Goal: Task Accomplishment & Management: Use online tool/utility

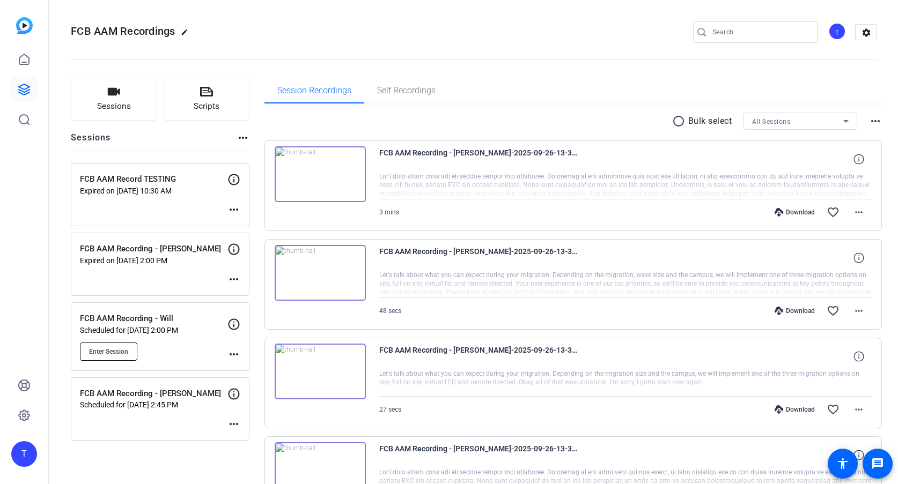
click at [115, 349] on span "Enter Session" at bounding box center [108, 352] width 39 height 9
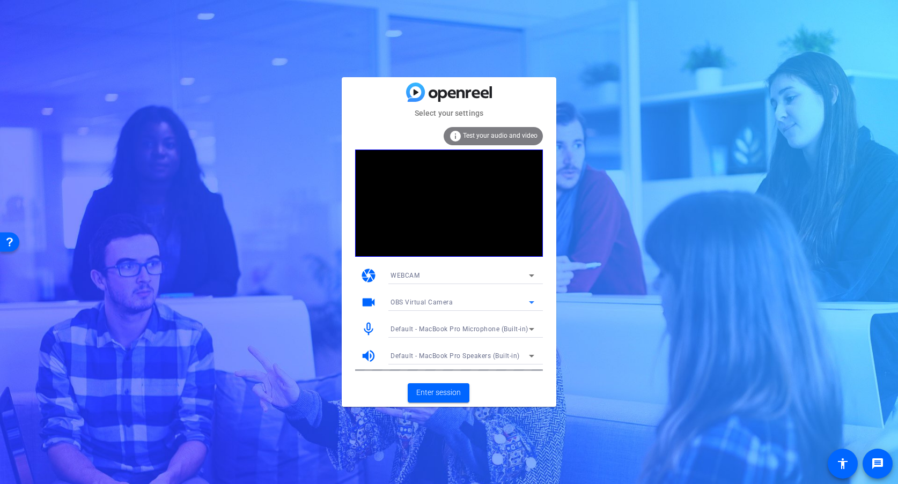
click at [531, 304] on icon at bounding box center [531, 302] width 13 height 13
click at [449, 340] on span "FaceTime HD Camera (3A71:F4B5)" at bounding box center [444, 341] width 108 height 13
click at [448, 389] on span "Enter session" at bounding box center [438, 392] width 45 height 11
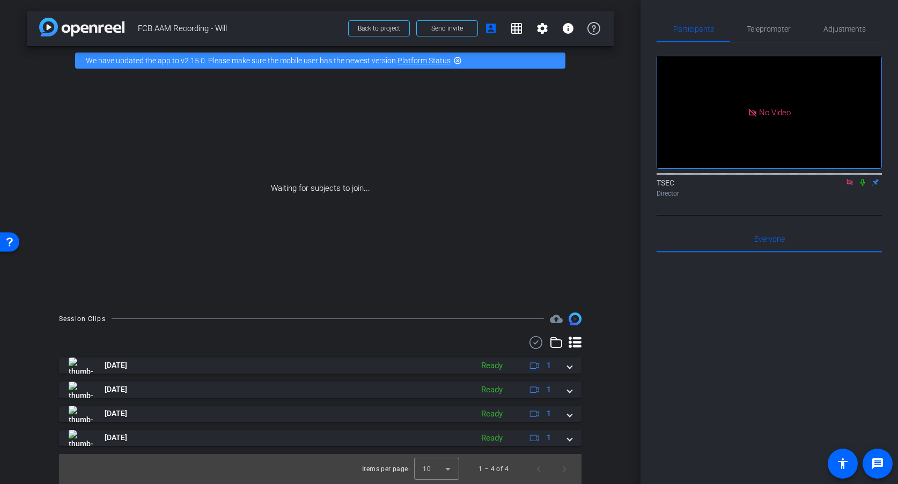
click at [852, 185] on icon at bounding box center [849, 182] width 6 height 6
click at [769, 27] on span "Teleprompter" at bounding box center [769, 29] width 44 height 8
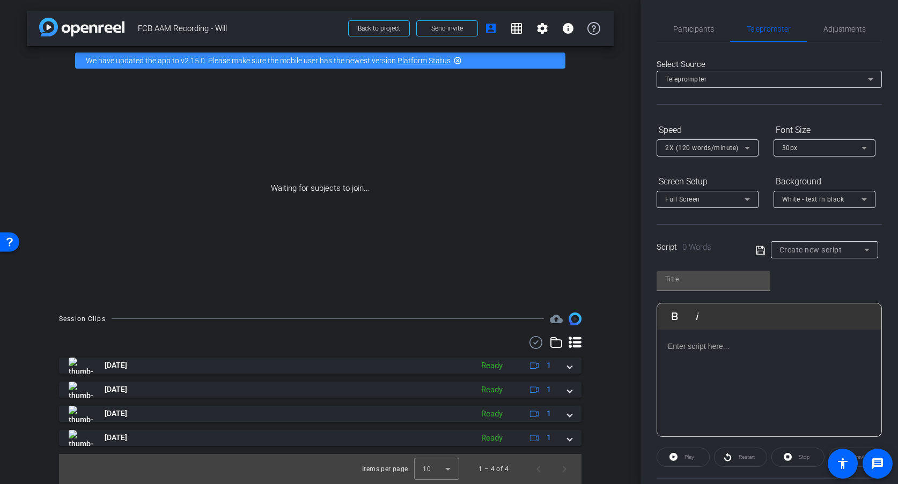
click at [776, 86] on div "Teleprompter" at bounding box center [769, 79] width 208 height 17
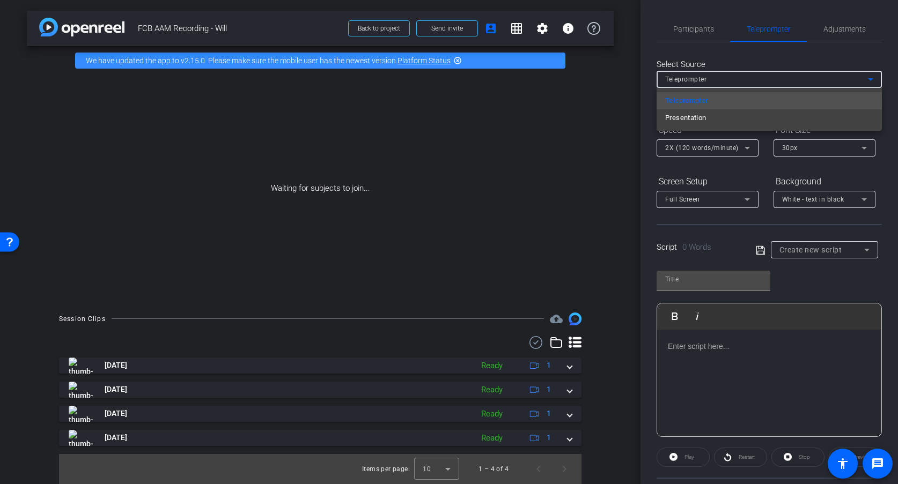
click at [773, 60] on div at bounding box center [449, 242] width 898 height 484
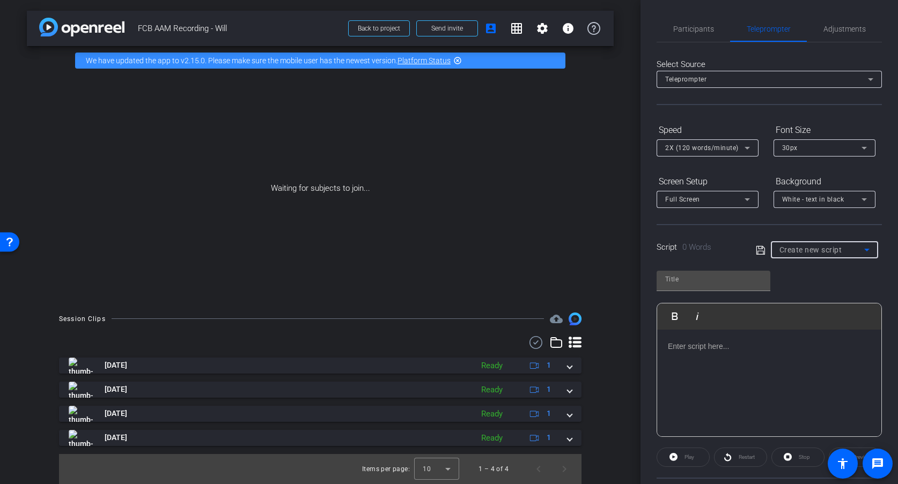
click at [860, 251] on div "Create new script" at bounding box center [821, 250] width 85 height 13
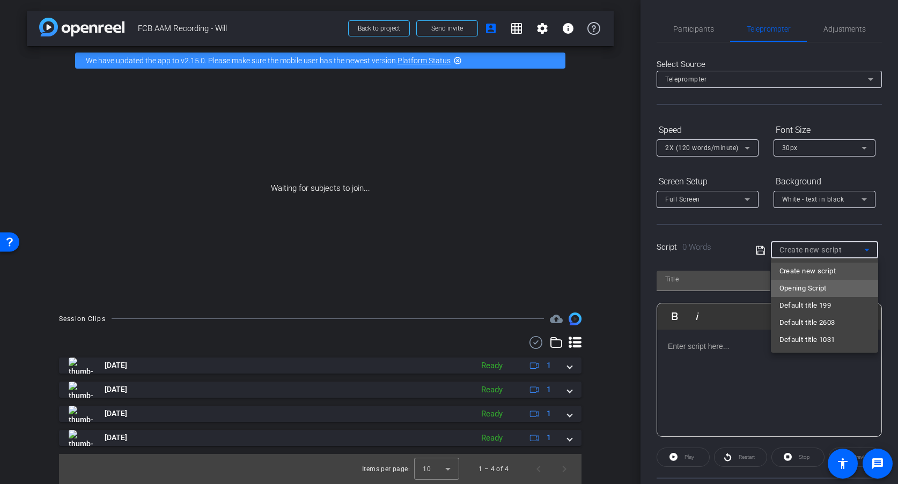
click at [830, 287] on mat-option "Opening Script" at bounding box center [824, 288] width 107 height 17
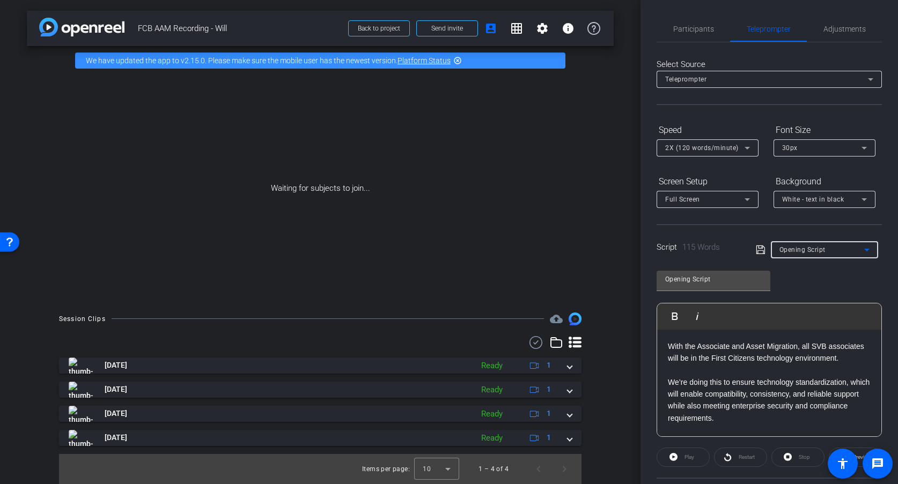
click at [868, 250] on icon at bounding box center [866, 250] width 13 height 13
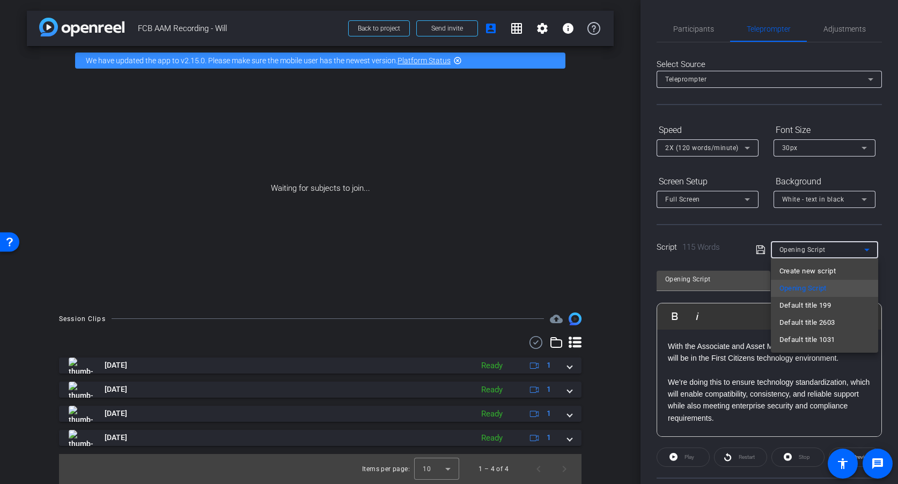
click at [857, 306] on mat-option "Default title 199" at bounding box center [824, 305] width 107 height 17
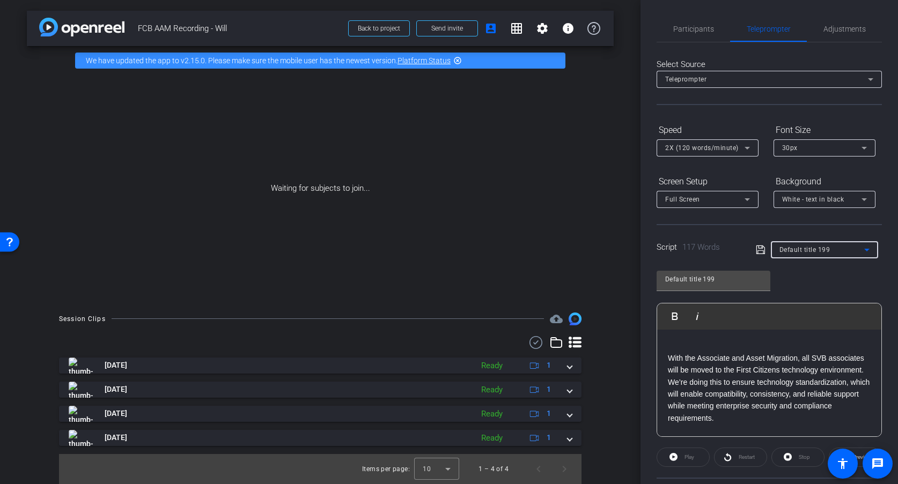
click at [871, 253] on icon at bounding box center [866, 250] width 13 height 13
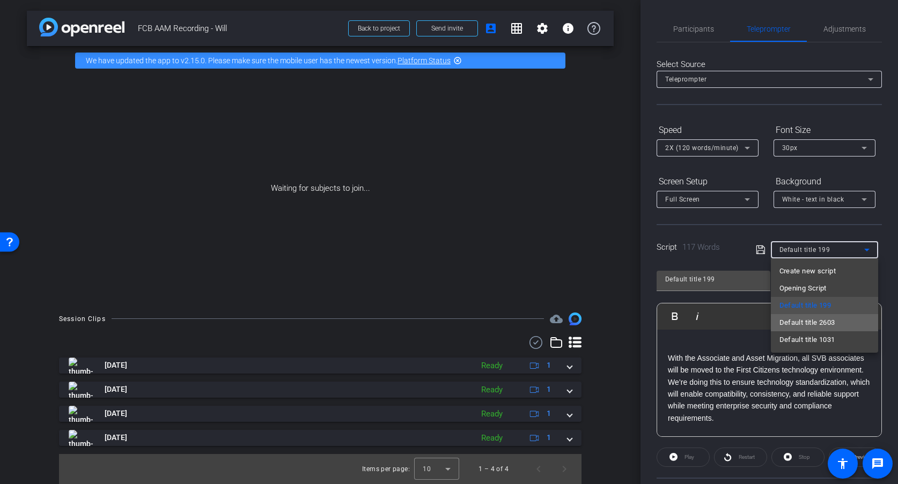
click at [857, 320] on mat-option "Default title 2603" at bounding box center [824, 322] width 107 height 17
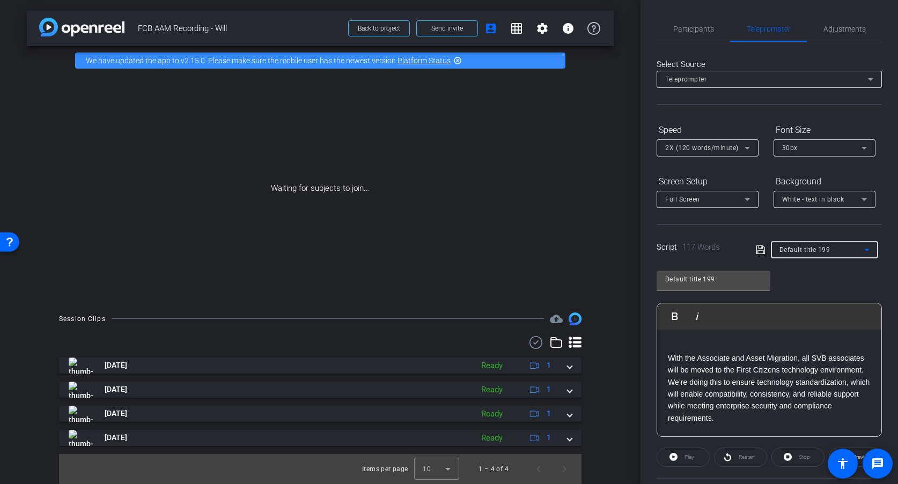
type input "Default title 2603"
click at [871, 253] on icon at bounding box center [866, 250] width 13 height 13
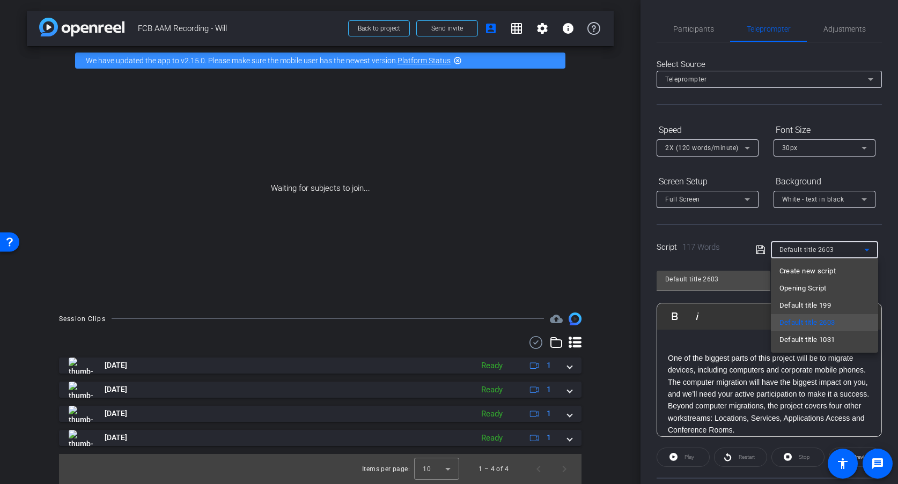
click at [719, 247] on div at bounding box center [449, 242] width 898 height 484
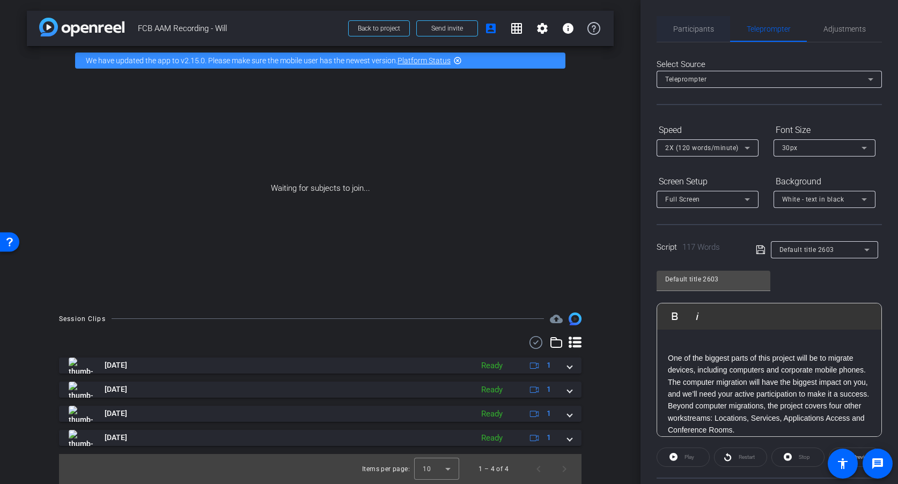
click at [703, 31] on span "Participants" at bounding box center [693, 29] width 41 height 8
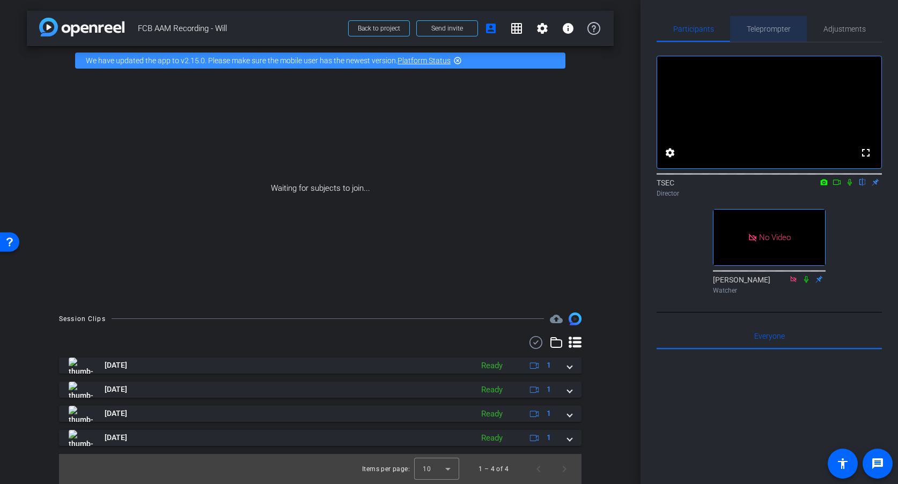
click at [762, 29] on span "Teleprompter" at bounding box center [769, 29] width 44 height 8
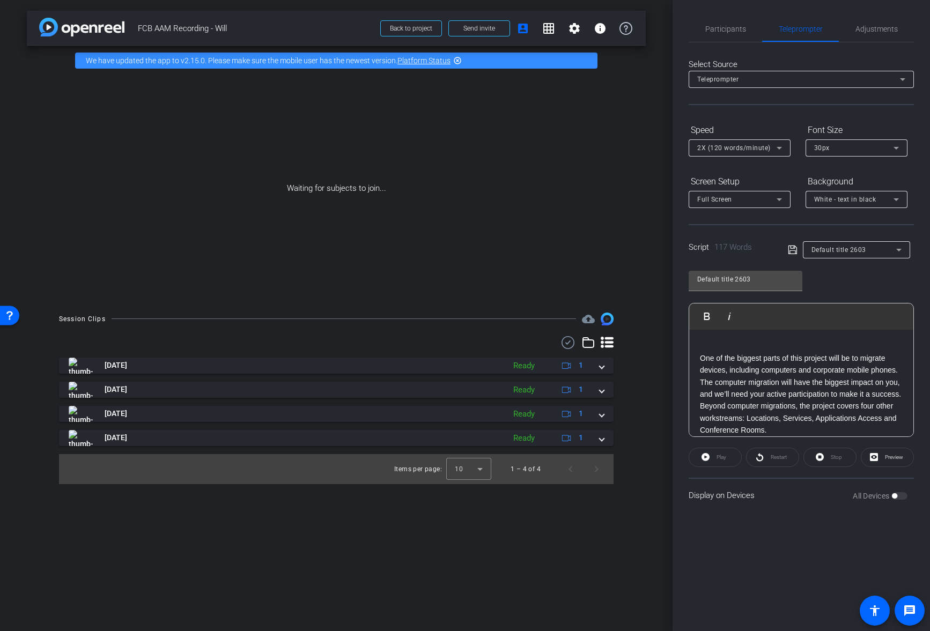
click at [897, 484] on div "All Devices" at bounding box center [880, 496] width 55 height 11
click at [893, 461] on span "Preview" at bounding box center [892, 457] width 21 height 15
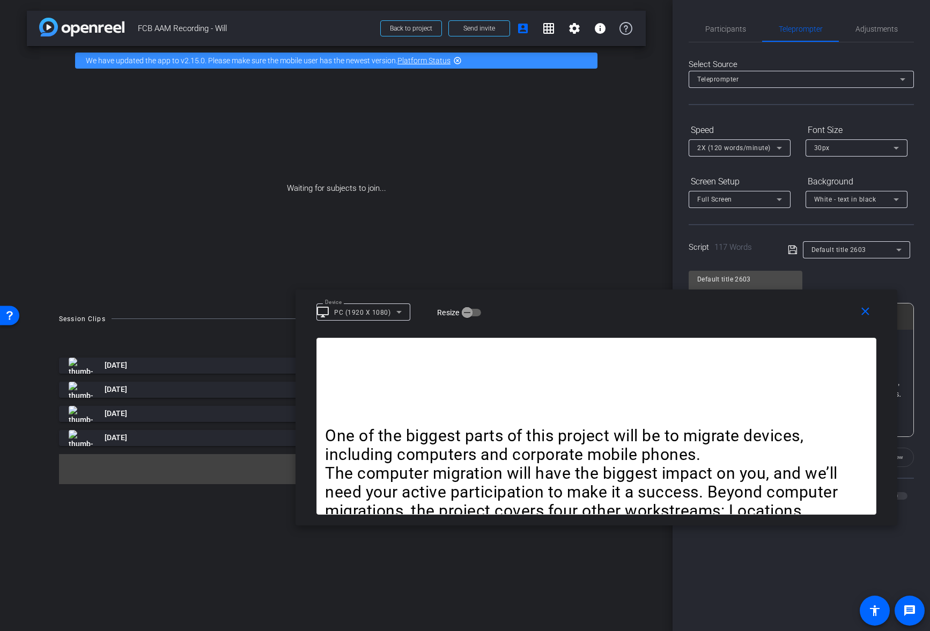
drag, startPoint x: 498, startPoint y: 204, endPoint x: 629, endPoint y: 296, distance: 160.3
click at [629, 296] on div "close Device desktop_windows PC (1920 X 1080) Resize" at bounding box center [597, 314] width 602 height 48
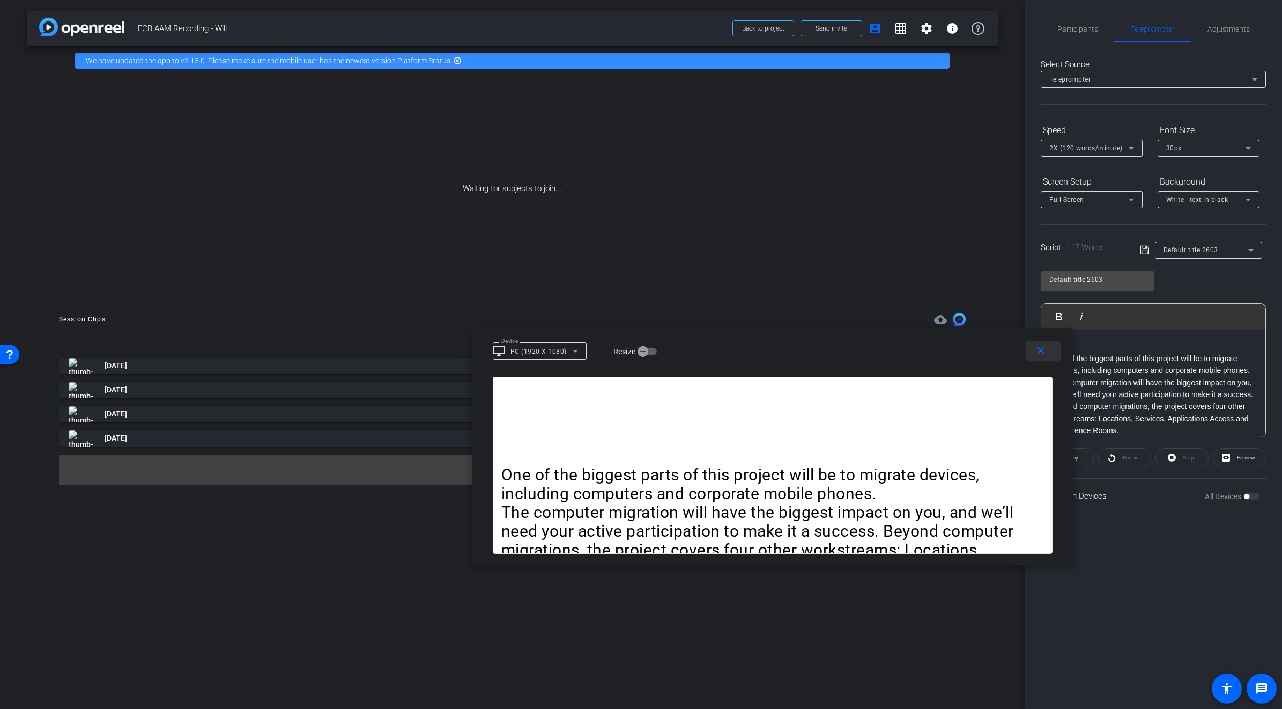
click at [897, 353] on span at bounding box center [1044, 351] width 34 height 26
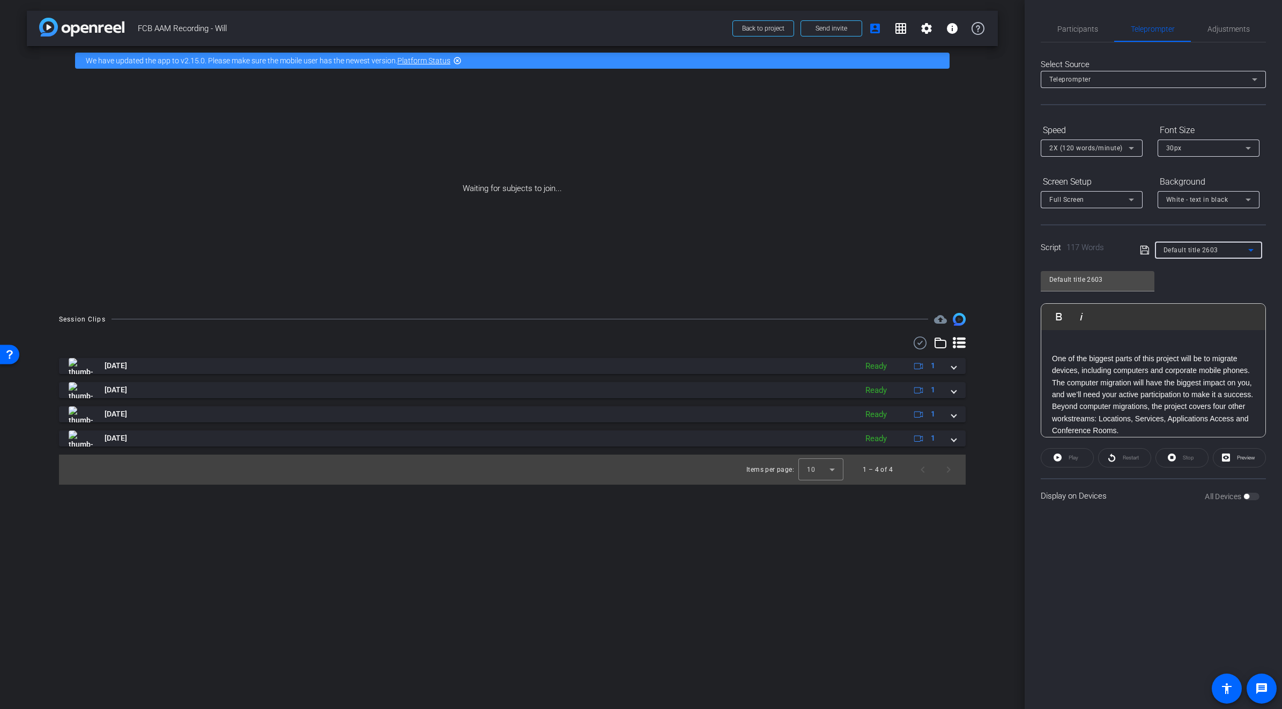
click at [897, 249] on span "Default title 2603" at bounding box center [1191, 250] width 55 height 8
click at [897, 322] on span "Default title 2603" at bounding box center [1192, 322] width 56 height 13
click at [897, 26] on span "Participants" at bounding box center [1078, 29] width 41 height 8
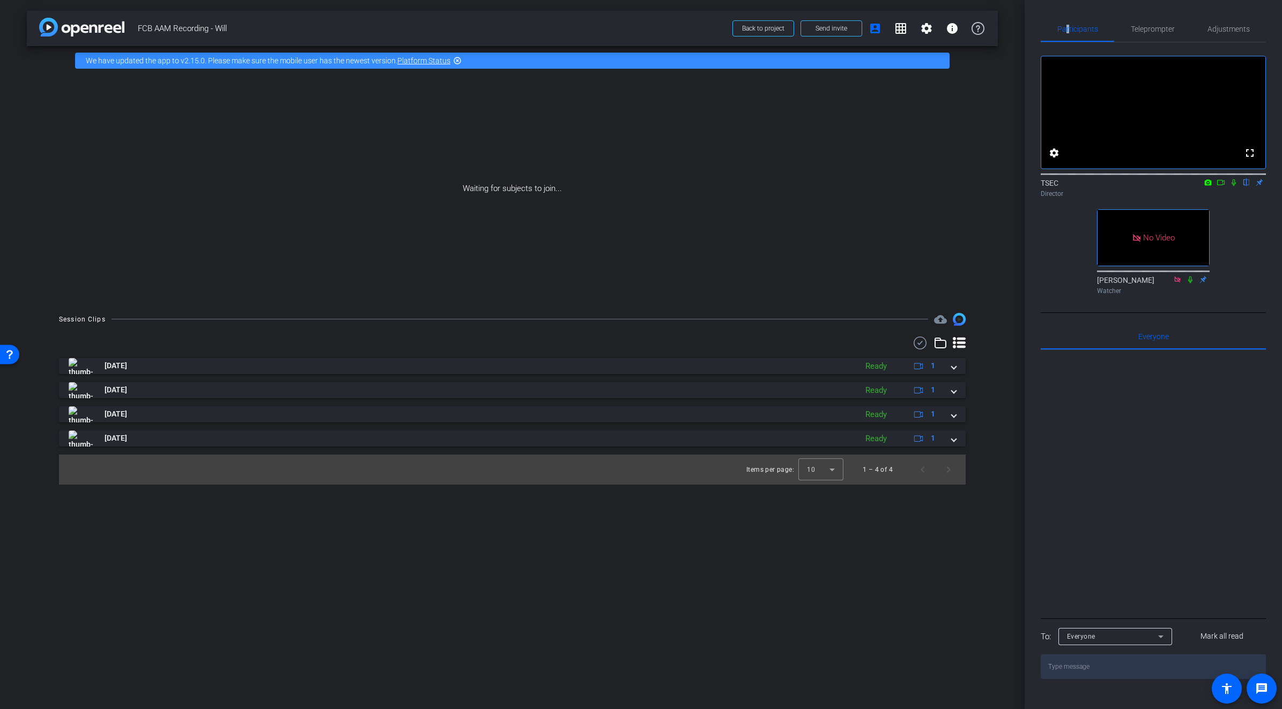
scroll to position [25, 0]
click at [897, 16] on span "Teleprompter" at bounding box center [1153, 29] width 44 height 26
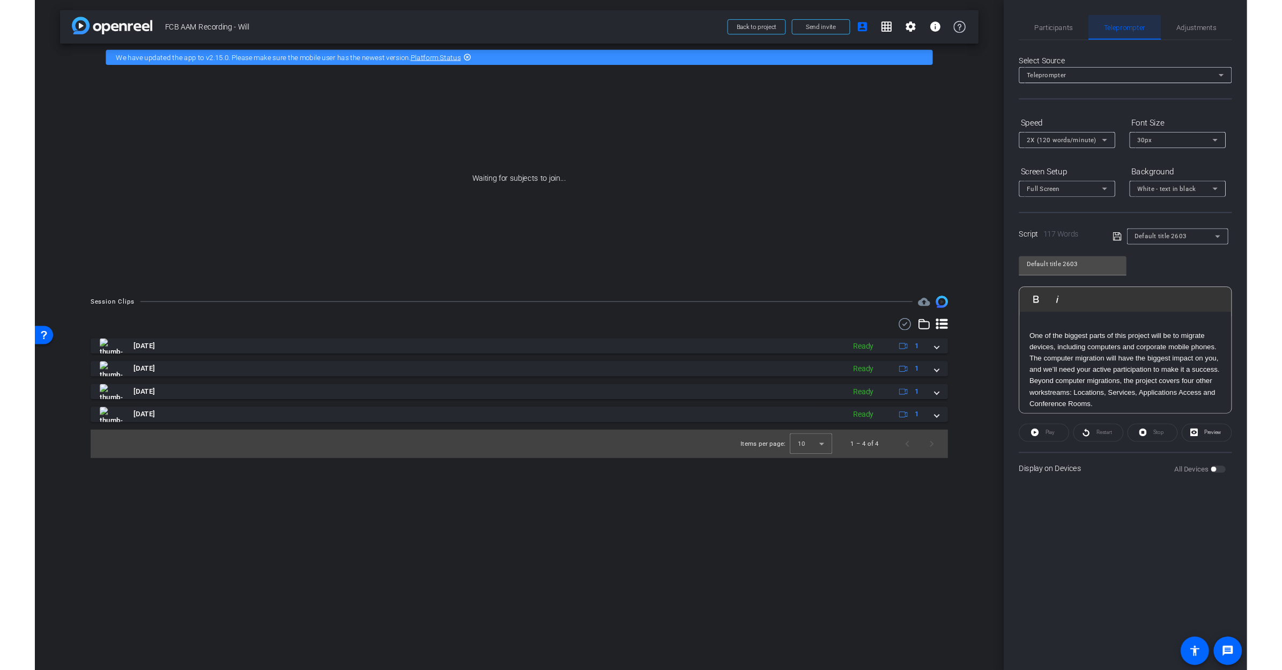
scroll to position [0, 0]
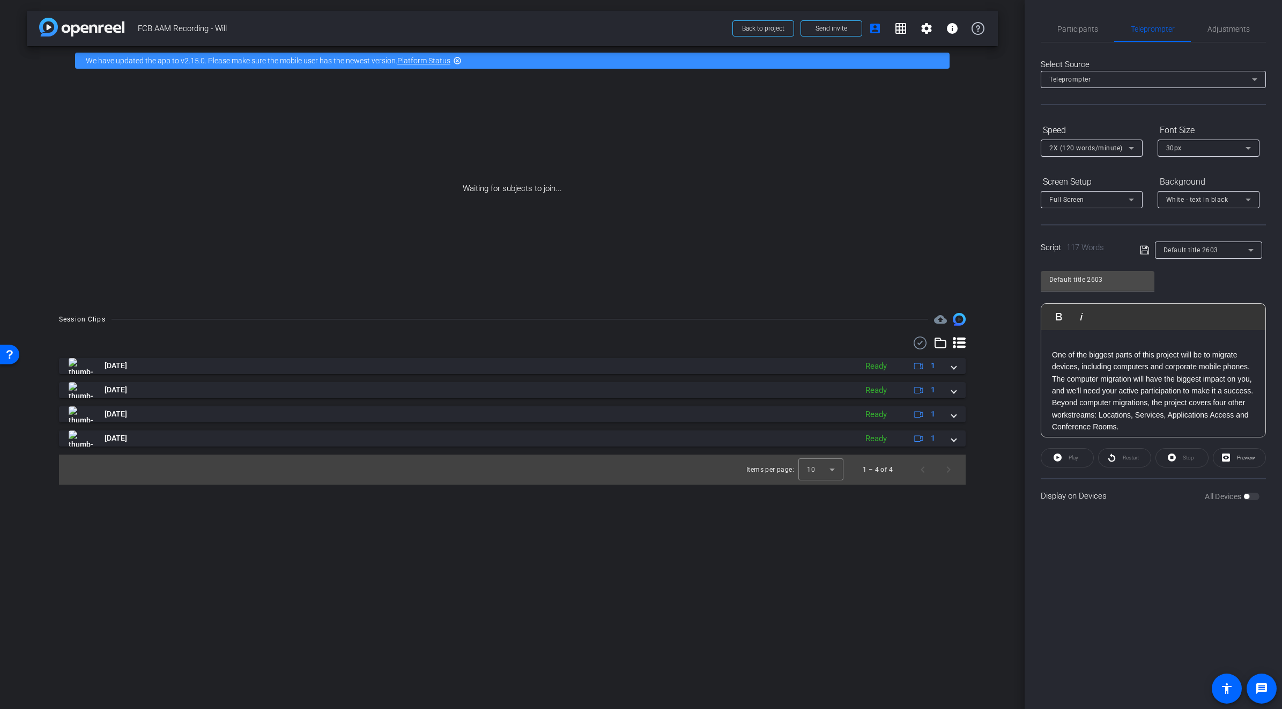
click at [897, 461] on div "Play" at bounding box center [1067, 457] width 53 height 19
click at [897, 455] on div "Play" at bounding box center [1067, 457] width 53 height 19
click at [897, 456] on div "Play" at bounding box center [1067, 457] width 53 height 19
click at [897, 459] on span "Preview" at bounding box center [1246, 457] width 18 height 6
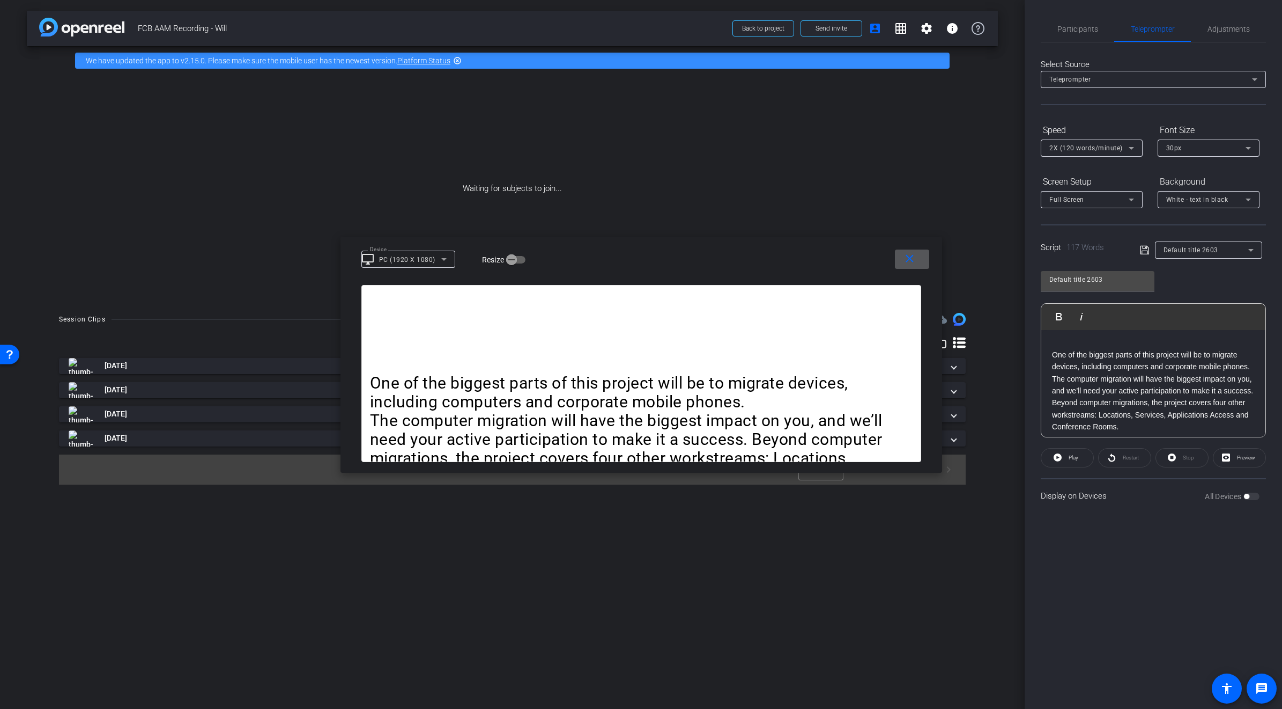
click at [897, 454] on div "Restart" at bounding box center [1124, 457] width 53 height 19
click at [897, 459] on span at bounding box center [1068, 458] width 52 height 26
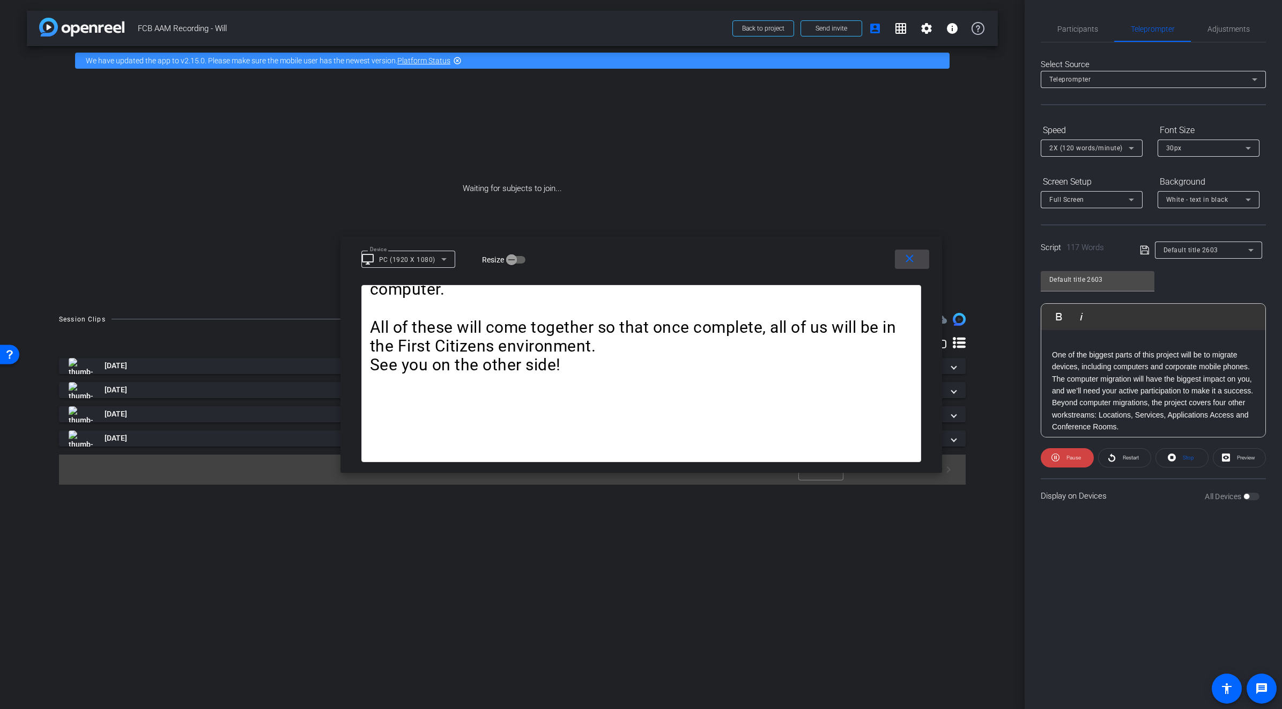
click at [897, 259] on mat-icon "close" at bounding box center [909, 258] width 13 height 13
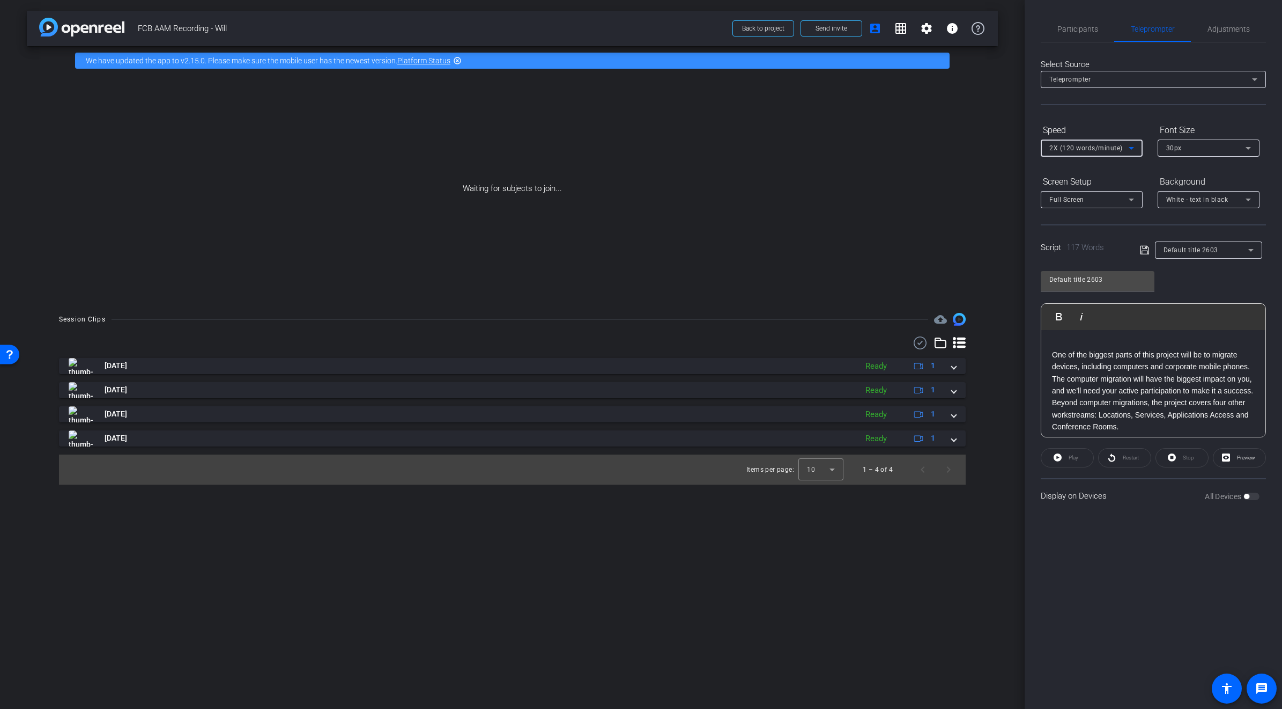
click at [897, 149] on icon at bounding box center [1131, 148] width 13 height 13
click at [897, 202] on span "3X (130 words/minute)" at bounding box center [1087, 203] width 74 height 13
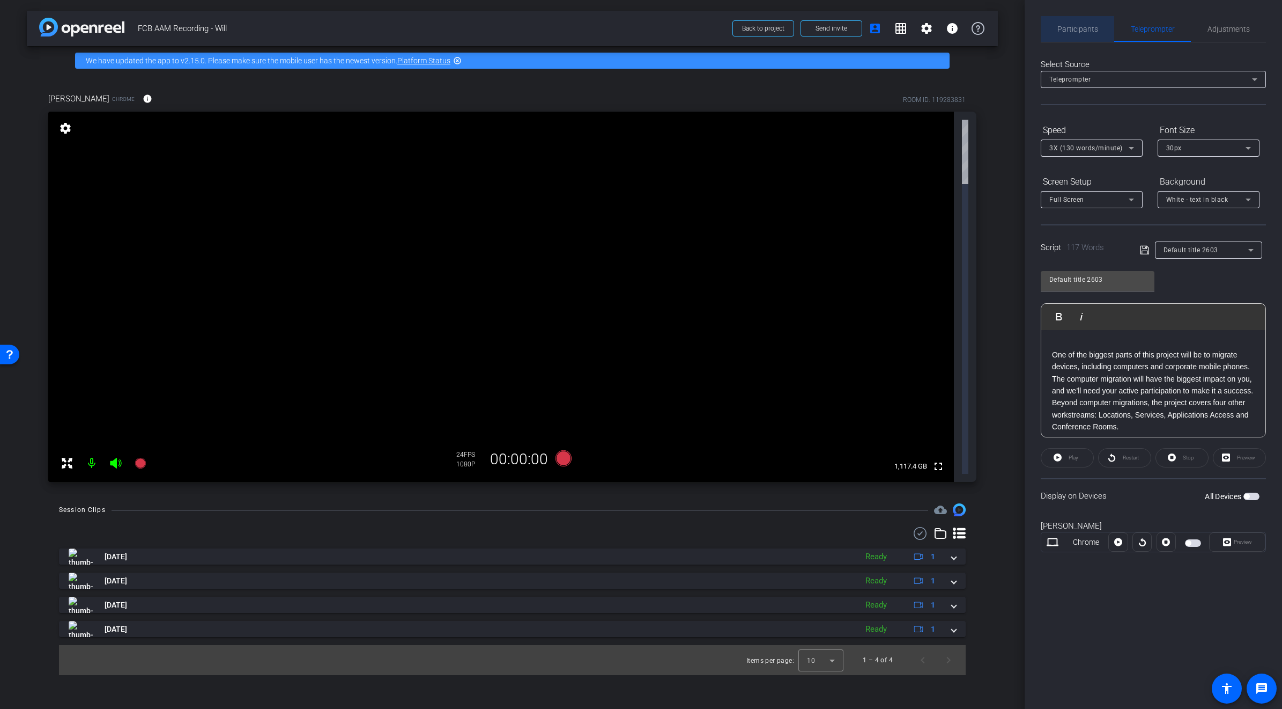
click at [897, 29] on span "Participants" at bounding box center [1078, 29] width 41 height 8
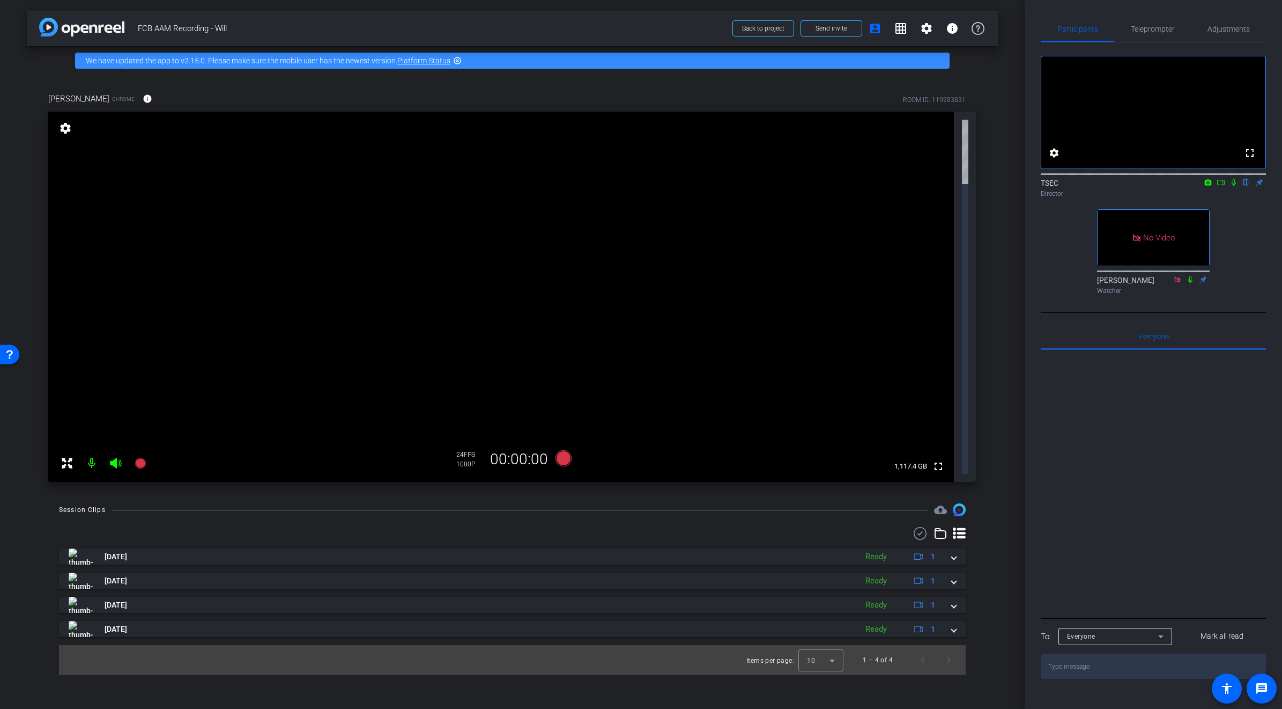
click at [897, 186] on icon at bounding box center [1234, 182] width 4 height 7
click at [897, 186] on icon at bounding box center [1234, 183] width 9 height 8
click at [897, 27] on span "Adjustments" at bounding box center [1229, 29] width 42 height 8
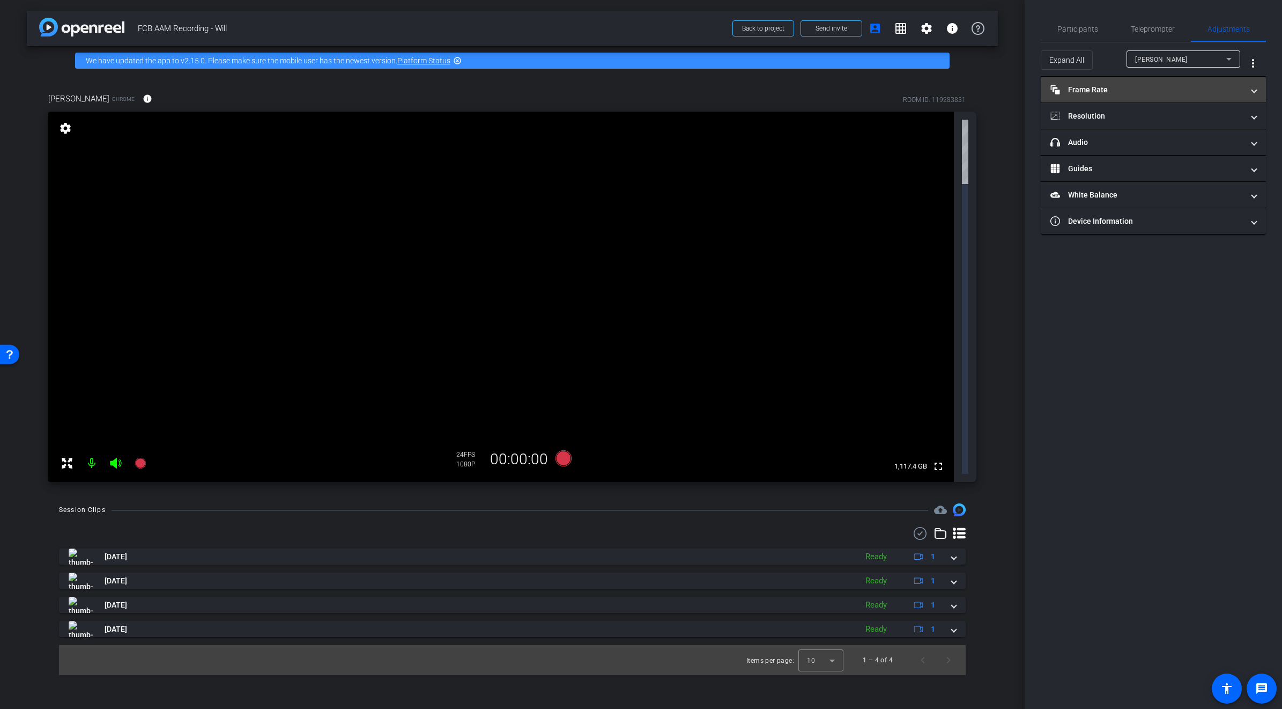
click at [897, 92] on mat-panel-title "Frame Rate Frame Rate" at bounding box center [1147, 89] width 193 height 11
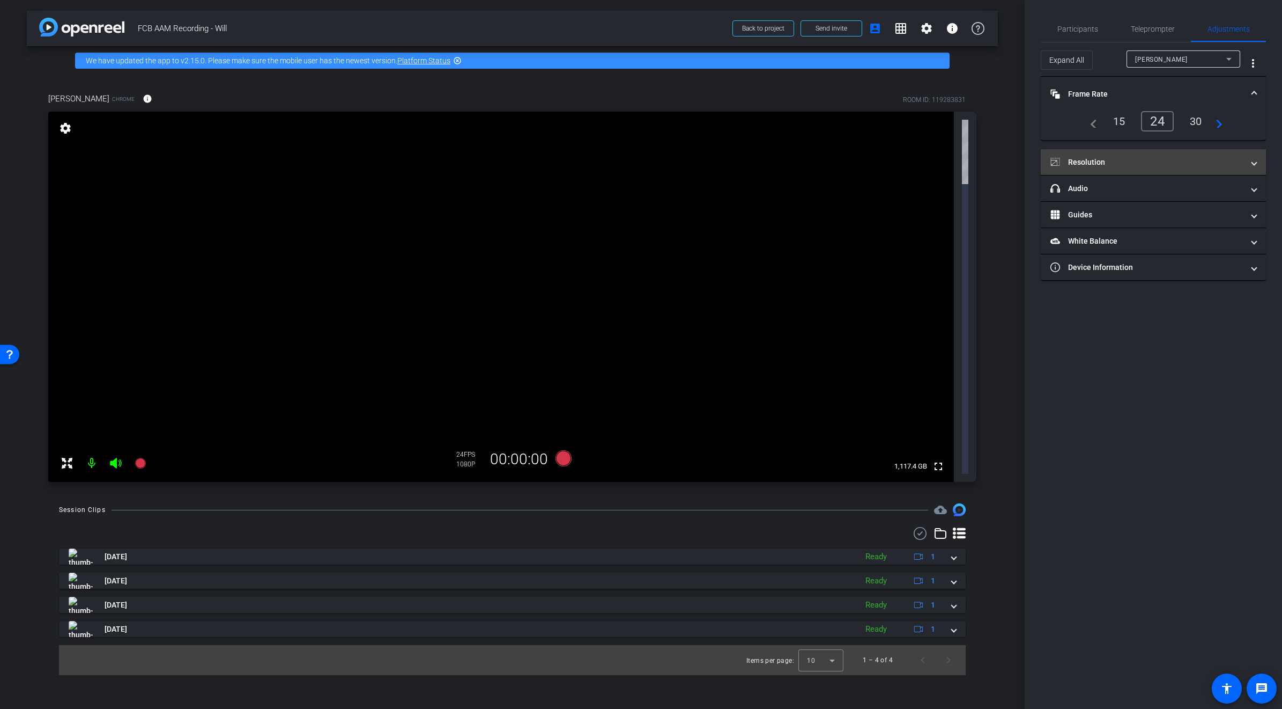
click at [897, 165] on mat-panel-title "Resolution" at bounding box center [1147, 162] width 193 height 11
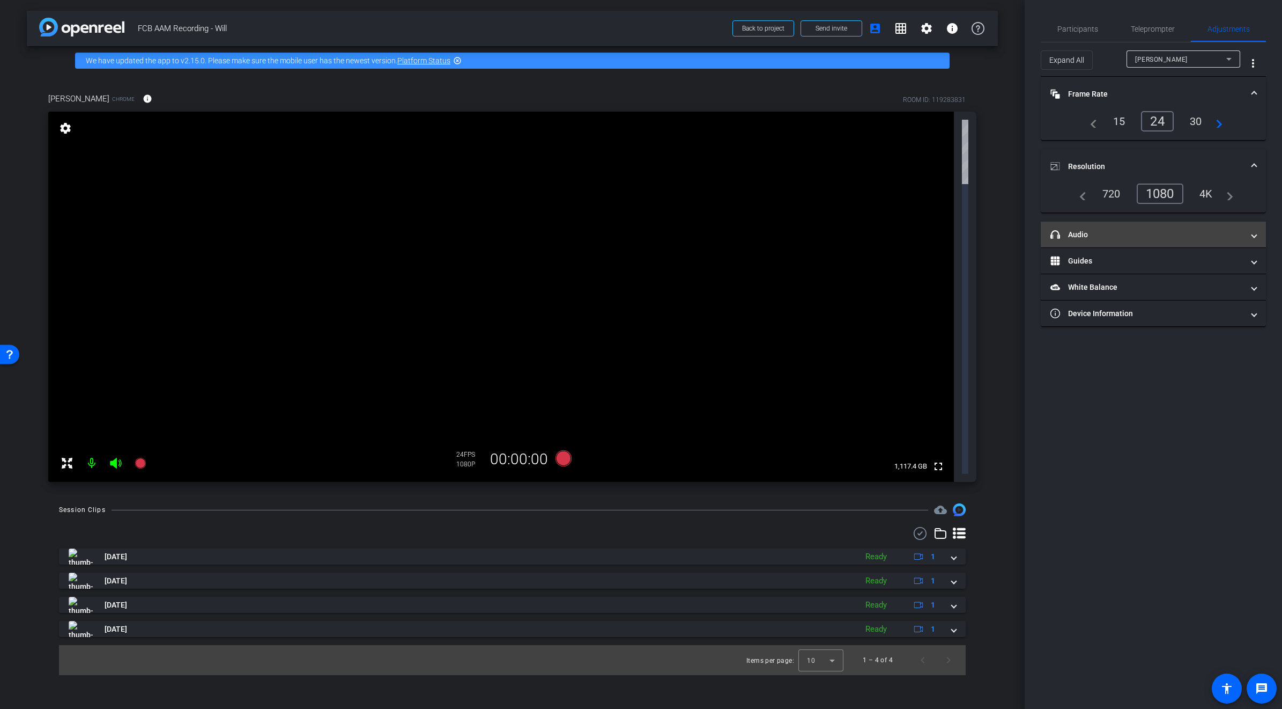
click at [897, 240] on mat-expansion-panel-header "headphone icon Audio" at bounding box center [1153, 235] width 225 height 26
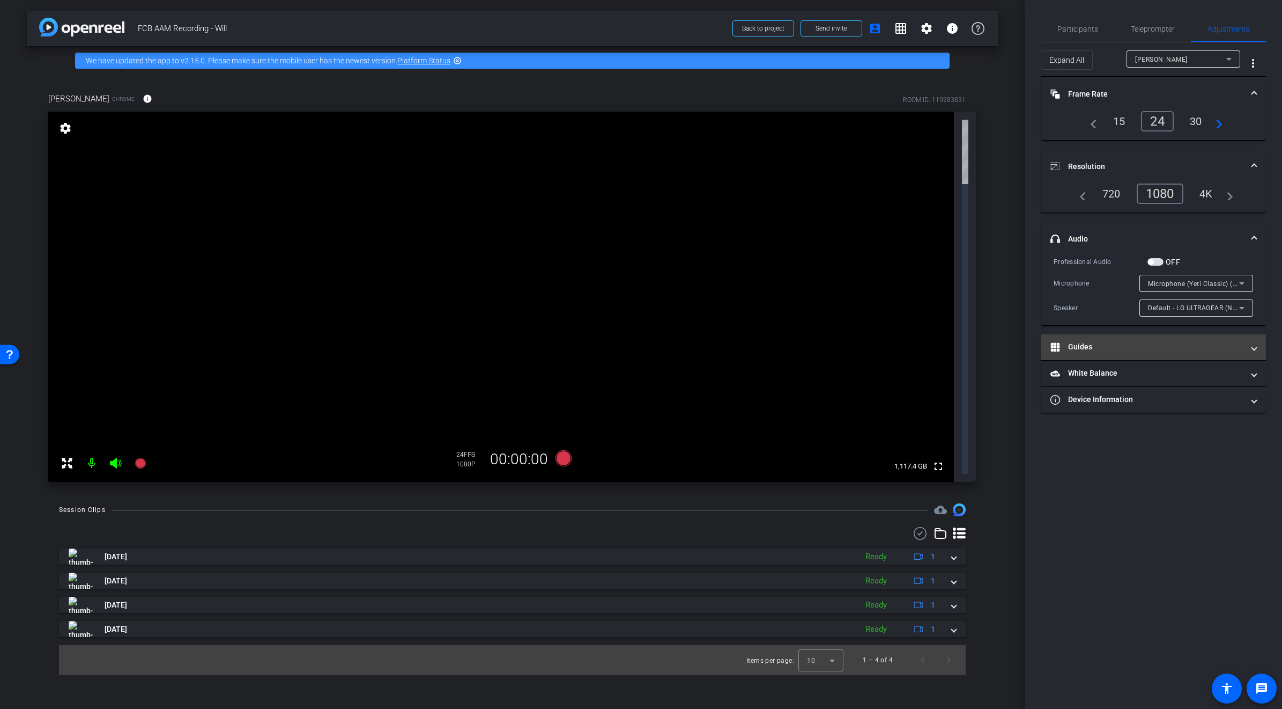
click at [897, 345] on mat-panel-title "Guides" at bounding box center [1147, 346] width 193 height 11
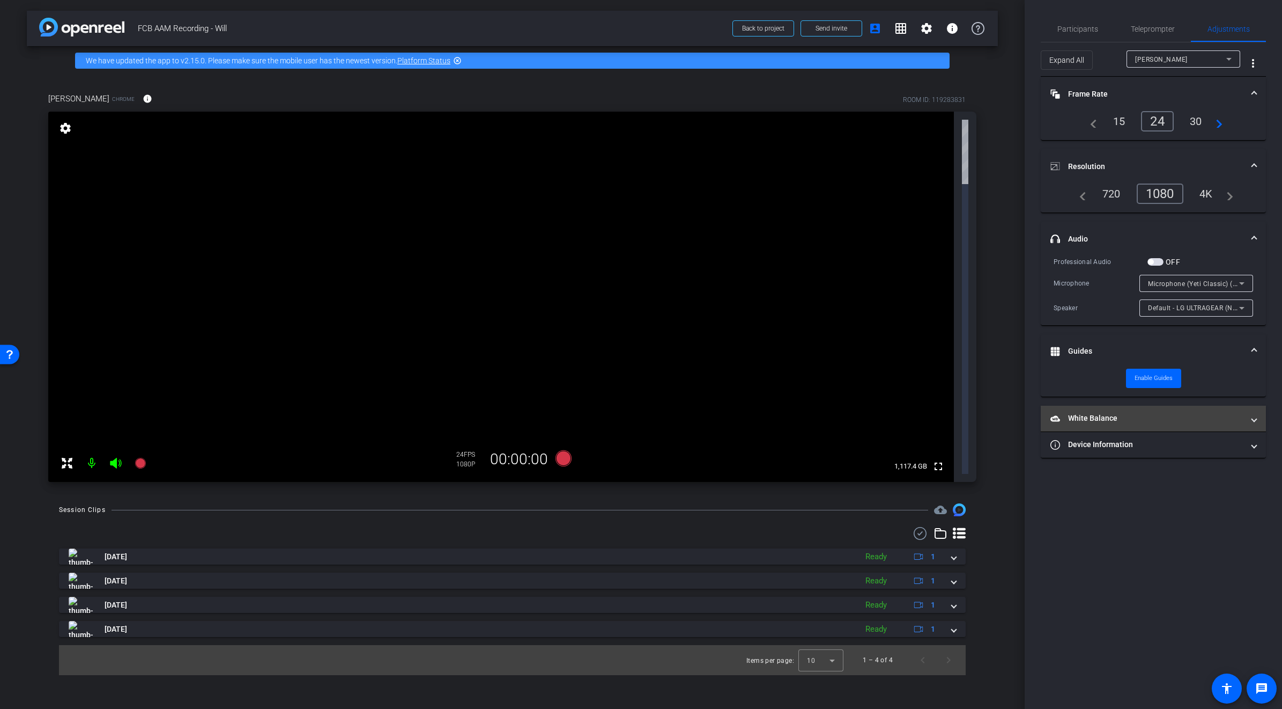
click at [897, 421] on mat-panel-title "White Balance White Balance" at bounding box center [1147, 417] width 193 height 11
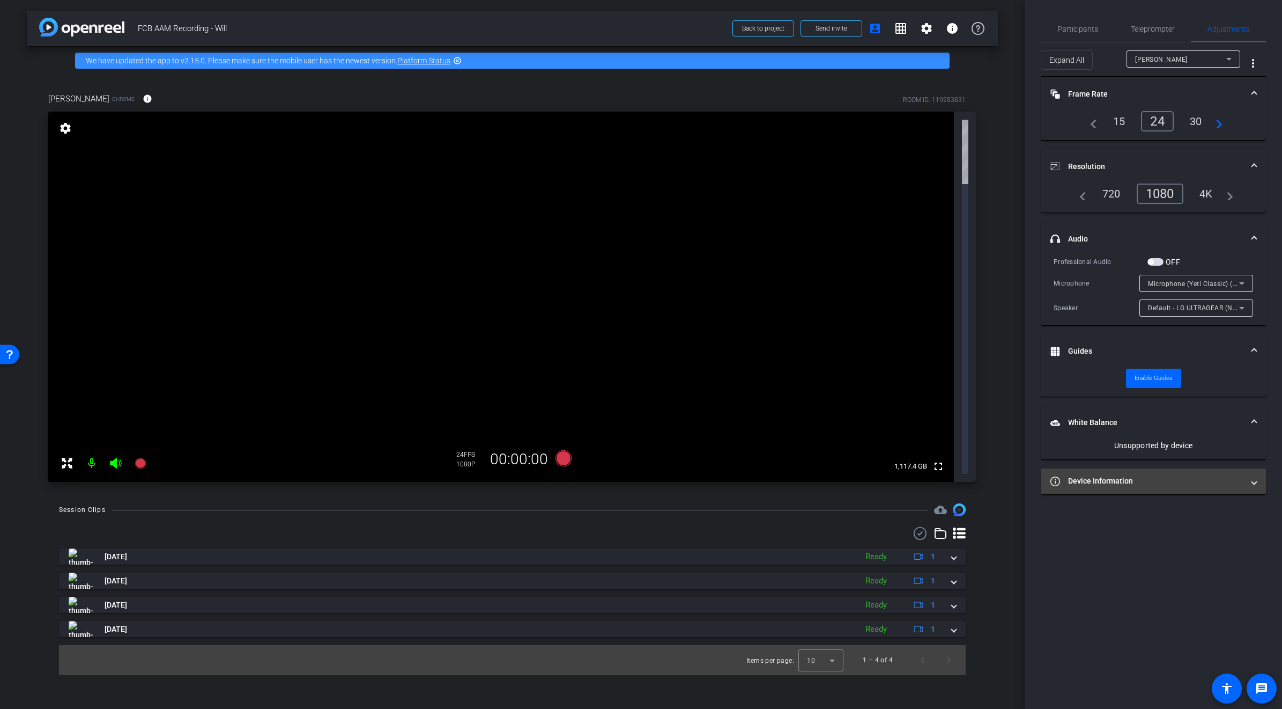
drag, startPoint x: 1174, startPoint y: 488, endPoint x: 1166, endPoint y: 468, distance: 21.4
click at [897, 484] on mat-expansion-panel-header "Device Information" at bounding box center [1153, 481] width 225 height 26
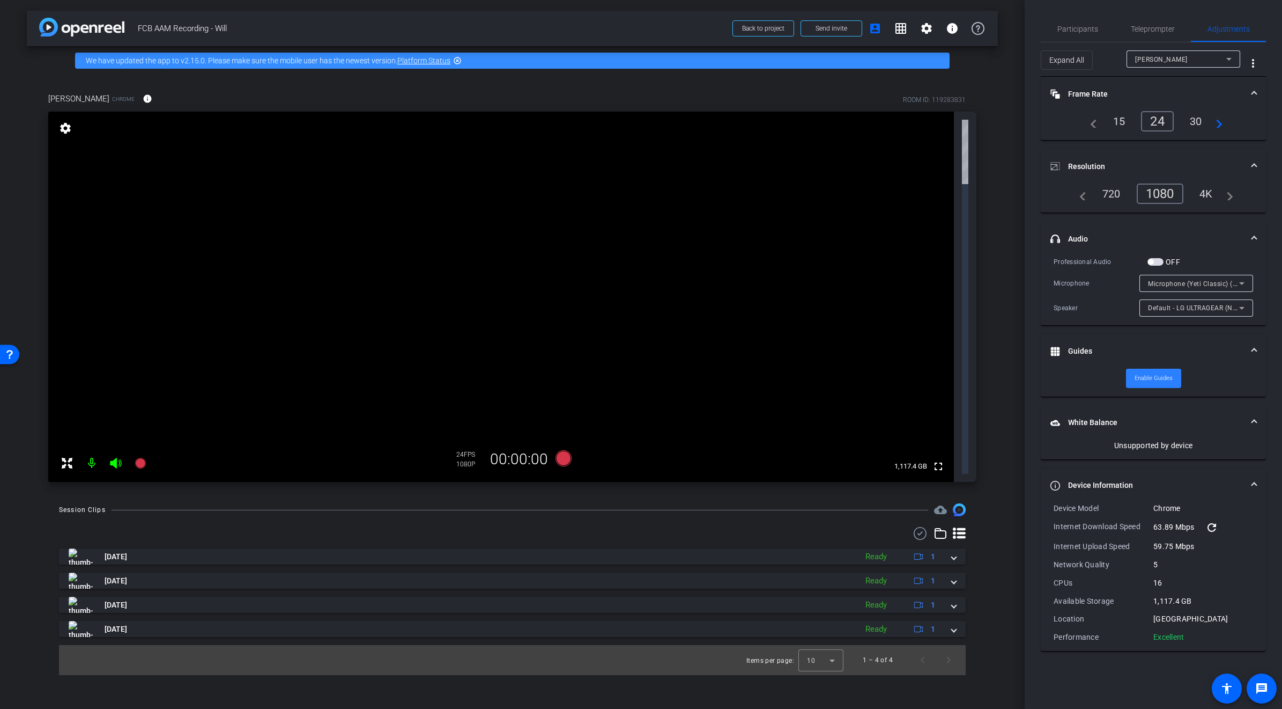
click at [897, 377] on span "Enable Guides" at bounding box center [1154, 378] width 38 height 16
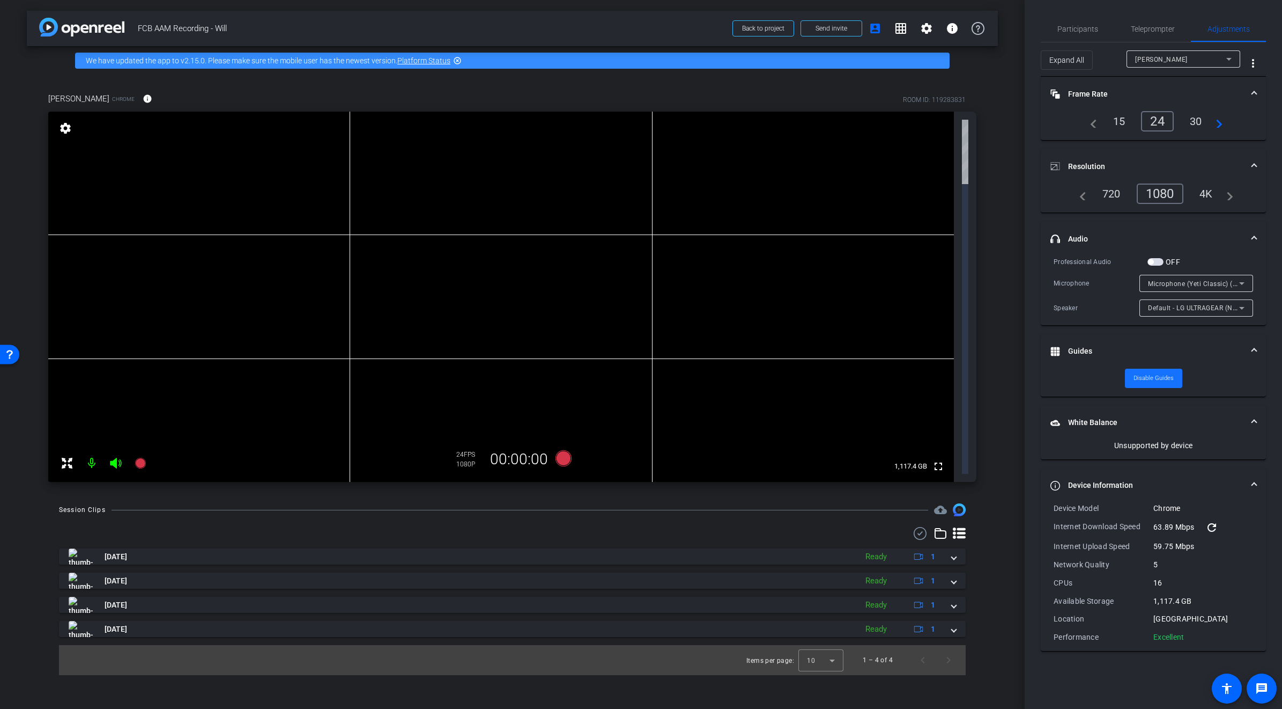
click at [897, 377] on span "Disable Guides" at bounding box center [1154, 378] width 40 height 16
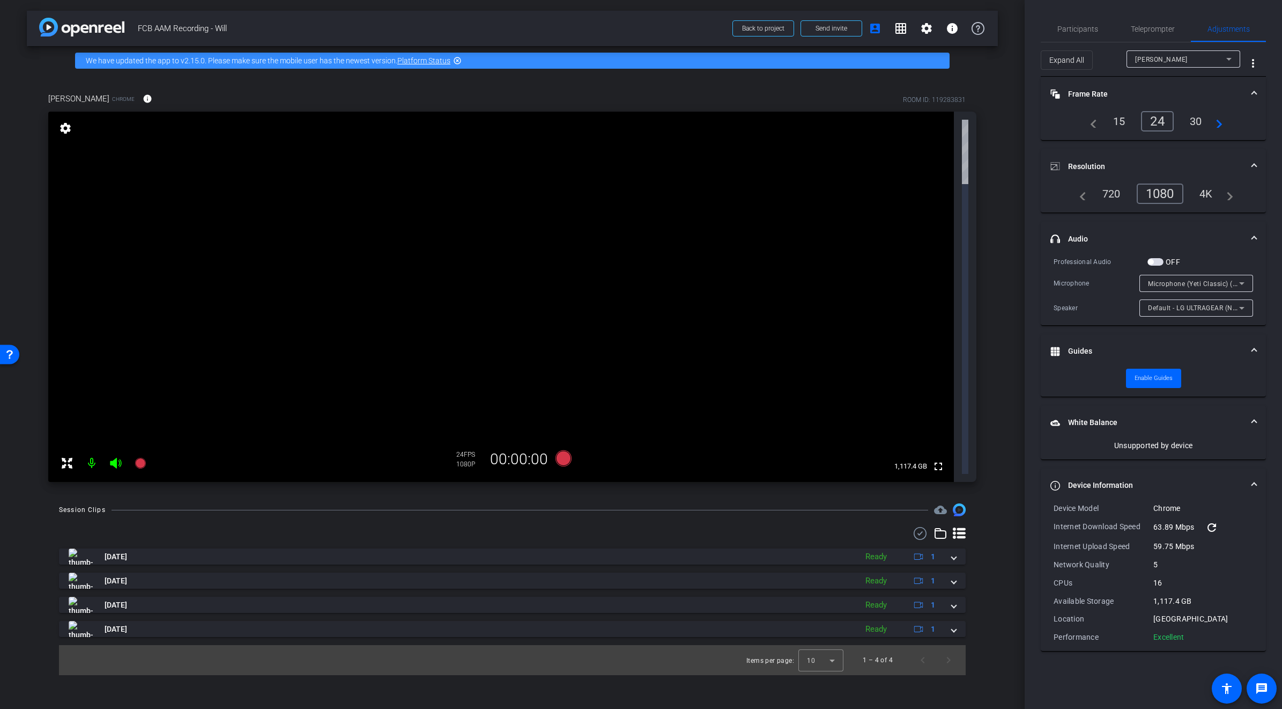
click at [287, 144] on video at bounding box center [501, 297] width 906 height 370
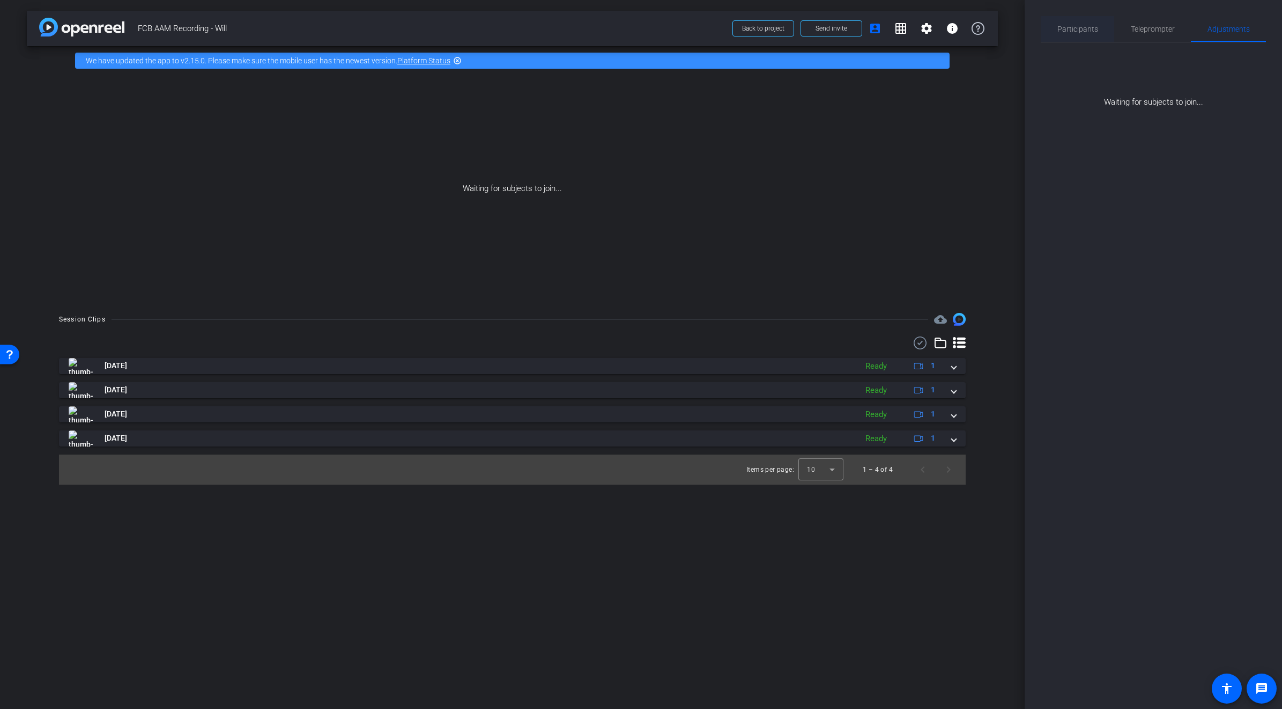
click at [897, 29] on span "Participants" at bounding box center [1078, 29] width 41 height 8
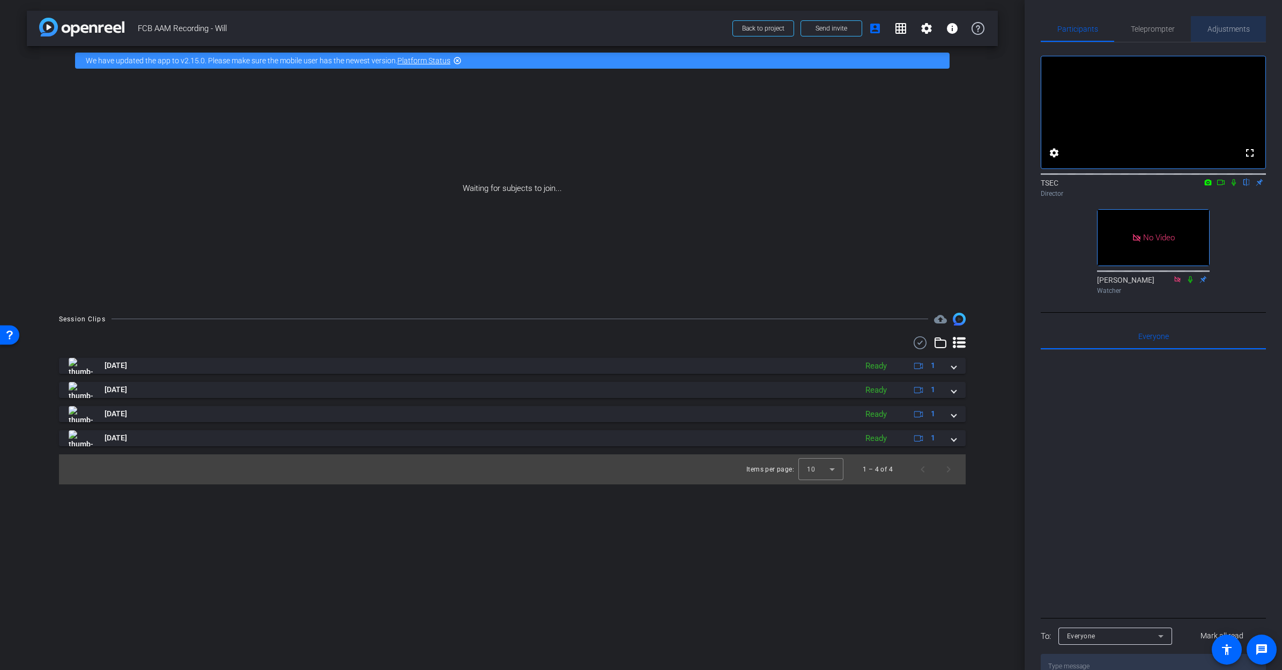
click at [897, 29] on span "Adjustments" at bounding box center [1229, 29] width 42 height 8
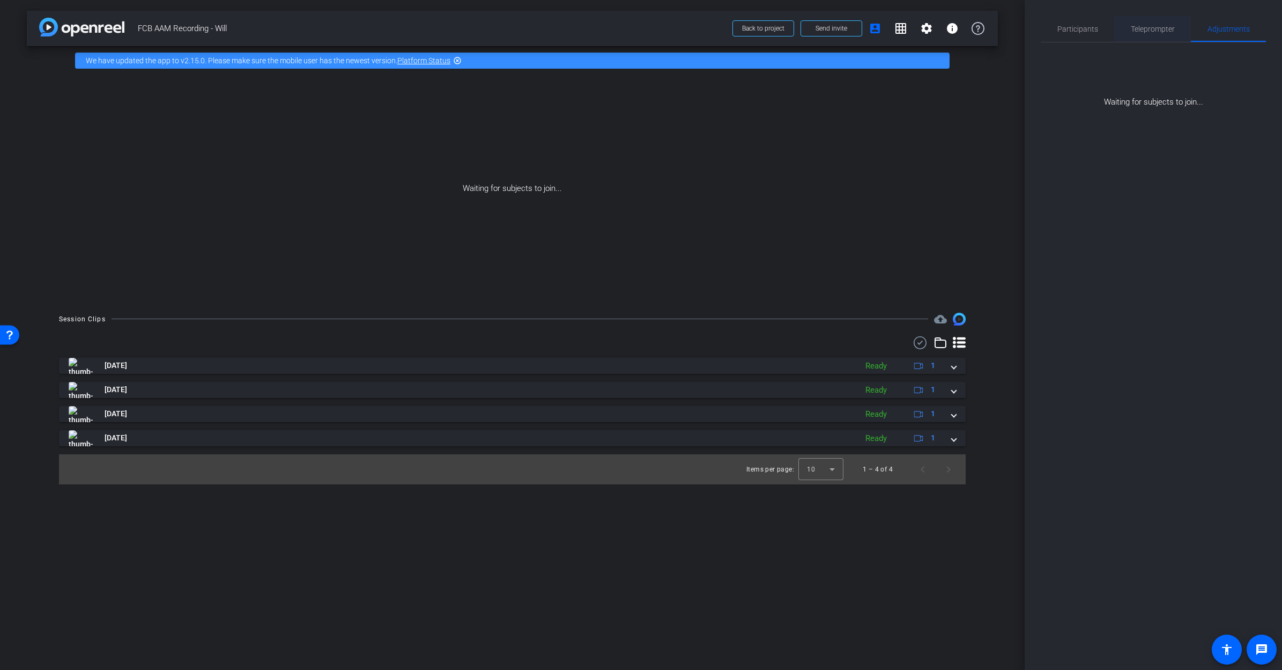
click at [897, 28] on span "Teleprompter" at bounding box center [1153, 29] width 44 height 8
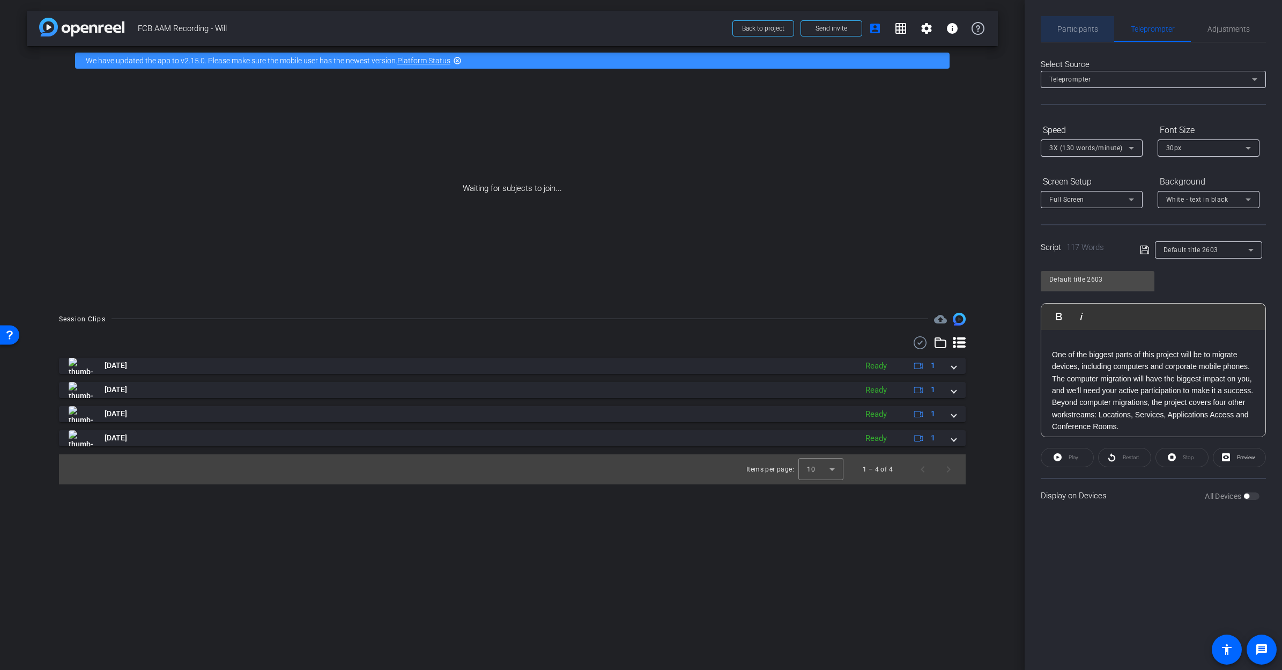
click at [897, 32] on span "Participants" at bounding box center [1078, 29] width 41 height 8
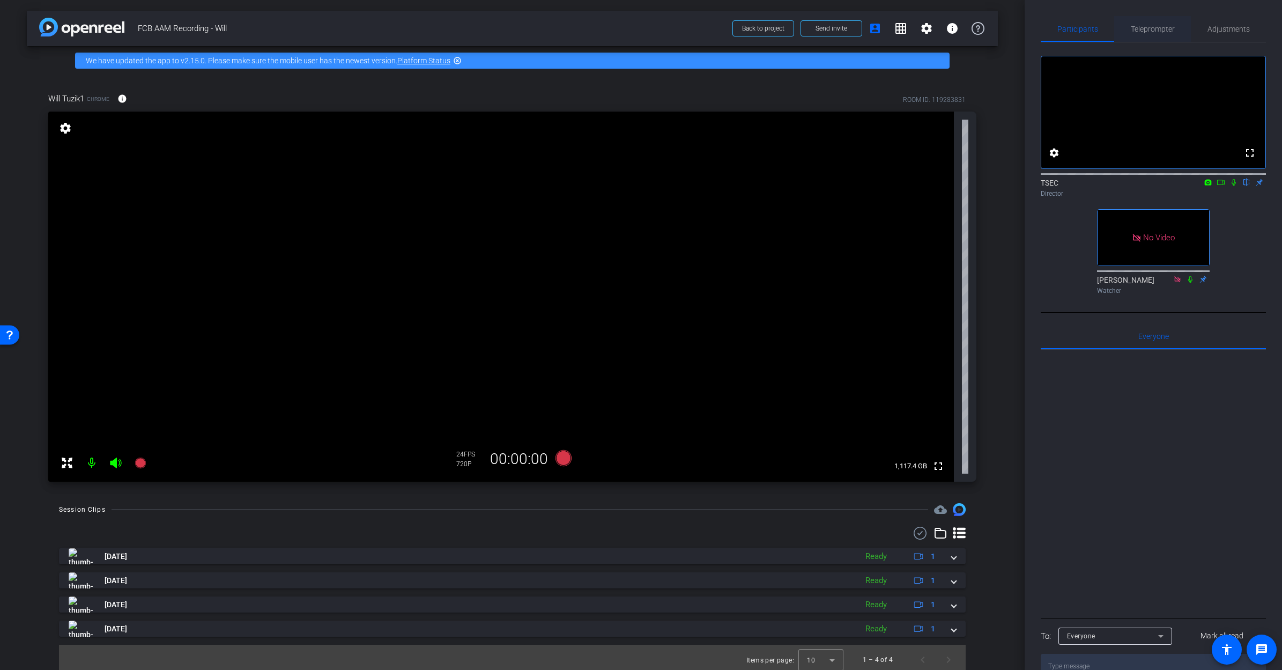
click at [897, 28] on span "Teleprompter" at bounding box center [1153, 29] width 44 height 8
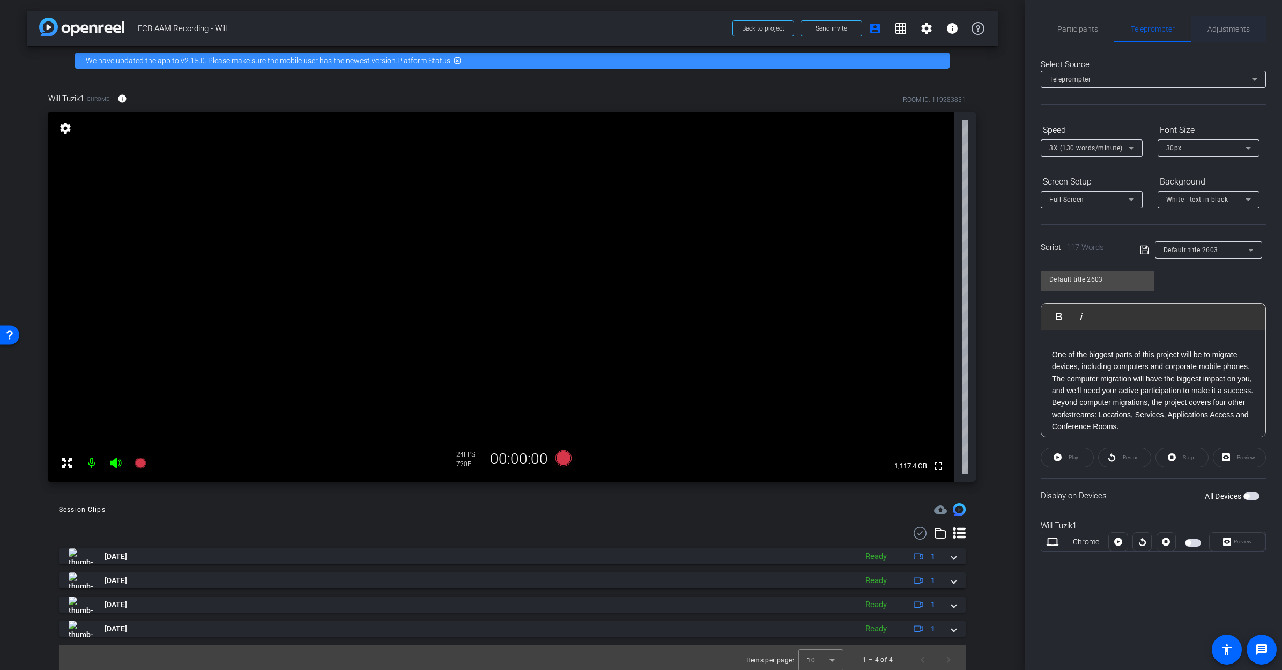
click at [897, 32] on span "Adjustments" at bounding box center [1229, 29] width 42 height 8
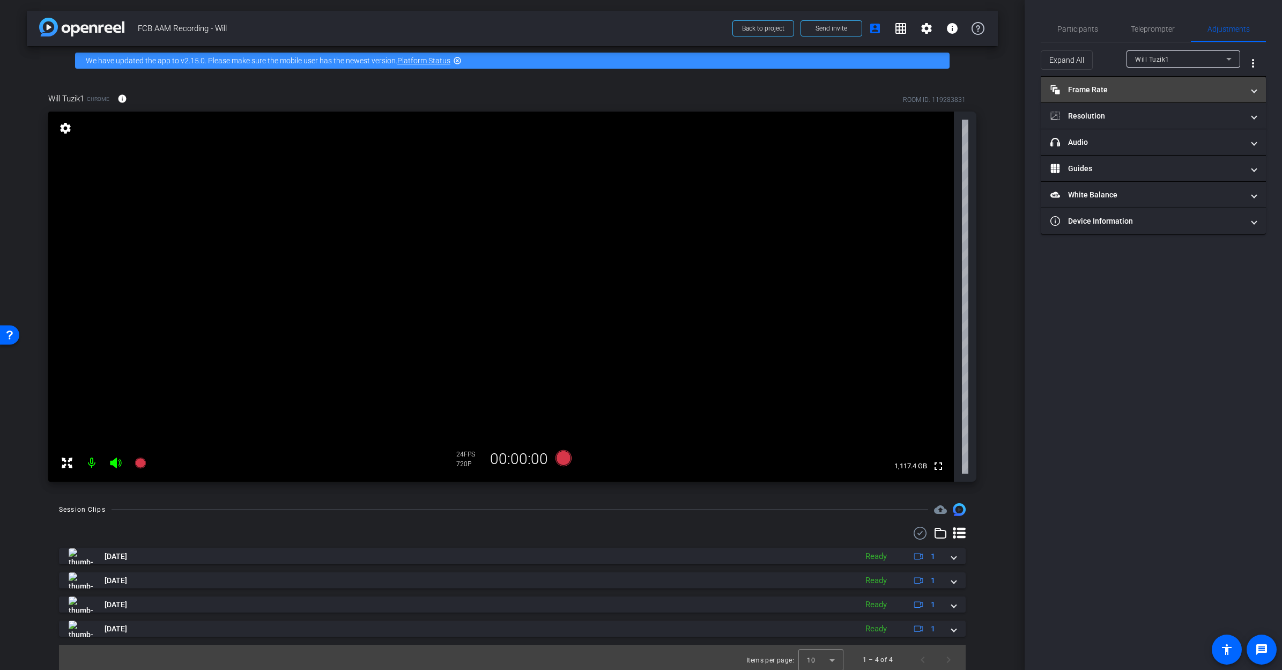
click at [897, 93] on mat-panel-title "Frame Rate Frame Rate" at bounding box center [1147, 89] width 193 height 11
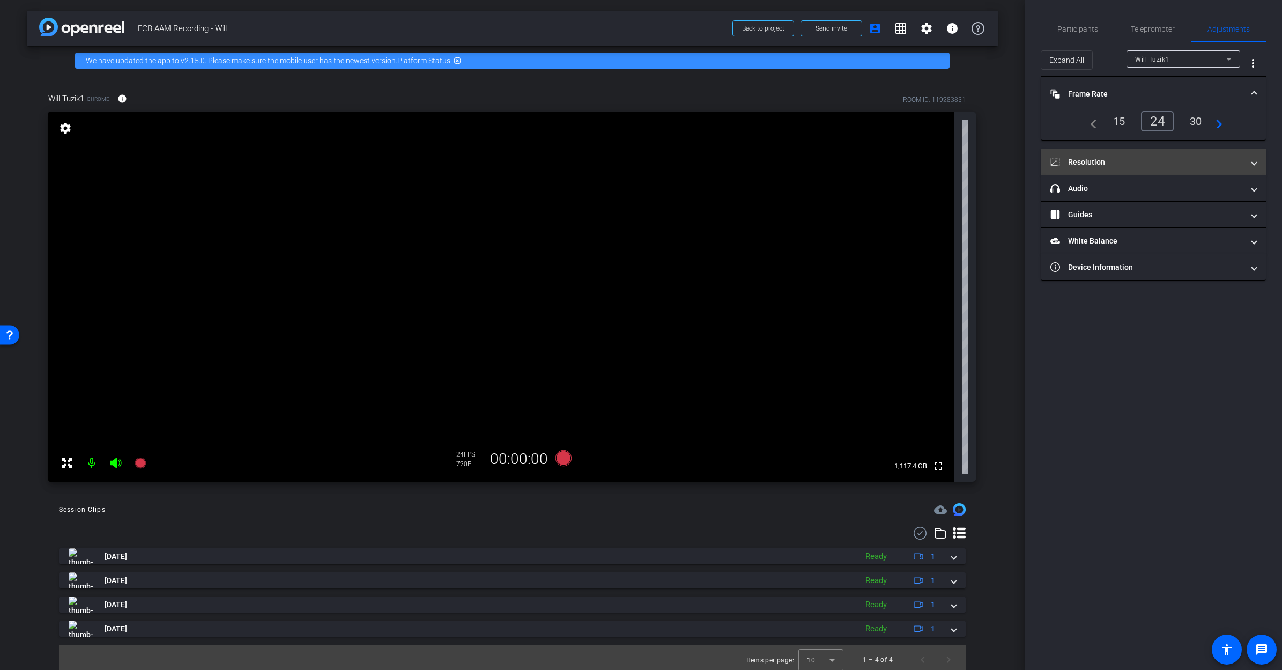
click at [897, 167] on mat-panel-title "Resolution" at bounding box center [1147, 162] width 193 height 11
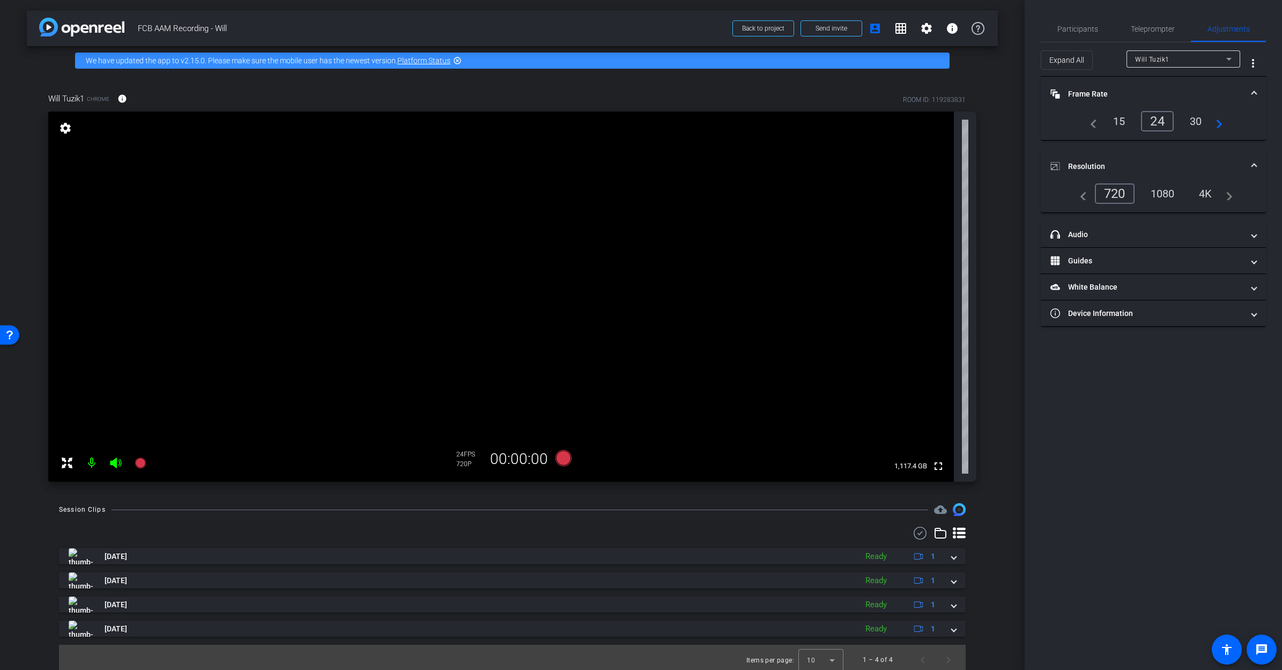
click at [897, 192] on div "1080" at bounding box center [1163, 194] width 40 height 18
click at [897, 312] on mat-panel-title "Device Information" at bounding box center [1147, 313] width 193 height 11
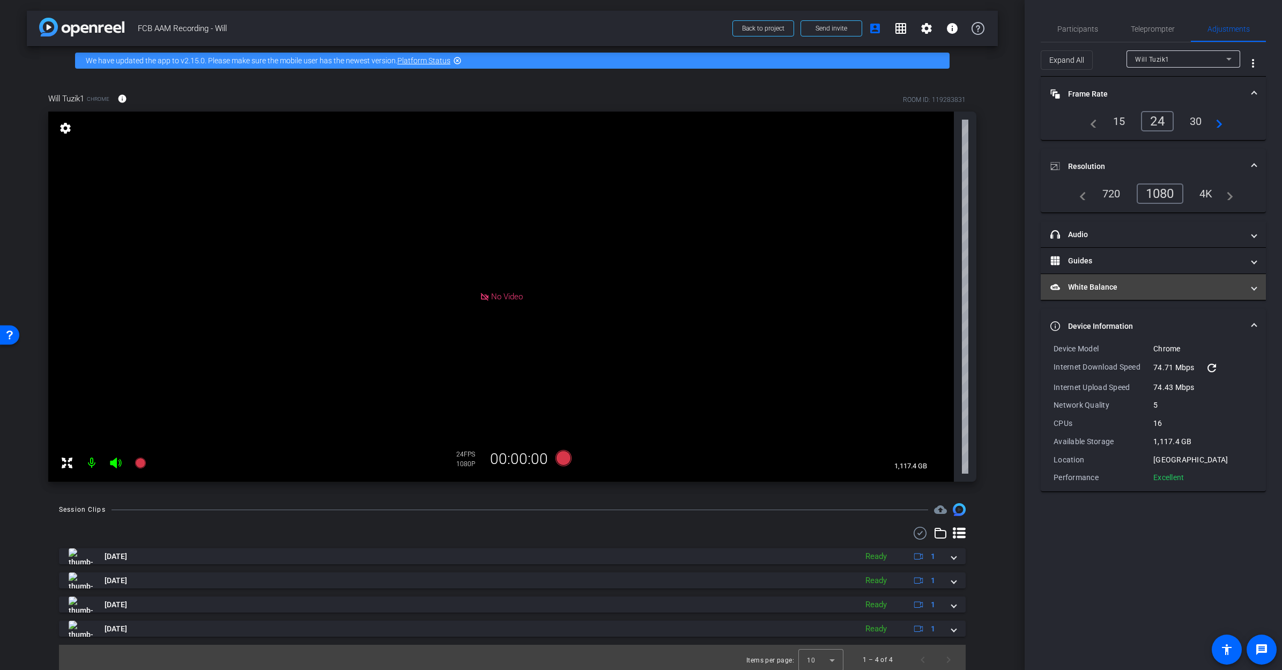
click at [897, 285] on mat-panel-title "White Balance White Balance" at bounding box center [1147, 287] width 193 height 11
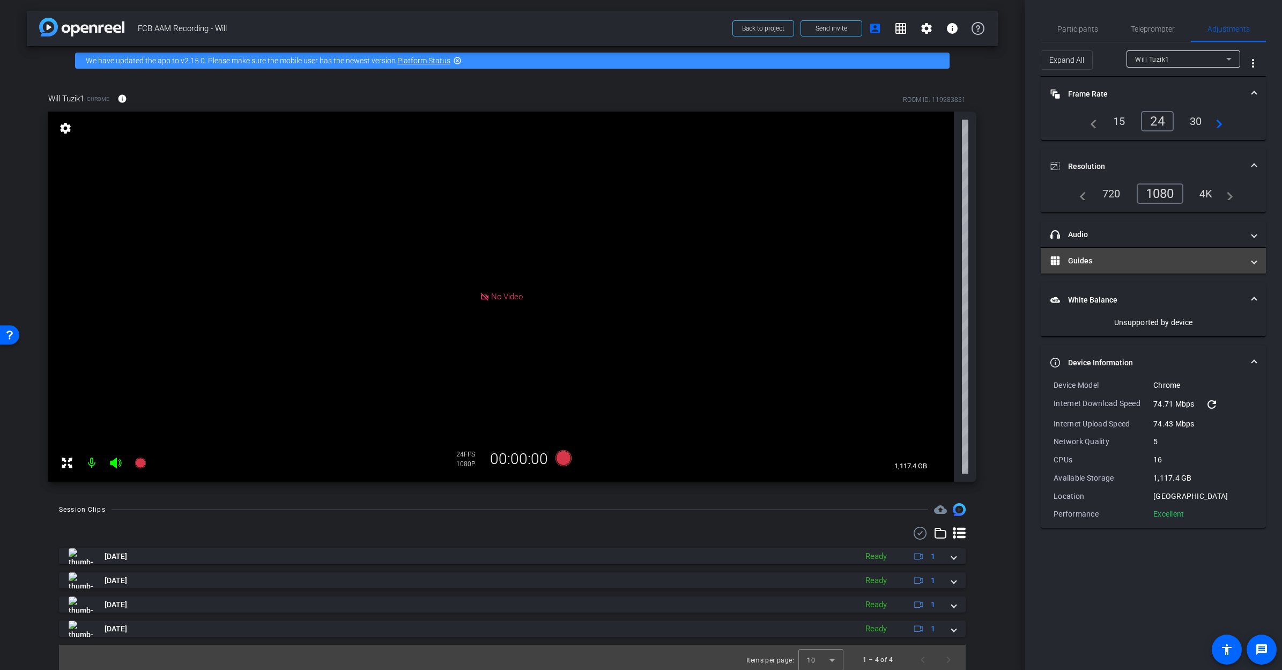
click at [897, 256] on mat-panel-title "Guides" at bounding box center [1147, 260] width 193 height 11
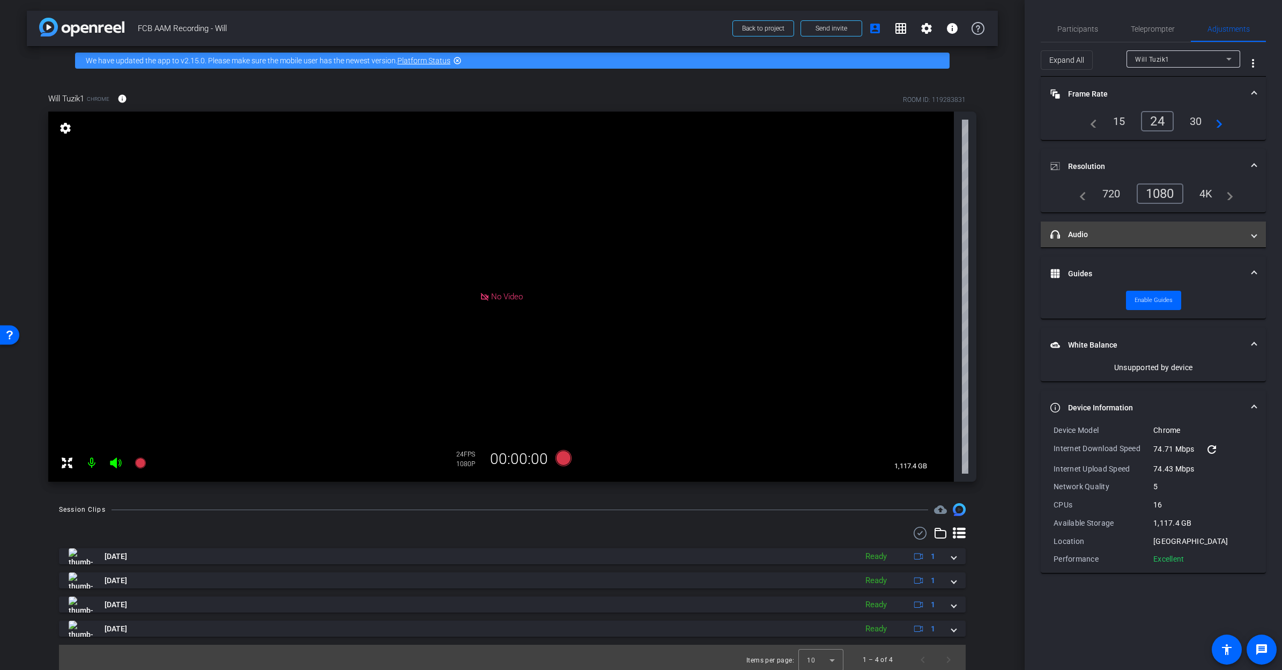
click at [897, 236] on mat-panel-title "headphone icon Audio" at bounding box center [1147, 234] width 193 height 11
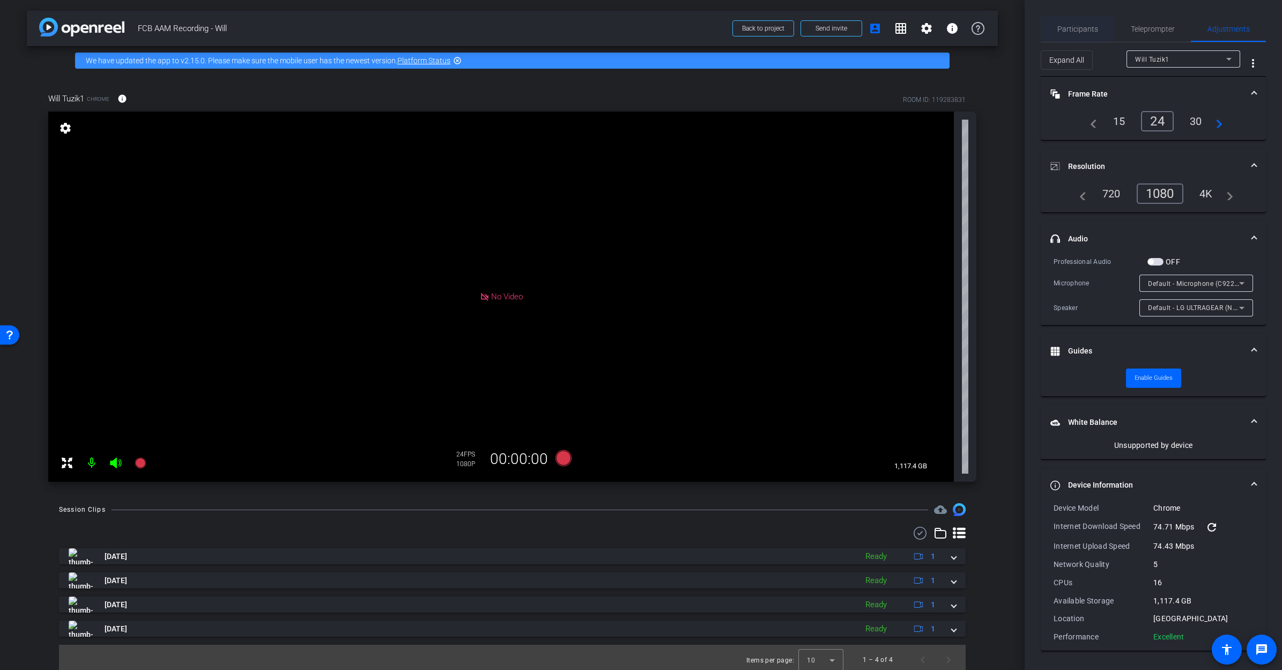
click at [897, 27] on span "Participants" at bounding box center [1078, 29] width 41 height 8
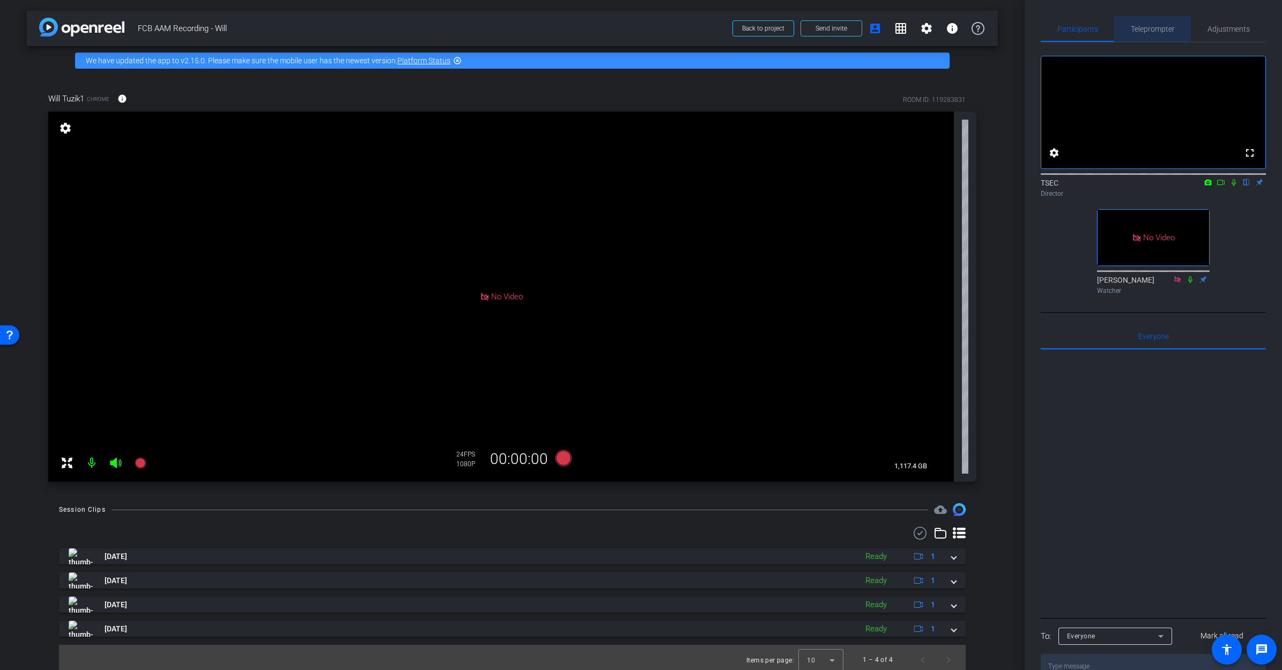
click at [897, 27] on span "Teleprompter" at bounding box center [1153, 29] width 44 height 8
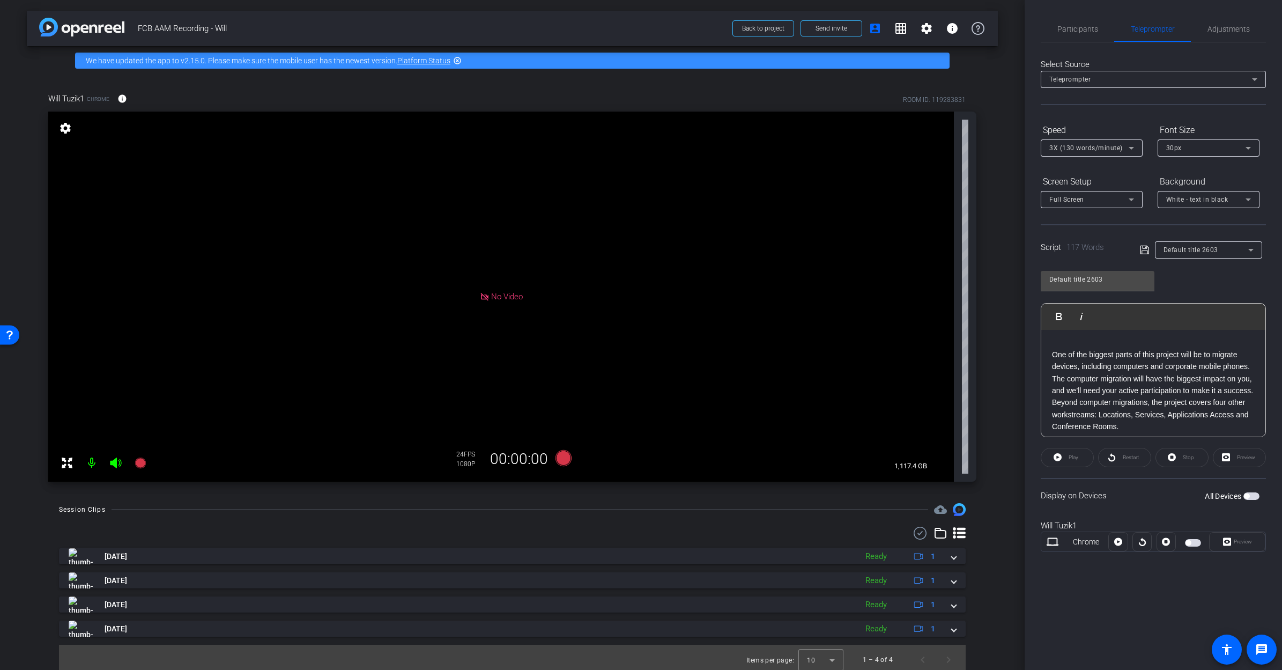
click at [897, 484] on span "button" at bounding box center [1246, 495] width 5 height 5
click at [897, 403] on p "The computer migration will have the biggest impact on you, and we’ll need your…" at bounding box center [1153, 403] width 203 height 60
click at [897, 402] on p "The computer migration will have the biggest impact on you, and we’ll need your…" at bounding box center [1153, 403] width 203 height 60
click at [897, 28] on span "Adjustments" at bounding box center [1229, 29] width 42 height 8
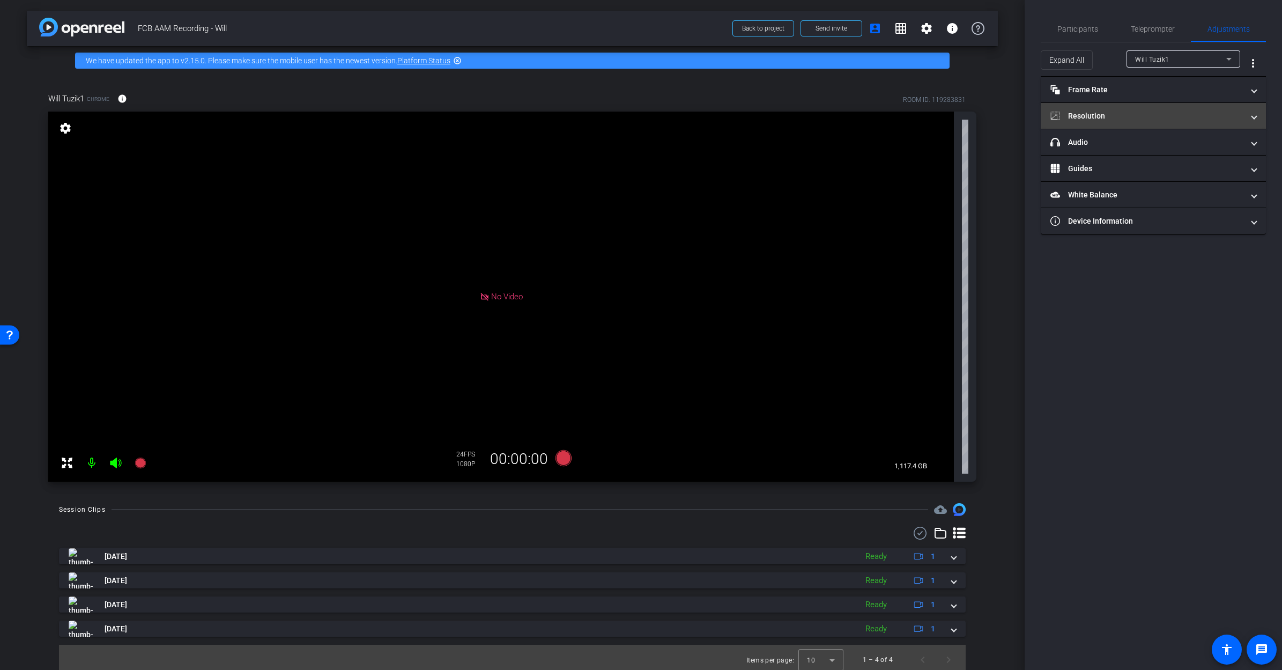
click at [897, 115] on mat-panel-title "Resolution" at bounding box center [1147, 115] width 193 height 11
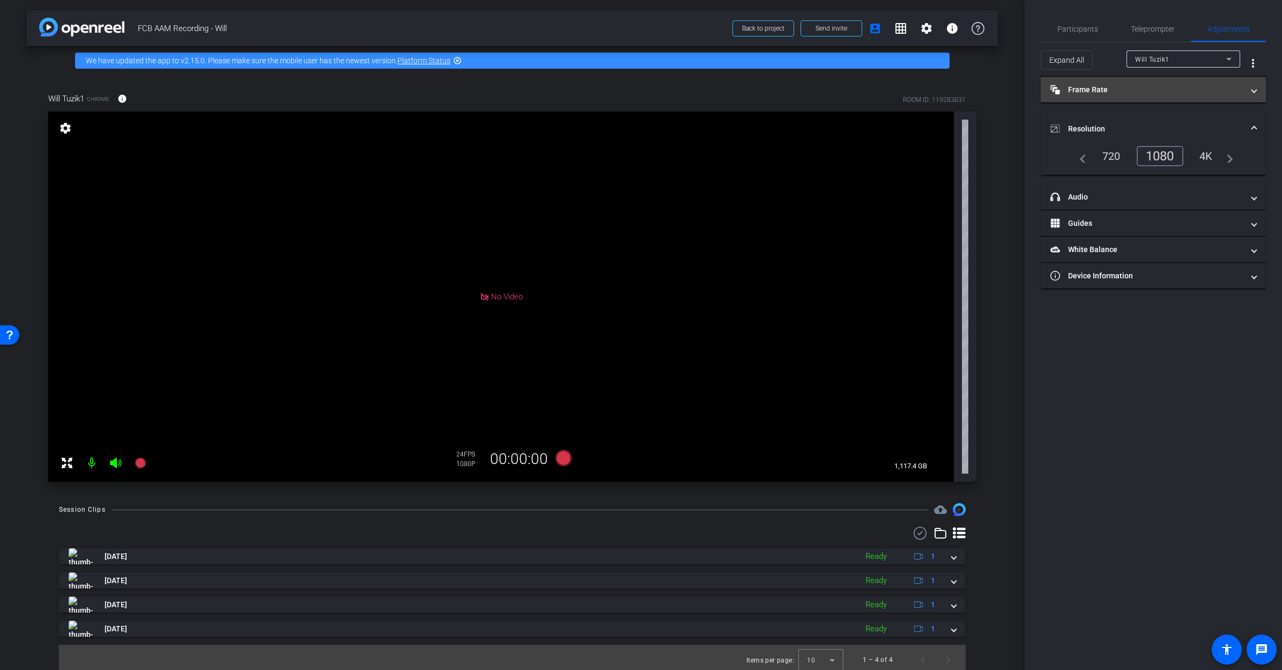
click at [897, 94] on mat-panel-title "Frame Rate Frame Rate" at bounding box center [1147, 89] width 193 height 11
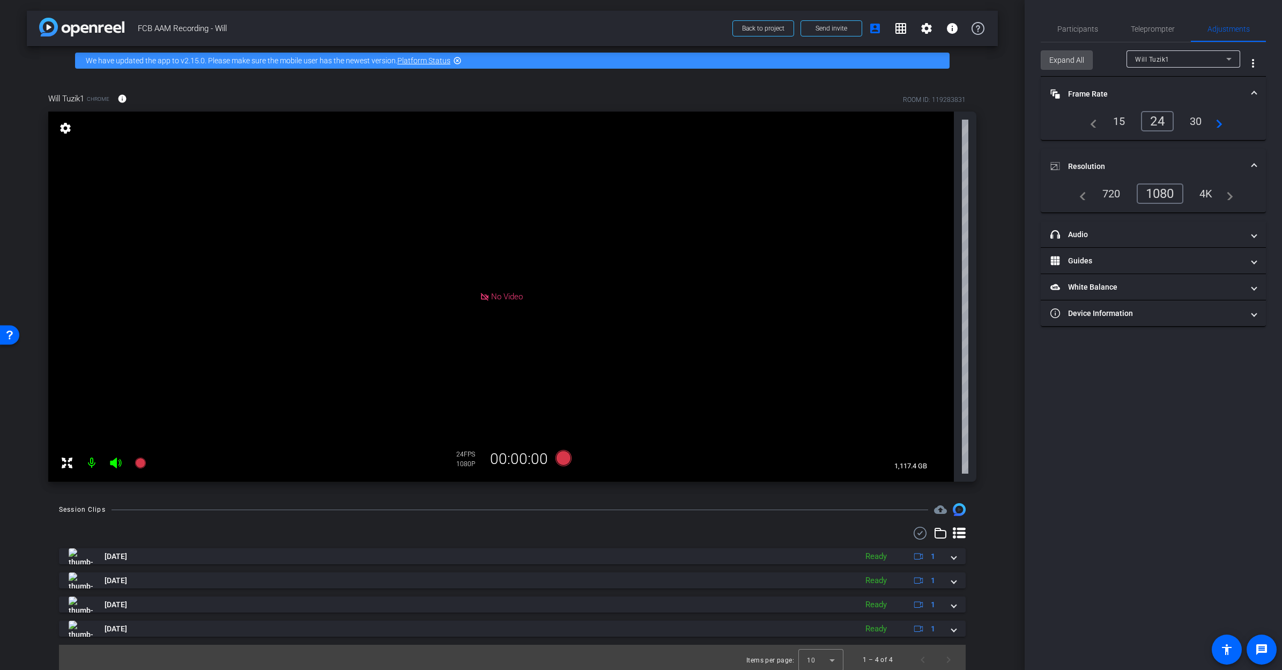
click at [897, 60] on span "Expand All" at bounding box center [1067, 60] width 35 height 20
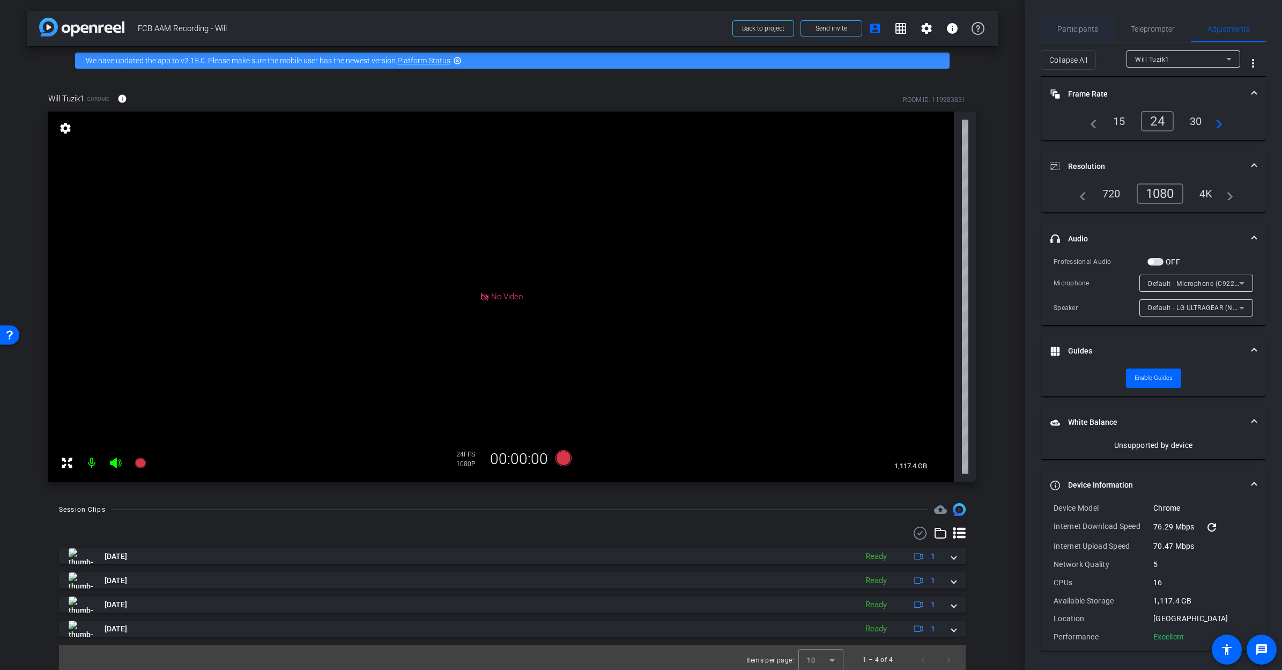
click at [897, 27] on span "Participants" at bounding box center [1078, 29] width 41 height 8
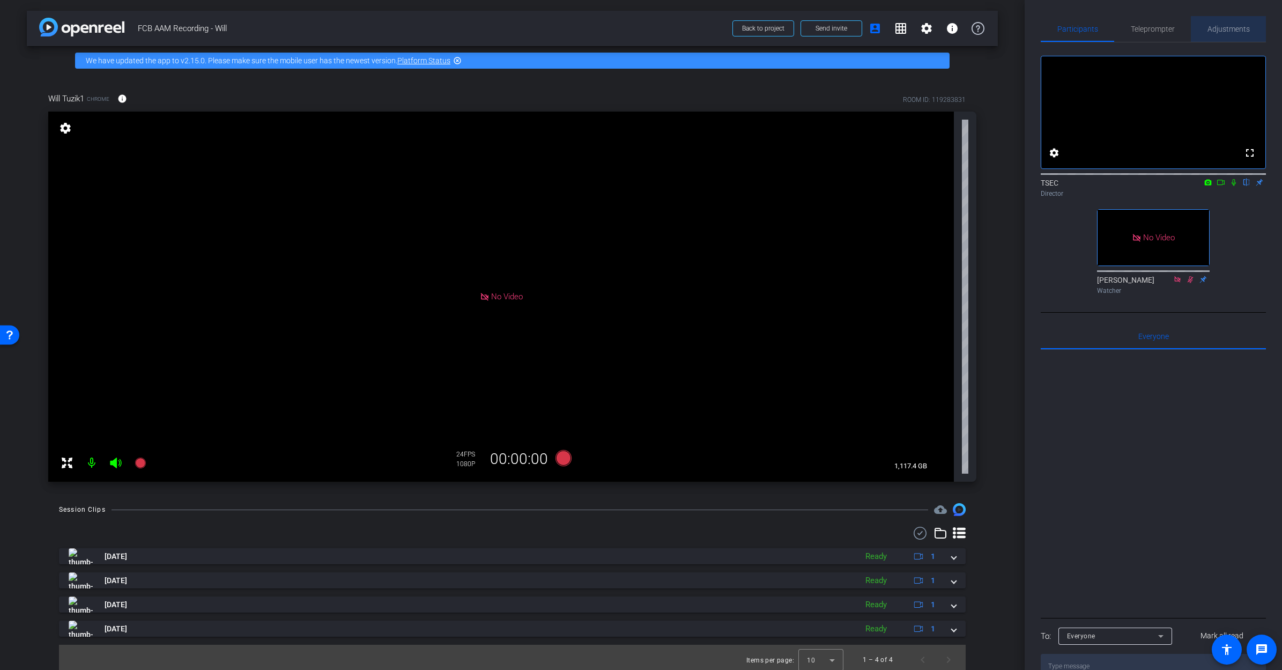
click at [897, 32] on span "Adjustments" at bounding box center [1229, 29] width 42 height 8
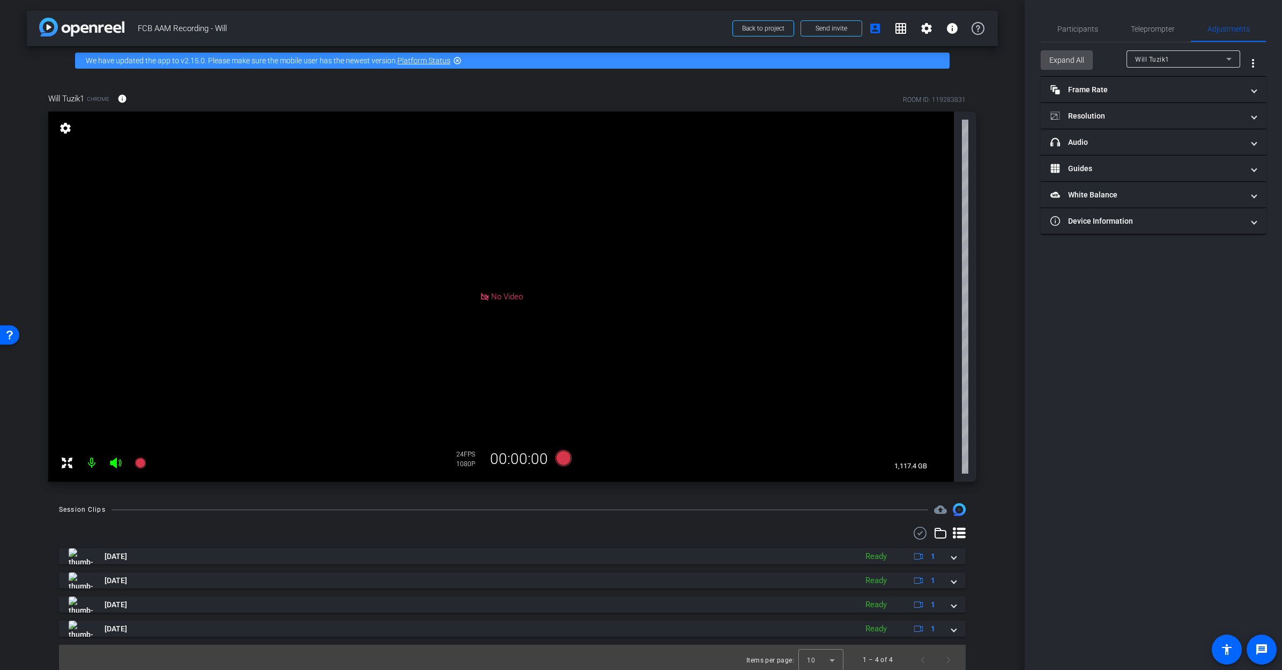
click at [897, 59] on span "Expand All" at bounding box center [1067, 60] width 35 height 20
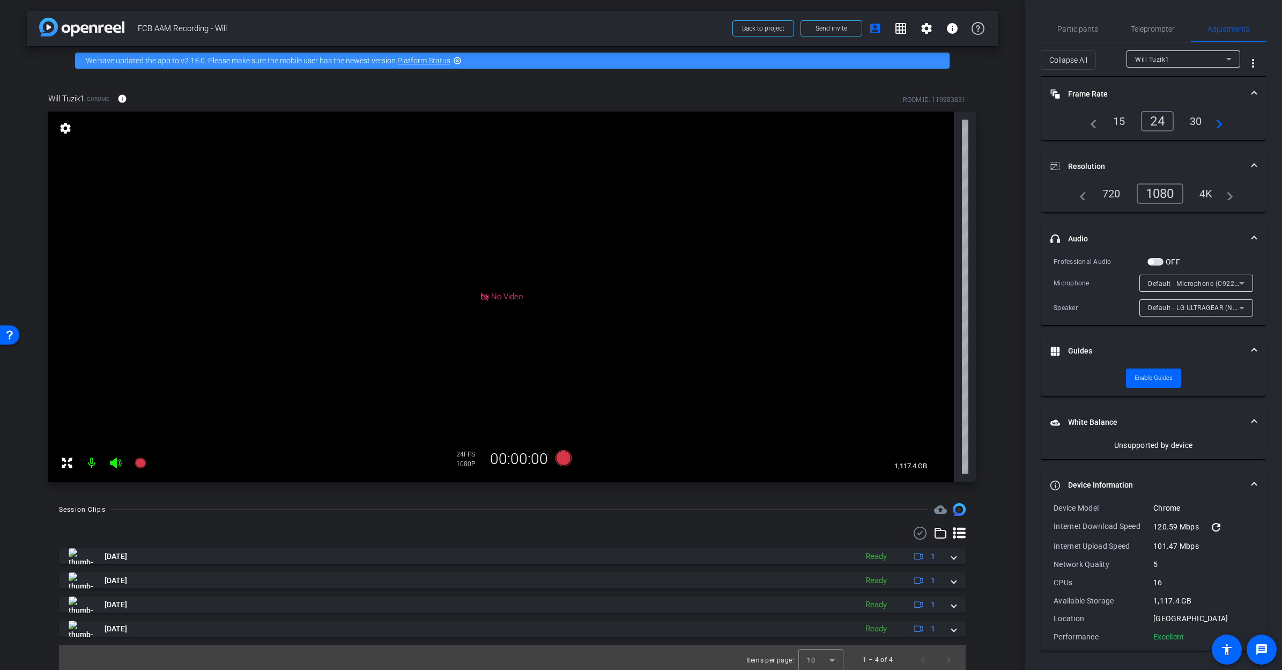
click at [897, 120] on div "30" at bounding box center [1196, 121] width 28 height 18
click at [897, 29] on span "Teleprompter" at bounding box center [1153, 29] width 44 height 8
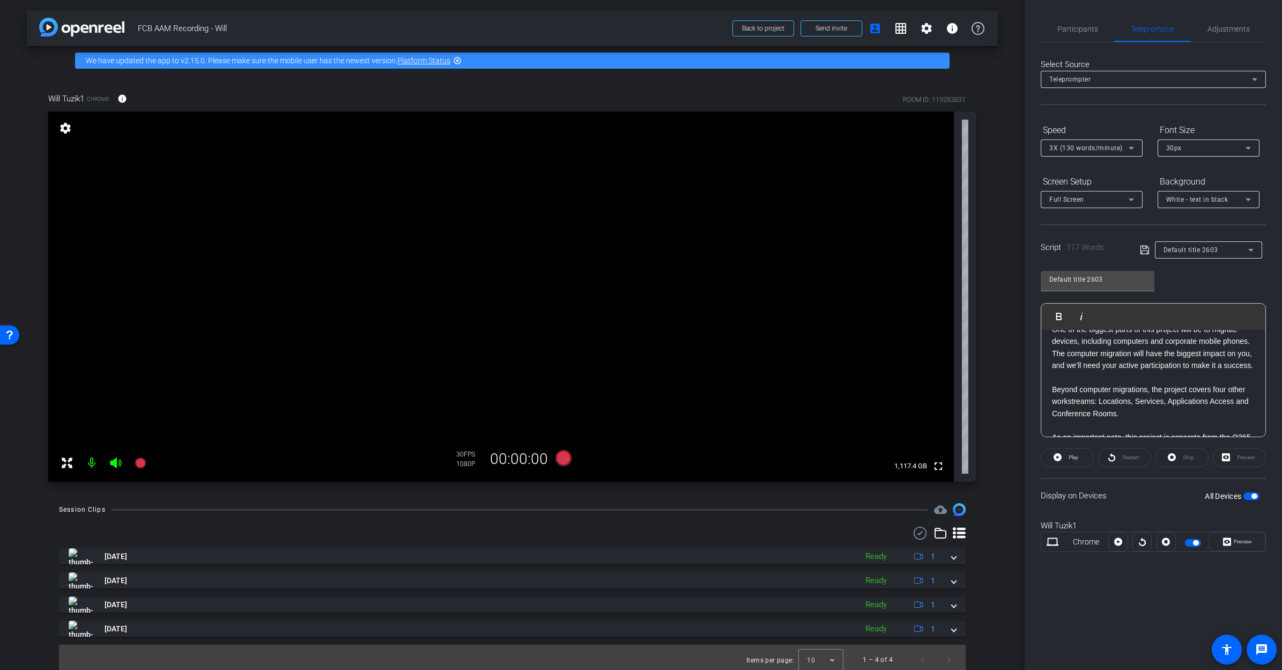
scroll to position [0, 0]
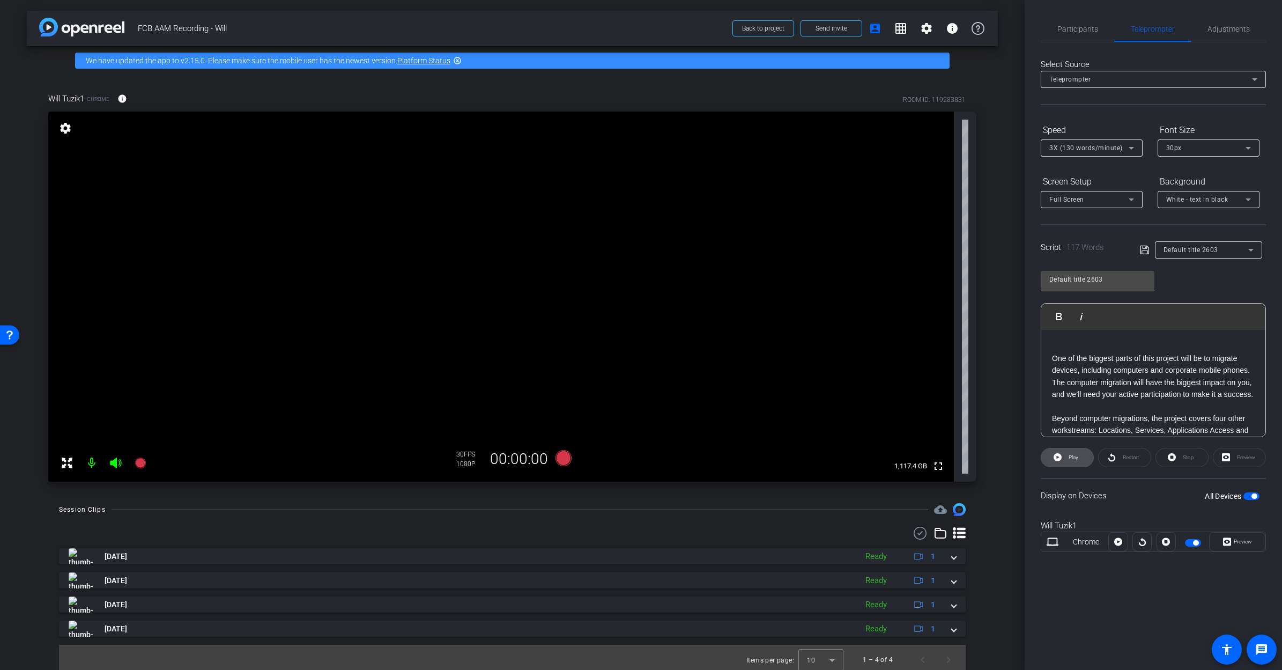
click at [897, 454] on icon at bounding box center [1058, 457] width 8 height 8
click at [897, 455] on span at bounding box center [1067, 458] width 53 height 26
click at [897, 484] on span "Preview" at bounding box center [1243, 542] width 18 height 6
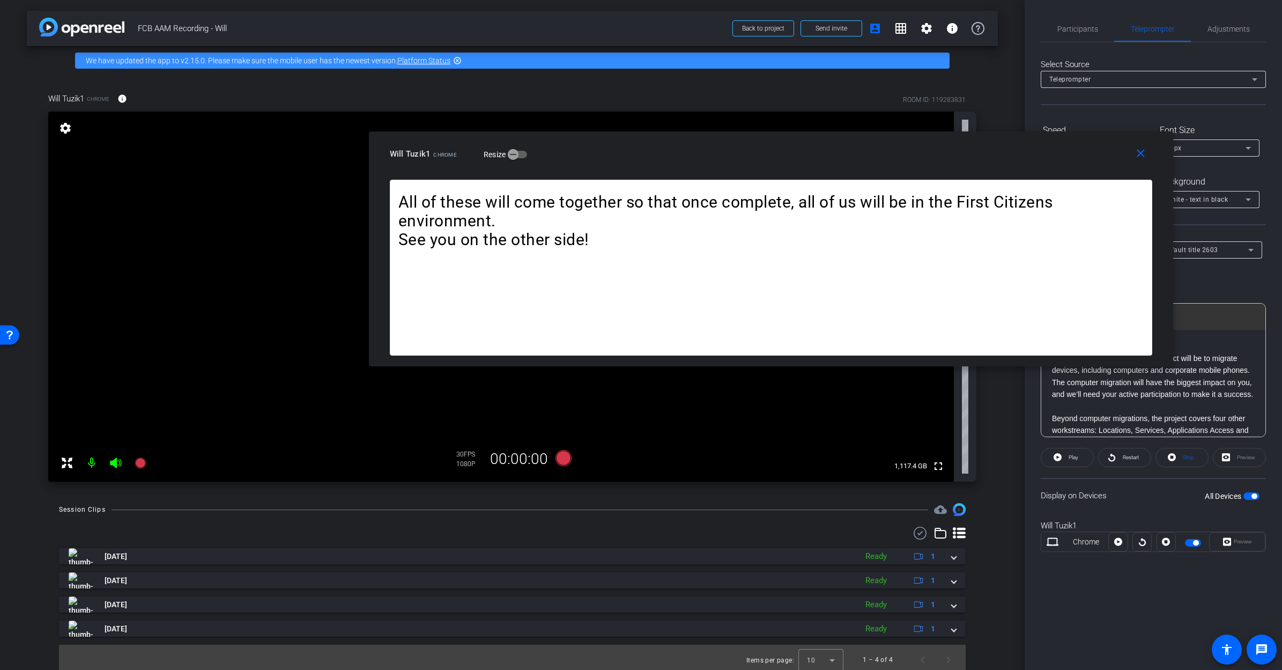
drag, startPoint x: 631, startPoint y: 234, endPoint x: 749, endPoint y: 143, distance: 148.8
click at [757, 145] on div "Will Tuzik1 Chrome Resize" at bounding box center [775, 153] width 771 height 19
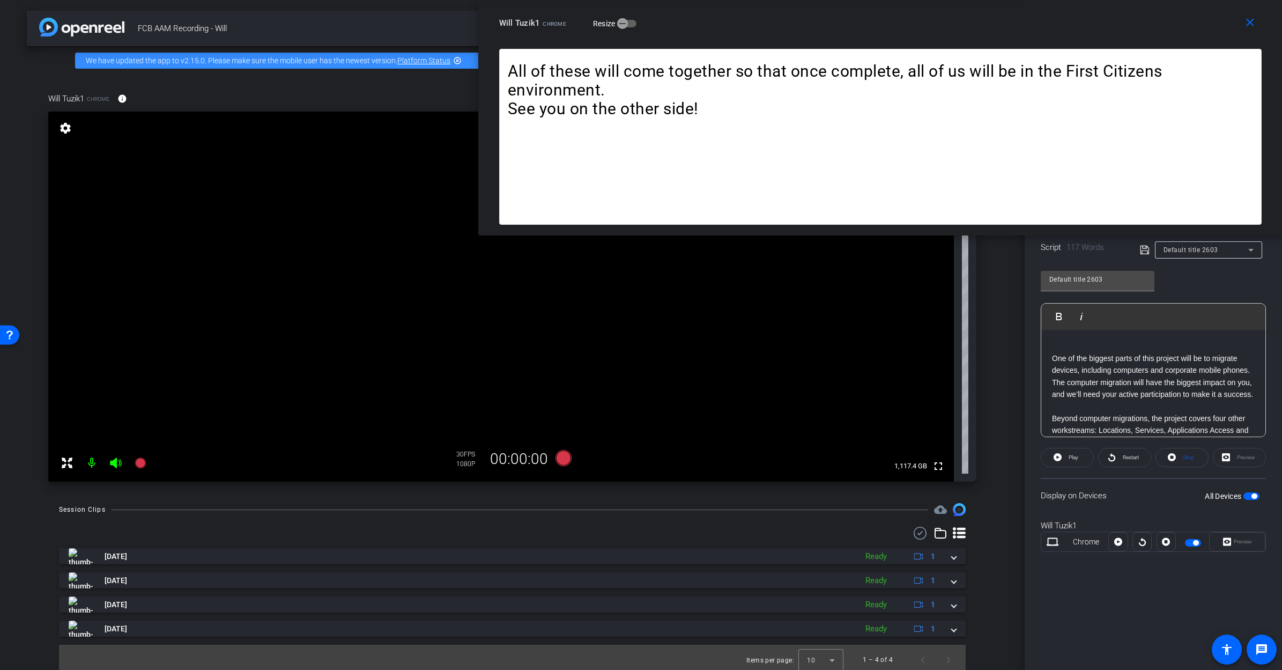
drag, startPoint x: 369, startPoint y: 131, endPoint x: 581, endPoint y: -49, distance: 278.2
click at [581, 0] on html "Accessibility Screen-Reader Guide, Feedback, and Issue Reporting | New window m…" at bounding box center [641, 335] width 1282 height 670
drag, startPoint x: 480, startPoint y: 211, endPoint x: 667, endPoint y: 186, distance: 189.4
click at [667, 186] on div "One of the biggest parts of this project will be to migrate devices, including …" at bounding box center [880, 142] width 805 height 187
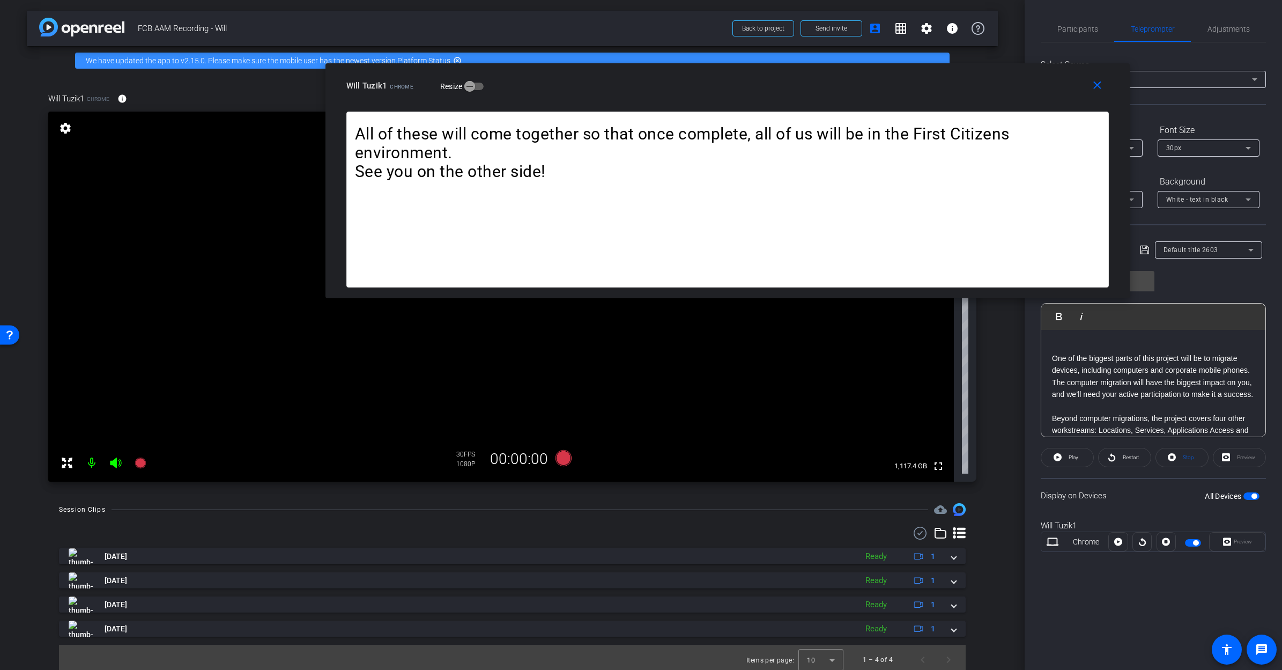
drag, startPoint x: 978, startPoint y: 20, endPoint x: 825, endPoint y: 82, distance: 164.8
click at [825, 82] on div "Will Tuzik1 Chrome Resize" at bounding box center [731, 85] width 771 height 19
click at [897, 82] on mat-icon "close" at bounding box center [1096, 84] width 13 height 13
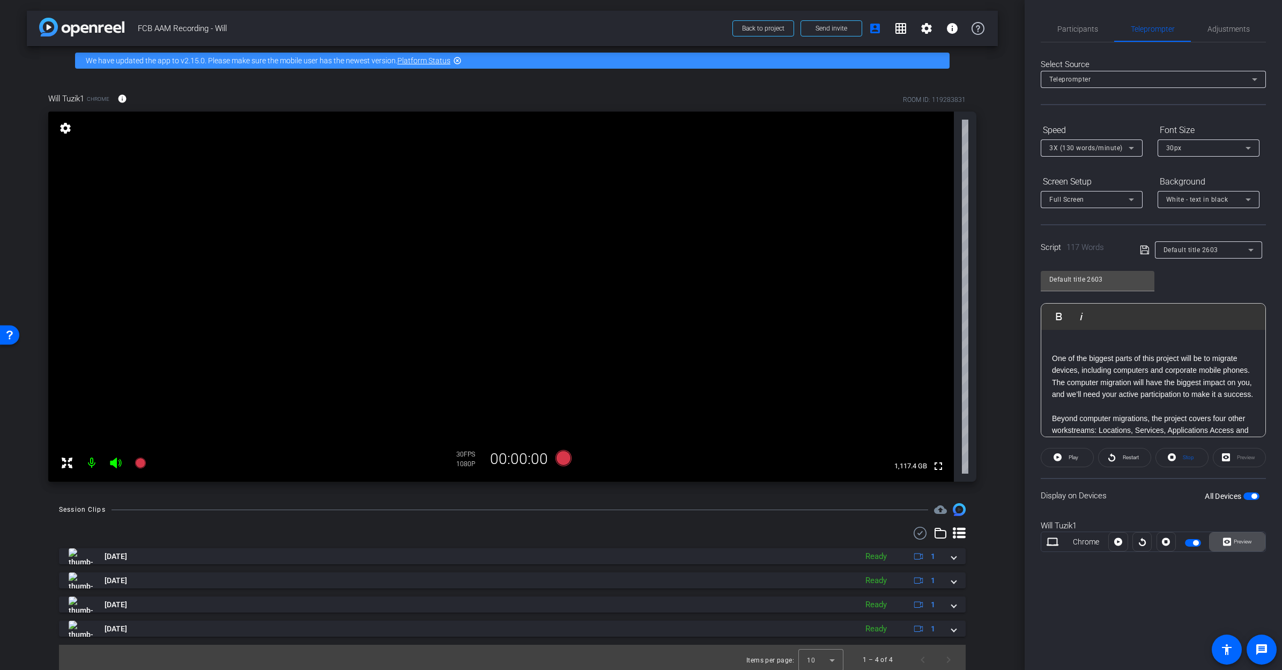
click at [897, 484] on span "Preview" at bounding box center [1243, 542] width 18 height 6
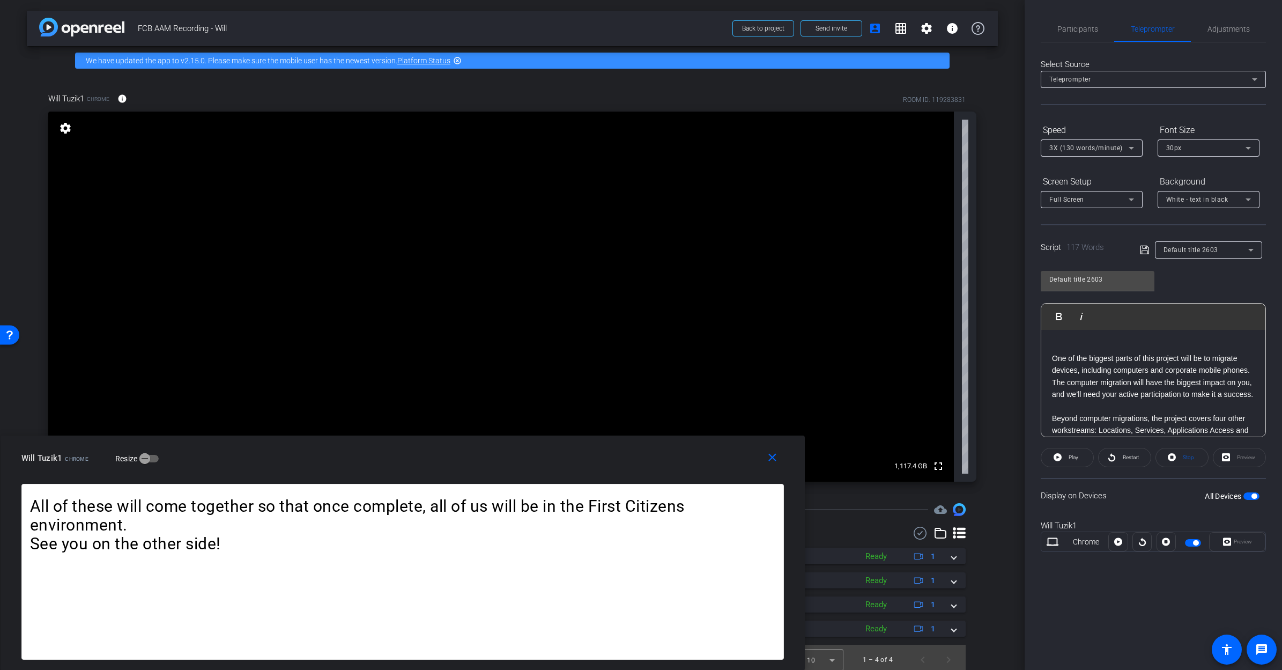
drag, startPoint x: 1036, startPoint y: 218, endPoint x: 751, endPoint y: 632, distance: 502.6
click at [753, 484] on div "close Will Tuzik1 Chrome Resize One of the biggest parts of this project will b…" at bounding box center [403, 553] width 805 height 235
click at [897, 28] on span "Adjustments" at bounding box center [1229, 29] width 42 height 8
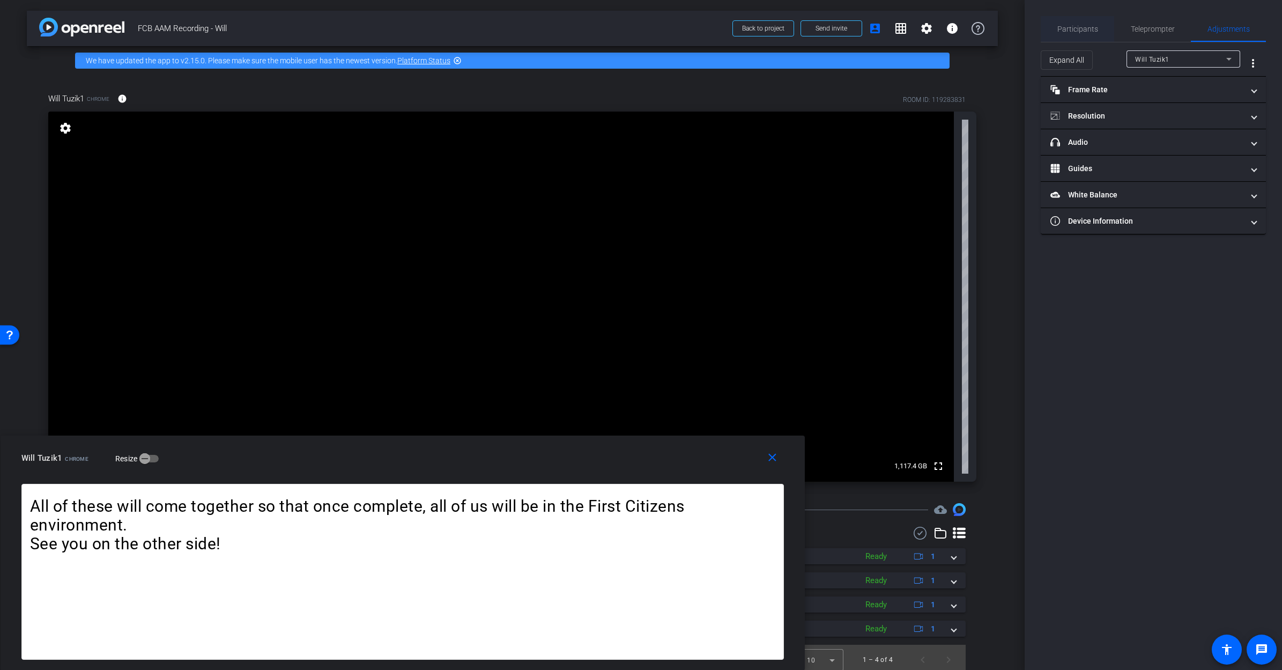
click at [897, 30] on span "Participants" at bounding box center [1078, 29] width 41 height 8
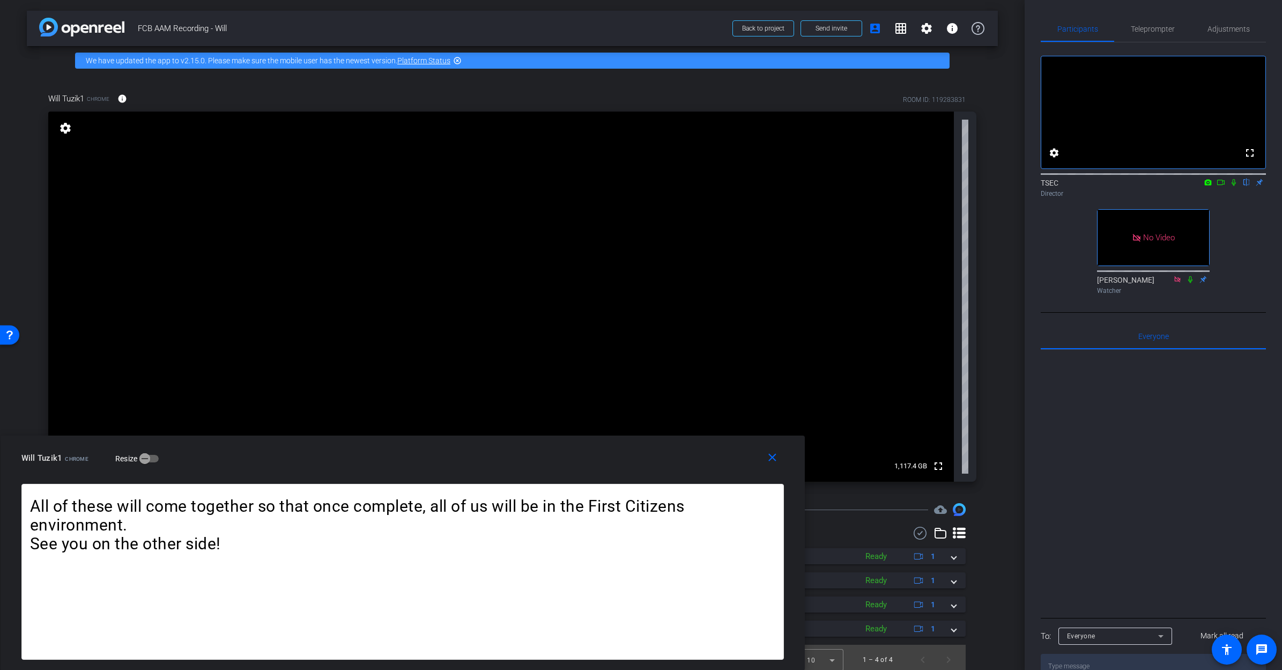
click at [897, 186] on icon at bounding box center [1234, 183] width 9 height 8
click at [897, 26] on span "Teleprompter" at bounding box center [1153, 29] width 44 height 8
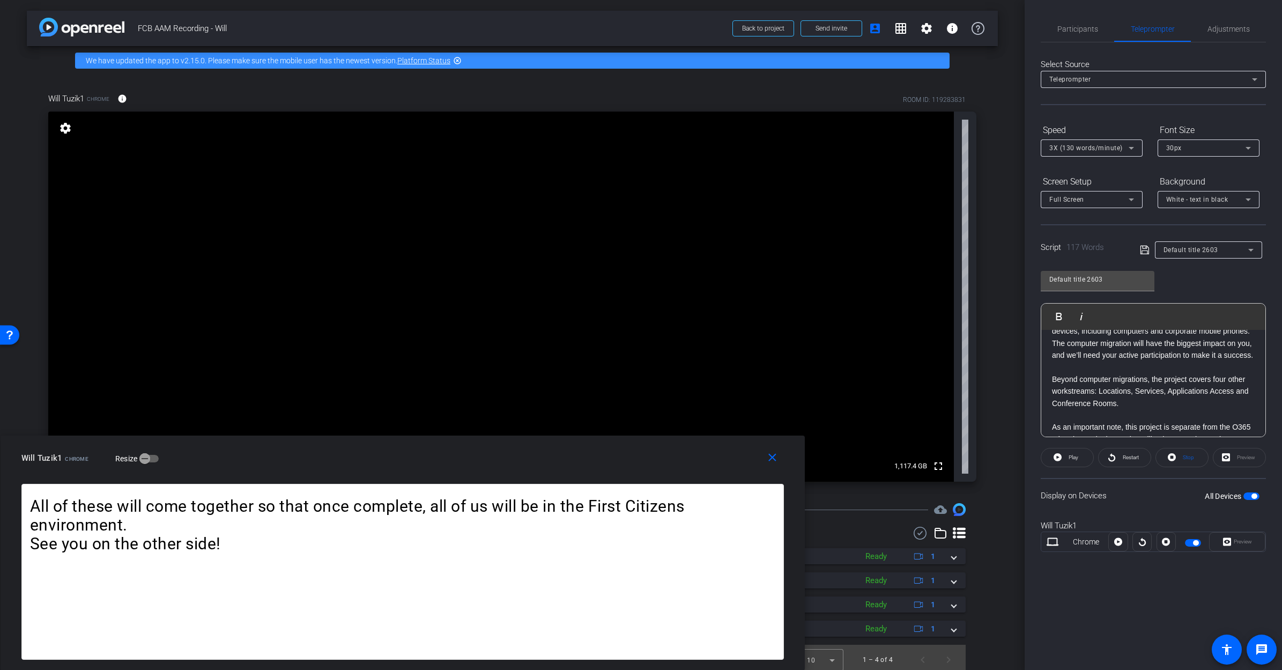
scroll to position [38, 0]
click at [897, 374] on p at bounding box center [1153, 369] width 203 height 12
click at [897, 30] on span "Participants" at bounding box center [1078, 29] width 41 height 8
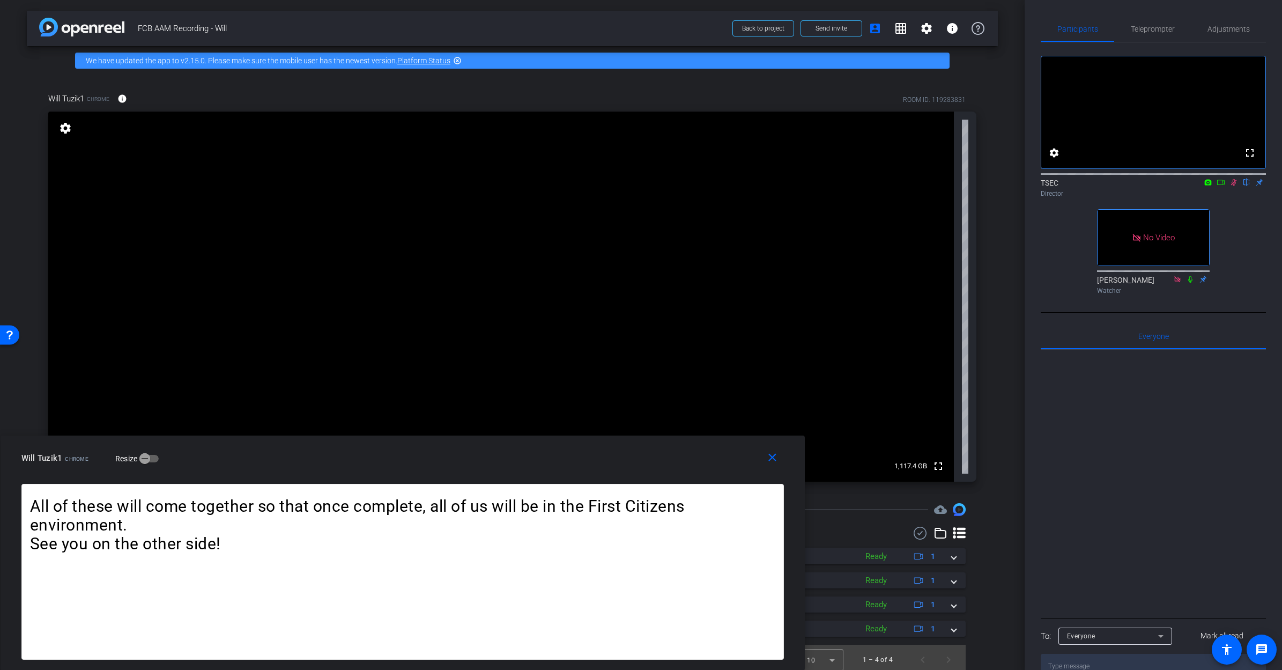
click at [897, 186] on icon at bounding box center [1234, 182] width 6 height 7
click at [897, 26] on span "Teleprompter" at bounding box center [1153, 29] width 44 height 8
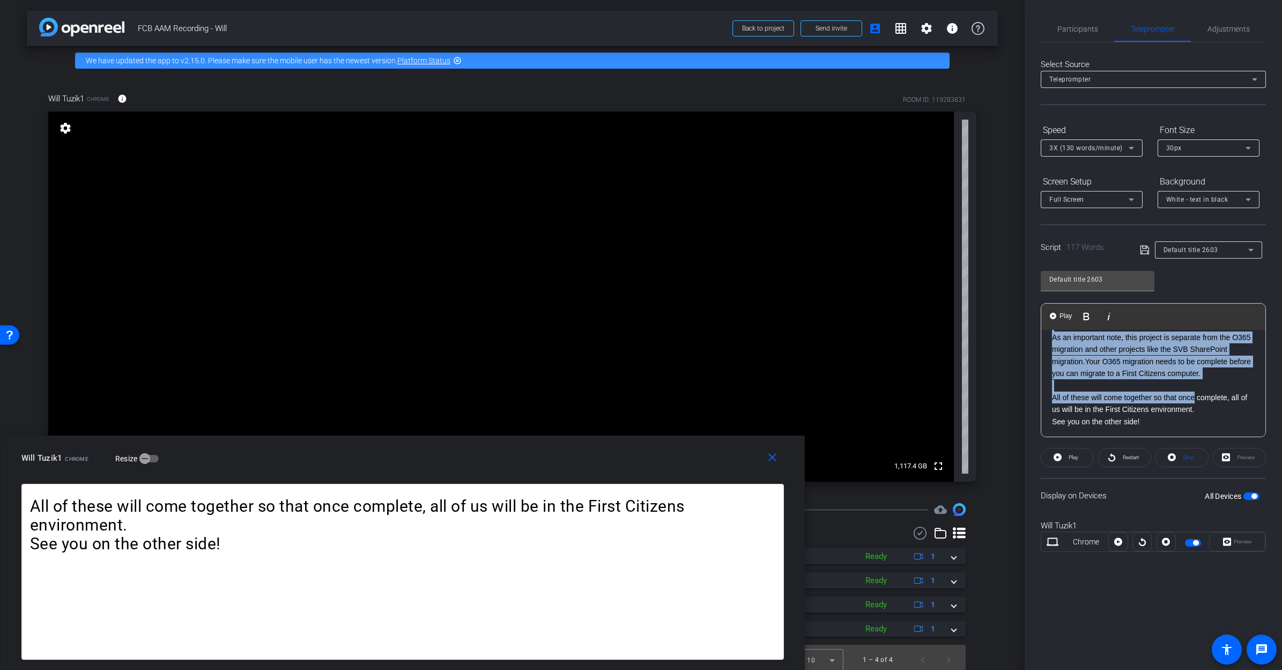
scroll to position [93, 0]
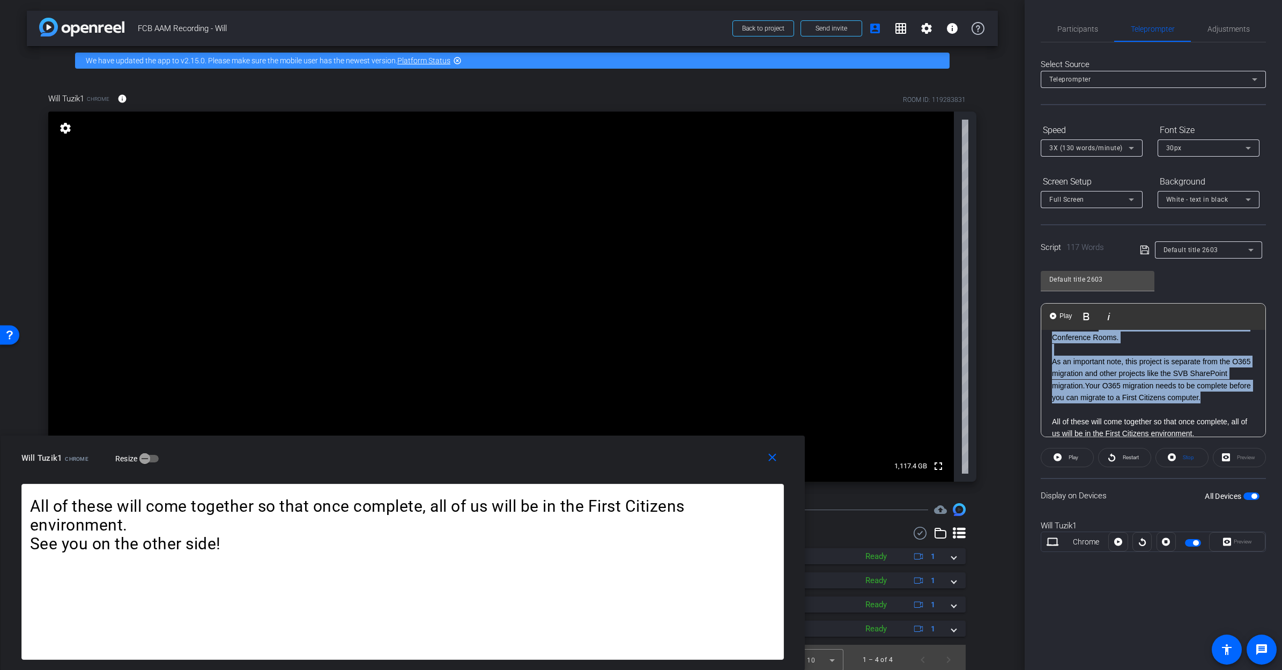
drag, startPoint x: 1103, startPoint y: 372, endPoint x: 1207, endPoint y: 410, distance: 110.3
click at [897, 410] on div "One of the biggest parts of this project will be to migrate devices, including …" at bounding box center [1154, 356] width 224 height 238
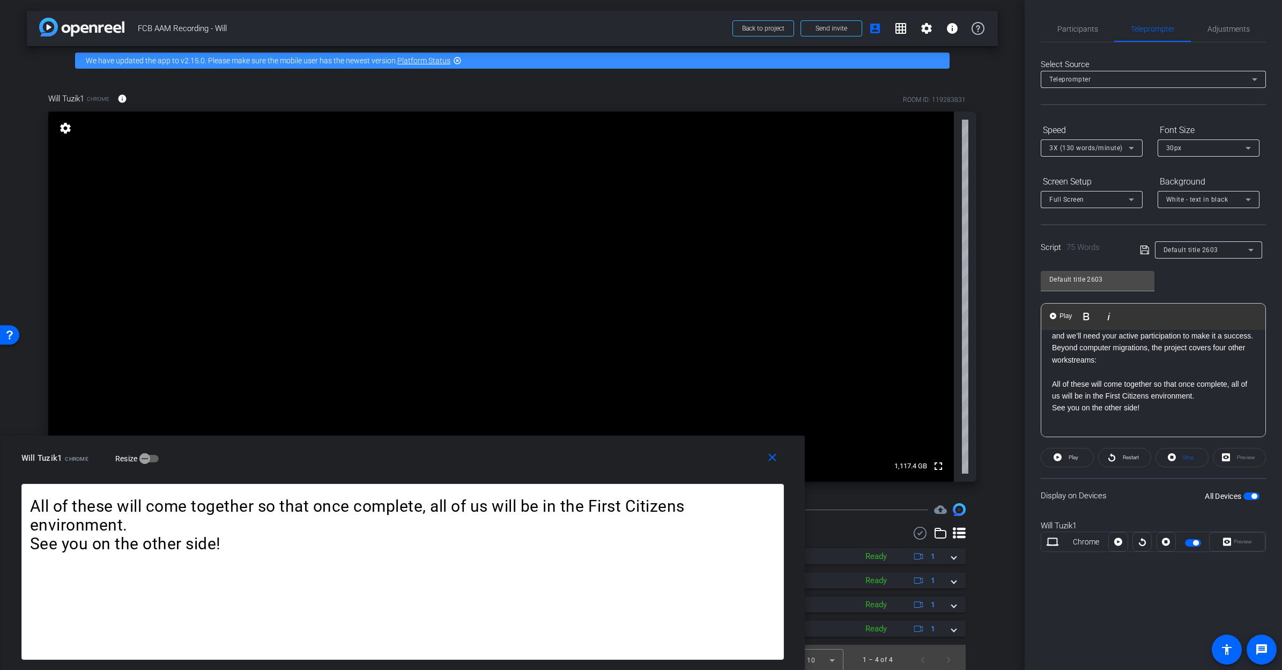
scroll to position [16, 0]
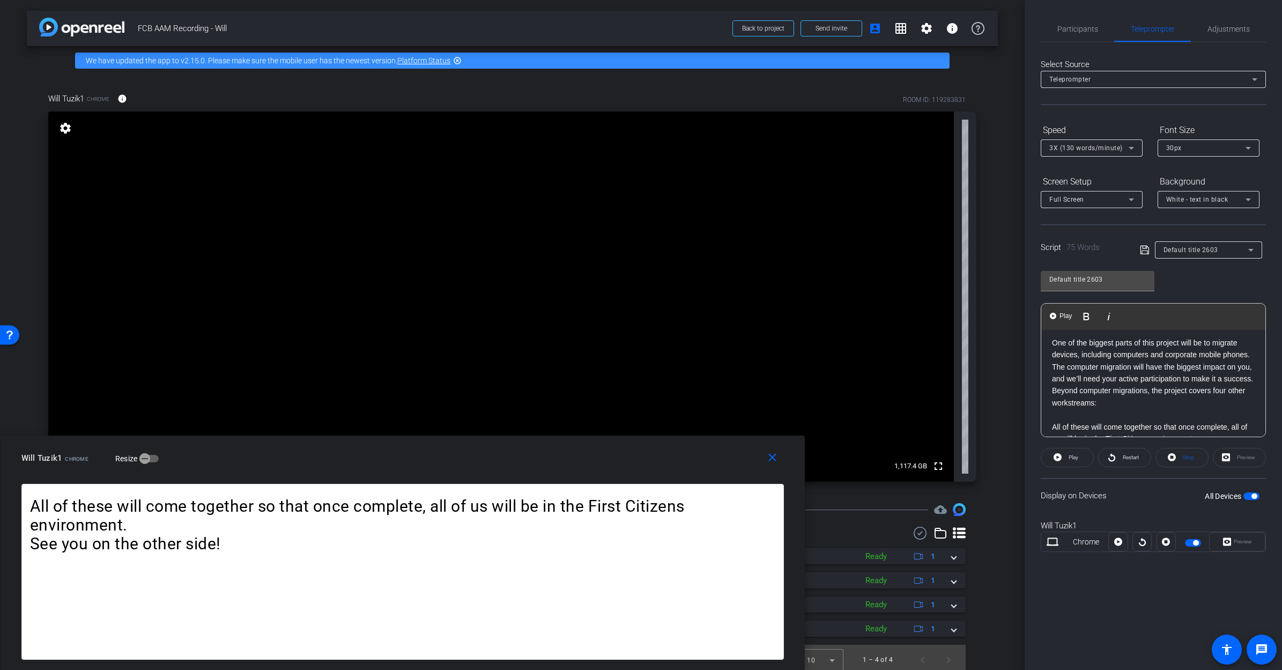
click at [897, 421] on p at bounding box center [1153, 415] width 203 height 12
click at [897, 458] on div "Preview" at bounding box center [1239, 457] width 53 height 19
click at [897, 456] on div "Preview" at bounding box center [1239, 457] width 53 height 19
click at [777, 456] on mat-icon "close" at bounding box center [772, 457] width 13 height 13
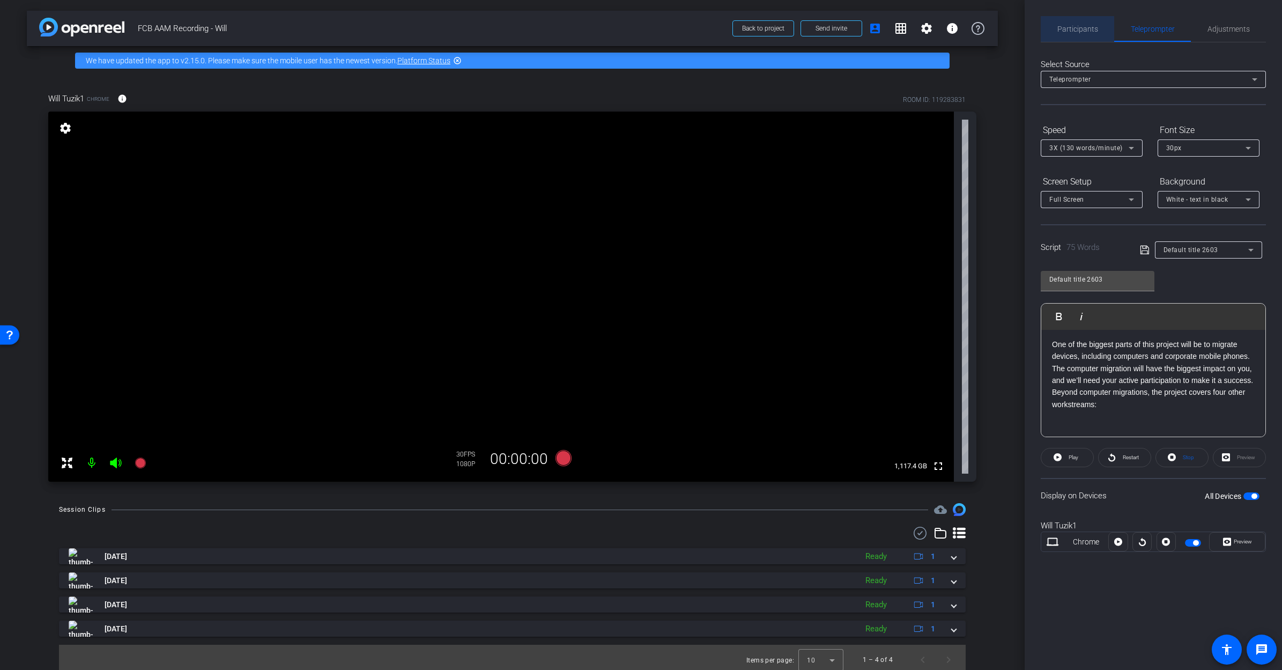
click at [897, 25] on span "Participants" at bounding box center [1078, 29] width 41 height 8
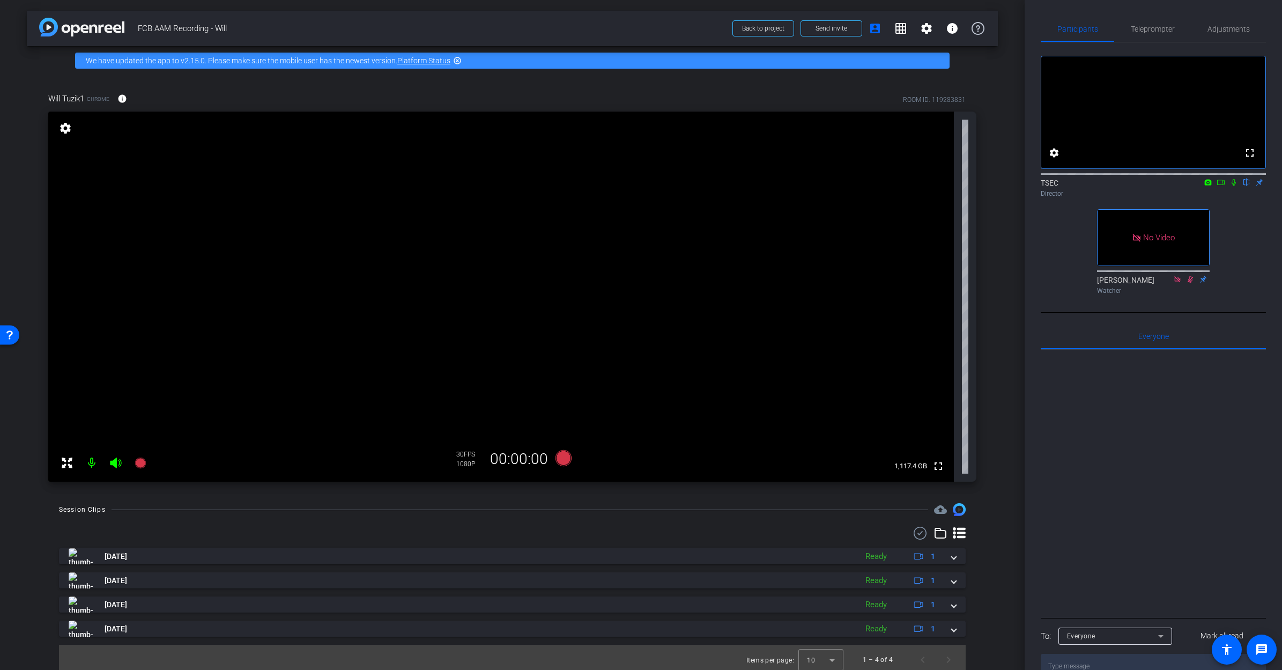
drag, startPoint x: 1220, startPoint y: 196, endPoint x: 1226, endPoint y: 198, distance: 6.3
click at [897, 186] on icon at bounding box center [1221, 183] width 9 height 8
click at [897, 27] on span "Teleprompter" at bounding box center [1153, 29] width 44 height 8
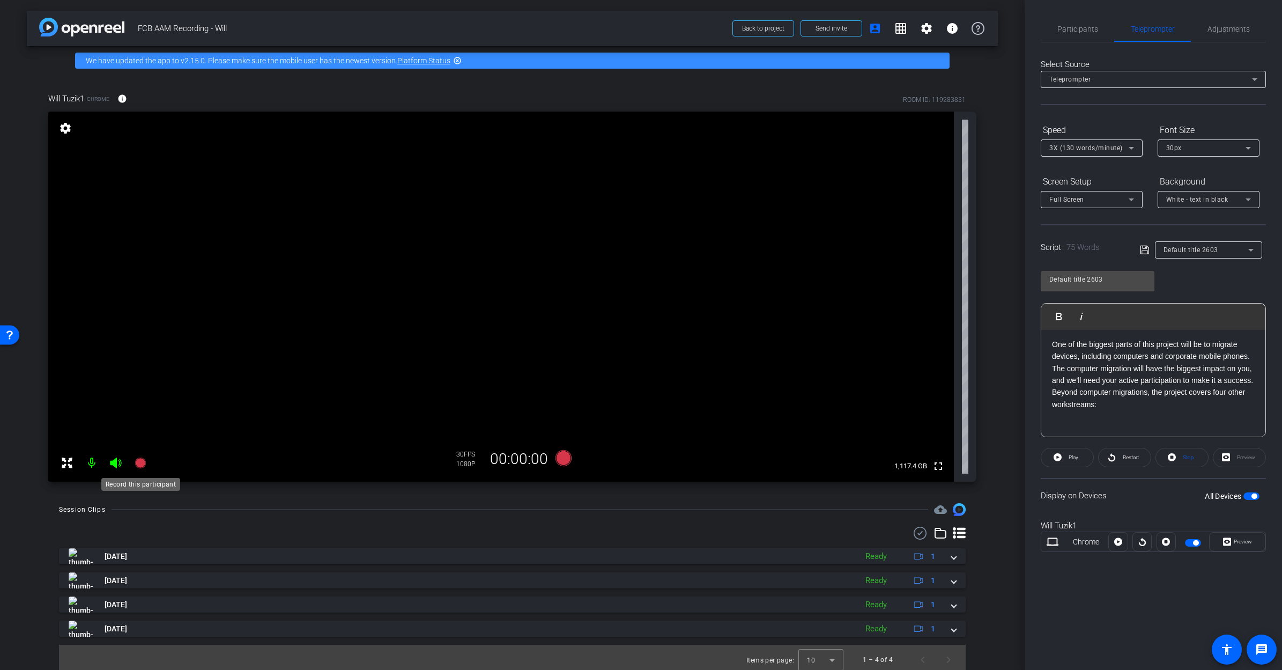
click at [141, 462] on icon at bounding box center [140, 463] width 11 height 11
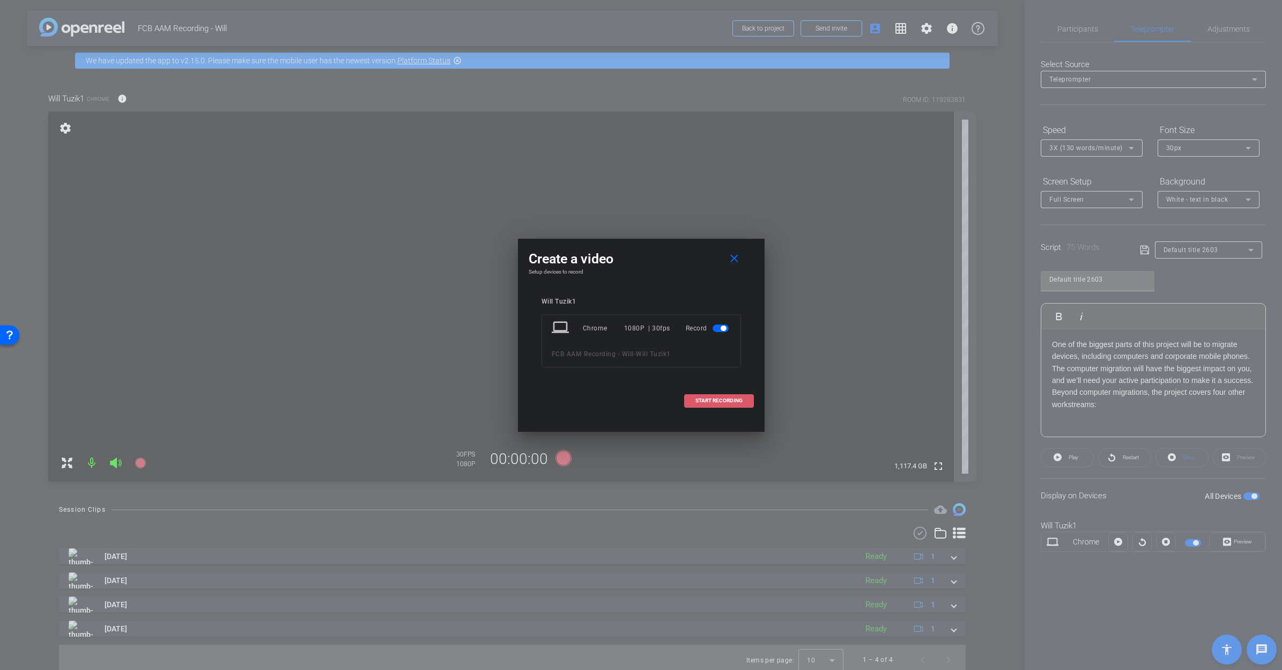
click at [711, 399] on span "START RECORDING" at bounding box center [719, 400] width 47 height 5
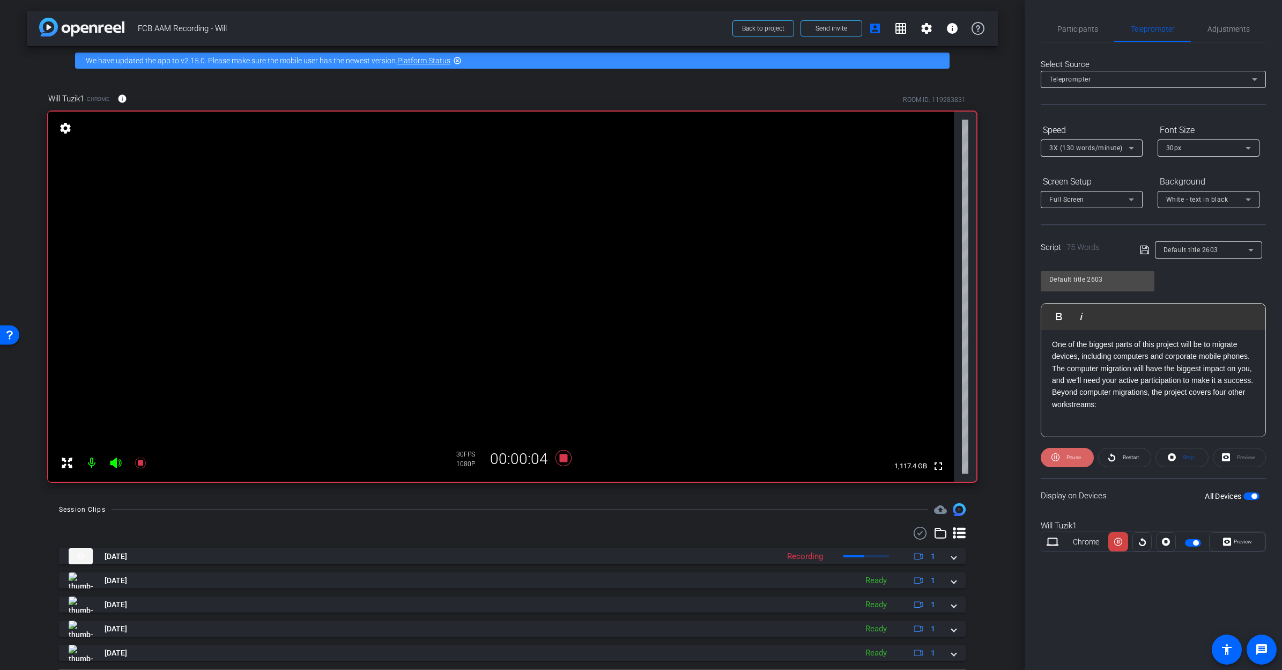
click at [897, 455] on span "Pause" at bounding box center [1074, 457] width 14 height 6
click at [897, 458] on span "Restart" at bounding box center [1131, 457] width 16 height 6
click at [897, 455] on span "Pause" at bounding box center [1074, 457] width 14 height 6
click at [897, 484] on span "Preview" at bounding box center [1243, 542] width 18 height 6
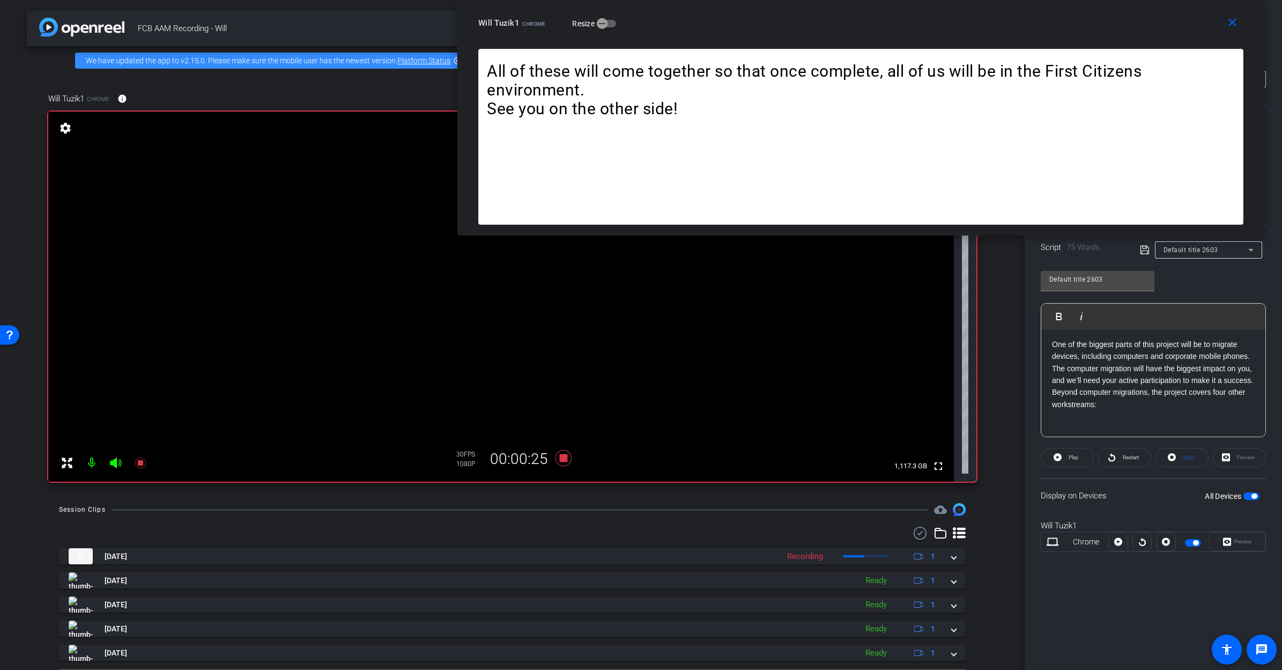
drag, startPoint x: 792, startPoint y: 224, endPoint x: 1010, endPoint y: -16, distance: 324.6
click at [897, 0] on html "Accessibility Screen-Reader Guide, Feedback, and Issue Reporting | New window m…" at bounding box center [641, 335] width 1282 height 670
click at [143, 463] on icon at bounding box center [140, 462] width 13 height 13
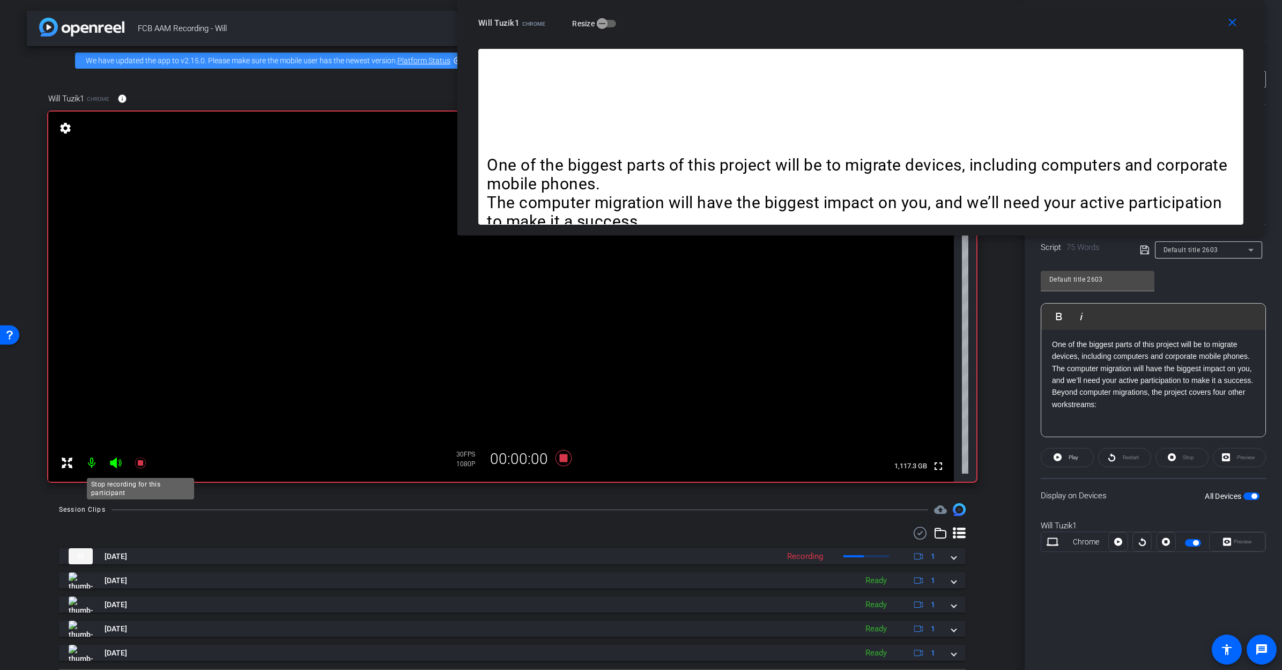
click at [141, 462] on icon at bounding box center [140, 463] width 11 height 11
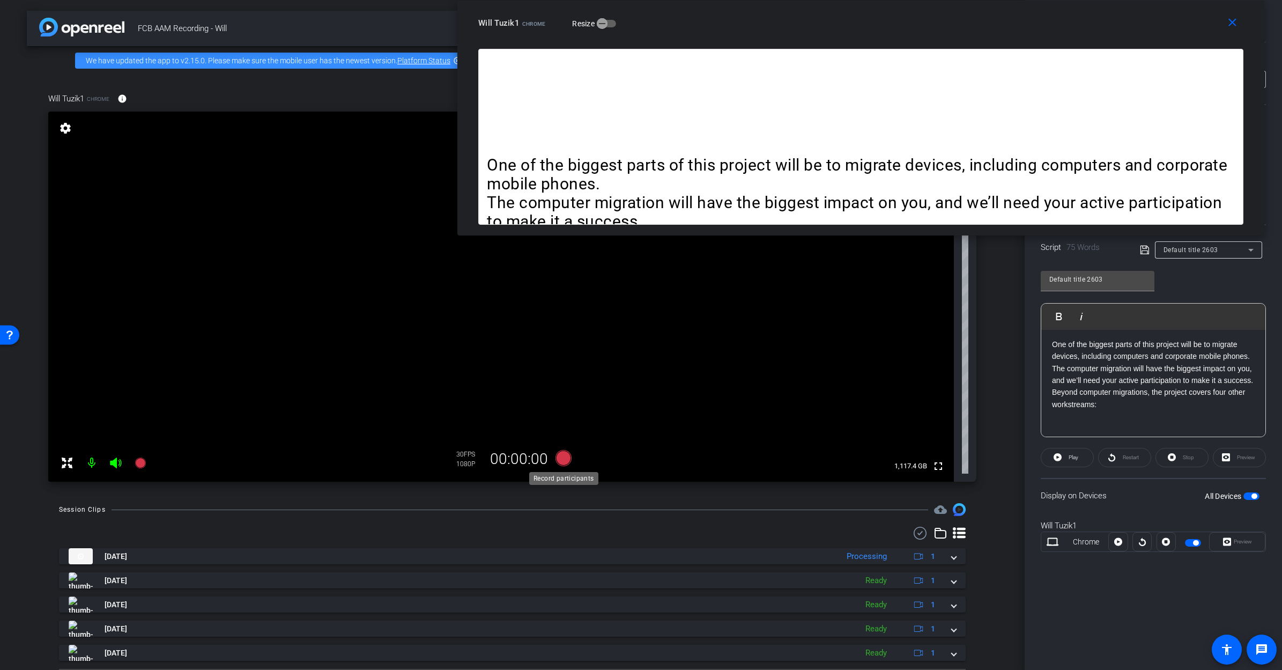
click at [563, 457] on icon at bounding box center [563, 458] width 16 height 16
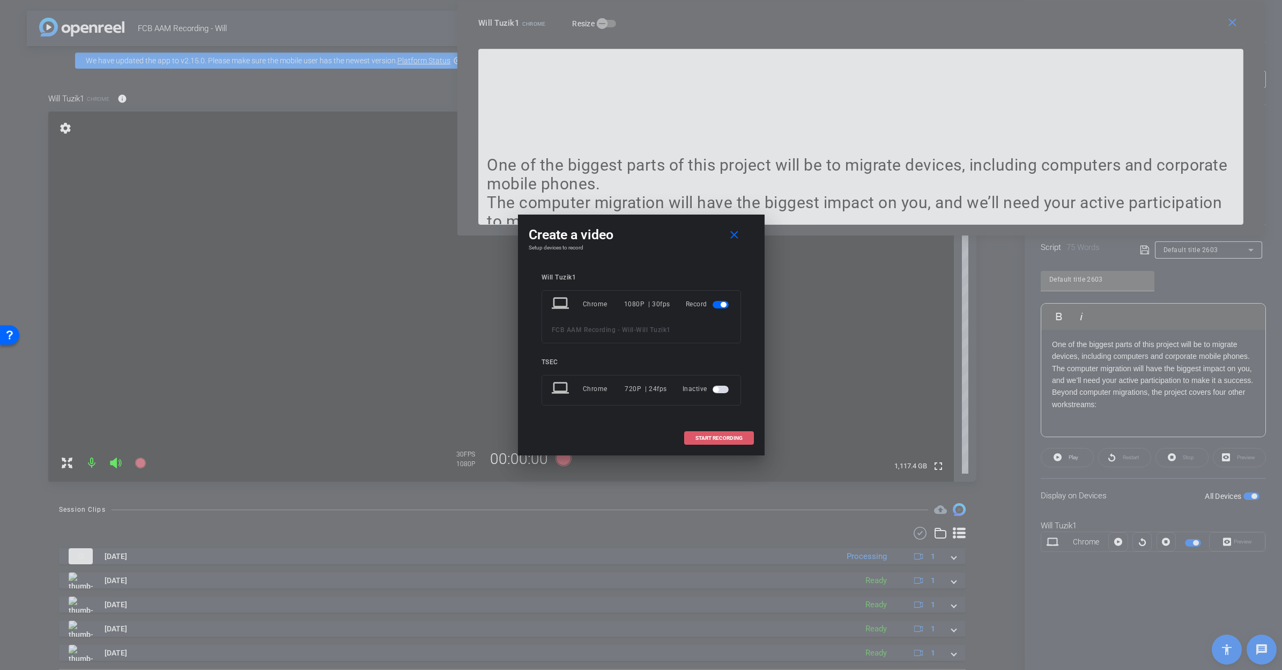
click at [720, 438] on span "START RECORDING" at bounding box center [719, 438] width 47 height 5
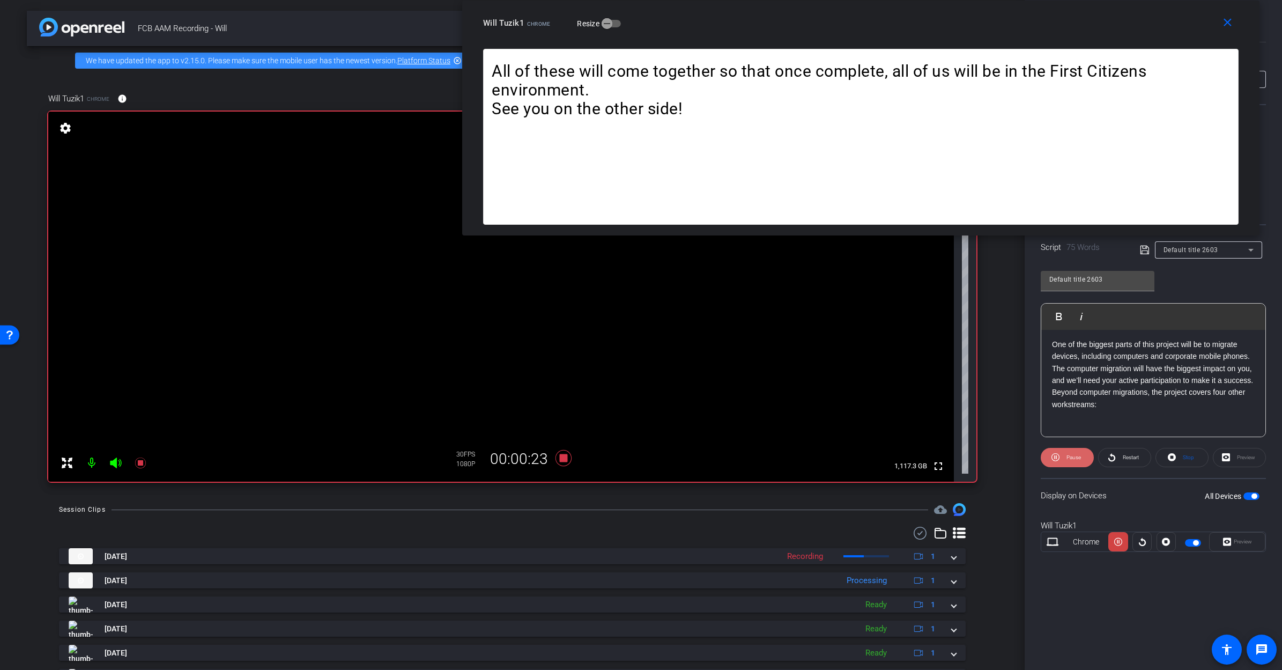
click at [897, 454] on span "Pause" at bounding box center [1074, 457] width 14 height 6
click at [142, 464] on icon at bounding box center [140, 463] width 11 height 11
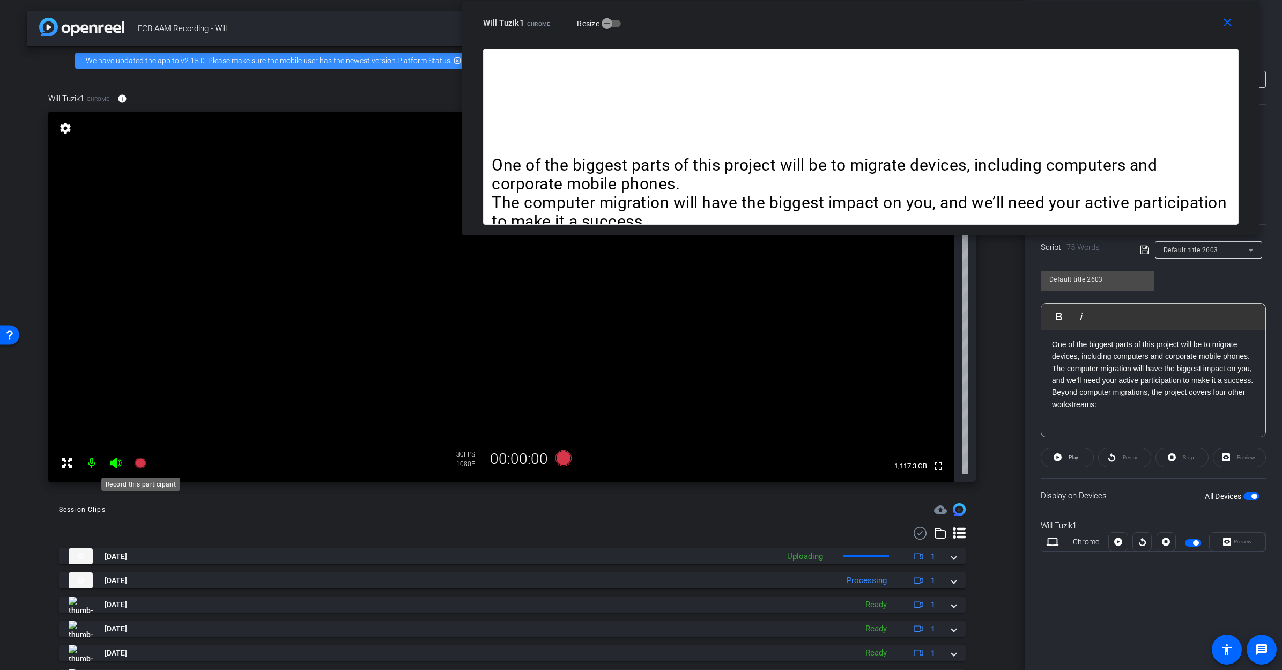
click at [139, 462] on icon at bounding box center [140, 463] width 11 height 11
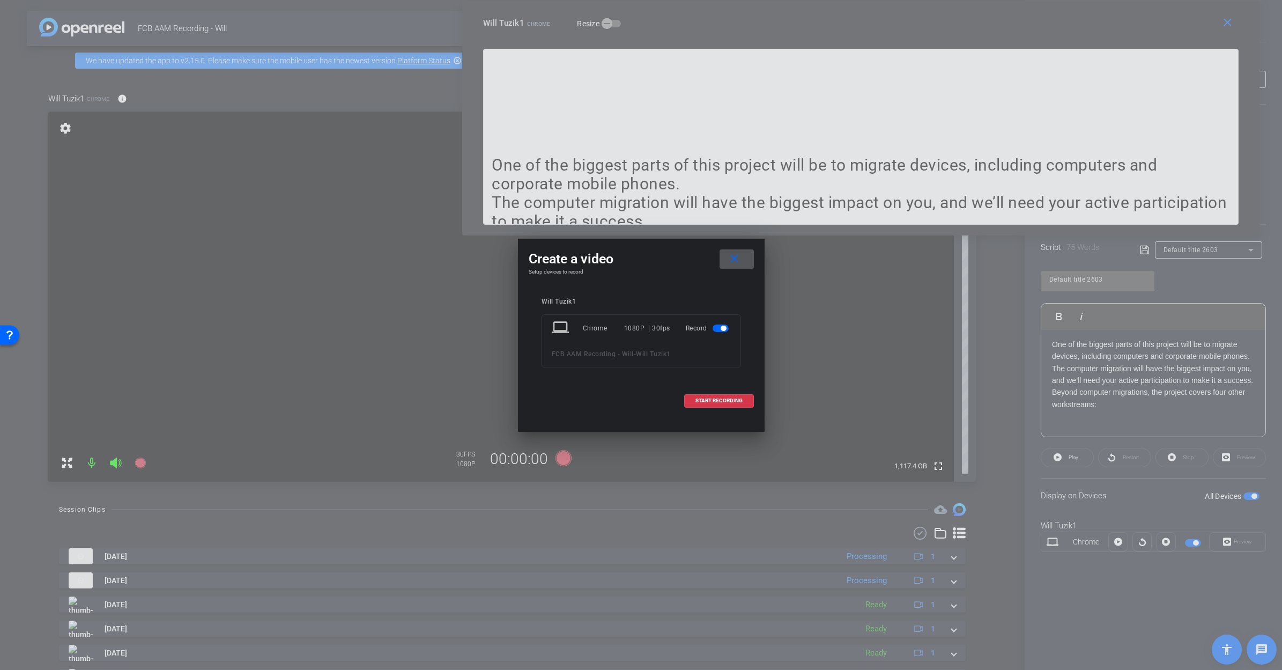
click at [738, 256] on button "close" at bounding box center [737, 258] width 34 height 19
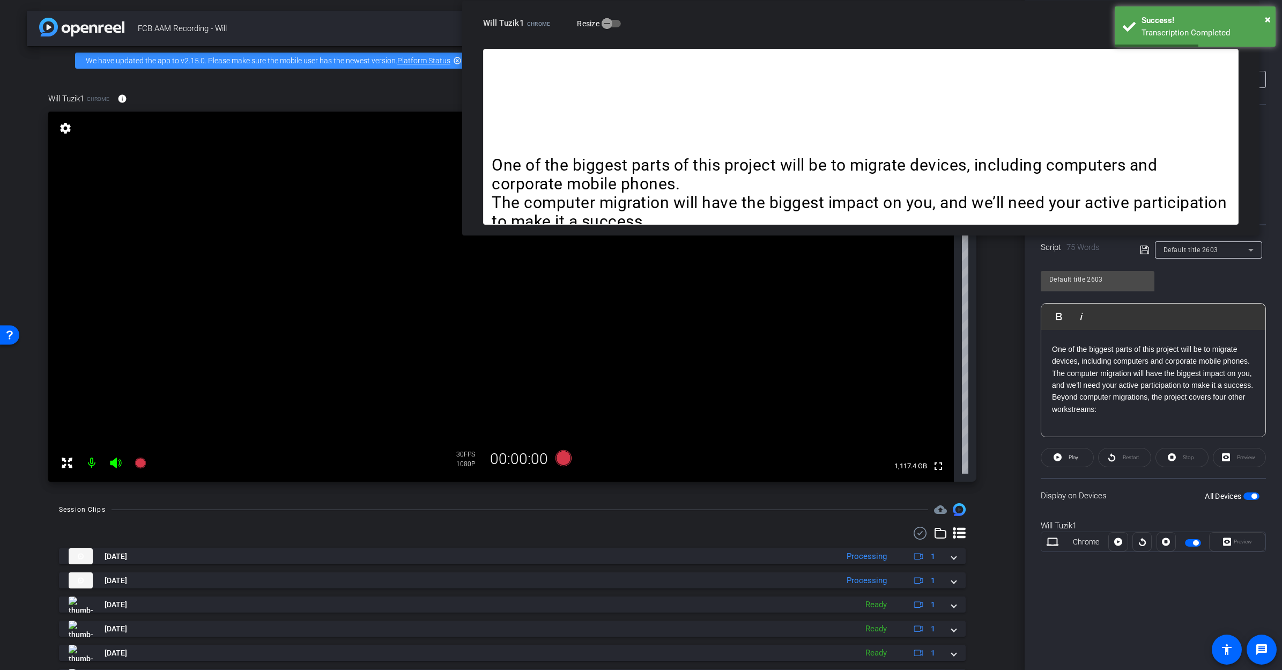
scroll to position [5, 0]
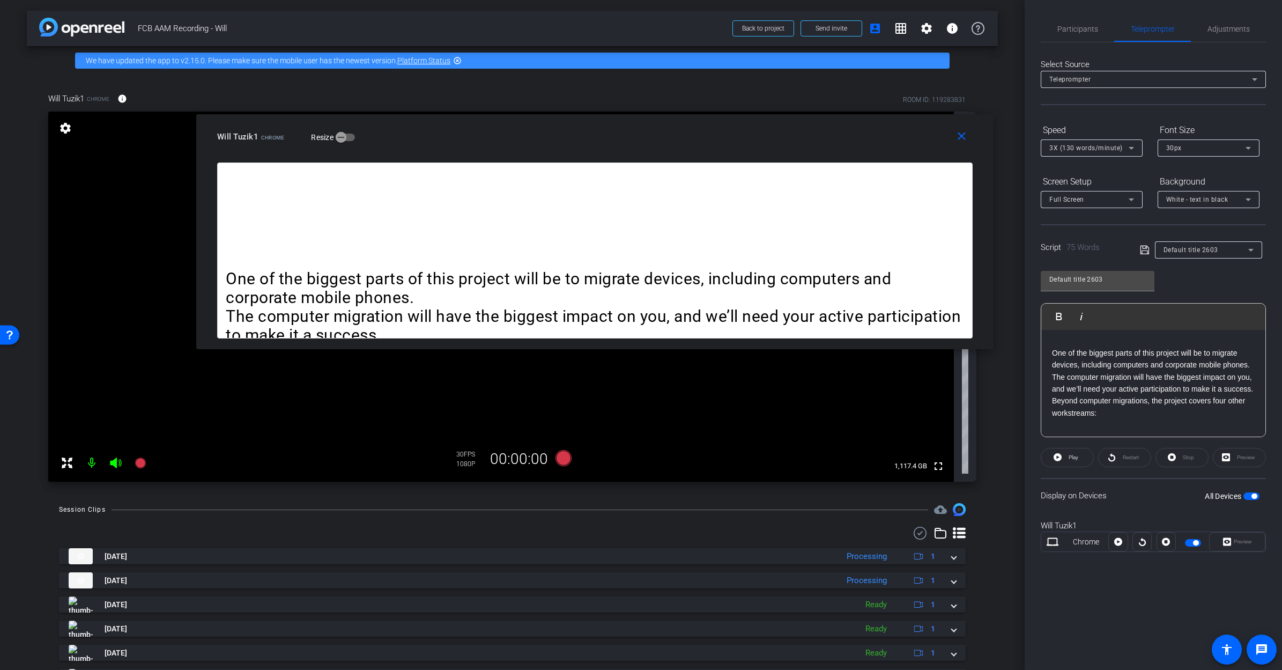
drag, startPoint x: 805, startPoint y: 27, endPoint x: 927, endPoint y: 128, distance: 158.1
click at [552, 134] on div "Will Tuzik1 Chrome Resize" at bounding box center [599, 136] width 764 height 19
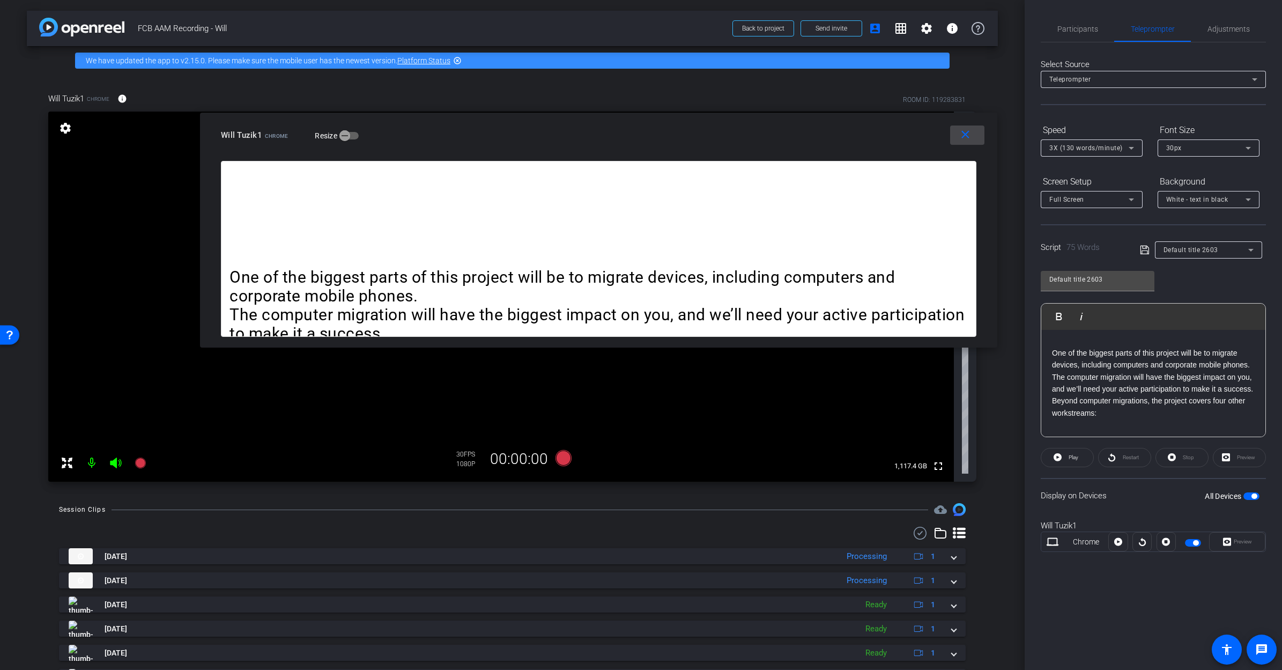
click at [897, 131] on mat-icon "close" at bounding box center [965, 134] width 13 height 13
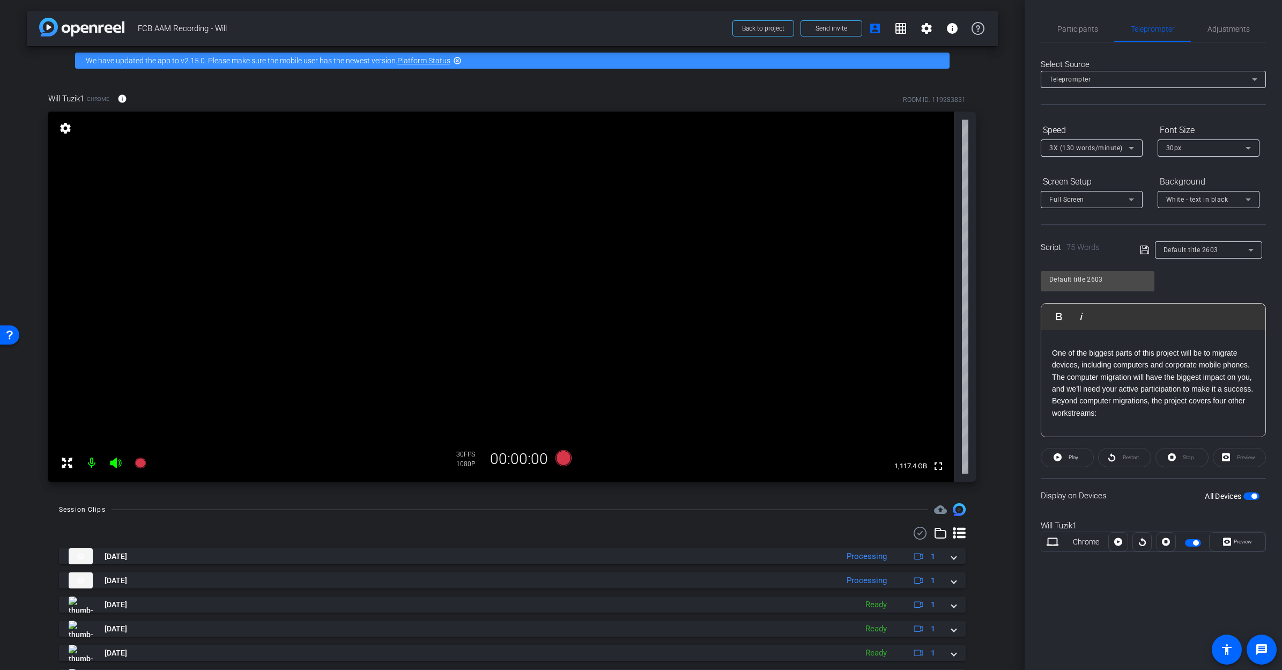
scroll to position [0, 0]
drag, startPoint x: 1227, startPoint y: 382, endPoint x: 1215, endPoint y: 389, distance: 13.7
click at [897, 382] on p "The computer migration will have the biggest impact on you, and we’ll need your…" at bounding box center [1153, 389] width 203 height 24
click at [897, 383] on p "The computer migration will have the biggest impact on you, and we’ll need your…" at bounding box center [1153, 389] width 203 height 24
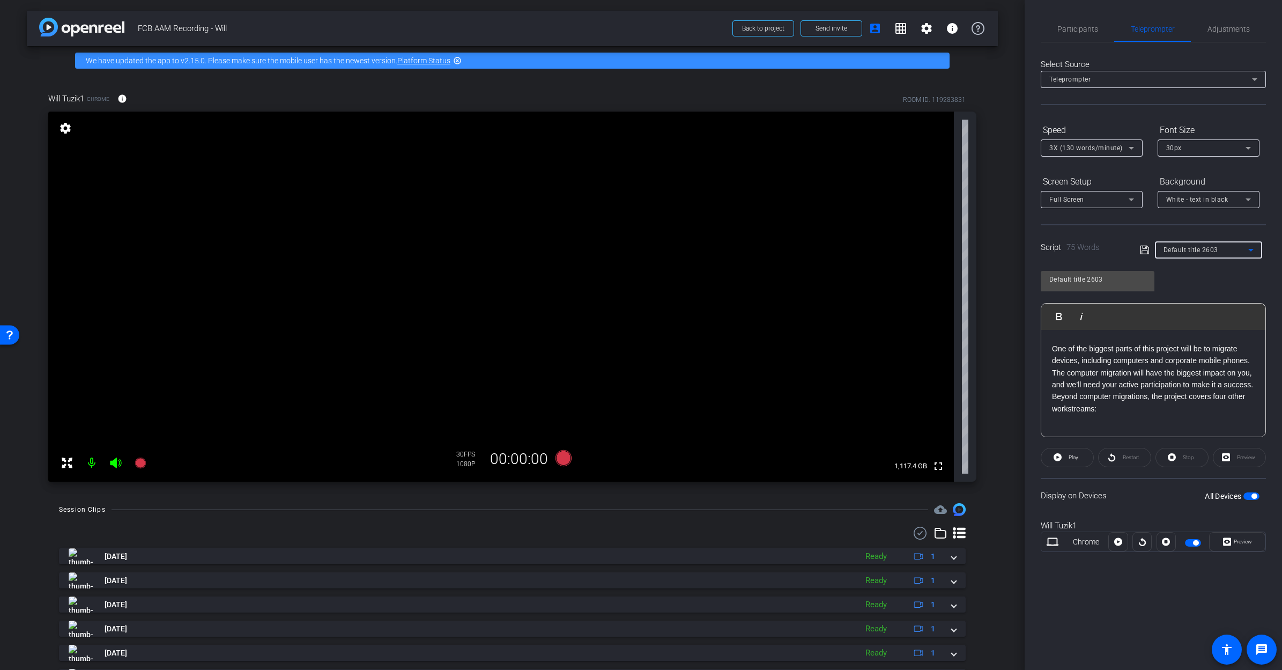
click at [897, 250] on span "Default title 2603" at bounding box center [1191, 250] width 55 height 8
click at [897, 320] on span "Default title 2603" at bounding box center [1192, 322] width 56 height 13
drag, startPoint x: 1067, startPoint y: 382, endPoint x: 1048, endPoint y: 375, distance: 20.7
click at [897, 375] on div "One of the biggest parts of this project will be to migrate devices, including …" at bounding box center [1154, 408] width 224 height 178
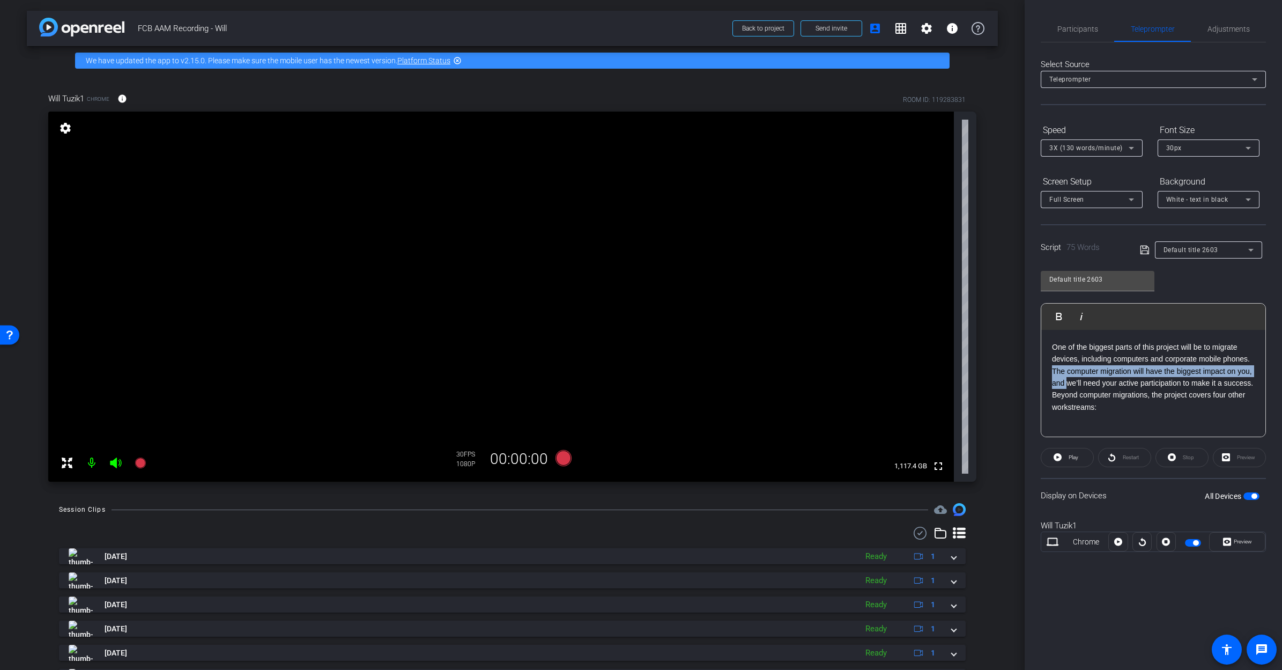
scroll to position [16, 0]
click at [897, 366] on p "The computer migration will have the biggest impact on you, and we’ll need your…" at bounding box center [1153, 373] width 203 height 24
drag, startPoint x: 1148, startPoint y: 365, endPoint x: 1082, endPoint y: 381, distance: 67.9
click at [897, 381] on p "The computer migration will have the biggest impact on you, and we’ll need your…" at bounding box center [1153, 373] width 203 height 24
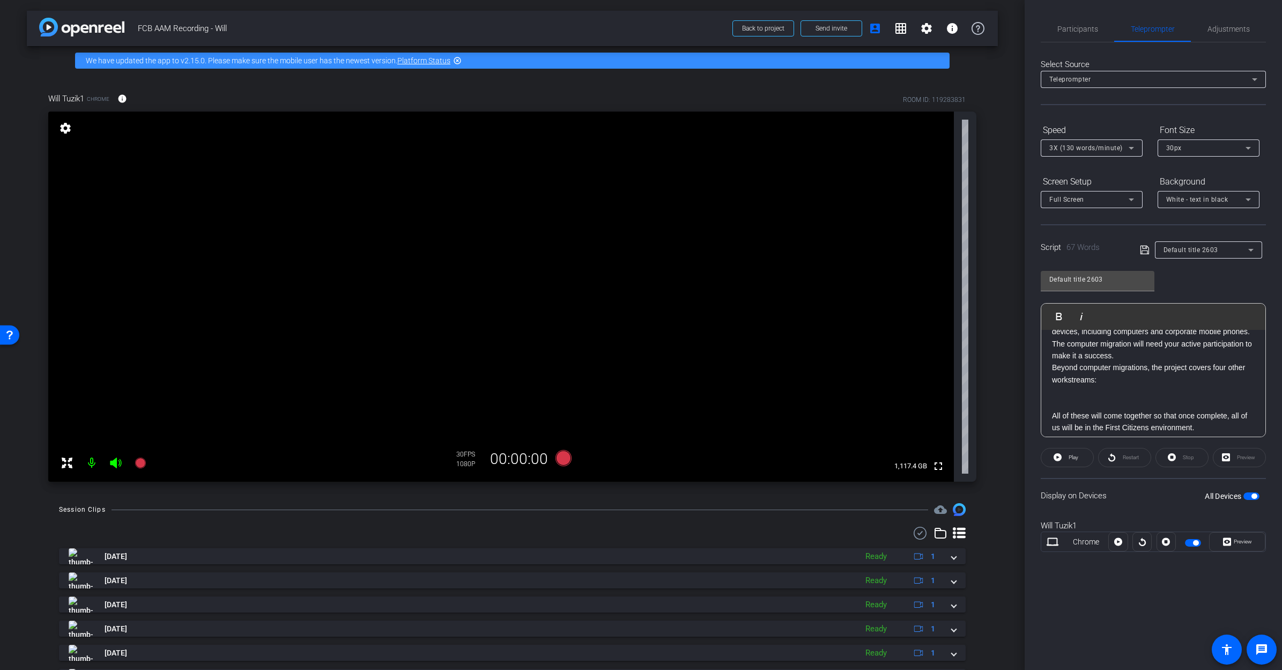
scroll to position [0, 0]
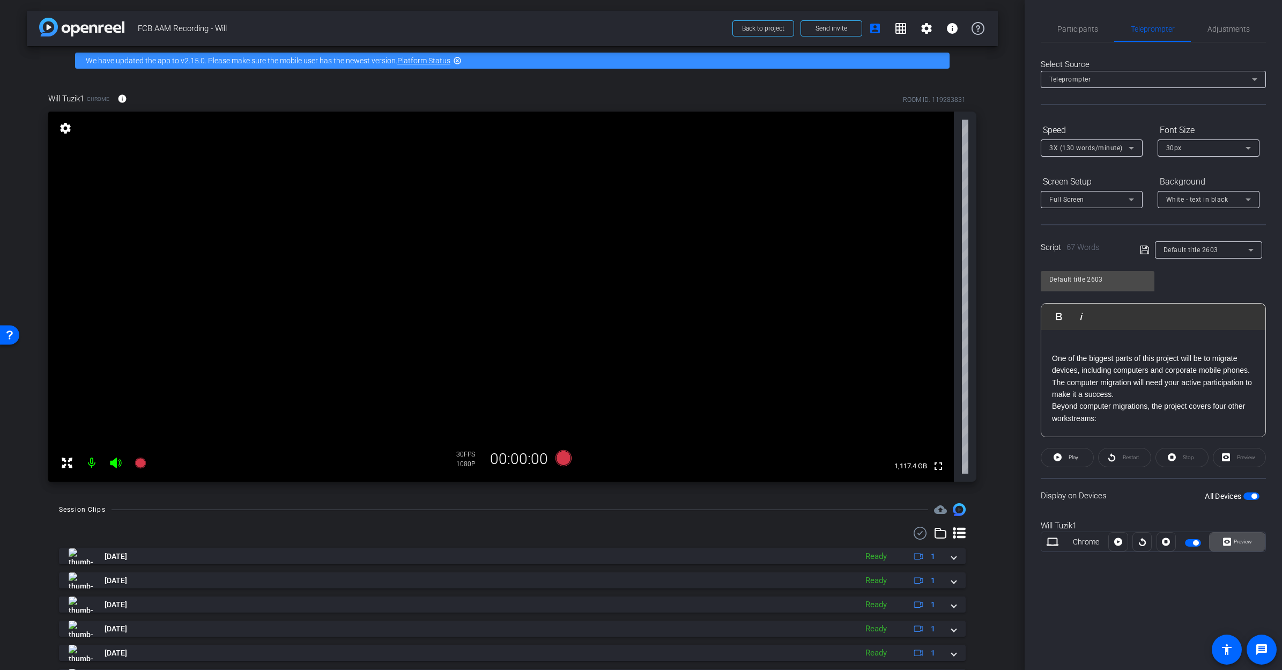
click at [897, 484] on span "Preview" at bounding box center [1243, 542] width 18 height 6
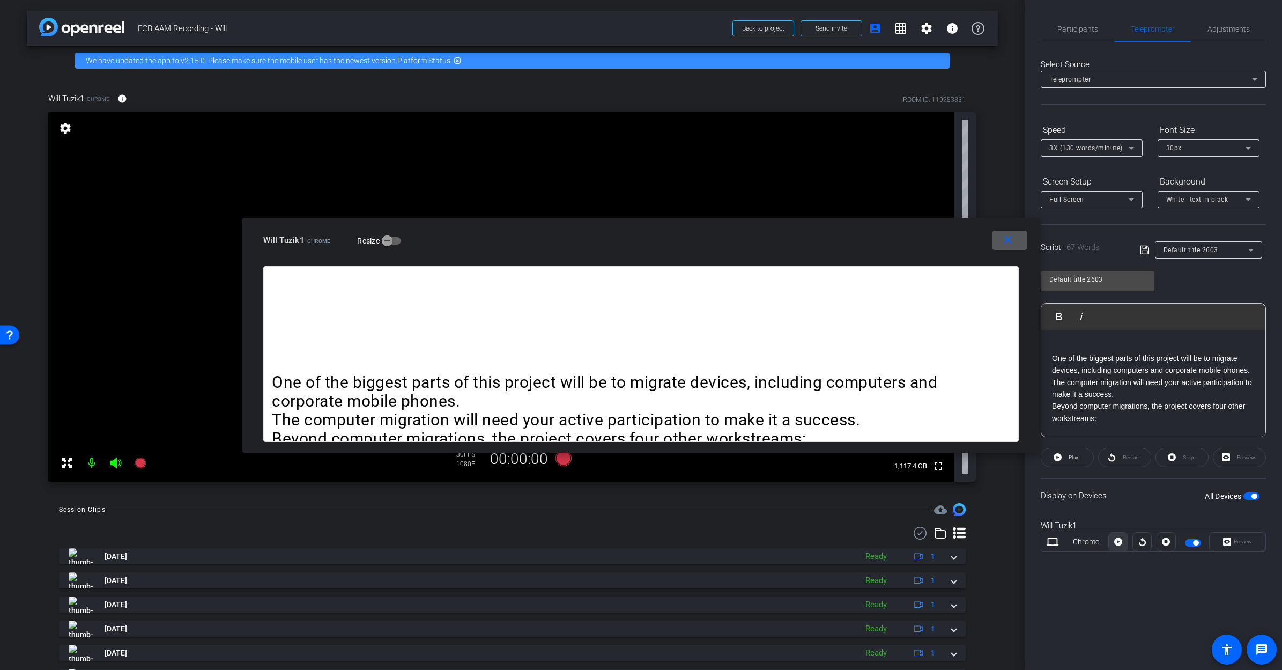
click at [897, 484] on icon at bounding box center [1119, 542] width 8 height 16
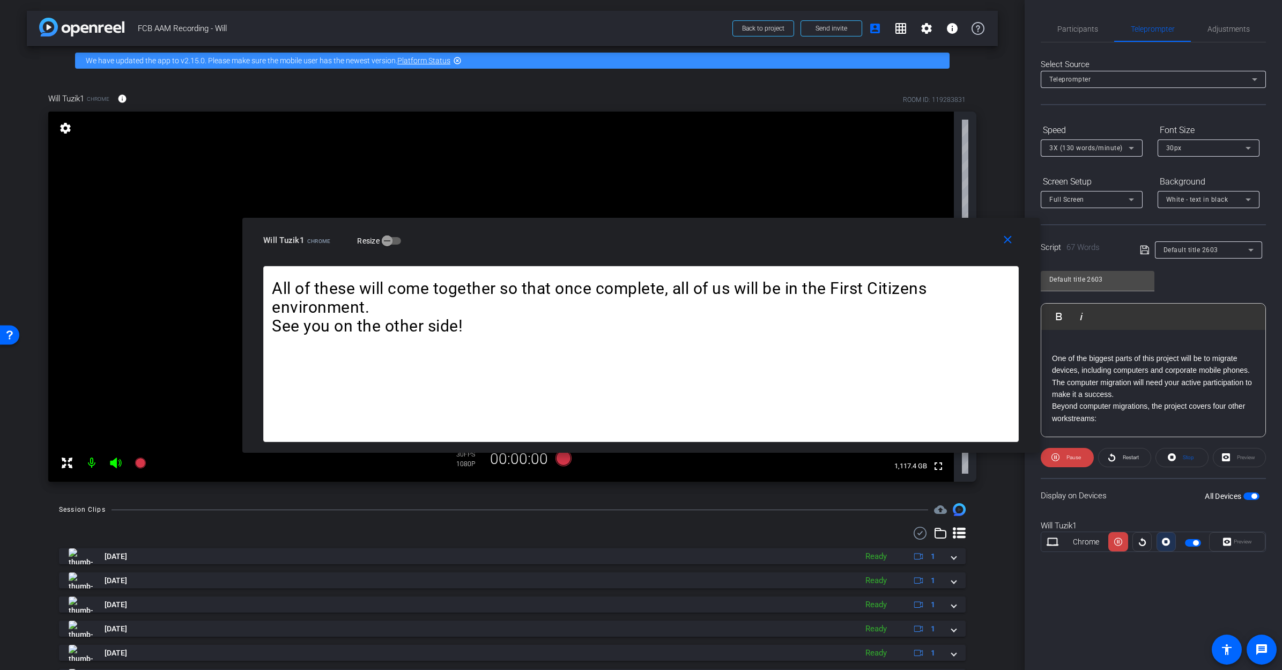
click at [897, 484] on icon at bounding box center [1166, 542] width 8 height 16
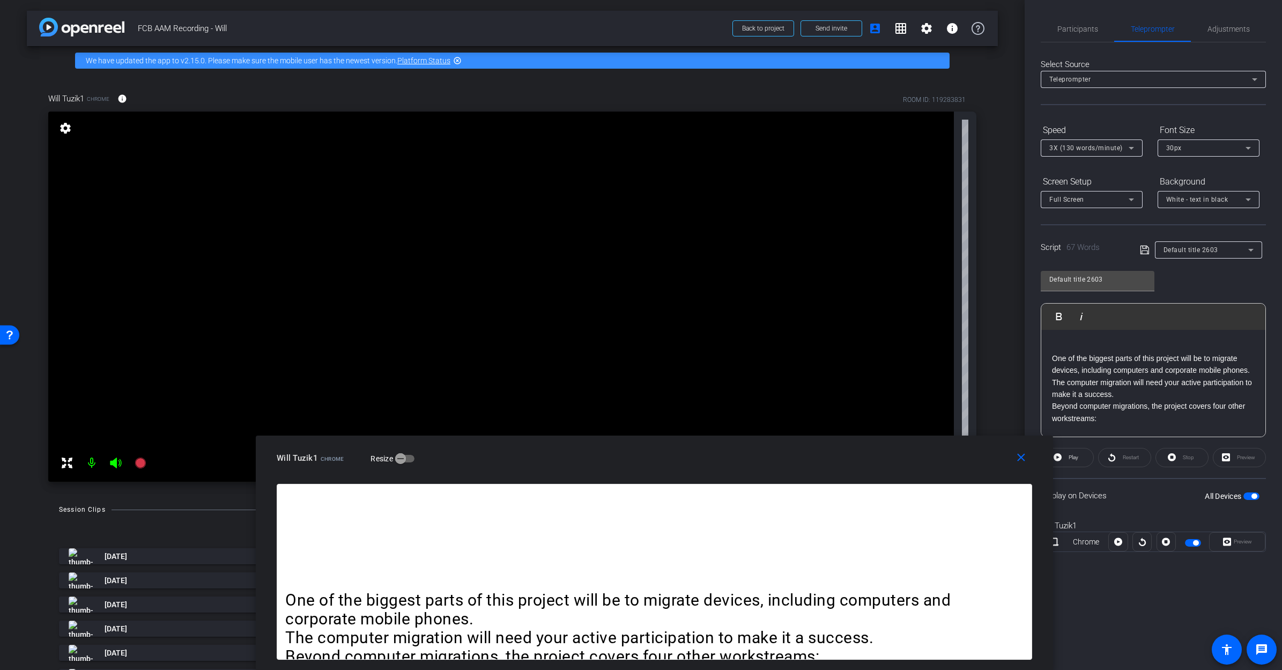
drag, startPoint x: 651, startPoint y: 240, endPoint x: 659, endPoint y: 461, distance: 220.6
click at [659, 461] on div "Will Tuzik1 Chrome Resize" at bounding box center [659, 457] width 764 height 19
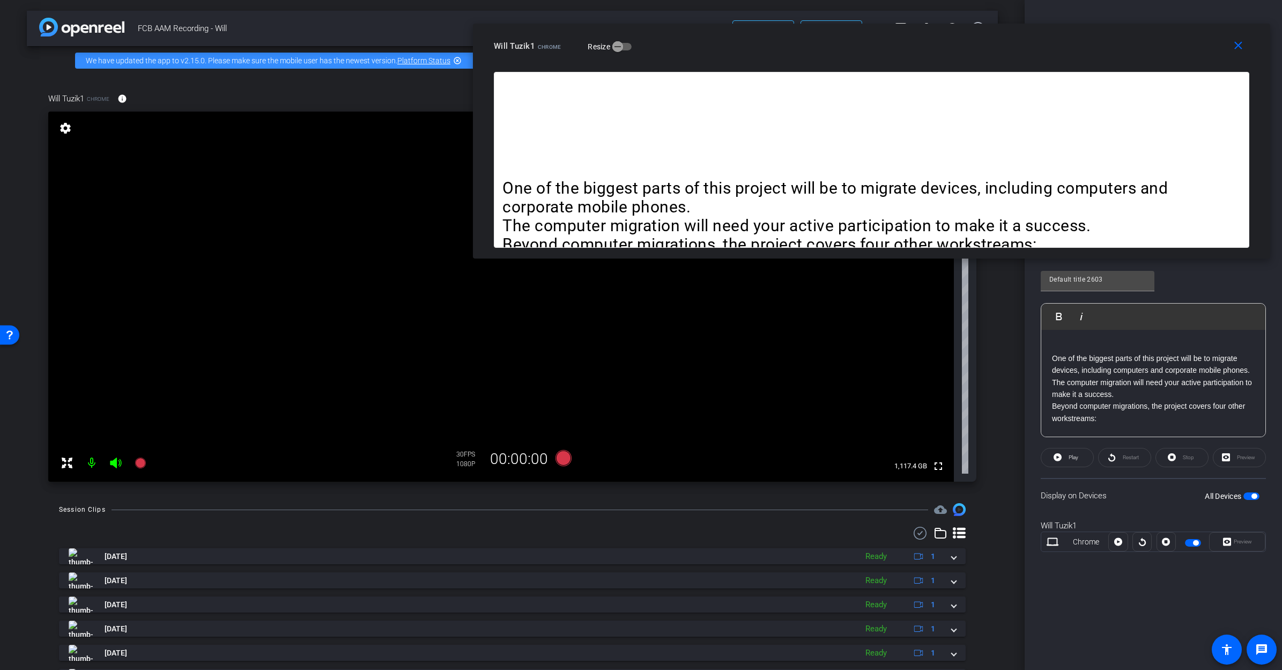
drag, startPoint x: 358, startPoint y: 515, endPoint x: 728, endPoint y: 50, distance: 594.3
click at [729, 47] on div "Will Tuzik1 Chrome Resize" at bounding box center [876, 45] width 764 height 19
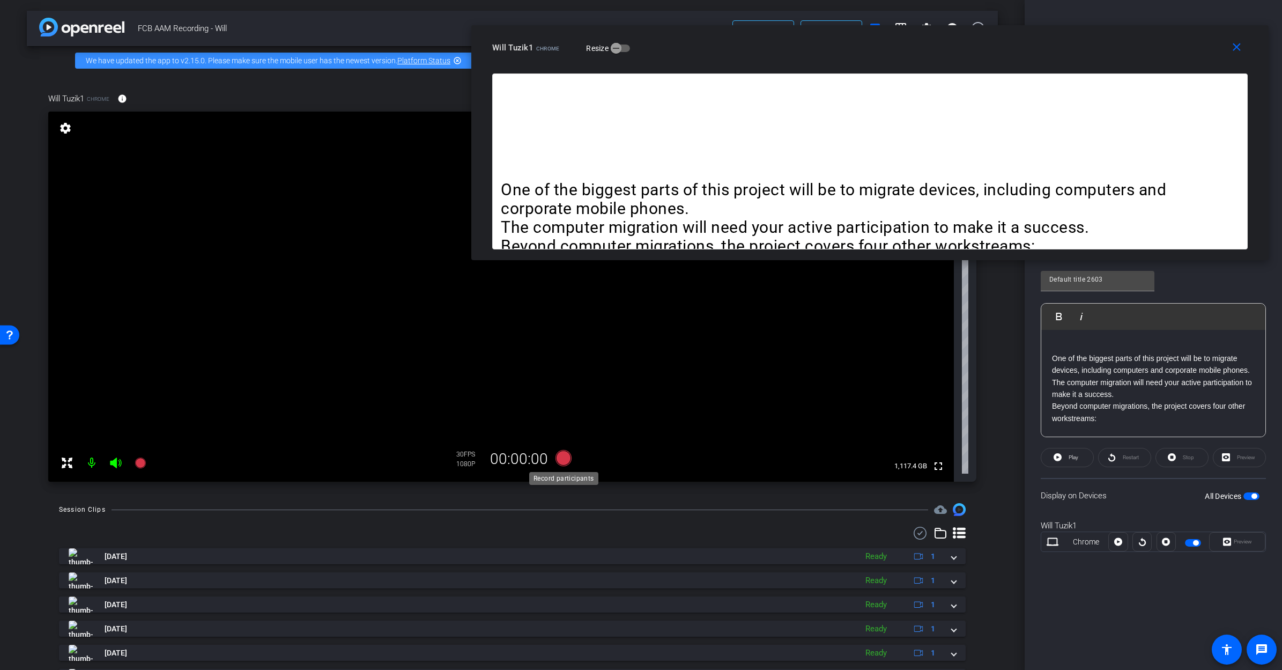
click at [566, 458] on icon at bounding box center [563, 458] width 16 height 16
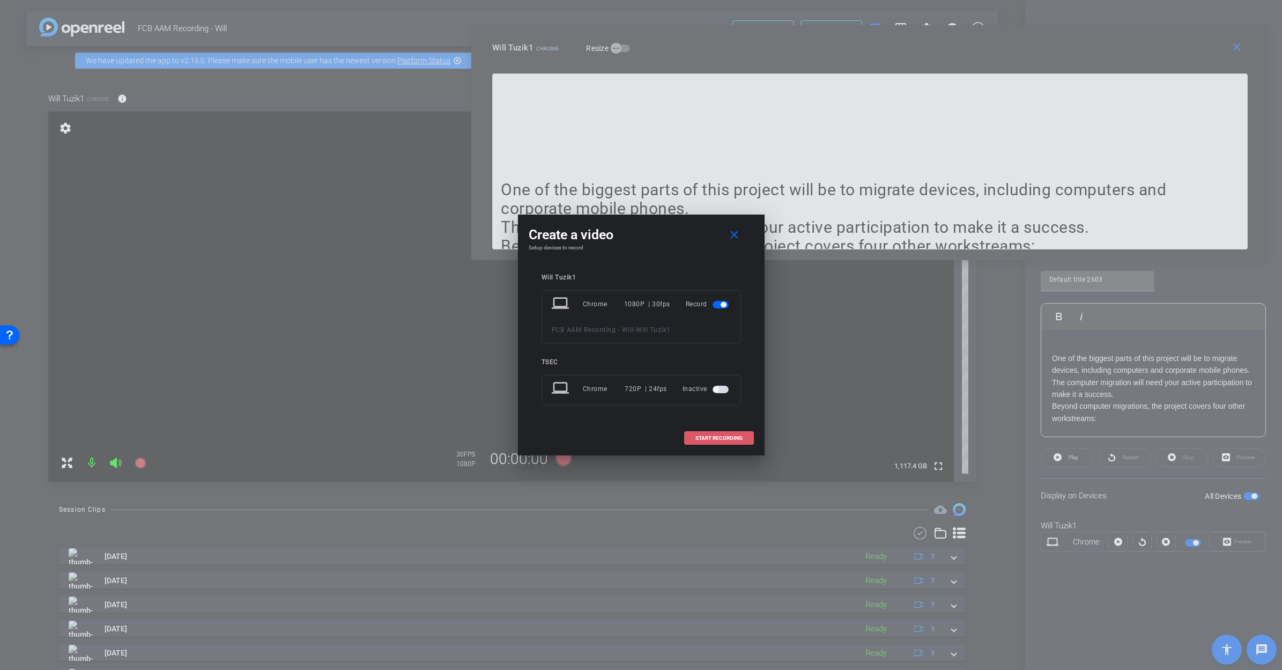
click at [726, 438] on span "START RECORDING" at bounding box center [719, 438] width 47 height 5
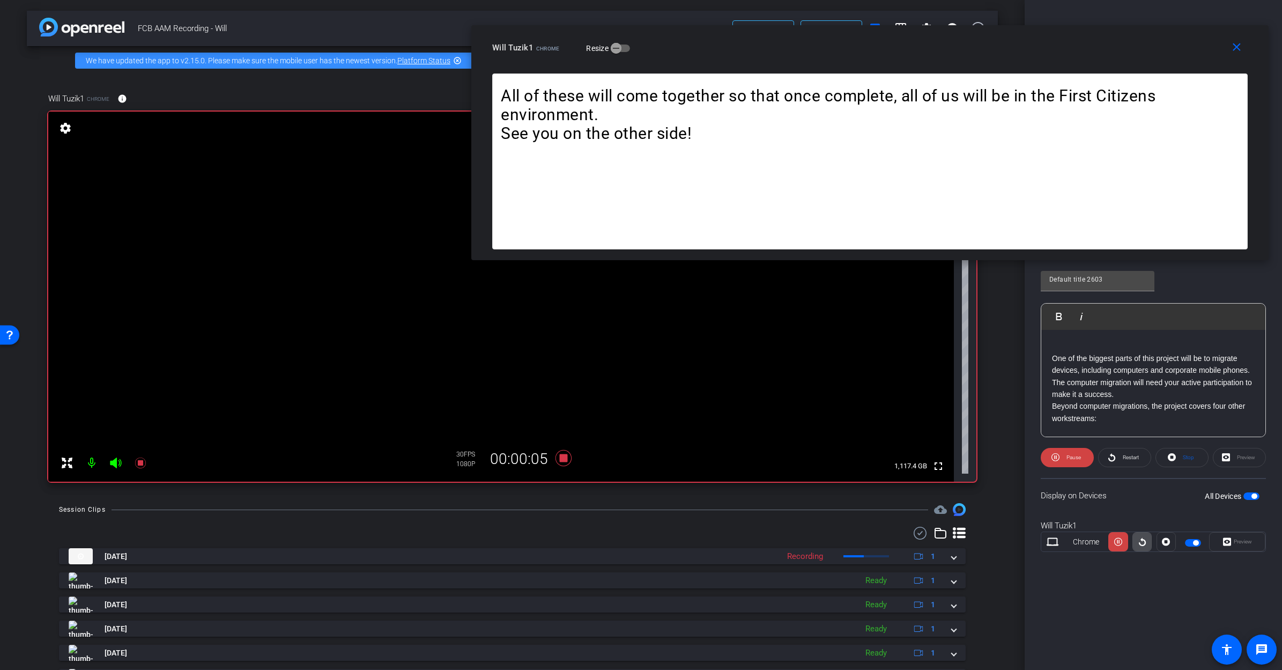
click at [897, 484] on icon at bounding box center [1143, 542] width 8 height 16
click at [897, 484] on icon at bounding box center [1166, 542] width 8 height 8
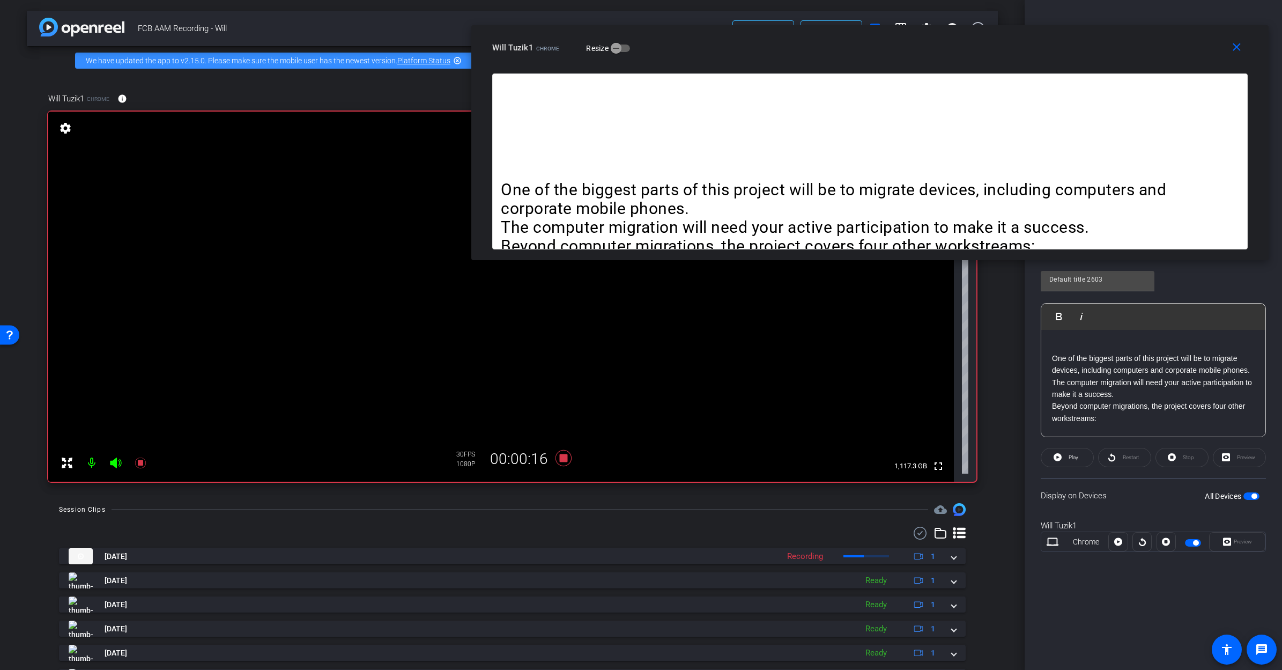
click at [897, 484] on div at bounding box center [1142, 541] width 19 height 19
click at [897, 484] on div at bounding box center [1166, 541] width 19 height 19
click at [897, 44] on button "close" at bounding box center [1239, 47] width 34 height 19
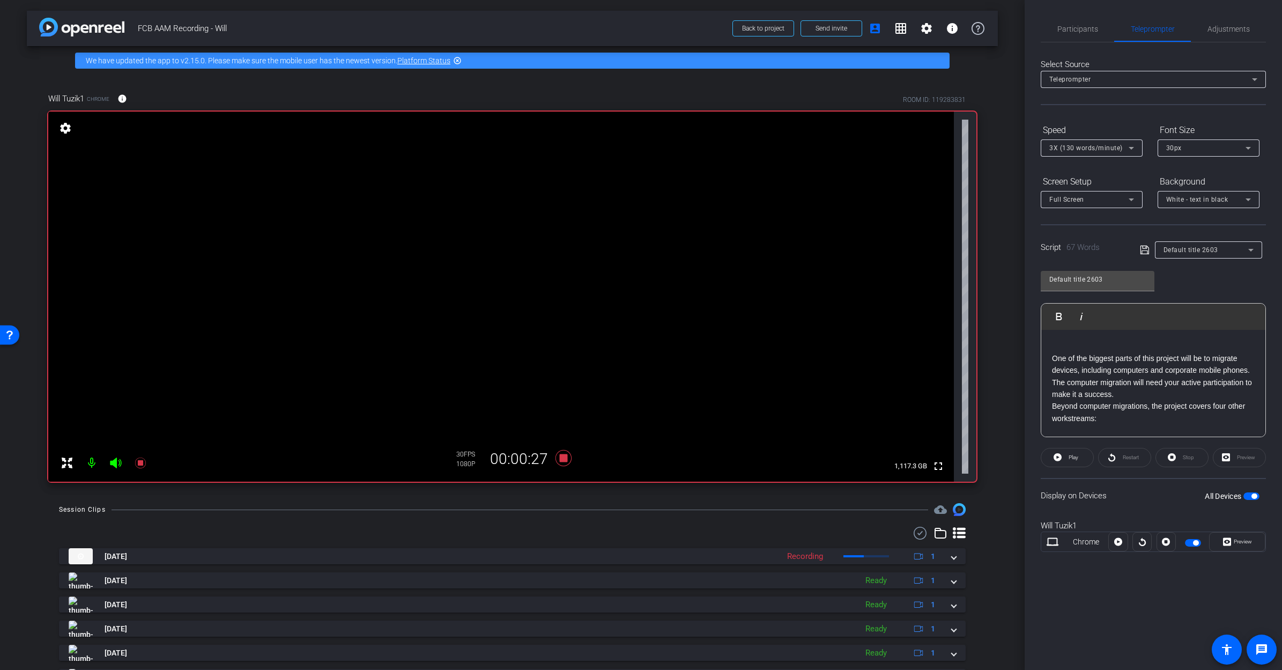
click at [897, 484] on div at bounding box center [1166, 541] width 19 height 19
click at [897, 484] on icon at bounding box center [1227, 542] width 8 height 8
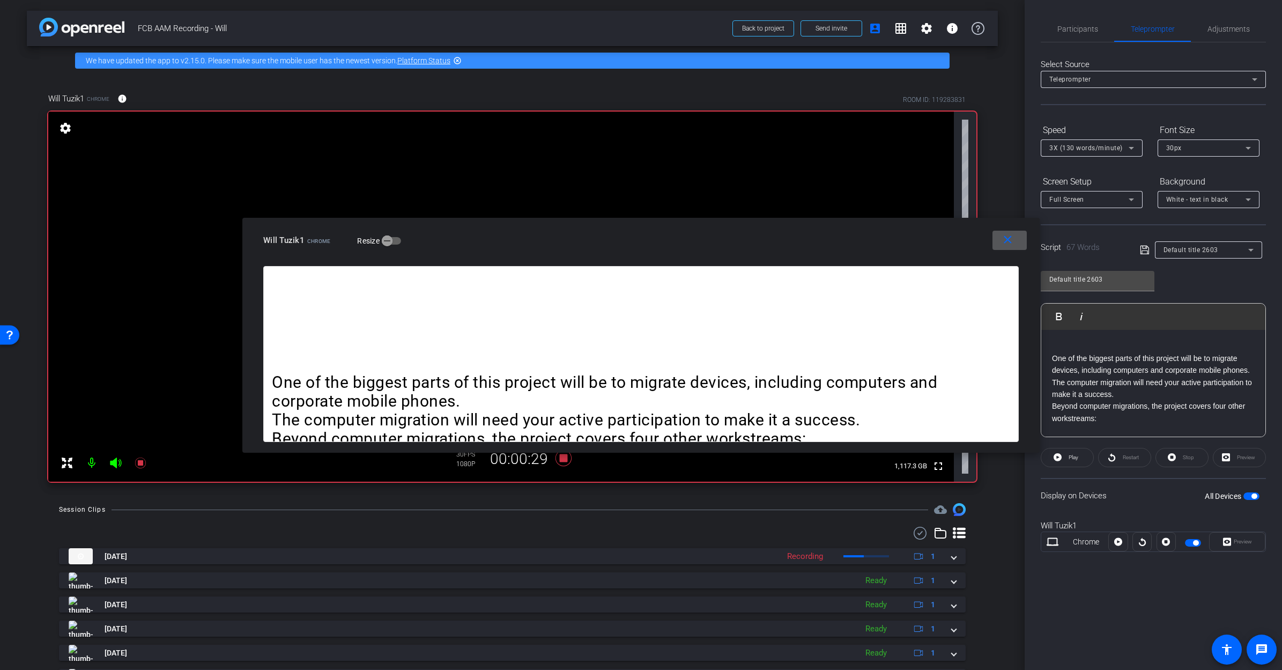
click at [897, 484] on div at bounding box center [1142, 541] width 19 height 19
click at [897, 239] on mat-icon "close" at bounding box center [1007, 239] width 13 height 13
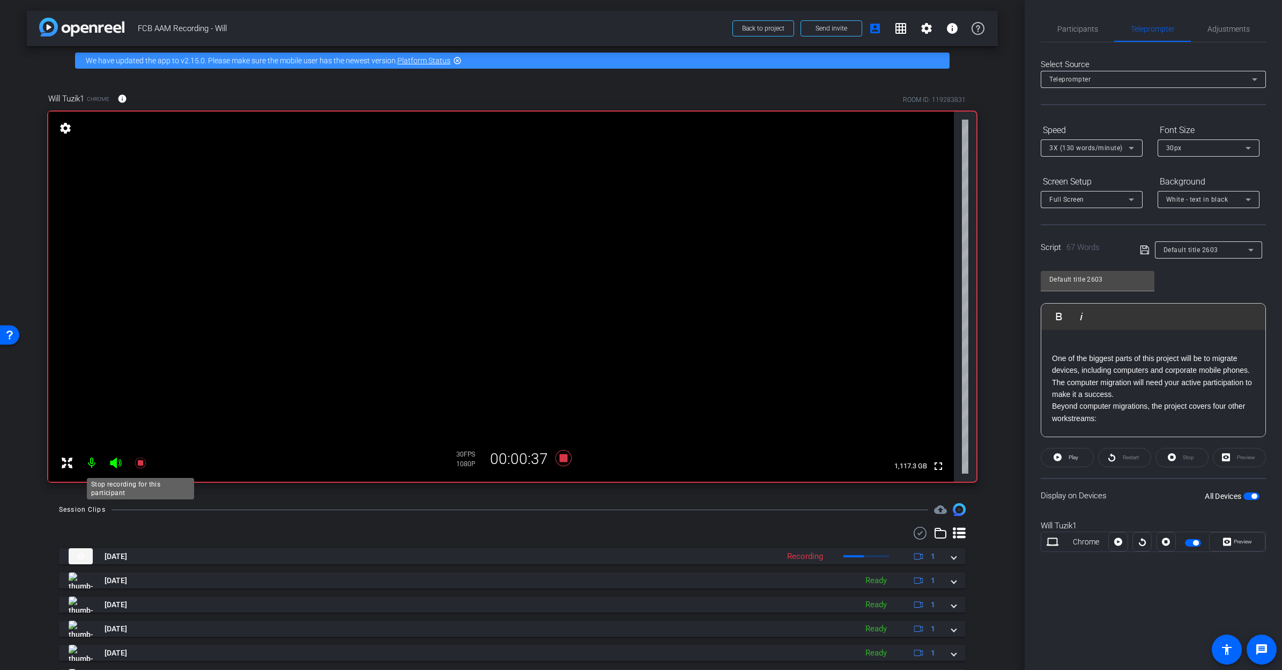
click at [137, 463] on icon at bounding box center [140, 462] width 13 height 13
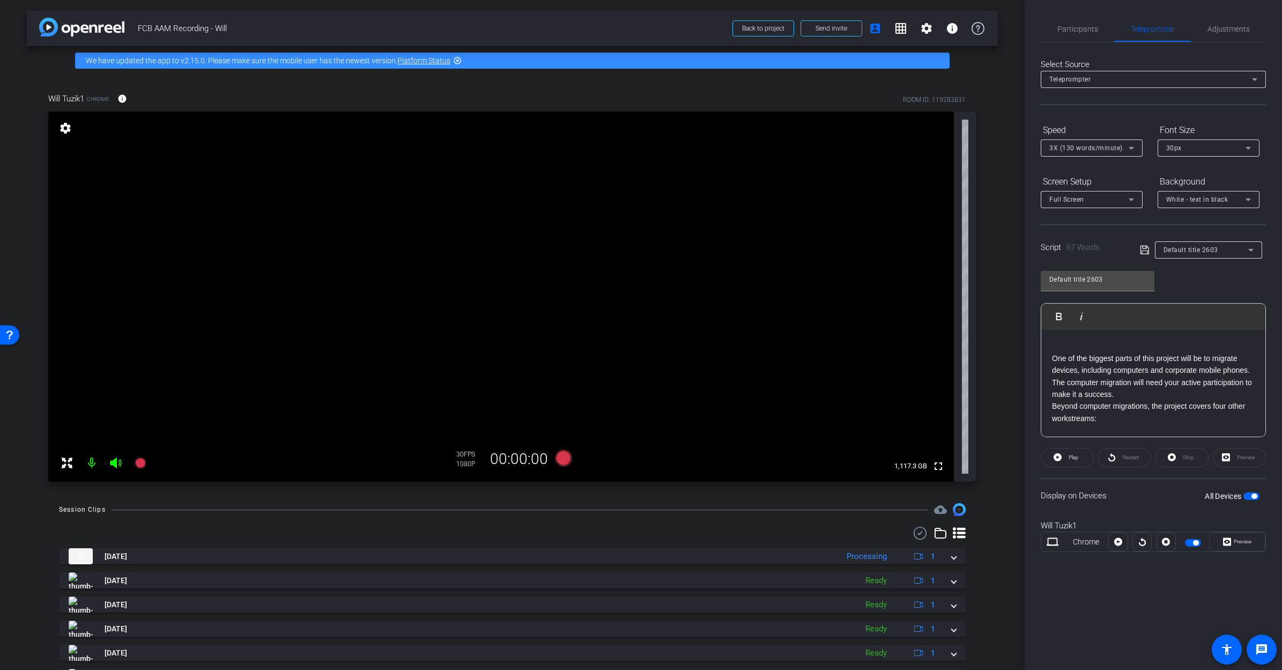
click at [897, 484] on span "button" at bounding box center [1254, 495] width 5 height 5
click at [897, 484] on span "button" at bounding box center [1246, 495] width 5 height 5
click at [897, 484] on span "Preview" at bounding box center [1243, 542] width 18 height 6
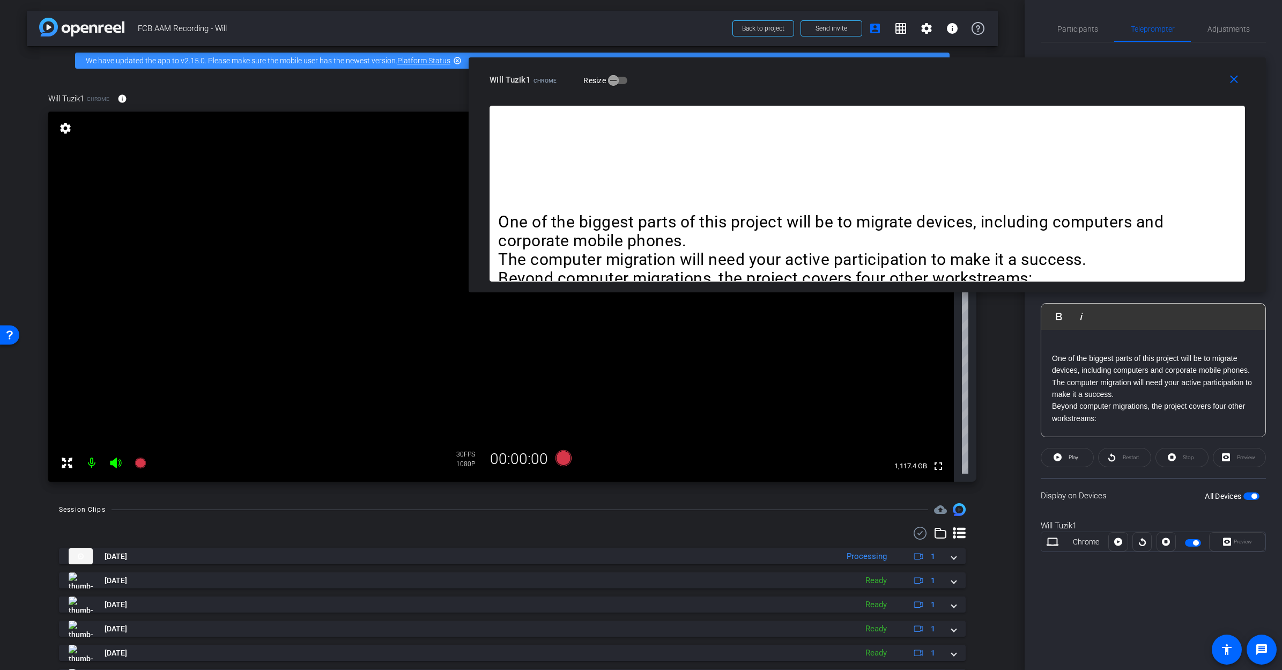
drag, startPoint x: 781, startPoint y: 230, endPoint x: 1007, endPoint y: 69, distance: 277.4
click at [897, 70] on div "Will Tuzik1 Chrome Resize" at bounding box center [872, 79] width 764 height 19
click at [562, 460] on icon at bounding box center [563, 458] width 16 height 16
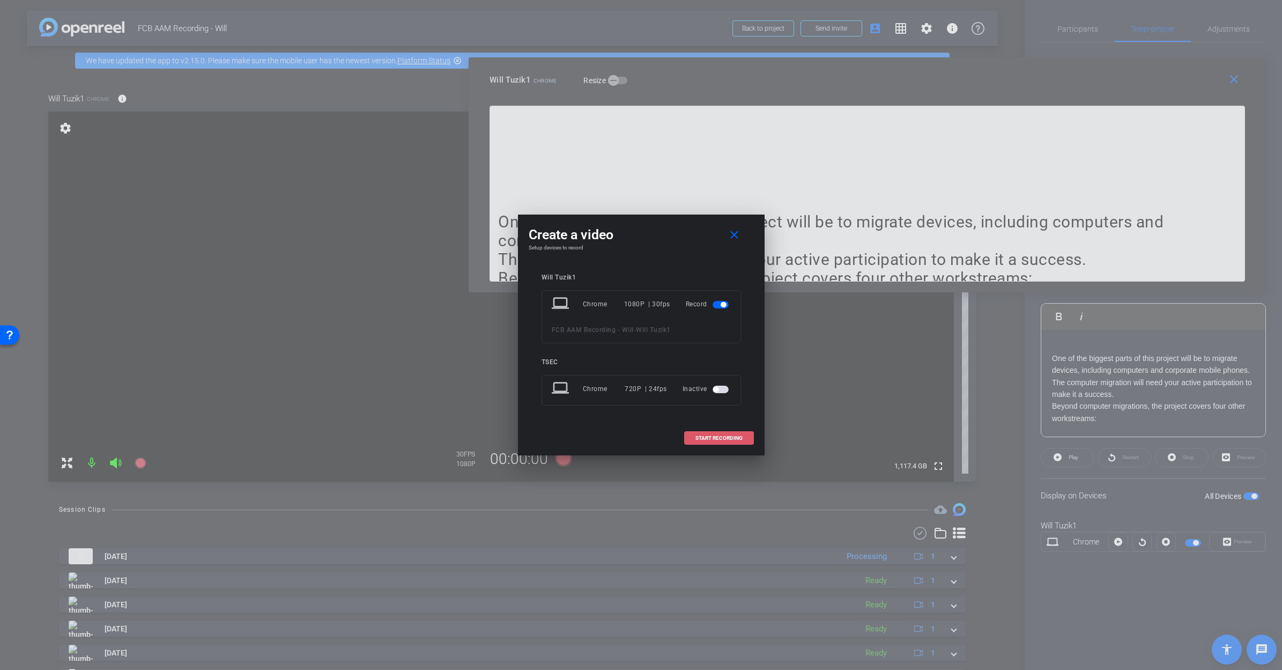
click at [709, 436] on span "START RECORDING" at bounding box center [719, 438] width 47 height 5
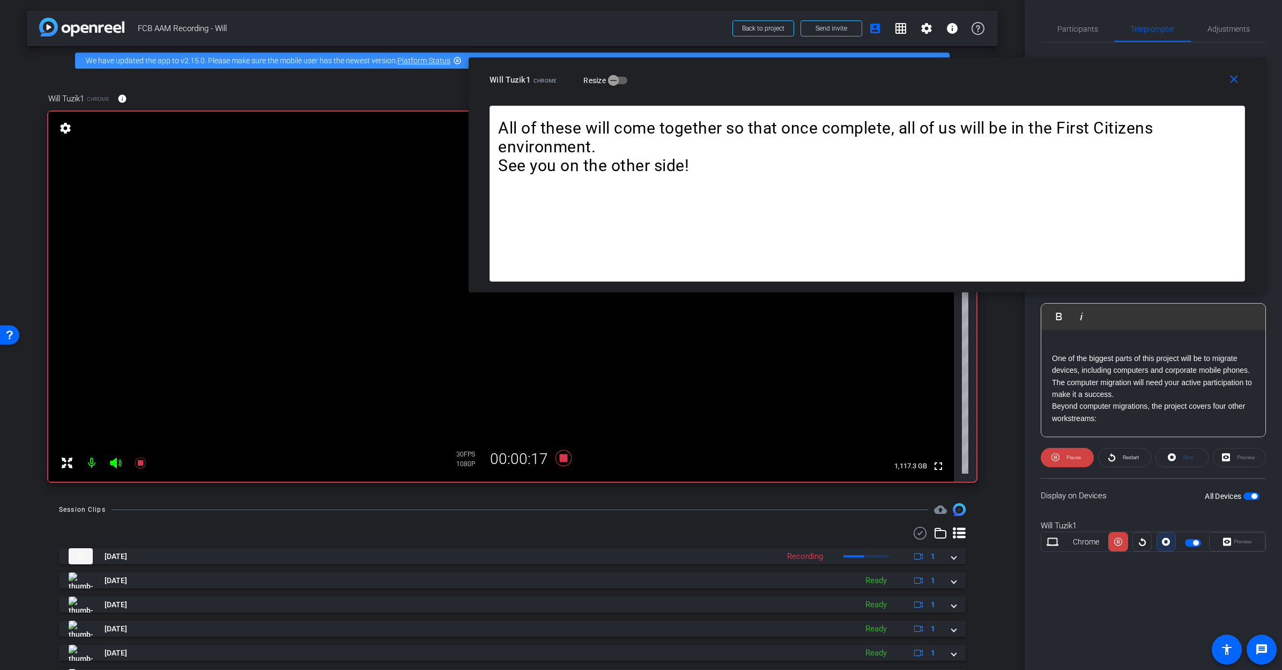
click at [897, 484] on icon at bounding box center [1166, 542] width 8 height 8
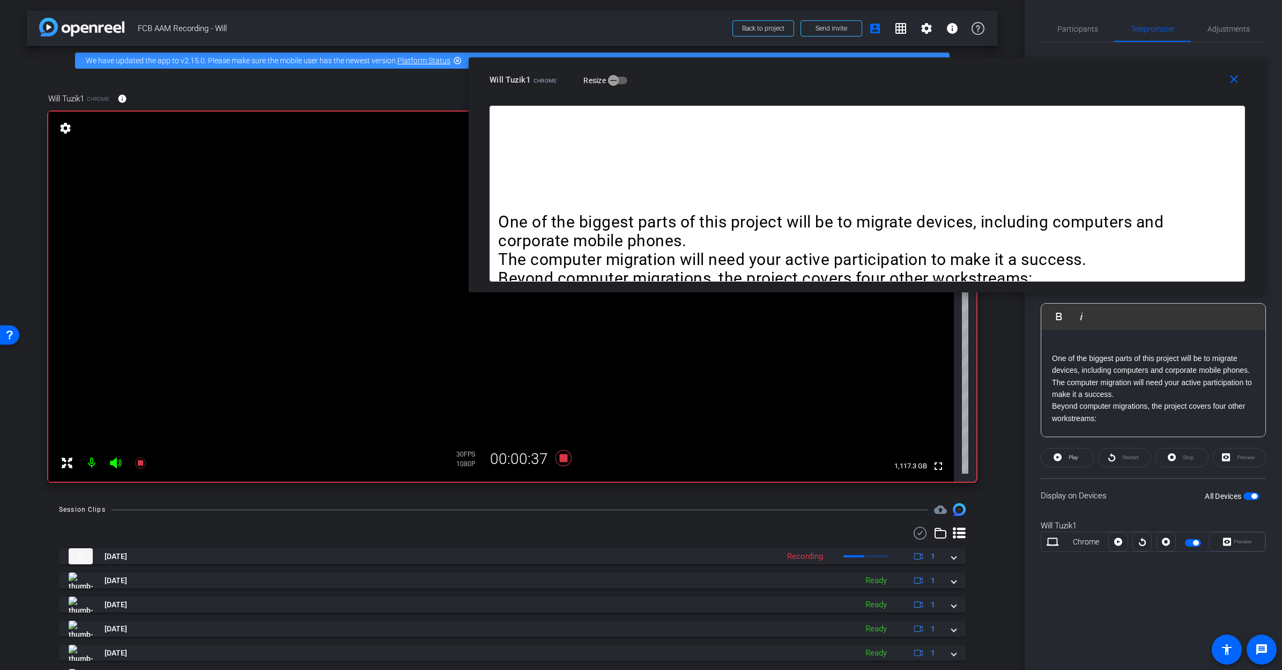
click at [897, 484] on div at bounding box center [1142, 541] width 19 height 19
drag, startPoint x: 1119, startPoint y: 543, endPoint x: 1146, endPoint y: 539, distance: 26.5
click at [897, 484] on div at bounding box center [1142, 541] width 67 height 19
drag, startPoint x: 1142, startPoint y: 542, endPoint x: 1131, endPoint y: 542, distance: 11.3
click at [897, 484] on div at bounding box center [1142, 541] width 19 height 19
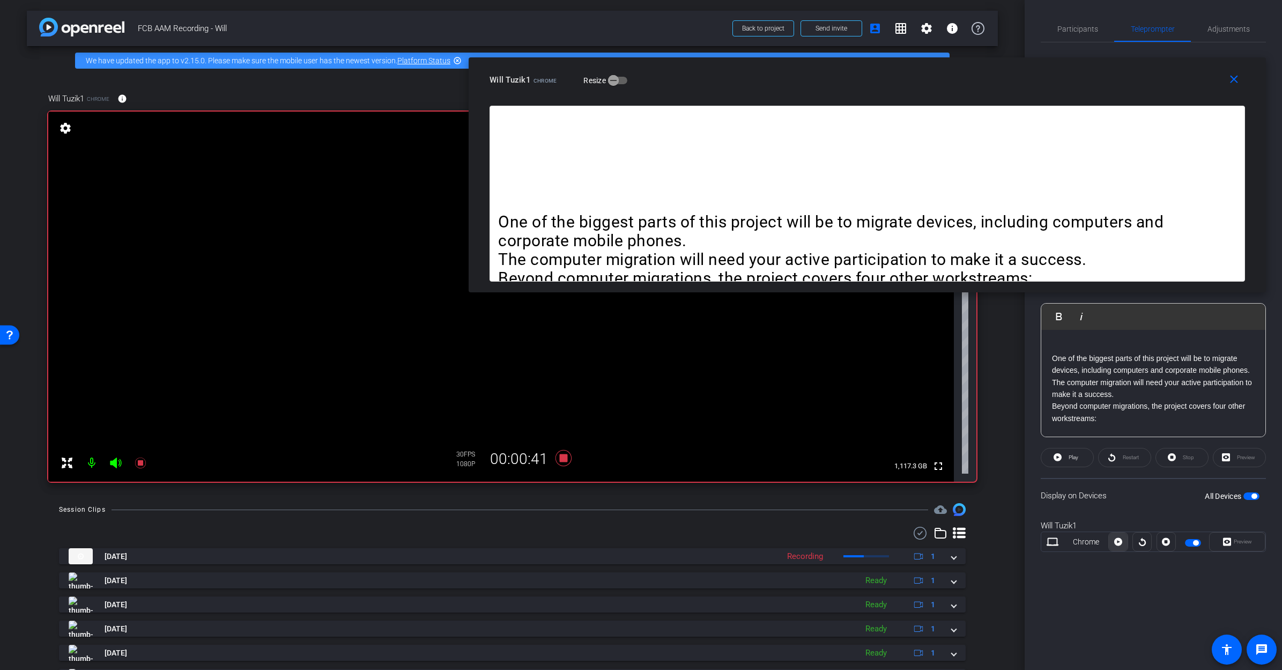
click at [897, 484] on icon at bounding box center [1119, 542] width 8 height 8
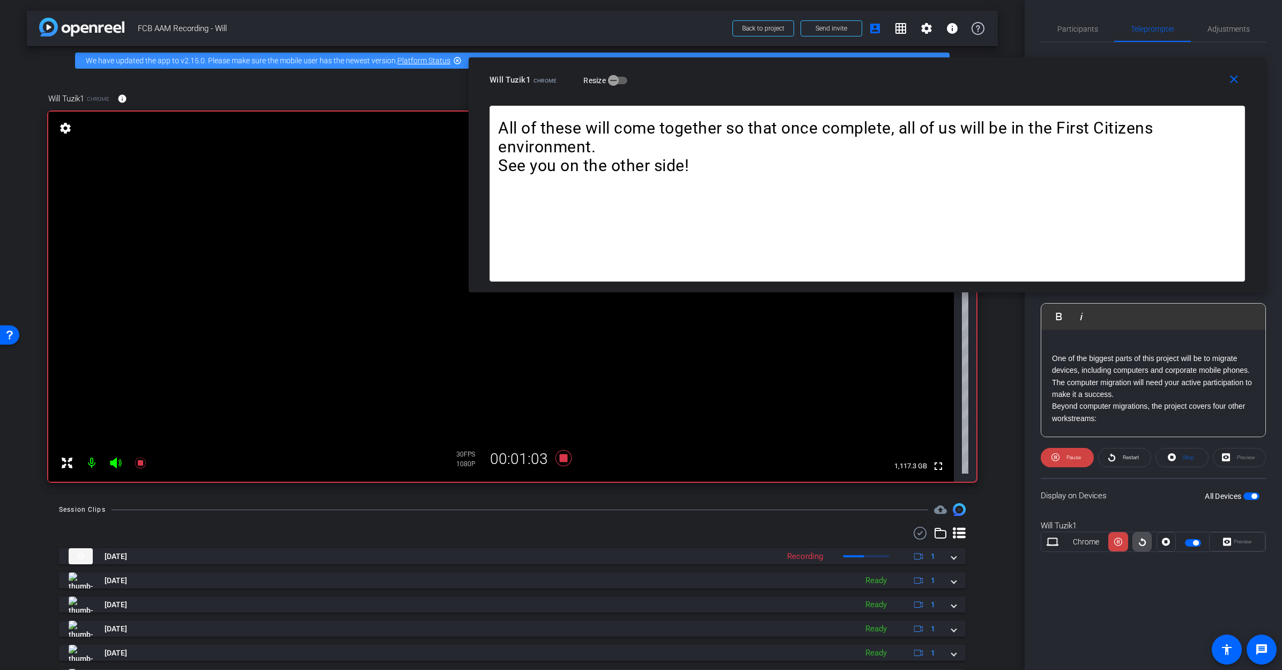
click at [897, 484] on icon at bounding box center [1143, 542] width 8 height 16
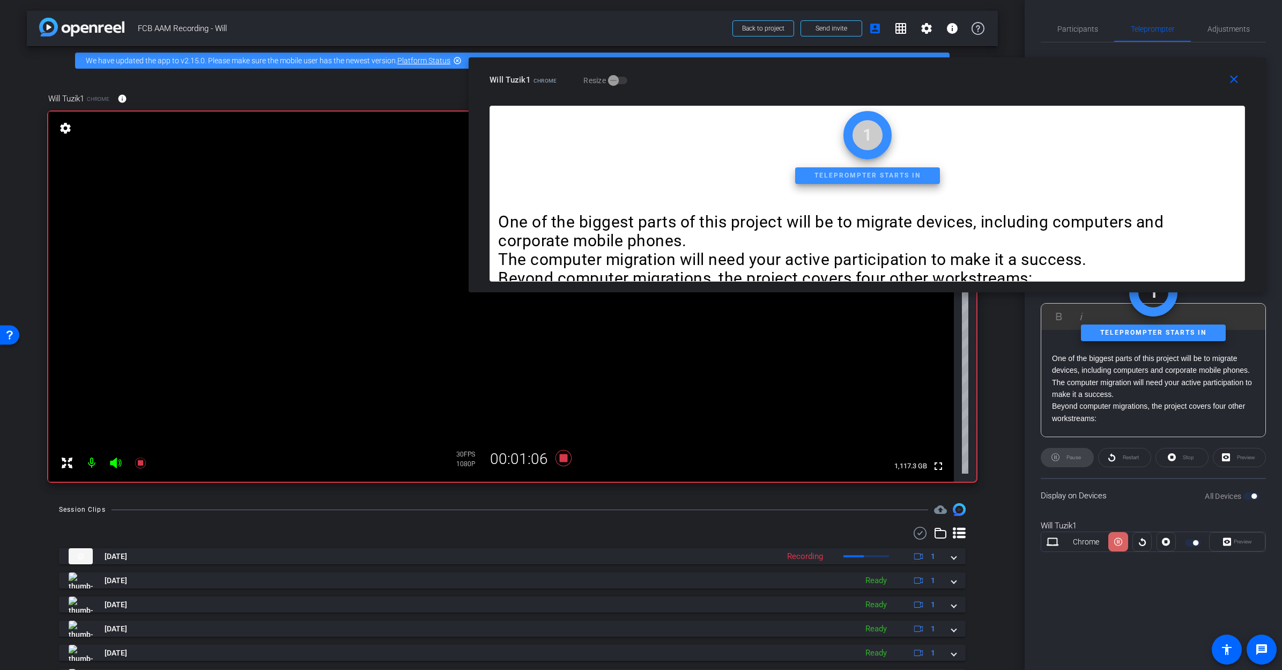
click at [897, 484] on icon at bounding box center [1119, 542] width 8 height 8
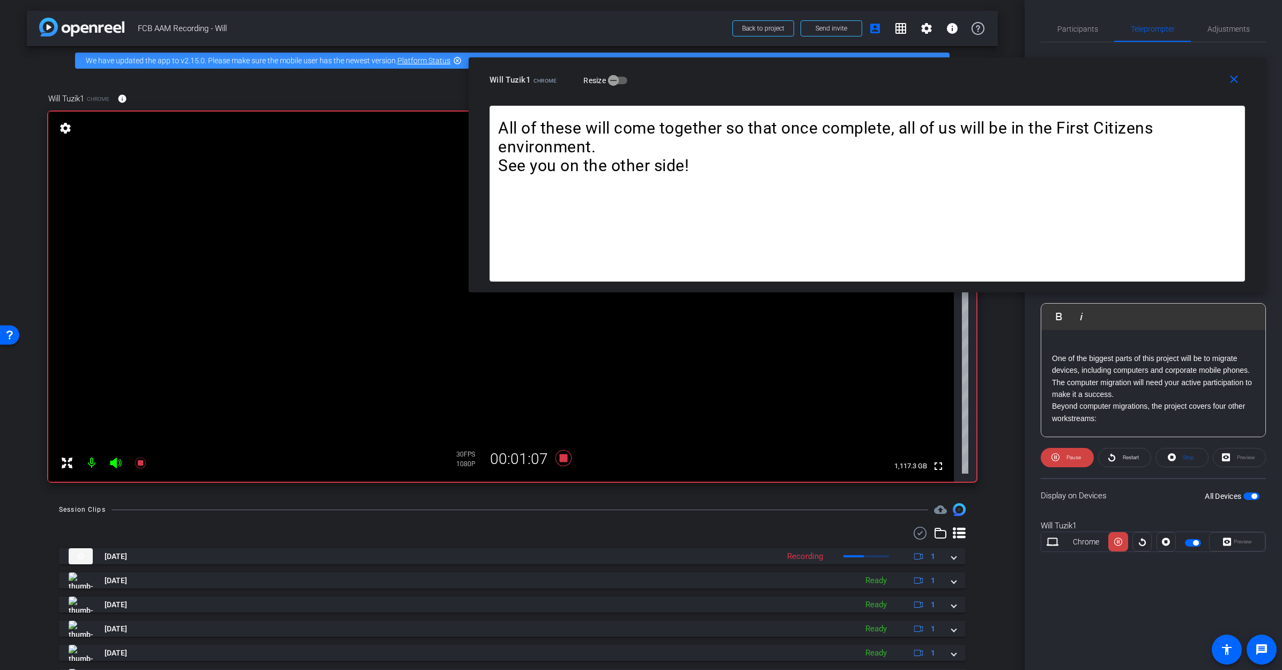
click at [897, 484] on icon at bounding box center [1119, 542] width 8 height 8
click at [140, 462] on icon at bounding box center [140, 463] width 11 height 11
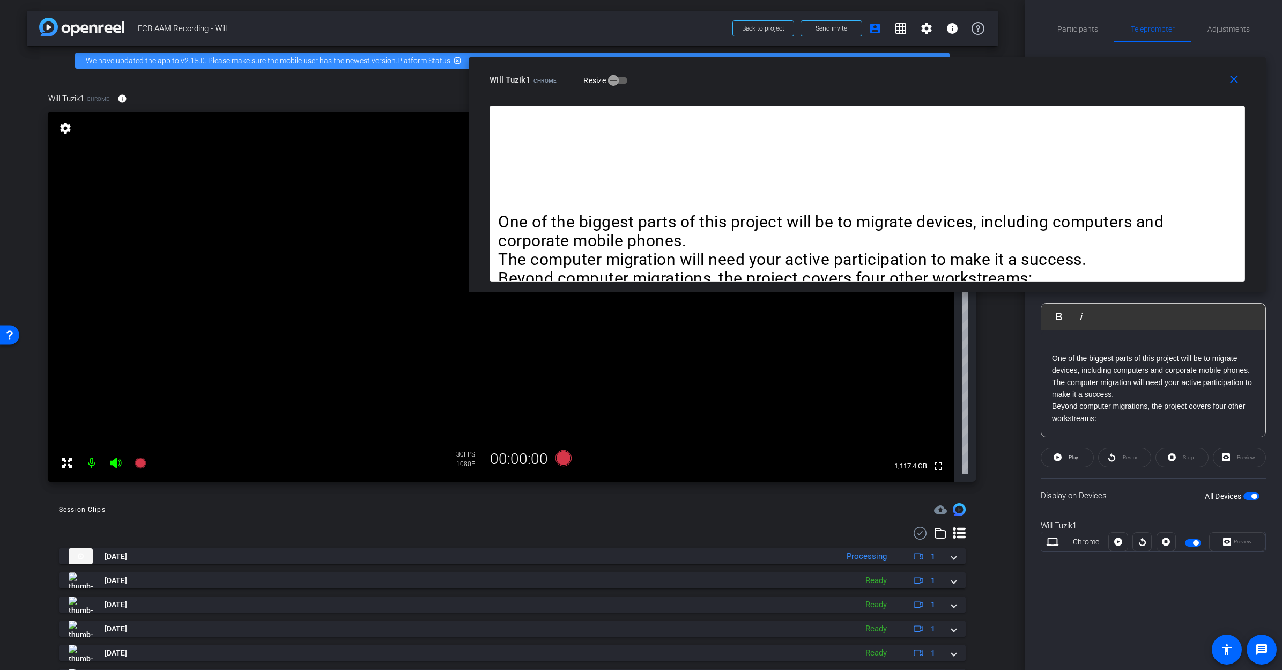
click at [897, 484] on span "button" at bounding box center [1254, 495] width 5 height 5
click at [897, 79] on mat-icon "close" at bounding box center [1234, 79] width 13 height 13
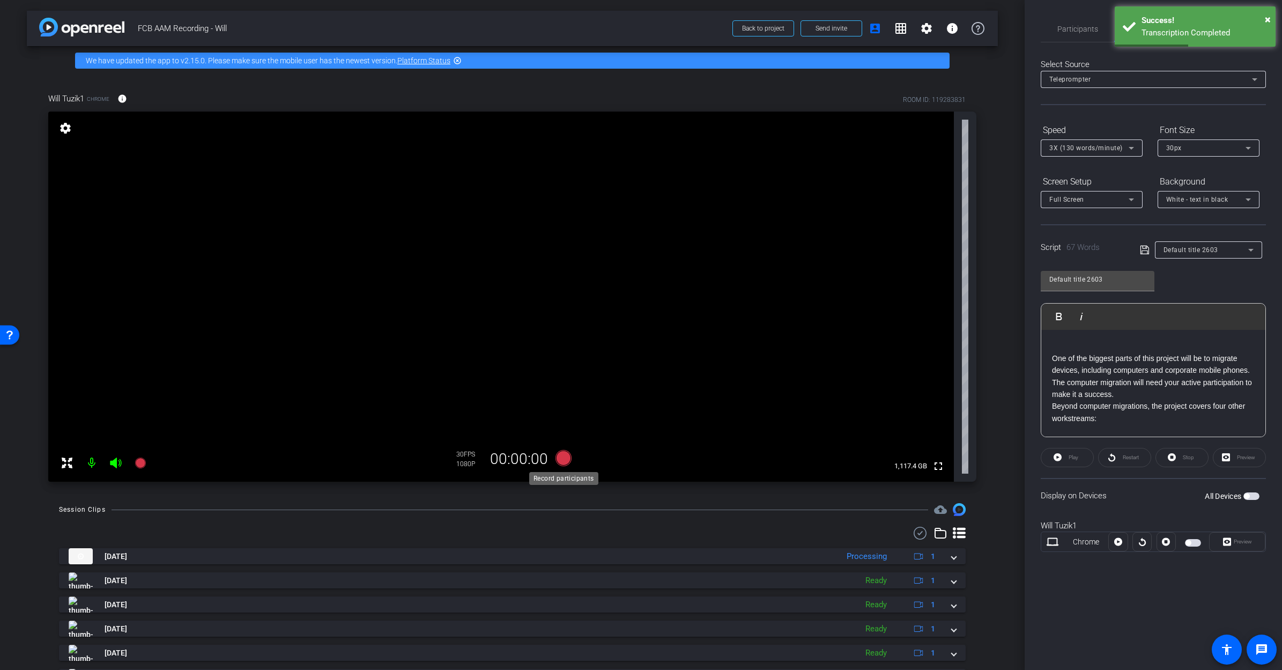
click at [563, 459] on icon at bounding box center [563, 458] width 16 height 16
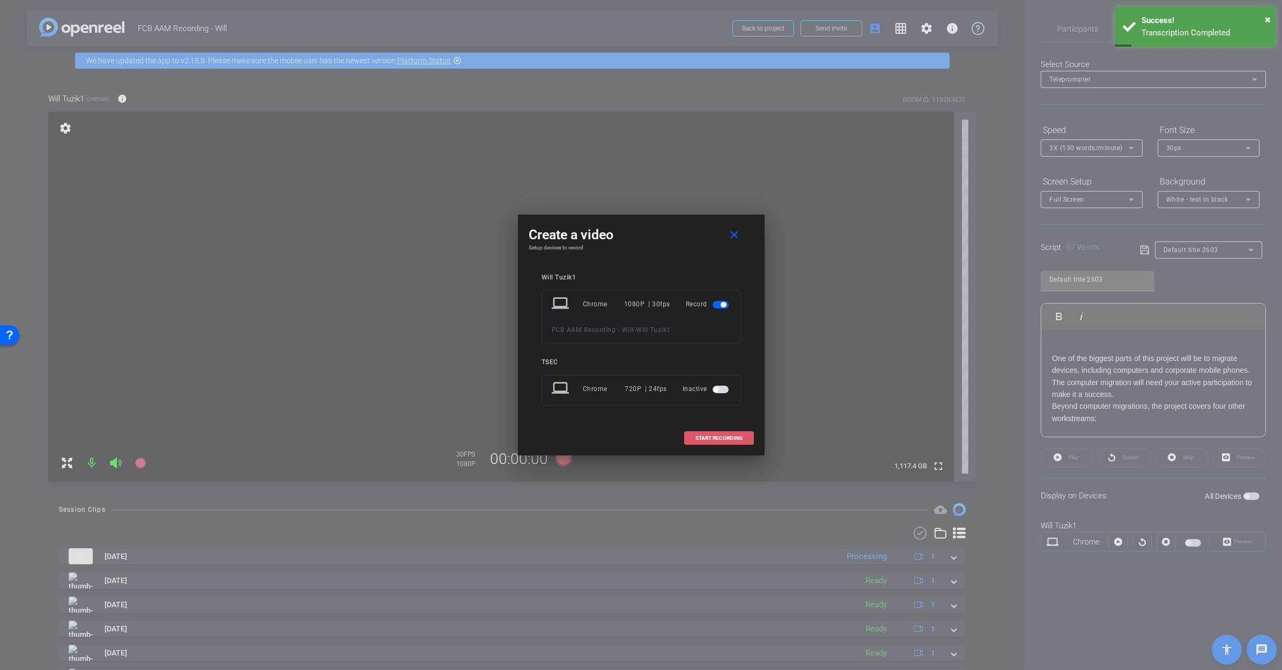
click at [717, 439] on span "START RECORDING" at bounding box center [719, 438] width 47 height 5
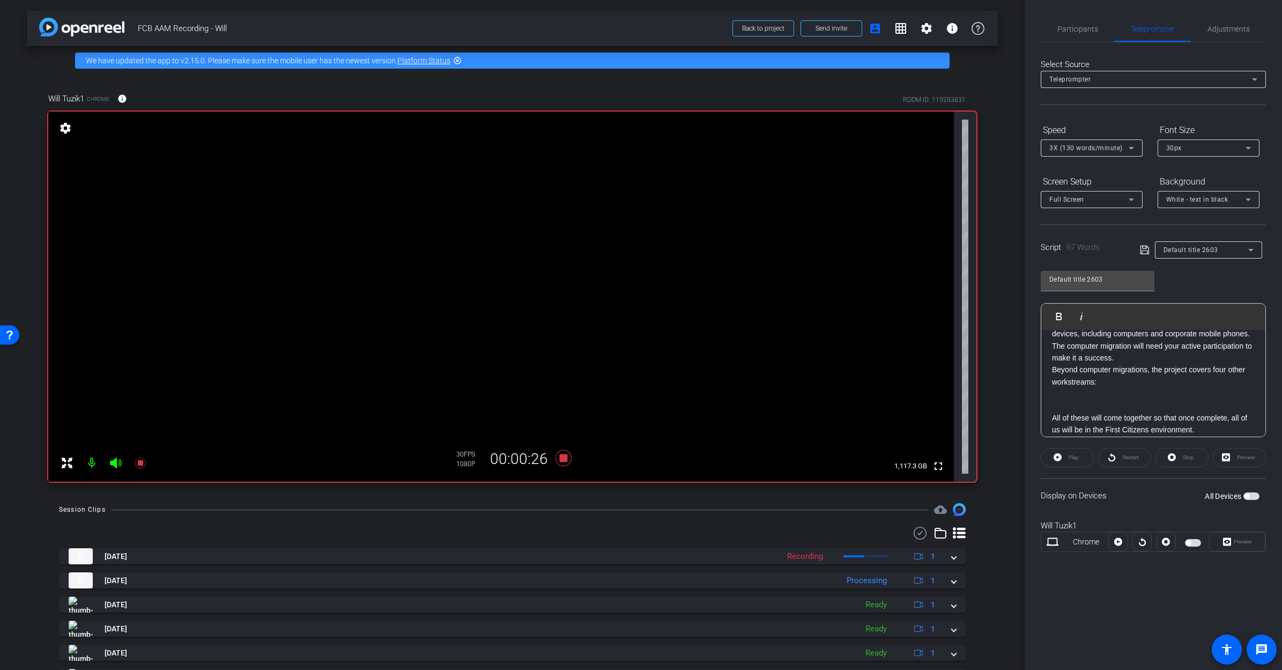
scroll to position [37, 0]
click at [142, 463] on icon at bounding box center [140, 463] width 11 height 11
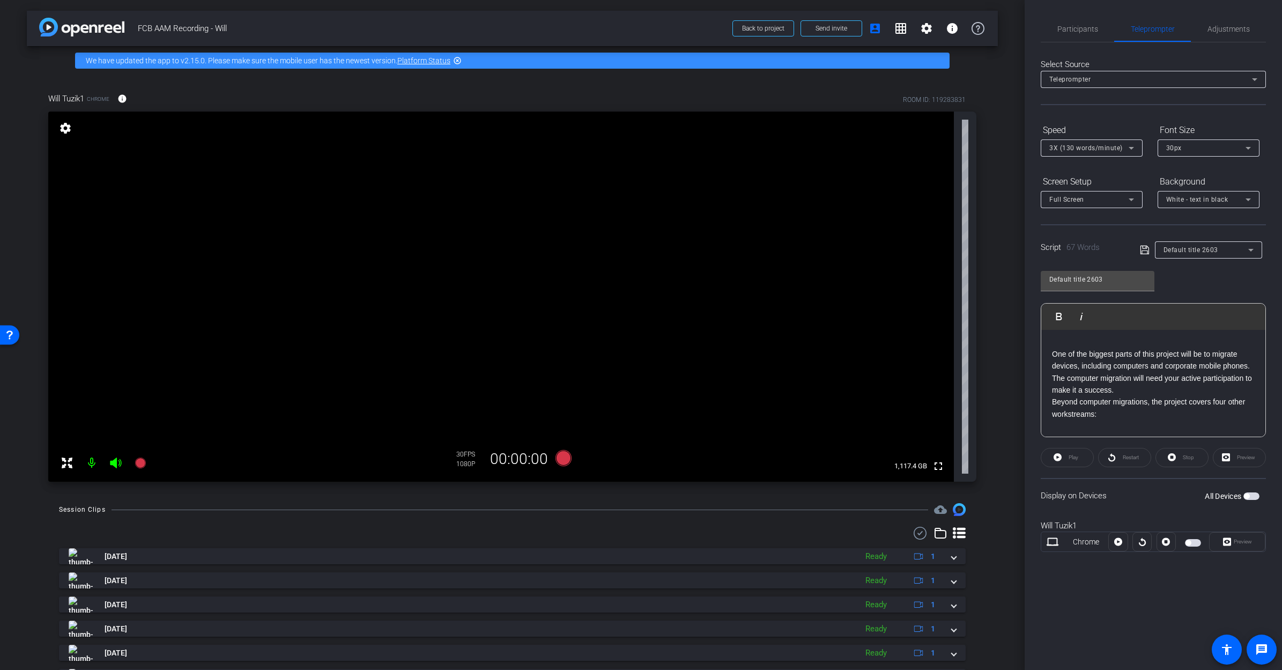
scroll to position [5, 0]
click at [561, 458] on icon at bounding box center [563, 458] width 16 height 16
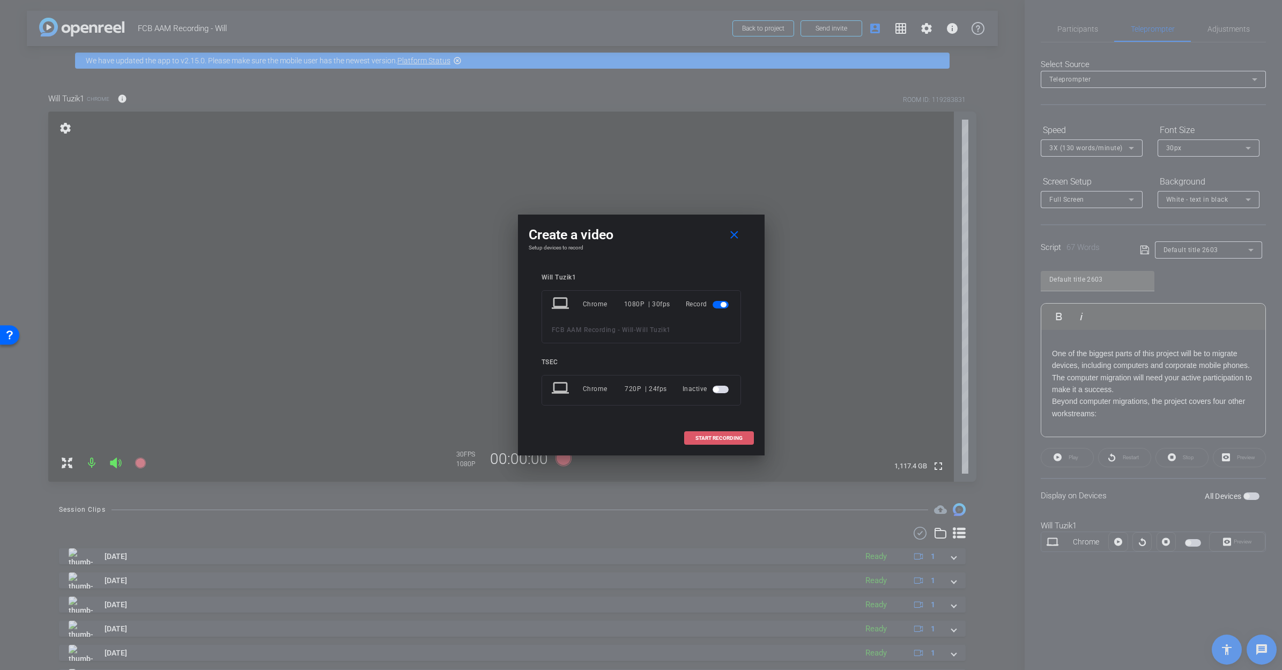
click at [735, 436] on span "START RECORDING" at bounding box center [719, 438] width 47 height 5
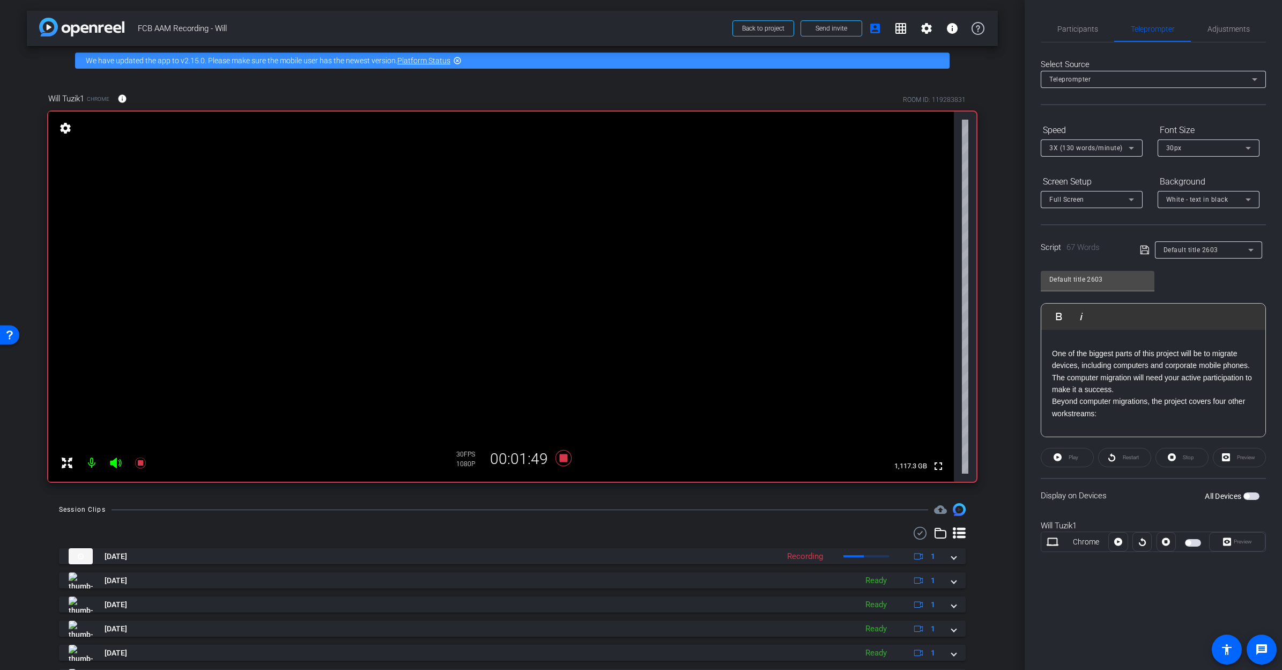
scroll to position [70, 0]
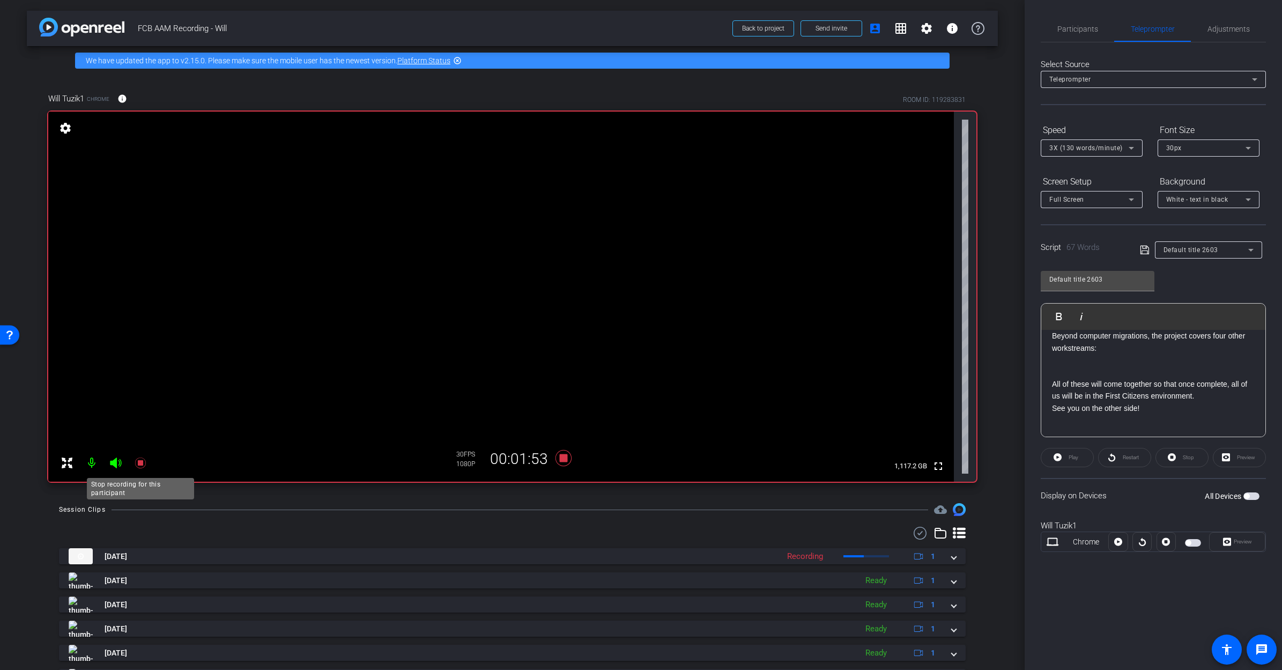
click at [142, 462] on icon at bounding box center [140, 463] width 11 height 11
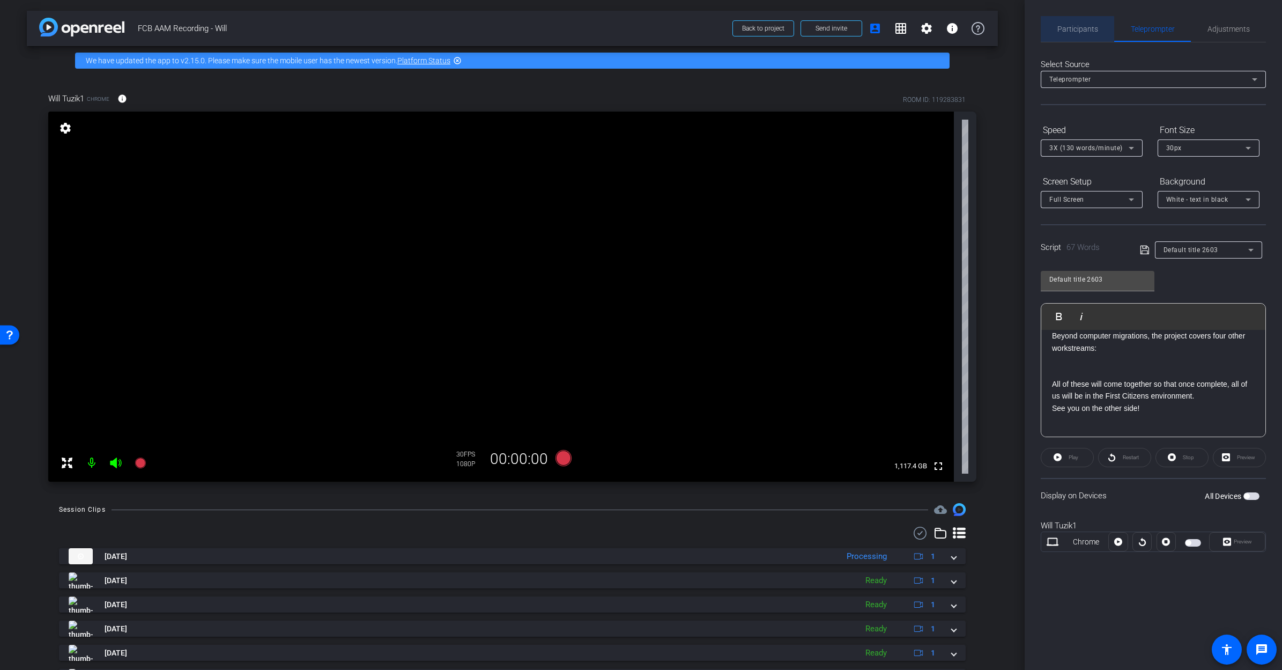
click at [897, 28] on span "Participants" at bounding box center [1078, 29] width 41 height 8
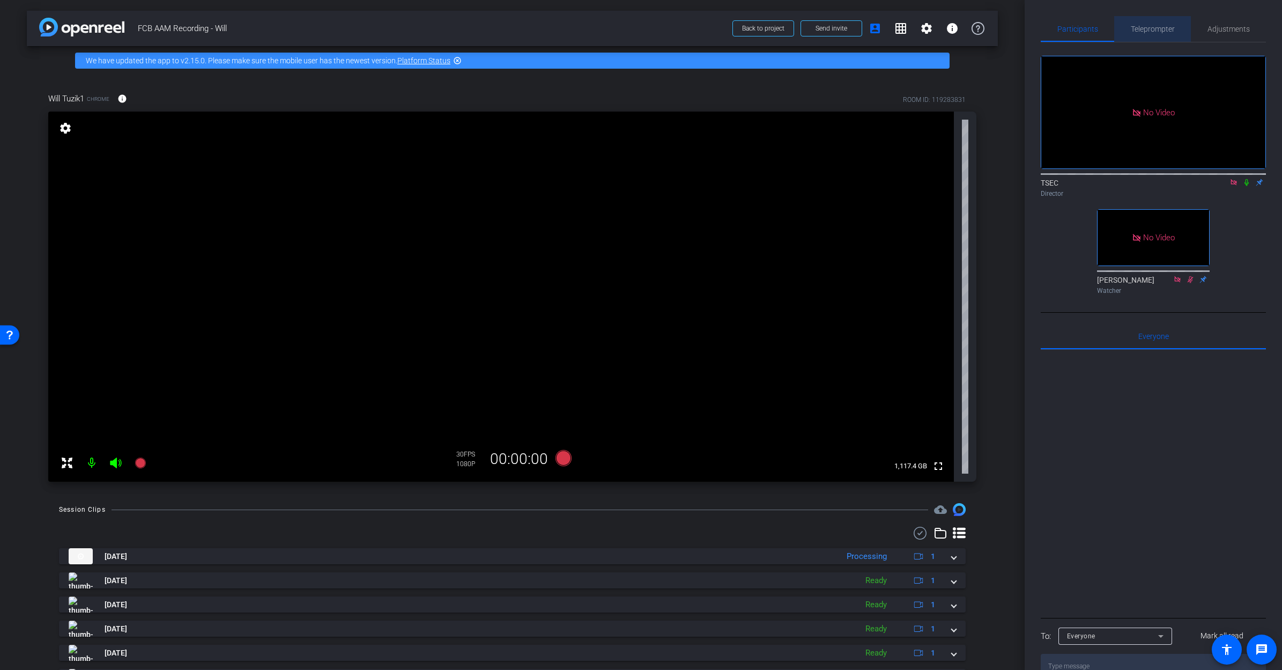
click at [897, 23] on div "Teleprompter" at bounding box center [1153, 29] width 77 height 26
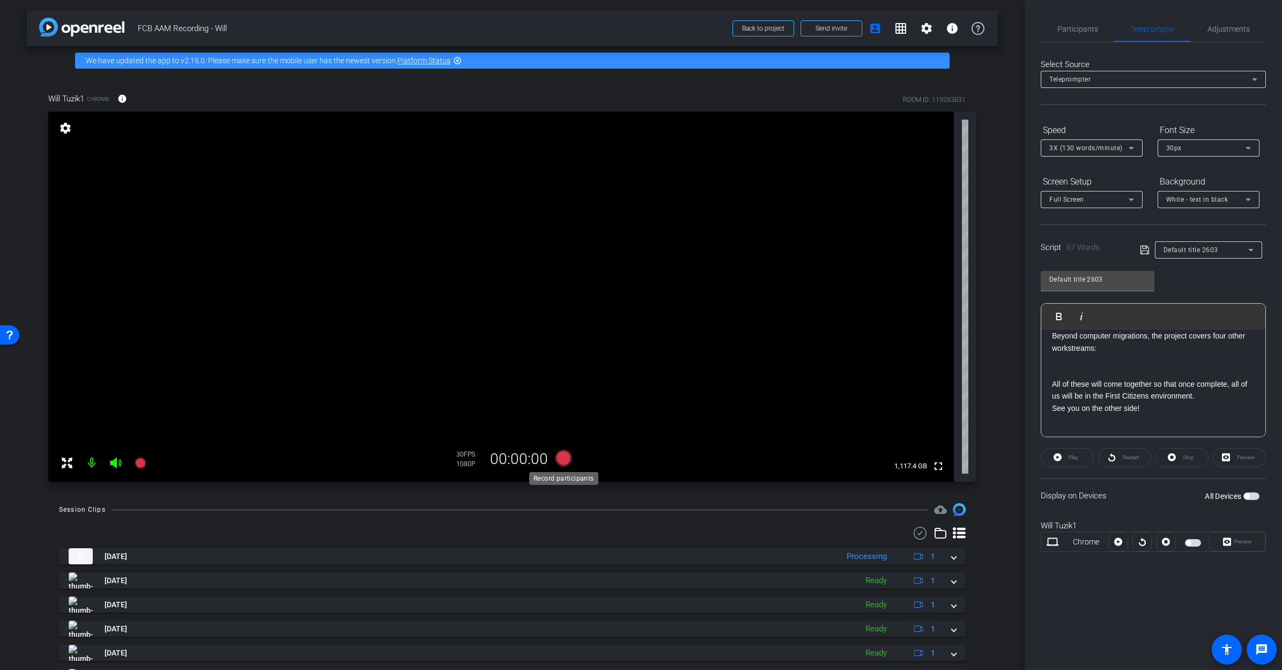
click at [564, 458] on icon at bounding box center [563, 458] width 16 height 16
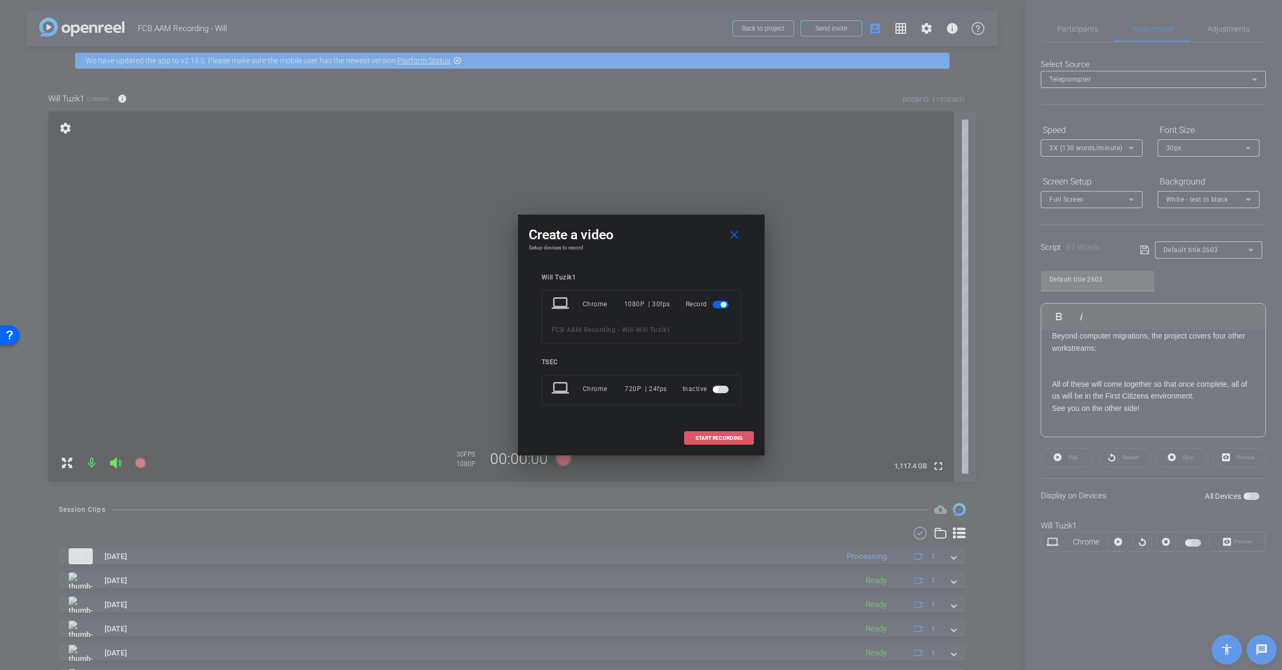
click at [712, 436] on span "START RECORDING" at bounding box center [719, 438] width 47 height 5
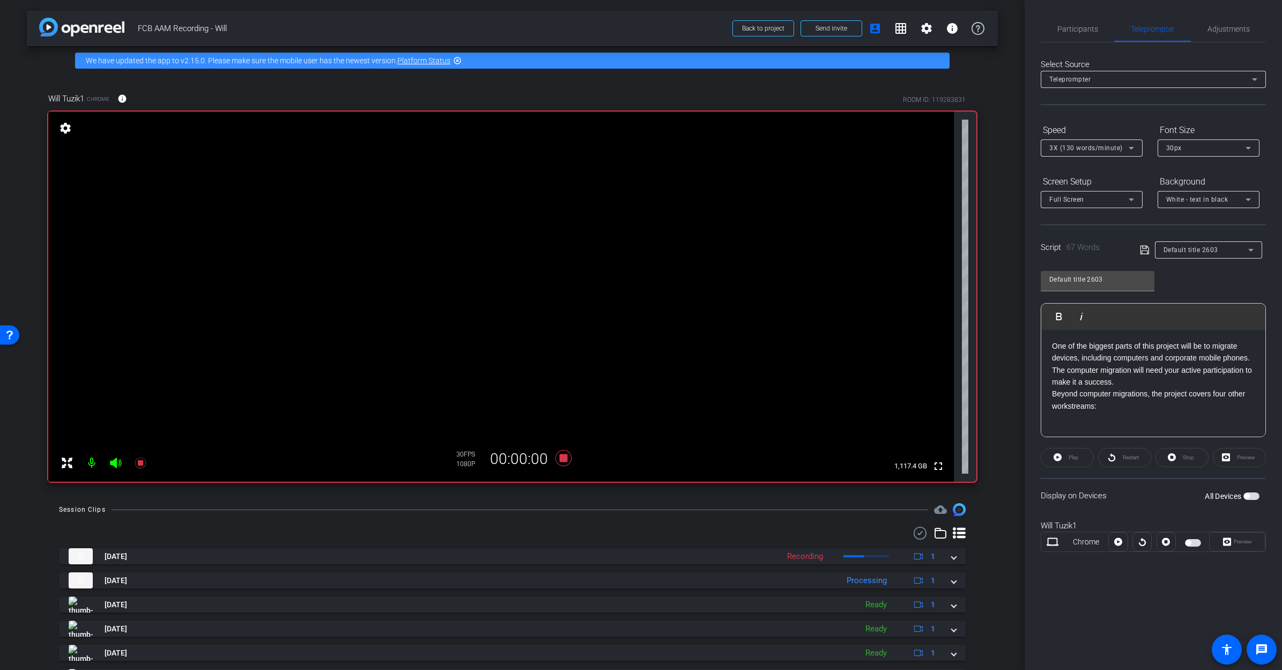
scroll to position [14, 0]
click at [563, 458] on icon at bounding box center [563, 458] width 16 height 16
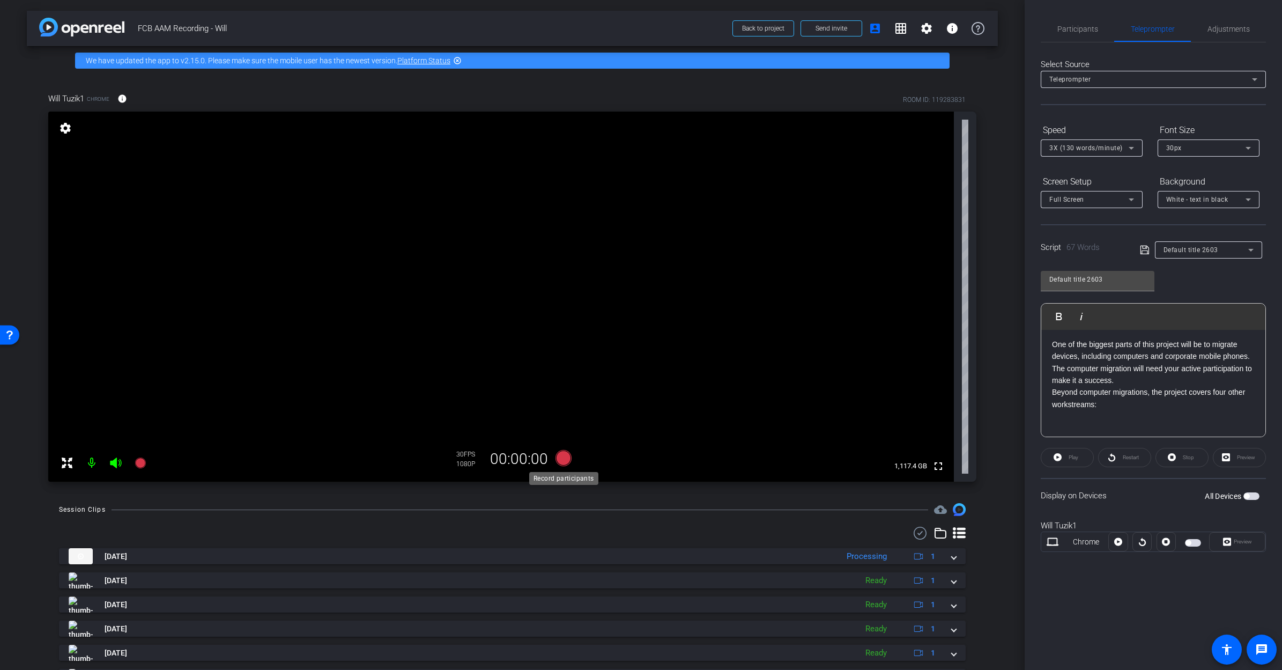
click at [562, 458] on icon at bounding box center [563, 458] width 16 height 16
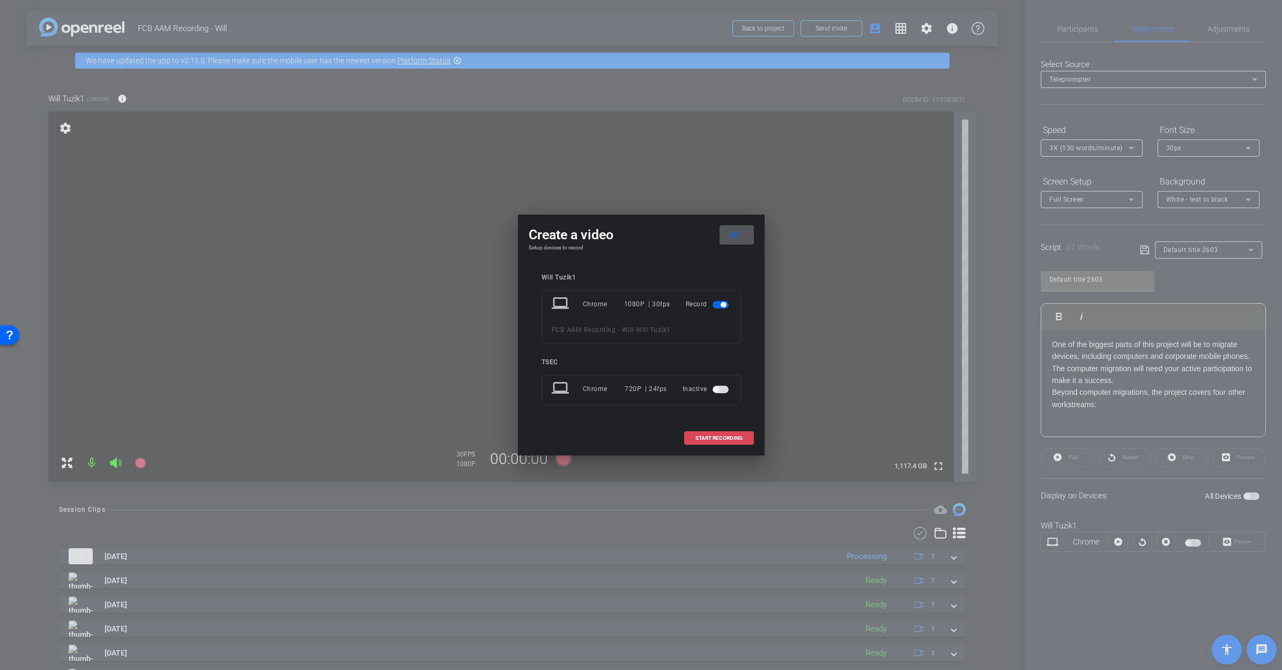
click at [714, 431] on span at bounding box center [719, 438] width 69 height 26
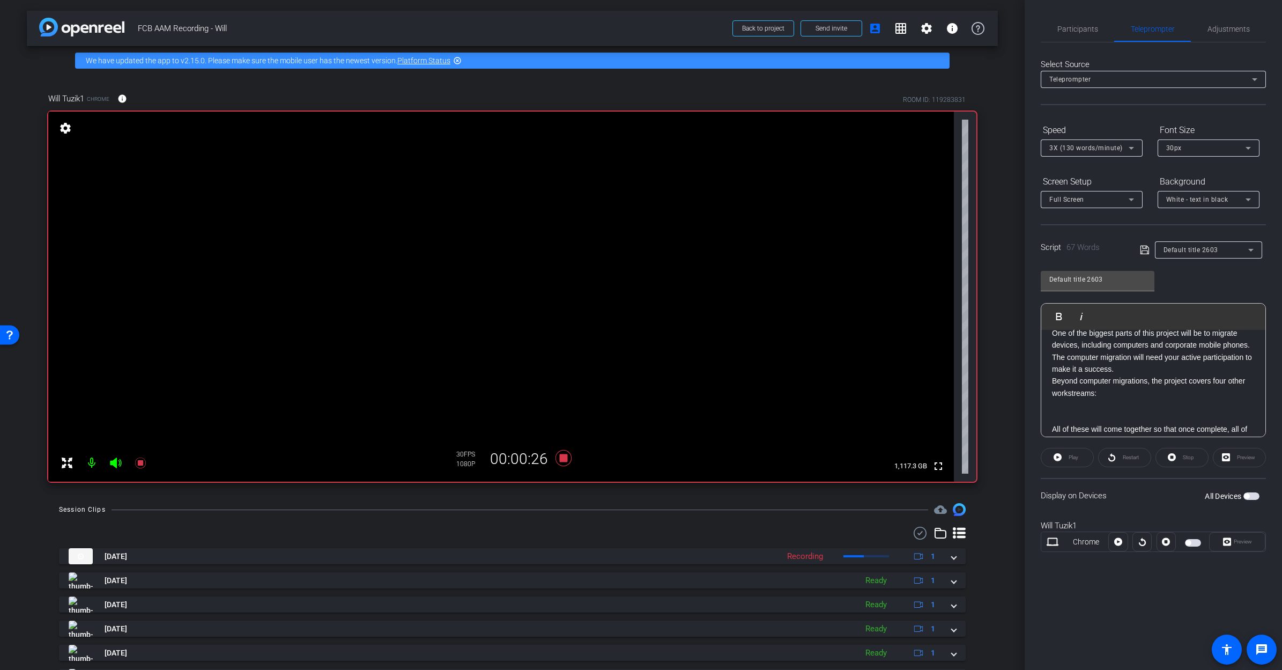
scroll to position [0, 0]
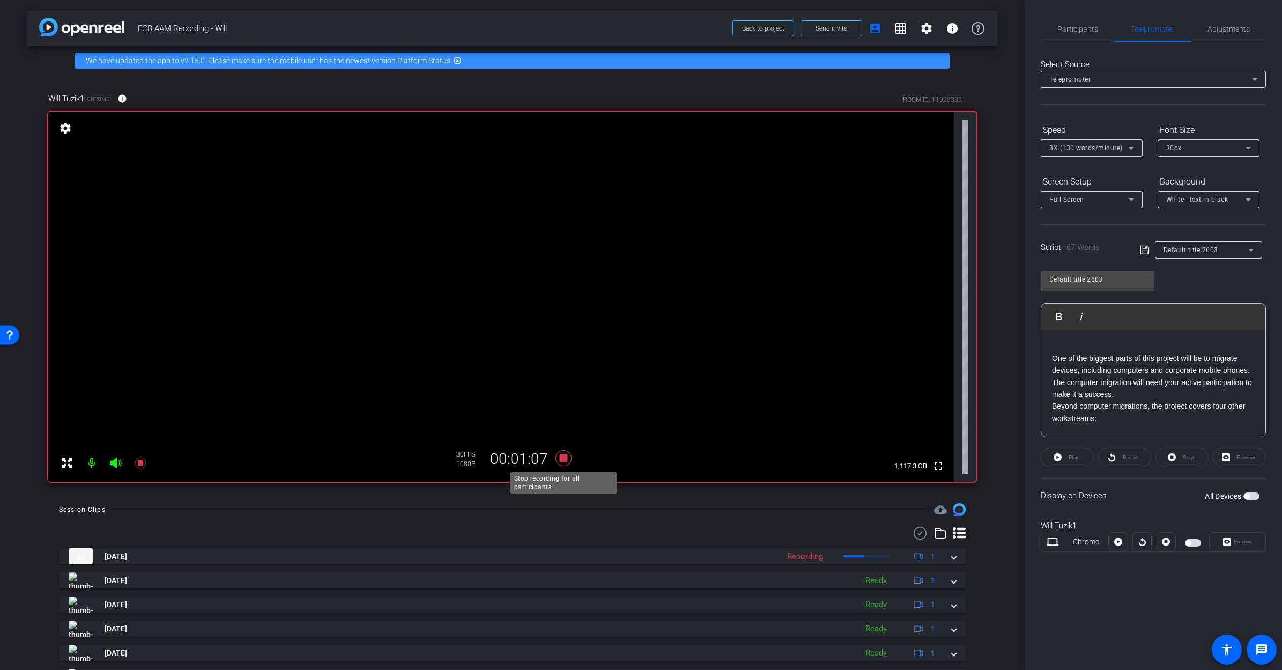
click at [563, 458] on icon at bounding box center [563, 458] width 16 height 16
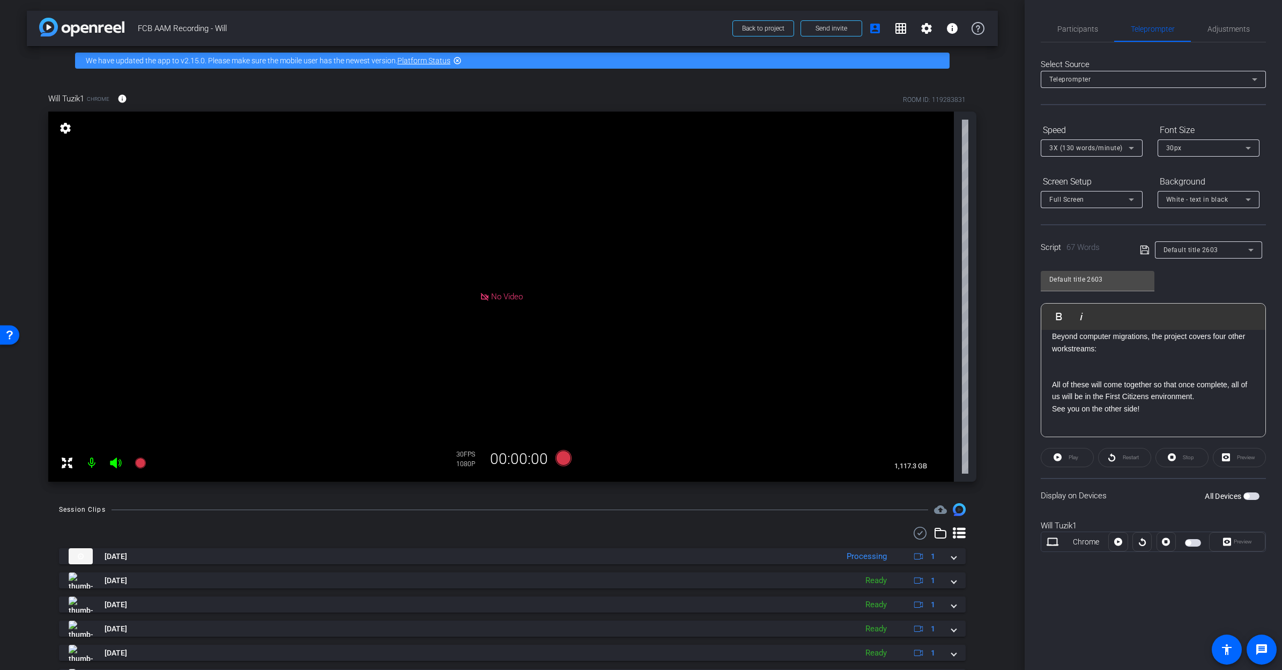
scroll to position [68, 0]
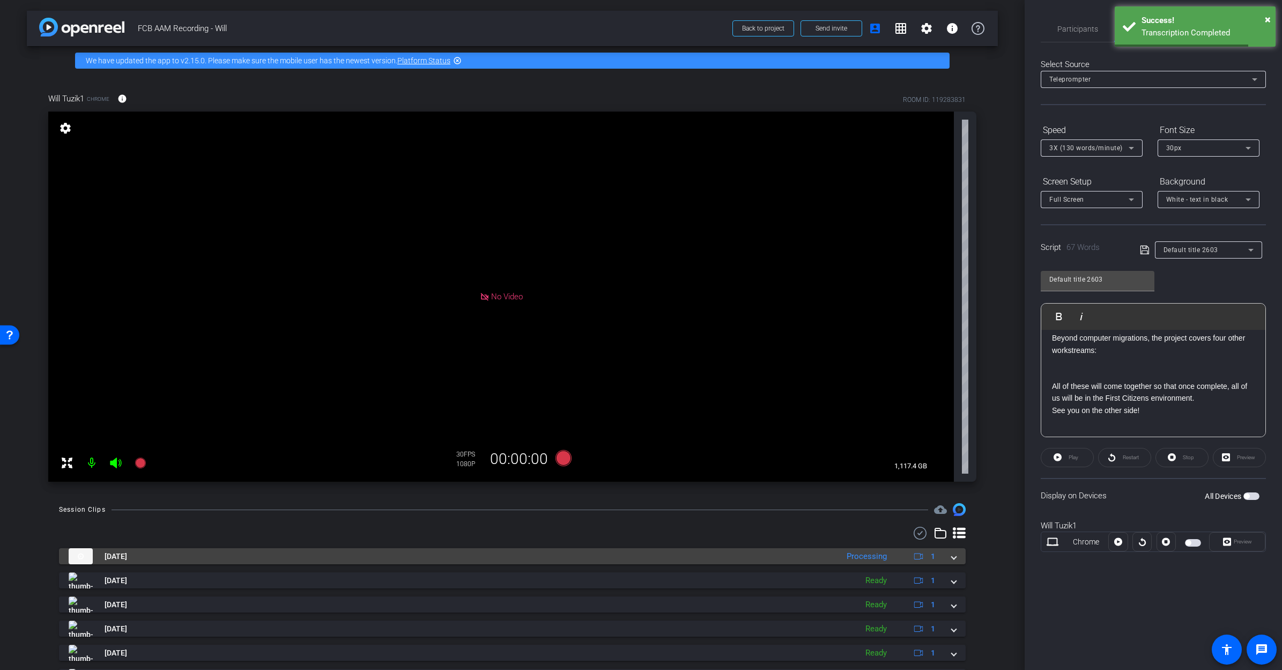
click at [897, 484] on span at bounding box center [954, 556] width 4 height 11
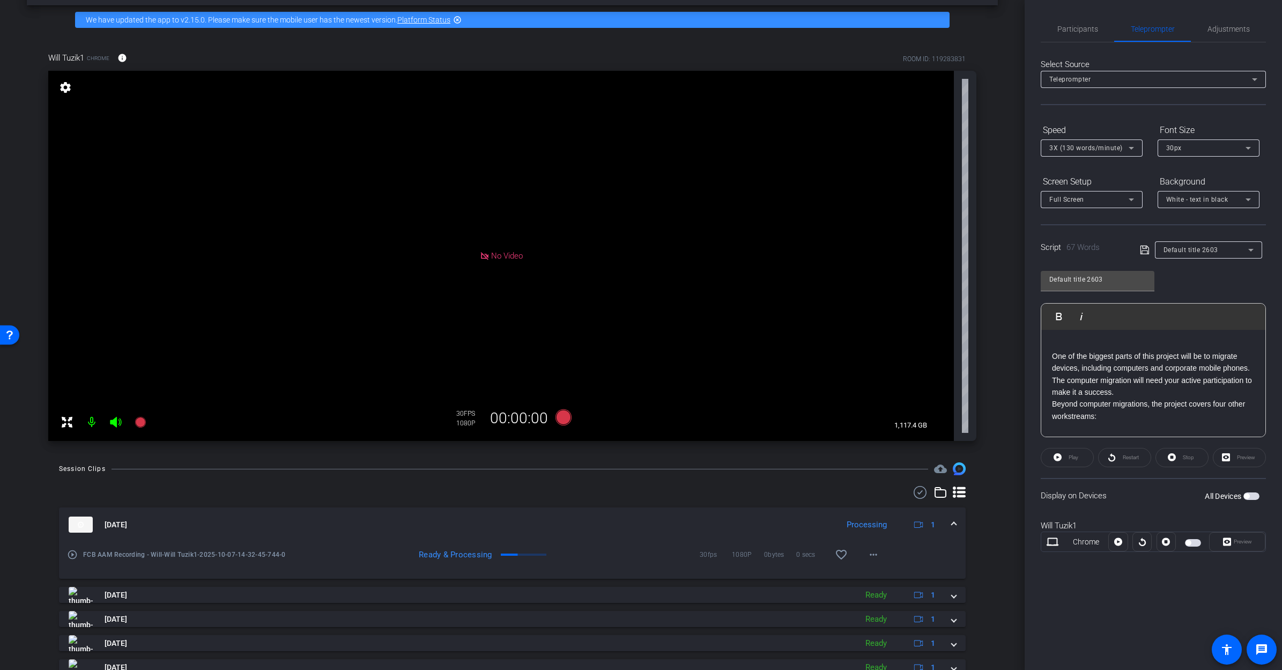
scroll to position [0, 0]
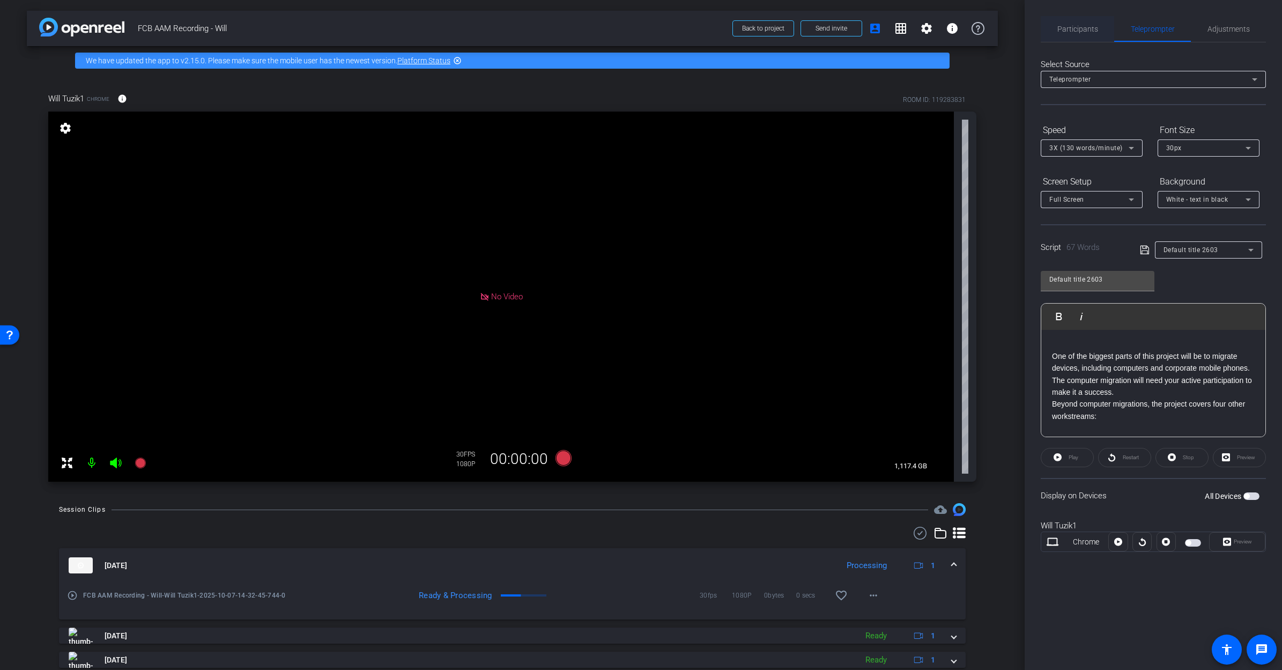
click at [897, 32] on span "Participants" at bounding box center [1078, 29] width 41 height 8
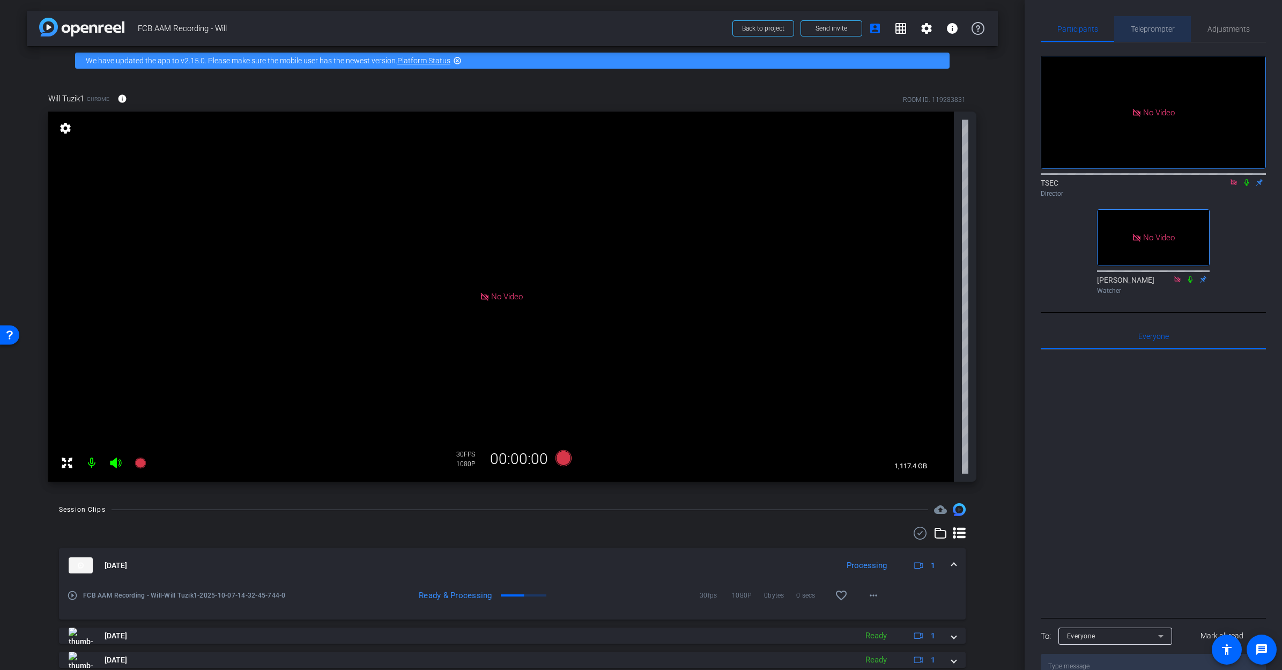
click at [897, 25] on span "Teleprompter" at bounding box center [1153, 29] width 44 height 8
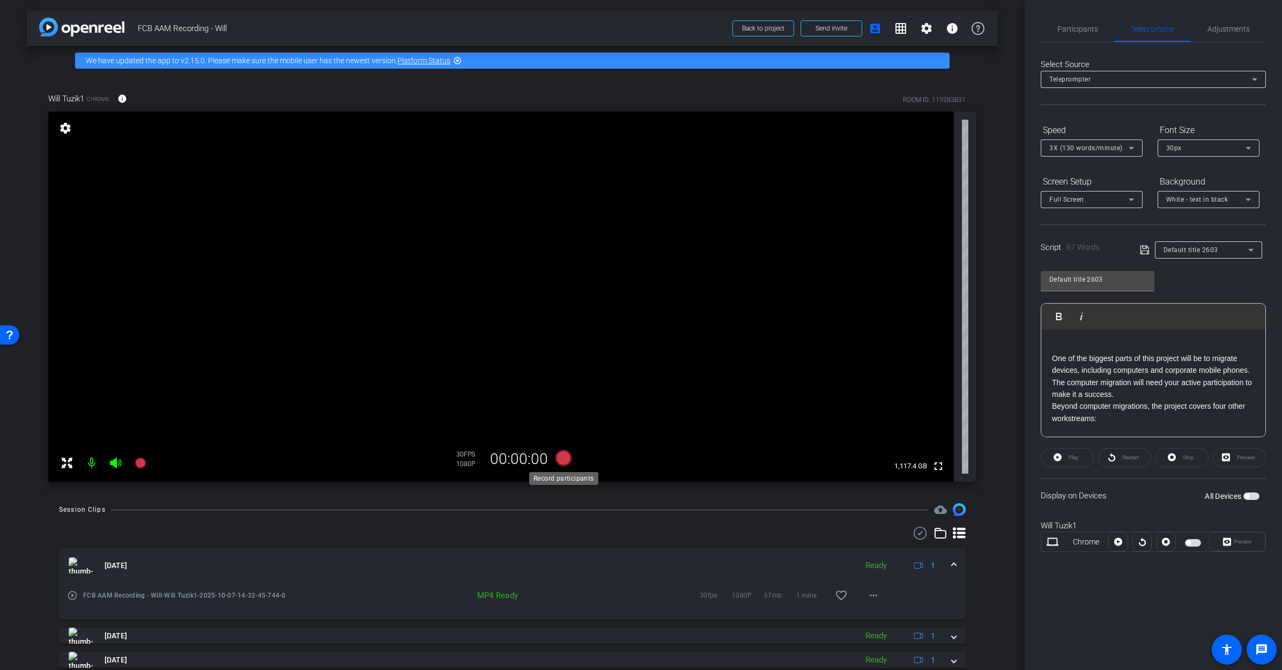
click at [560, 461] on icon at bounding box center [563, 458] width 16 height 16
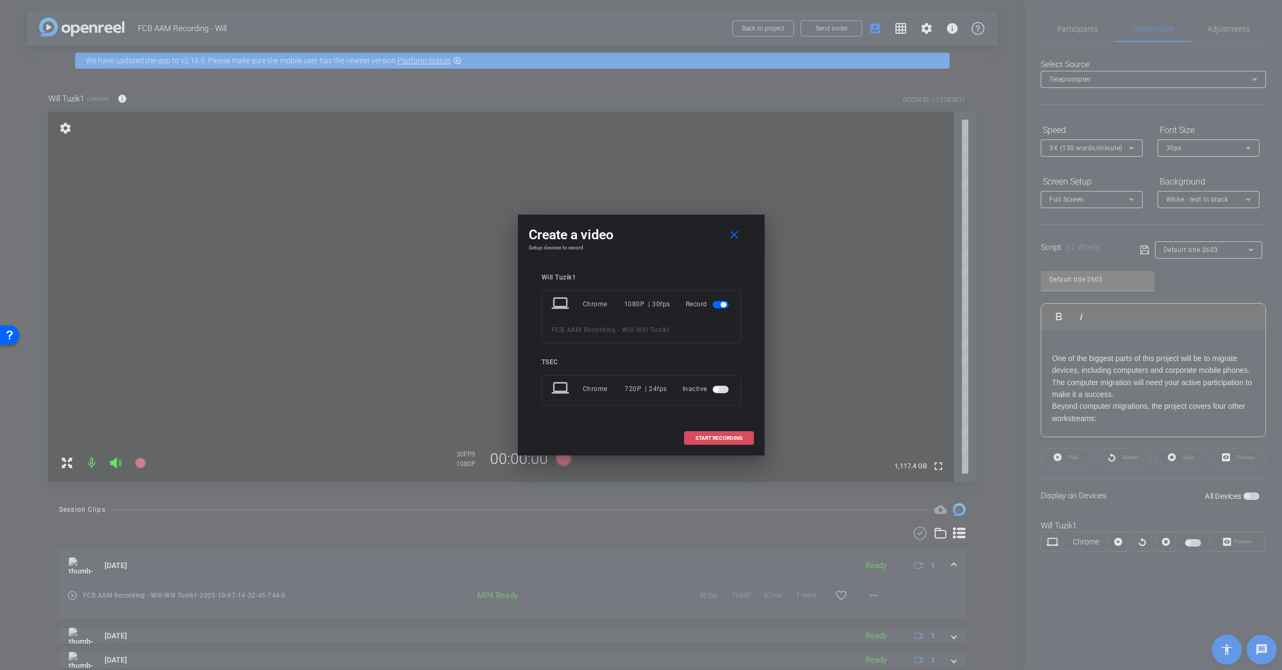
drag, startPoint x: 739, startPoint y: 437, endPoint x: 755, endPoint y: 442, distance: 17.0
click at [739, 436] on span "START RECORDING" at bounding box center [719, 438] width 47 height 5
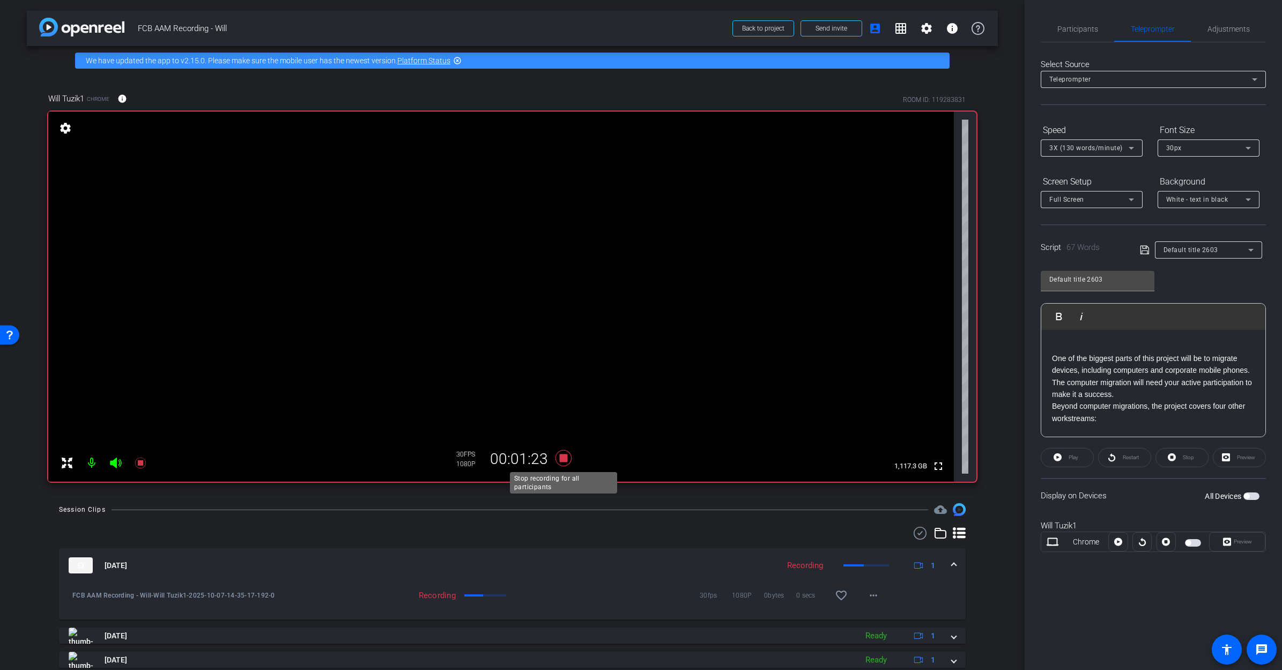
click at [562, 456] on icon at bounding box center [563, 458] width 16 height 16
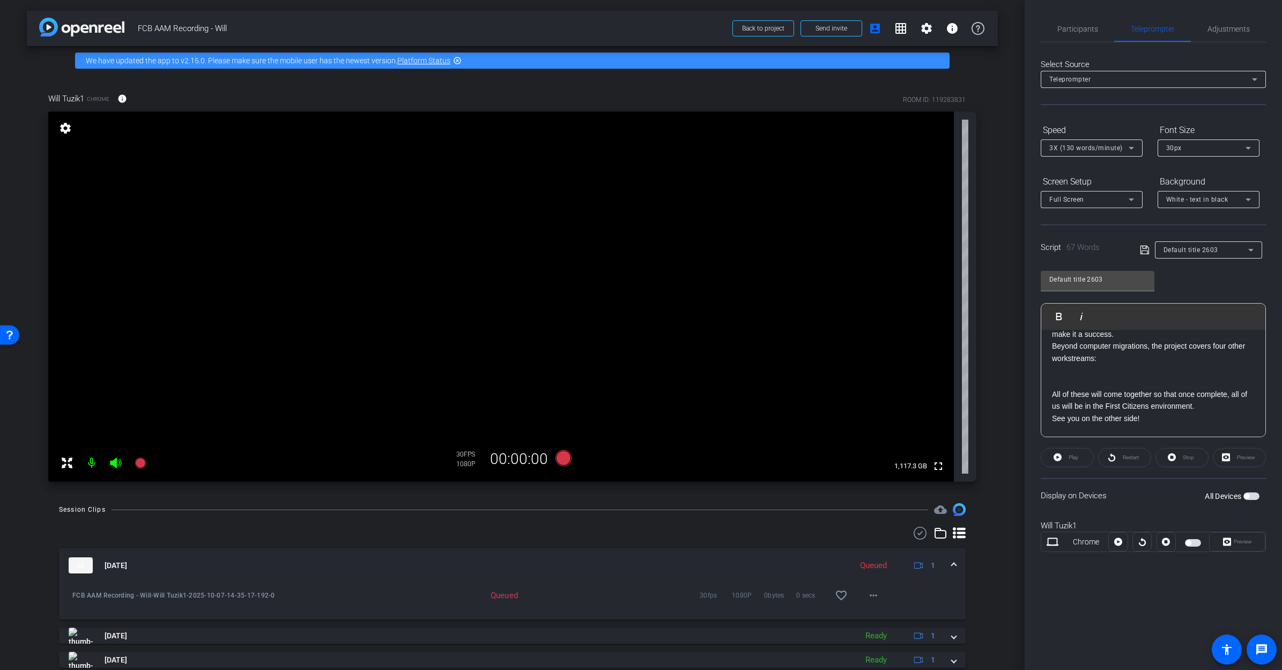
scroll to position [70, 0]
click at [897, 30] on span "Participants" at bounding box center [1078, 29] width 41 height 8
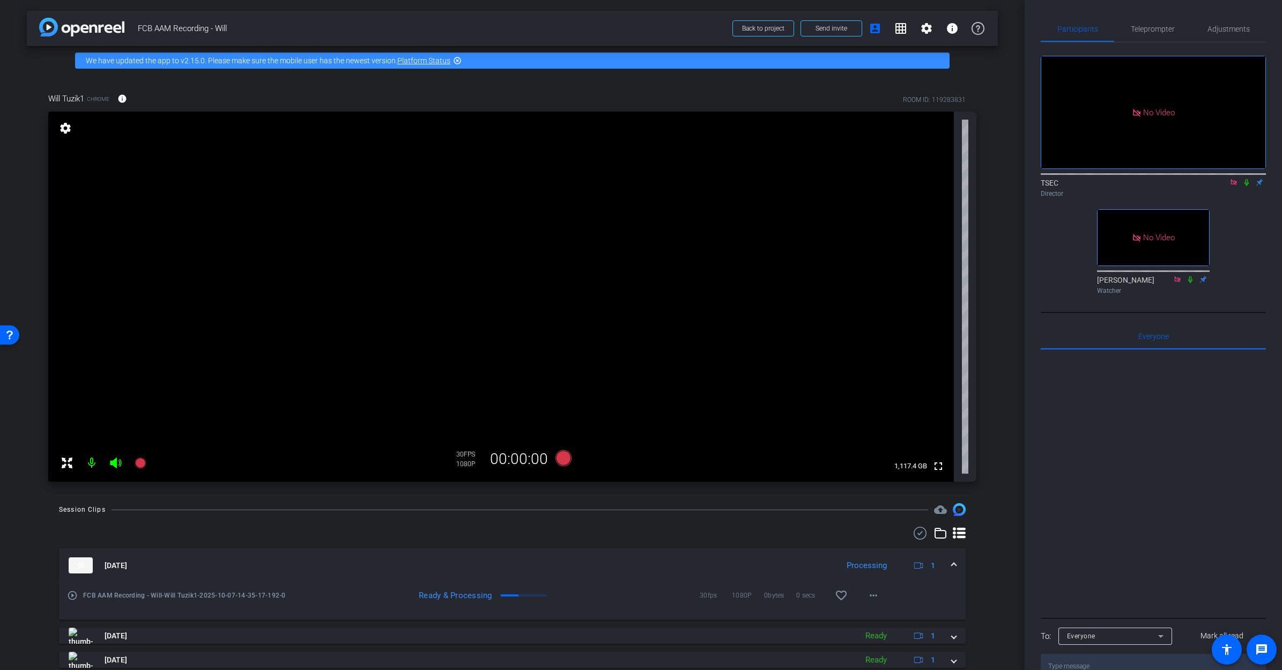
click at [897, 179] on icon at bounding box center [1247, 183] width 9 height 8
click at [897, 28] on span "Teleprompter" at bounding box center [1153, 29] width 44 height 8
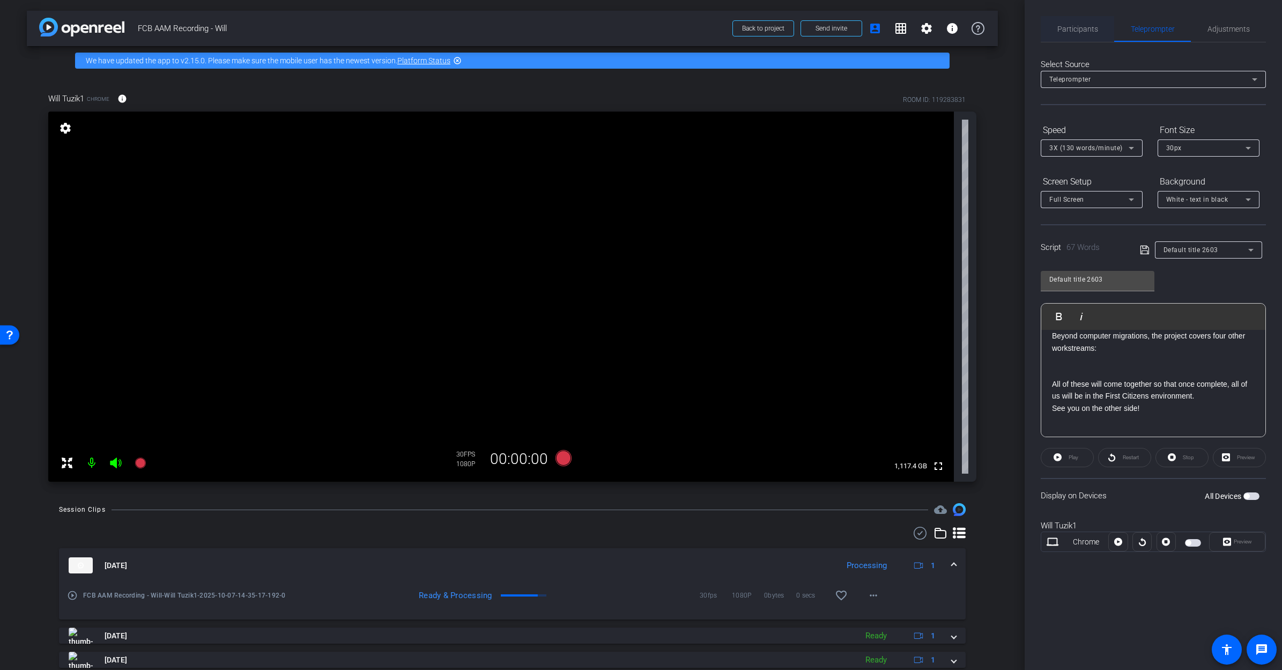
click at [897, 29] on span "Participants" at bounding box center [1078, 29] width 41 height 8
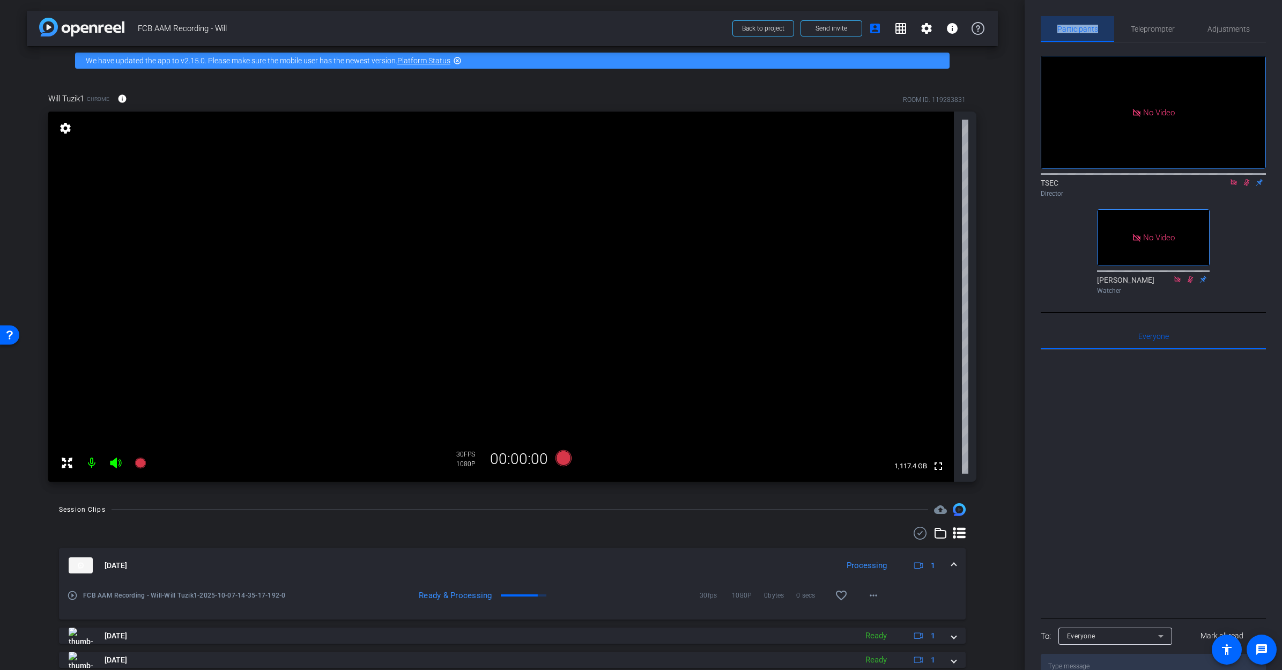
click at [897, 29] on span "Participants" at bounding box center [1078, 29] width 41 height 8
click at [897, 179] on icon at bounding box center [1247, 182] width 6 height 7
click at [897, 29] on span "Teleprompter" at bounding box center [1153, 29] width 44 height 8
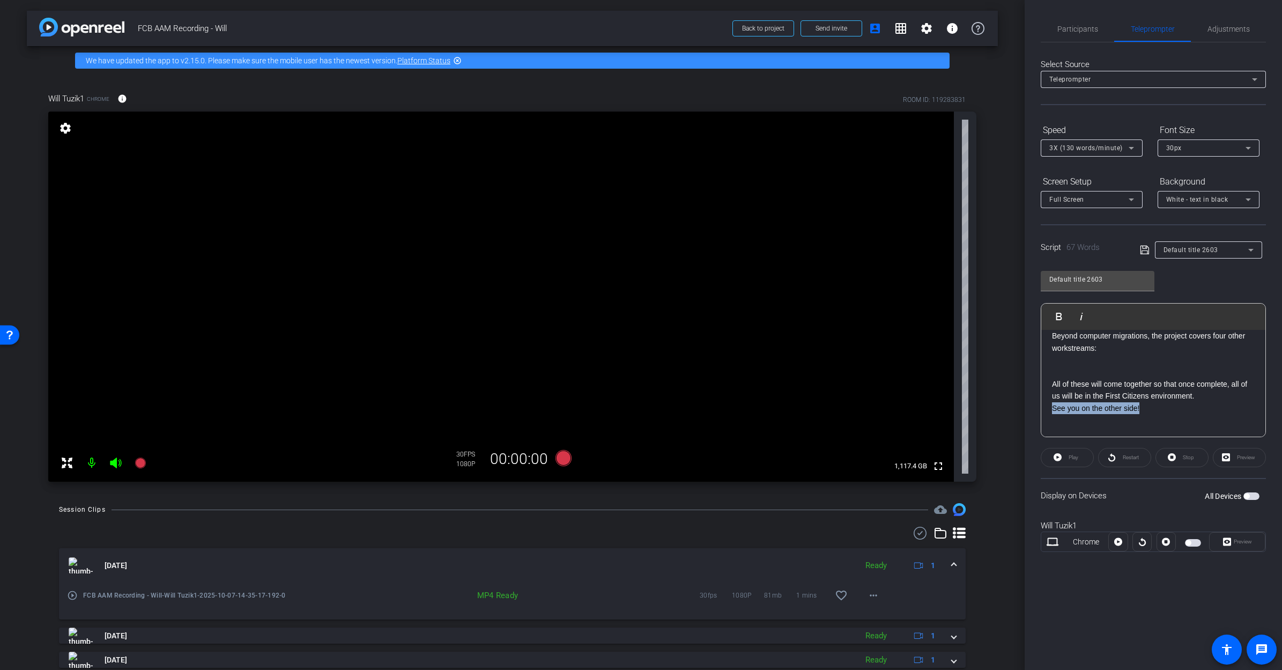
drag, startPoint x: 1144, startPoint y: 407, endPoint x: 1023, endPoint y: 403, distance: 120.8
click at [897, 403] on div "arrow_back FCB AAM Recording - Will Back to project Send invite account_box gri…" at bounding box center [641, 335] width 1282 height 670
click at [897, 392] on p "All of these will come together so that once complete, all of us will be in the…" at bounding box center [1153, 390] width 203 height 24
click at [564, 457] on icon at bounding box center [563, 458] width 16 height 16
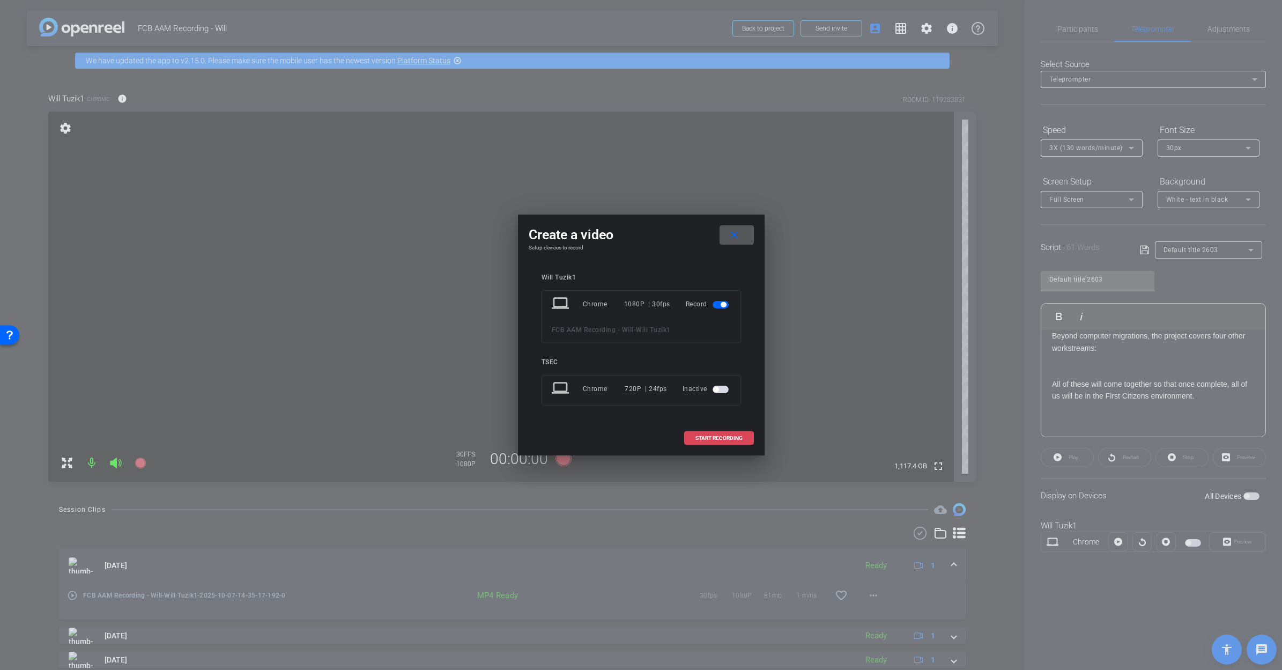
click at [720, 437] on span "START RECORDING" at bounding box center [719, 438] width 47 height 5
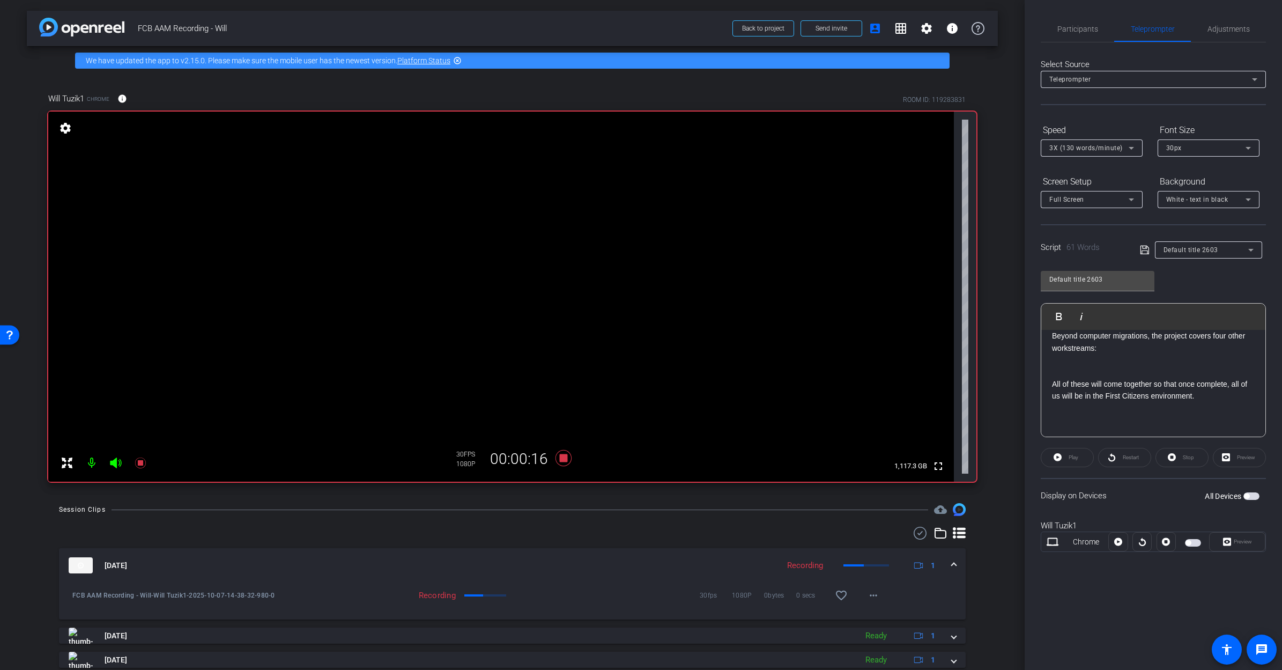
click at [897, 397] on p "All of these will come together so that once complete, all of us will be in the…" at bounding box center [1153, 390] width 203 height 24
click at [565, 458] on icon at bounding box center [563, 458] width 16 height 16
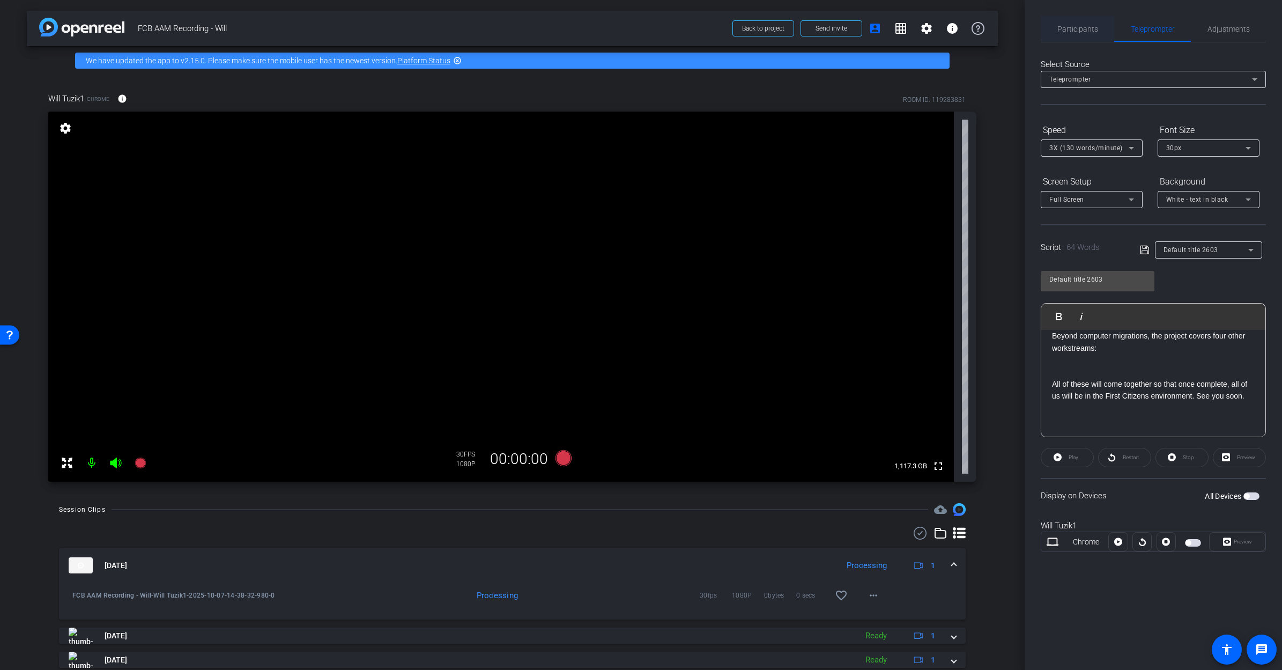
click at [897, 28] on span "Participants" at bounding box center [1078, 29] width 41 height 8
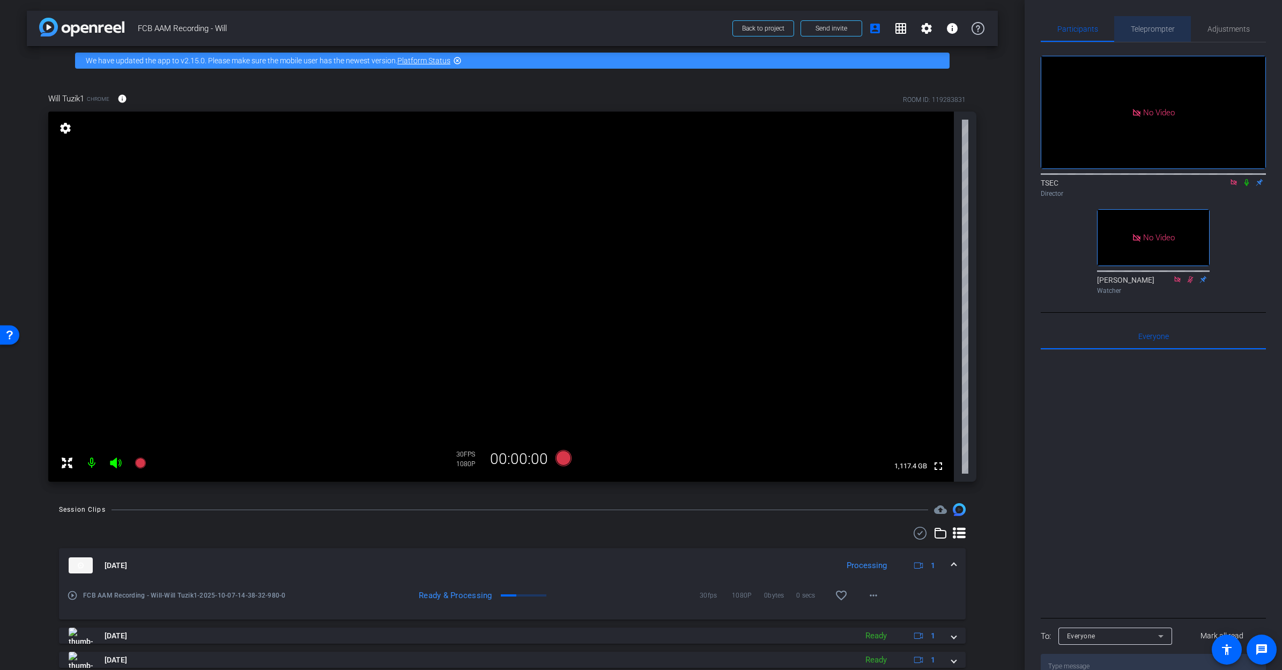
click at [897, 29] on span "Teleprompter" at bounding box center [1153, 29] width 44 height 8
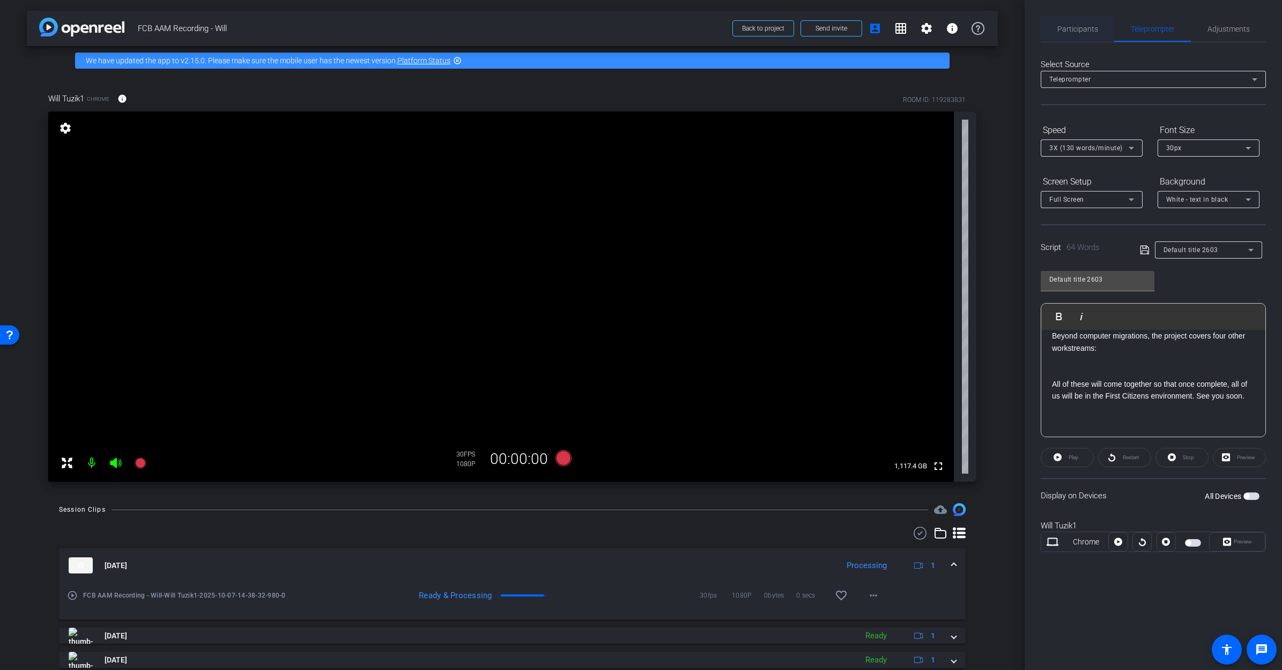
click at [897, 27] on span "Participants" at bounding box center [1078, 29] width 41 height 8
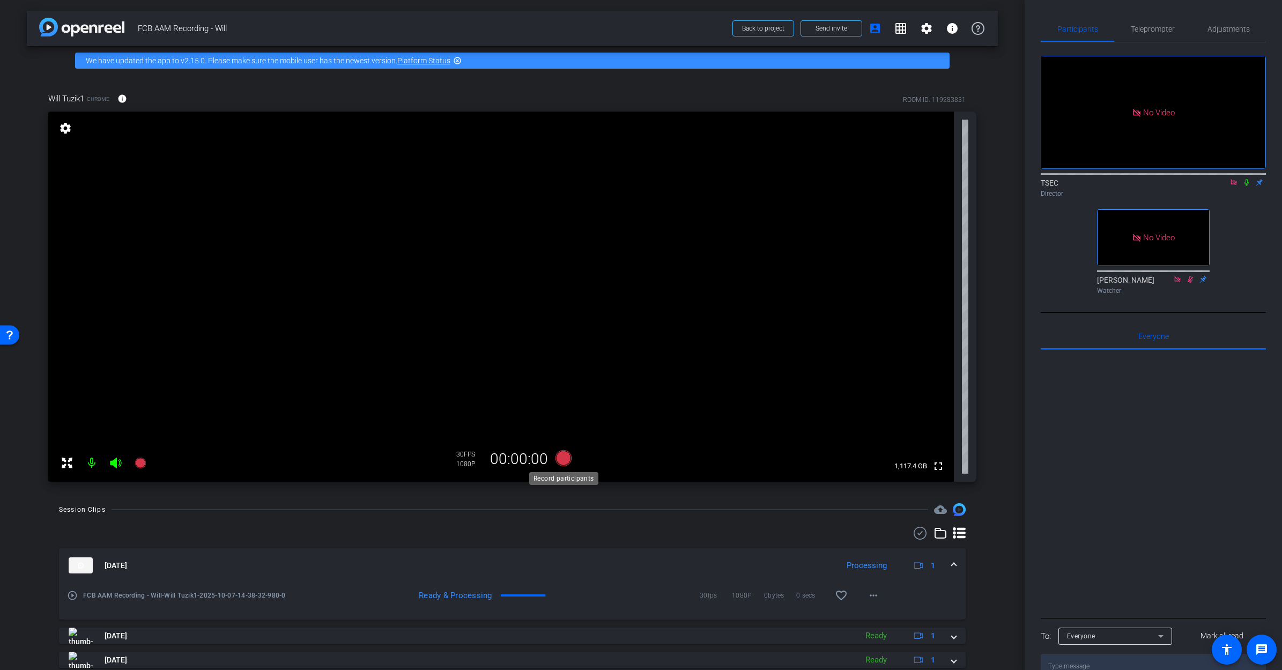
click at [564, 461] on icon at bounding box center [563, 458] width 16 height 16
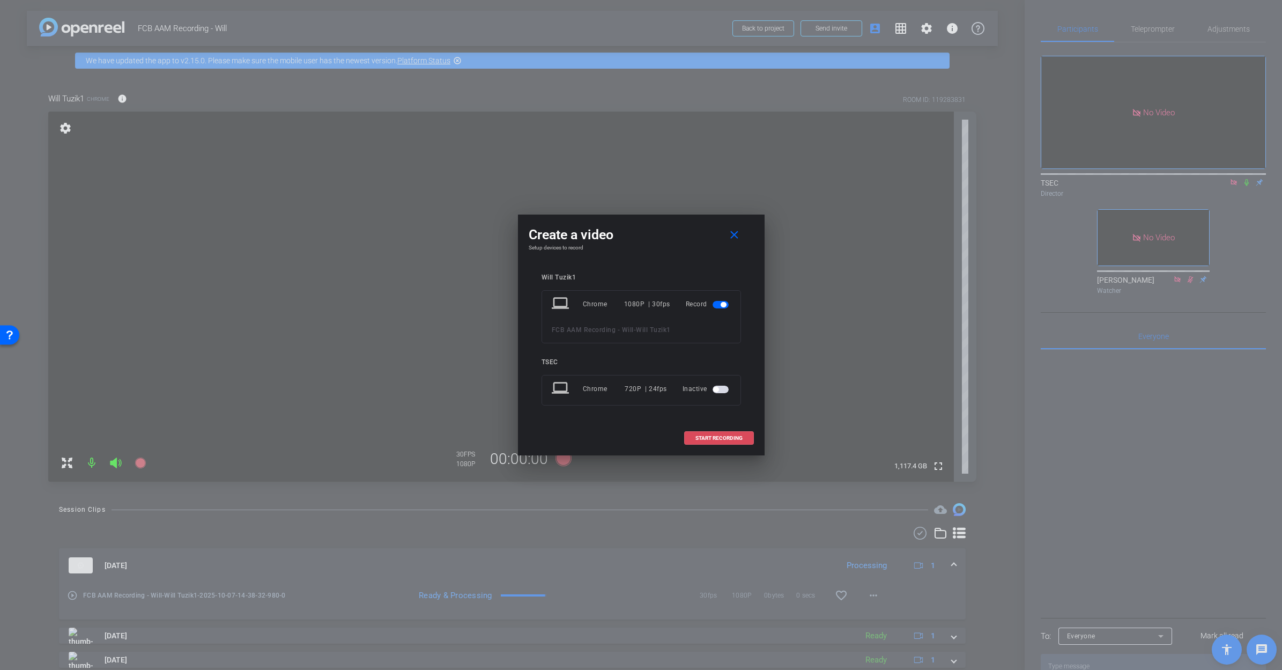
drag, startPoint x: 714, startPoint y: 438, endPoint x: 723, endPoint y: 434, distance: 10.1
click at [714, 438] on span "START RECORDING" at bounding box center [719, 438] width 47 height 5
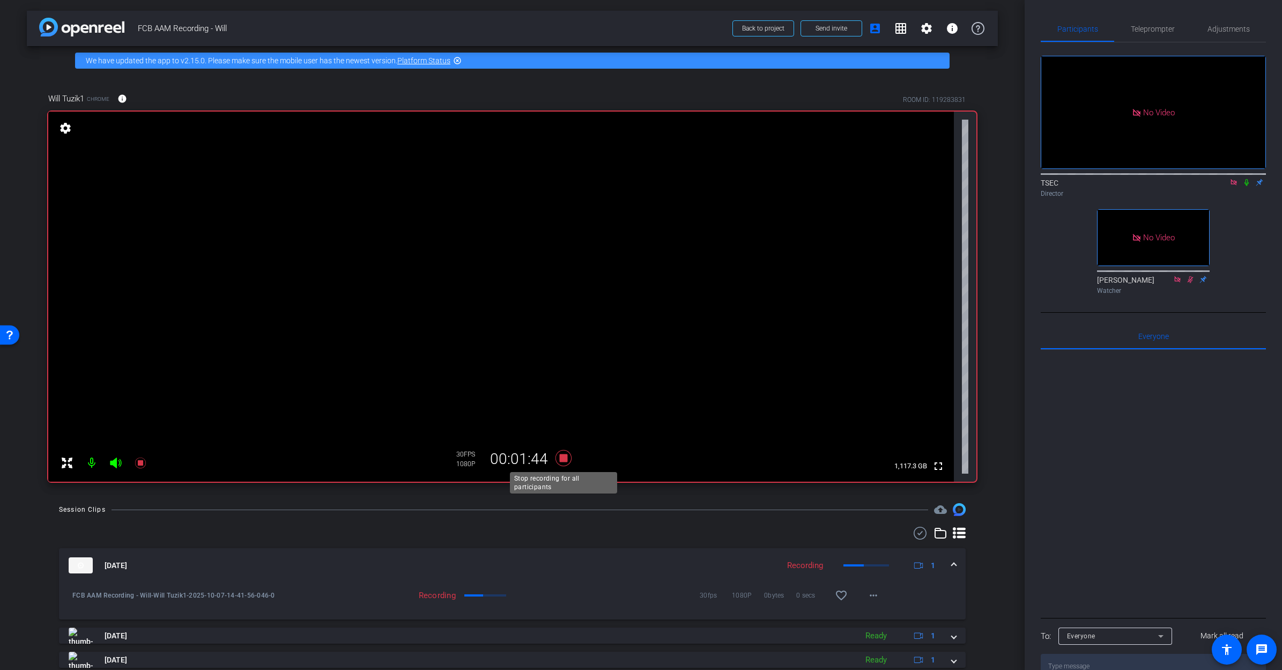
click at [562, 459] on icon at bounding box center [563, 458] width 16 height 16
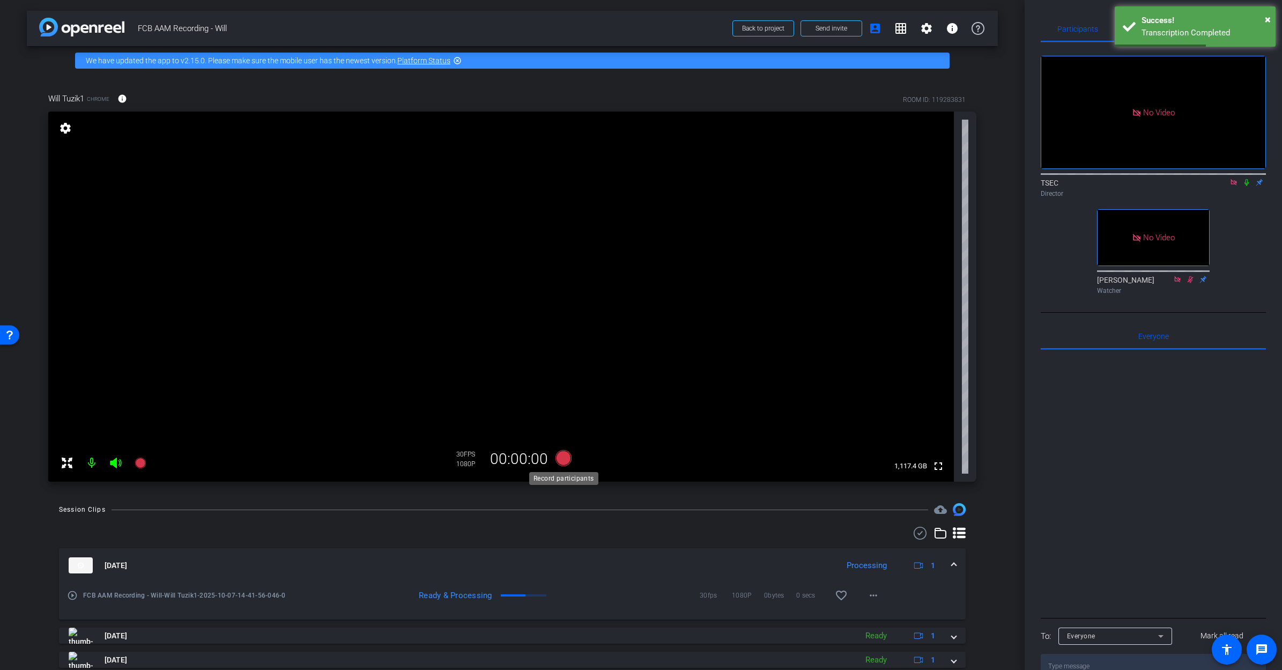
click at [562, 460] on icon at bounding box center [563, 458] width 16 height 16
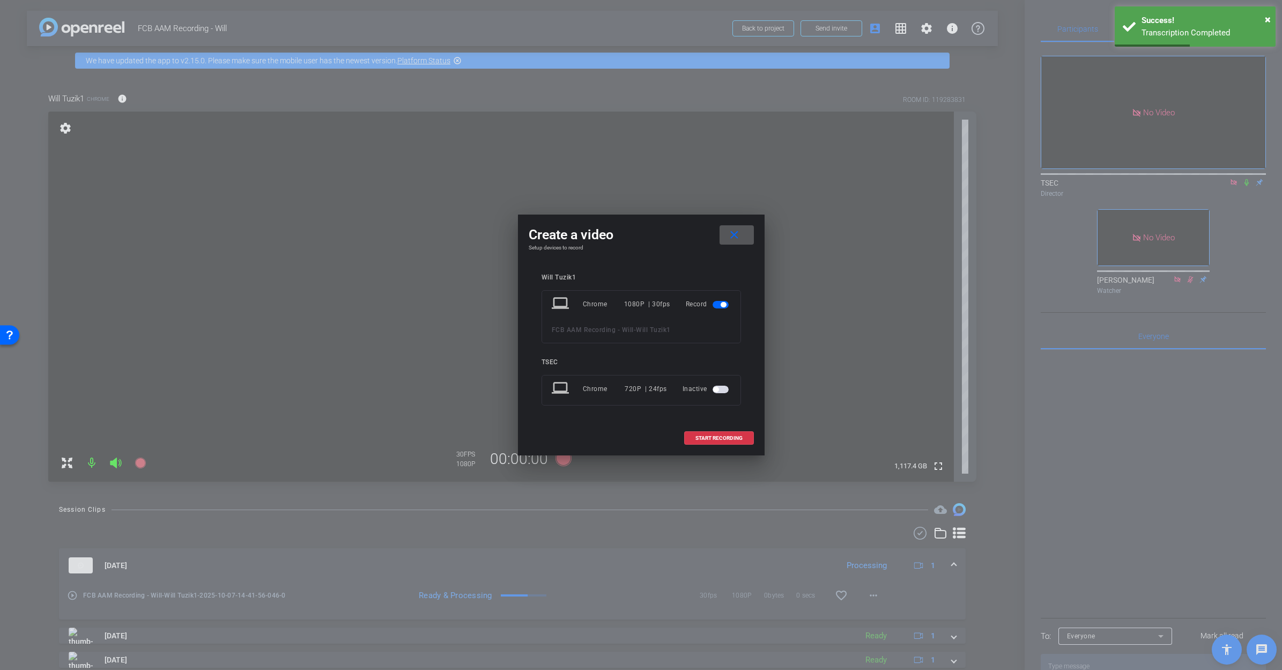
click at [562, 460] on div at bounding box center [641, 335] width 1282 height 670
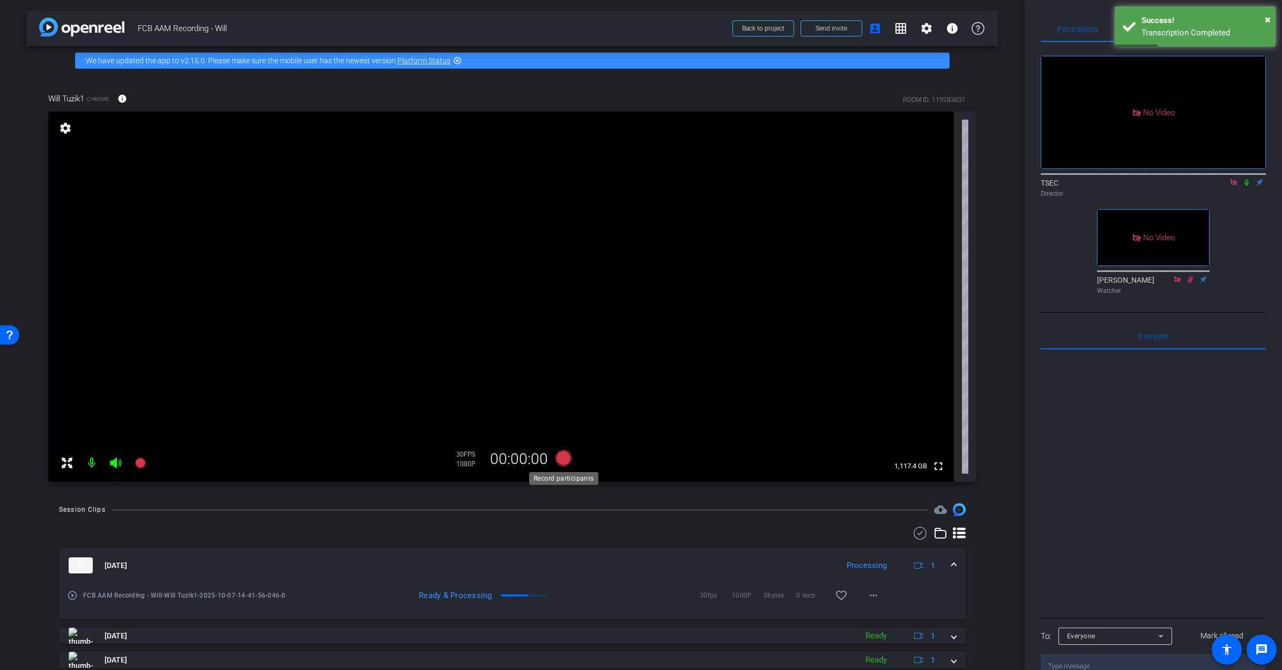
click at [558, 459] on icon at bounding box center [563, 458] width 16 height 16
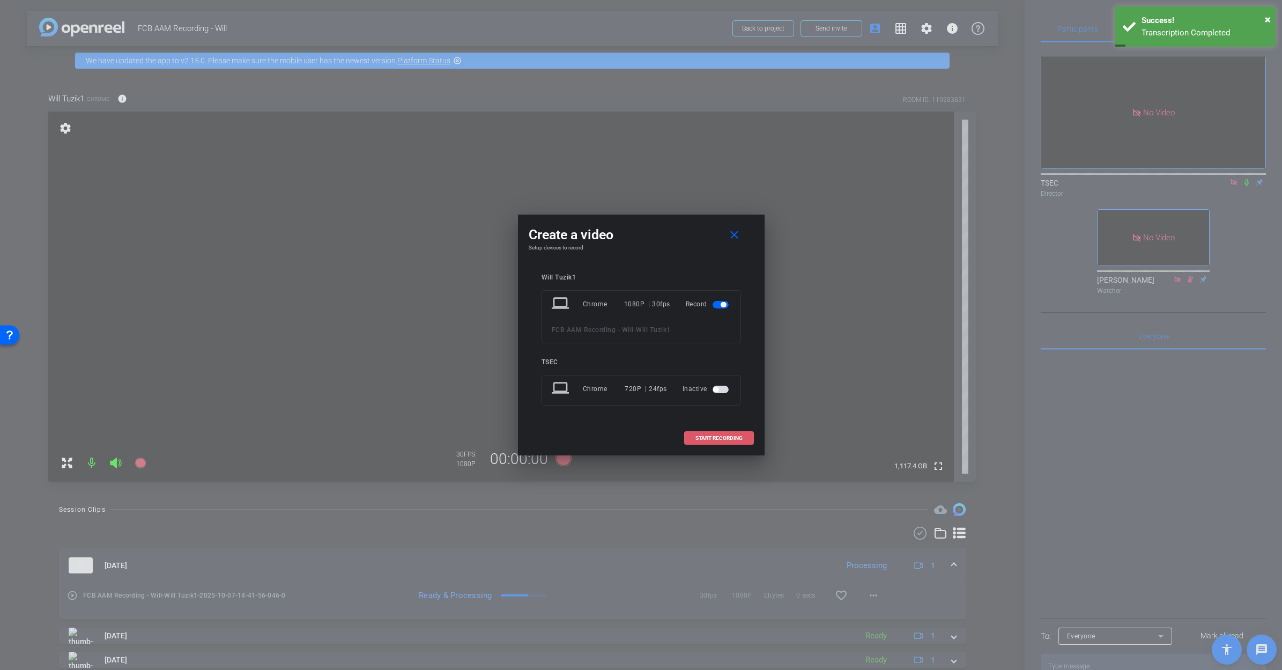
click at [715, 432] on span at bounding box center [719, 438] width 69 height 26
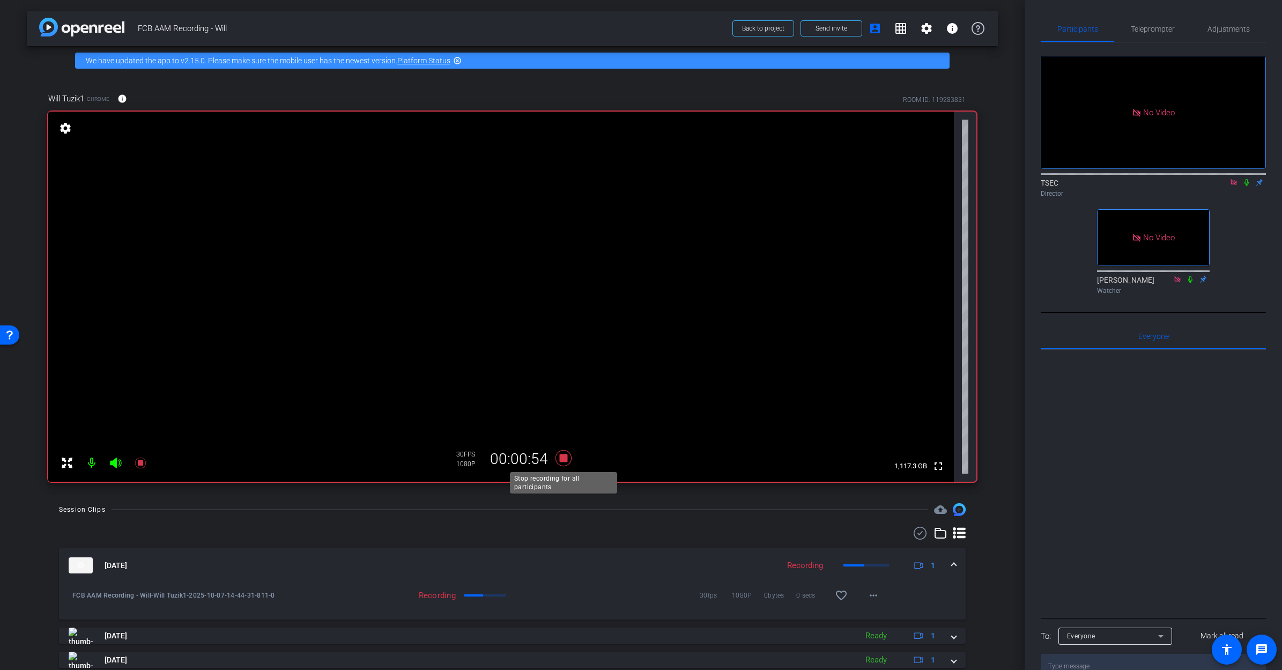
click at [562, 457] on icon at bounding box center [563, 458] width 16 height 16
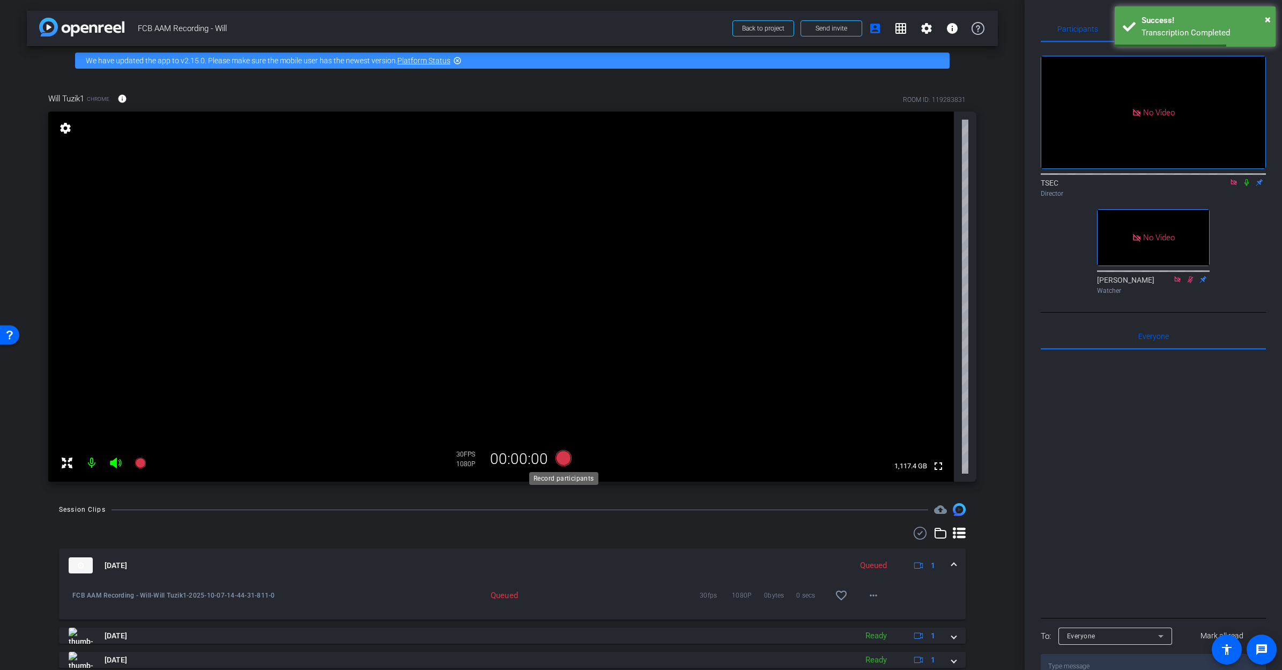
click at [565, 458] on icon at bounding box center [563, 458] width 16 height 16
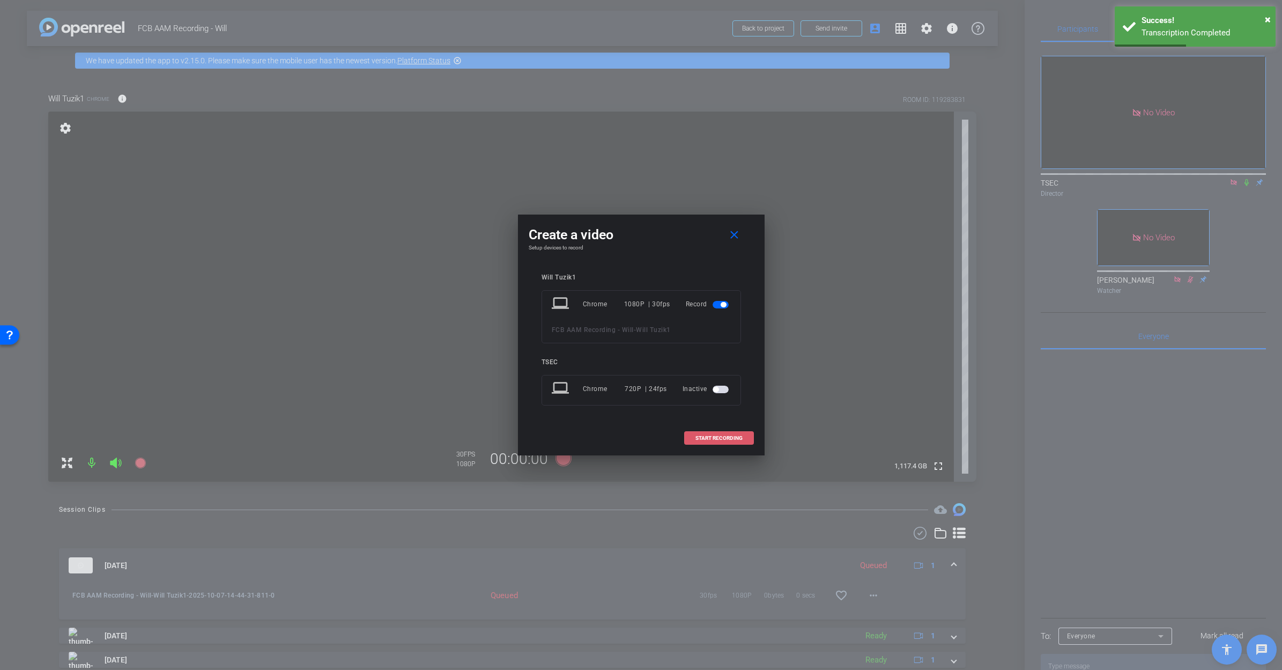
click at [739, 437] on span "START RECORDING" at bounding box center [719, 438] width 47 height 5
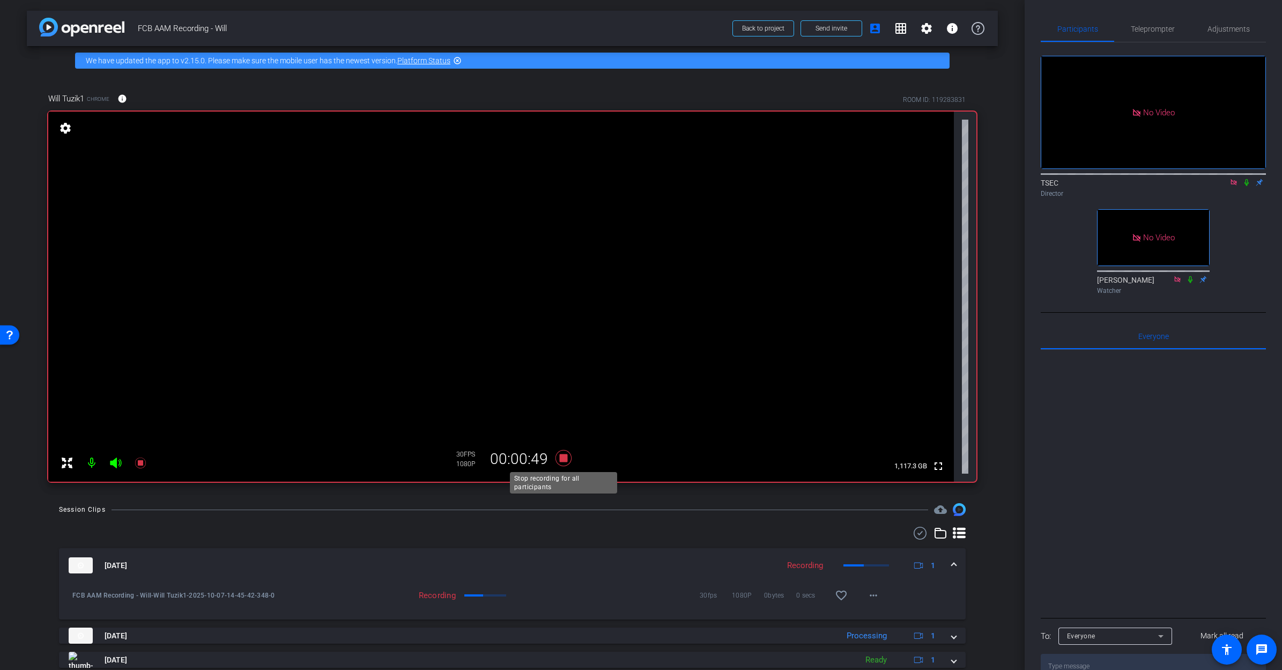
click at [562, 459] on icon at bounding box center [563, 458] width 16 height 16
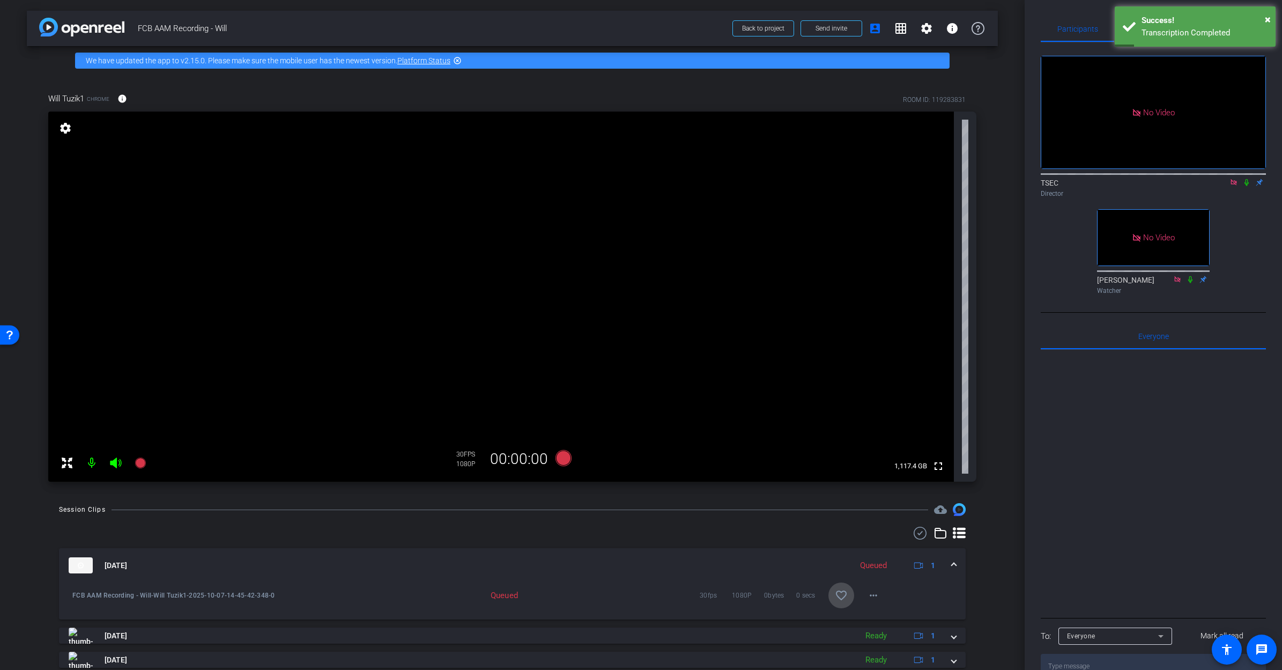
click at [842, 484] on mat-icon "favorite_border" at bounding box center [841, 595] width 13 height 13
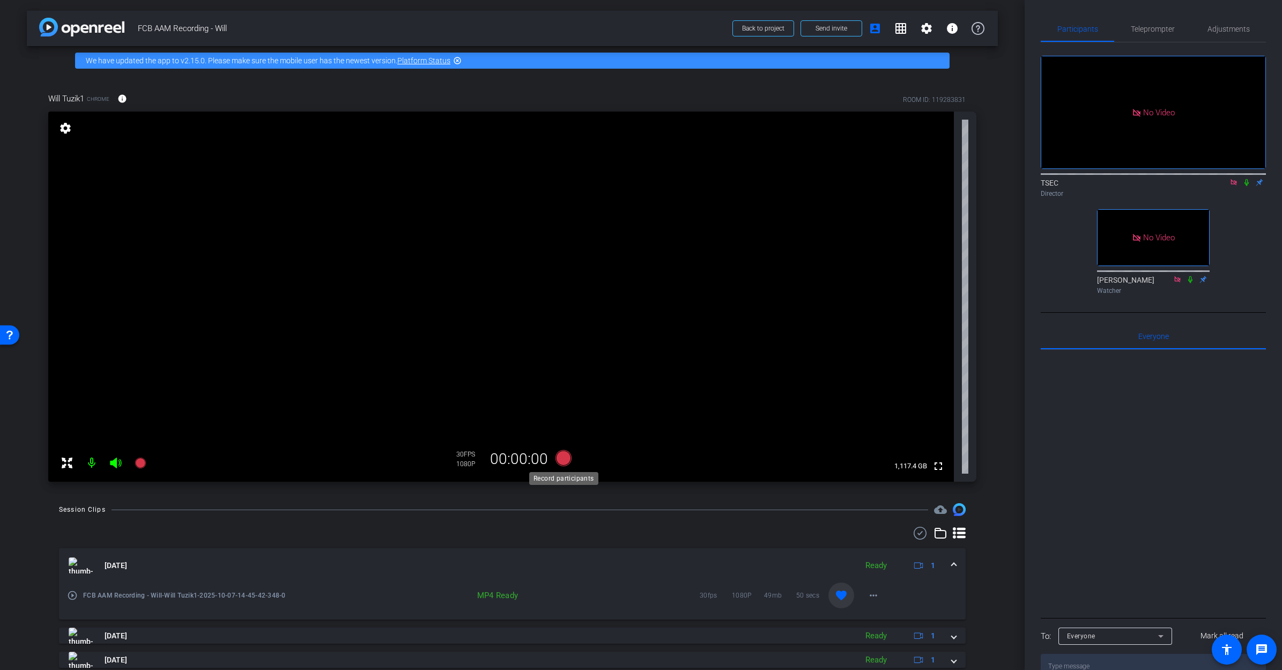
scroll to position [1, 0]
click at [563, 458] on icon at bounding box center [563, 457] width 16 height 16
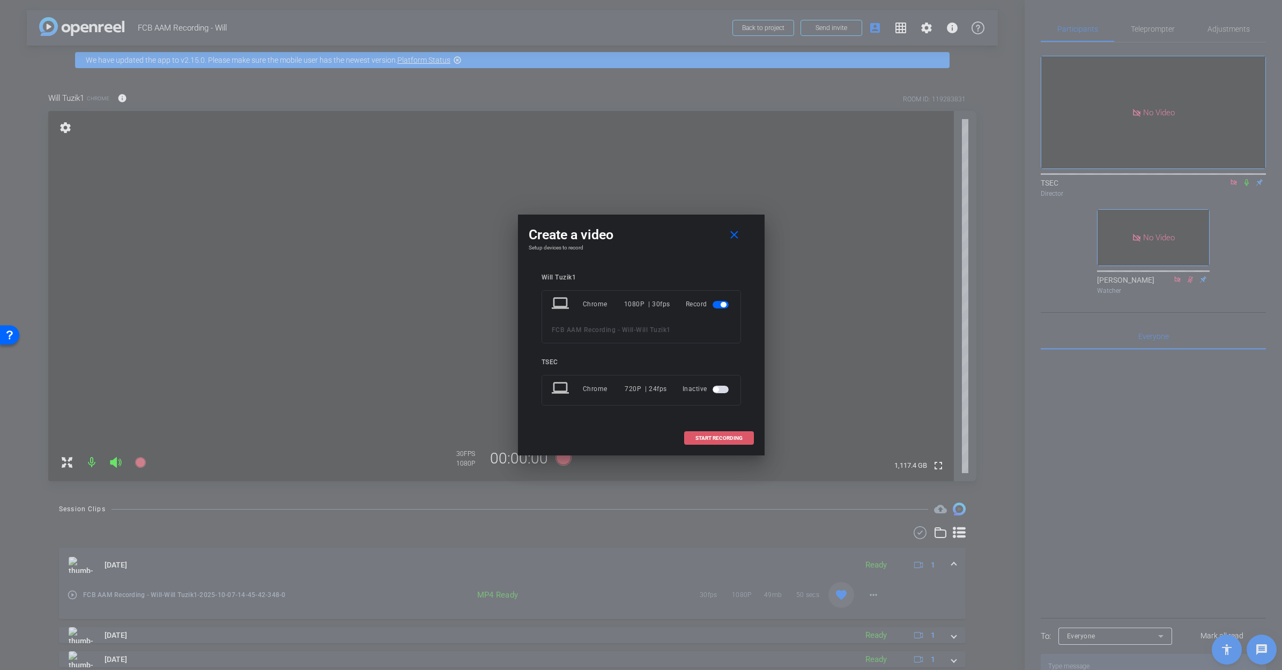
click at [705, 436] on span "START RECORDING" at bounding box center [719, 438] width 47 height 5
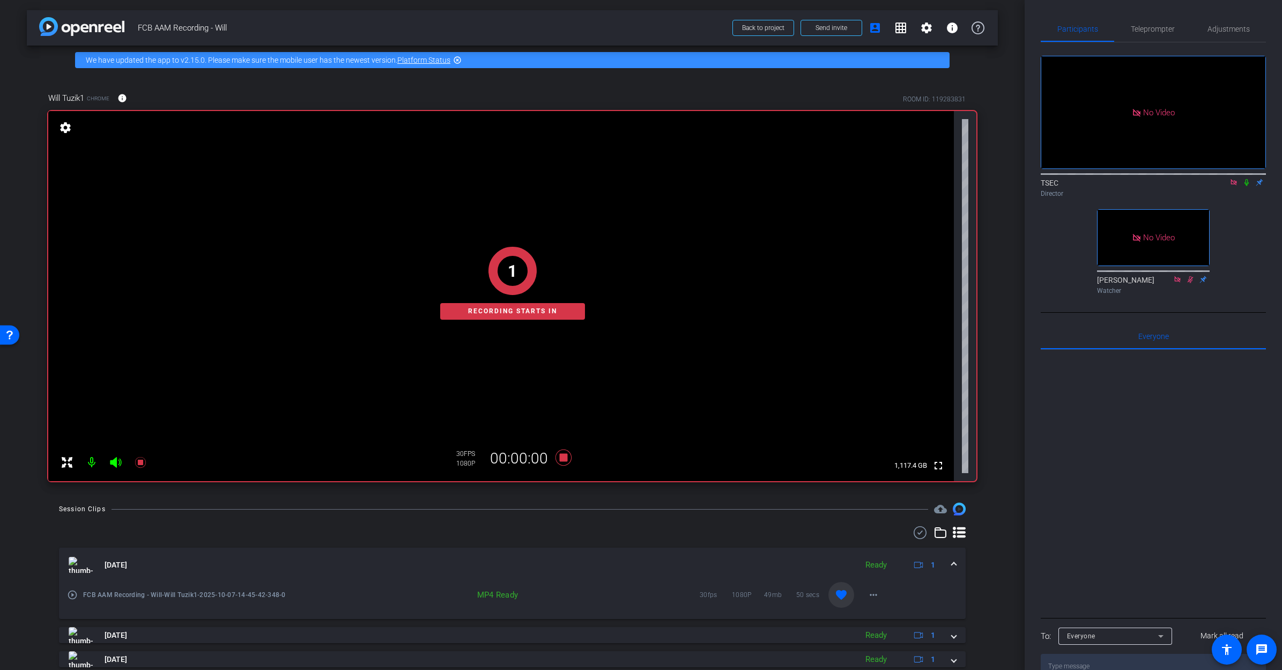
click at [897, 179] on icon at bounding box center [1247, 182] width 4 height 7
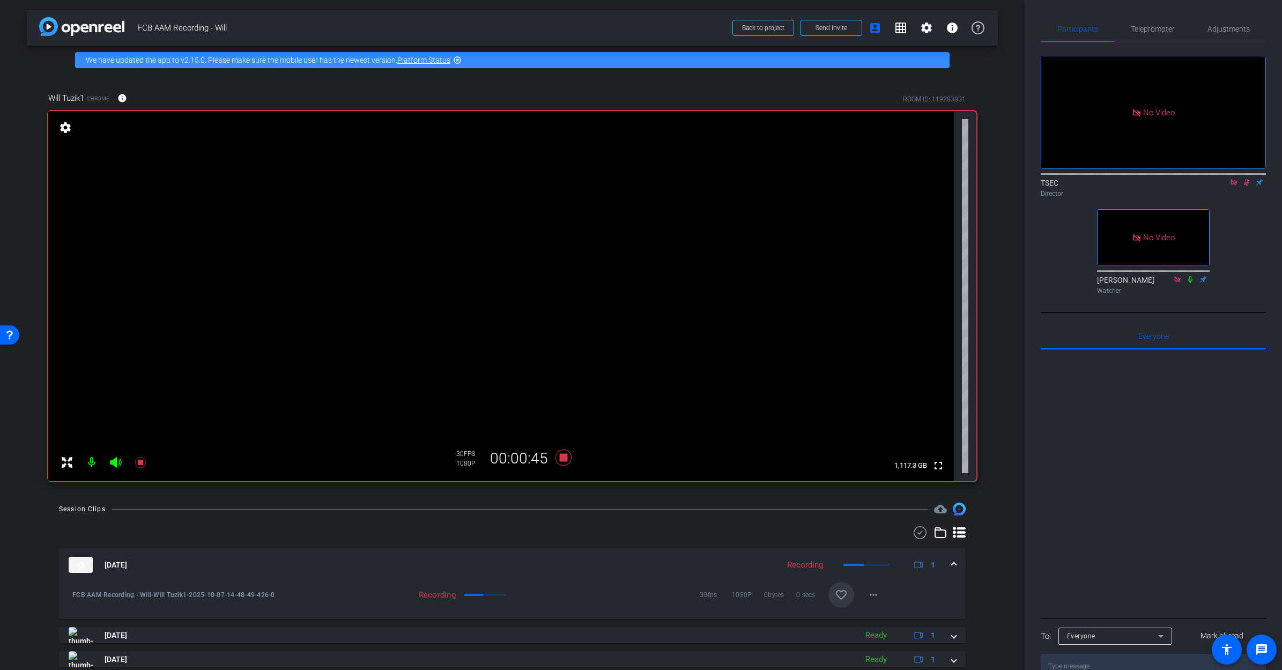
click at [897, 179] on icon at bounding box center [1247, 183] width 9 height 8
click at [438, 484] on mat-panel-title "Oct 7, 2025" at bounding box center [421, 565] width 705 height 16
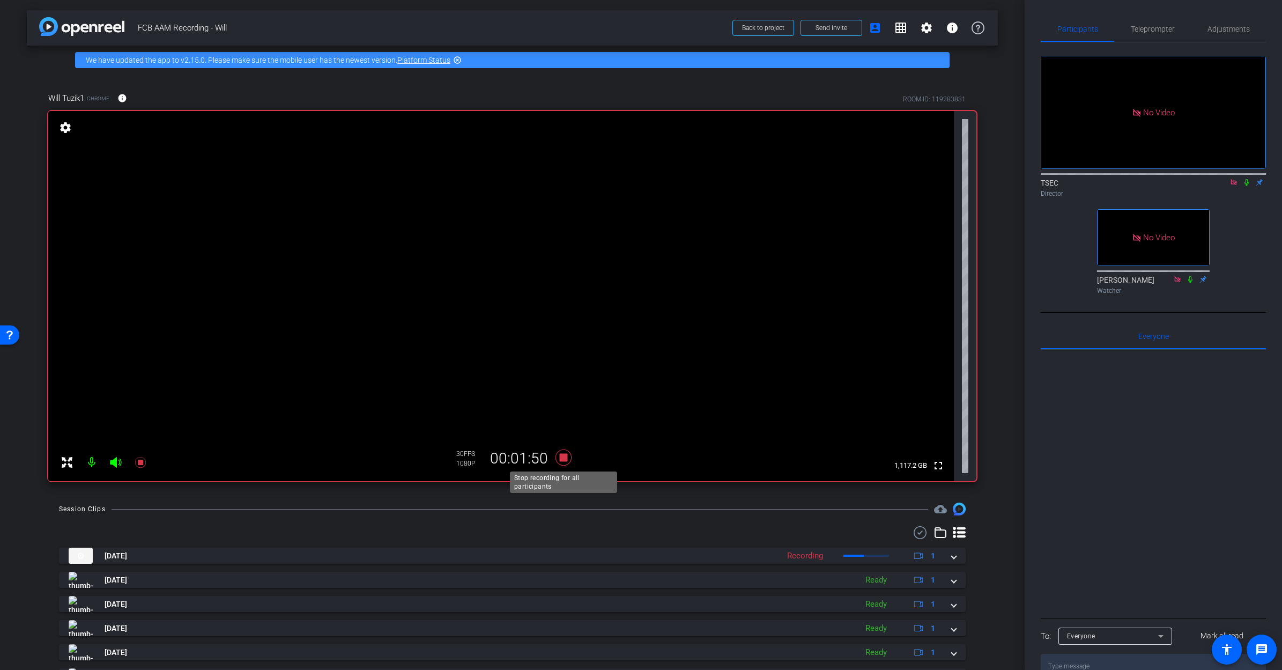
click at [563, 456] on icon at bounding box center [563, 457] width 16 height 16
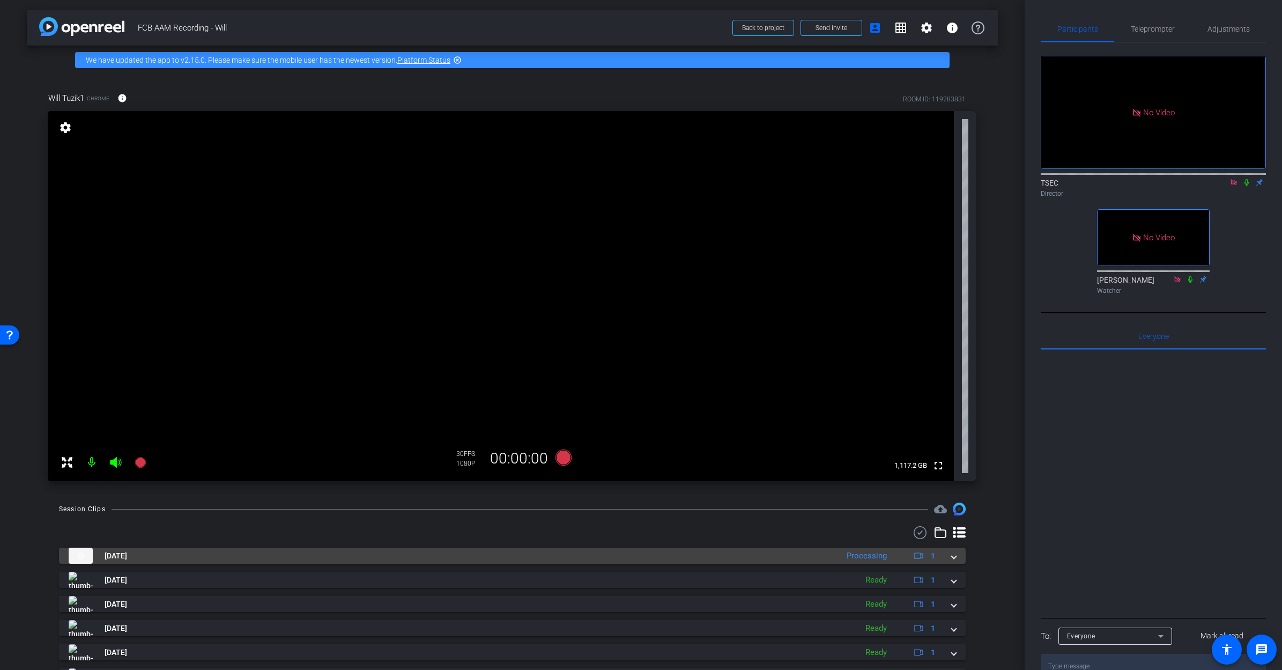
click at [897, 484] on span at bounding box center [954, 555] width 4 height 11
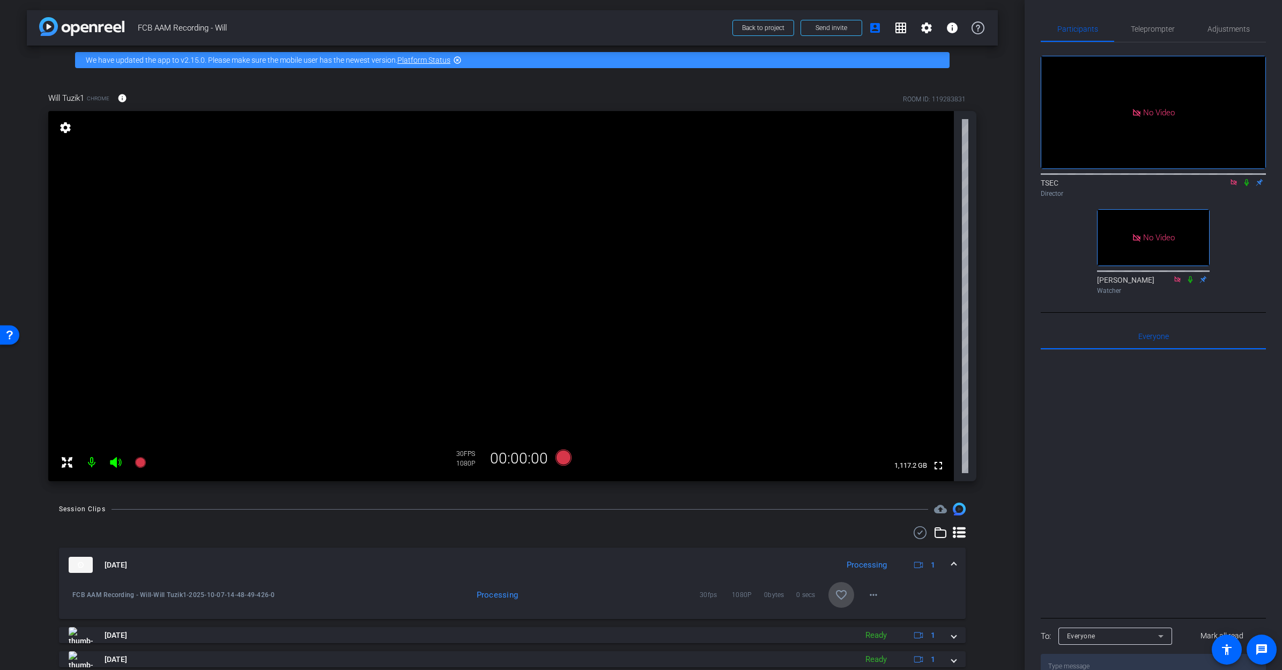
click at [838, 484] on mat-icon "favorite_border" at bounding box center [841, 594] width 13 height 13
click at [563, 457] on icon at bounding box center [563, 457] width 16 height 16
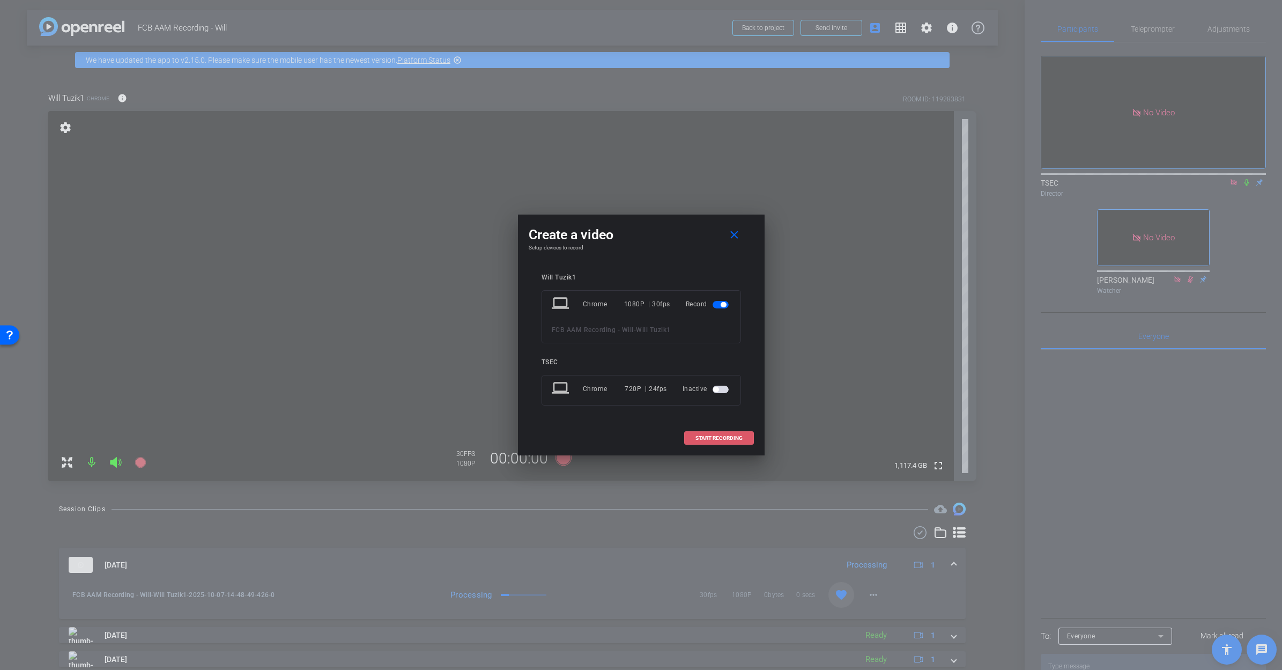
click at [727, 440] on span "START RECORDING" at bounding box center [719, 438] width 47 height 5
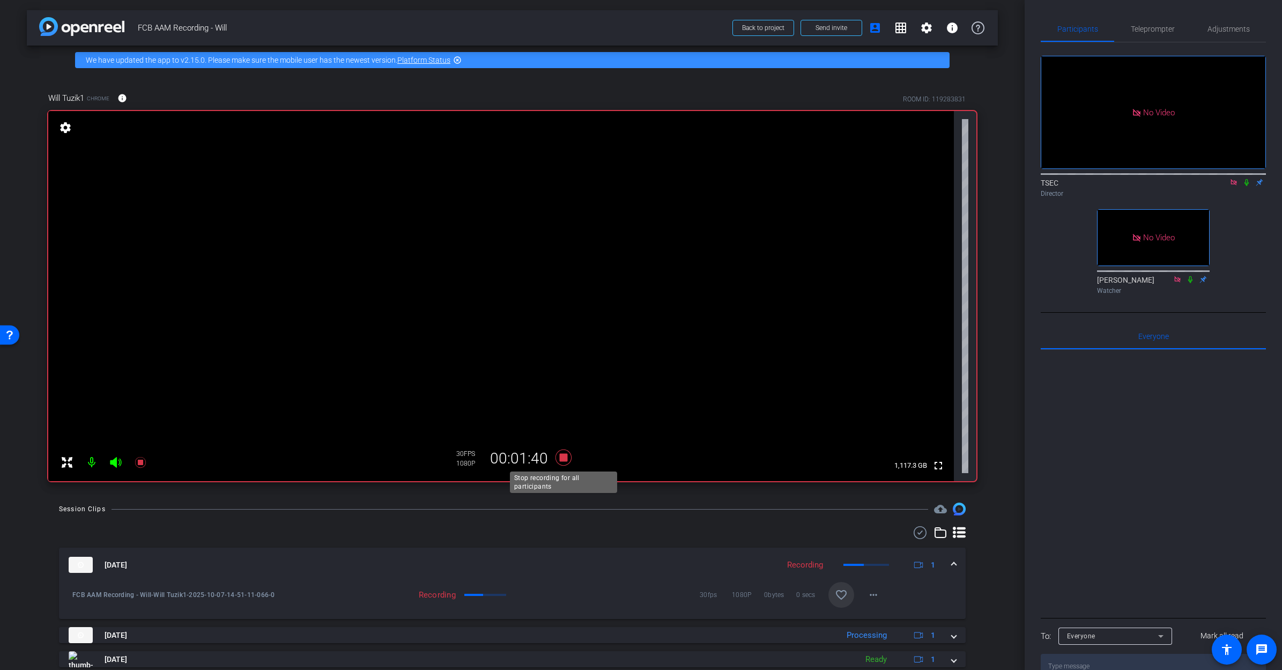
click at [563, 457] on icon at bounding box center [563, 457] width 16 height 16
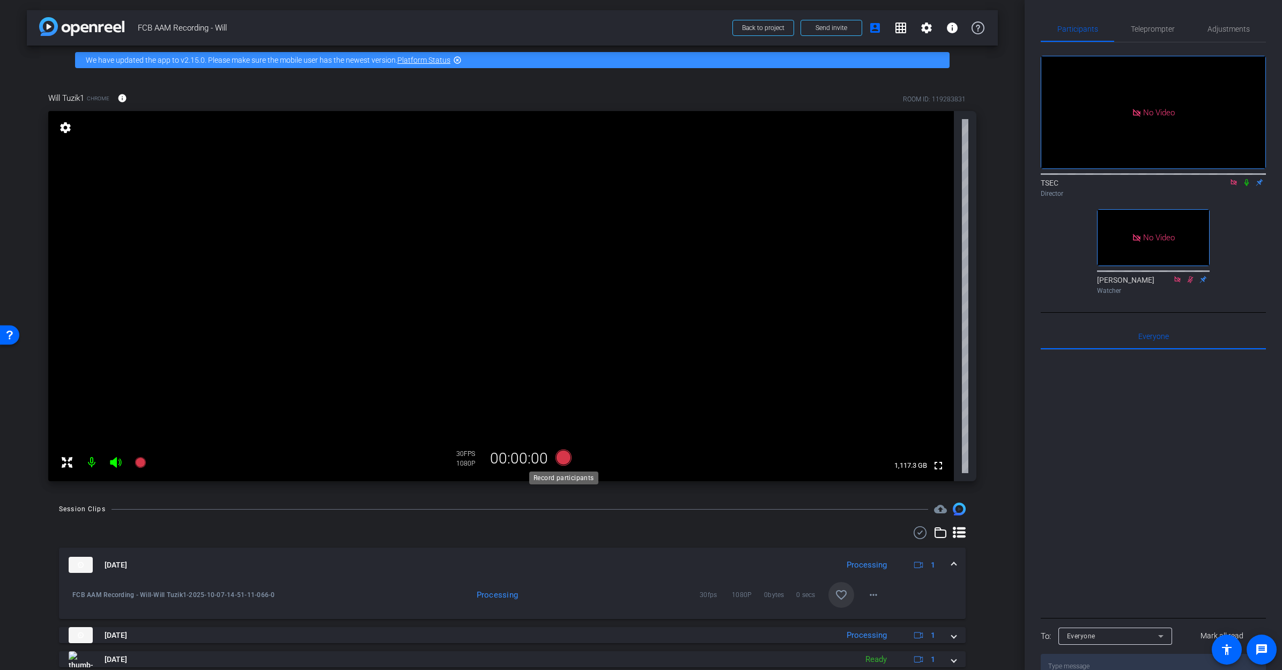
click at [566, 457] on icon at bounding box center [563, 457] width 16 height 16
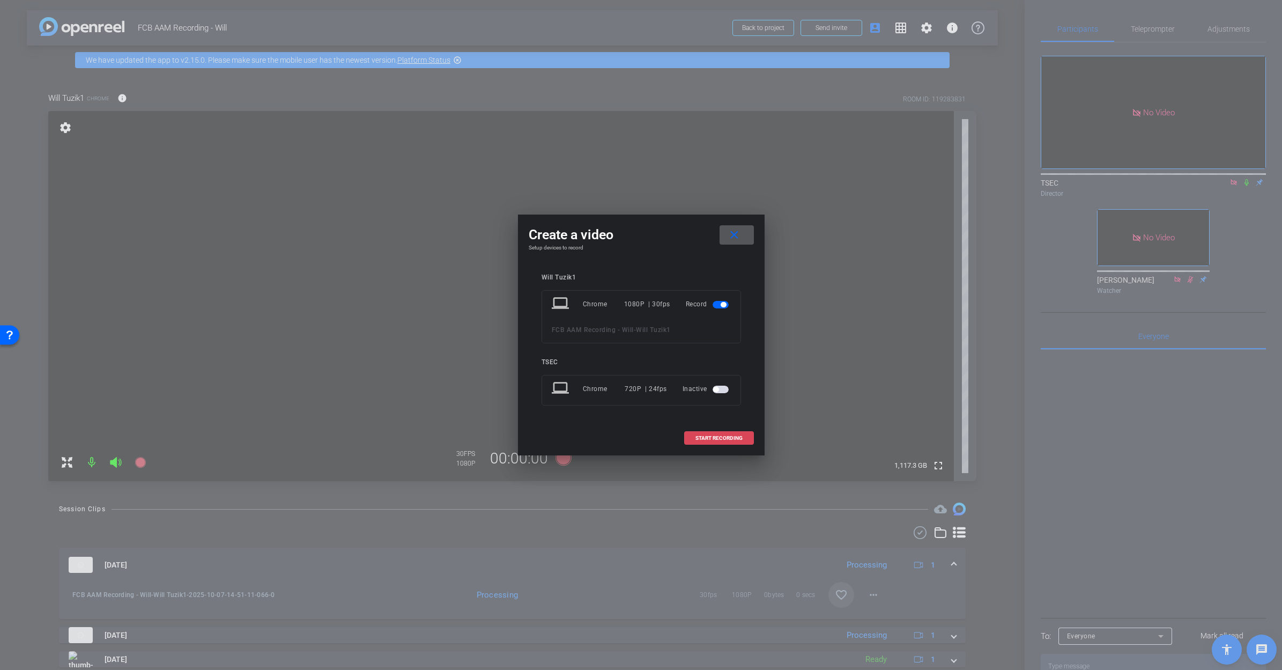
click at [724, 437] on span "START RECORDING" at bounding box center [719, 438] width 47 height 5
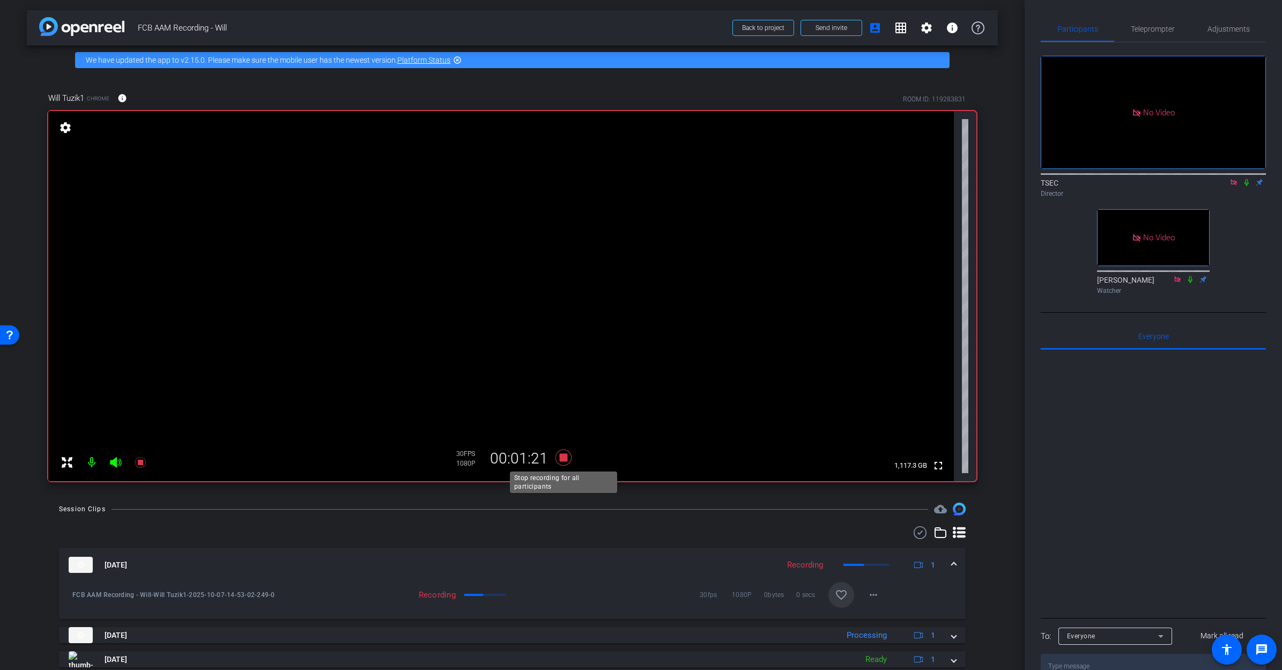
click at [563, 457] on icon at bounding box center [563, 457] width 16 height 16
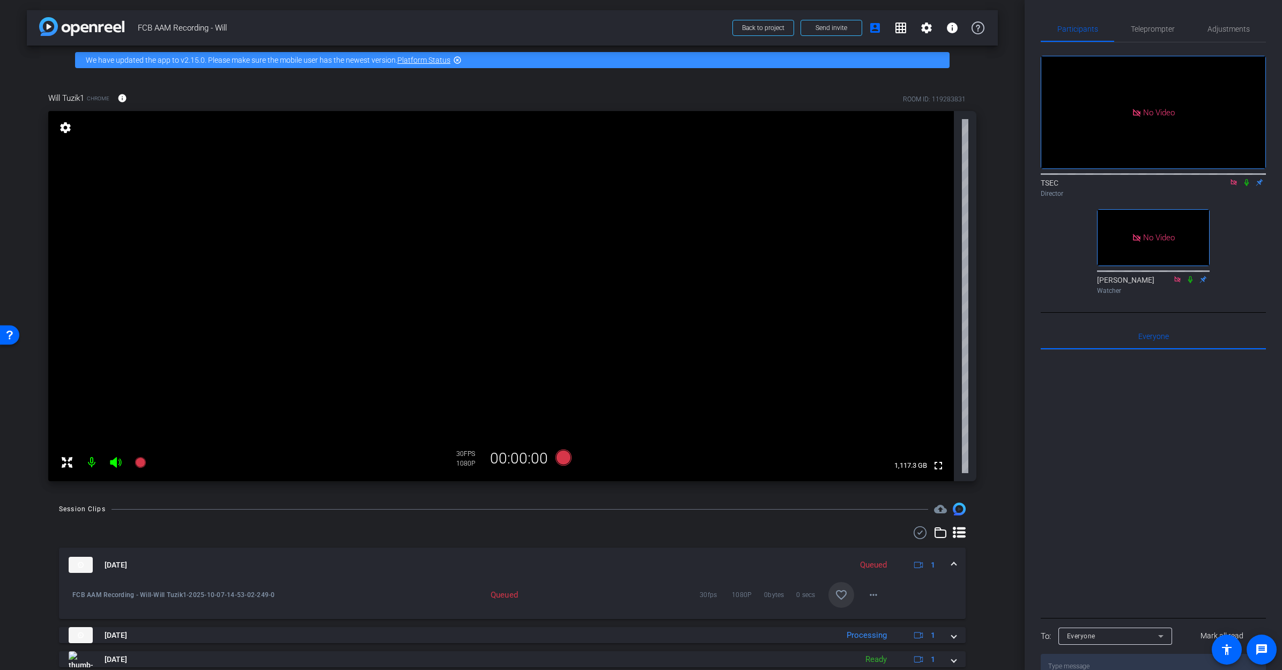
click at [843, 484] on mat-icon "favorite_border" at bounding box center [841, 594] width 13 height 13
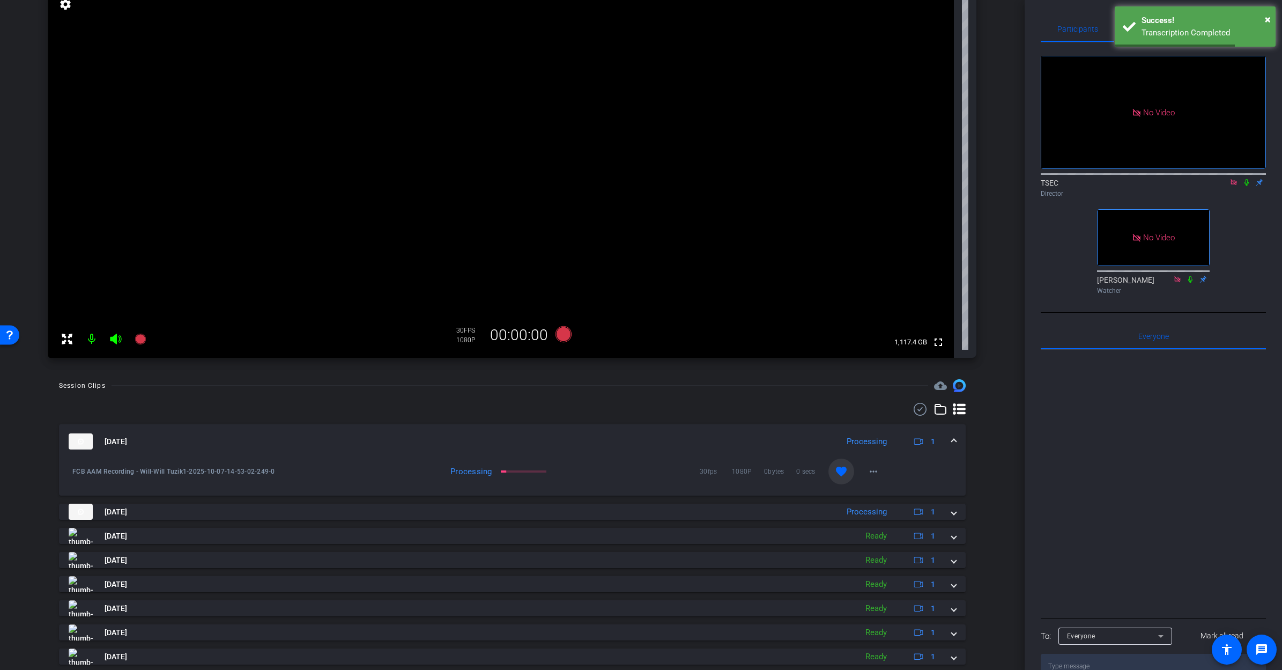
scroll to position [121, 0]
drag, startPoint x: 1268, startPoint y: 20, endPoint x: 1263, endPoint y: 19, distance: 5.4
click at [897, 20] on span "×" at bounding box center [1268, 19] width 6 height 13
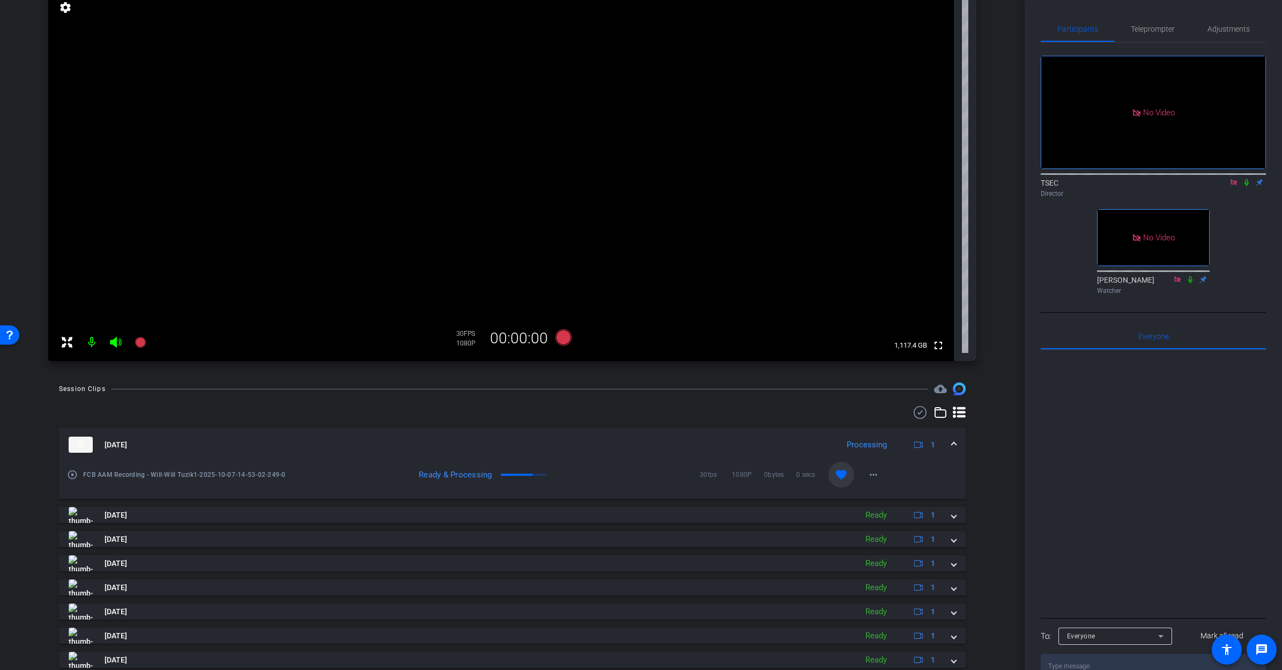
scroll to position [0, 0]
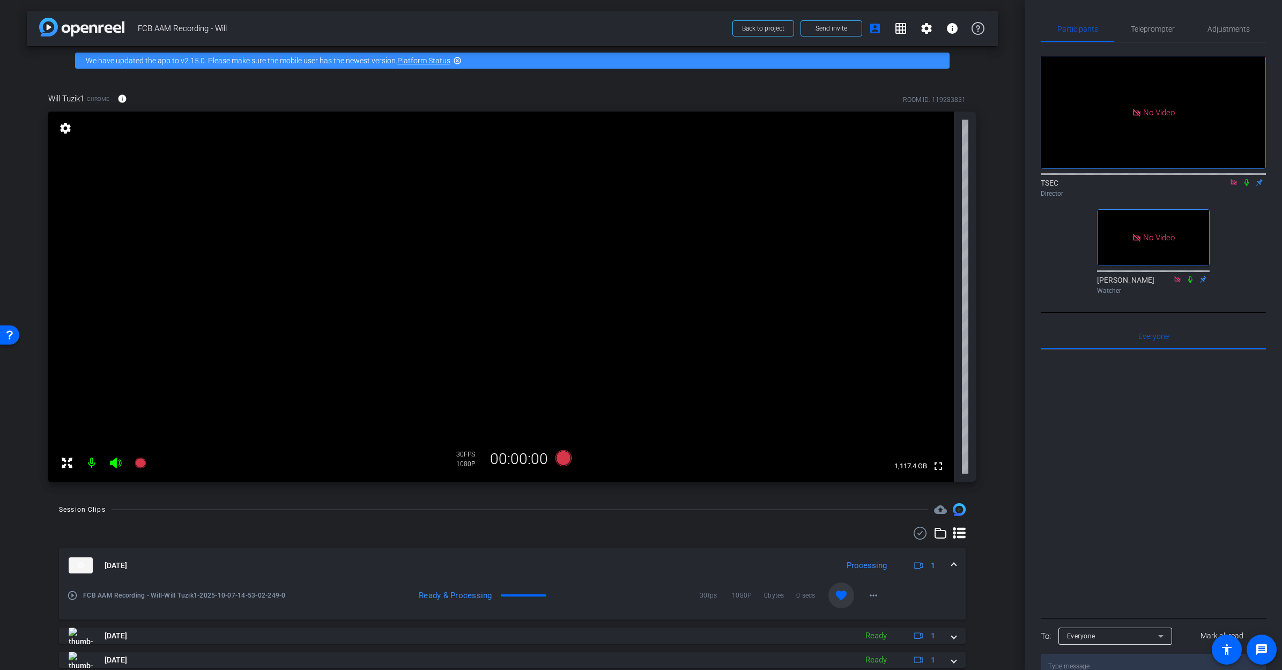
click at [897, 179] on icon at bounding box center [1234, 183] width 9 height 8
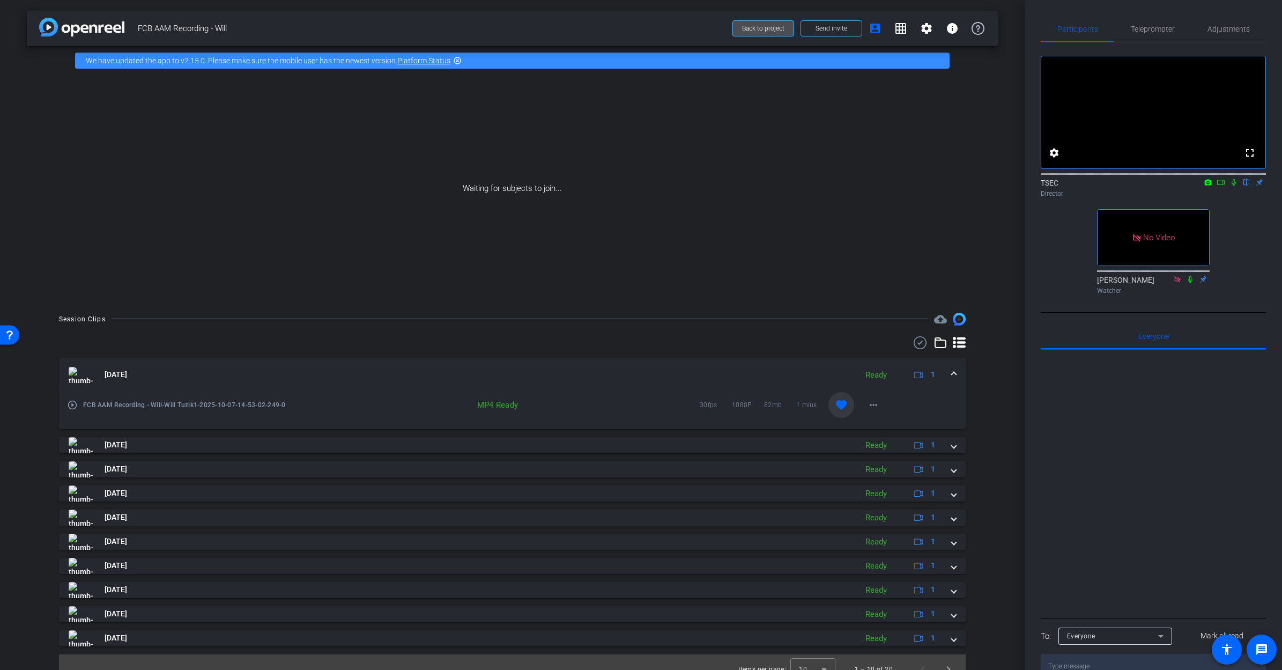
click at [767, 25] on span "Back to project" at bounding box center [763, 29] width 42 height 8
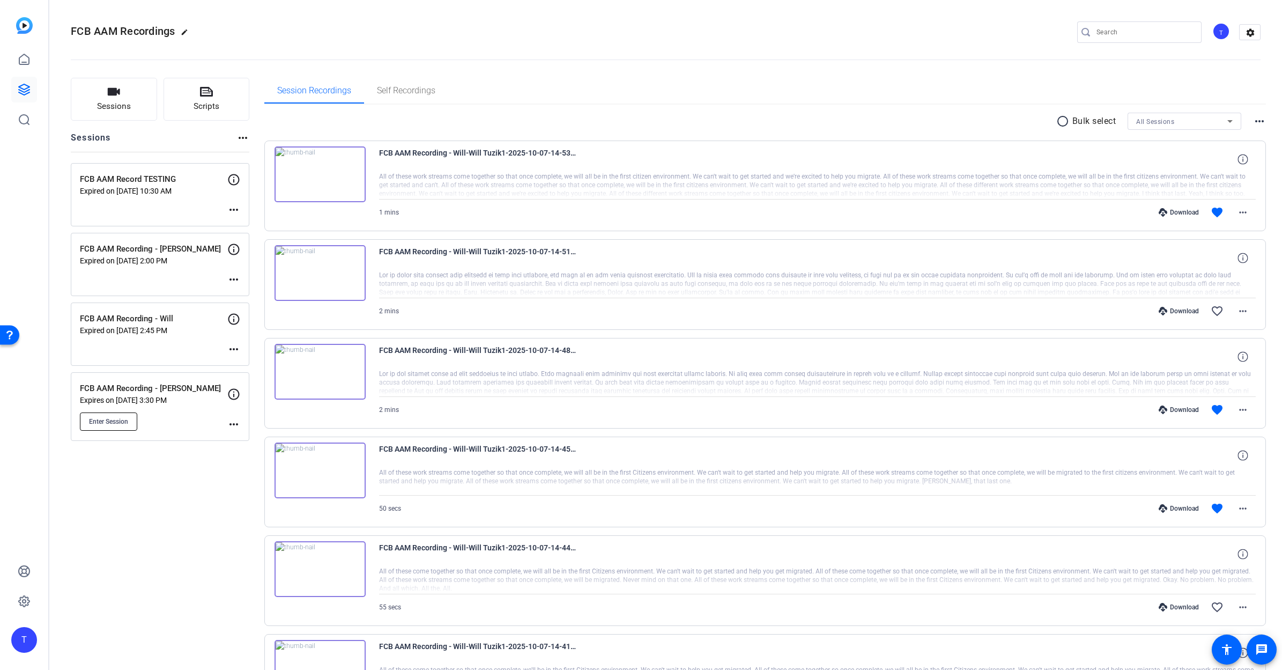
click at [108, 421] on span "Enter Session" at bounding box center [108, 421] width 39 height 9
click at [27, 484] on icon at bounding box center [24, 601] width 11 height 11
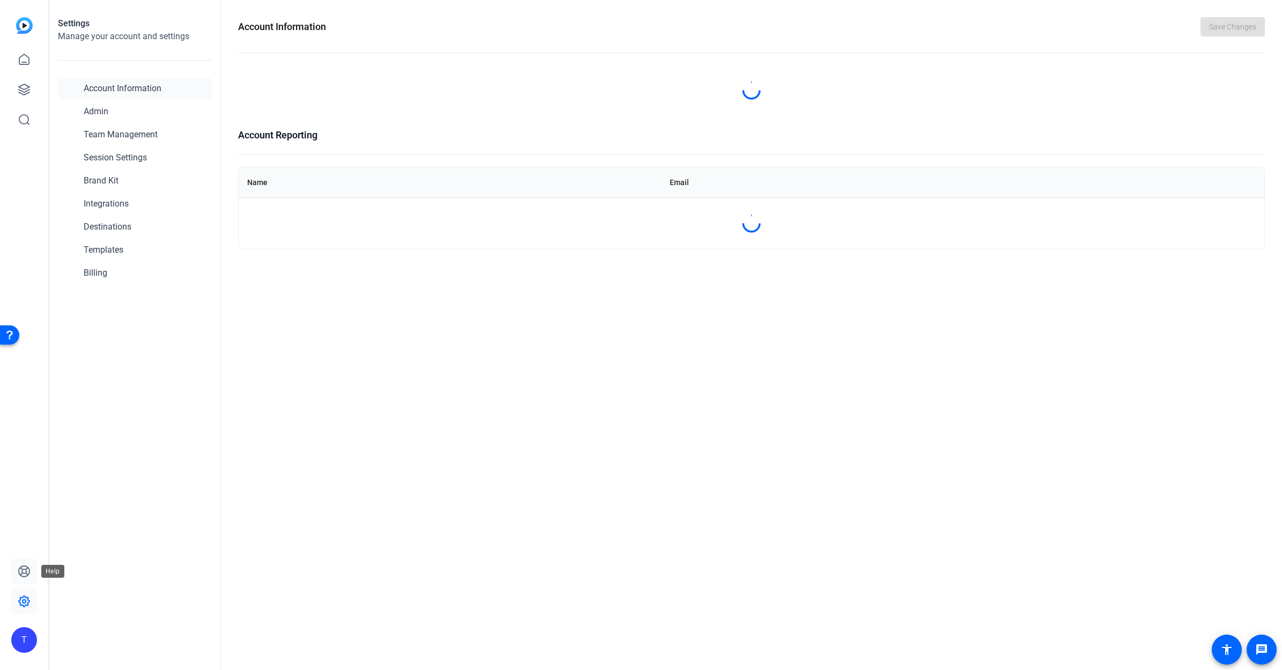
click at [23, 484] on icon at bounding box center [24, 571] width 13 height 13
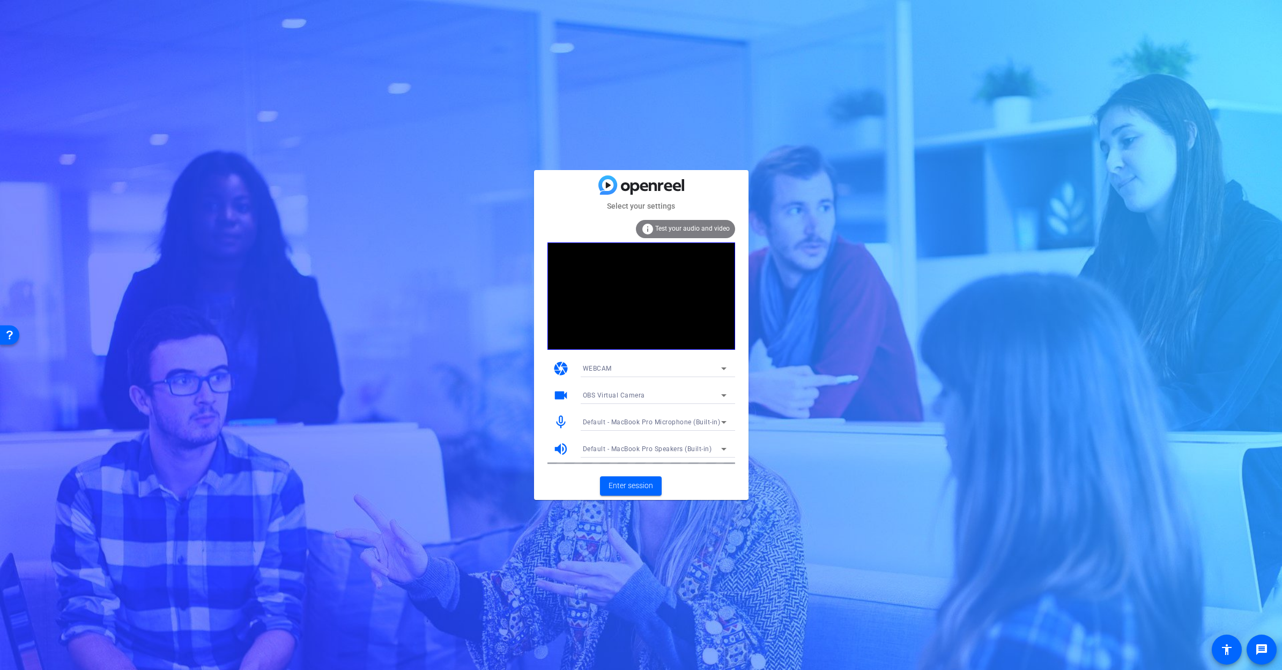
click at [721, 390] on icon at bounding box center [724, 395] width 13 height 13
click at [673, 433] on span "FaceTime HD Camera (3A71:F4B5)" at bounding box center [637, 433] width 108 height 13
click at [629, 486] on span "Enter session" at bounding box center [631, 485] width 45 height 11
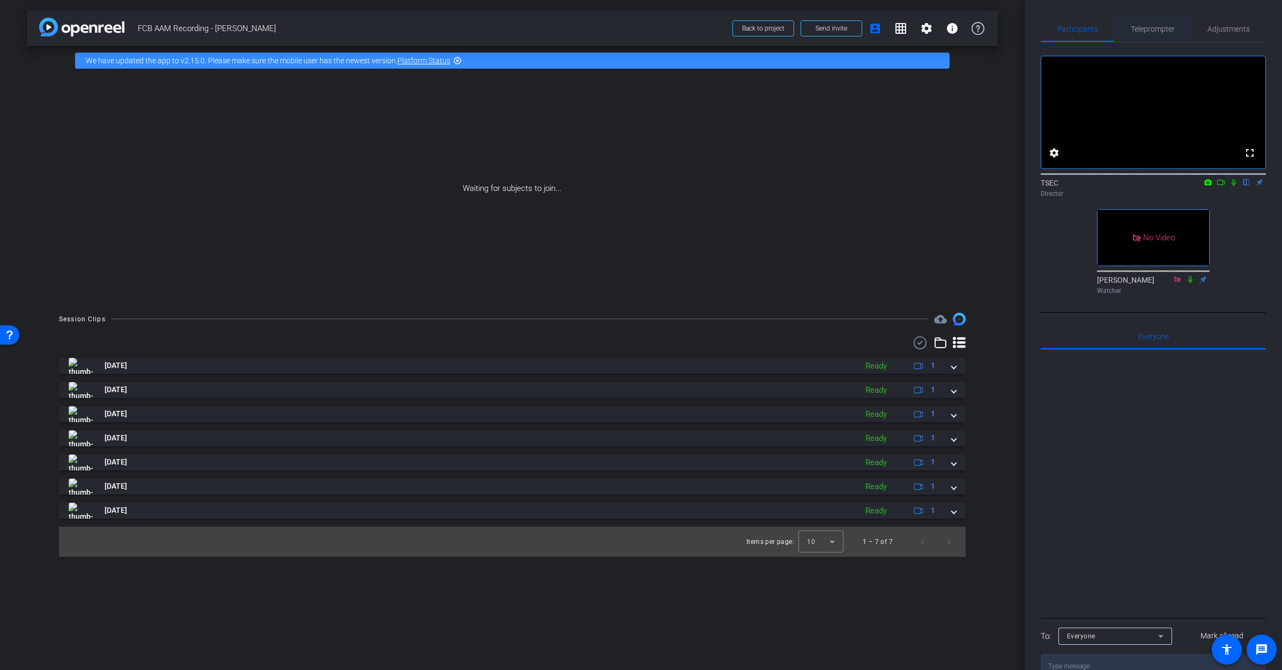
click at [1151, 31] on span "Teleprompter" at bounding box center [1153, 29] width 44 height 8
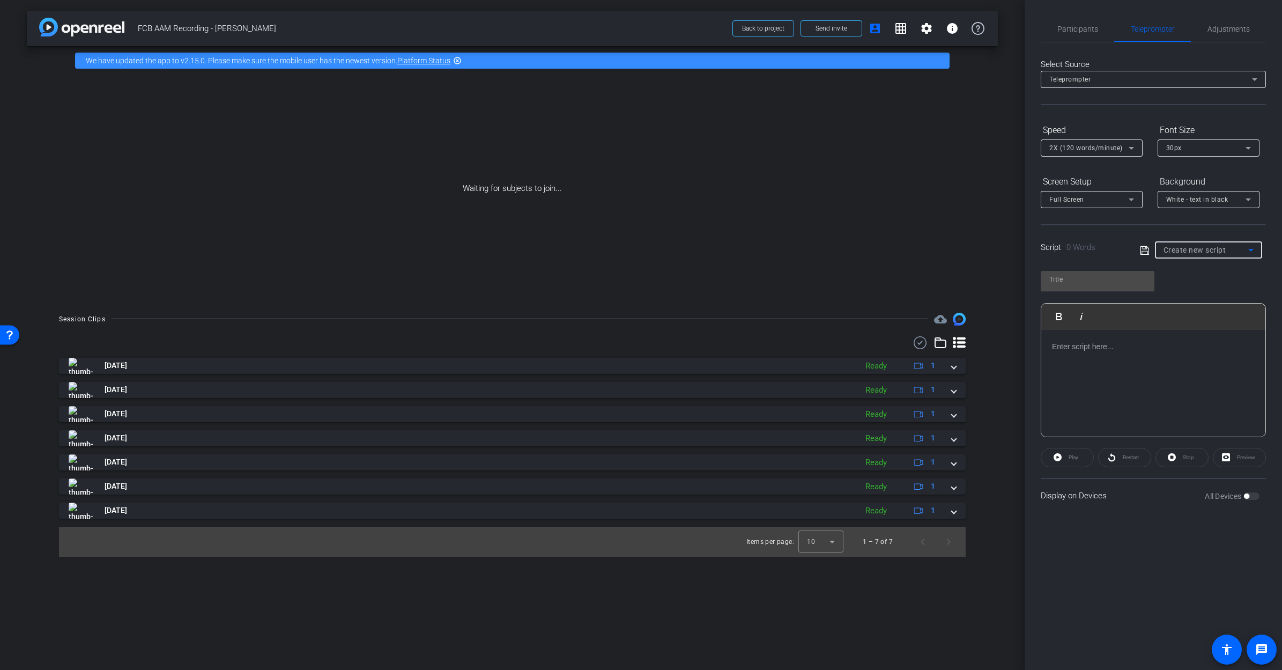
click at [1222, 248] on span "Create new script" at bounding box center [1195, 250] width 63 height 9
click at [1195, 337] on span "Default title 1031" at bounding box center [1192, 340] width 56 height 13
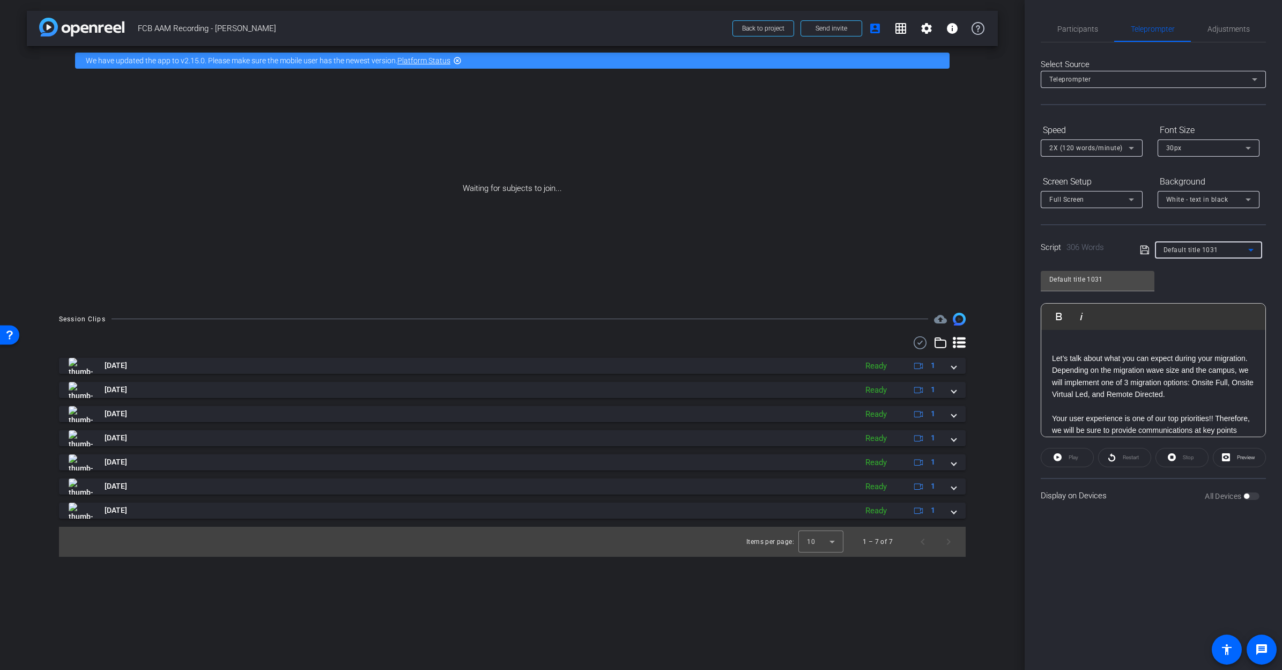
click at [1256, 250] on icon at bounding box center [1251, 250] width 13 height 13
click at [1216, 323] on span "Default title 2603" at bounding box center [1192, 322] width 56 height 13
click at [1209, 249] on span "Default title 2603" at bounding box center [1191, 250] width 55 height 8
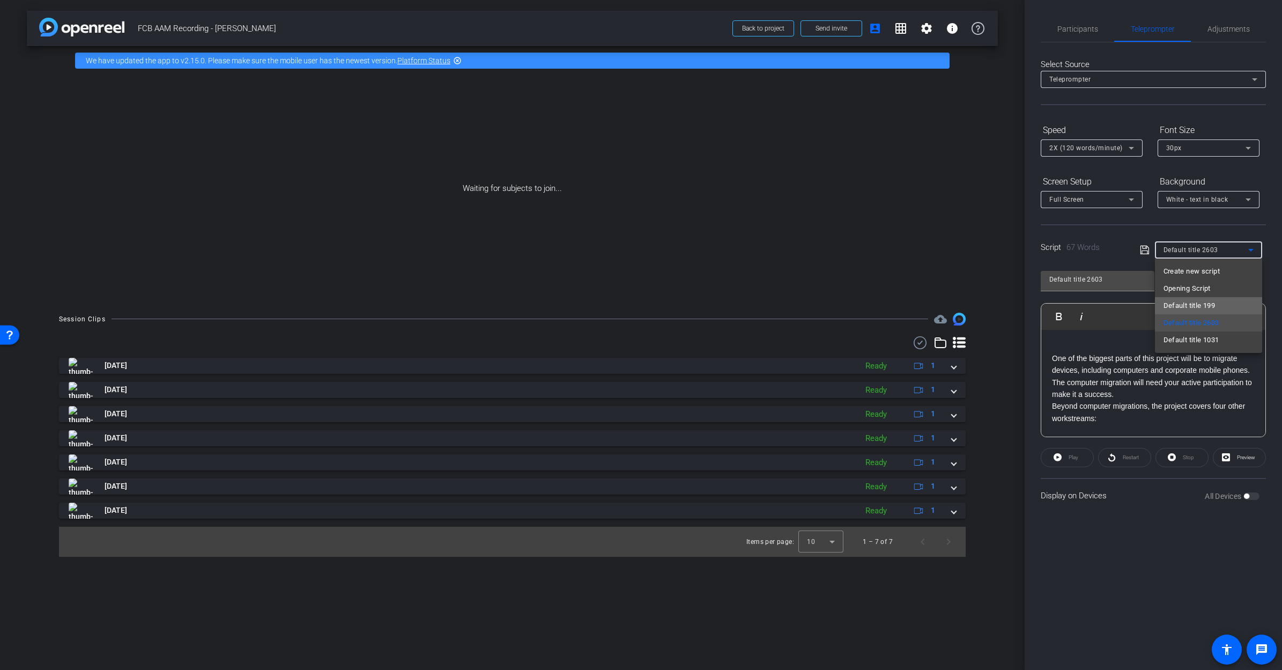
drag, startPoint x: 1209, startPoint y: 301, endPoint x: 1205, endPoint y: 298, distance: 5.8
click at [1209, 300] on span "Default title 199" at bounding box center [1189, 305] width 51 height 13
type input "Default title 199"
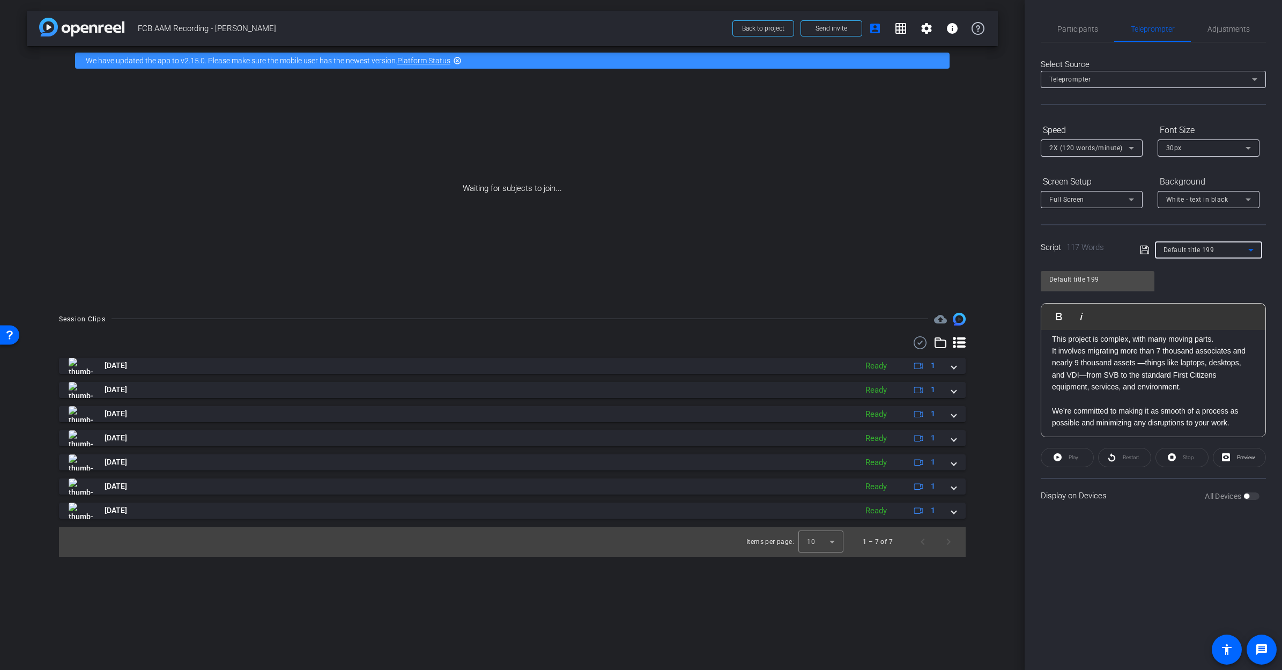
scroll to position [178, 0]
click at [1083, 23] on span "Participants" at bounding box center [1078, 29] width 41 height 26
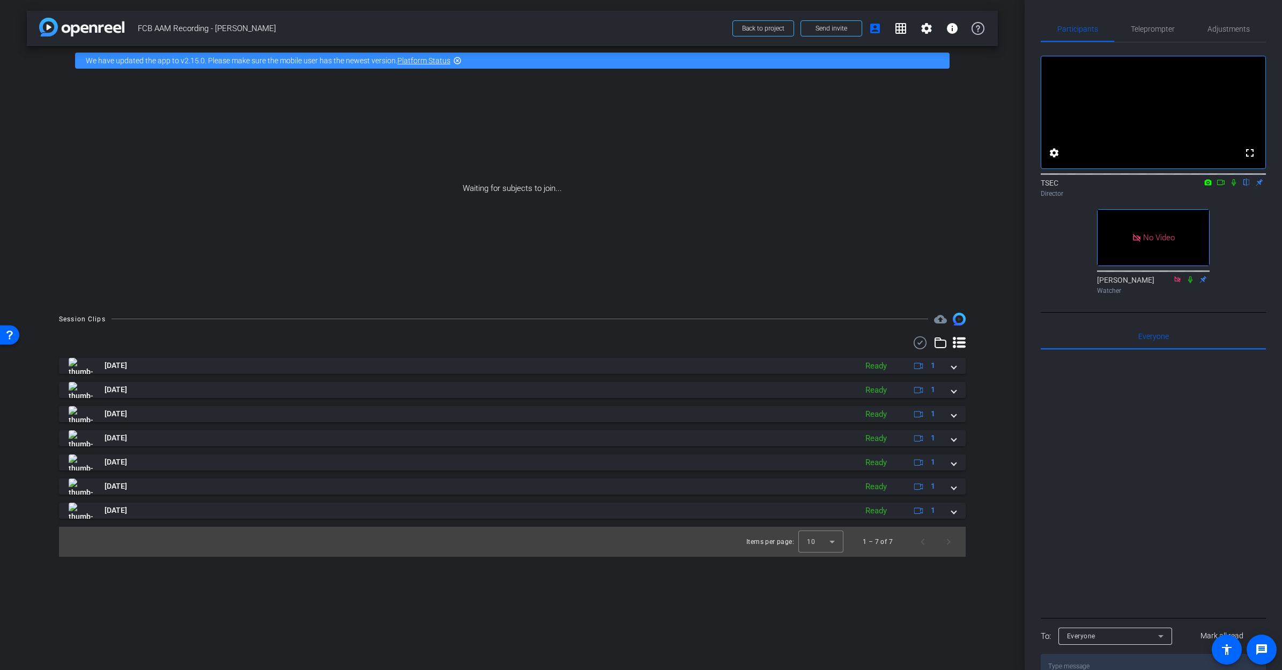
click at [1223, 186] on icon at bounding box center [1221, 183] width 9 height 8
click at [927, 28] on mat-icon "settings" at bounding box center [926, 28] width 13 height 13
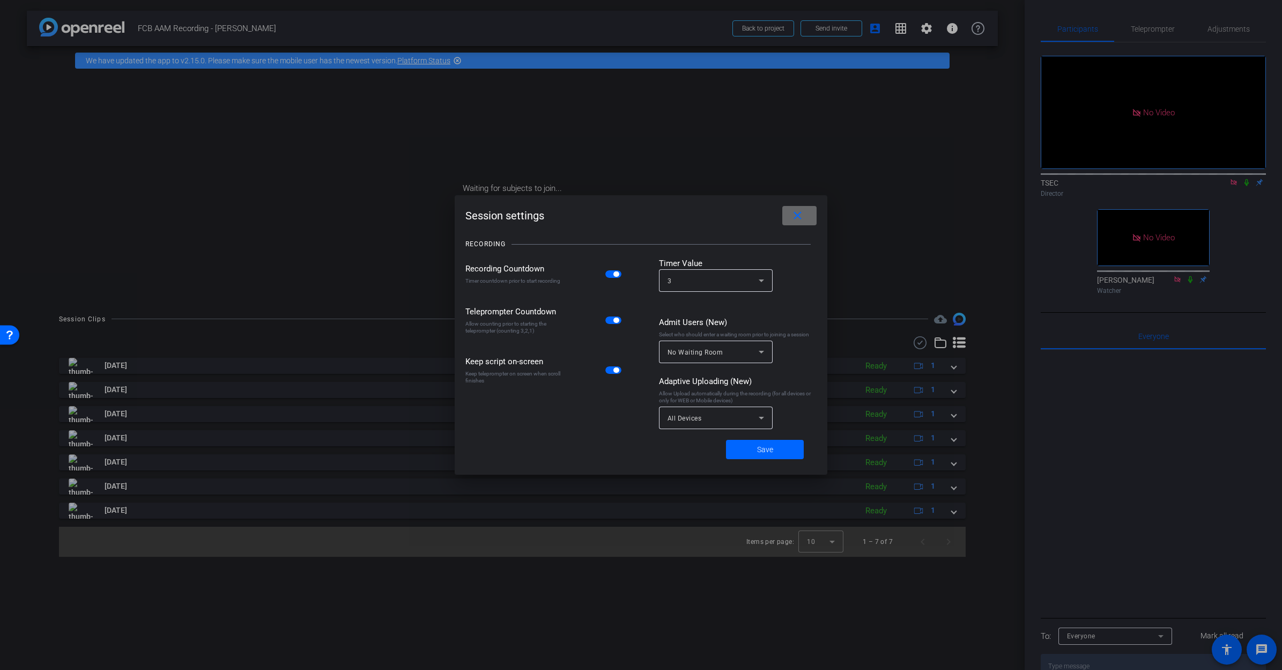
click at [795, 213] on mat-icon "close" at bounding box center [797, 215] width 13 height 13
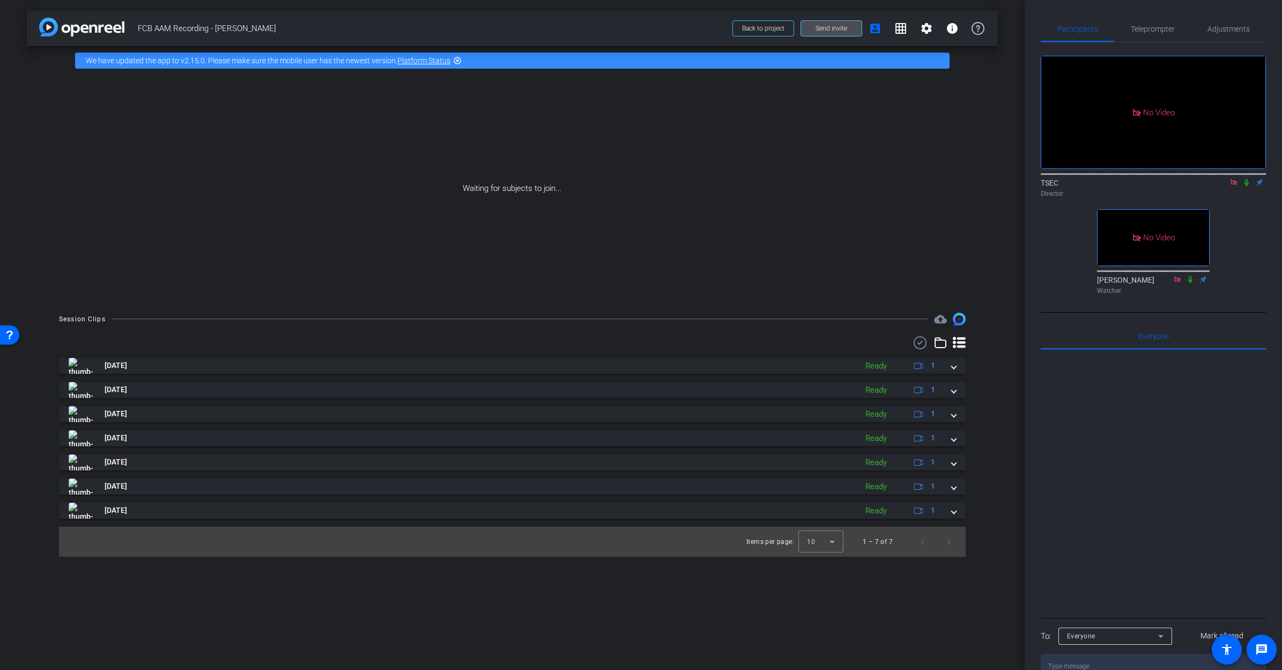
click at [843, 25] on span "Send invite" at bounding box center [832, 28] width 32 height 9
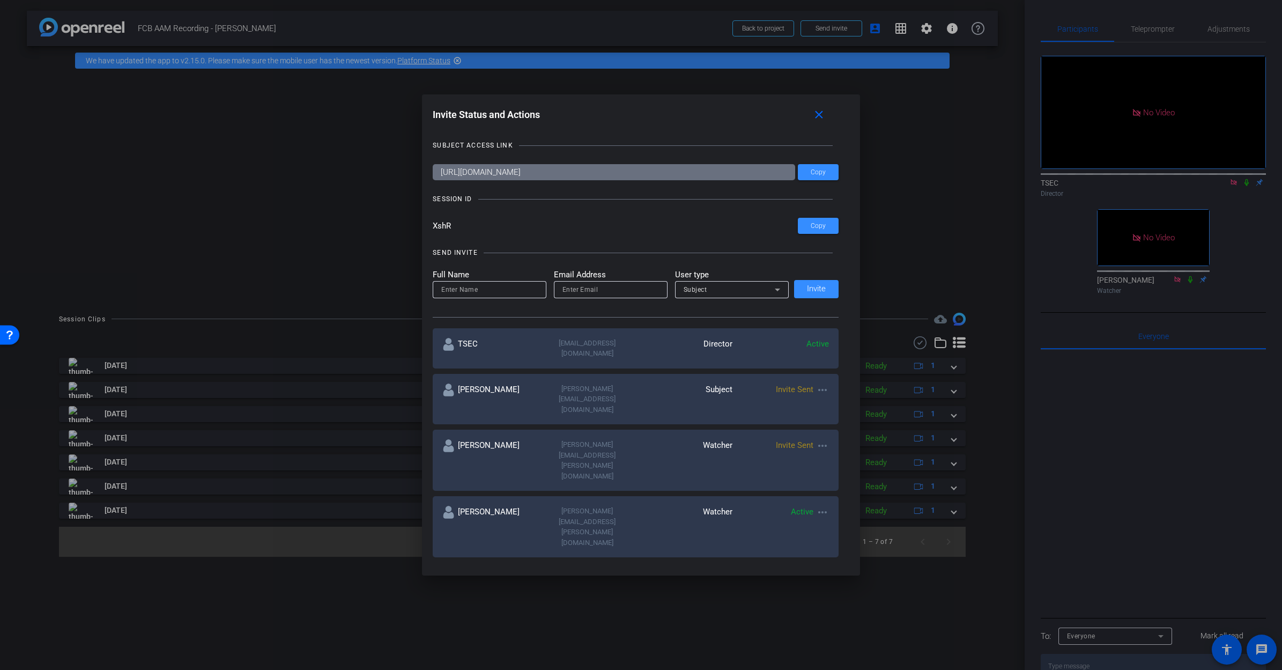
click at [829, 383] on mat-icon "more_horiz" at bounding box center [822, 389] width 13 height 13
click at [837, 410] on span "Re-Send Invite" at bounding box center [865, 410] width 80 height 13
click at [1166, 666] on div at bounding box center [641, 335] width 1282 height 670
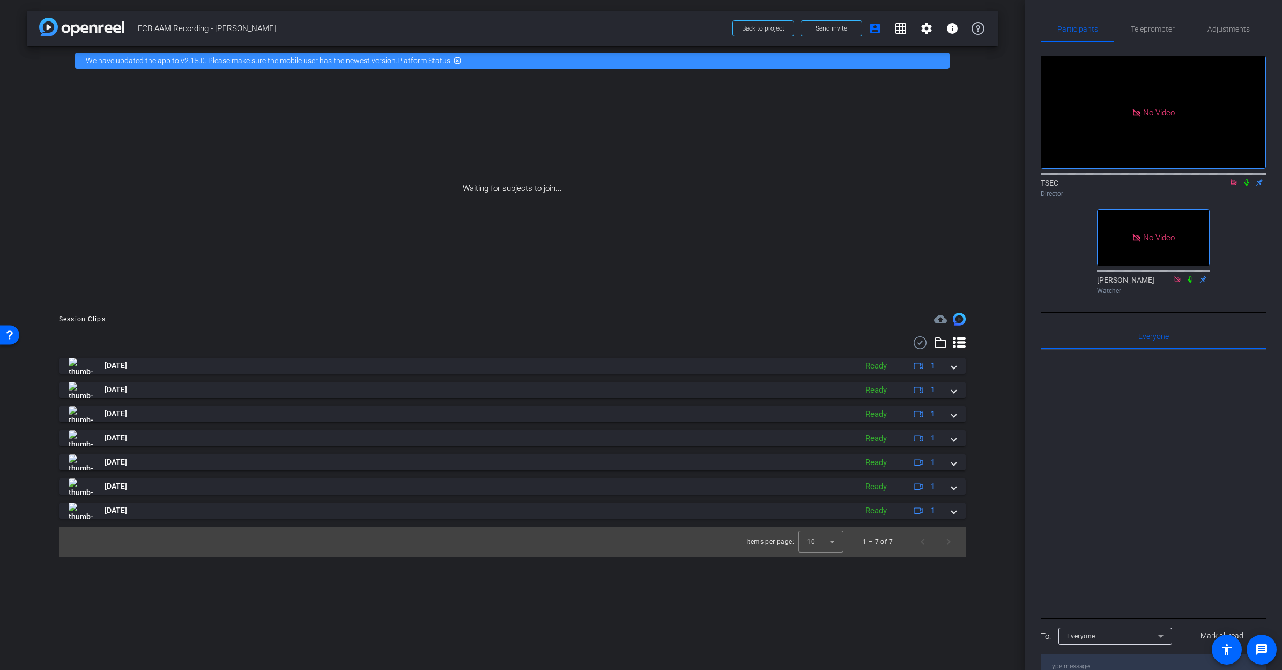
click at [1163, 645] on div "Everyone" at bounding box center [1115, 636] width 97 height 17
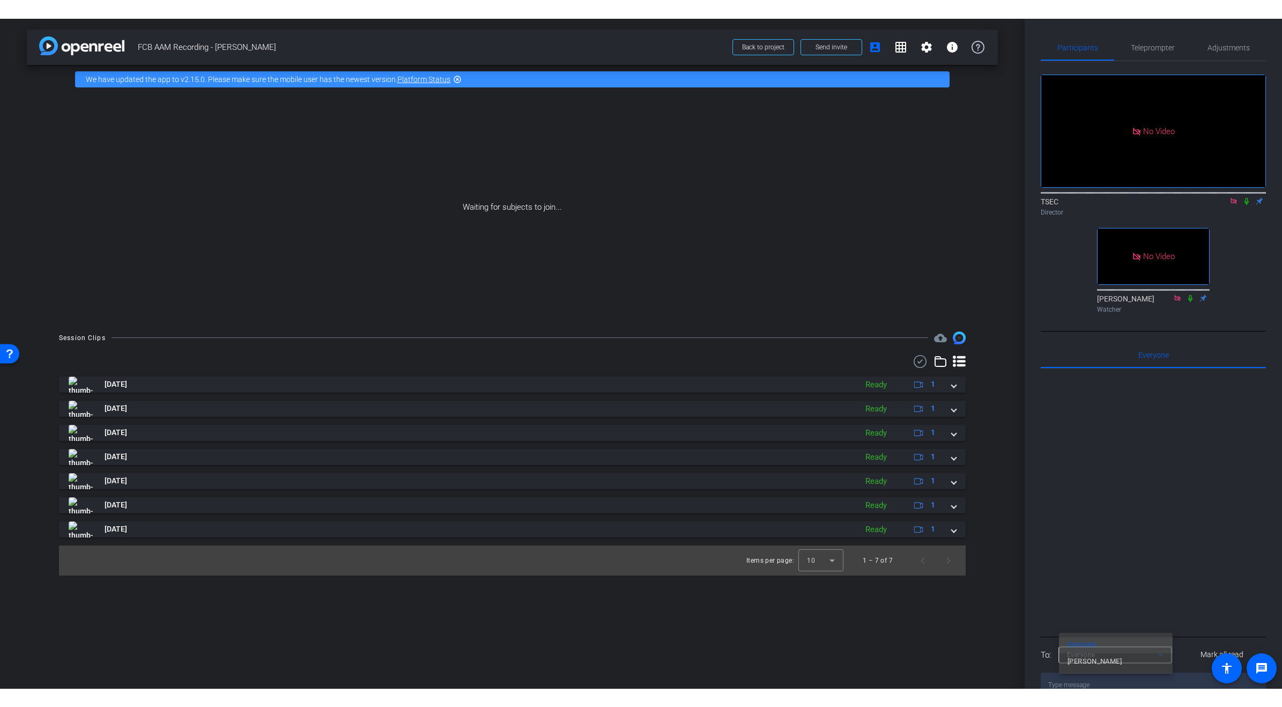
scroll to position [11, 0]
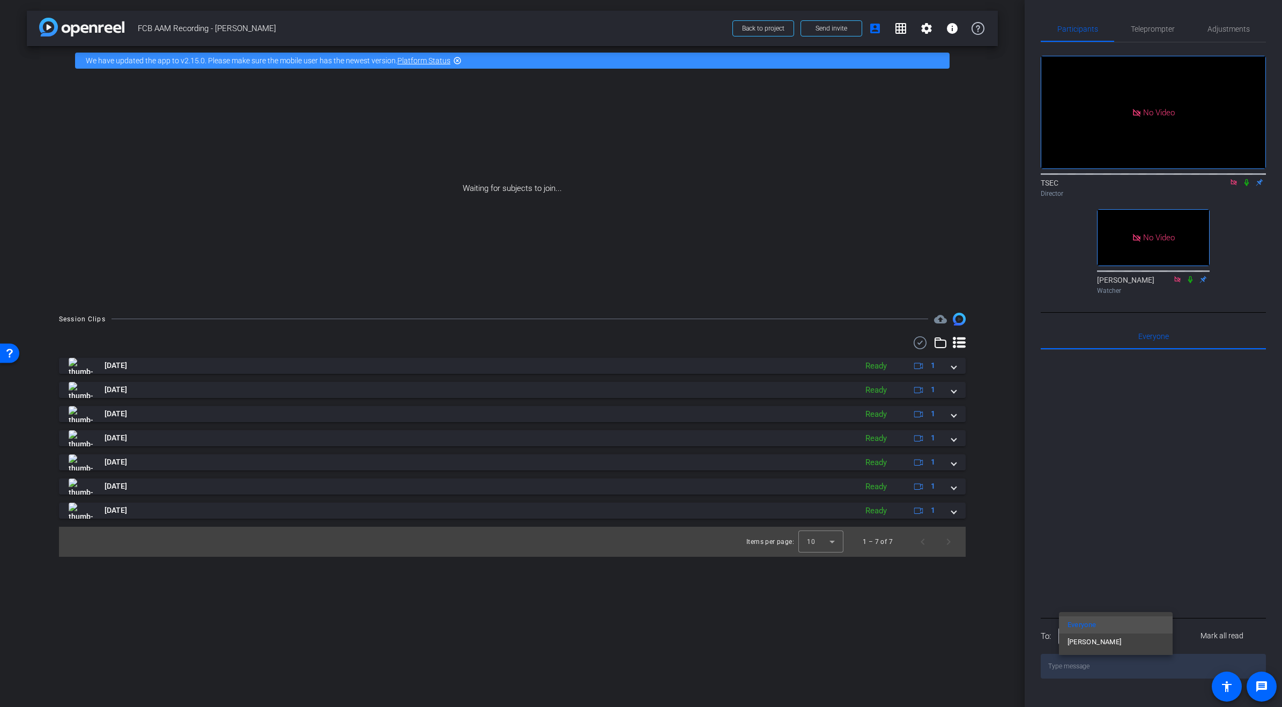
click at [1164, 669] on div at bounding box center [641, 353] width 1282 height 707
click at [1151, 669] on textarea at bounding box center [1153, 666] width 225 height 25
paste textarea "https://openreel.my.site.com/helpcenter/s/article/Mobile-Subject-Prep-Checklist"
type textarea "https://openreel.my.site.com/helpcenter/s/article/Mobile-Subject-Prep-Checklist"
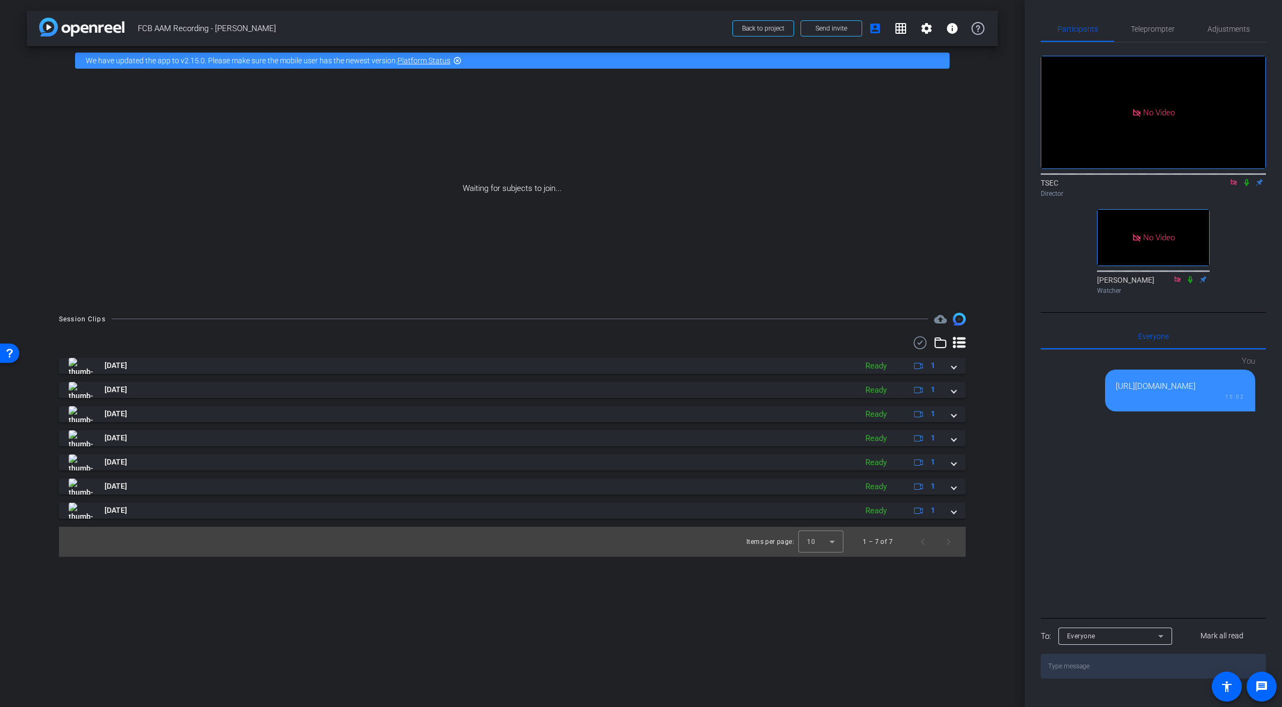
scroll to position [0, 0]
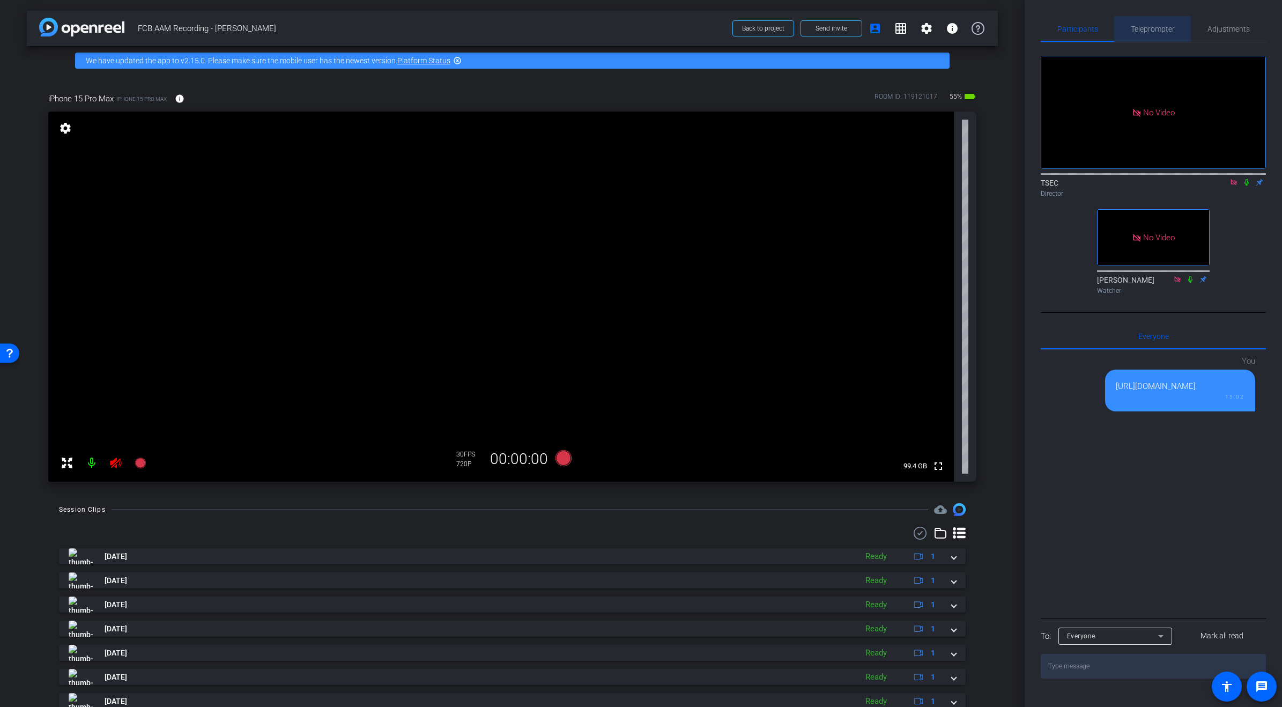
click at [1150, 28] on span "Teleprompter" at bounding box center [1153, 29] width 44 height 8
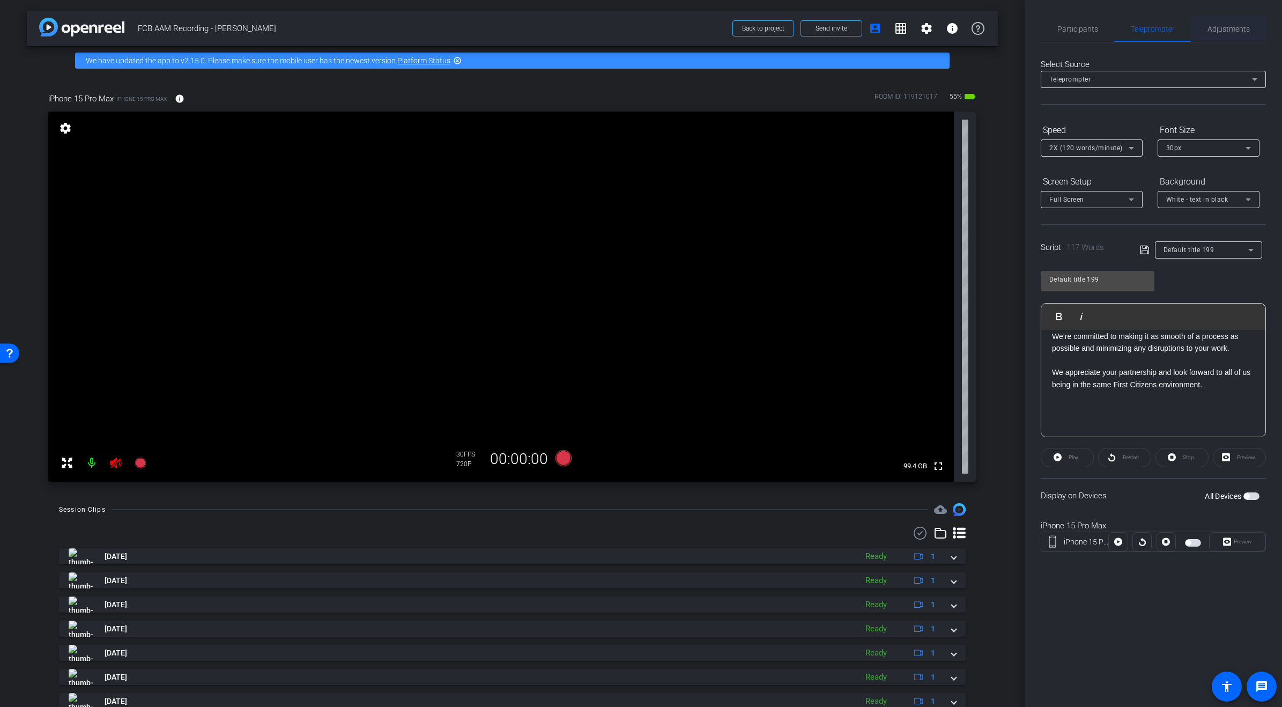
drag, startPoint x: 1222, startPoint y: 28, endPoint x: 1212, endPoint y: 29, distance: 10.2
click at [1221, 28] on span "Adjustments" at bounding box center [1229, 29] width 42 height 8
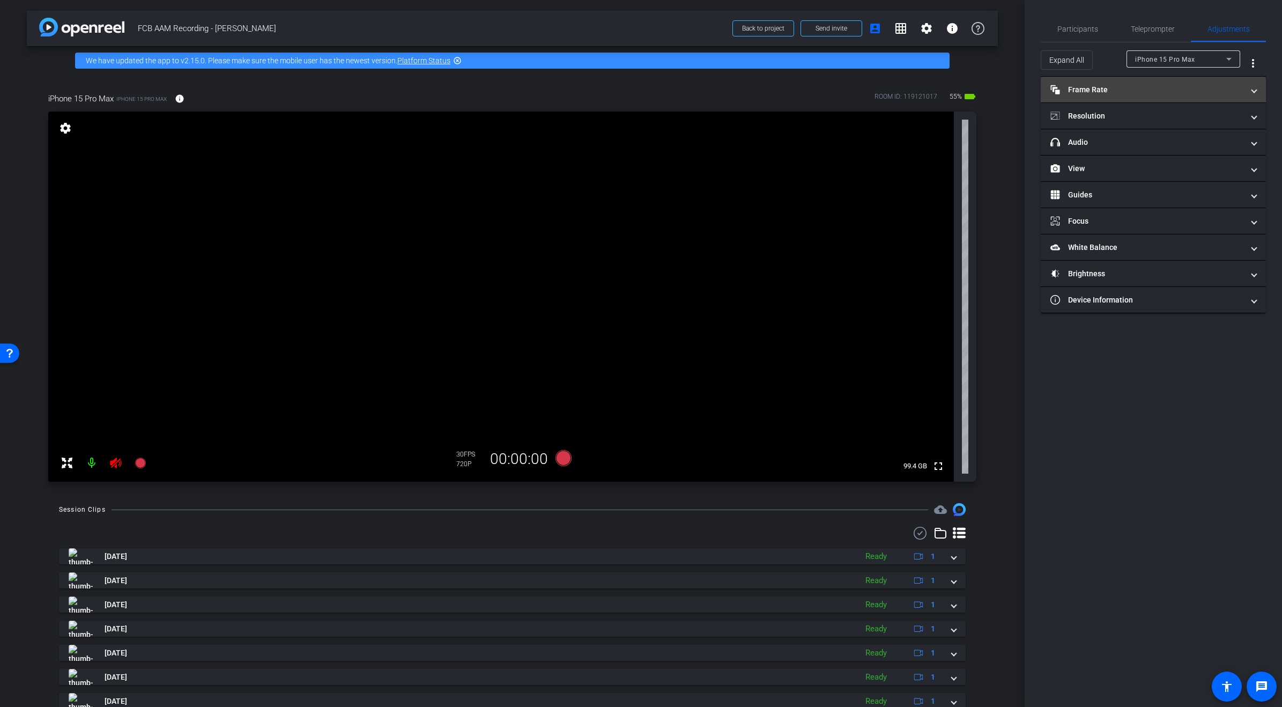
click at [1257, 89] on span at bounding box center [1254, 89] width 4 height 11
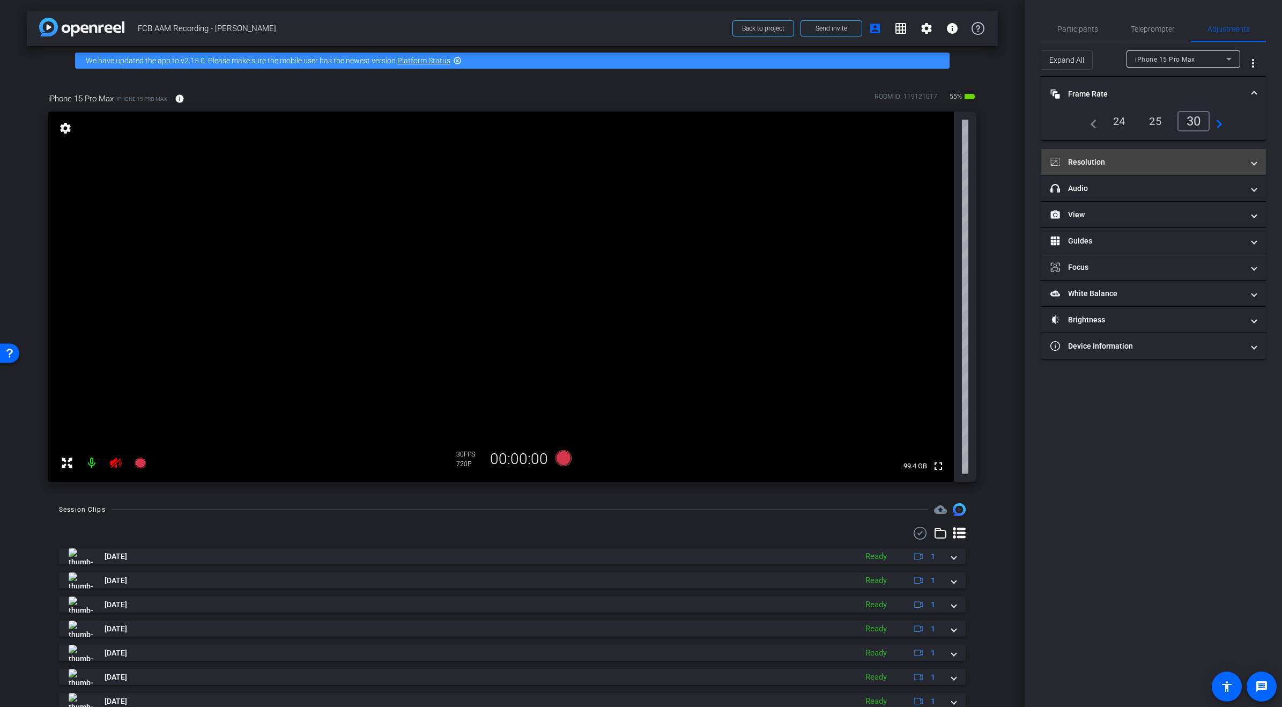
click at [1258, 166] on mat-expansion-panel-header "Resolution" at bounding box center [1153, 162] width 225 height 26
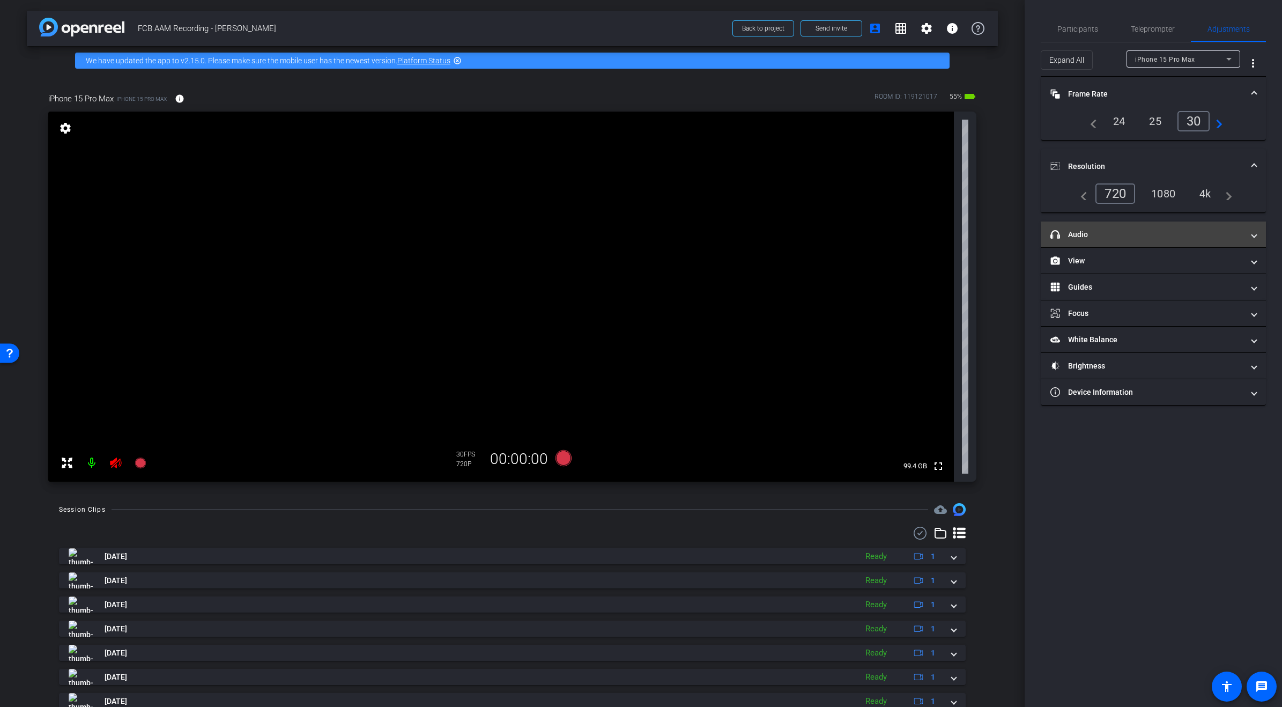
click at [1255, 236] on span at bounding box center [1254, 234] width 4 height 11
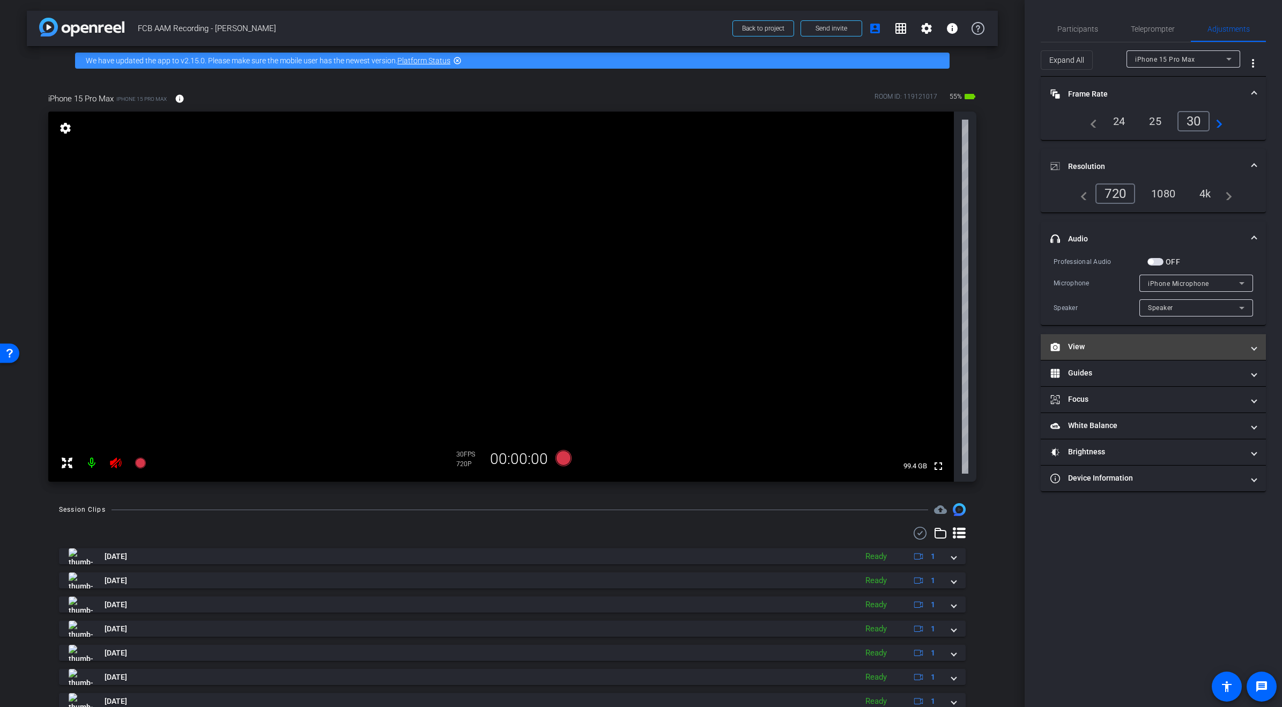
click at [1255, 350] on span at bounding box center [1254, 346] width 4 height 11
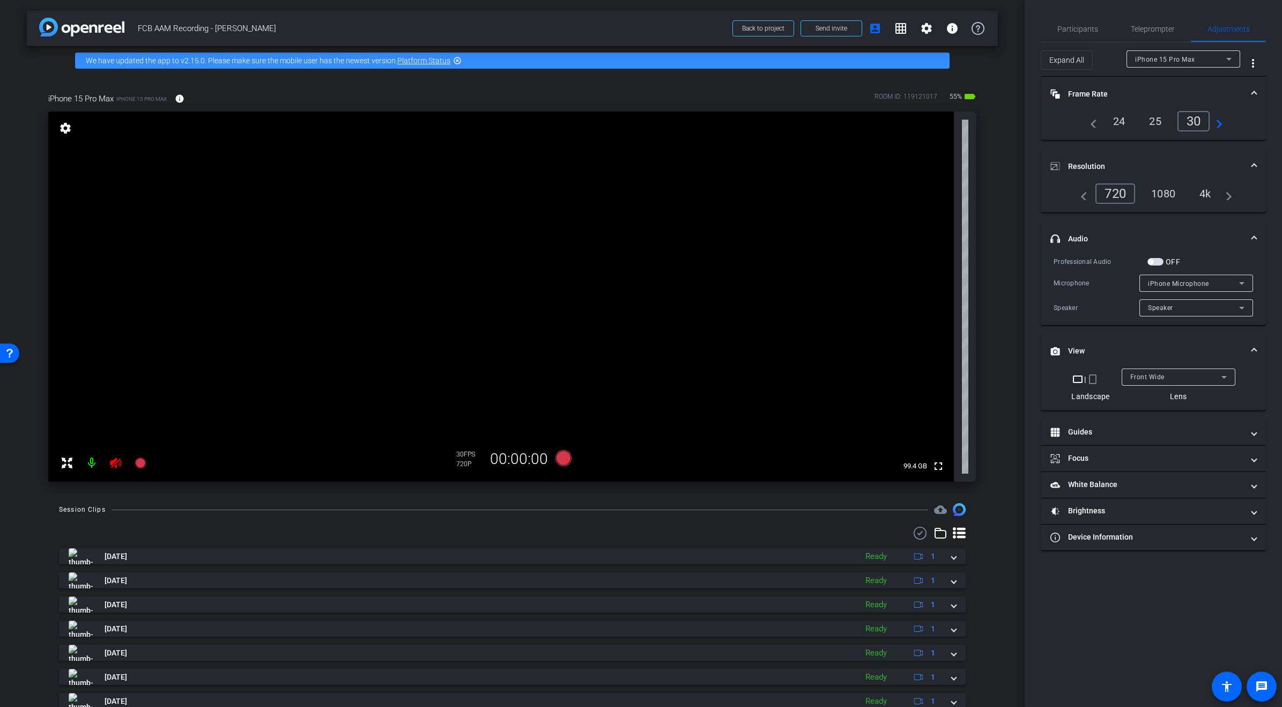
click at [115, 463] on icon at bounding box center [115, 463] width 11 height 11
click at [1161, 192] on div "1080" at bounding box center [1164, 194] width 40 height 18
click at [1077, 380] on mat-icon "crop_landscape" at bounding box center [1078, 379] width 13 height 13
drag, startPoint x: 1193, startPoint y: 376, endPoint x: 1185, endPoint y: 346, distance: 31.1
click at [1185, 346] on mat-expansion-panel "View crop_landscape | crop_portrait Landscape Front Wide Lens" at bounding box center [1153, 372] width 225 height 77
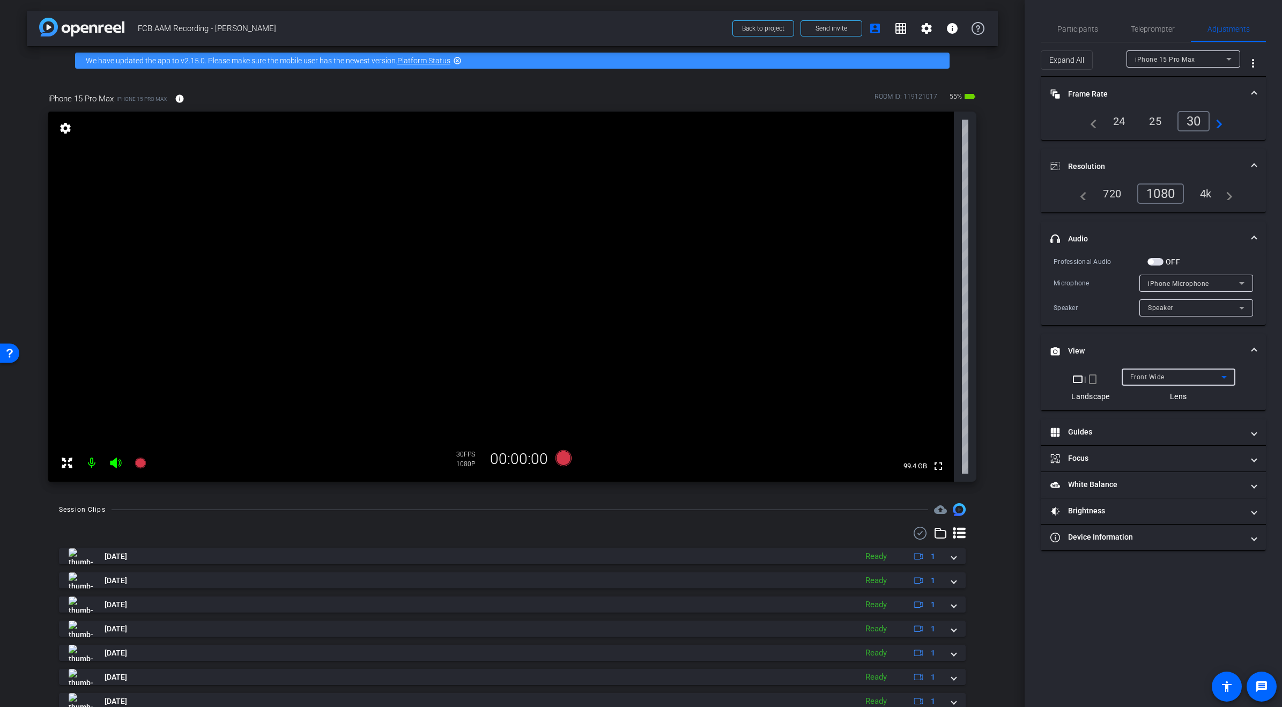
click at [1163, 346] on mat-panel-title "View" at bounding box center [1147, 350] width 193 height 11
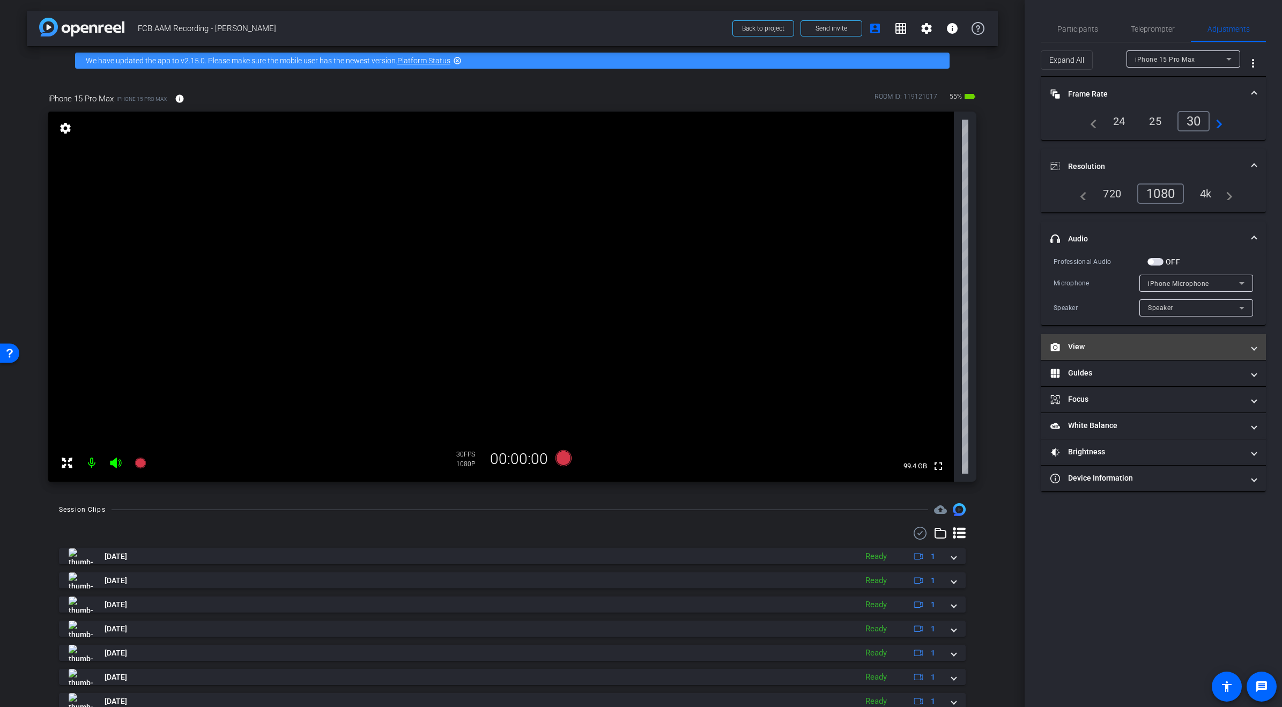
click at [1135, 350] on mat-panel-title "View" at bounding box center [1147, 346] width 193 height 11
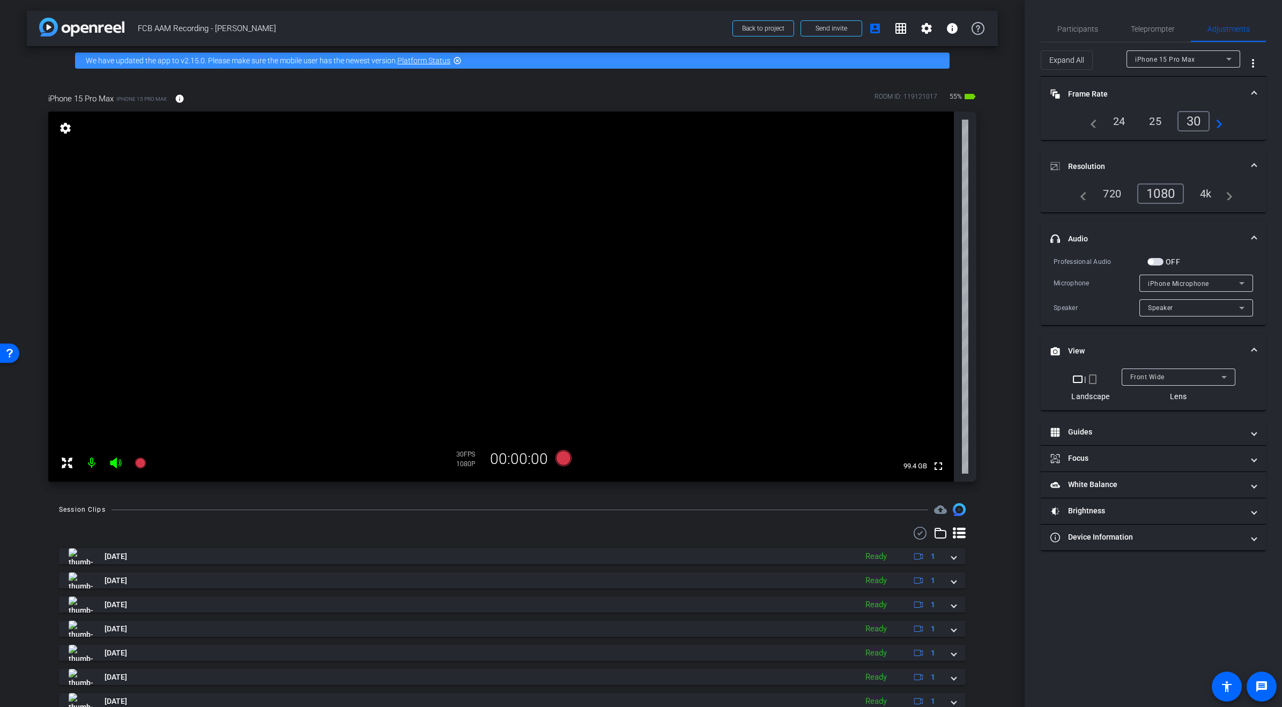
click at [1089, 379] on mat-icon "crop_portrait" at bounding box center [1093, 379] width 13 height 13
click at [1082, 379] on mat-icon "crop_landscape" at bounding box center [1083, 379] width 13 height 13
click at [1141, 376] on span "Front Wide" at bounding box center [1148, 377] width 34 height 8
click at [1118, 358] on div at bounding box center [641, 353] width 1282 height 707
click at [1093, 379] on mat-icon "crop_portrait" at bounding box center [1093, 379] width 13 height 13
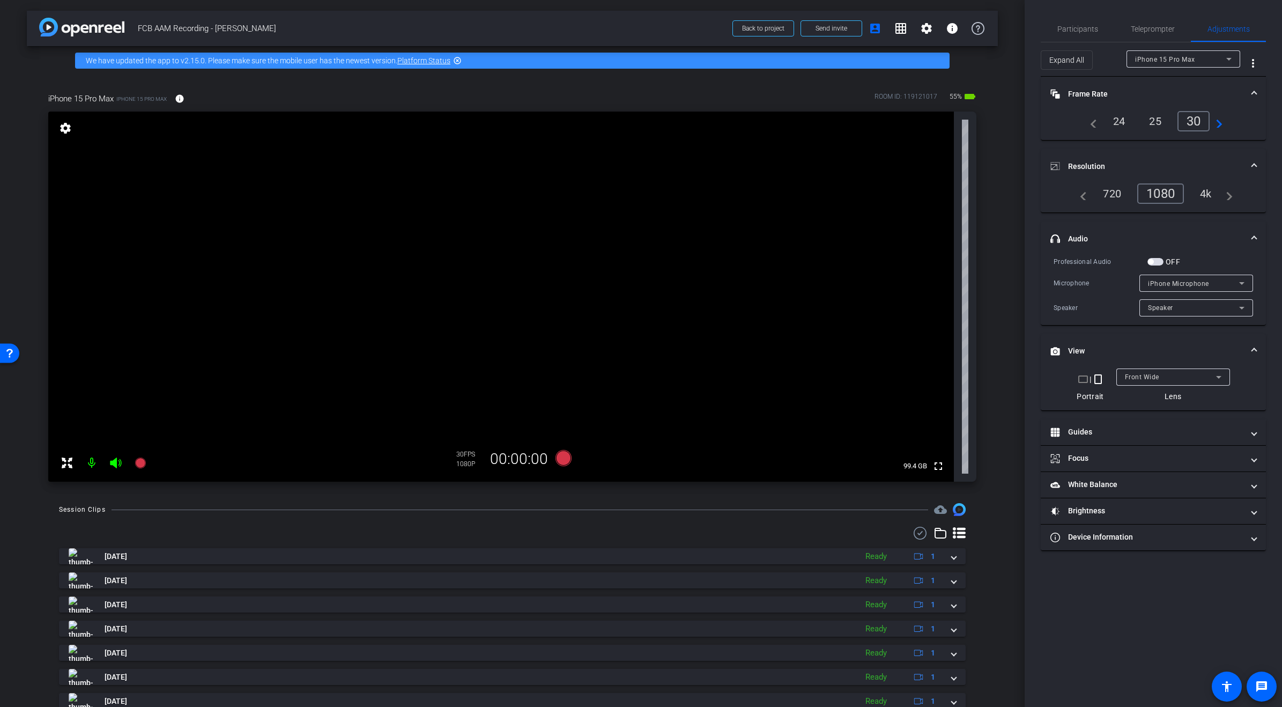
click at [1082, 380] on mat-icon "crop_landscape" at bounding box center [1083, 379] width 13 height 13
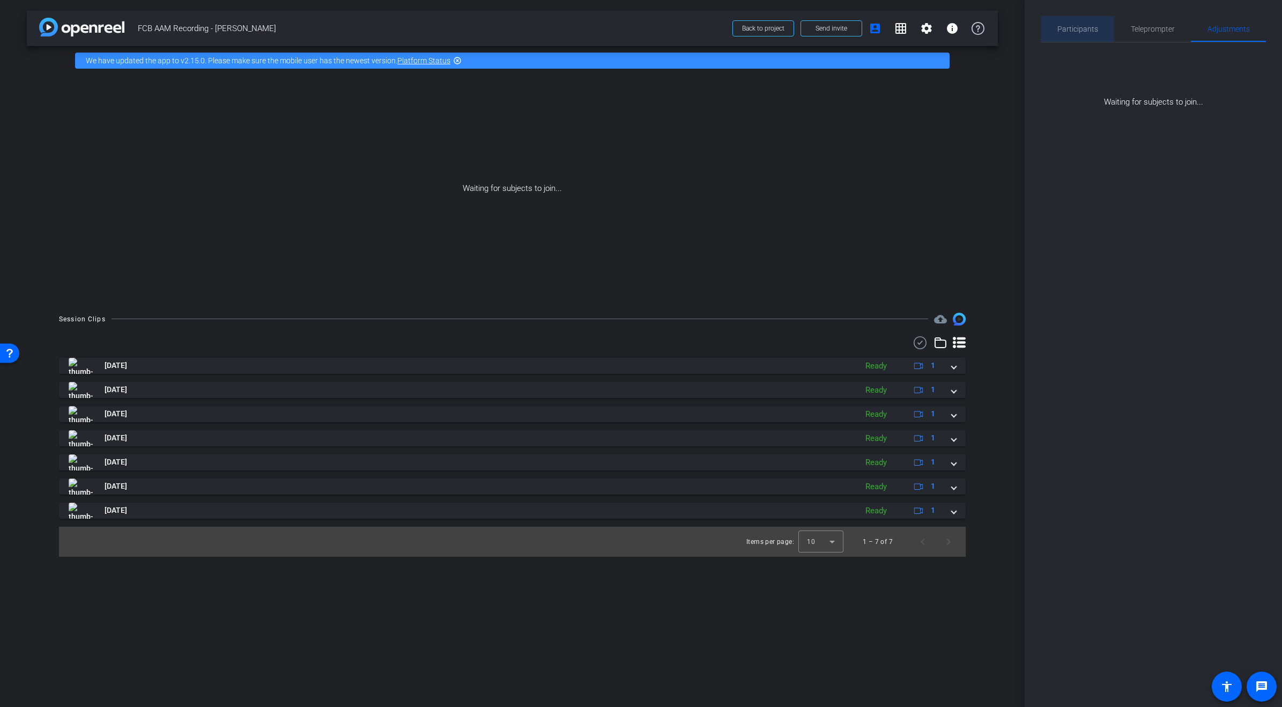
click at [1078, 31] on span "Participants" at bounding box center [1078, 29] width 41 height 8
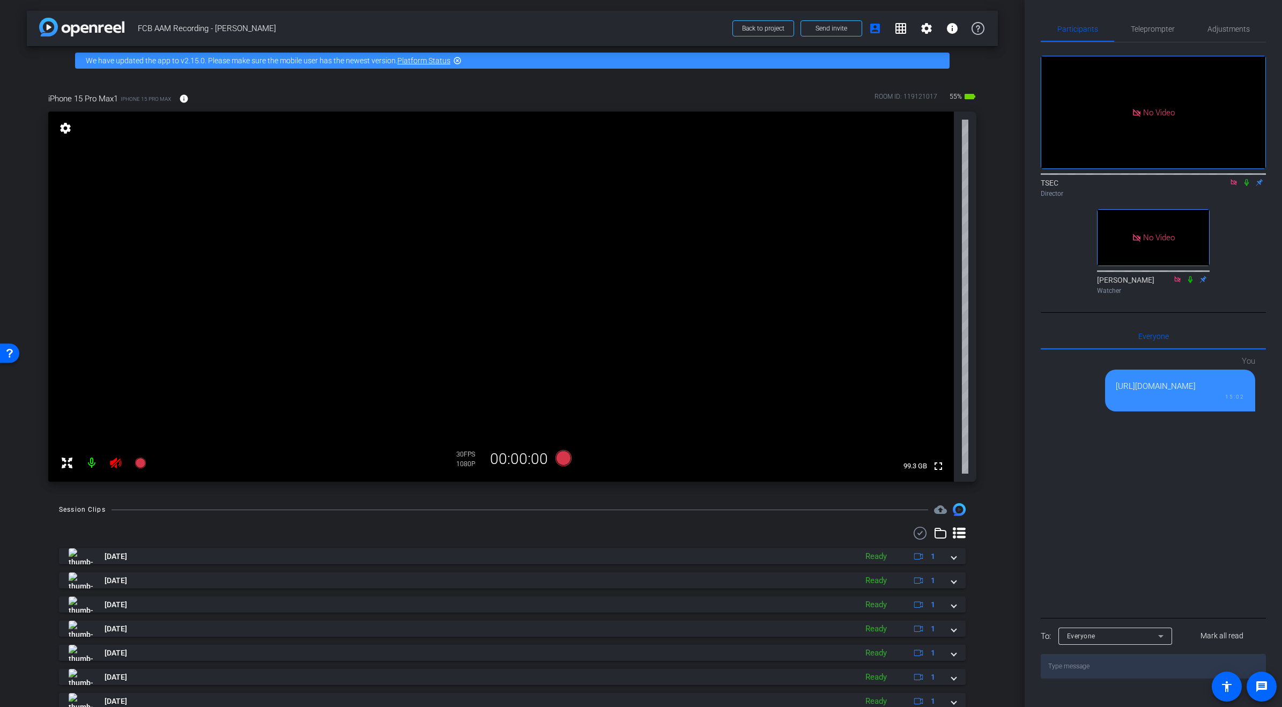
click at [115, 461] on icon at bounding box center [115, 462] width 13 height 13
click at [1230, 28] on span "Adjustments" at bounding box center [1229, 29] width 42 height 8
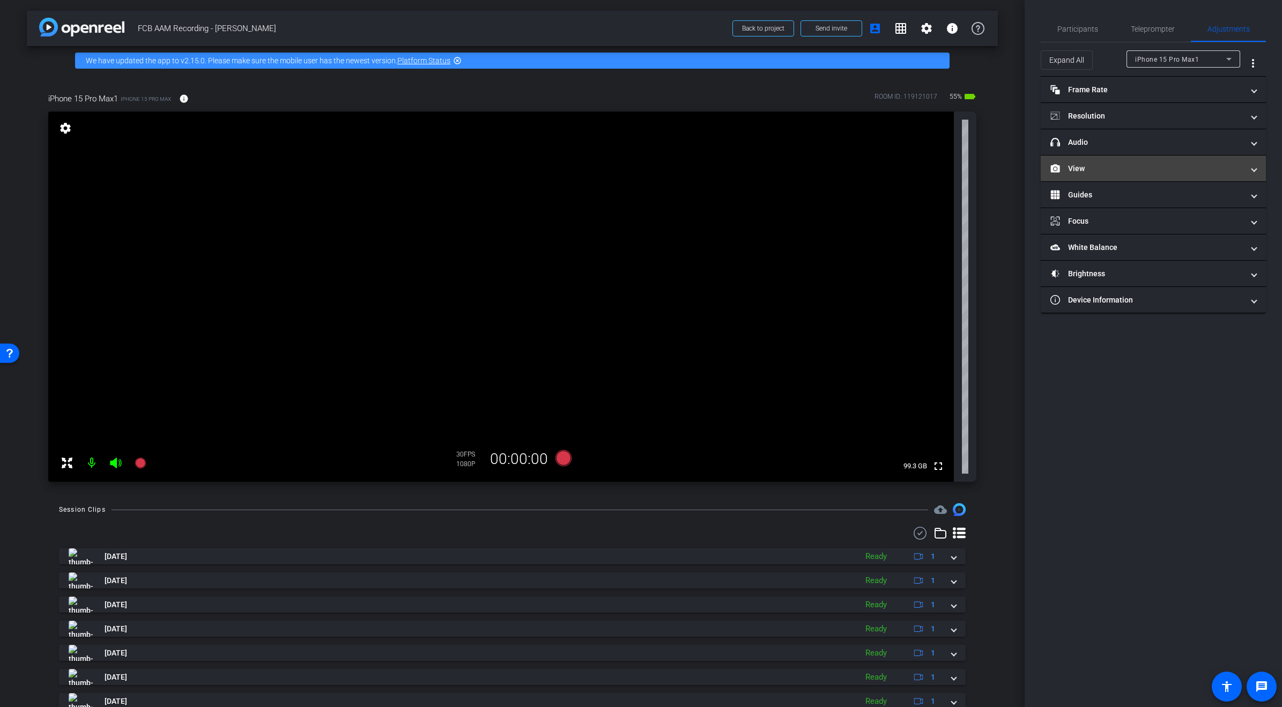
click at [1199, 168] on mat-panel-title "View" at bounding box center [1147, 168] width 193 height 11
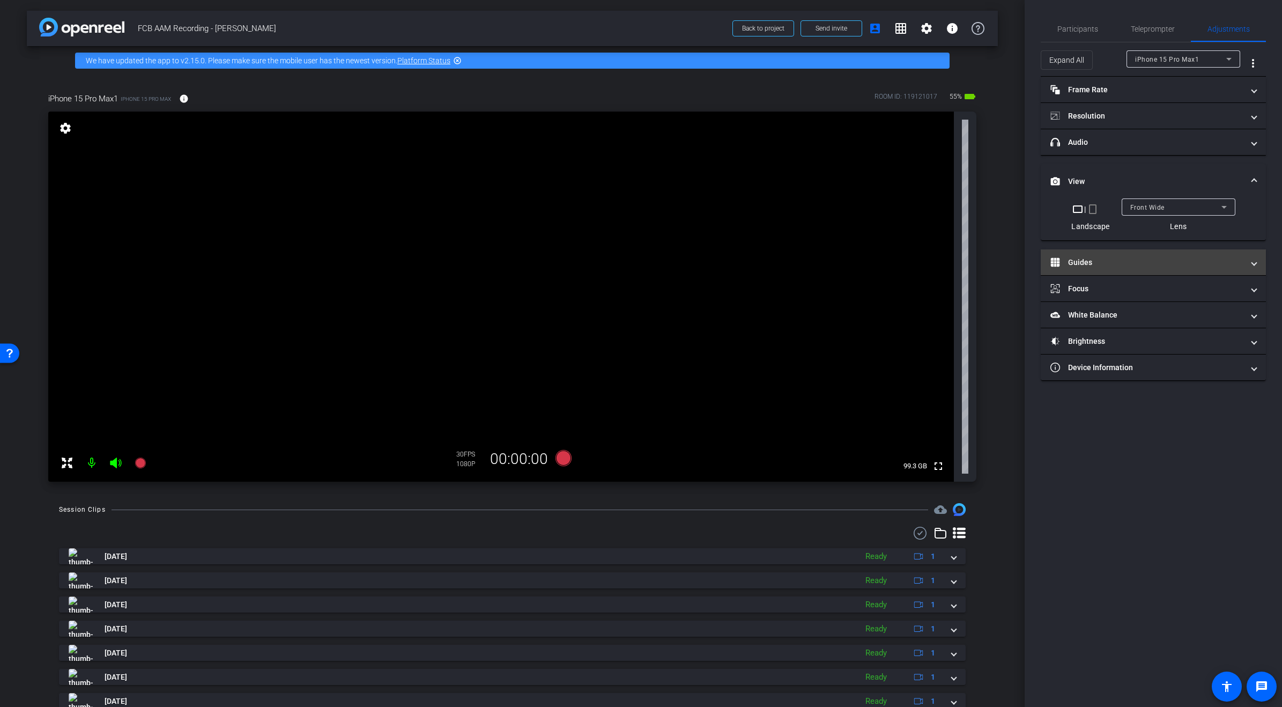
click at [1256, 265] on span at bounding box center [1254, 262] width 4 height 11
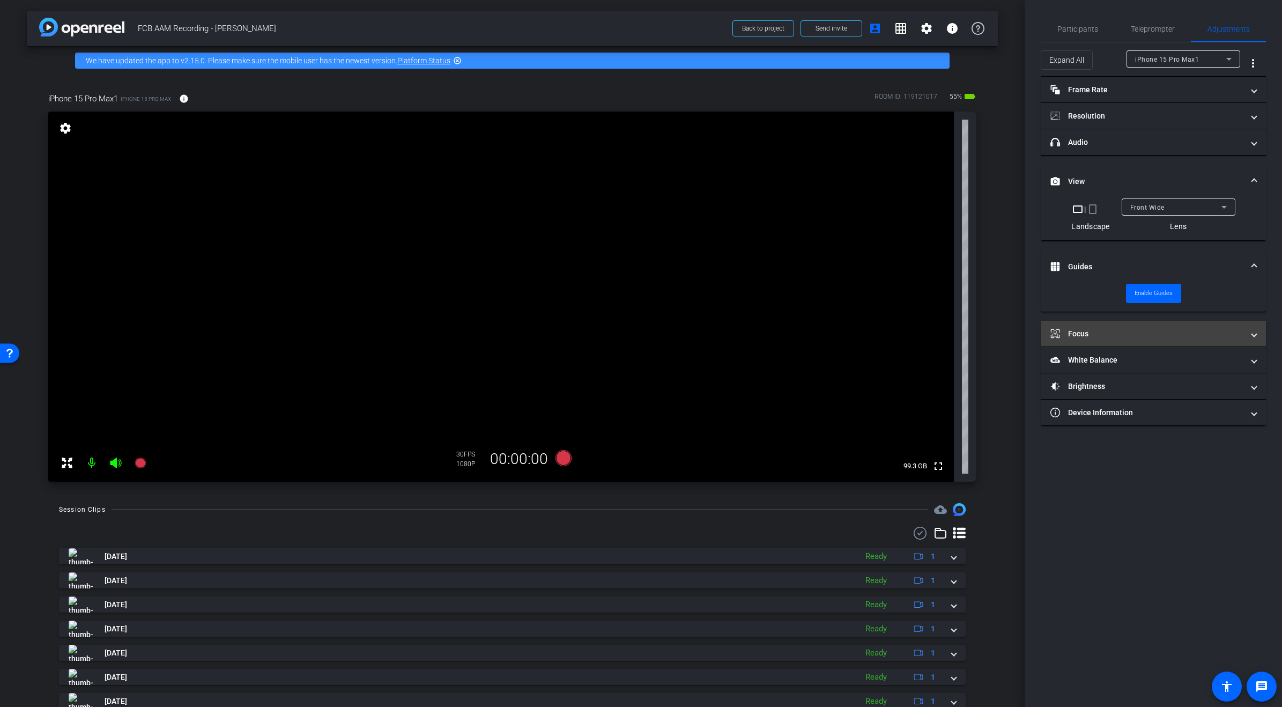
click at [1258, 341] on mat-expansion-panel-header "Focus" at bounding box center [1153, 334] width 225 height 26
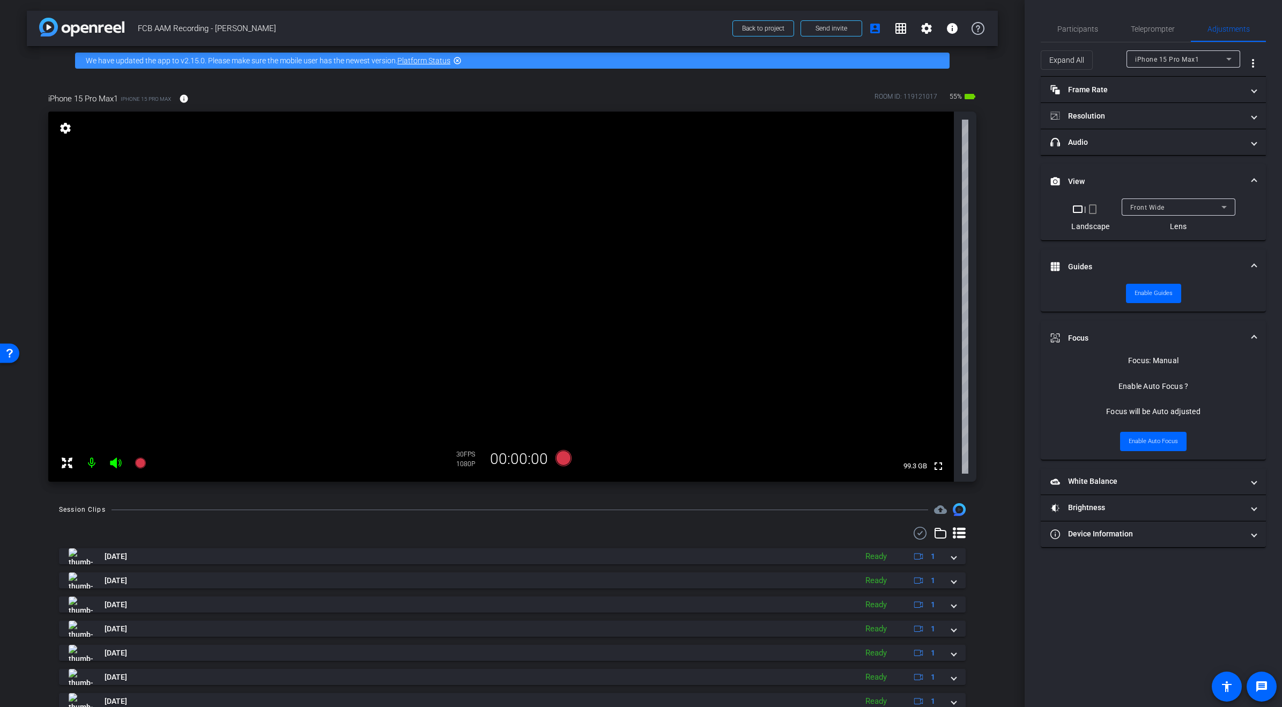
click at [1254, 530] on span at bounding box center [1254, 533] width 4 height 11
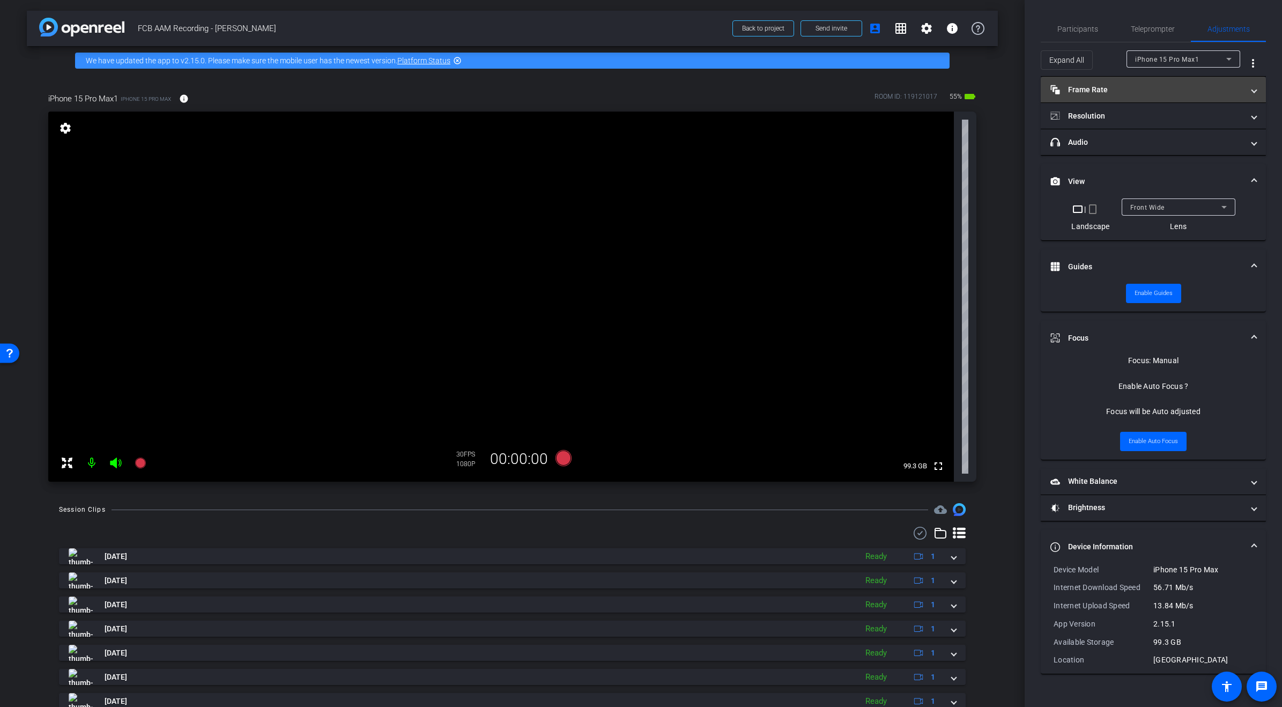
click at [1255, 89] on span at bounding box center [1254, 89] width 4 height 11
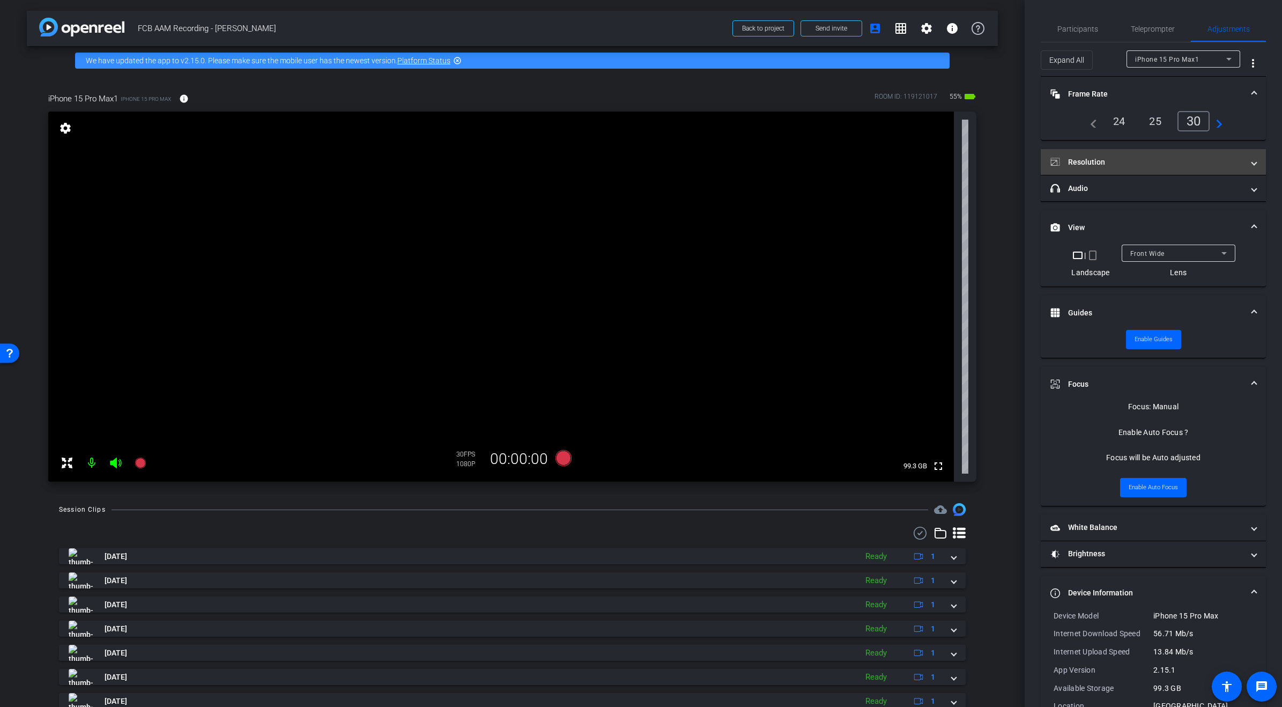
click at [1251, 159] on span "Resolution" at bounding box center [1152, 162] width 202 height 11
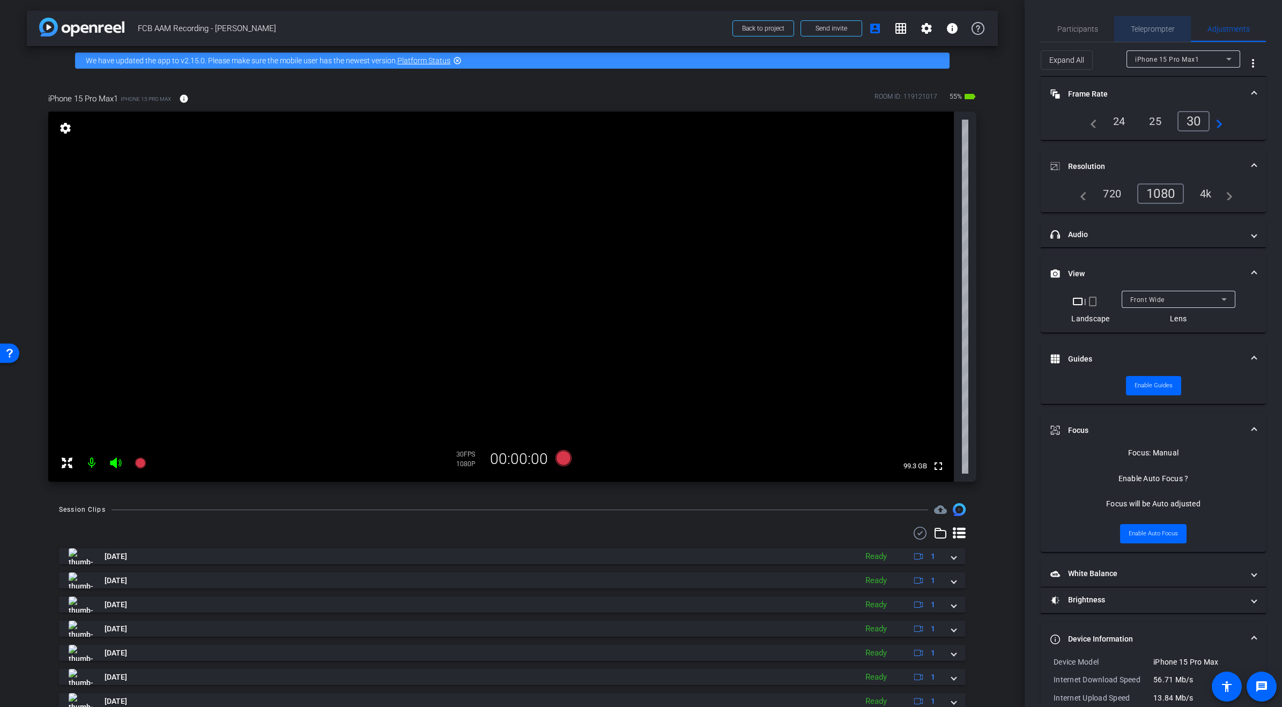
click at [1150, 31] on span "Teleprompter" at bounding box center [1153, 29] width 44 height 8
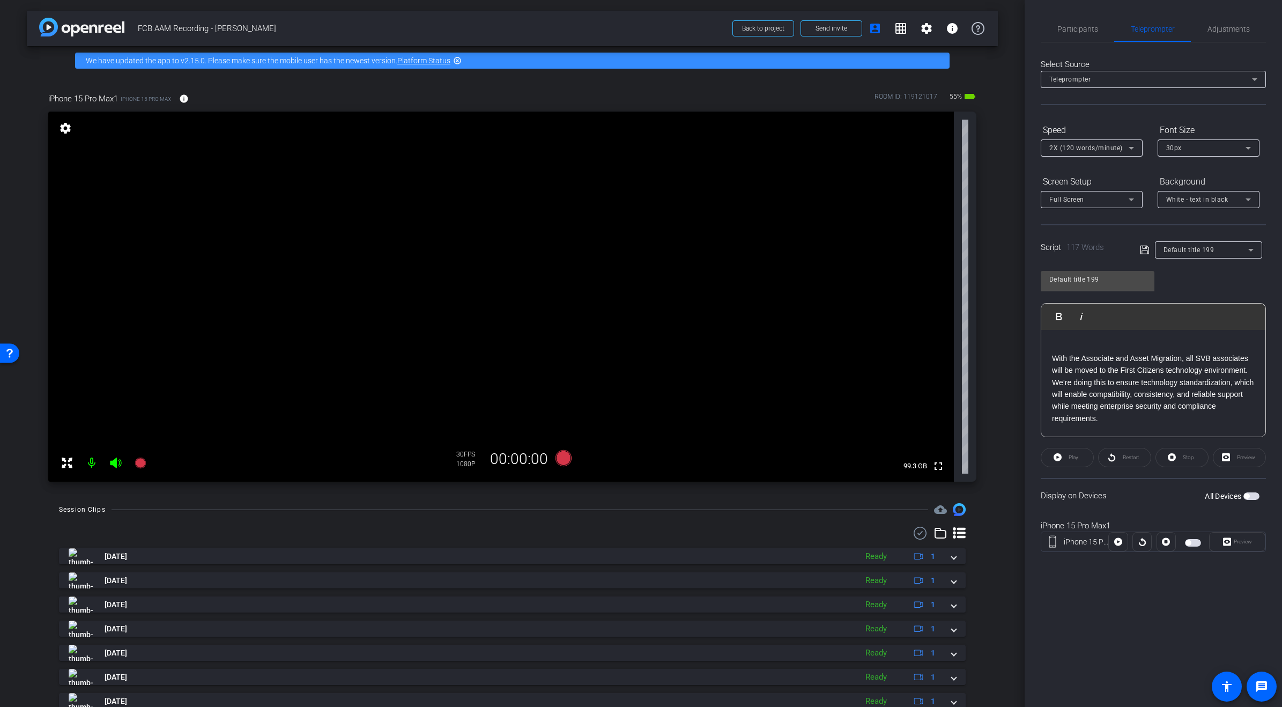
click at [1244, 497] on span "button" at bounding box center [1246, 495] width 5 height 5
click at [1258, 493] on span "button" at bounding box center [1252, 496] width 16 height 8
click at [1251, 495] on span "button" at bounding box center [1252, 496] width 16 height 8
click at [1232, 36] on span "Adjustments" at bounding box center [1229, 29] width 42 height 26
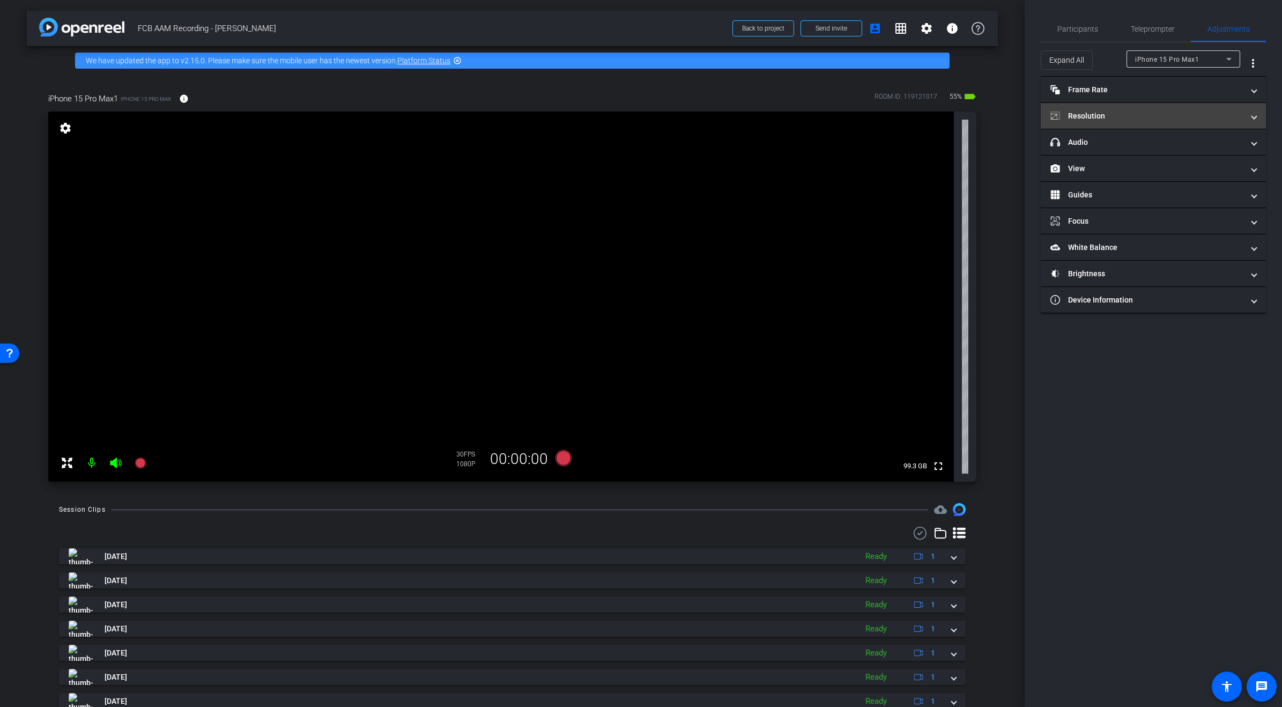
click at [1133, 122] on mat-expansion-panel-header "Resolution" at bounding box center [1153, 116] width 225 height 26
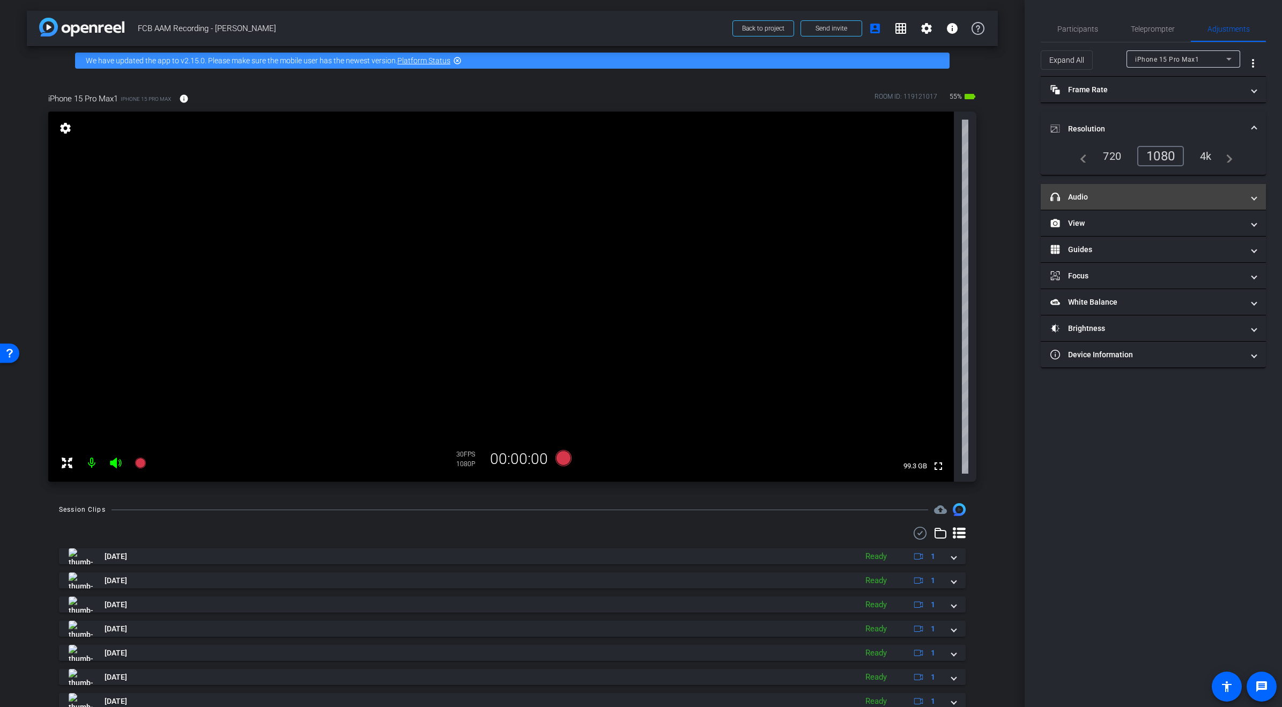
click at [1139, 199] on mat-panel-title "headphone icon Audio" at bounding box center [1147, 196] width 193 height 11
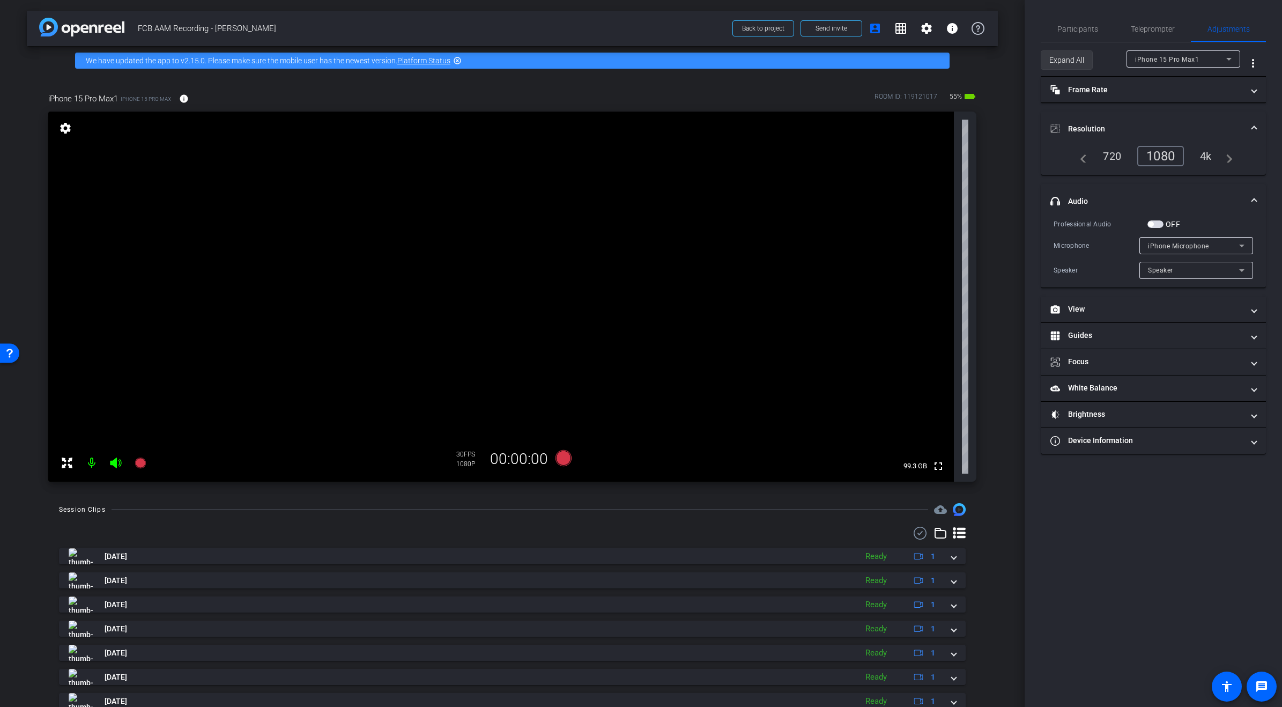
click at [1062, 60] on span "Expand All" at bounding box center [1067, 60] width 35 height 20
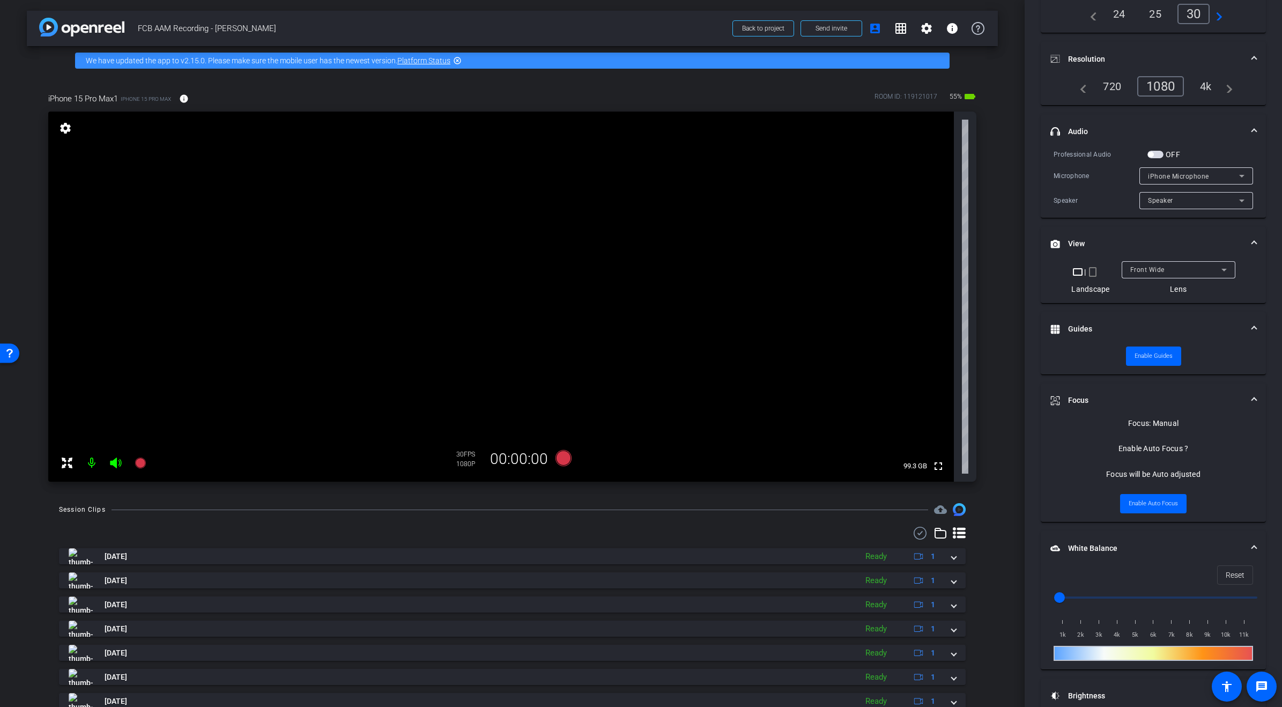
scroll to position [108, 0]
click at [1227, 269] on icon at bounding box center [1224, 268] width 13 height 13
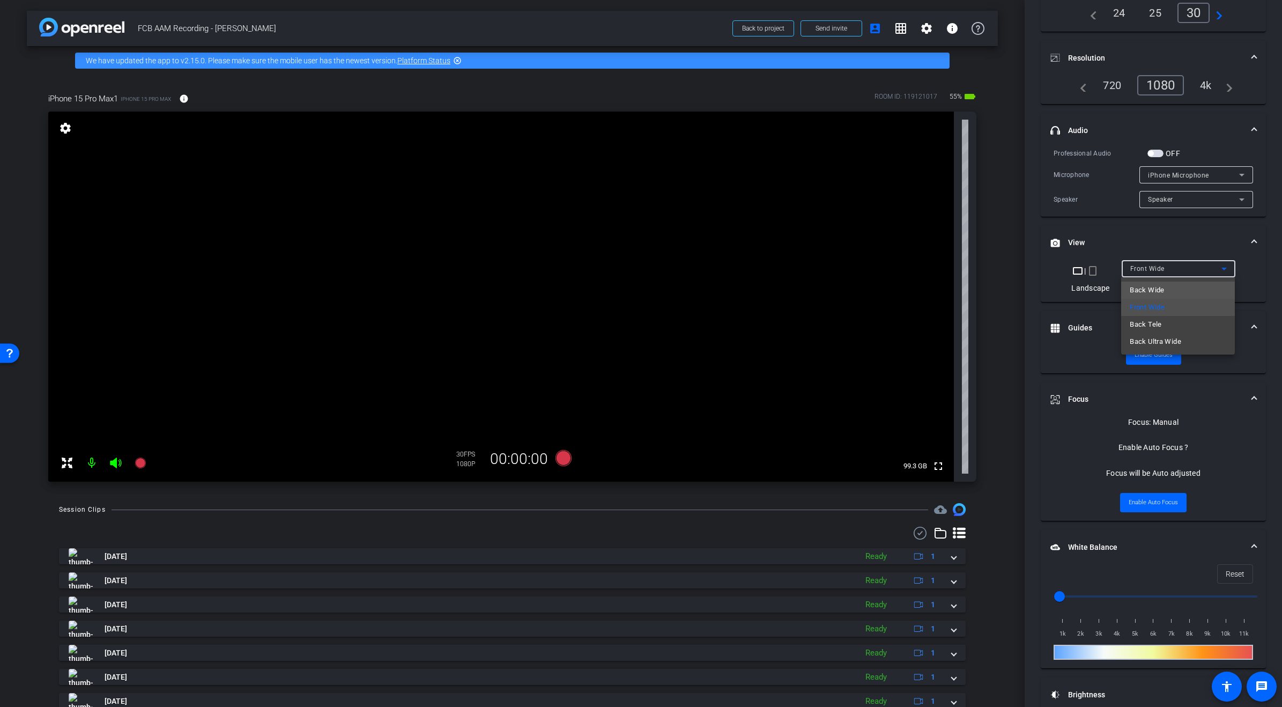
click at [1152, 291] on span "Back Wide" at bounding box center [1147, 290] width 34 height 13
click at [1225, 266] on icon at bounding box center [1224, 268] width 13 height 13
click at [1174, 309] on mat-option "Front Wide" at bounding box center [1179, 307] width 114 height 17
click at [1226, 267] on icon at bounding box center [1224, 268] width 13 height 13
click at [1178, 234] on div at bounding box center [641, 353] width 1282 height 707
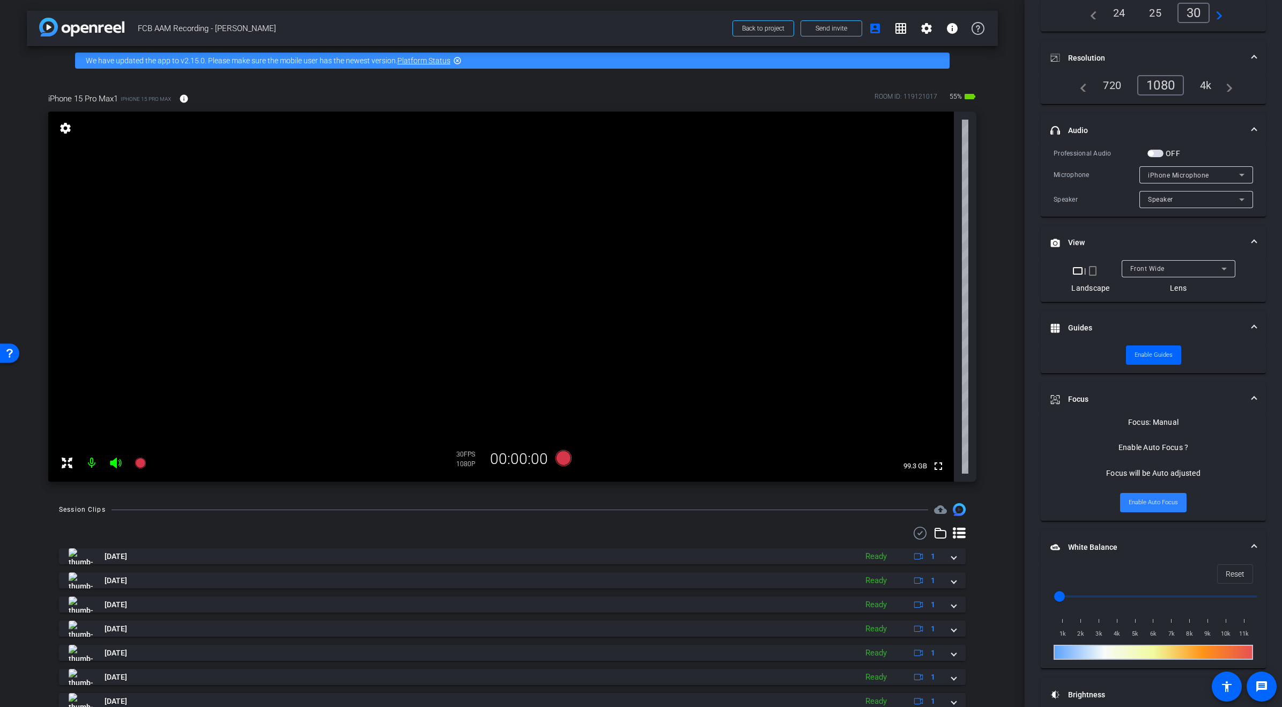
click at [1156, 503] on span "Enable Auto Focus" at bounding box center [1153, 503] width 49 height 16
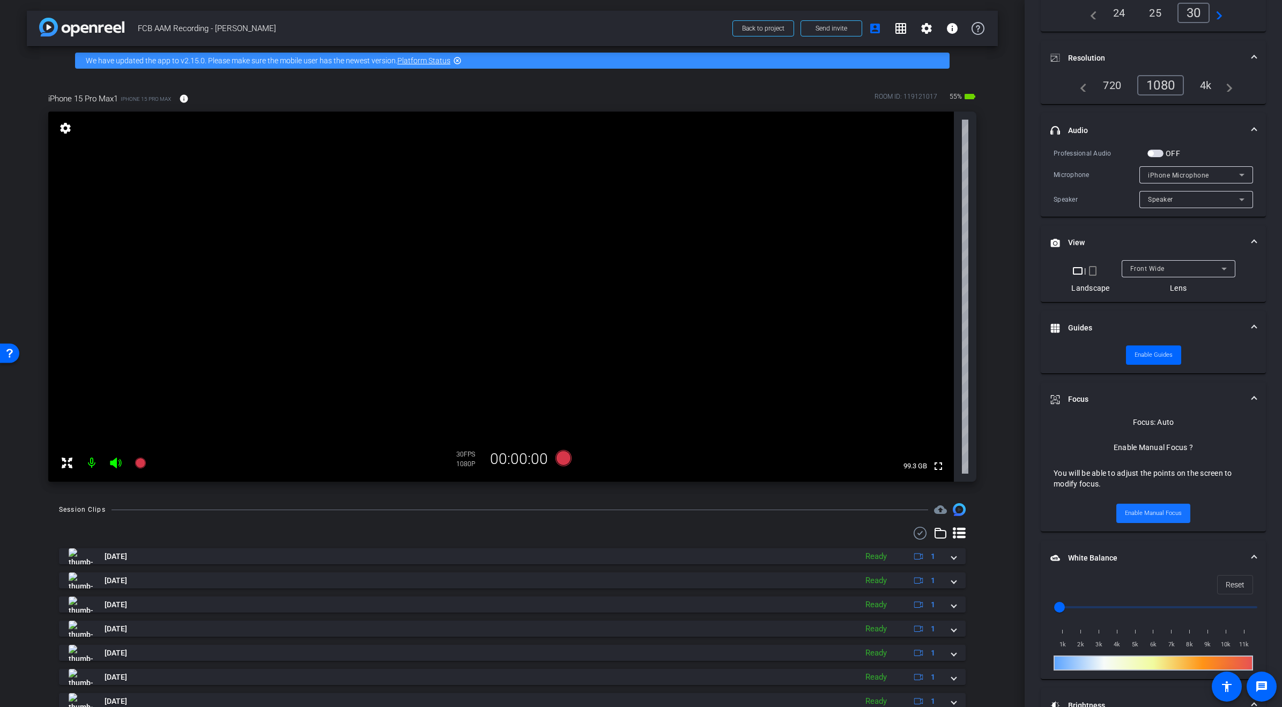
click at [1154, 514] on span "Enable Manual Focus" at bounding box center [1153, 513] width 57 height 16
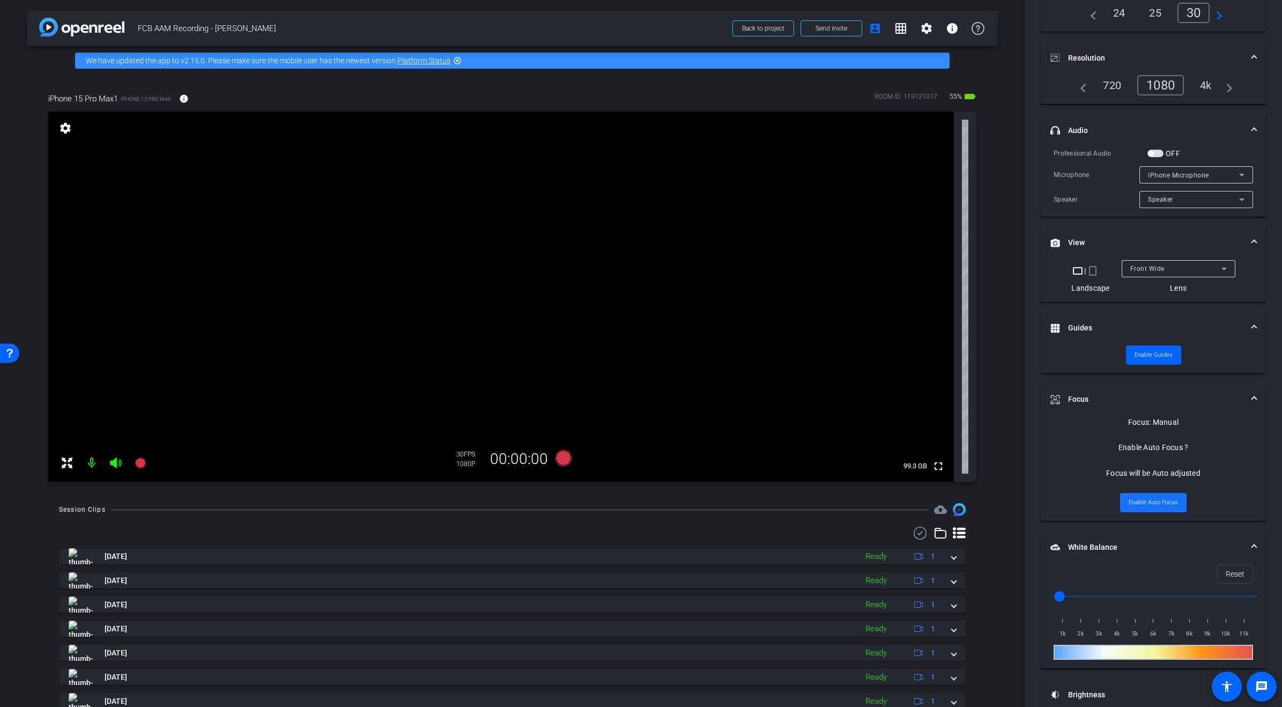
click at [1156, 500] on span "Enable Auto Focus" at bounding box center [1153, 503] width 49 height 16
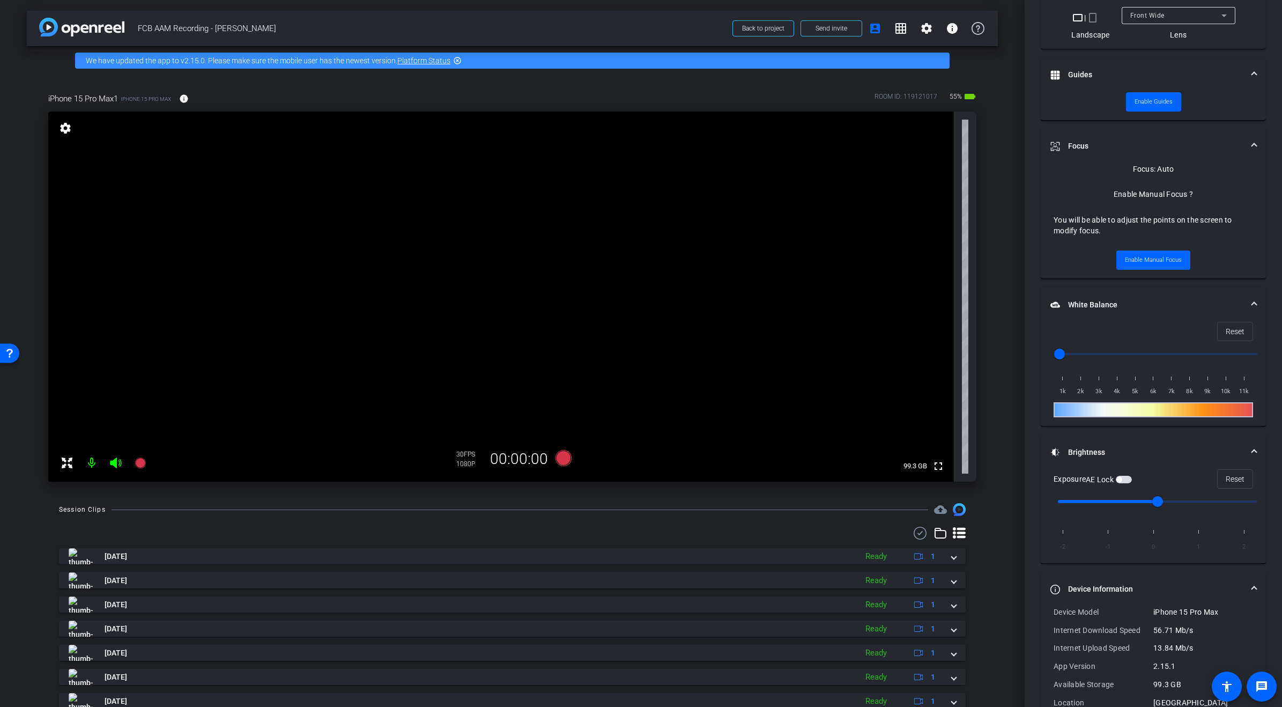
scroll to position [388, 0]
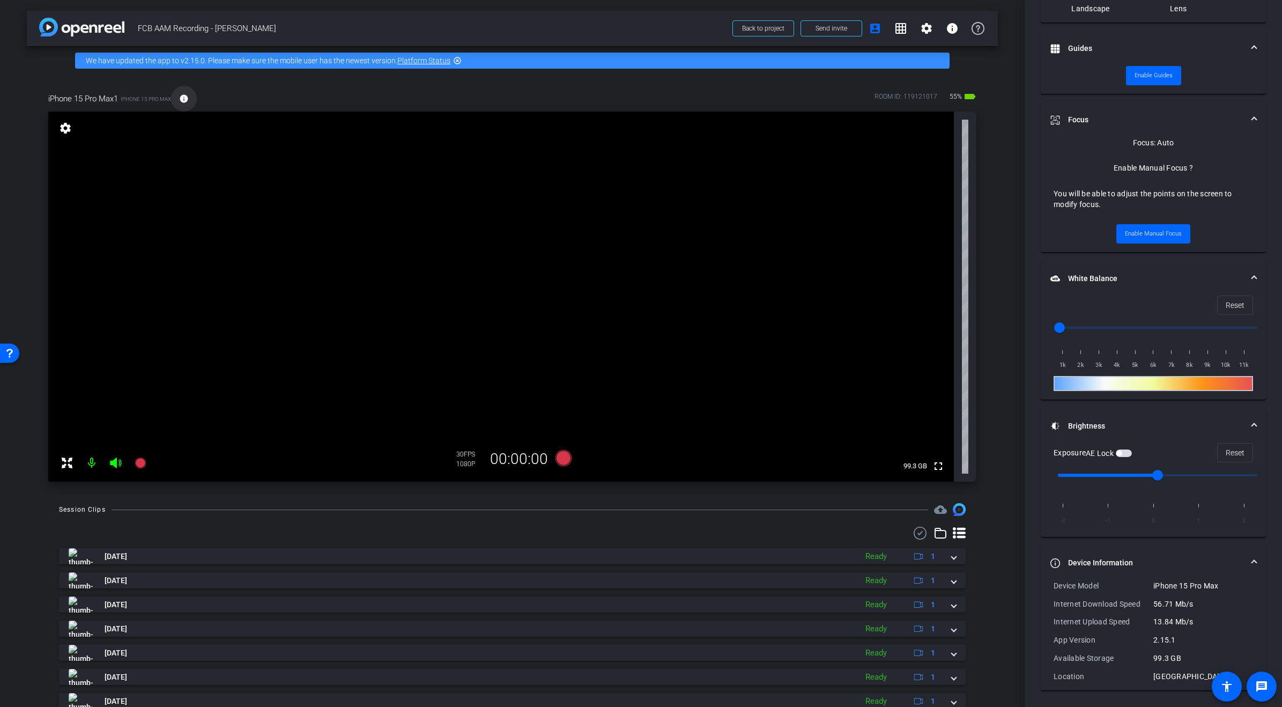
click at [184, 98] on mat-icon "info" at bounding box center [184, 99] width 10 height 10
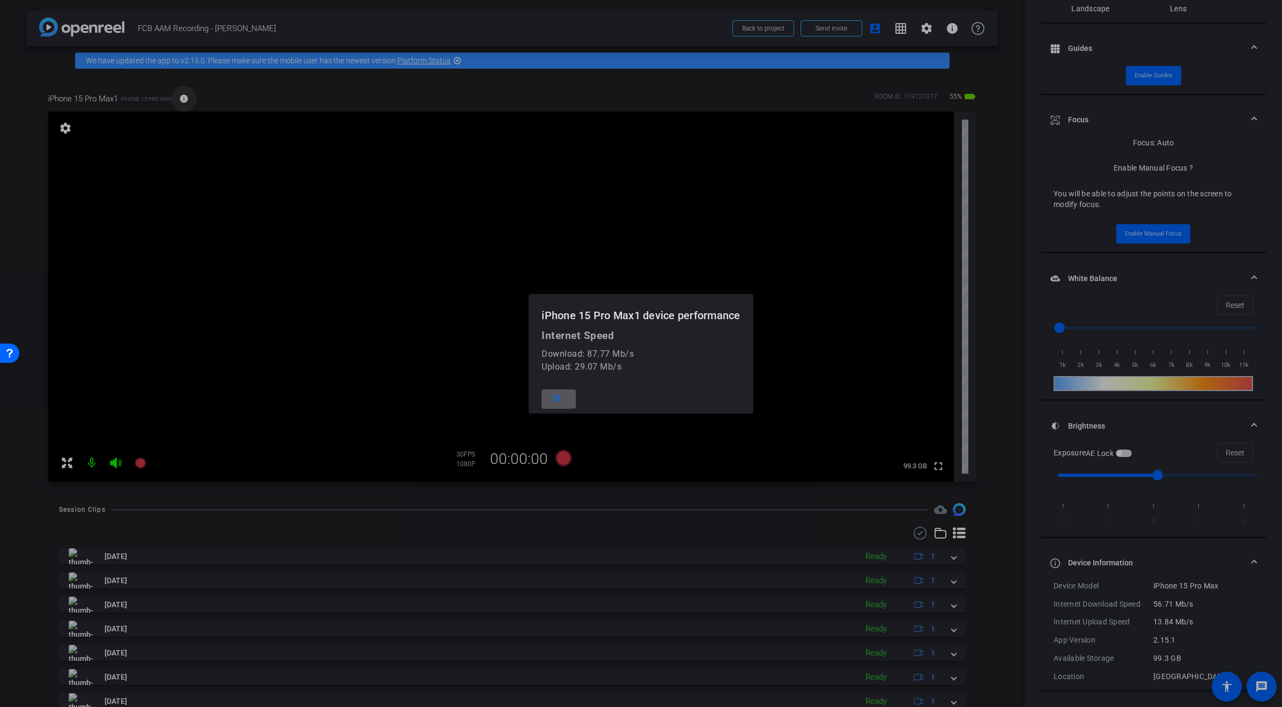
click at [184, 98] on div at bounding box center [641, 353] width 1282 height 707
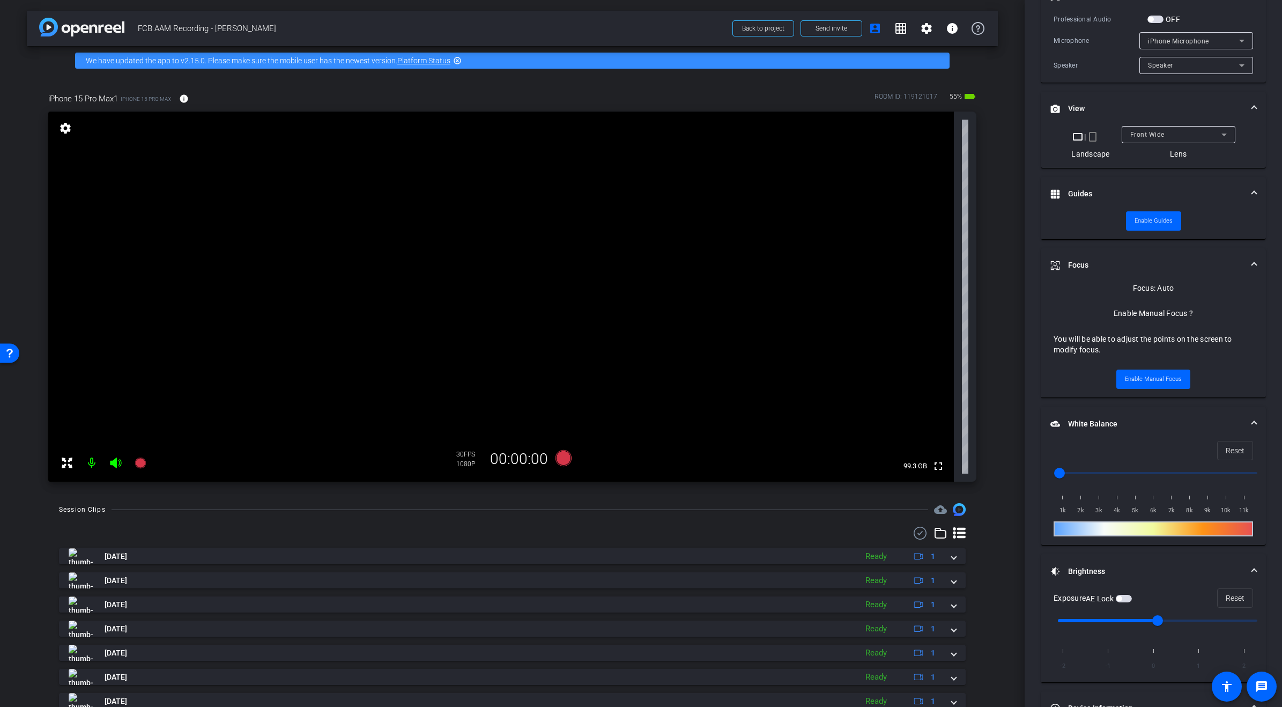
scroll to position [0, 0]
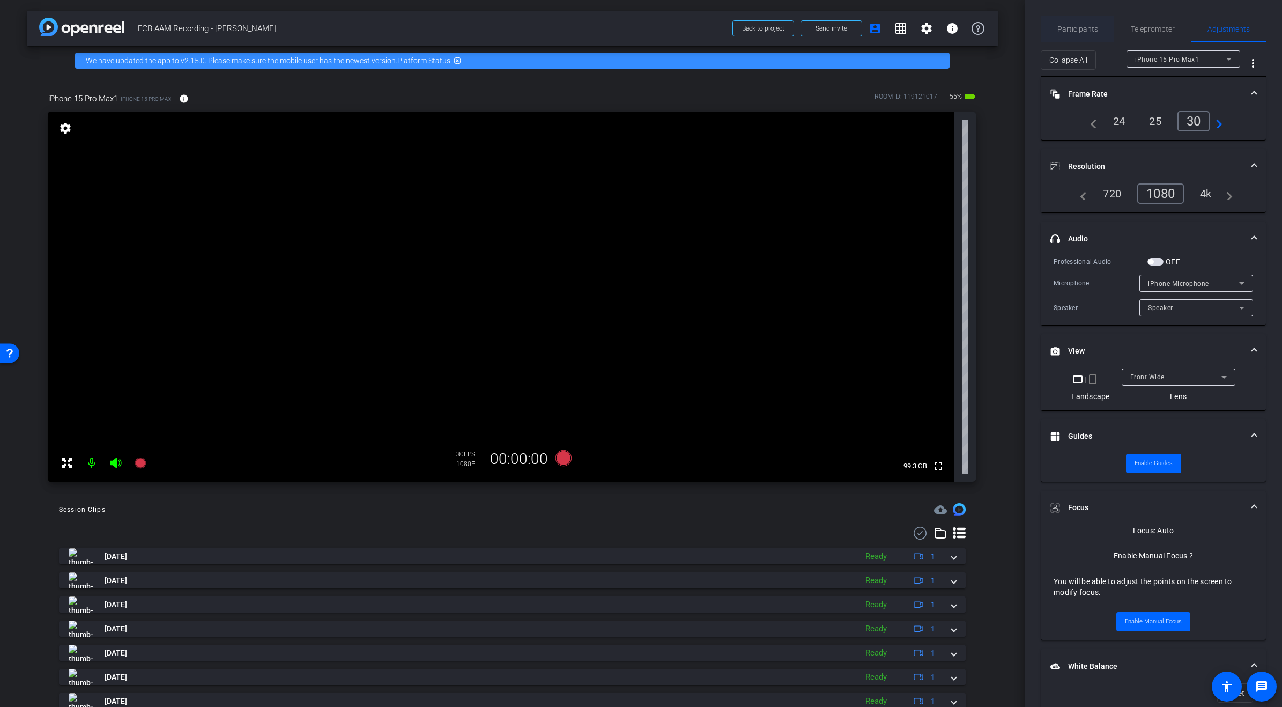
click at [1076, 28] on span "Participants" at bounding box center [1078, 29] width 41 height 8
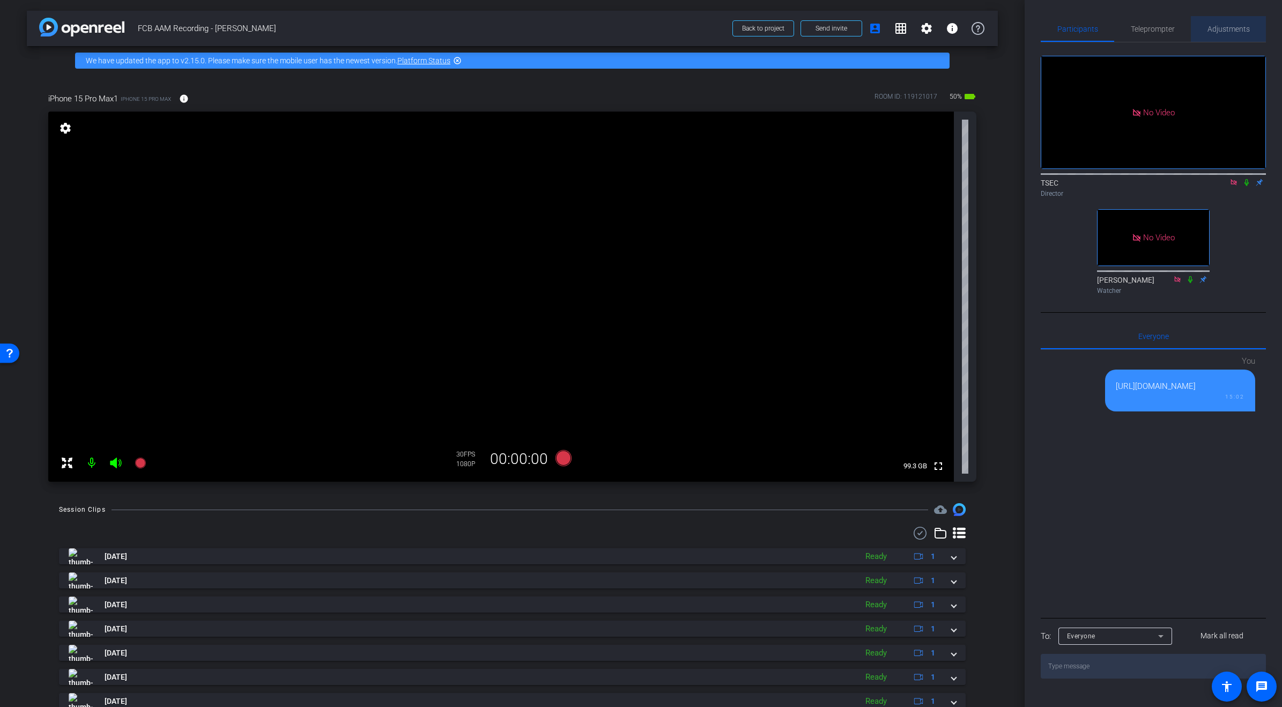
click at [1217, 28] on span "Adjustments" at bounding box center [1229, 29] width 42 height 8
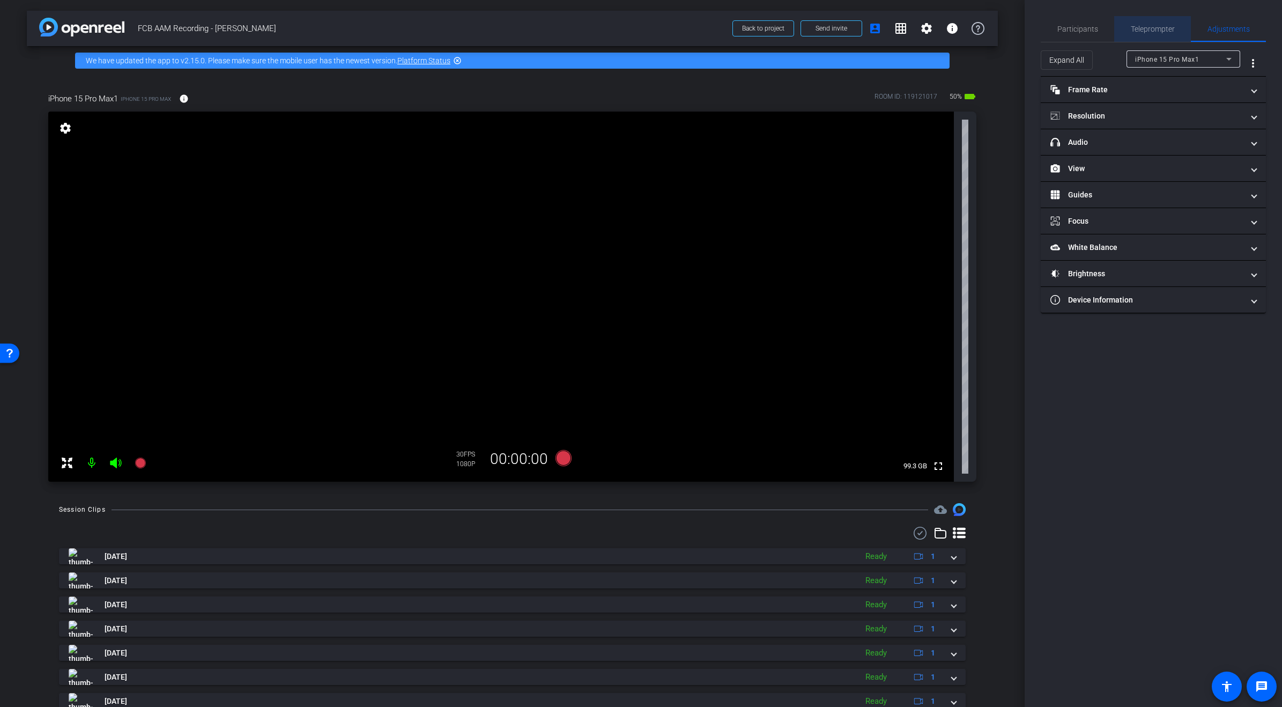
click at [1138, 27] on span "Teleprompter" at bounding box center [1153, 29] width 44 height 8
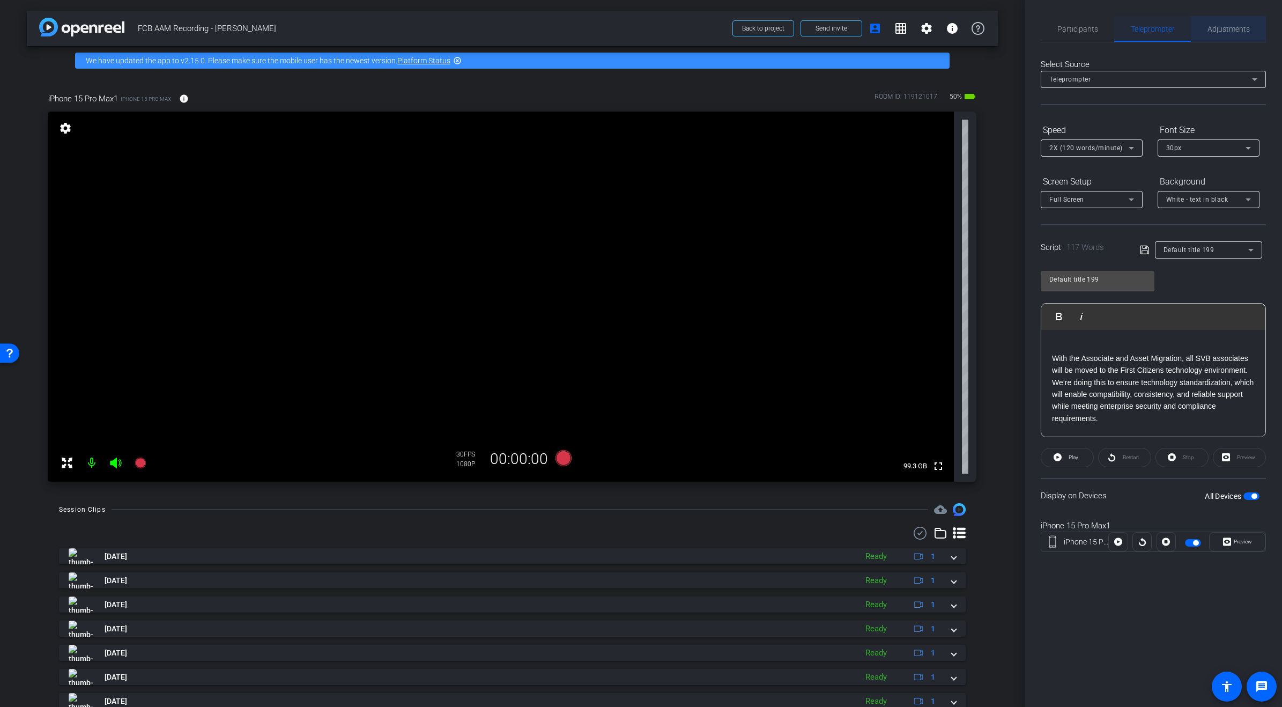
drag, startPoint x: 1226, startPoint y: 28, endPoint x: 1155, endPoint y: 35, distance: 70.6
click at [1225, 28] on span "Adjustments" at bounding box center [1229, 29] width 42 height 8
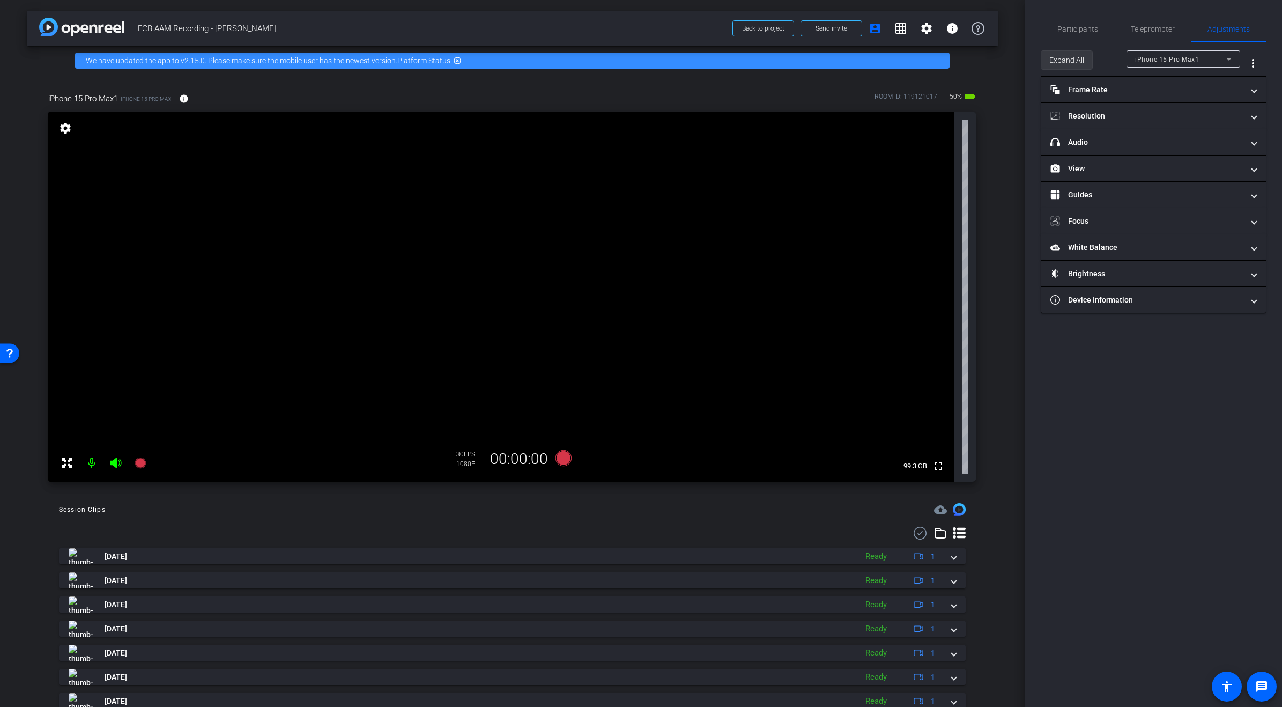
click at [1053, 64] on span "Expand All" at bounding box center [1067, 60] width 35 height 20
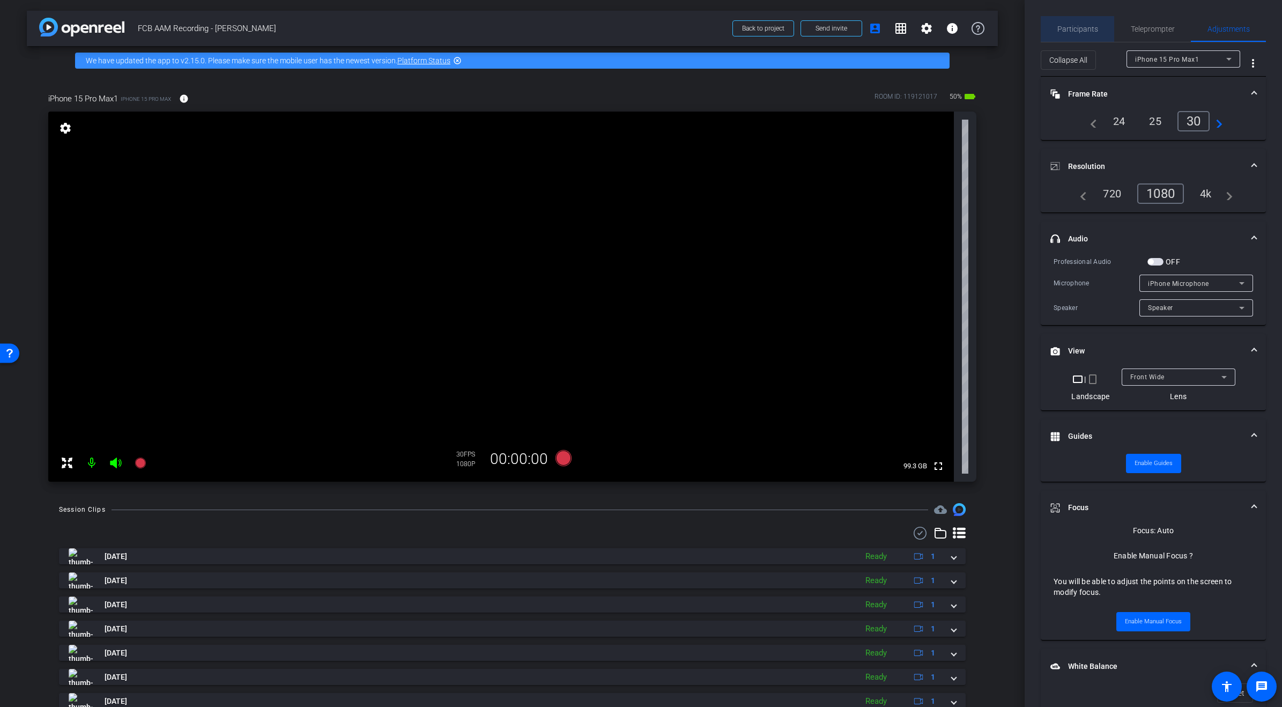
click at [1087, 28] on span "Participants" at bounding box center [1078, 29] width 41 height 8
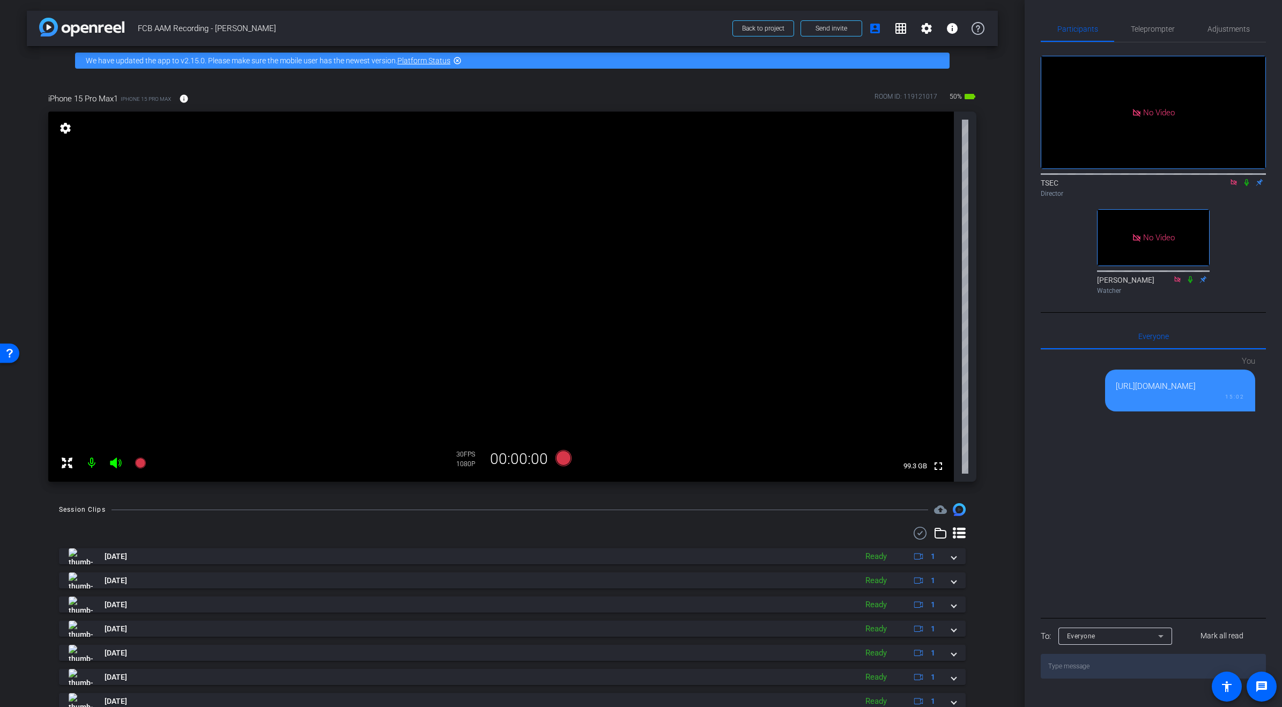
click at [1235, 179] on icon at bounding box center [1234, 183] width 9 height 8
click at [1231, 29] on span "Adjustments" at bounding box center [1229, 29] width 42 height 8
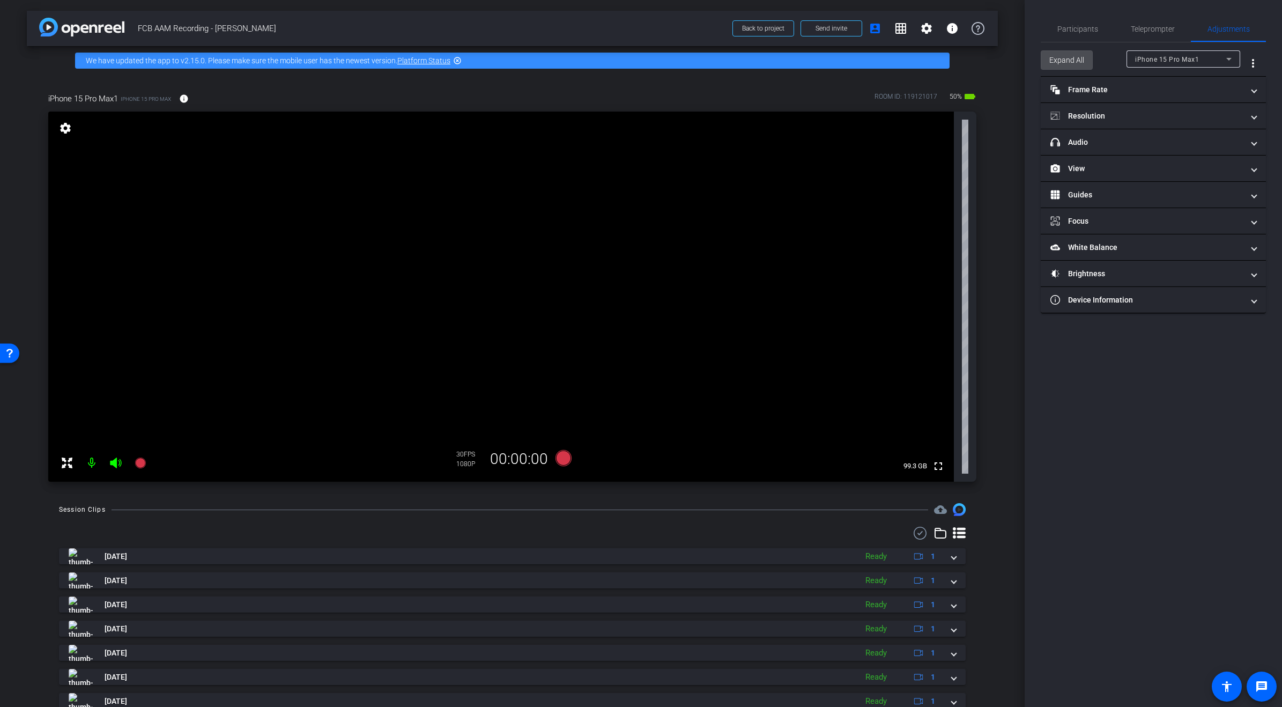
click at [1071, 57] on span "Expand All" at bounding box center [1067, 60] width 35 height 20
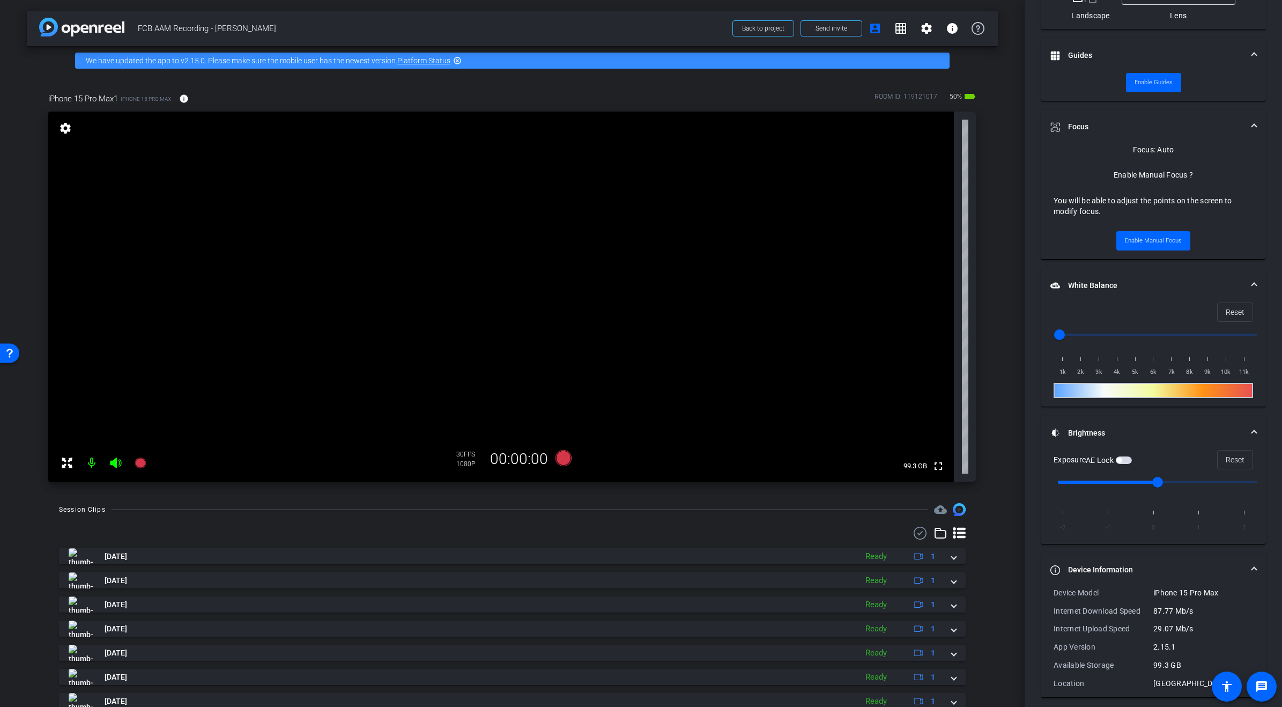
scroll to position [388, 0]
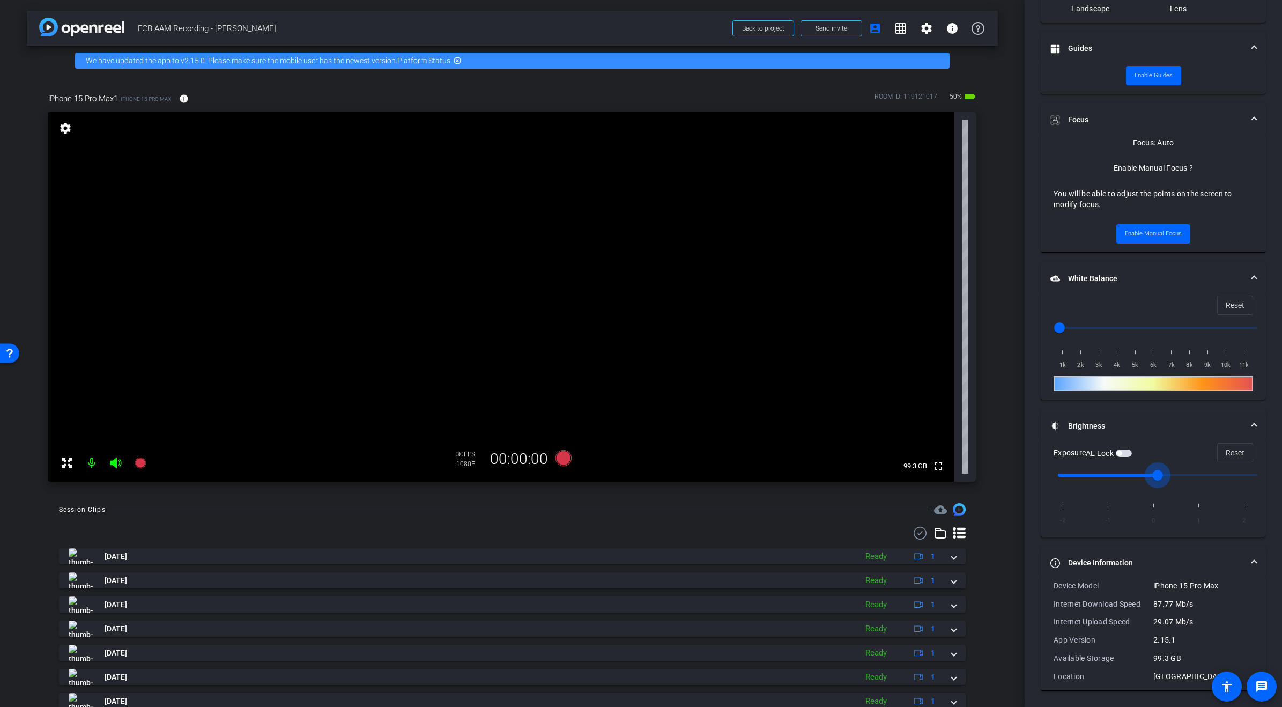
drag, startPoint x: 1159, startPoint y: 474, endPoint x: 1175, endPoint y: 473, distance: 15.6
click at [1178, 474] on input "range" at bounding box center [1158, 475] width 222 height 24
click at [1125, 452] on span "button" at bounding box center [1124, 453] width 16 height 8
drag, startPoint x: 1162, startPoint y: 474, endPoint x: 1173, endPoint y: 474, distance: 11.3
click at [1174, 474] on input "range" at bounding box center [1158, 475] width 222 height 24
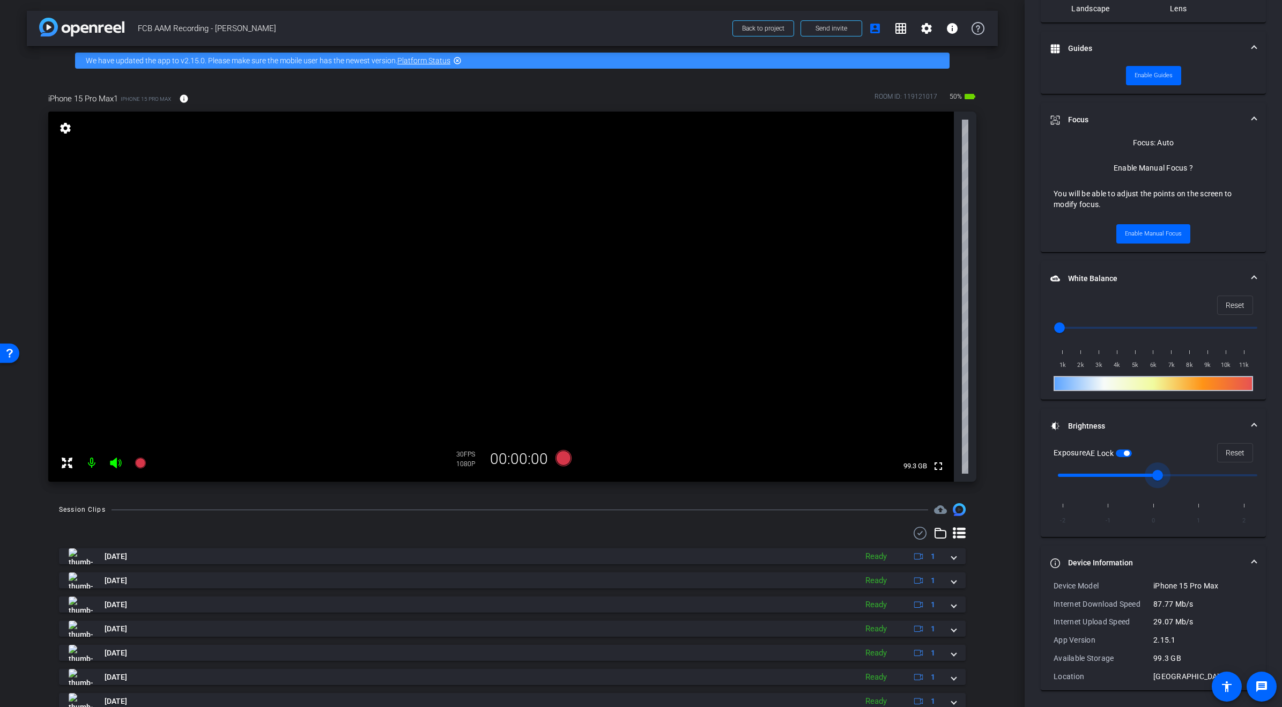
click at [1130, 452] on span "button" at bounding box center [1126, 453] width 5 height 5
click at [1197, 504] on div "-2 -1 0 1 2" at bounding box center [1154, 511] width 200 height 34
drag, startPoint x: 1158, startPoint y: 477, endPoint x: 1209, endPoint y: 476, distance: 51.5
click at [1203, 472] on input "range" at bounding box center [1158, 475] width 222 height 24
drag, startPoint x: 1206, startPoint y: 476, endPoint x: 1186, endPoint y: 477, distance: 19.4
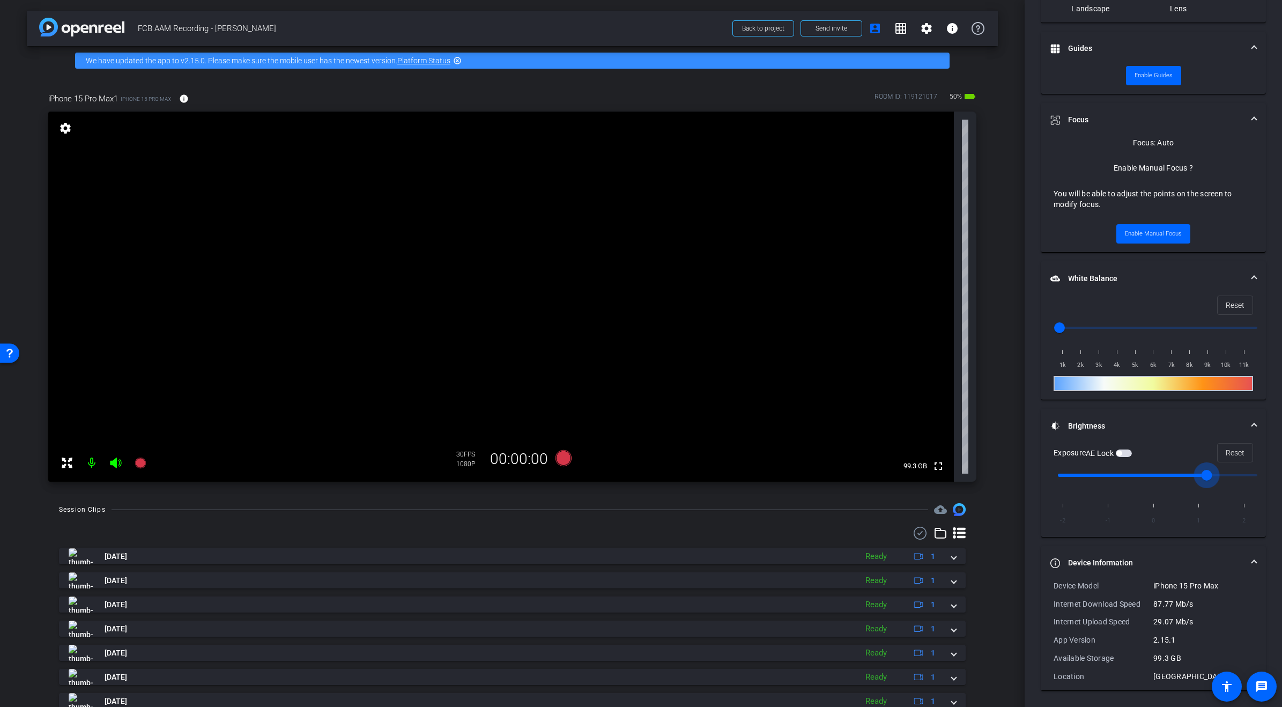
click at [1186, 477] on input "range" at bounding box center [1158, 475] width 222 height 24
click at [1184, 476] on input "range" at bounding box center [1158, 475] width 222 height 24
drag, startPoint x: 1211, startPoint y: 474, endPoint x: 1194, endPoint y: 473, distance: 16.6
click at [1194, 473] on input "range" at bounding box center [1158, 475] width 222 height 24
click at [1238, 454] on span "Reset" at bounding box center [1235, 452] width 19 height 20
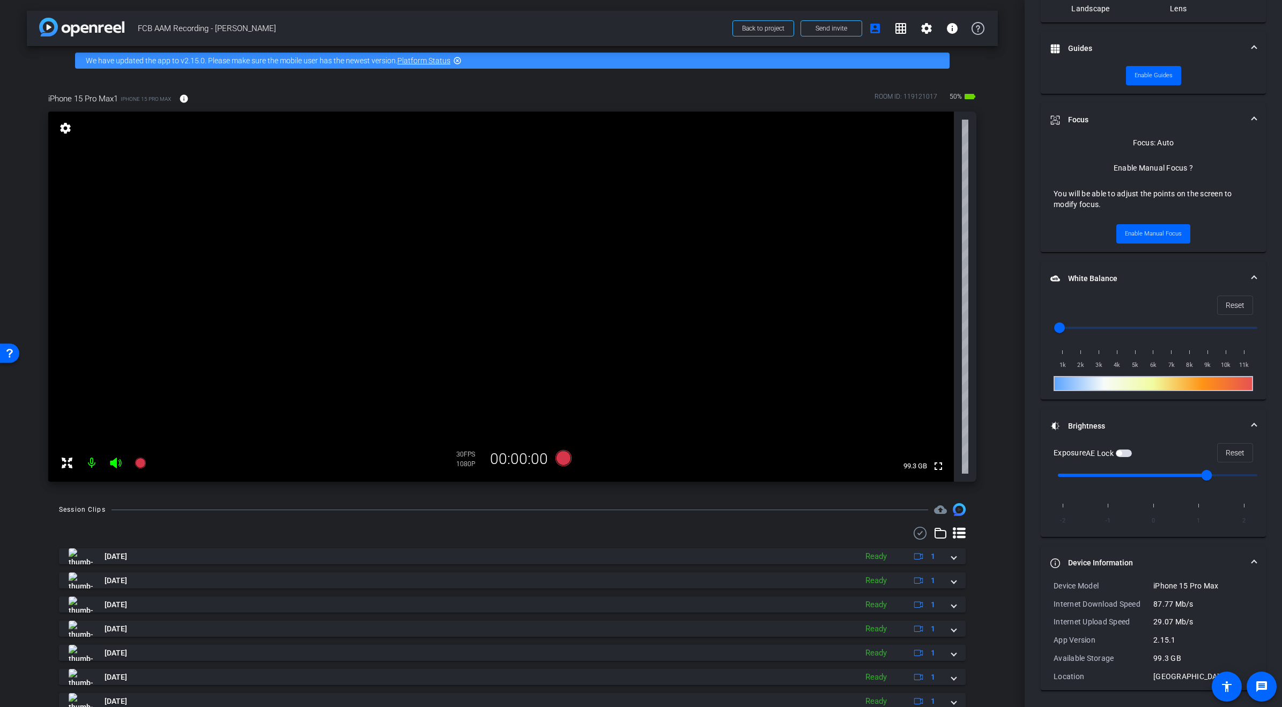
type input "0"
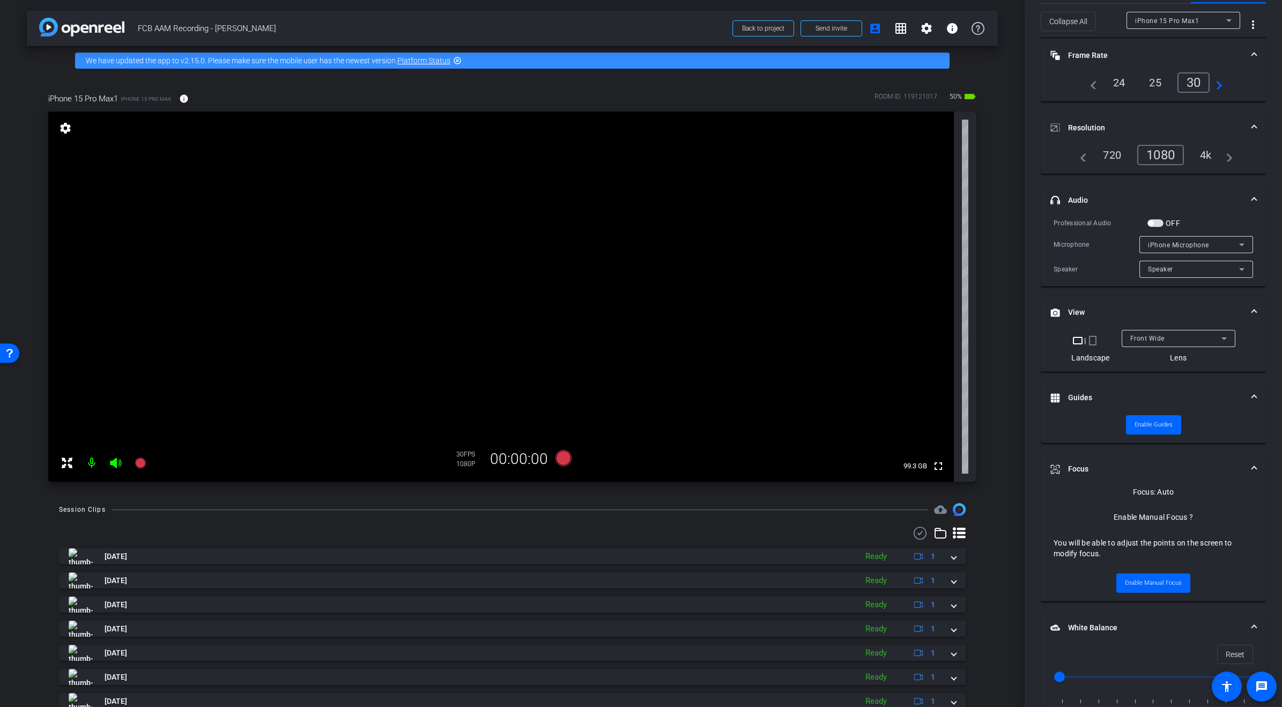
scroll to position [0, 0]
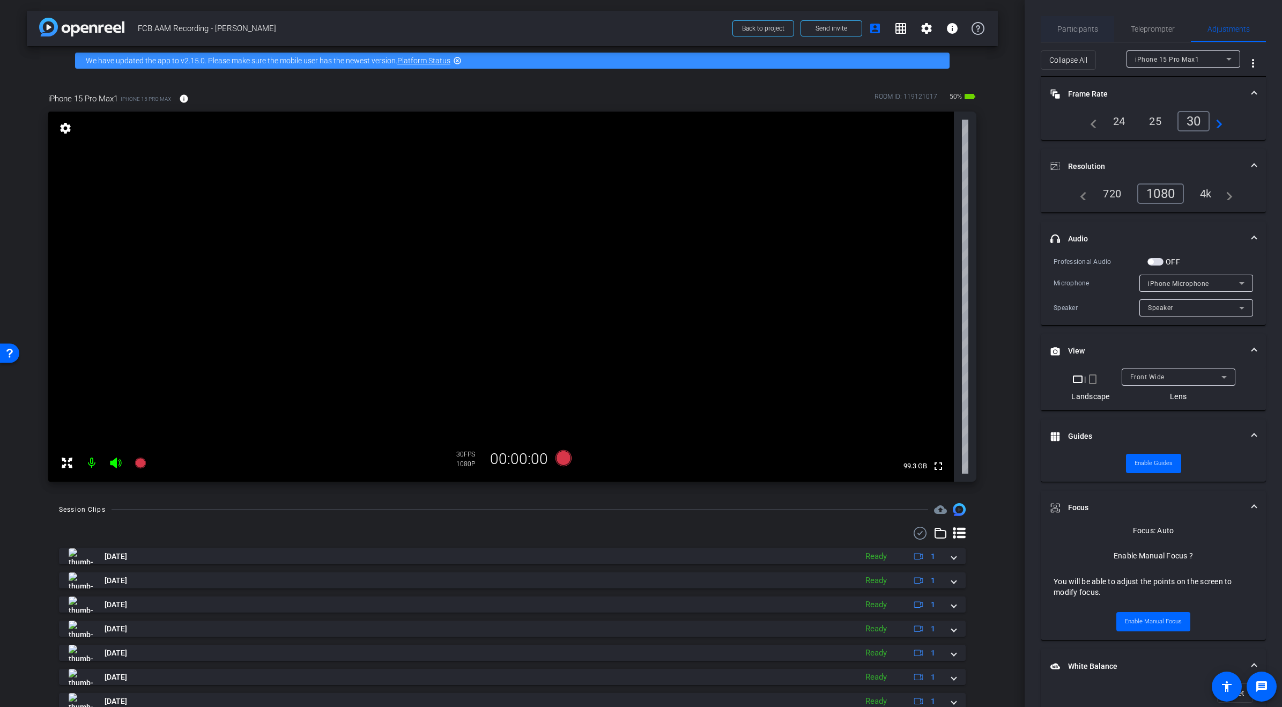
click at [1079, 28] on span "Participants" at bounding box center [1078, 29] width 41 height 8
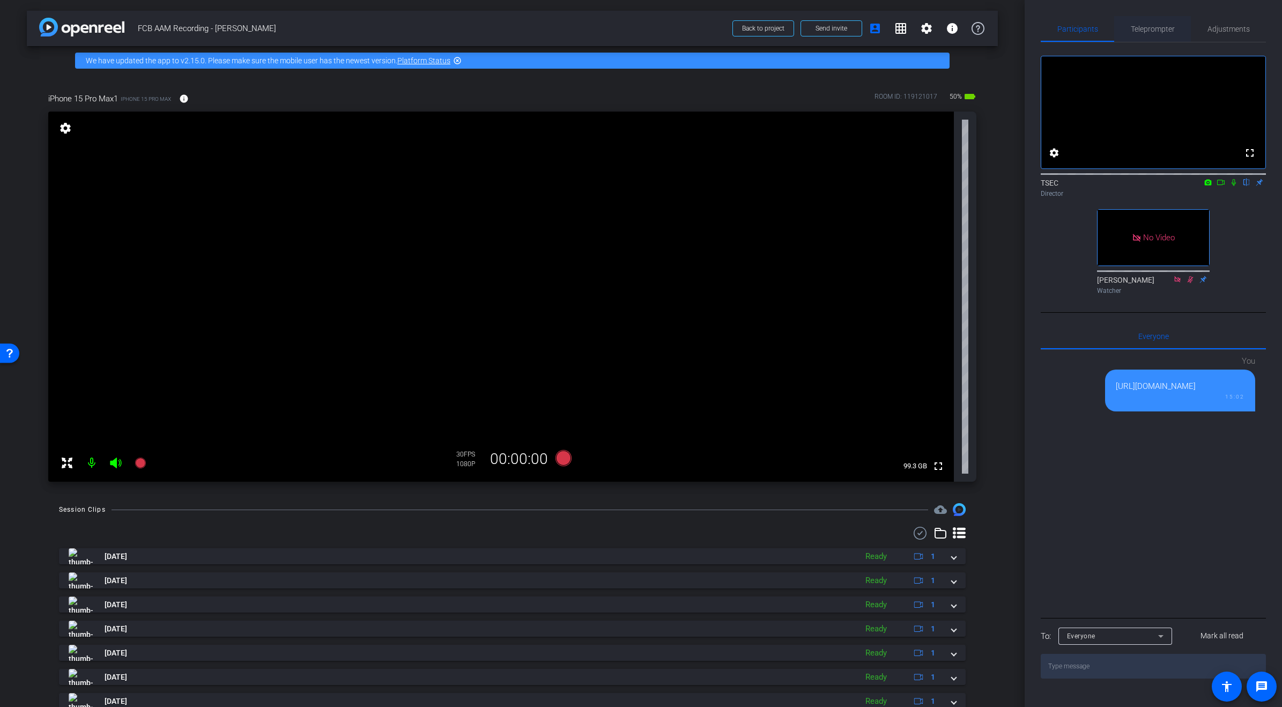
click at [1146, 26] on span "Teleprompter" at bounding box center [1153, 29] width 44 height 8
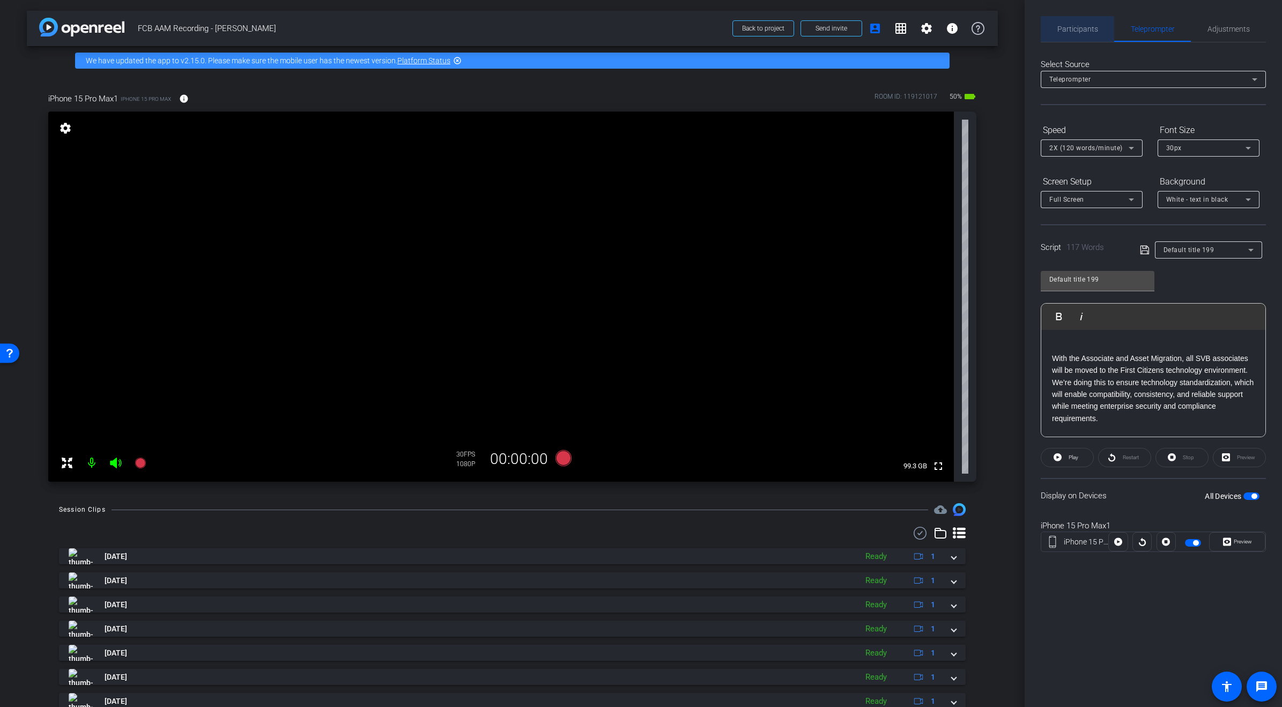
drag, startPoint x: 1075, startPoint y: 25, endPoint x: 1103, endPoint y: 41, distance: 32.0
click at [1075, 25] on span "Participants" at bounding box center [1078, 29] width 41 height 8
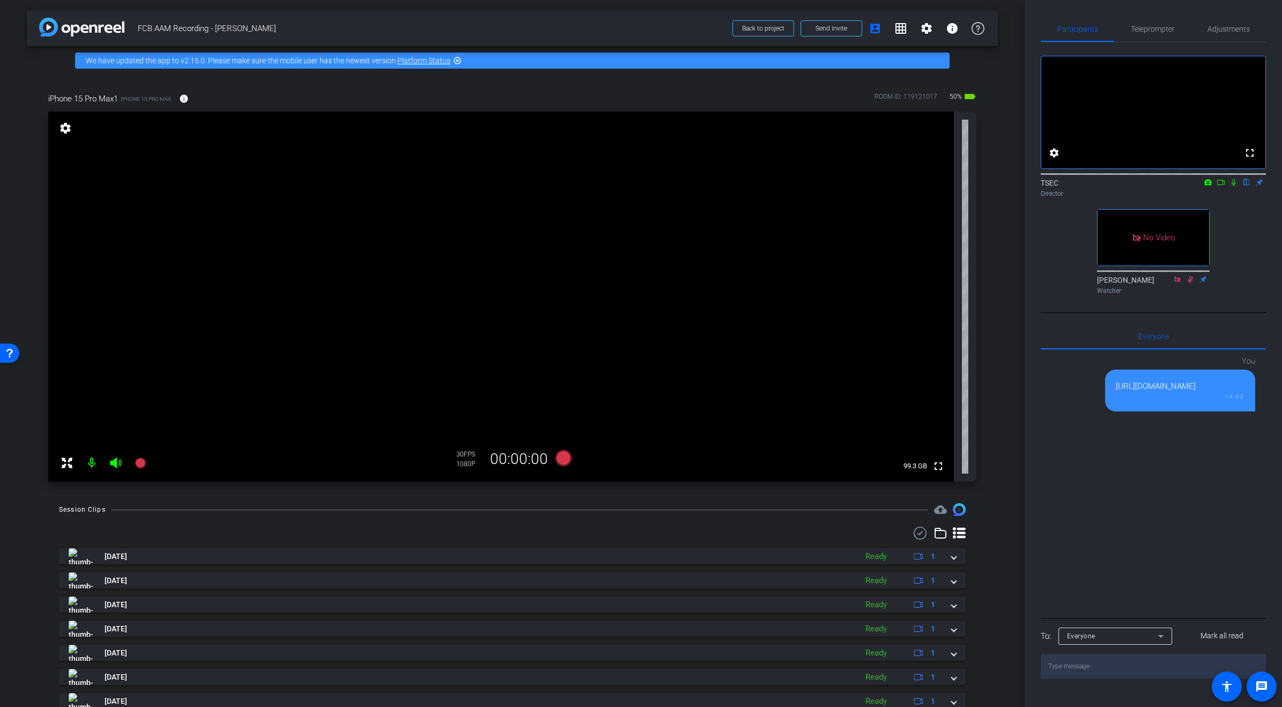
click at [1225, 186] on icon at bounding box center [1221, 183] width 9 height 8
click at [1159, 25] on span "Teleprompter" at bounding box center [1153, 29] width 44 height 8
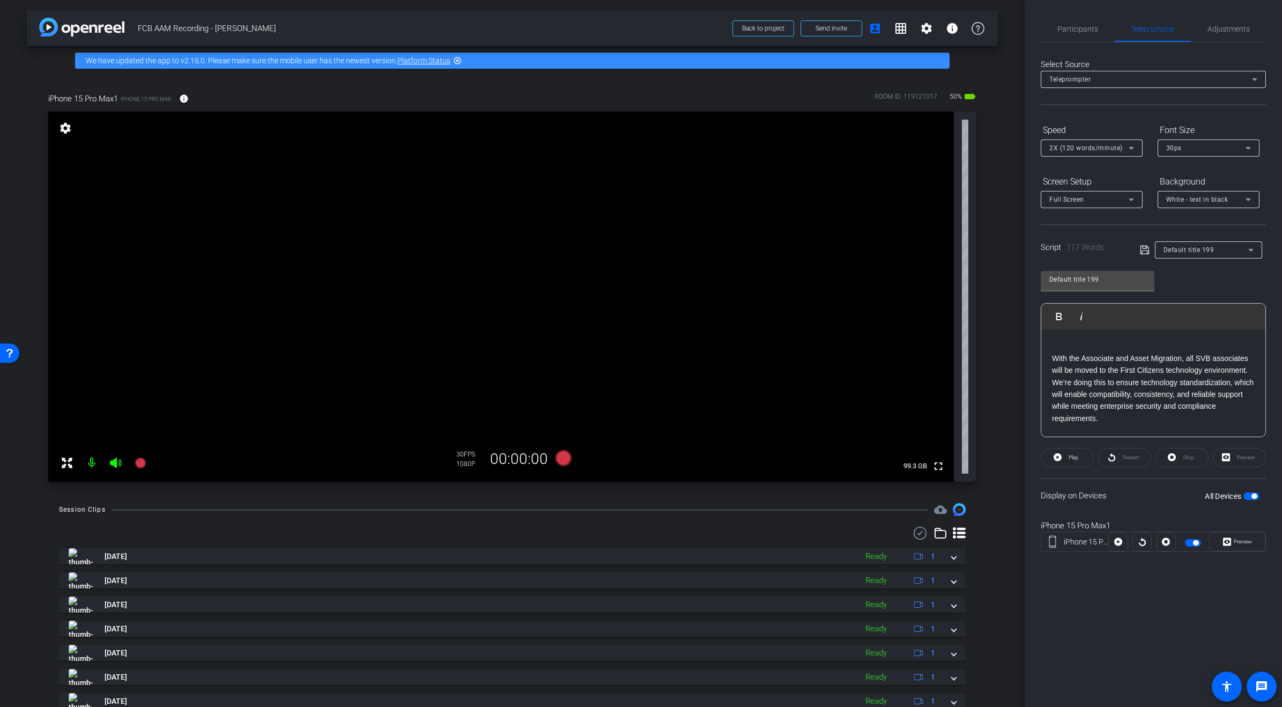
click at [1198, 544] on span "button" at bounding box center [1195, 542] width 5 height 5
click at [1191, 543] on span "button" at bounding box center [1188, 542] width 5 height 5
click at [1079, 458] on span "Play" at bounding box center [1074, 457] width 10 height 6
click at [1241, 544] on span "Preview" at bounding box center [1243, 542] width 18 height 6
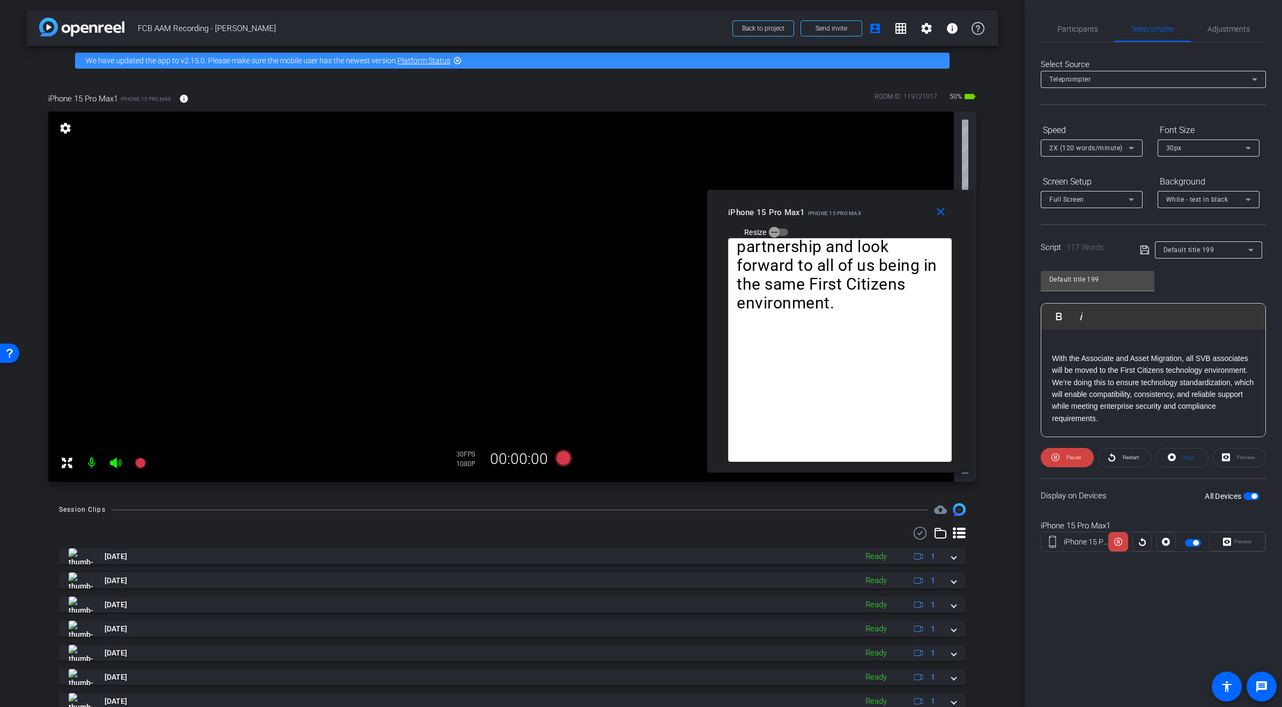
drag, startPoint x: 706, startPoint y: 224, endPoint x: 905, endPoint y: 202, distance: 200.3
click at [905, 202] on div "close iPhone 15 Pro Max1 iPhone 15 Pro Max Resize" at bounding box center [839, 214] width 265 height 48
click at [1056, 456] on icon at bounding box center [1056, 457] width 8 height 8
click at [775, 233] on icon "button" at bounding box center [775, 232] width 10 height 10
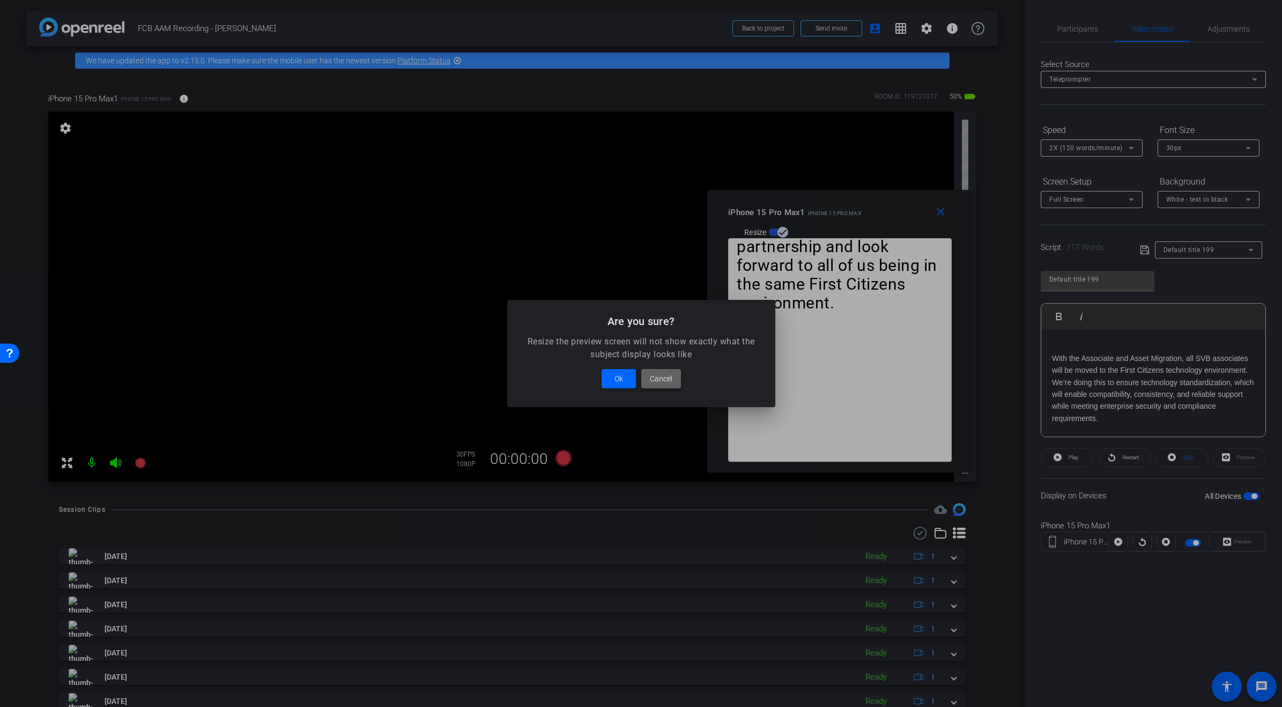
click at [648, 381] on span at bounding box center [661, 379] width 40 height 26
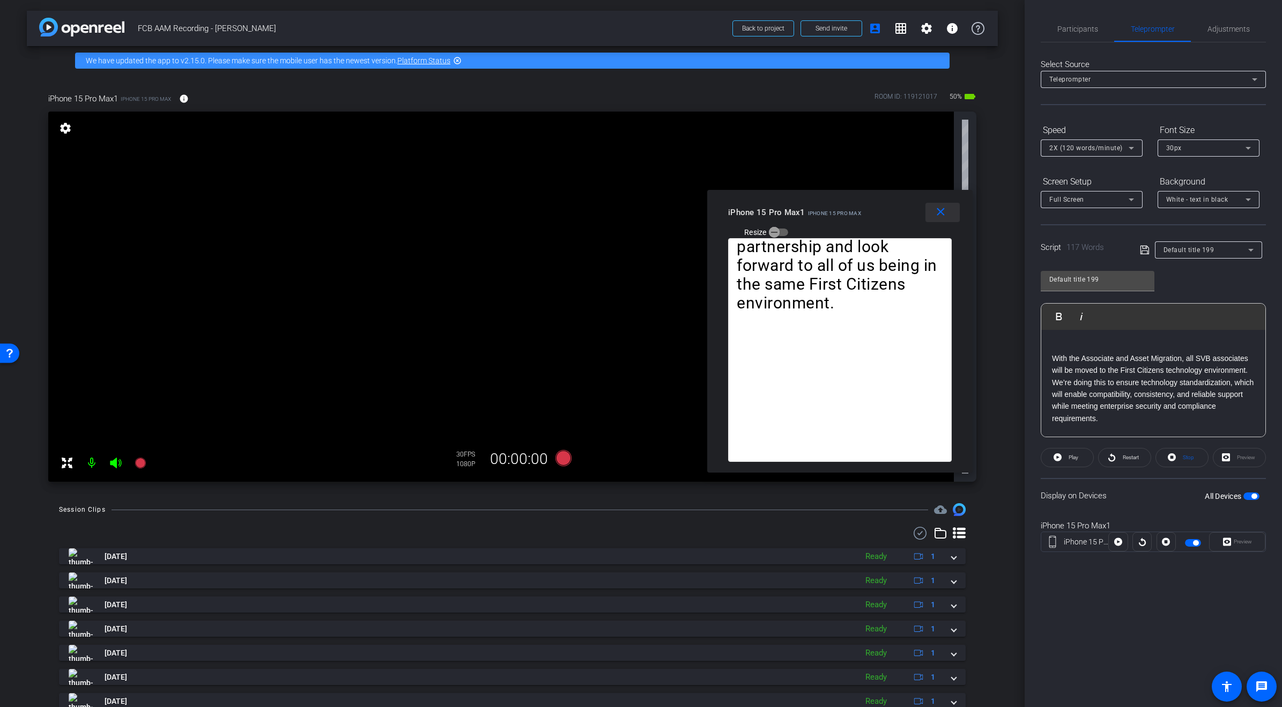
click at [942, 210] on mat-icon "close" at bounding box center [940, 211] width 13 height 13
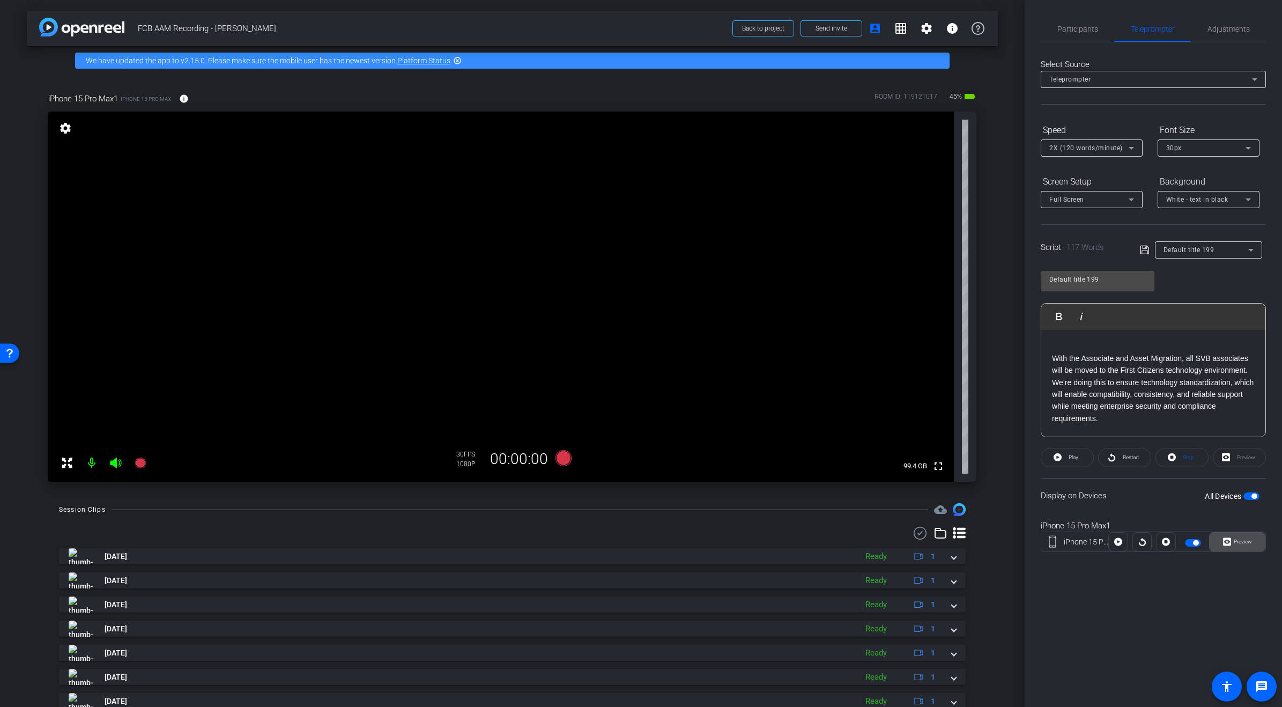
drag, startPoint x: 1244, startPoint y: 539, endPoint x: 1238, endPoint y: 541, distance: 5.6
click at [1244, 539] on span "Preview" at bounding box center [1243, 542] width 18 height 6
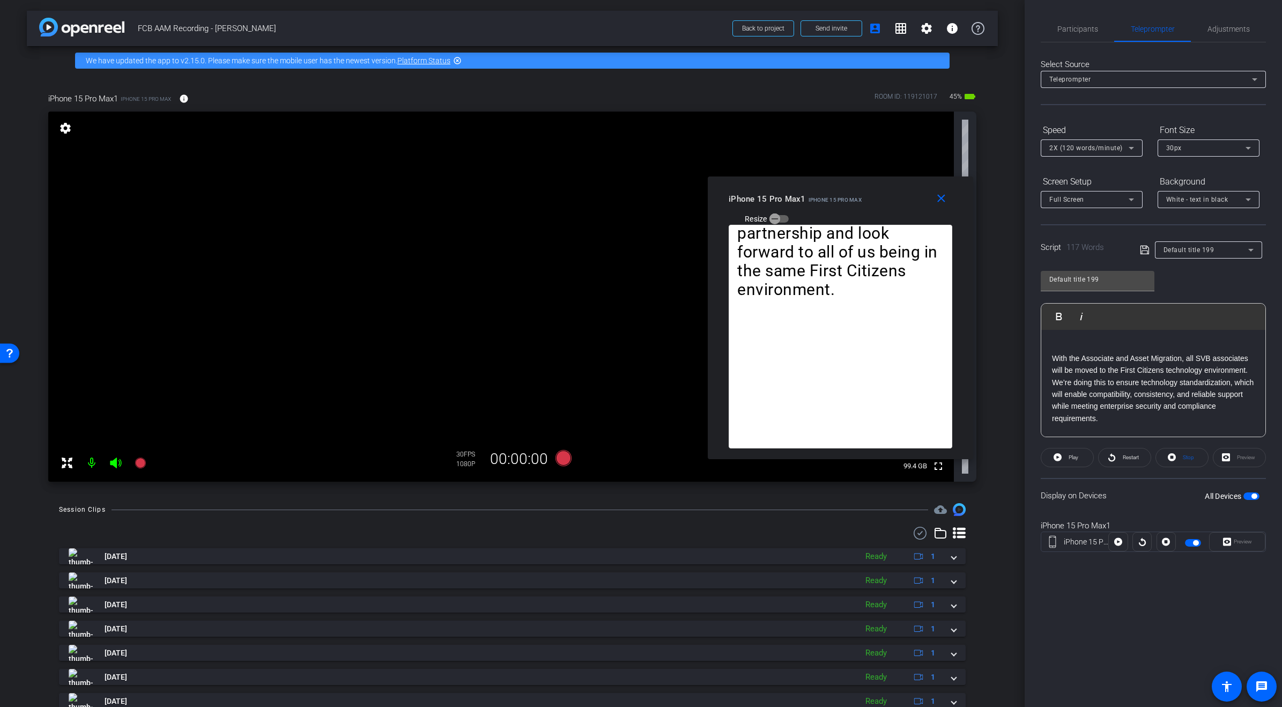
drag, startPoint x: 658, startPoint y: 222, endPoint x: 858, endPoint y: 186, distance: 202.7
click at [858, 186] on div "close iPhone 15 Pro Max1 iPhone 15 Pro Max Resize" at bounding box center [840, 200] width 265 height 48
click at [1143, 540] on icon at bounding box center [1142, 542] width 7 height 8
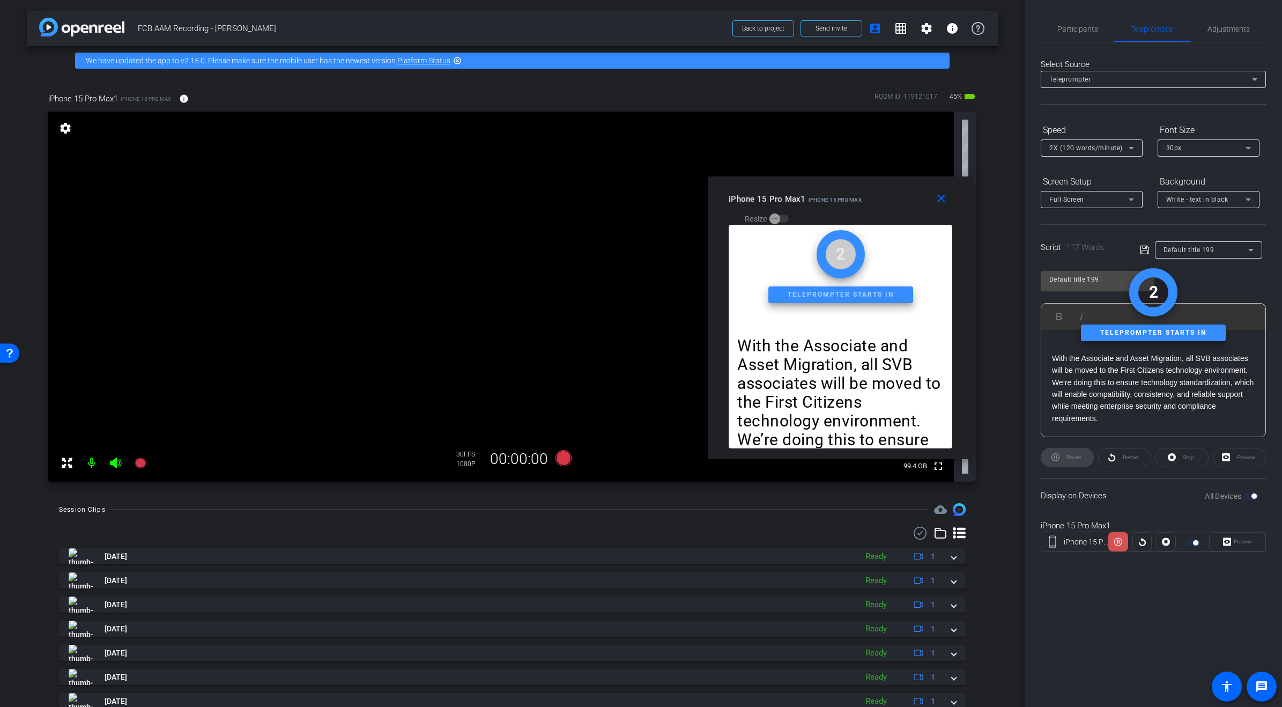
click at [1119, 542] on icon at bounding box center [1119, 542] width 8 height 8
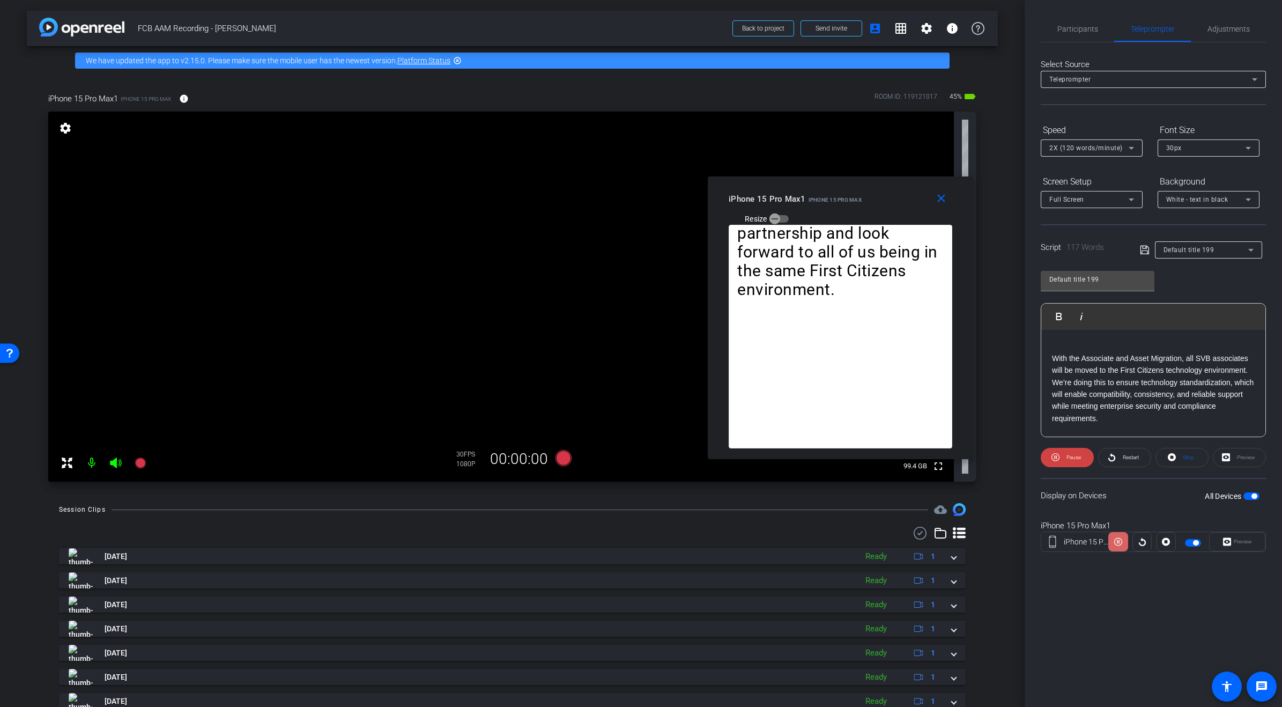
click at [1116, 542] on icon at bounding box center [1119, 542] width 8 height 16
click at [564, 457] on icon at bounding box center [563, 458] width 16 height 16
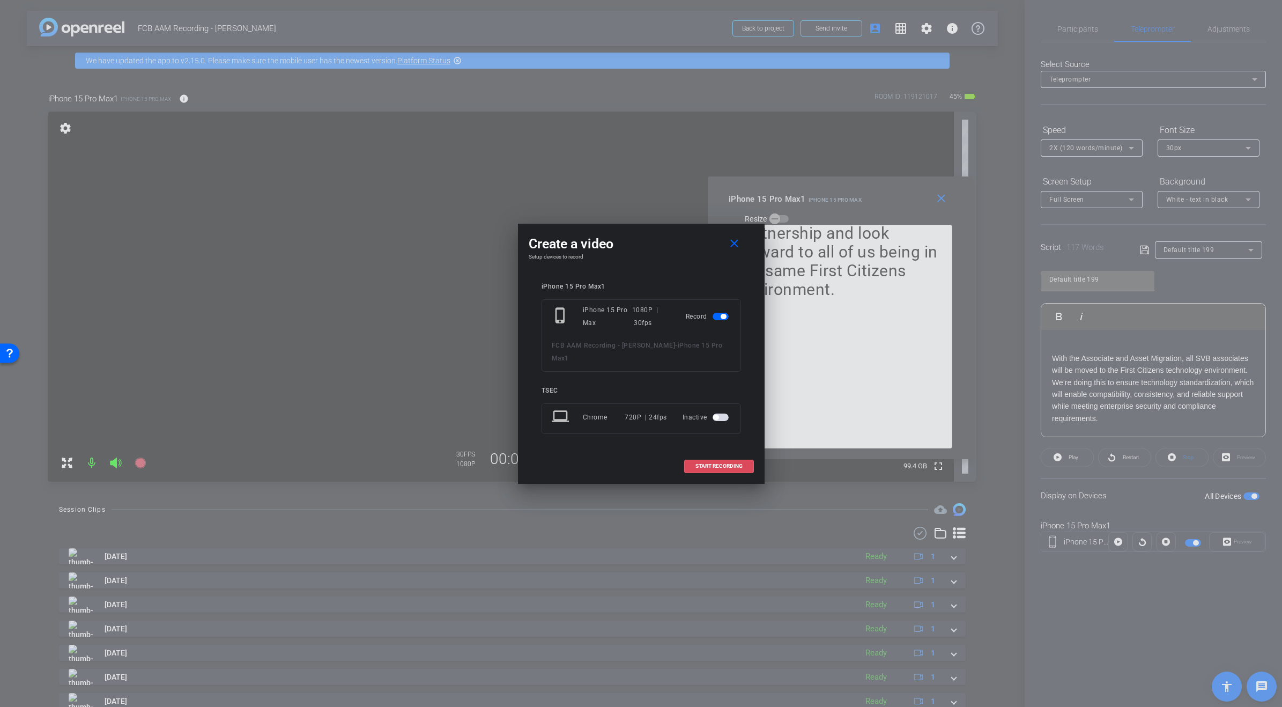
drag, startPoint x: 710, startPoint y: 460, endPoint x: 737, endPoint y: 441, distance: 33.9
click at [710, 463] on span "START RECORDING" at bounding box center [719, 465] width 47 height 5
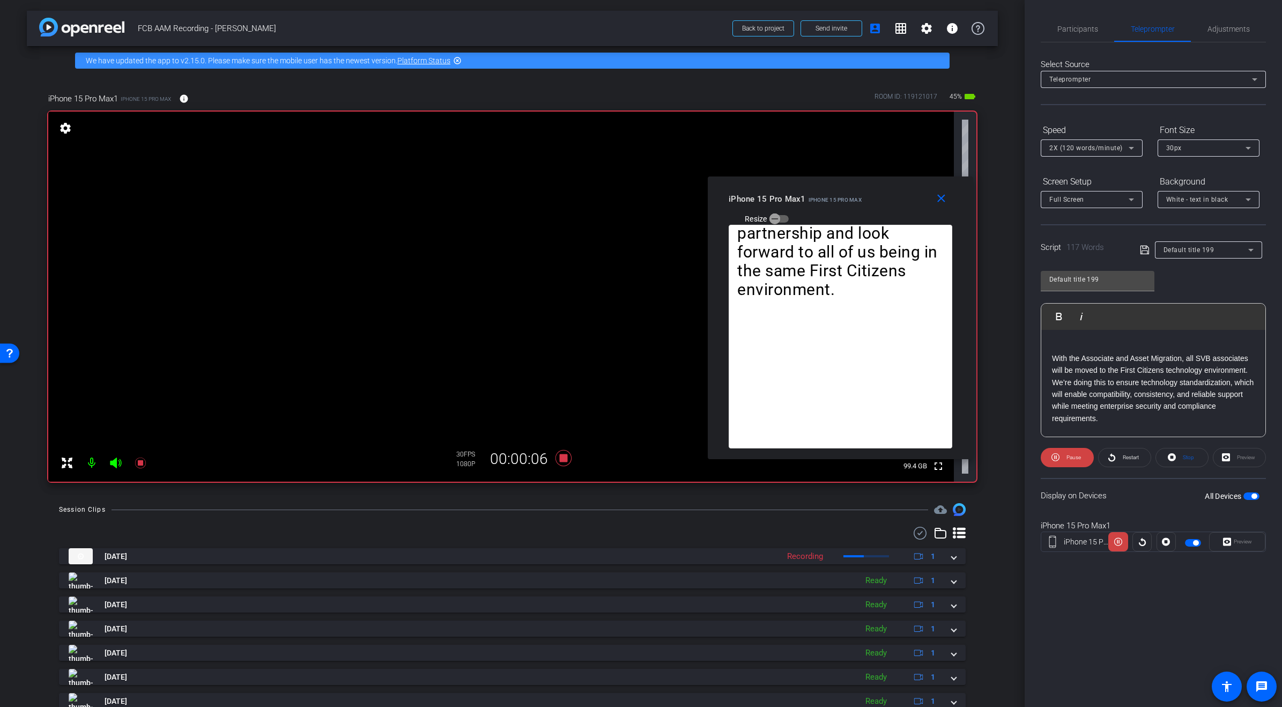
click at [1242, 544] on div "Preview" at bounding box center [1237, 541] width 56 height 19
click at [1181, 455] on span "Stop" at bounding box center [1188, 457] width 14 height 15
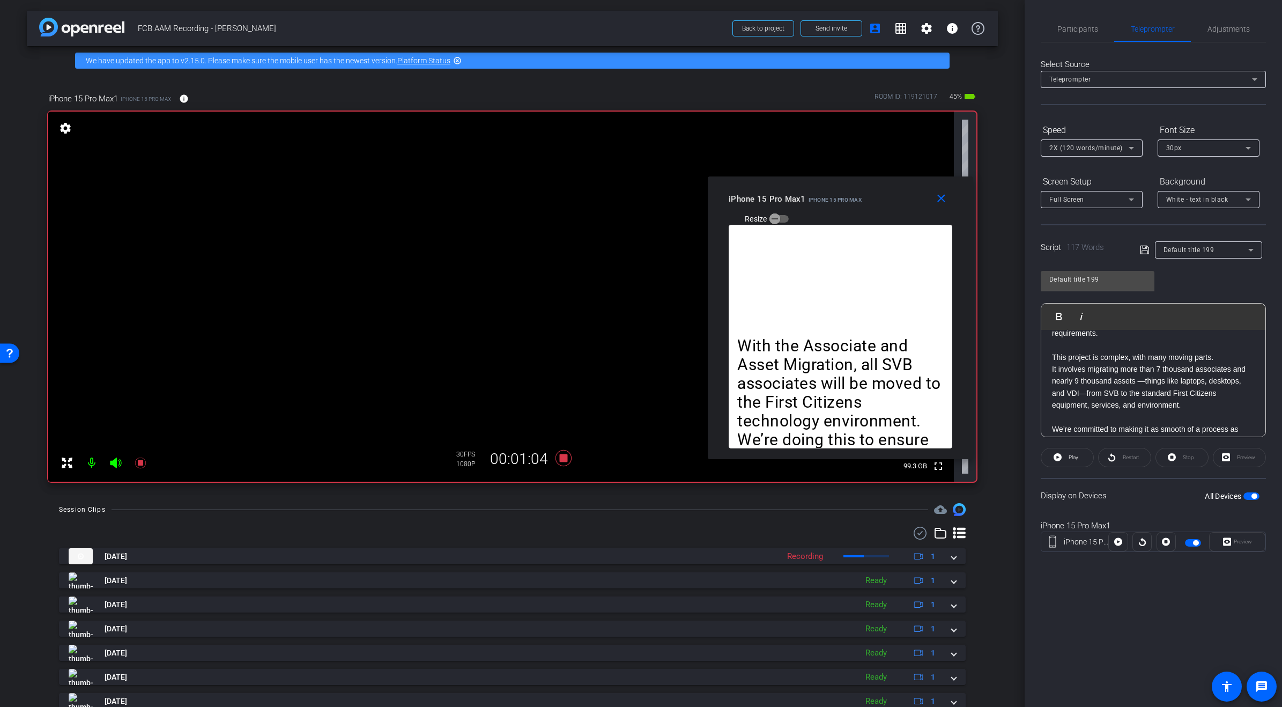
click at [1126, 154] on div "2X (120 words/minute)" at bounding box center [1092, 147] width 85 height 17
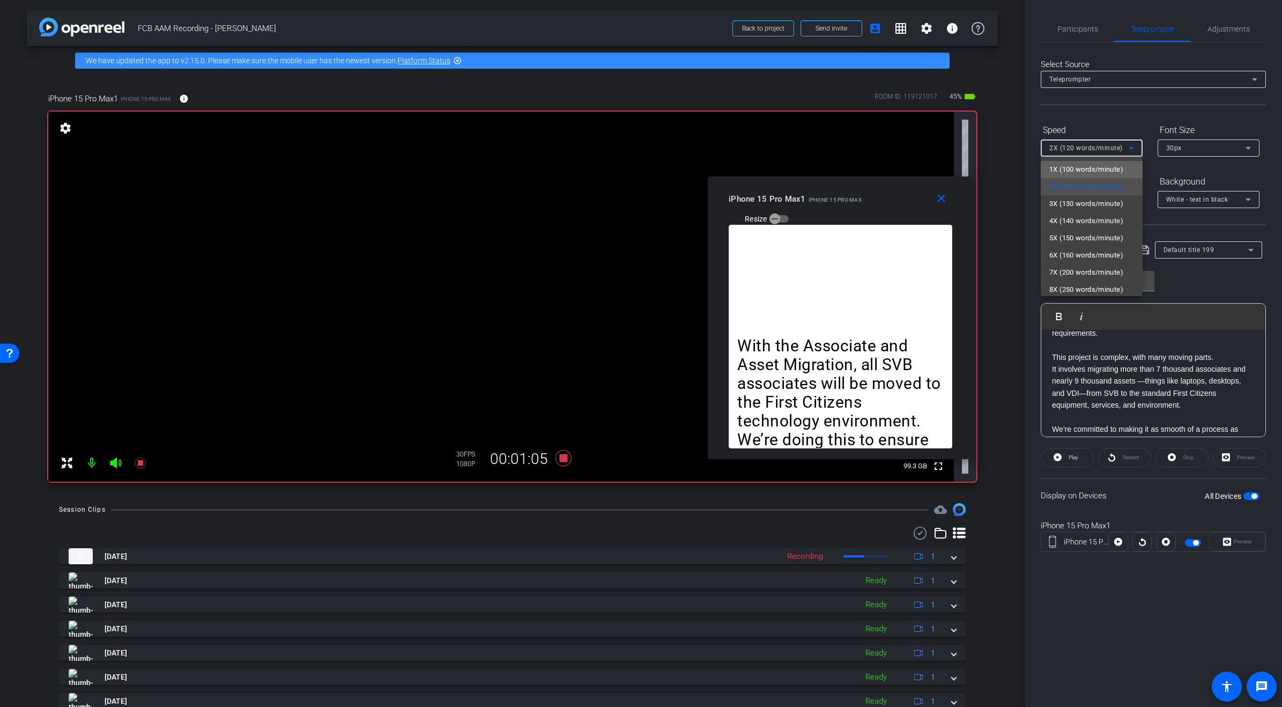
click at [1113, 167] on span "1X (100 words/minute)" at bounding box center [1087, 169] width 74 height 13
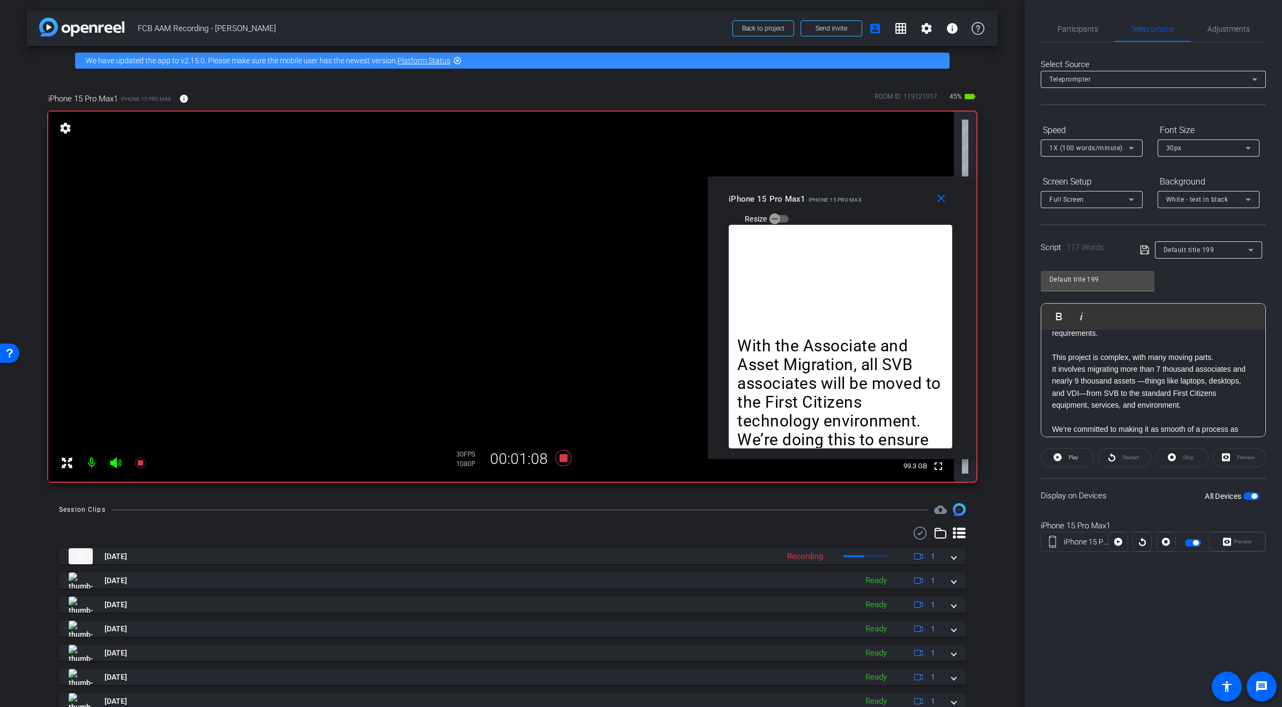
click at [1182, 458] on div "Stop" at bounding box center [1182, 457] width 53 height 19
click at [1170, 458] on div "Stop" at bounding box center [1182, 457] width 53 height 19
click at [1112, 458] on div "Restart" at bounding box center [1124, 457] width 53 height 19
click at [1058, 455] on icon at bounding box center [1058, 457] width 8 height 8
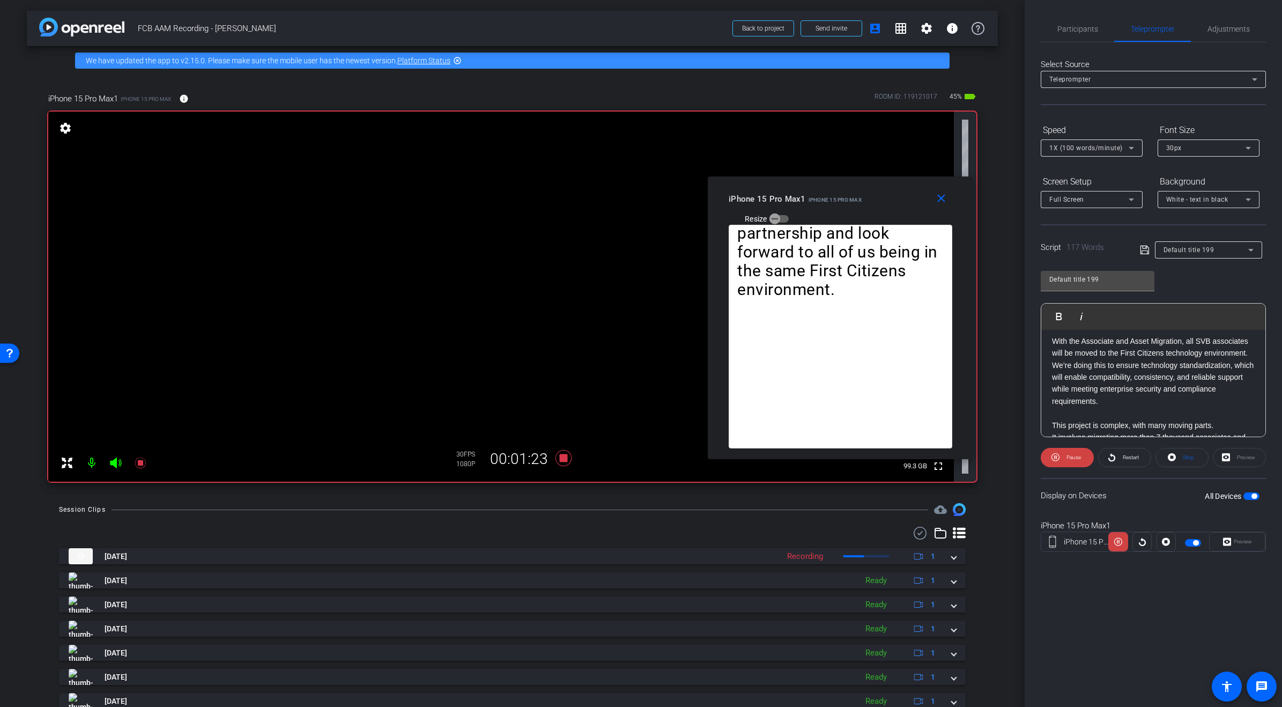
scroll to position [18, 0]
click at [1182, 458] on span "Stop" at bounding box center [1188, 457] width 14 height 15
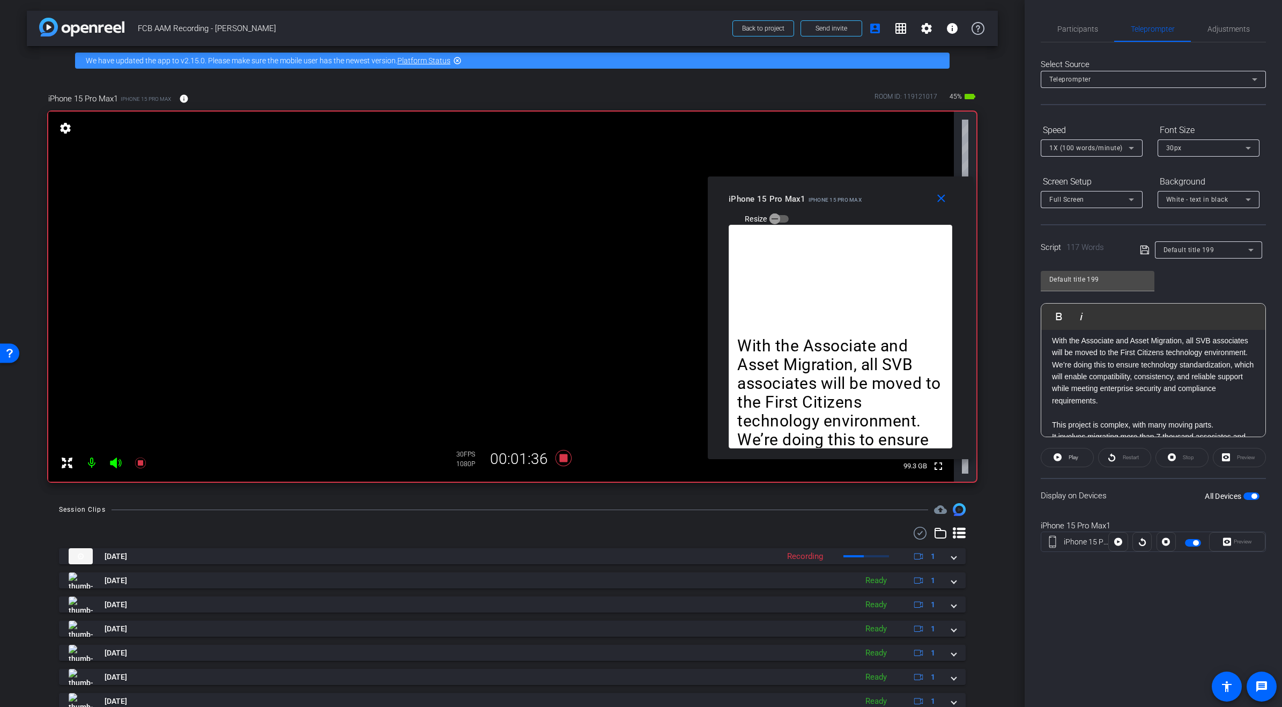
click at [1123, 459] on div "Restart" at bounding box center [1124, 457] width 53 height 19
drag, startPoint x: 1108, startPoint y: 460, endPoint x: 1117, endPoint y: 460, distance: 9.1
click at [1108, 460] on div "Restart" at bounding box center [1124, 457] width 53 height 19
click at [1111, 458] on div "Restart" at bounding box center [1124, 457] width 53 height 19
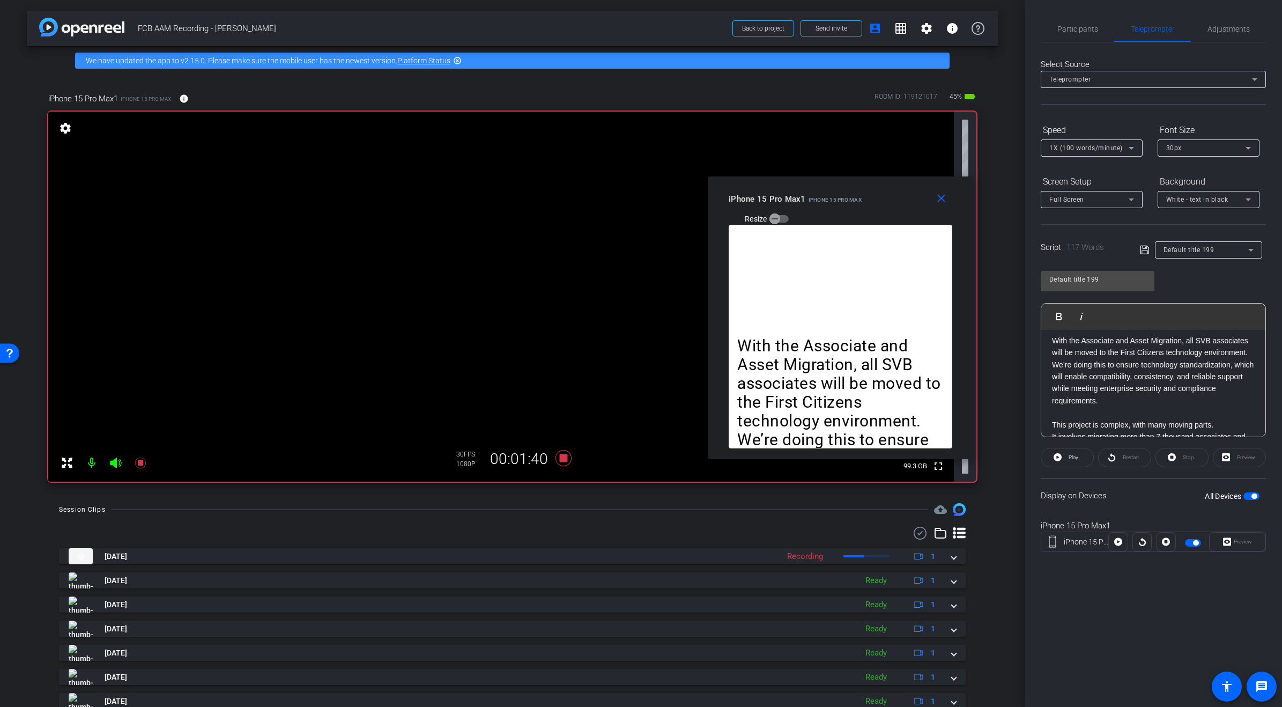
click at [1142, 541] on div at bounding box center [1142, 541] width 19 height 19
click at [940, 197] on mat-icon "close" at bounding box center [941, 198] width 13 height 13
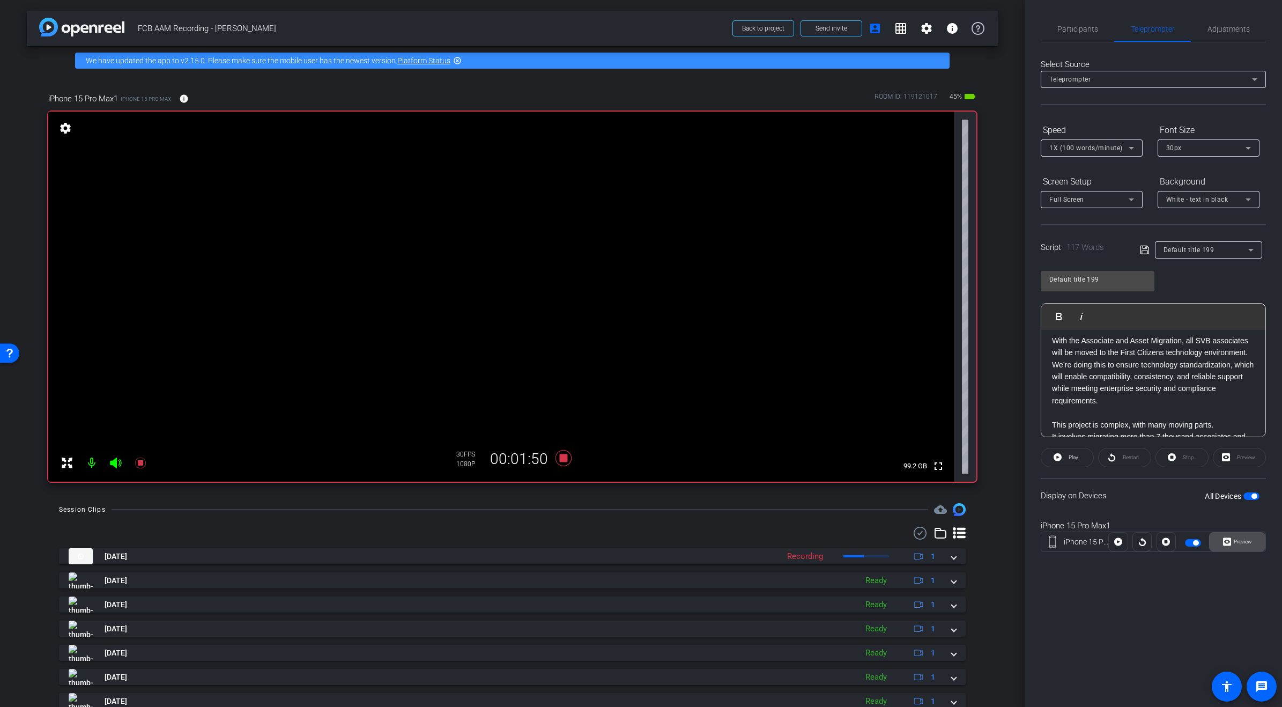
click at [1242, 540] on span "Preview" at bounding box center [1243, 542] width 18 height 6
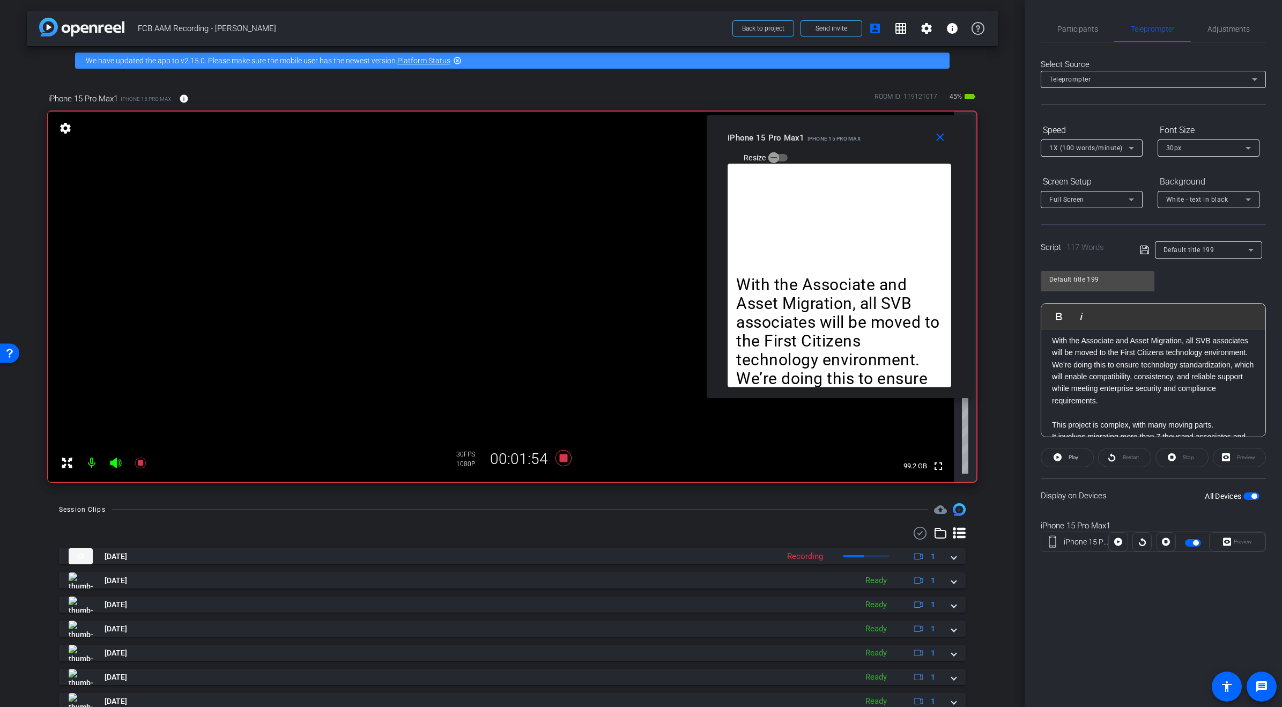
drag, startPoint x: 668, startPoint y: 228, endPoint x: 866, endPoint y: 131, distance: 220.9
click at [866, 131] on div "iPhone 15 Pro Max1 iPhone 15 Pro Max Resize" at bounding box center [844, 147] width 232 height 38
click at [1057, 459] on icon at bounding box center [1058, 457] width 8 height 8
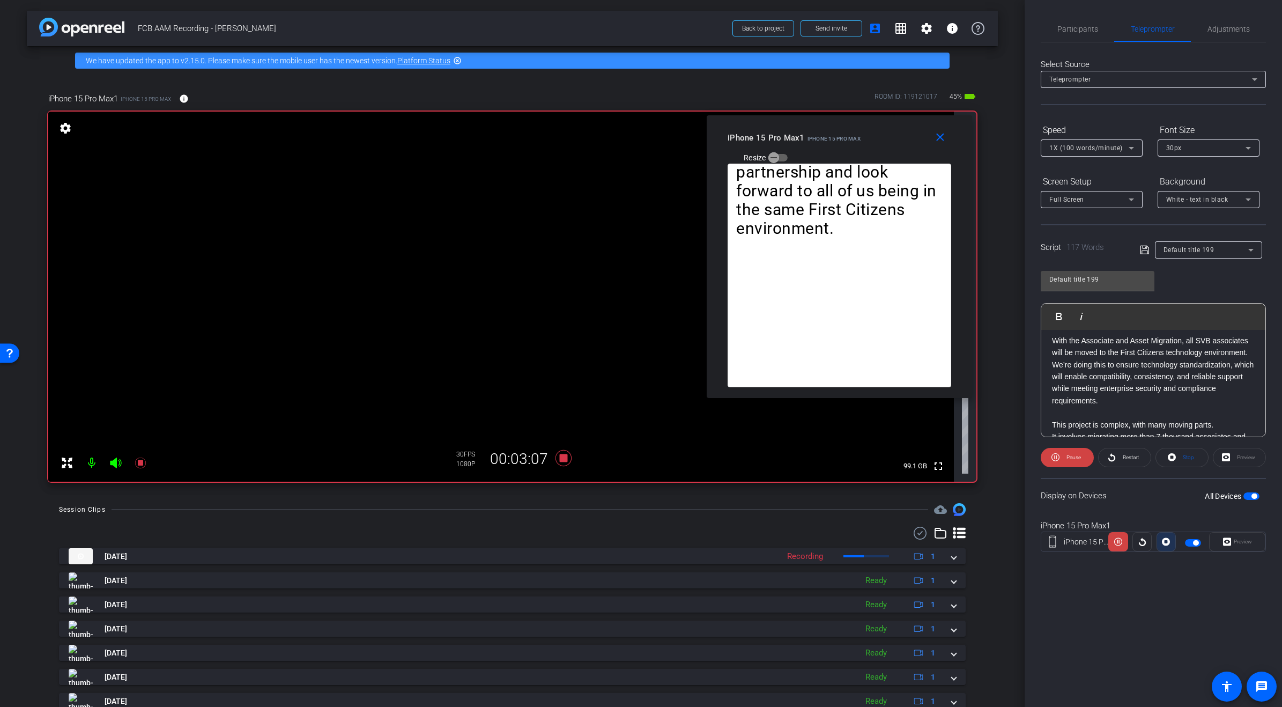
click at [1167, 540] on icon at bounding box center [1166, 542] width 8 height 16
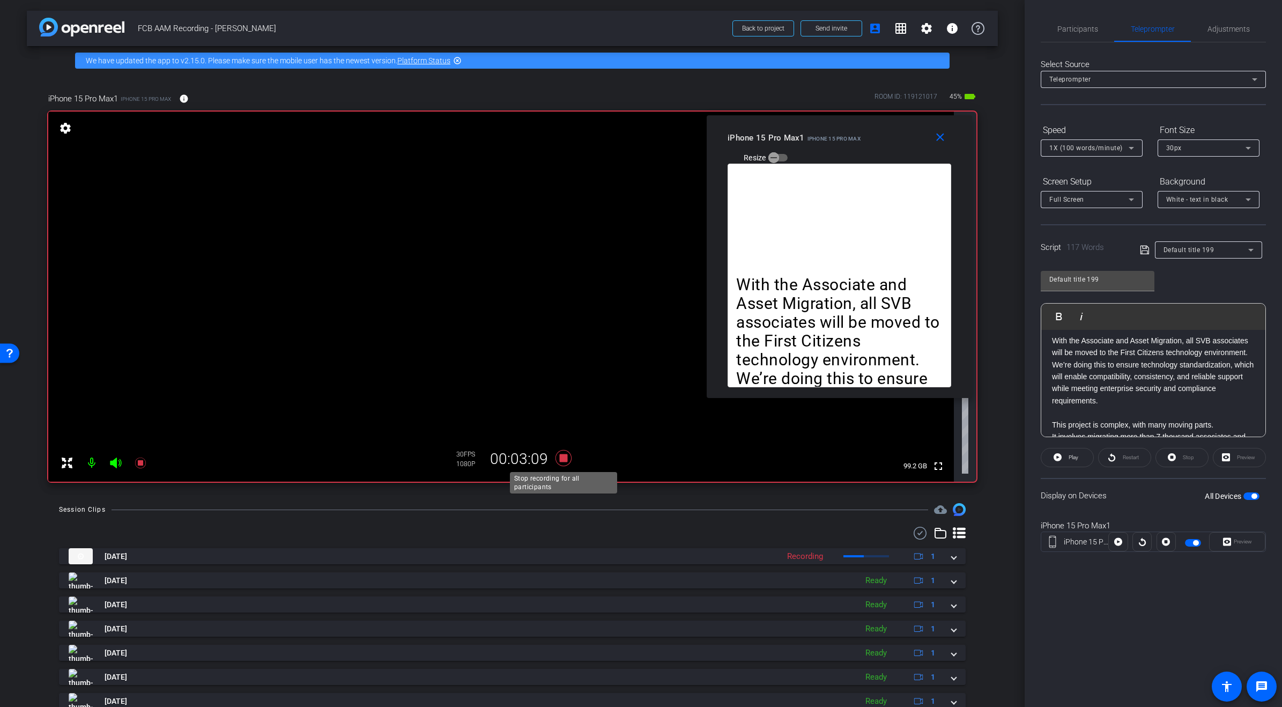
click at [569, 455] on icon at bounding box center [564, 457] width 26 height 19
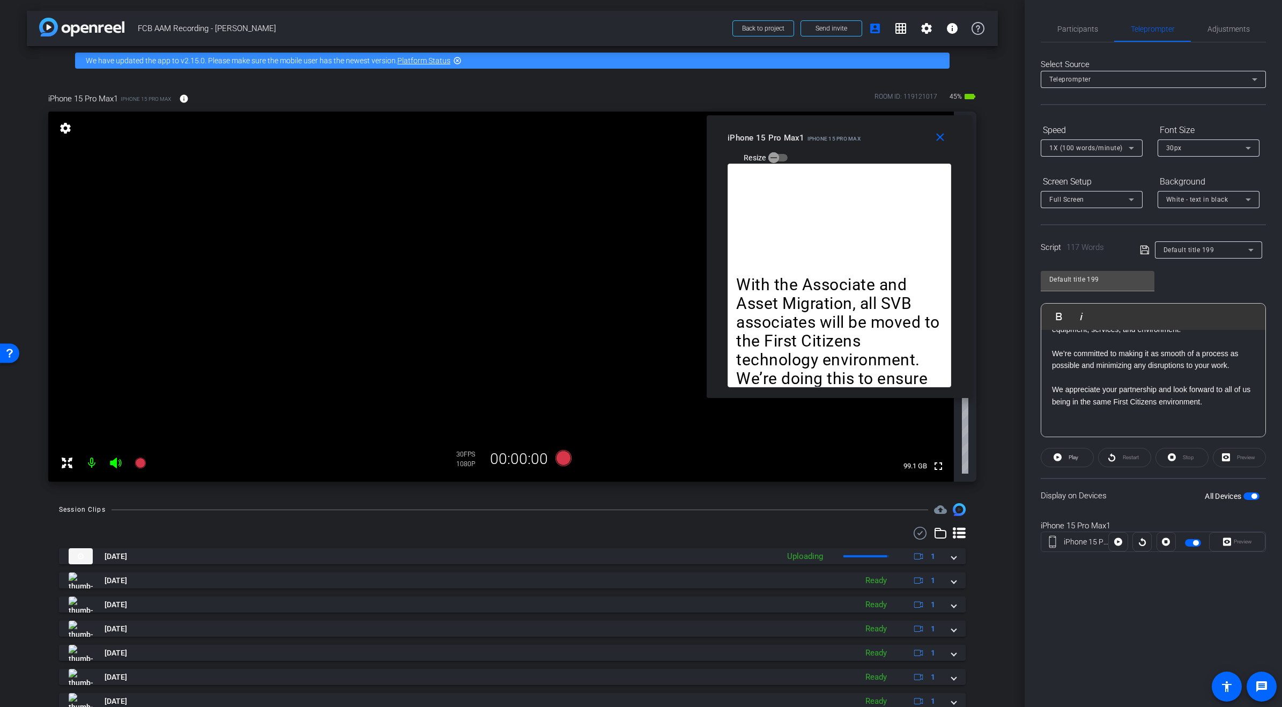
scroll to position [175, 0]
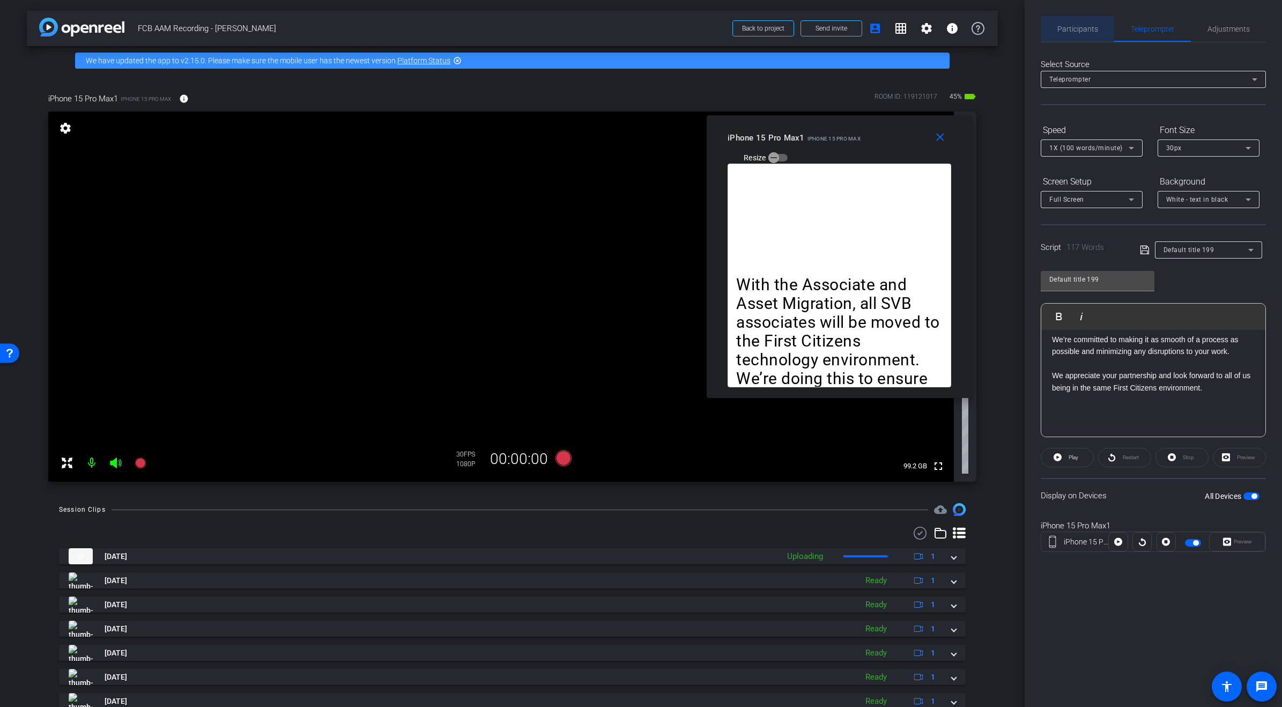
click at [1081, 27] on span "Participants" at bounding box center [1078, 29] width 41 height 8
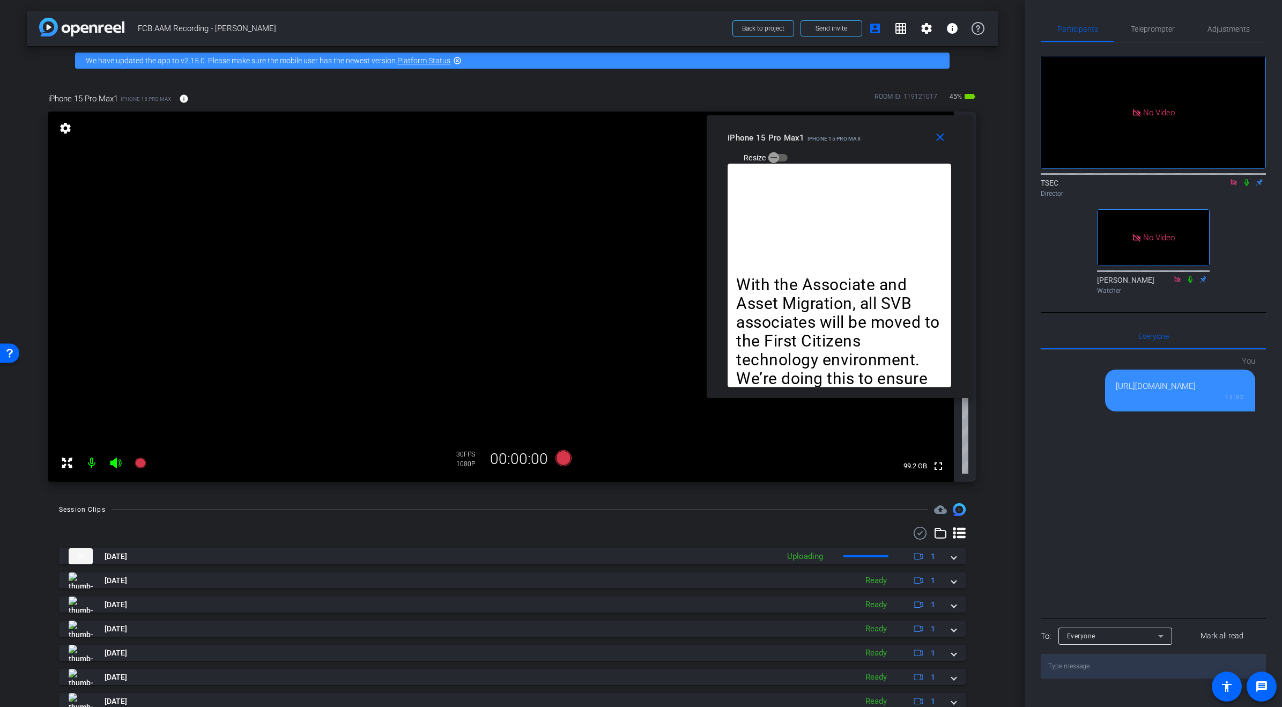
click at [1247, 179] on icon at bounding box center [1247, 183] width 9 height 8
click at [1158, 29] on span "Teleprompter" at bounding box center [1153, 29] width 44 height 8
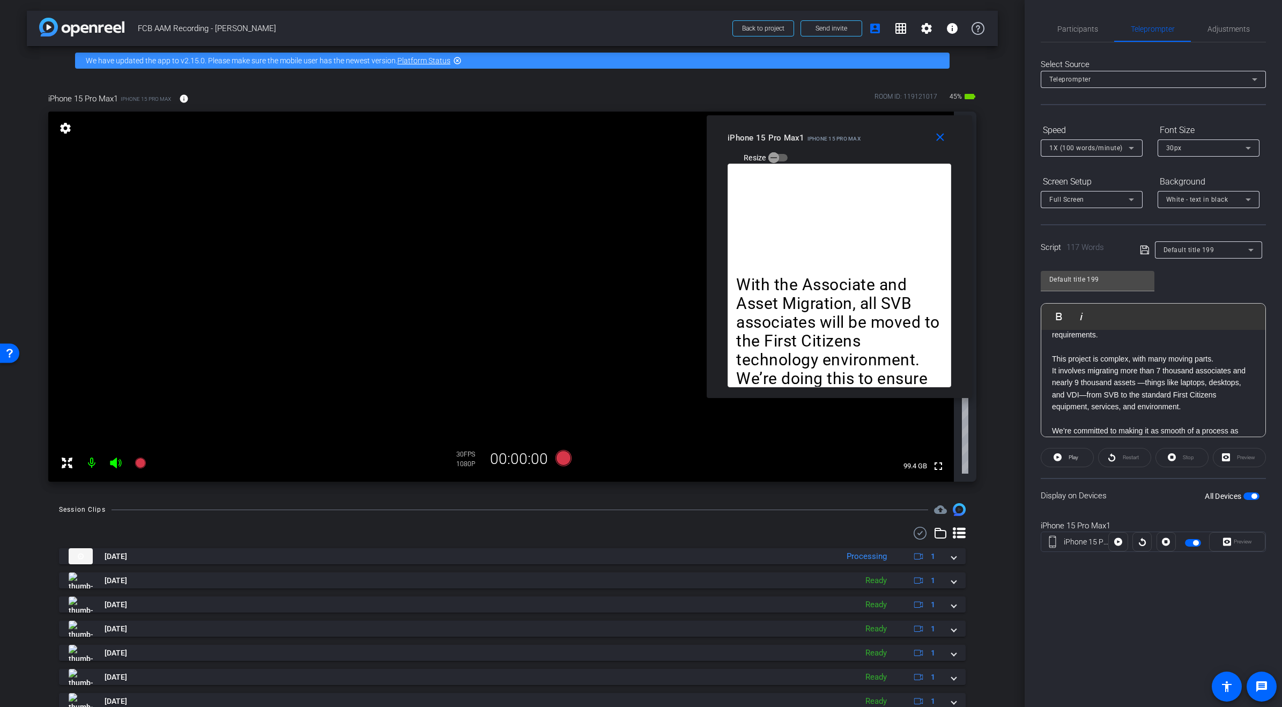
scroll to position [89, 0]
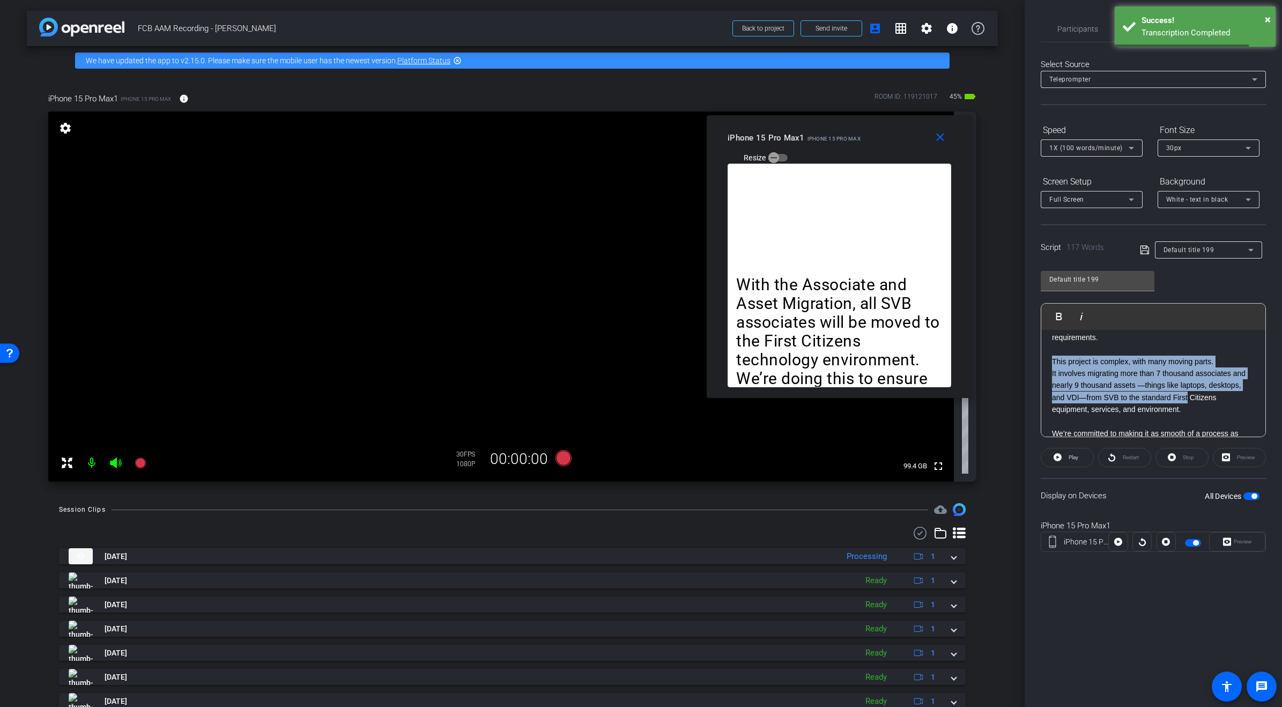
drag, startPoint x: 1052, startPoint y: 352, endPoint x: 1188, endPoint y: 400, distance: 144.2
click at [1188, 400] on div "With the Associate and Asset Migration, all SVB associates will be moved to the…" at bounding box center [1154, 392] width 224 height 286
click at [1192, 409] on p "It involves migrating more than 7 thousand associates and nearly 9 thousand ass…" at bounding box center [1153, 390] width 203 height 48
drag, startPoint x: 1150, startPoint y: 408, endPoint x: 1016, endPoint y: 361, distance: 142.0
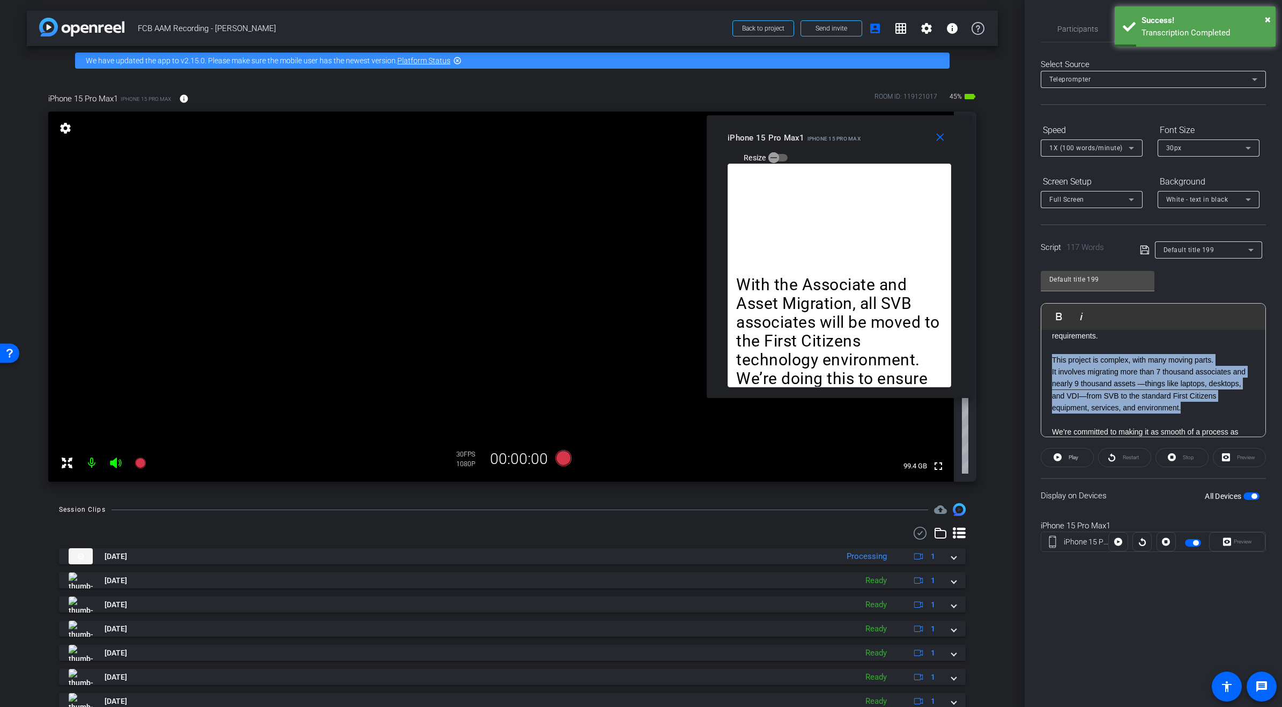
click at [1016, 361] on div "arrow_back FCB AAM Recording - Eric Back to project Send invite account_box gri…" at bounding box center [641, 353] width 1282 height 707
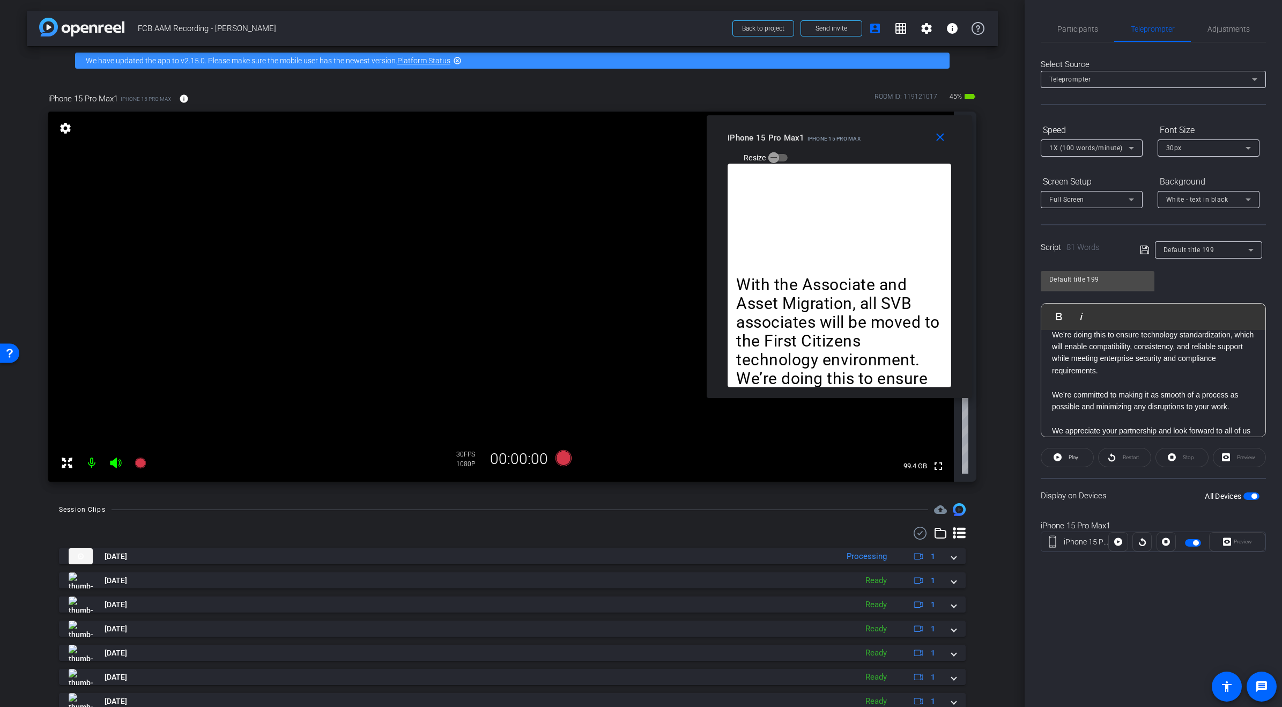
scroll to position [45, 0]
click at [1172, 455] on div "Stop" at bounding box center [1182, 457] width 53 height 19
click at [1164, 540] on div at bounding box center [1166, 541] width 19 height 19
click at [1079, 28] on span "Participants" at bounding box center [1078, 29] width 41 height 8
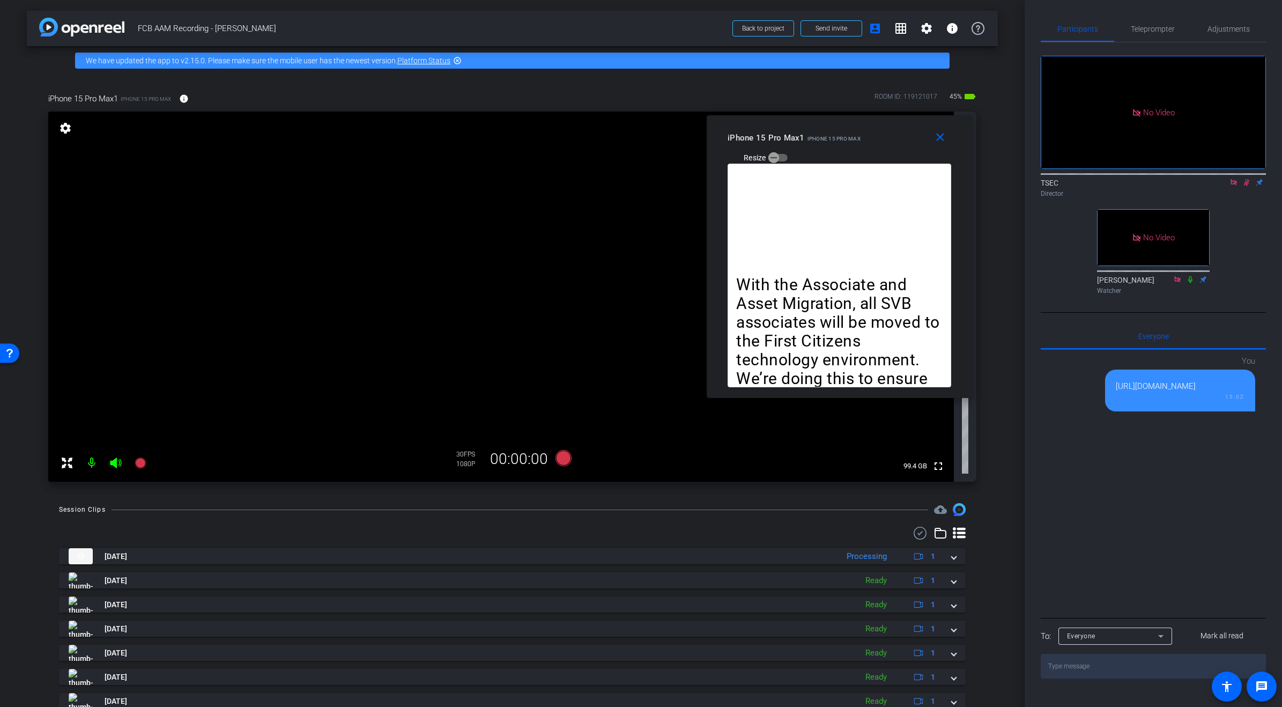
click at [1248, 179] on icon at bounding box center [1247, 183] width 9 height 8
click at [1150, 28] on span "Teleprompter" at bounding box center [1153, 29] width 44 height 8
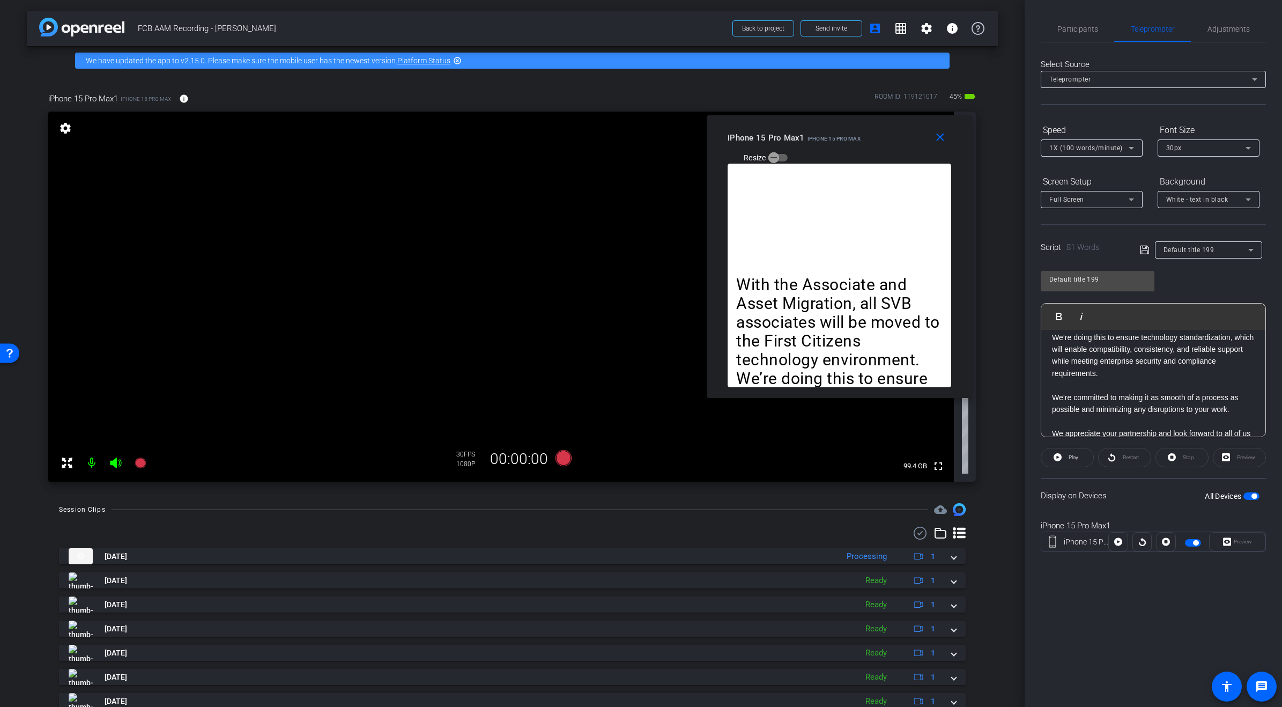
scroll to position [0, 0]
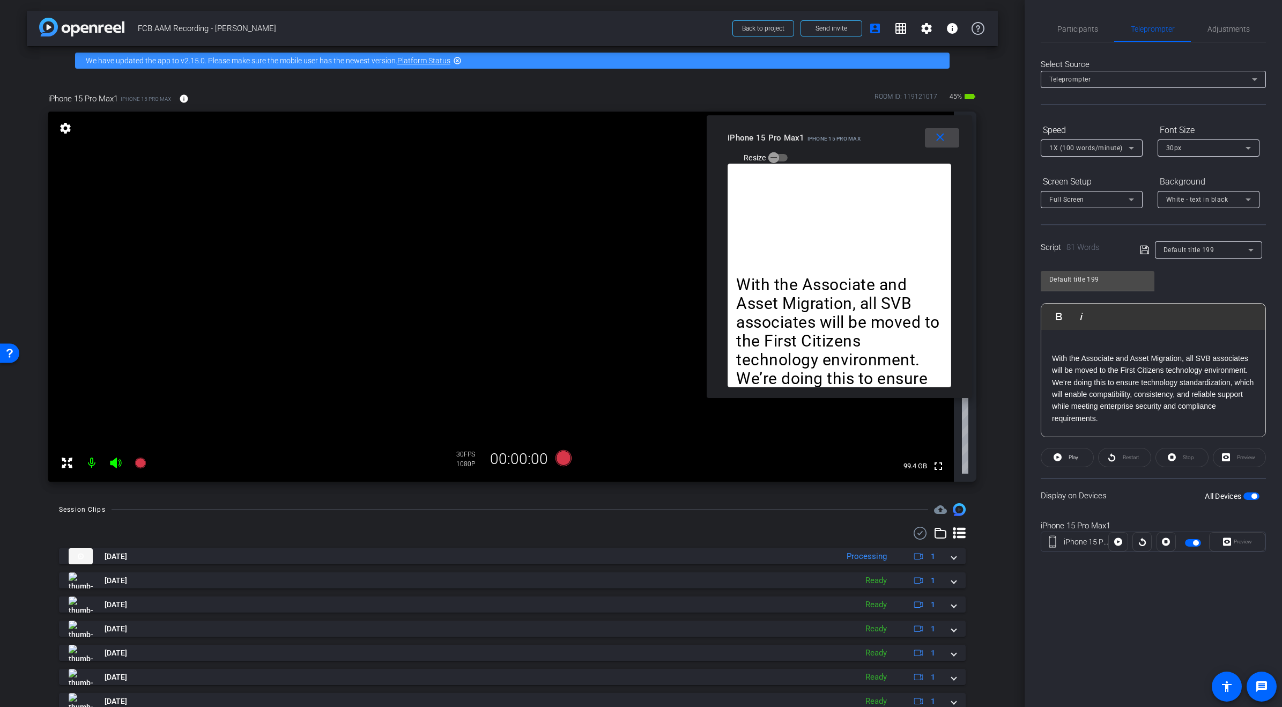
click at [940, 137] on mat-icon "close" at bounding box center [940, 137] width 13 height 13
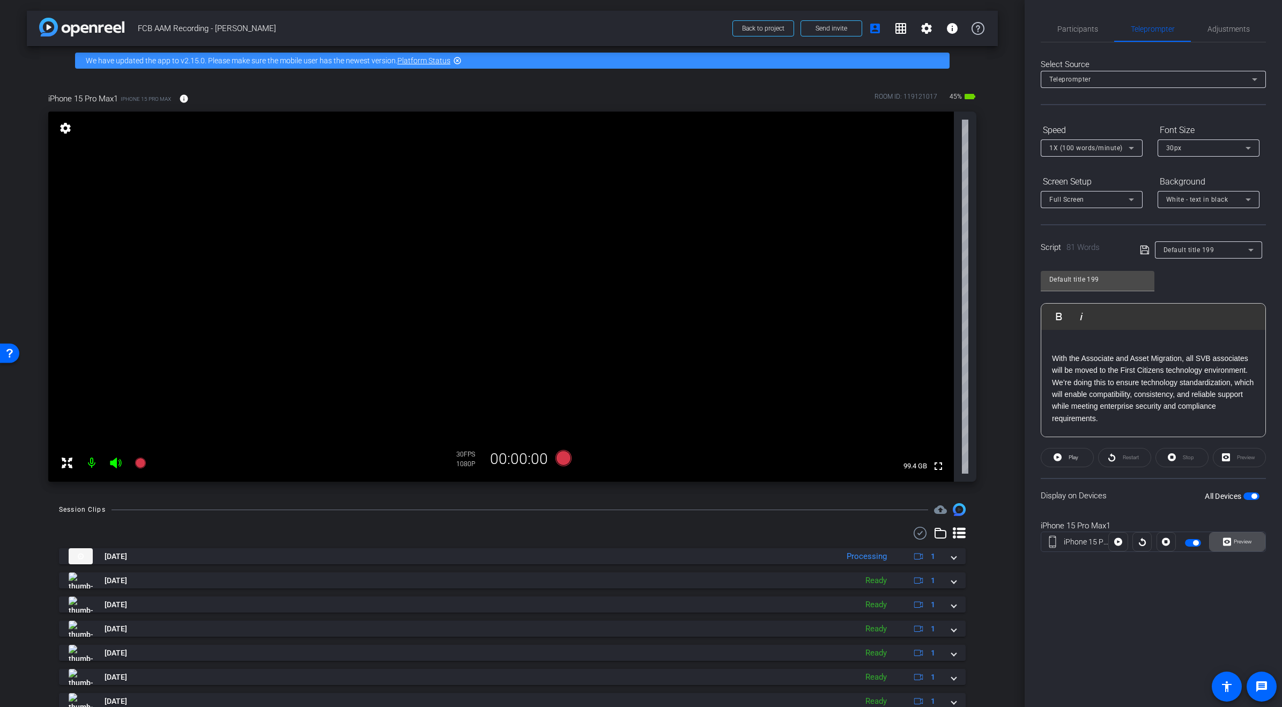
click at [1231, 537] on span "Preview" at bounding box center [1241, 541] width 21 height 15
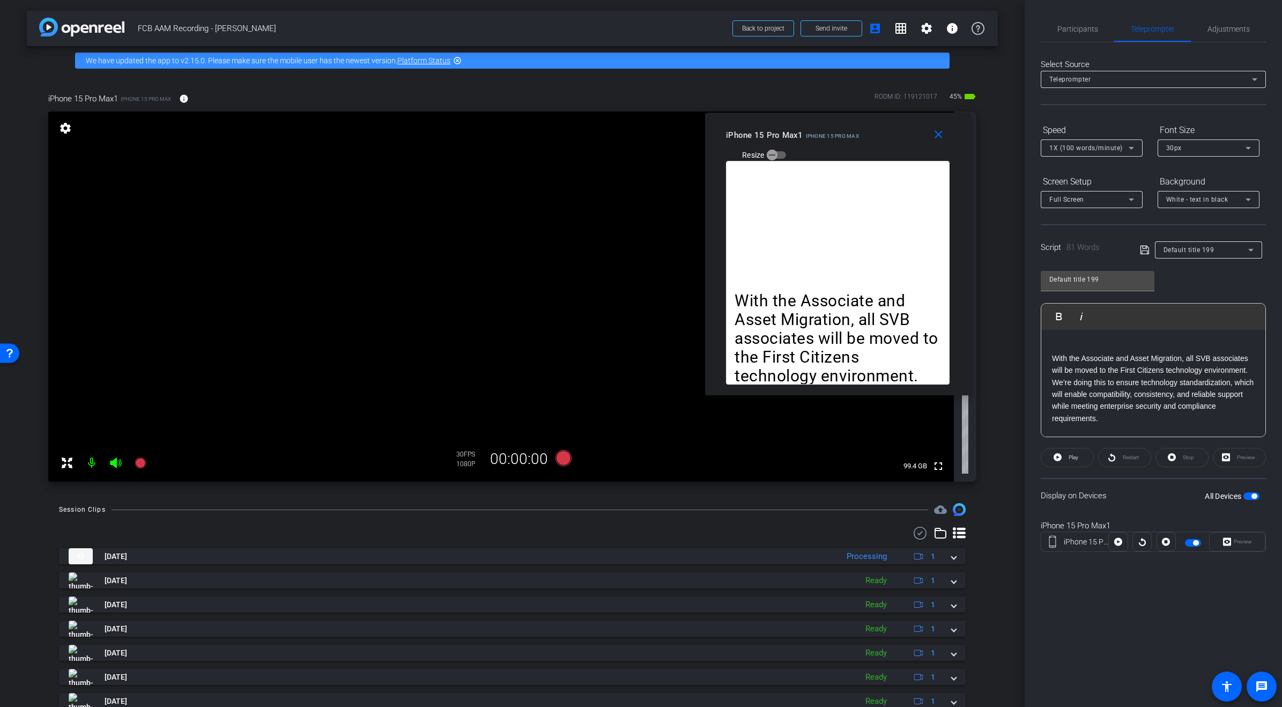
drag, startPoint x: 682, startPoint y: 223, endPoint x: 879, endPoint y: 123, distance: 220.7
click at [879, 123] on div "close iPhone 15 Pro Max1 iPhone 15 Pro Max Resize" at bounding box center [837, 137] width 265 height 48
click at [1051, 356] on div "With the Associate and Asset Migration, all SVB associates will be moved to the…" at bounding box center [1154, 436] width 224 height 213
drag, startPoint x: 936, startPoint y: 134, endPoint x: 995, endPoint y: 215, distance: 99.9
click at [937, 135] on mat-icon "close" at bounding box center [938, 134] width 13 height 13
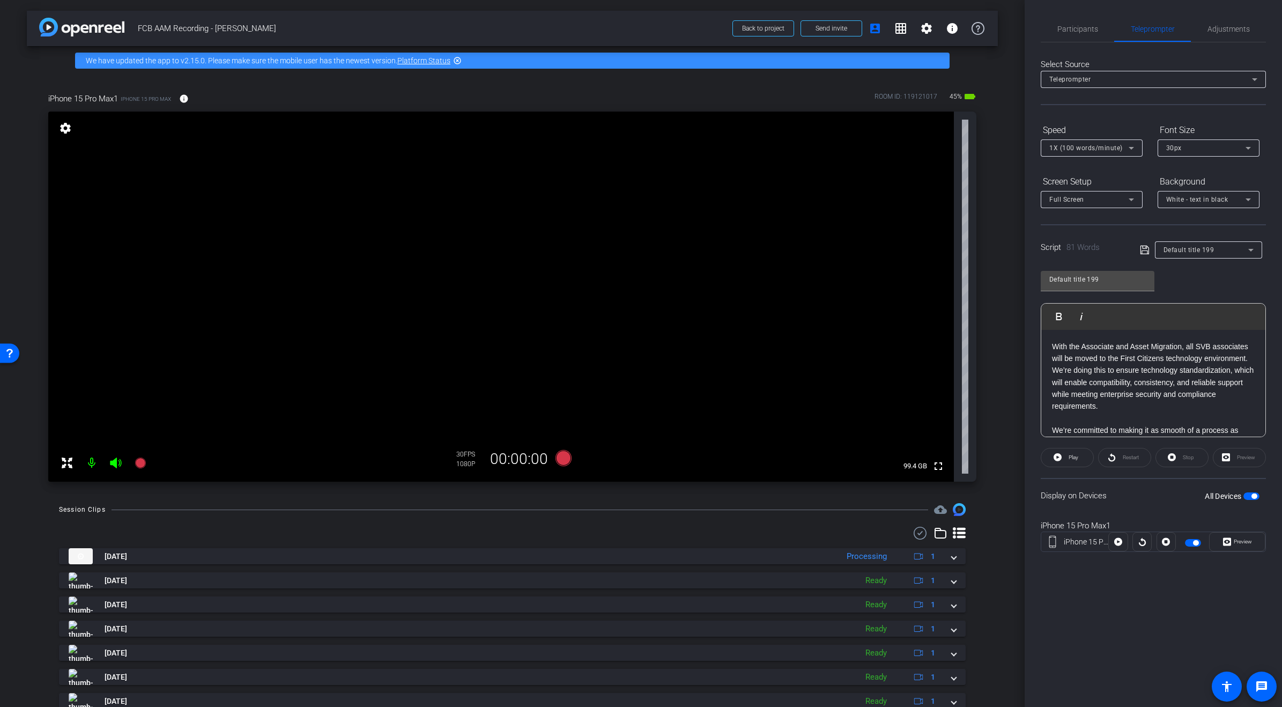
click at [1122, 456] on div "Restart" at bounding box center [1124, 457] width 53 height 19
click at [1133, 457] on div "Restart" at bounding box center [1124, 457] width 53 height 19
click at [1132, 458] on div "Restart" at bounding box center [1124, 457] width 53 height 19
click at [1128, 459] on div "Restart" at bounding box center [1124, 457] width 53 height 19
click at [1143, 541] on div at bounding box center [1142, 541] width 19 height 19
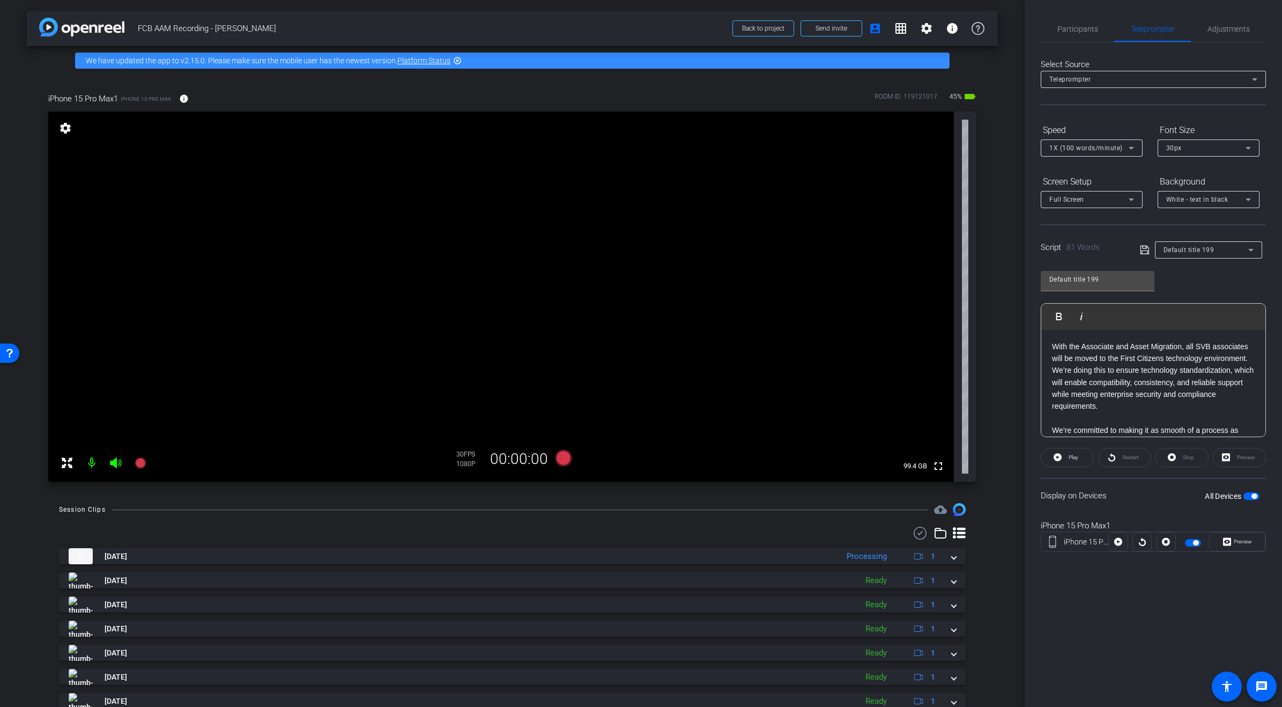
click at [1143, 541] on div at bounding box center [1142, 541] width 19 height 19
click at [1236, 543] on span "Preview" at bounding box center [1243, 542] width 18 height 6
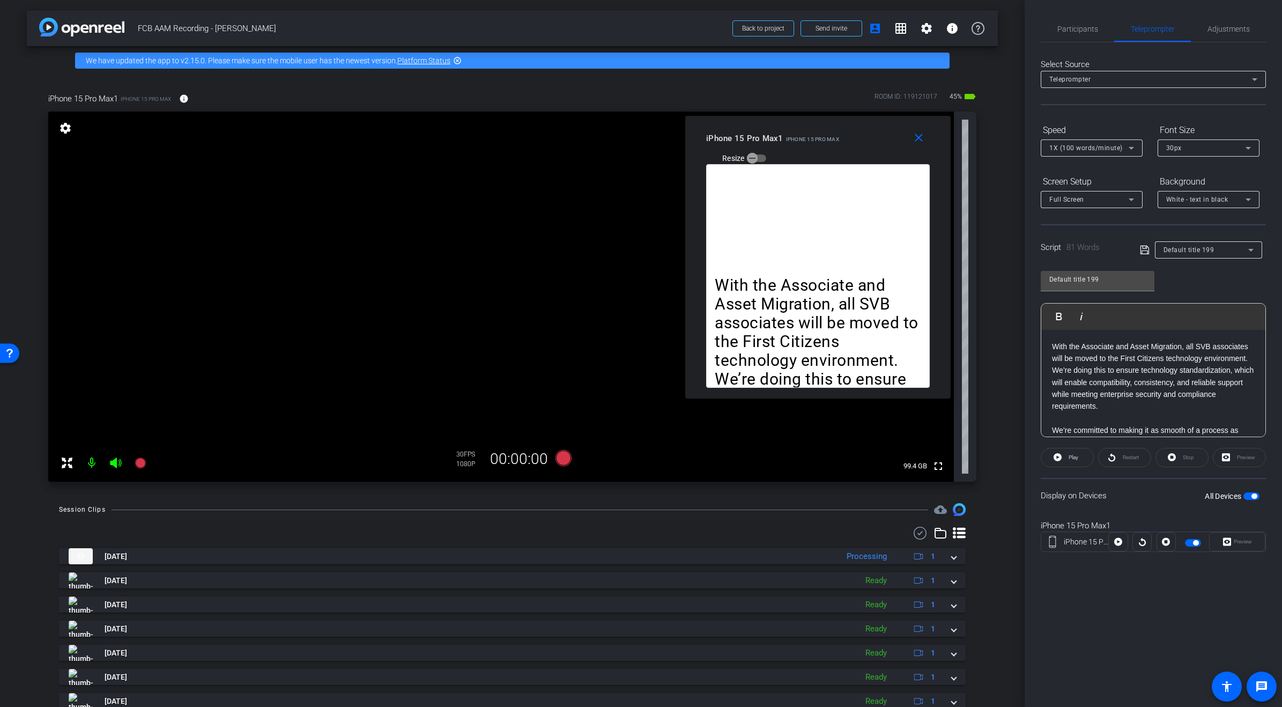
drag, startPoint x: 685, startPoint y: 229, endPoint x: 862, endPoint y: 131, distance: 201.7
click at [862, 131] on div "iPhone 15 Pro Max1 iPhone 15 Pro Max Resize" at bounding box center [822, 148] width 232 height 38
click at [563, 460] on icon at bounding box center [563, 458] width 16 height 16
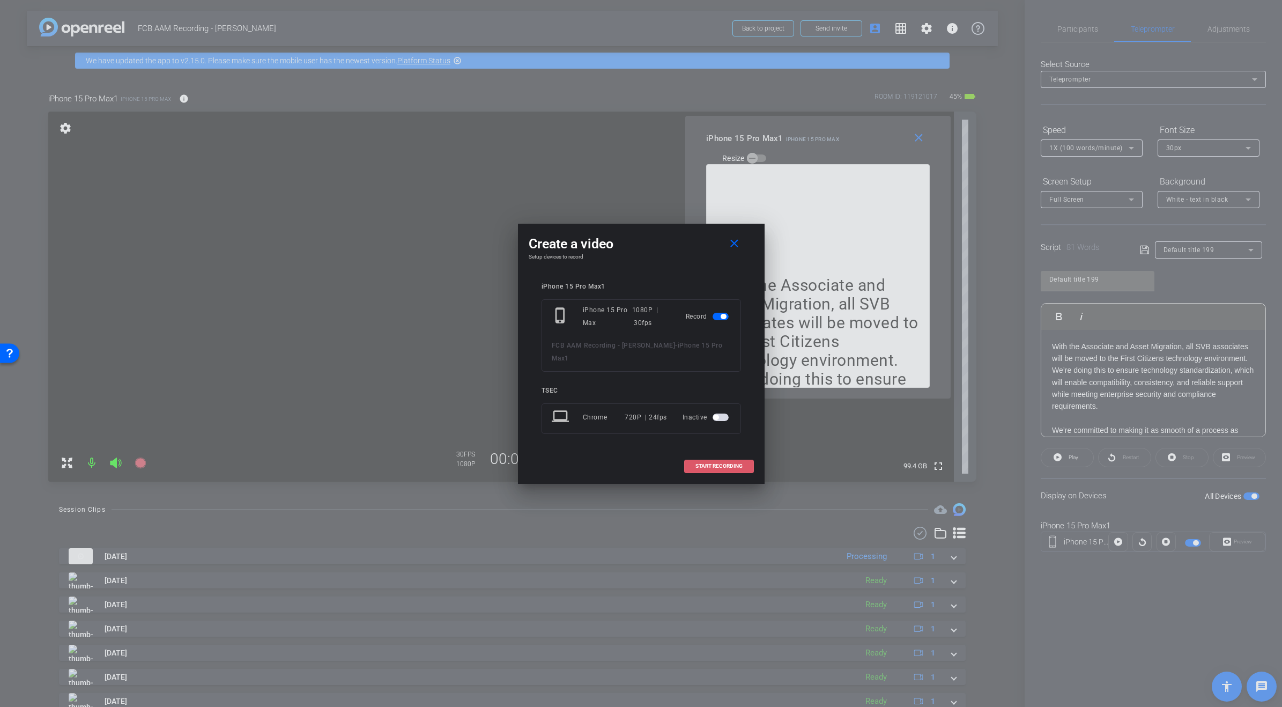
click at [710, 463] on span at bounding box center [719, 466] width 69 height 26
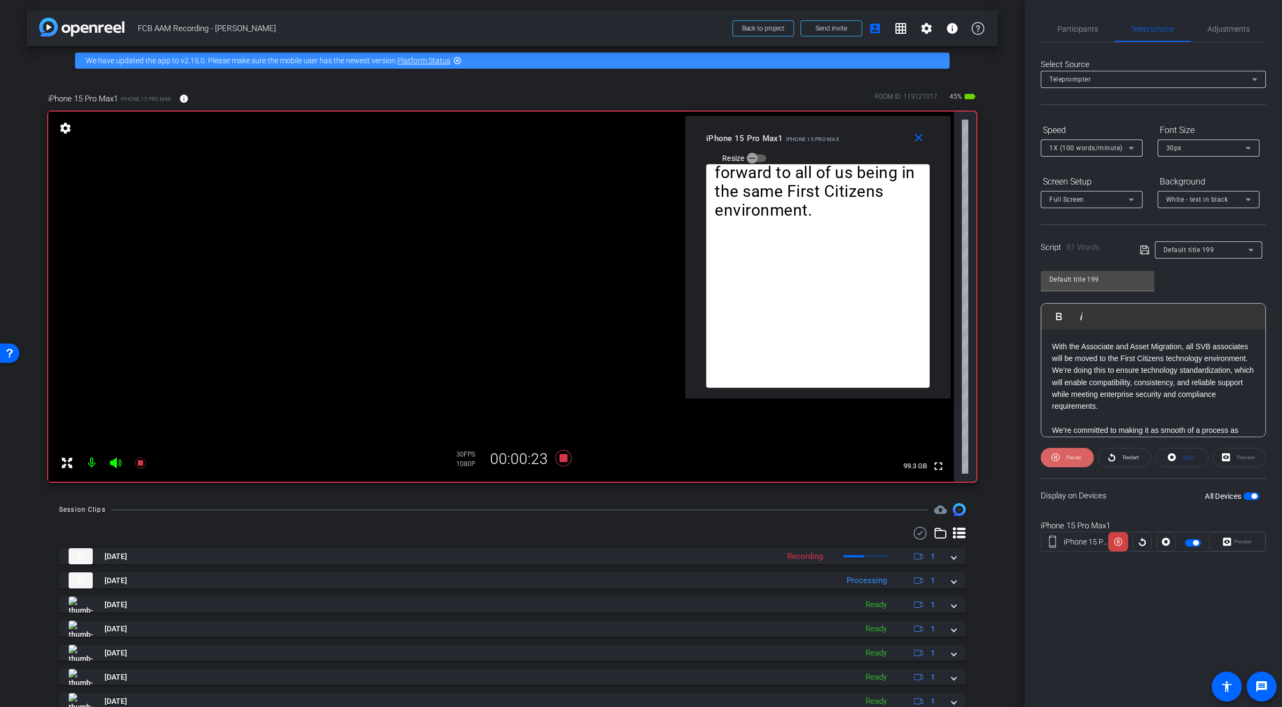
click at [1069, 460] on span "Pause" at bounding box center [1072, 457] width 17 height 15
click at [1184, 458] on span "Stop" at bounding box center [1188, 457] width 11 height 6
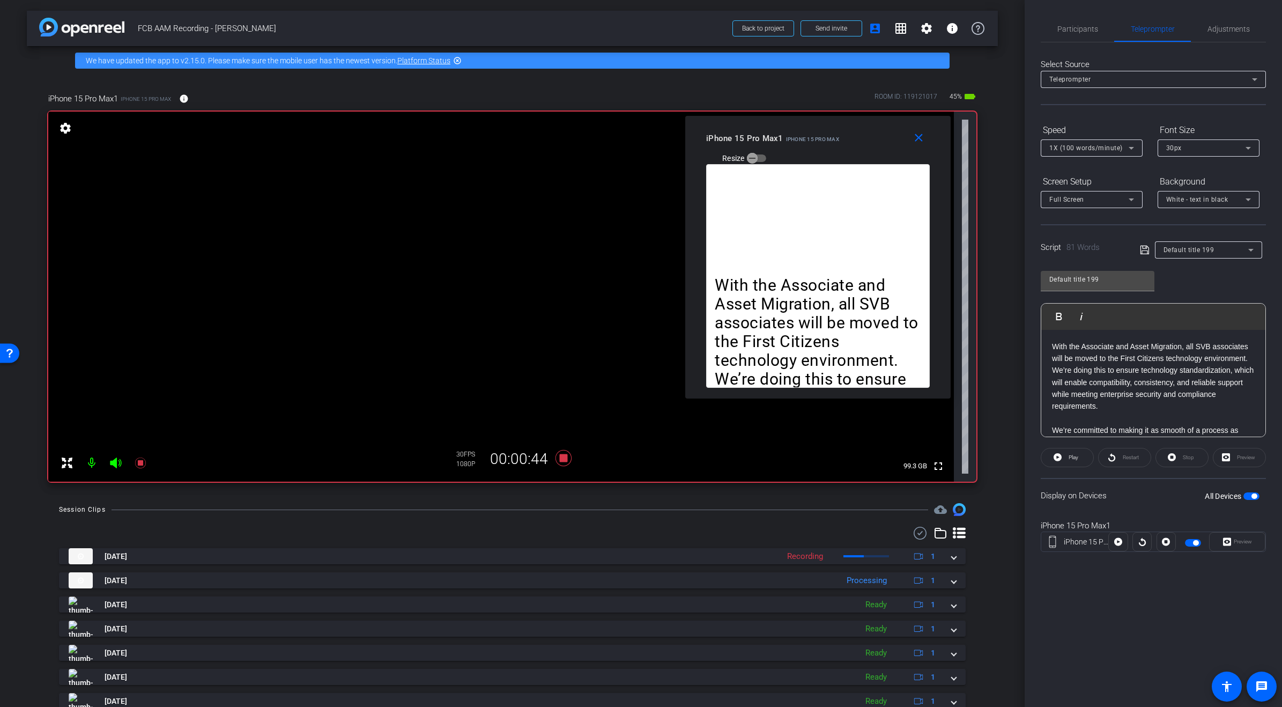
drag, startPoint x: 1114, startPoint y: 456, endPoint x: 1126, endPoint y: 457, distance: 11.8
click at [1126, 457] on div "Restart" at bounding box center [1124, 457] width 53 height 19
click at [1121, 455] on div "Restart" at bounding box center [1124, 457] width 53 height 19
click at [1145, 542] on div at bounding box center [1142, 541] width 19 height 19
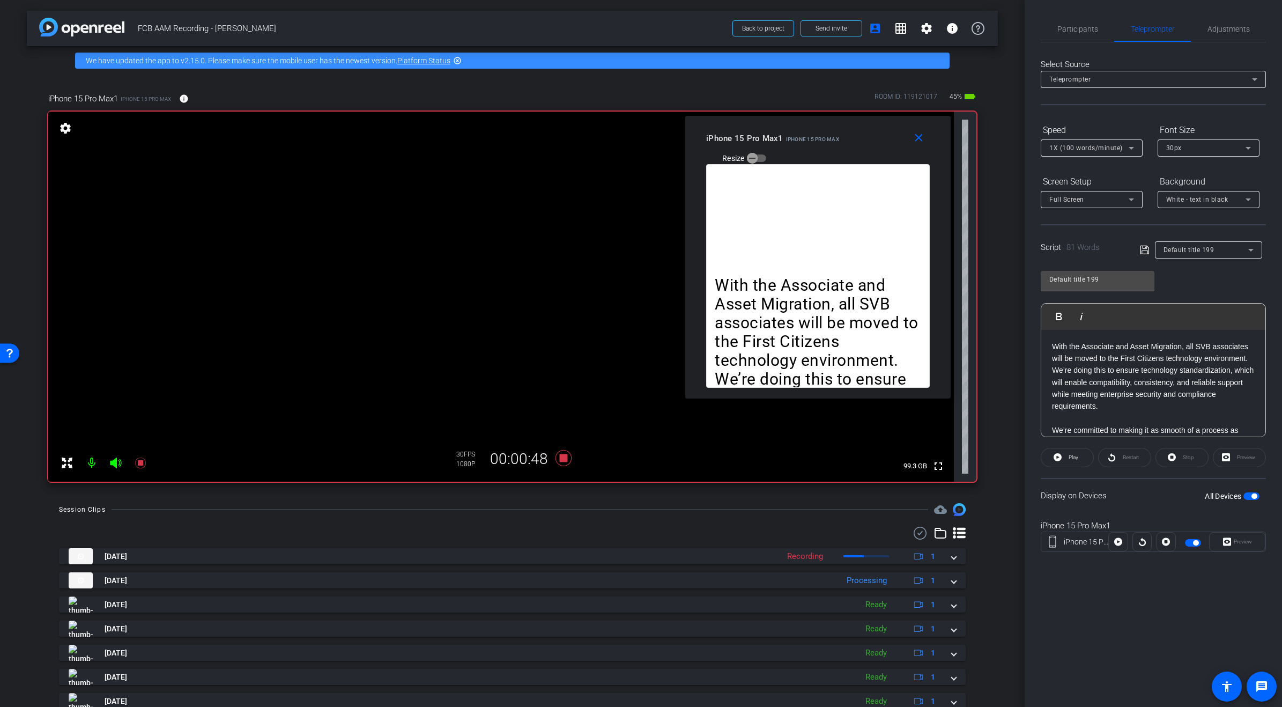
click at [1143, 542] on div at bounding box center [1142, 541] width 19 height 19
click at [1255, 495] on span "button" at bounding box center [1254, 495] width 5 height 5
click at [1248, 495] on span "button" at bounding box center [1246, 495] width 5 height 5
click at [1245, 544] on div "Preview" at bounding box center [1237, 541] width 56 height 19
click at [913, 140] on mat-icon "close" at bounding box center [918, 137] width 13 height 13
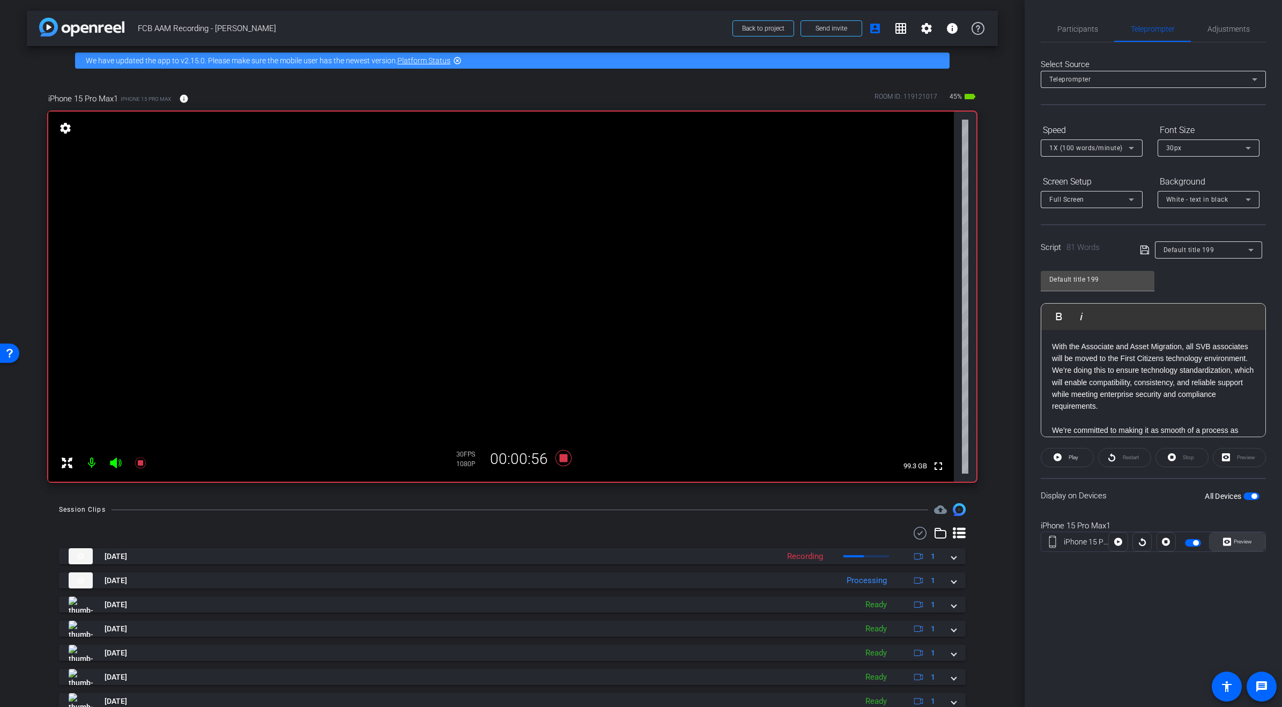
click at [1244, 545] on span "Preview" at bounding box center [1241, 541] width 21 height 15
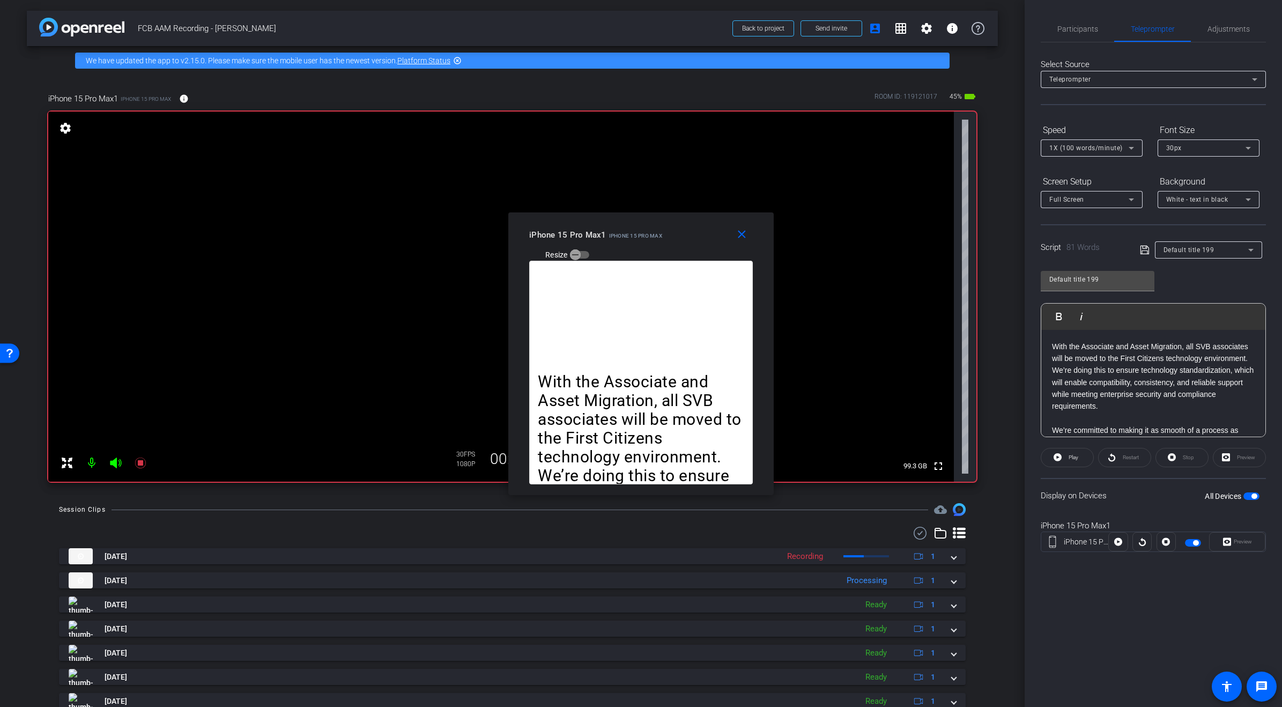
click at [1112, 457] on div "Restart" at bounding box center [1124, 457] width 53 height 19
click at [1061, 458] on icon at bounding box center [1058, 457] width 8 height 8
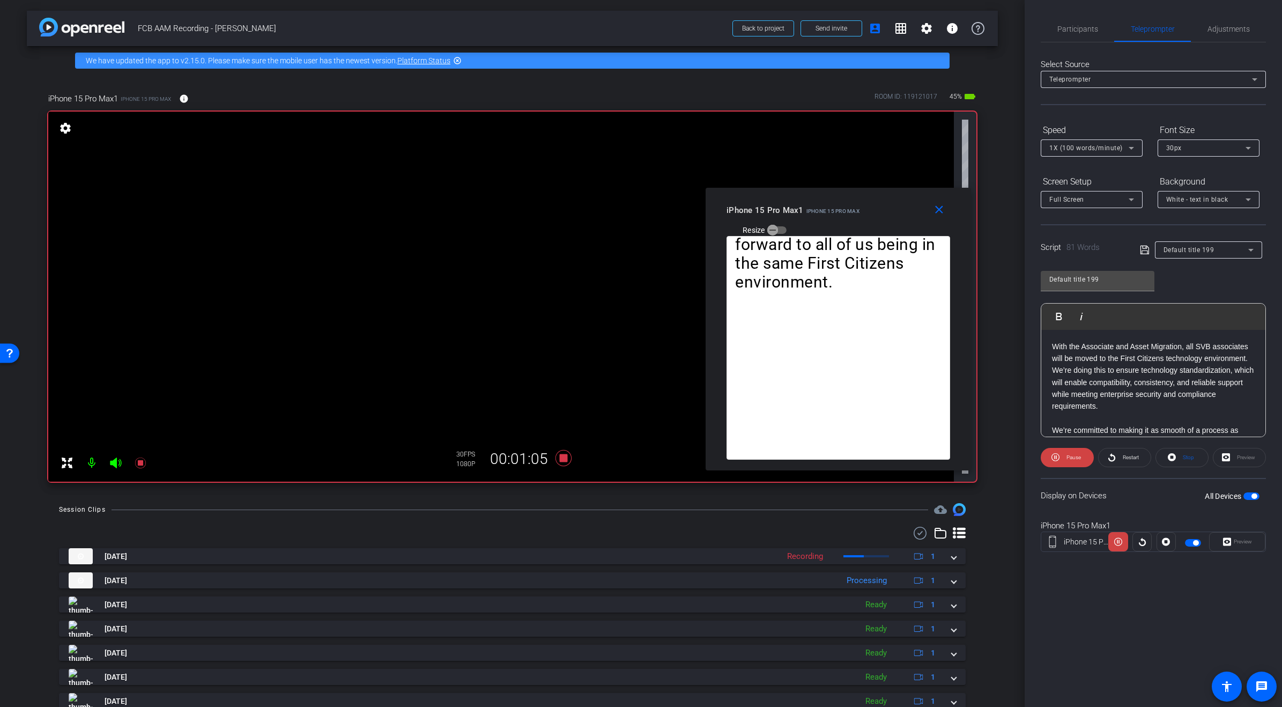
drag, startPoint x: 689, startPoint y: 221, endPoint x: 887, endPoint y: 197, distance: 198.9
click at [887, 196] on div "close iPhone 15 Pro Max1 iPhone 15 Pro Max Resize" at bounding box center [838, 212] width 265 height 48
click at [1185, 456] on span "Stop" at bounding box center [1188, 457] width 11 height 6
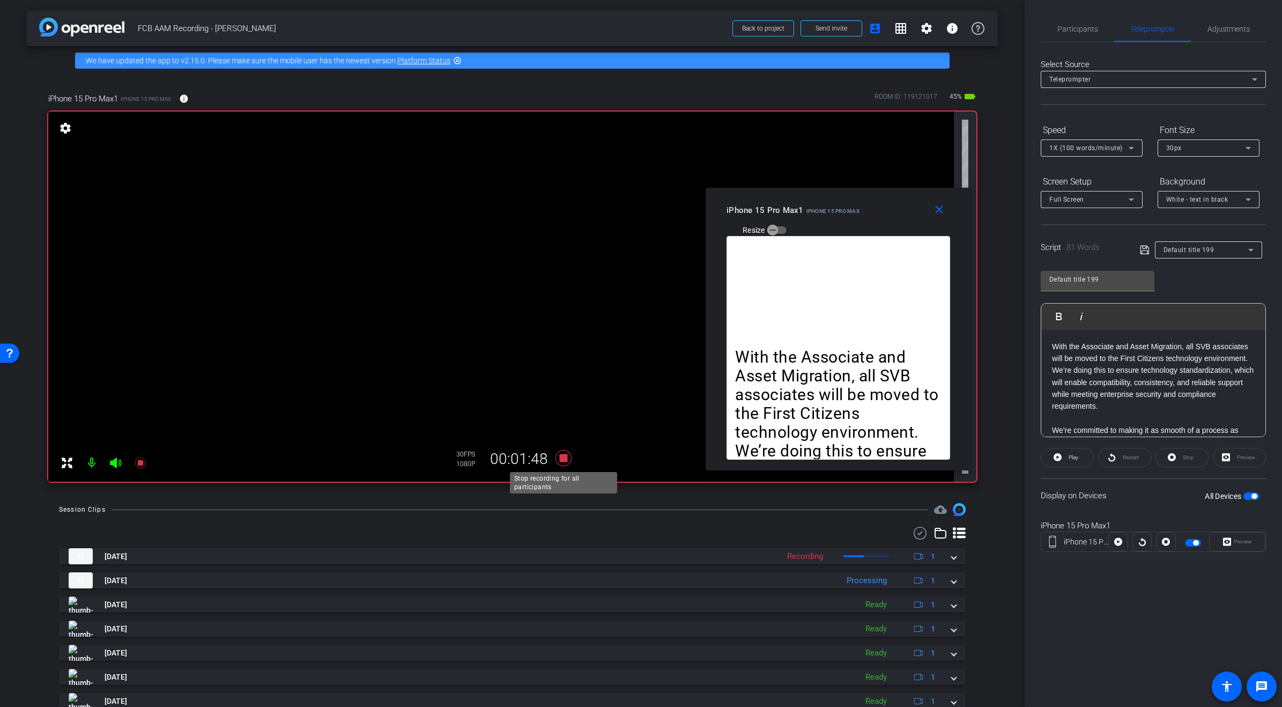
click at [562, 458] on icon at bounding box center [563, 458] width 16 height 16
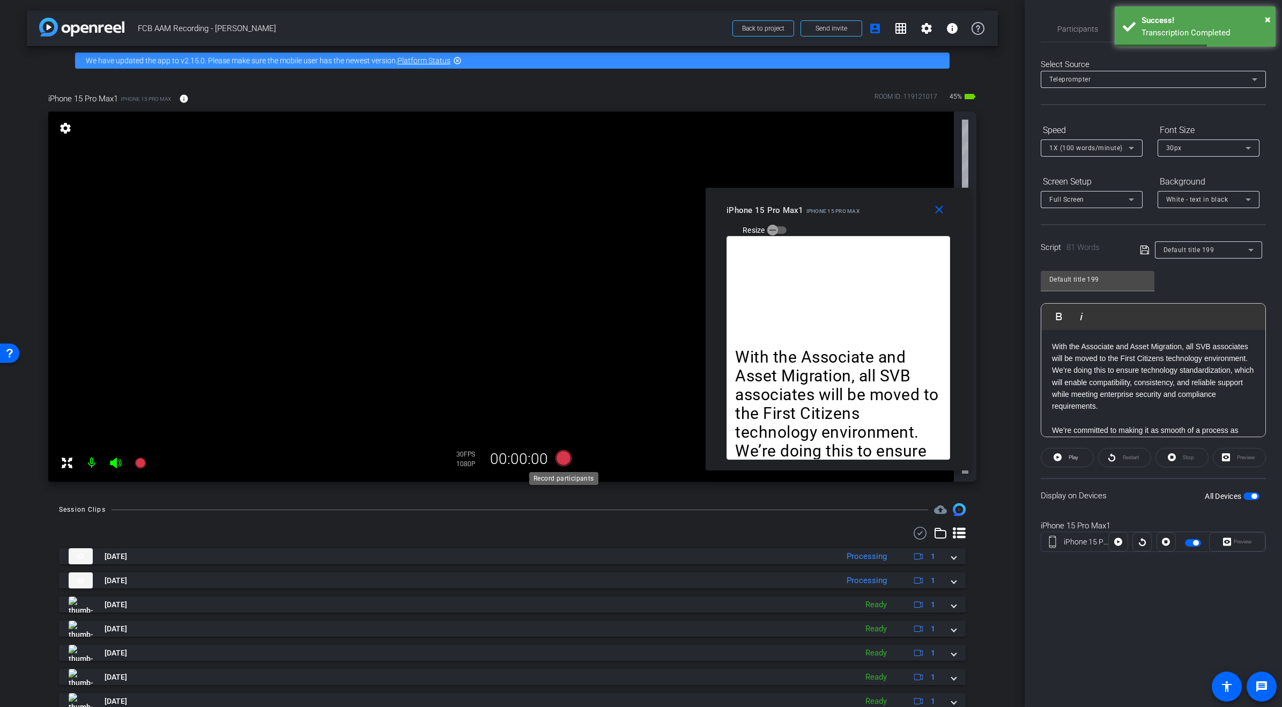
click at [563, 459] on icon at bounding box center [563, 458] width 16 height 16
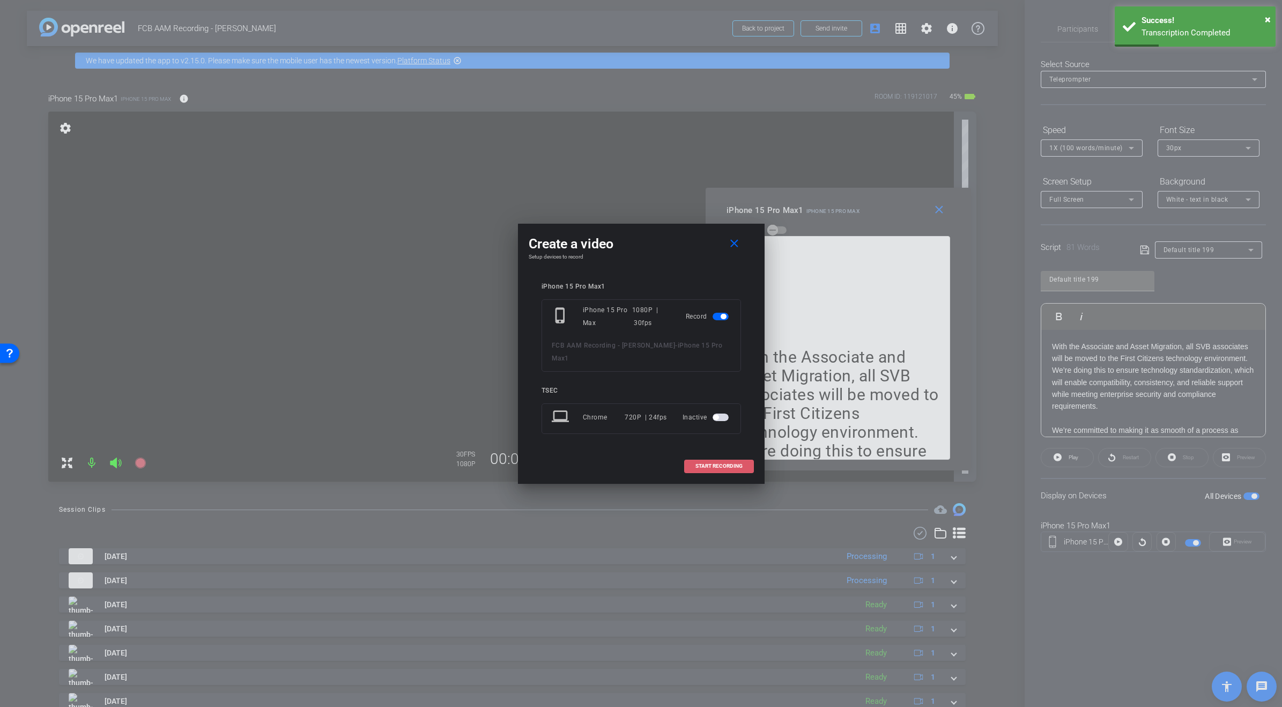
click at [726, 463] on span "START RECORDING" at bounding box center [719, 465] width 47 height 5
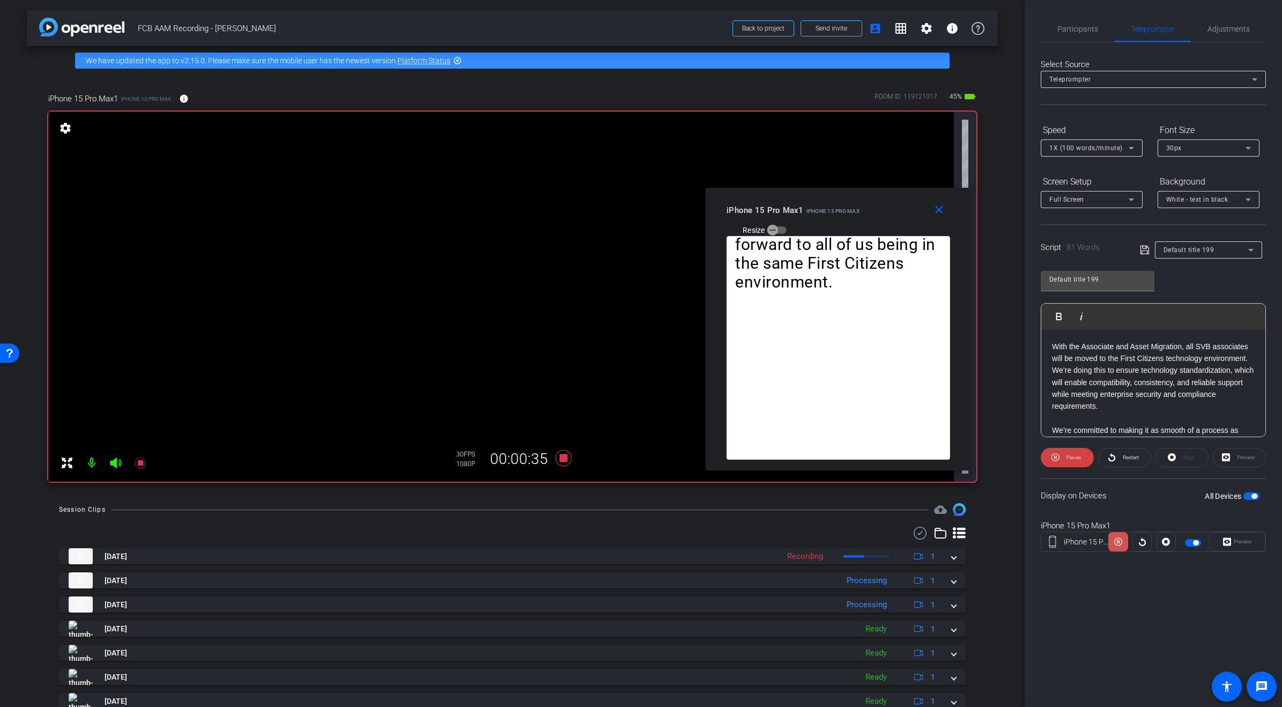
click at [1119, 542] on icon at bounding box center [1119, 542] width 8 height 16
click at [1194, 542] on span "button" at bounding box center [1195, 542] width 5 height 5
drag, startPoint x: 940, startPoint y: 209, endPoint x: 947, endPoint y: 213, distance: 7.5
click at [940, 209] on mat-icon "close" at bounding box center [939, 209] width 13 height 13
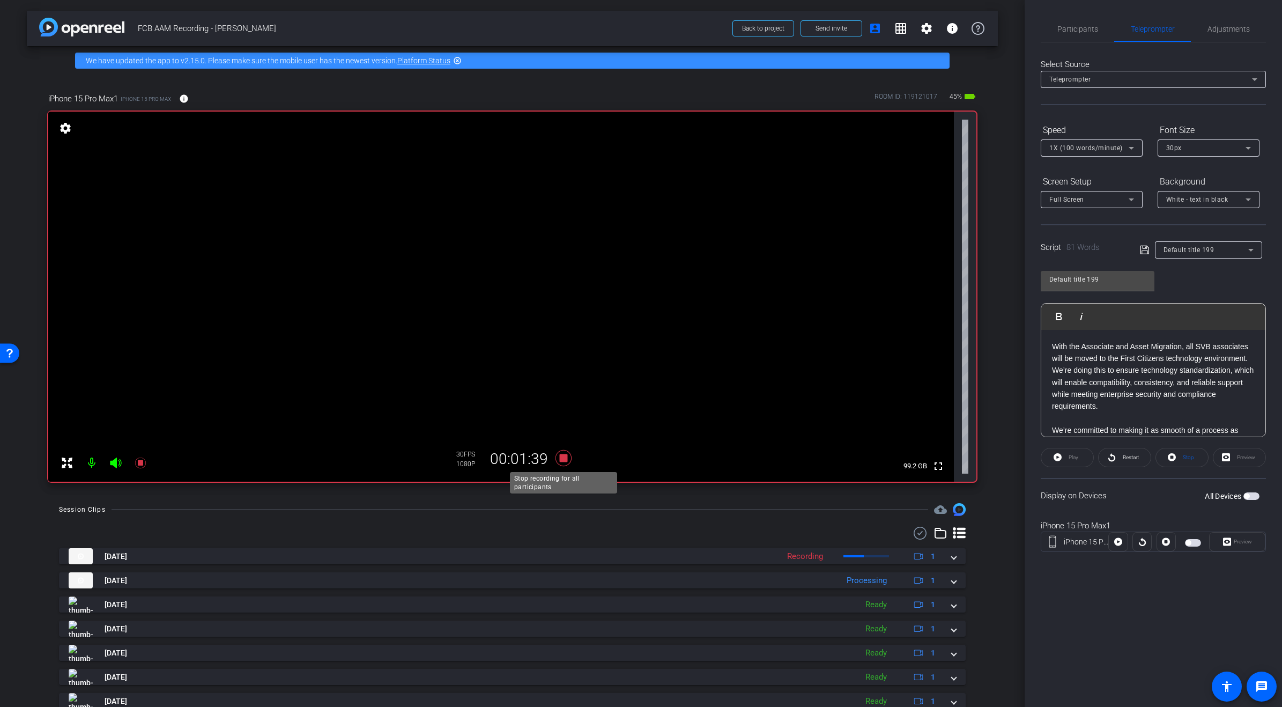
click at [564, 458] on icon at bounding box center [563, 458] width 16 height 16
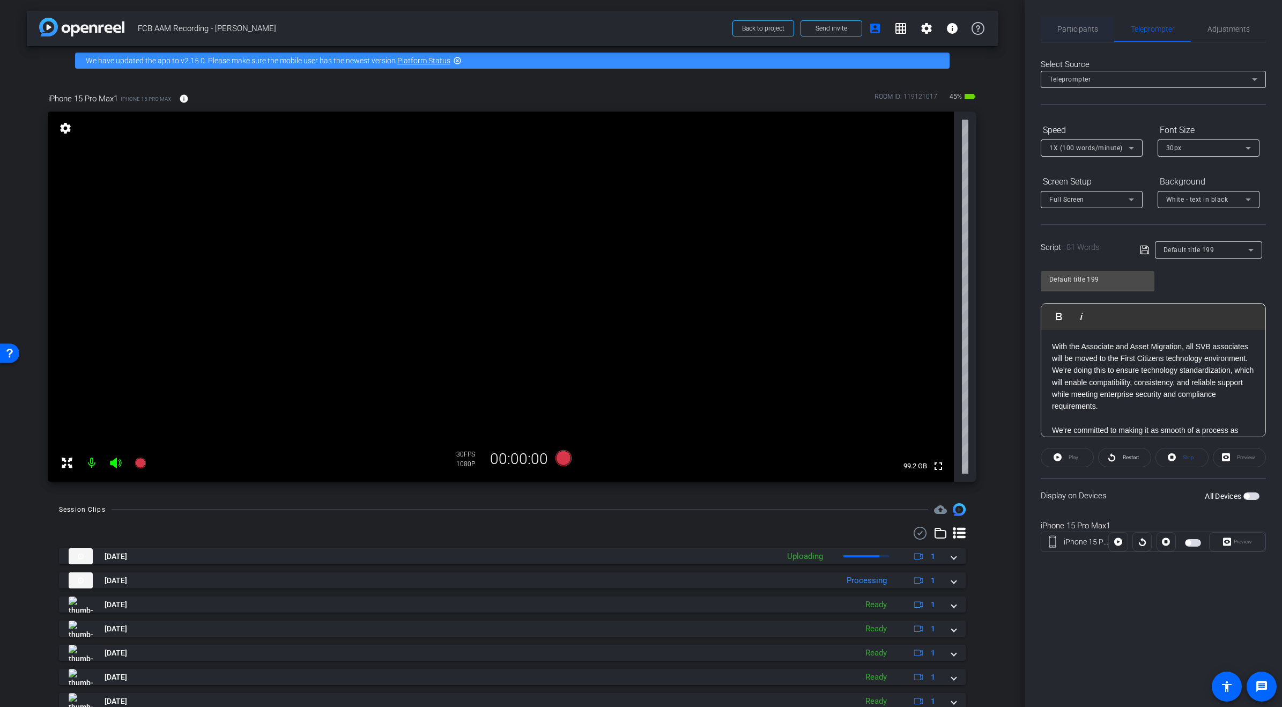
click at [1078, 27] on span "Participants" at bounding box center [1078, 29] width 41 height 8
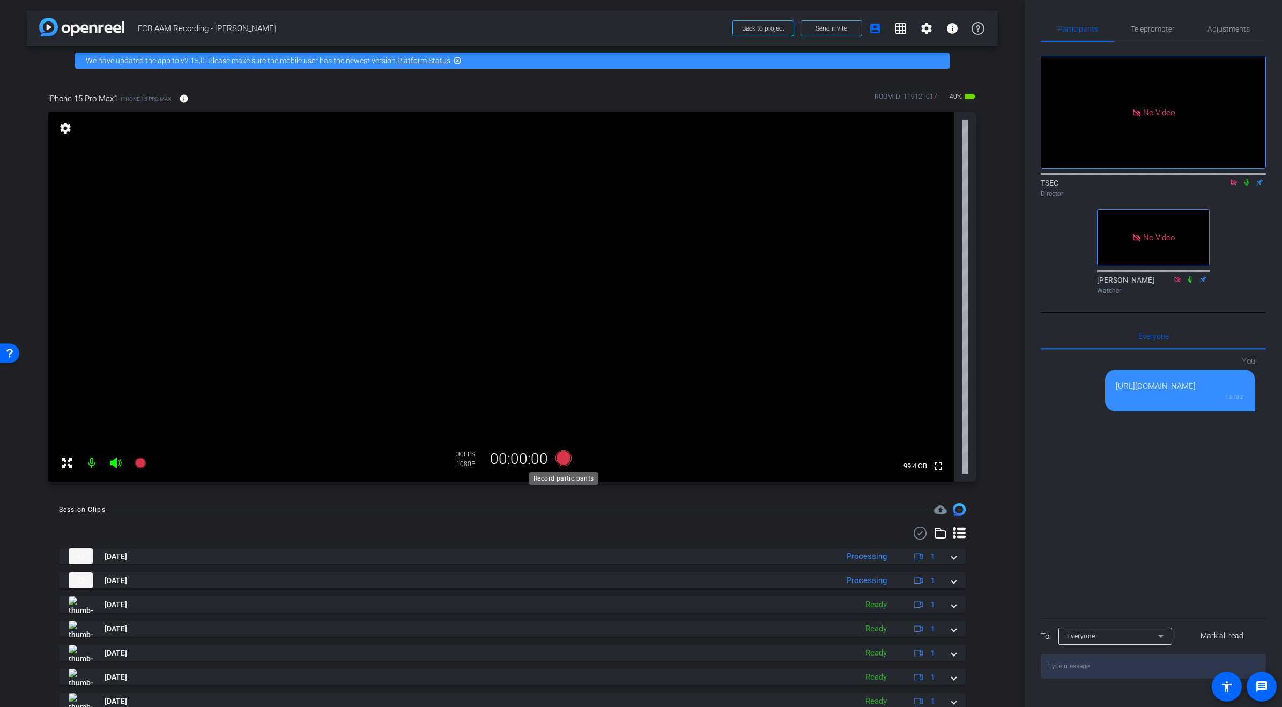
click at [564, 456] on icon at bounding box center [563, 458] width 16 height 16
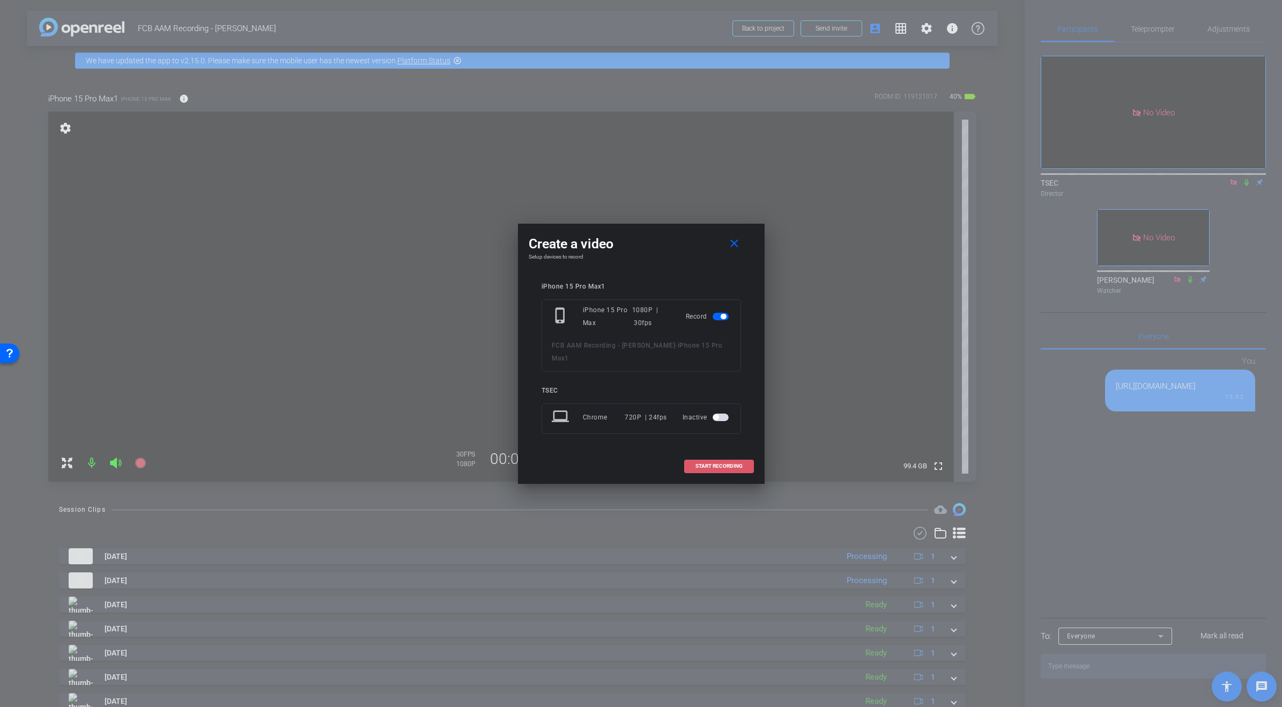
click at [729, 463] on span "START RECORDING" at bounding box center [719, 465] width 47 height 5
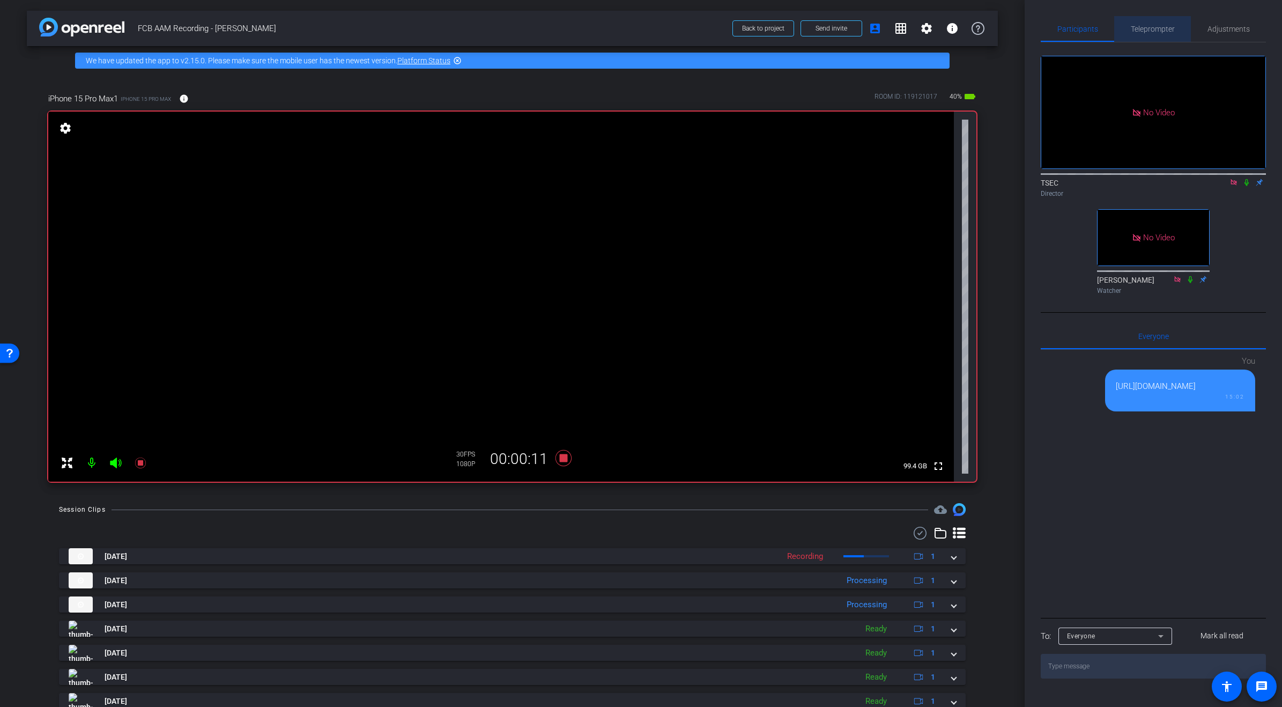
click at [1155, 29] on span "Teleprompter" at bounding box center [1153, 29] width 44 height 8
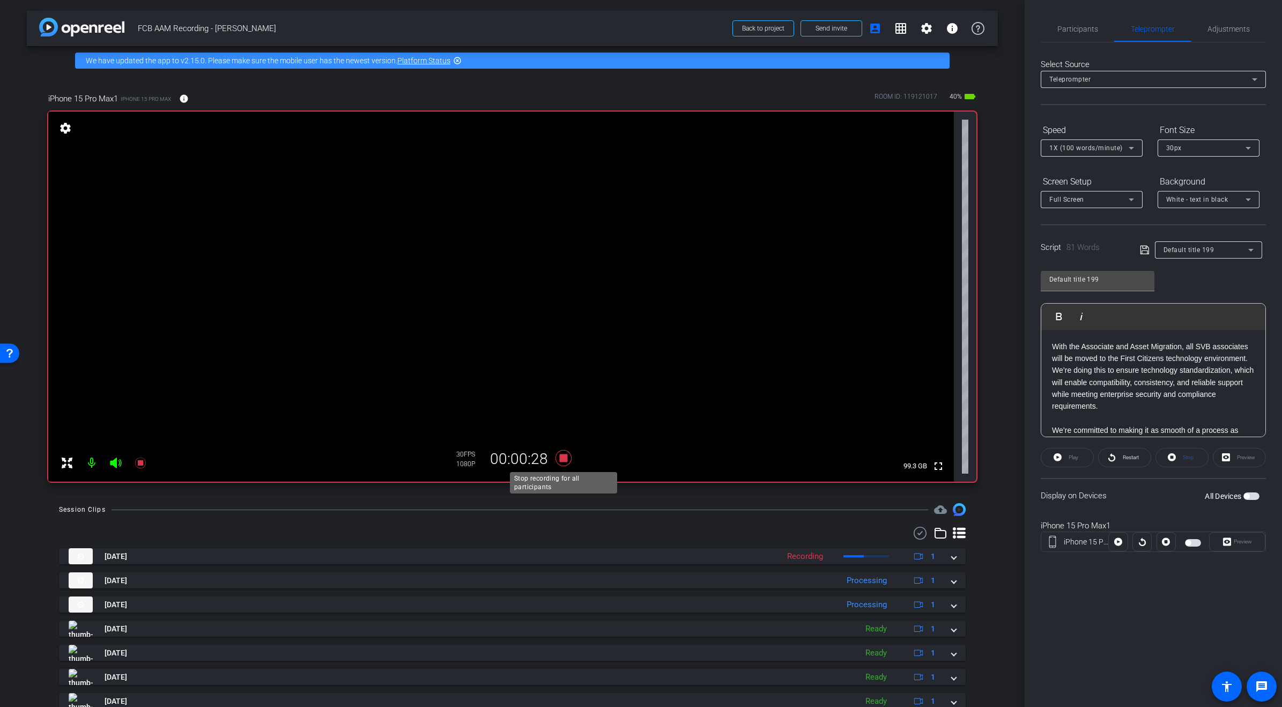
click at [564, 457] on icon at bounding box center [563, 458] width 16 height 16
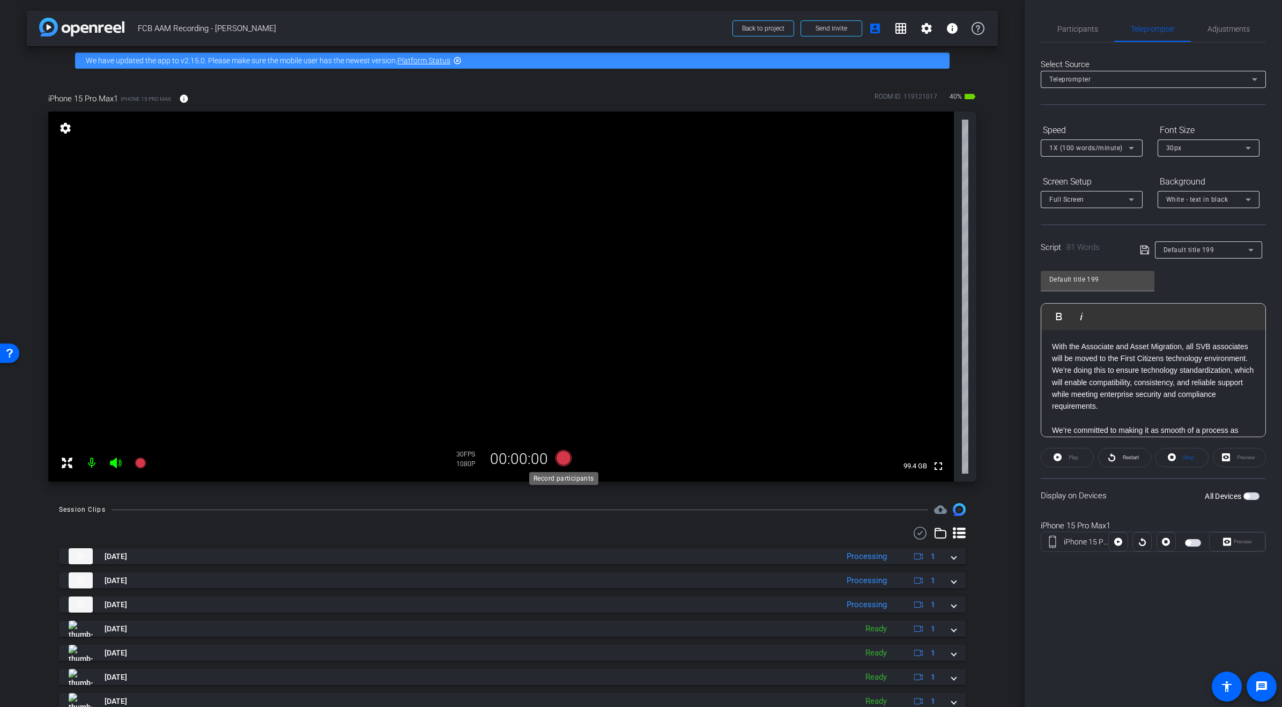
click at [562, 457] on icon at bounding box center [563, 458] width 16 height 16
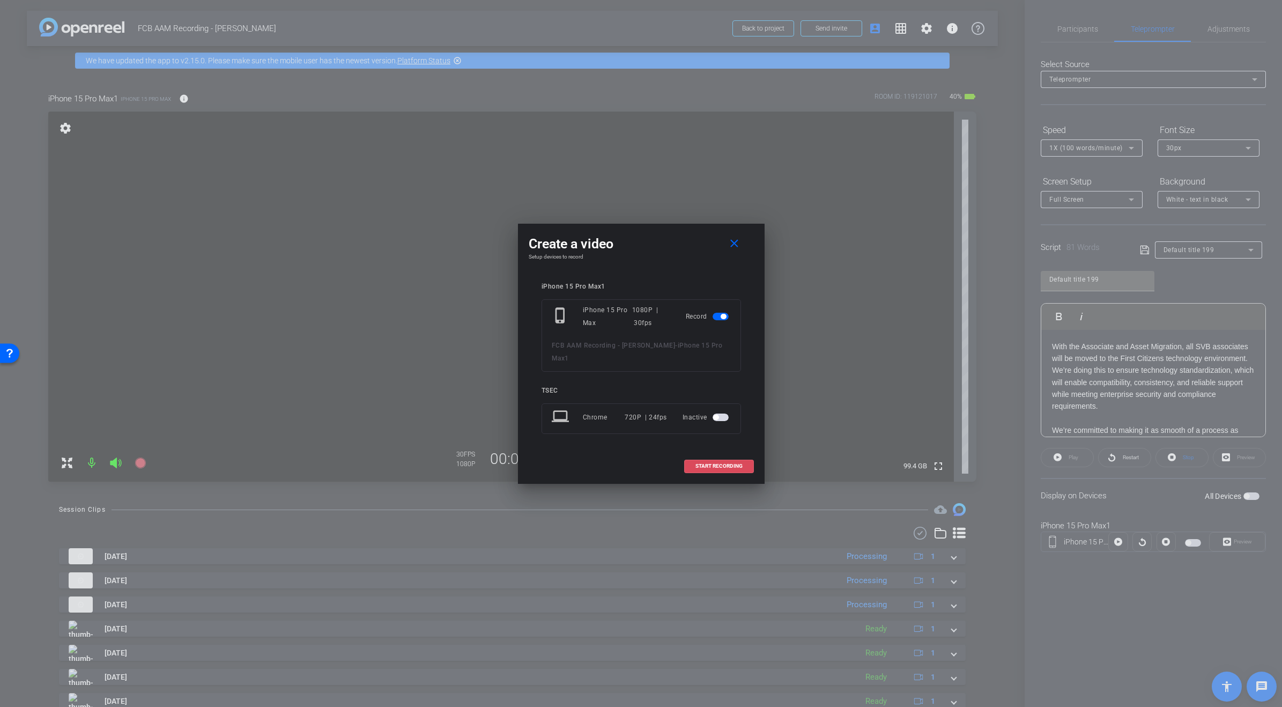
drag, startPoint x: 727, startPoint y: 458, endPoint x: 788, endPoint y: 415, distance: 75.1
click at [726, 463] on span "START RECORDING" at bounding box center [719, 465] width 47 height 5
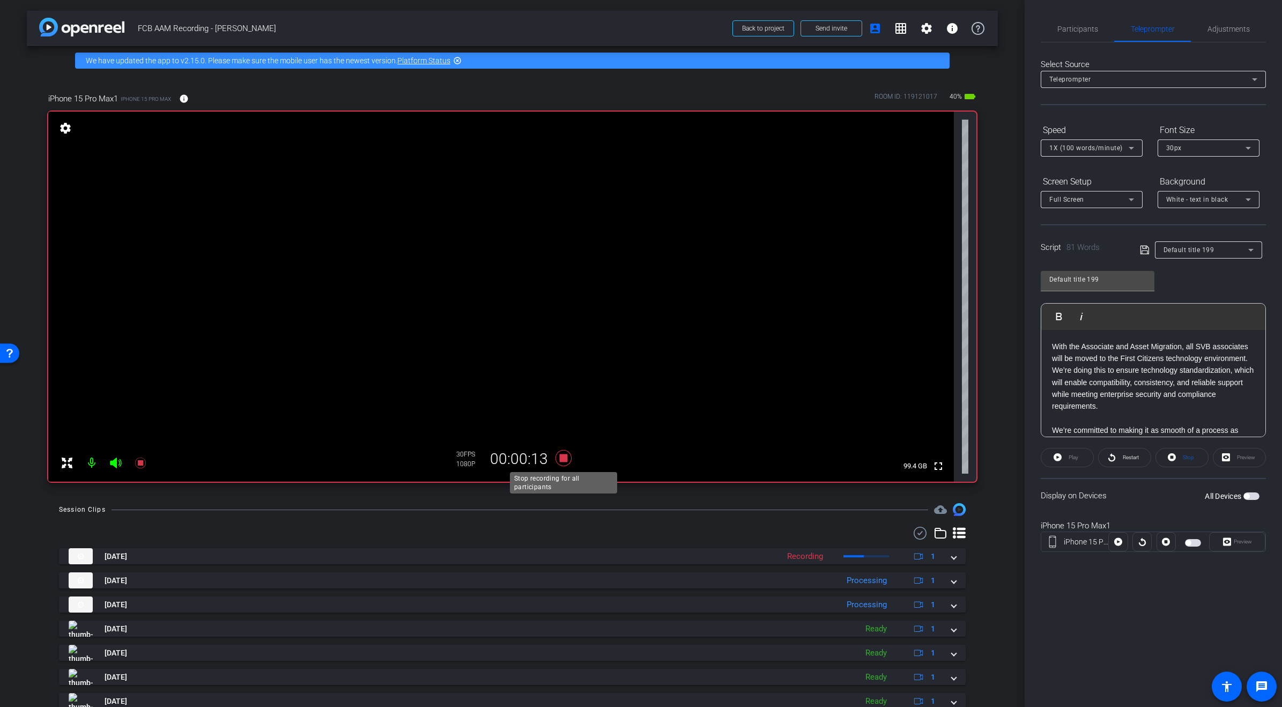
click at [562, 458] on icon at bounding box center [563, 458] width 16 height 16
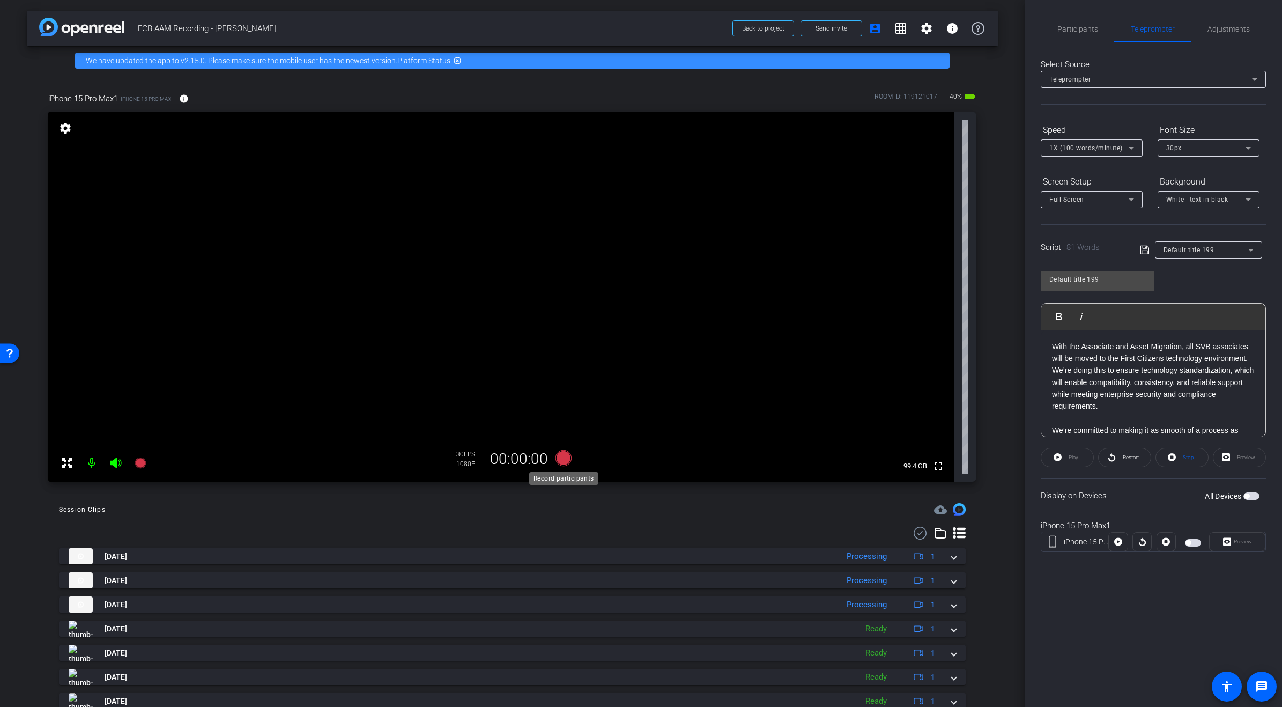
click at [565, 455] on icon at bounding box center [563, 458] width 16 height 16
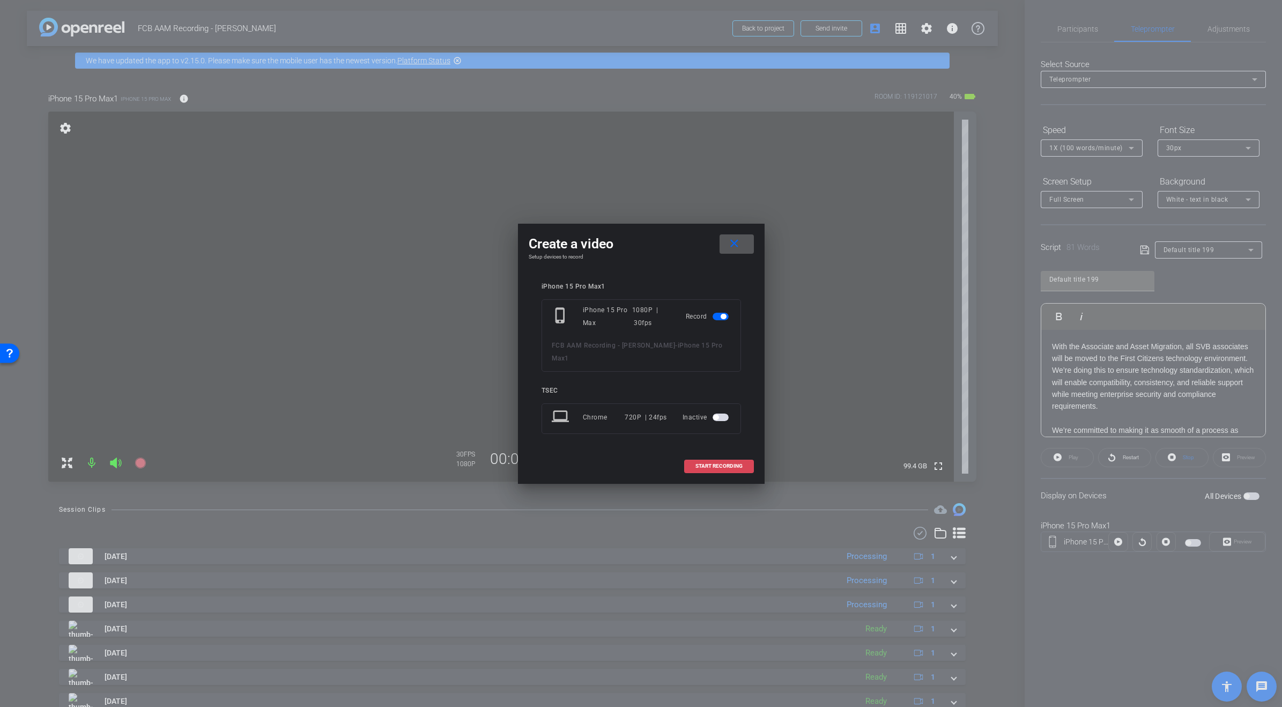
click at [719, 463] on span "START RECORDING" at bounding box center [719, 465] width 47 height 5
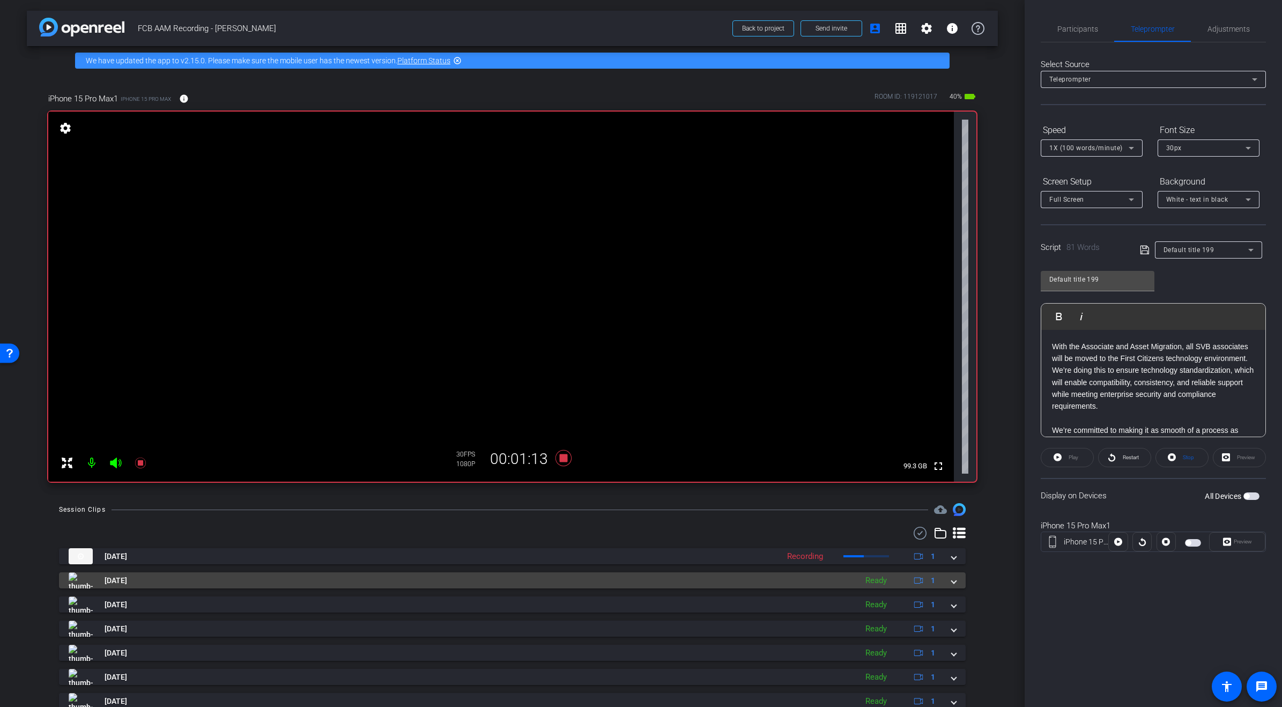
click at [955, 581] on span at bounding box center [954, 580] width 4 height 11
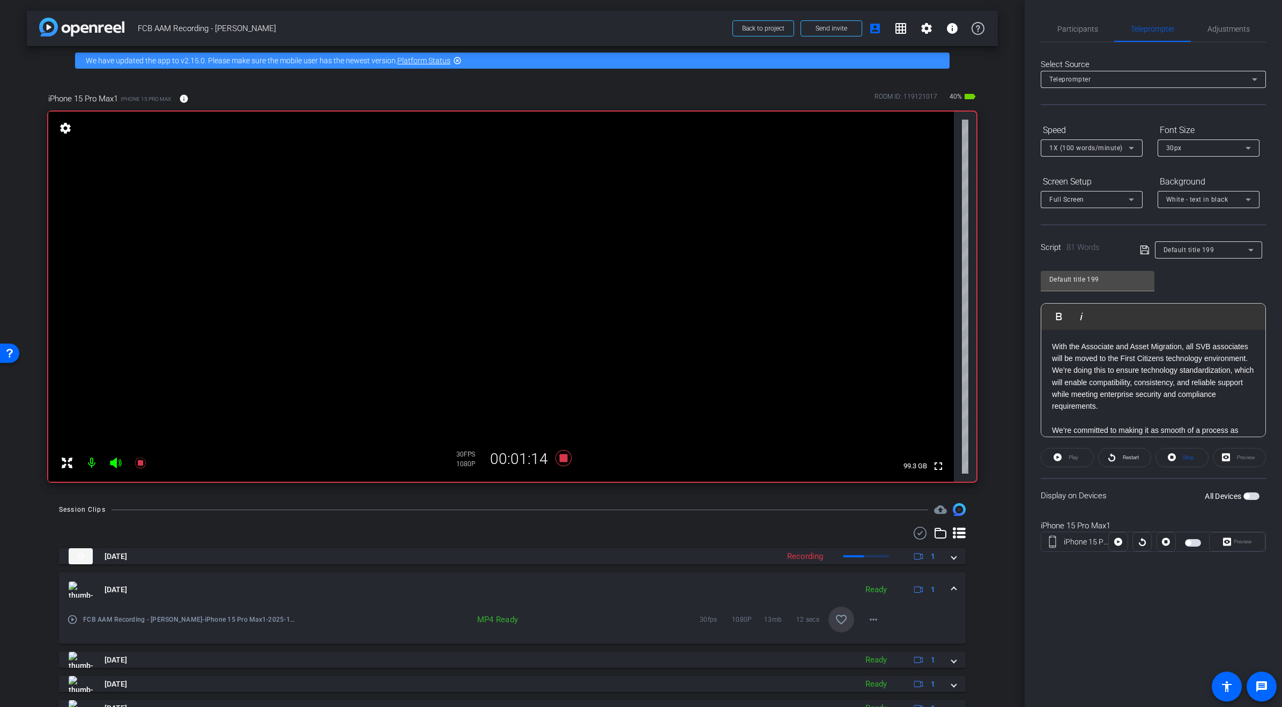
drag, startPoint x: 844, startPoint y: 618, endPoint x: 873, endPoint y: 598, distance: 35.1
click at [845, 616] on mat-icon "favorite_border" at bounding box center [841, 619] width 13 height 13
click at [558, 458] on icon at bounding box center [564, 457] width 26 height 19
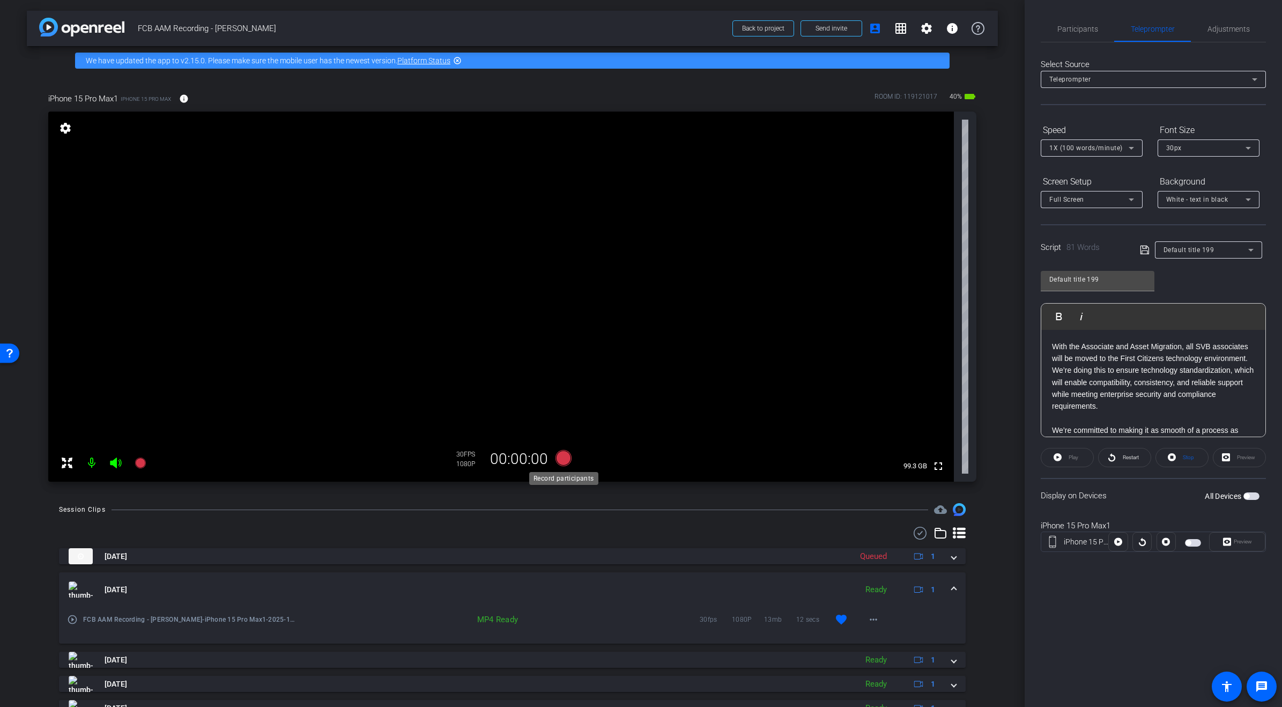
click at [565, 458] on icon at bounding box center [563, 458] width 16 height 16
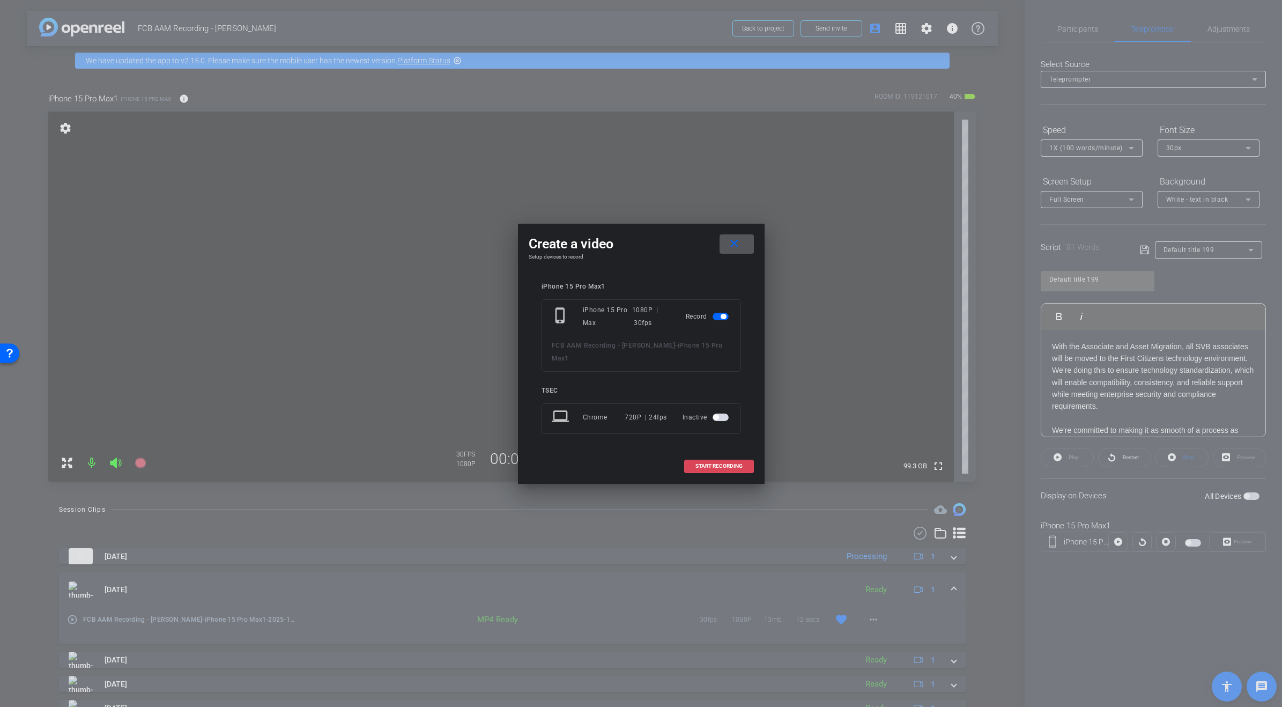
click at [718, 462] on span at bounding box center [719, 466] width 69 height 26
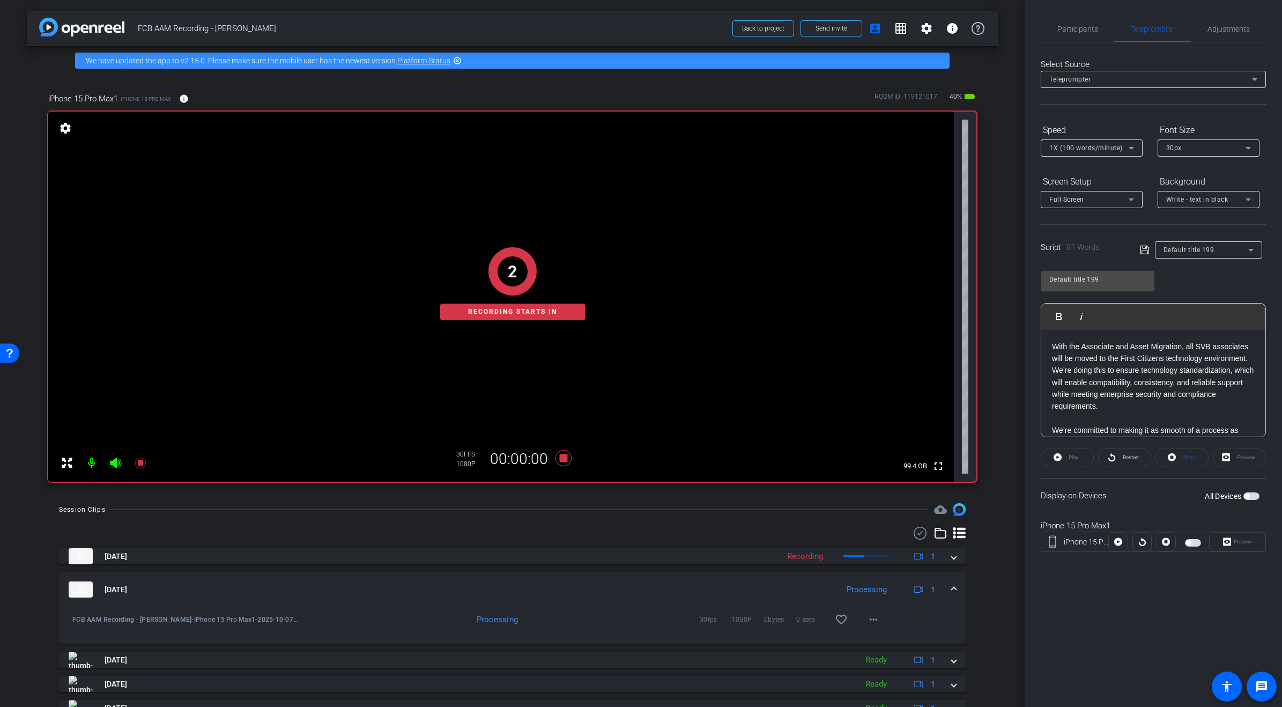
click at [563, 460] on div "2 Recording starts in" at bounding box center [512, 284] width 928 height 396
click at [563, 459] on div "1 Recording starts in" at bounding box center [512, 284] width 928 height 396
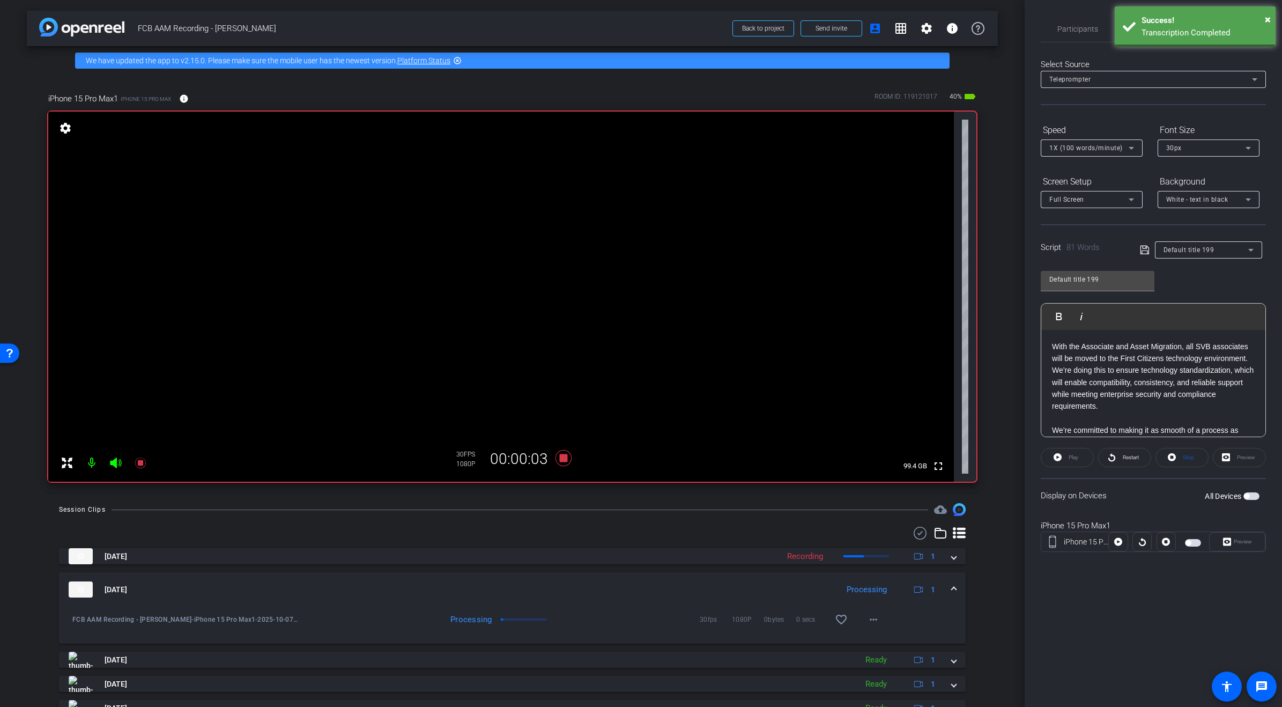
click at [1253, 497] on span "button" at bounding box center [1252, 496] width 16 height 8
click at [1125, 457] on span "Restart" at bounding box center [1131, 457] width 16 height 6
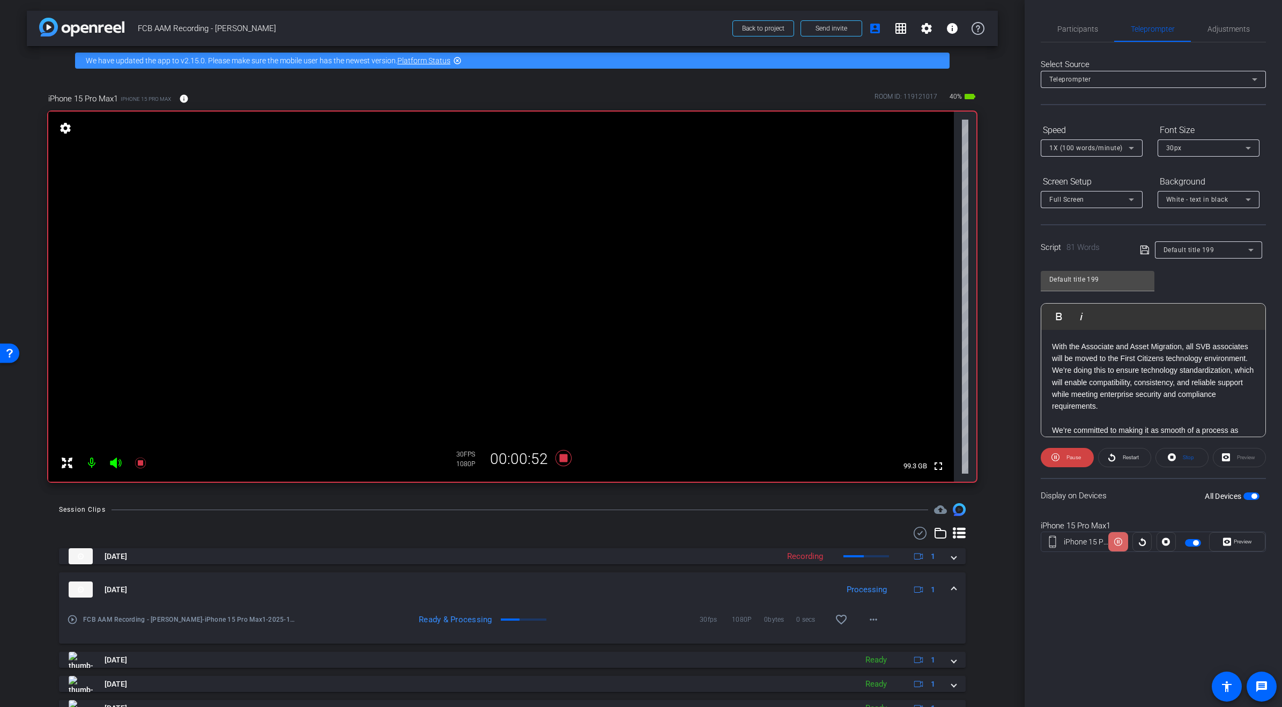
click at [1120, 541] on icon at bounding box center [1119, 542] width 8 height 16
click at [1125, 455] on span "Restart" at bounding box center [1131, 457] width 16 height 6
click at [1222, 31] on span "Adjustments" at bounding box center [1229, 29] width 42 height 8
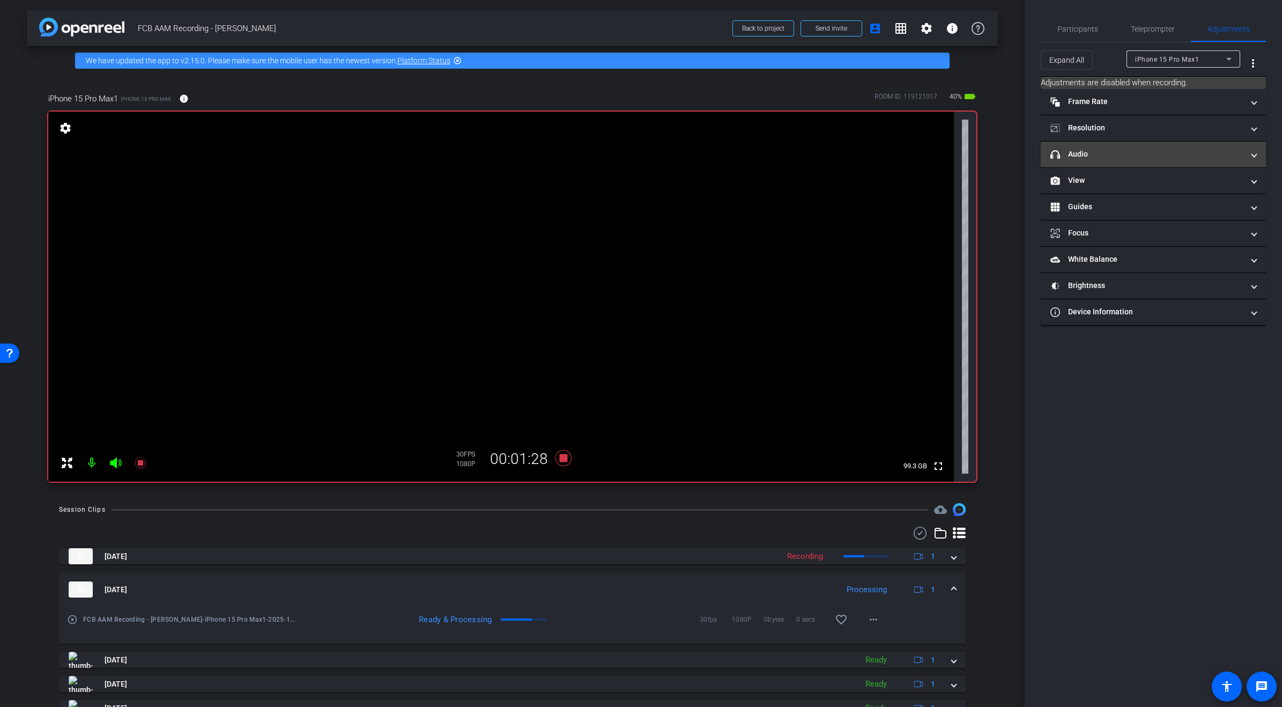
click at [1258, 154] on mat-expansion-panel-header "headphone icon Audio" at bounding box center [1153, 155] width 225 height 26
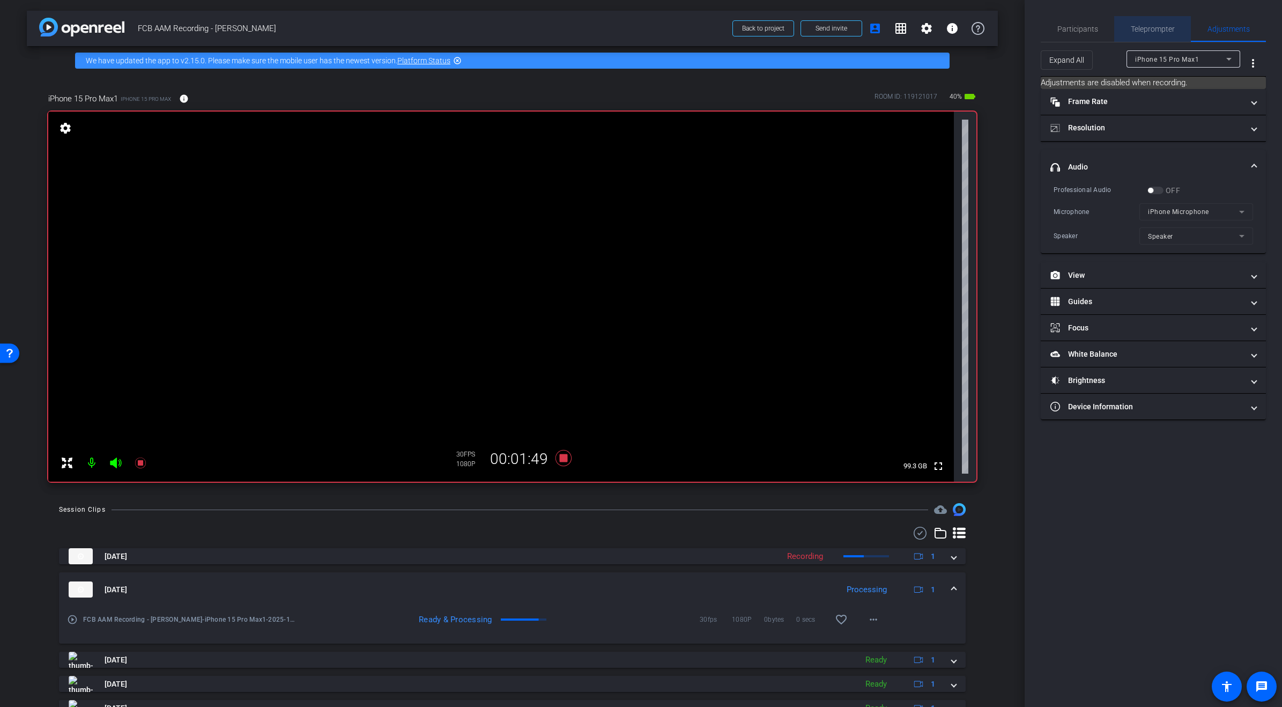
click at [1153, 29] on span "Teleprompter" at bounding box center [1153, 29] width 44 height 8
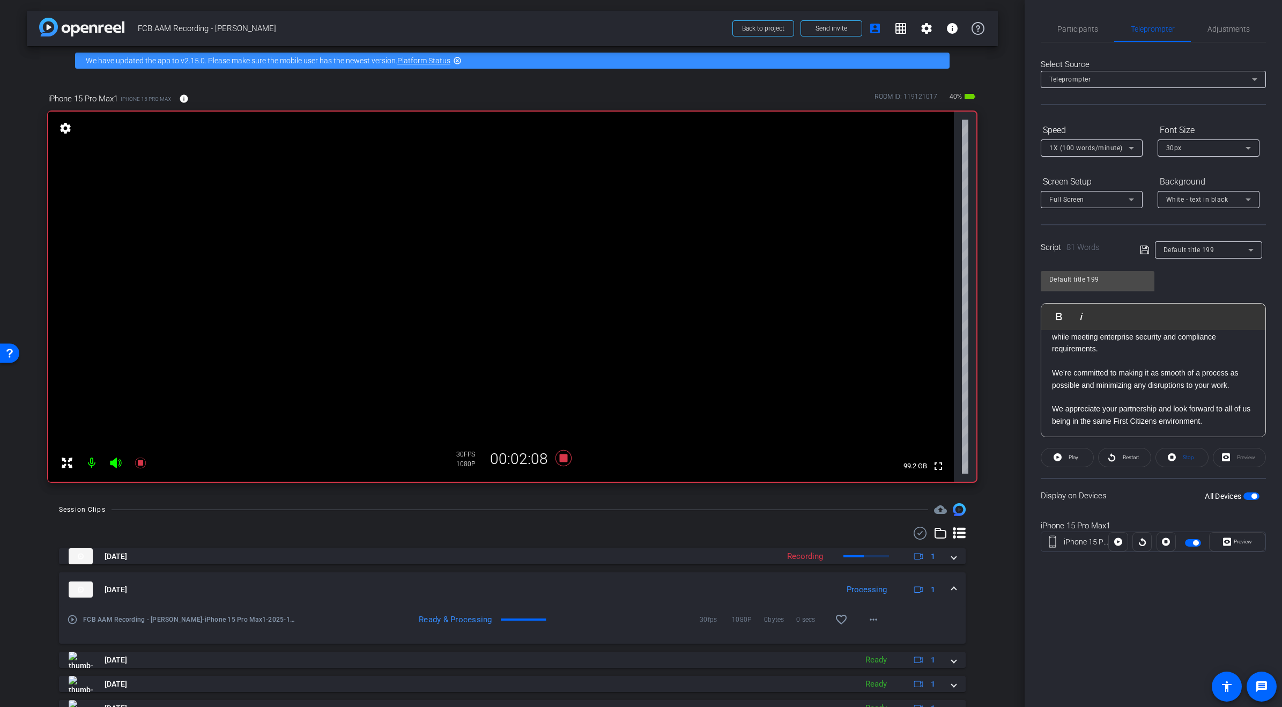
scroll to position [56, 0]
click at [565, 459] on icon at bounding box center [563, 458] width 16 height 16
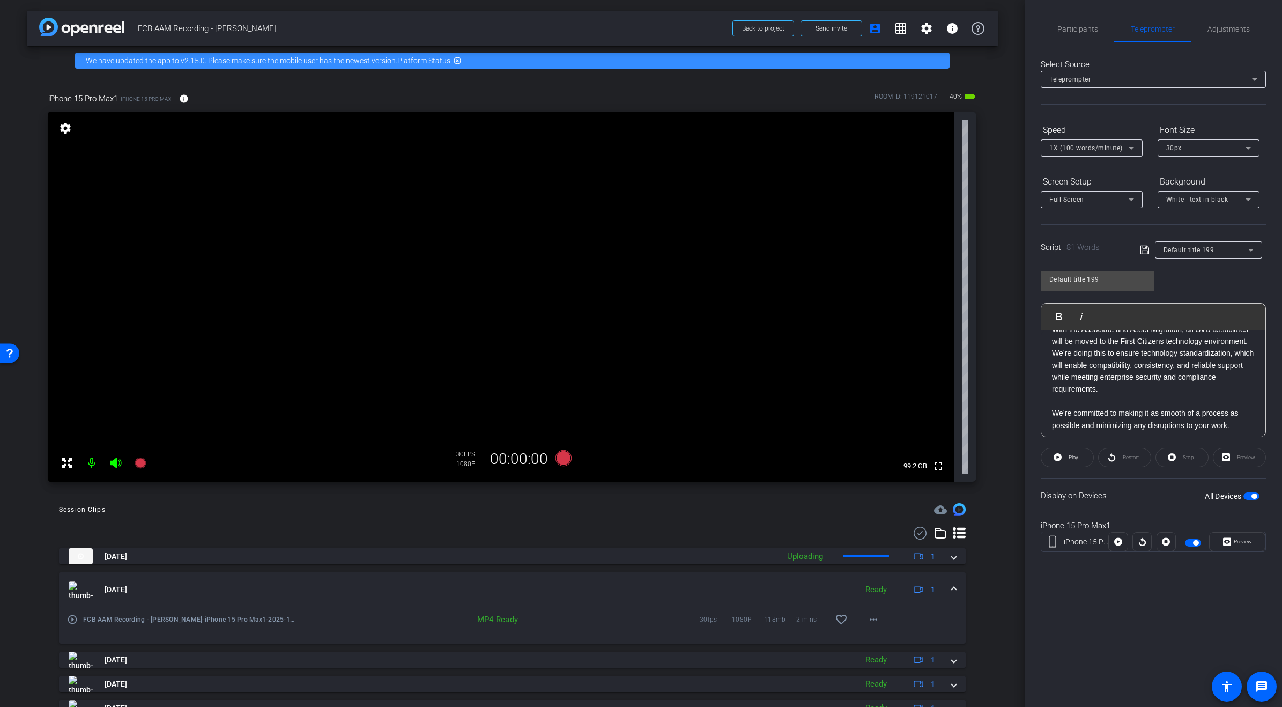
scroll to position [0, 0]
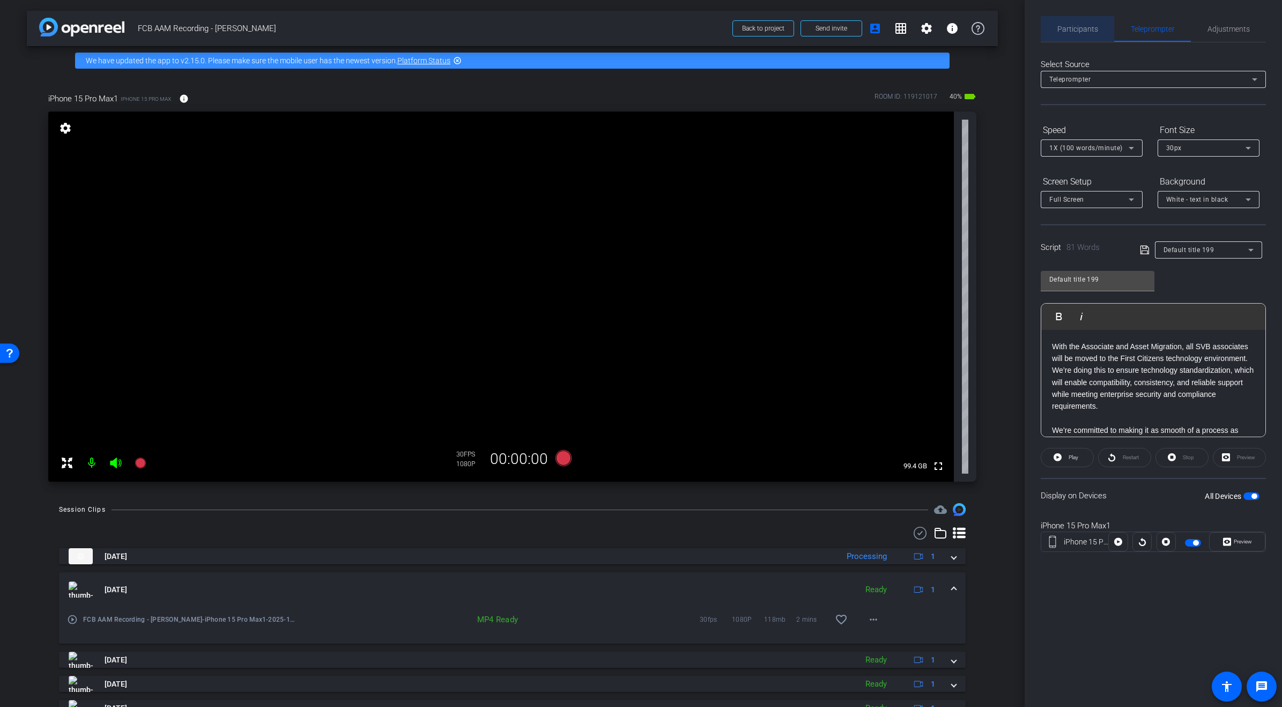
click at [1080, 28] on span "Participants" at bounding box center [1078, 29] width 41 height 8
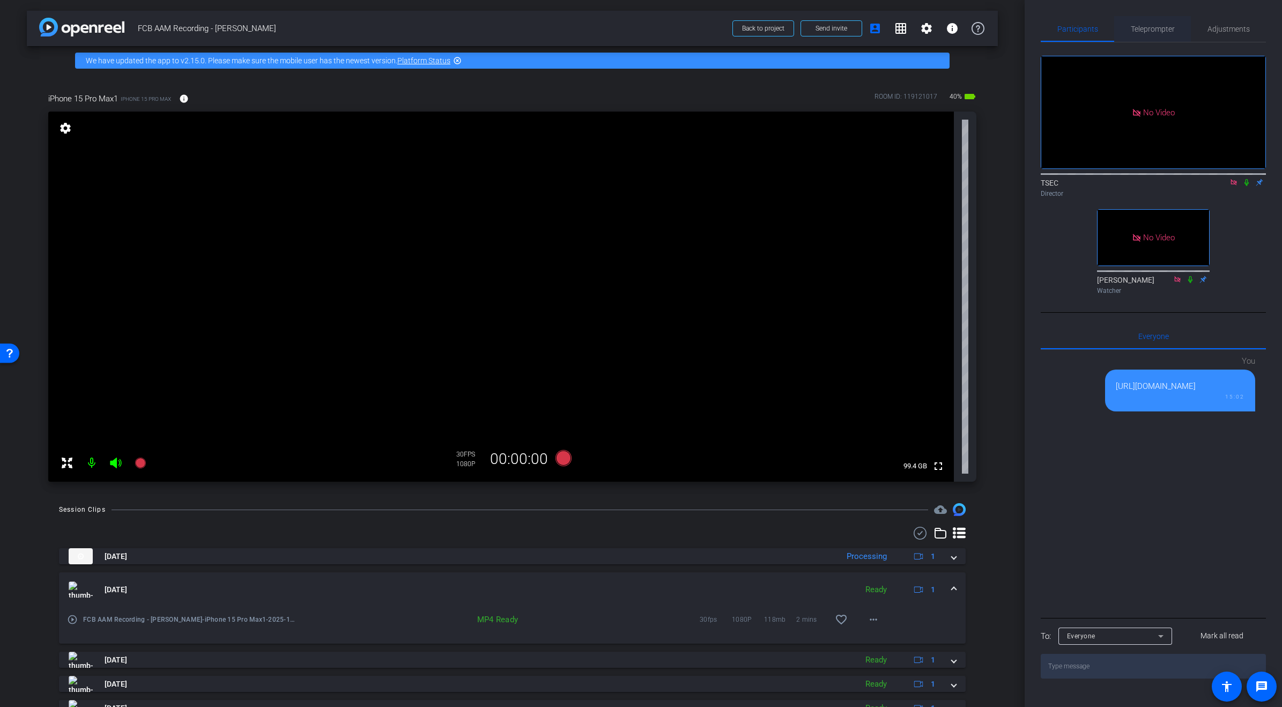
click at [1155, 32] on span "Teleprompter" at bounding box center [1153, 29] width 44 height 8
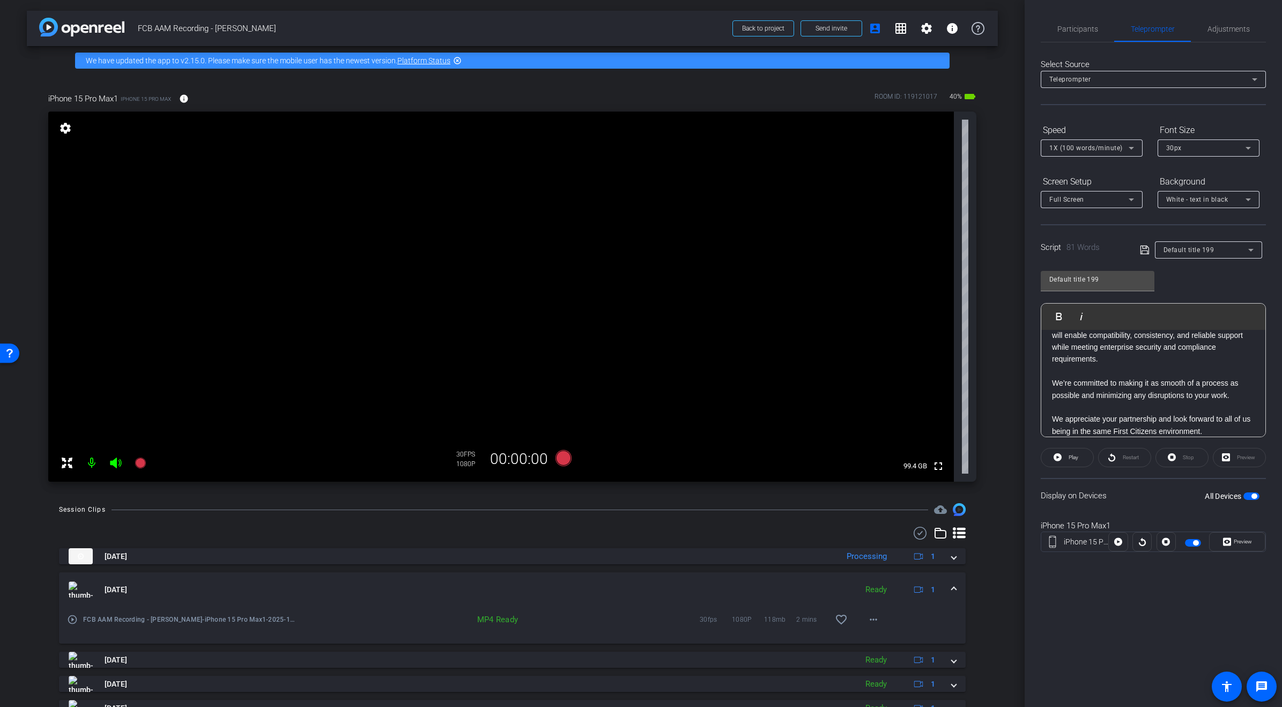
scroll to position [62, 0]
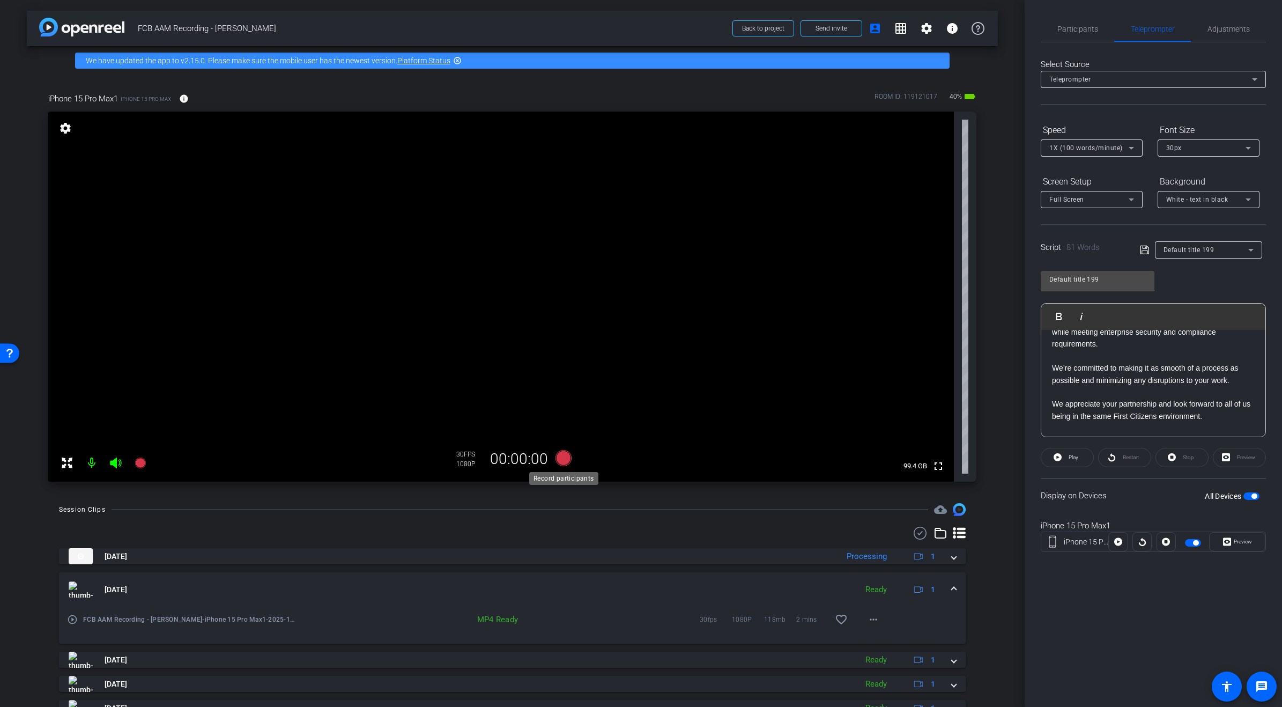
click at [564, 456] on icon at bounding box center [563, 458] width 16 height 16
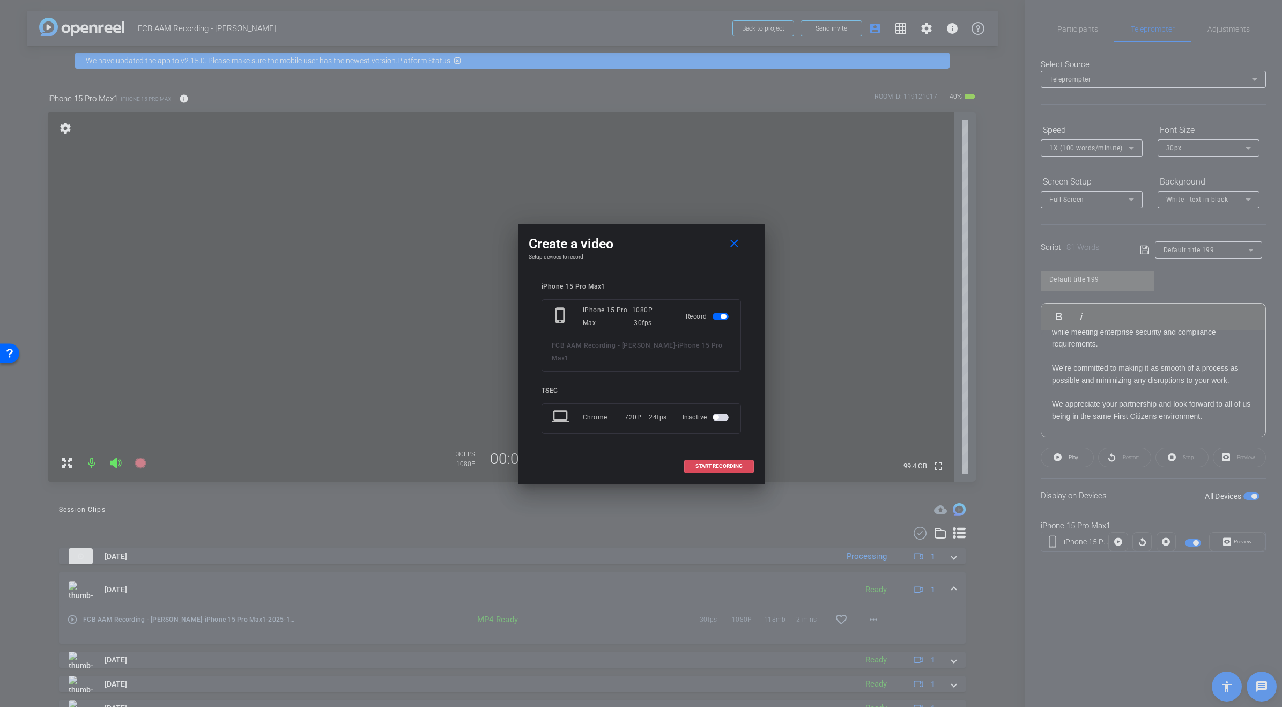
drag, startPoint x: 736, startPoint y: 461, endPoint x: 753, endPoint y: 456, distance: 17.0
click at [736, 463] on span "START RECORDING" at bounding box center [719, 465] width 47 height 5
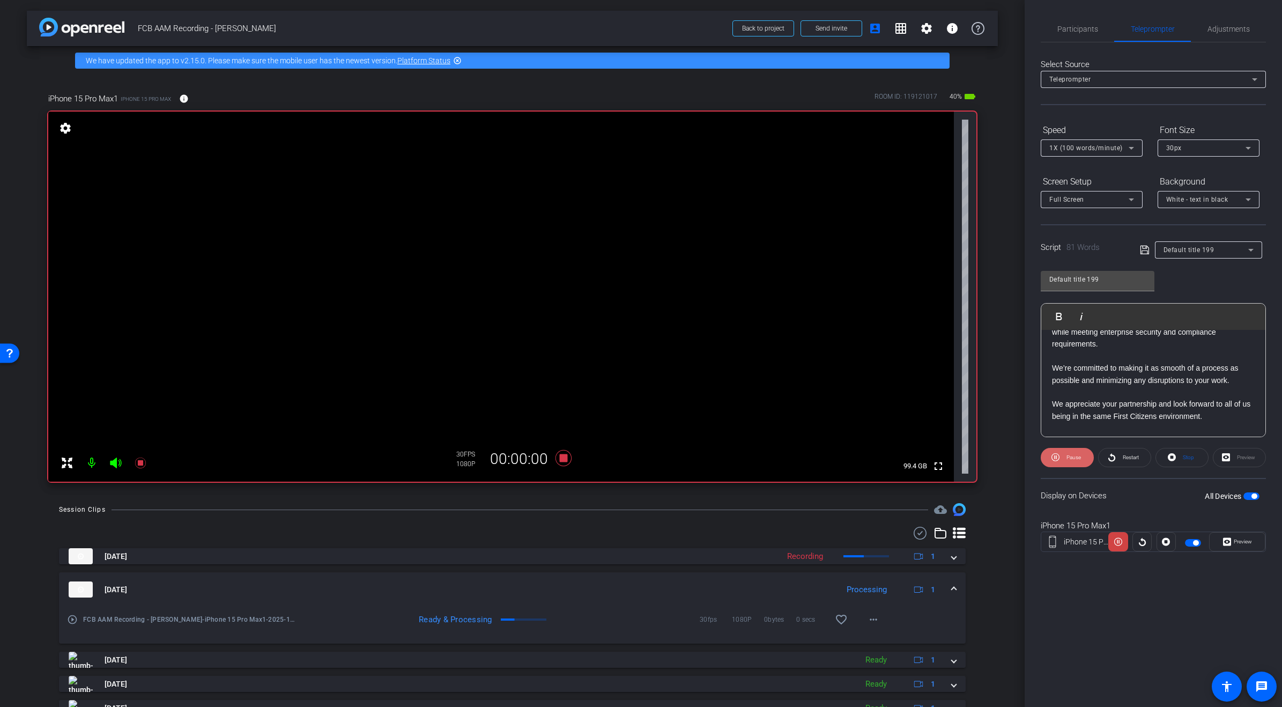
click at [1068, 454] on span "Pause" at bounding box center [1074, 457] width 14 height 6
click at [1252, 497] on span "button" at bounding box center [1254, 495] width 5 height 5
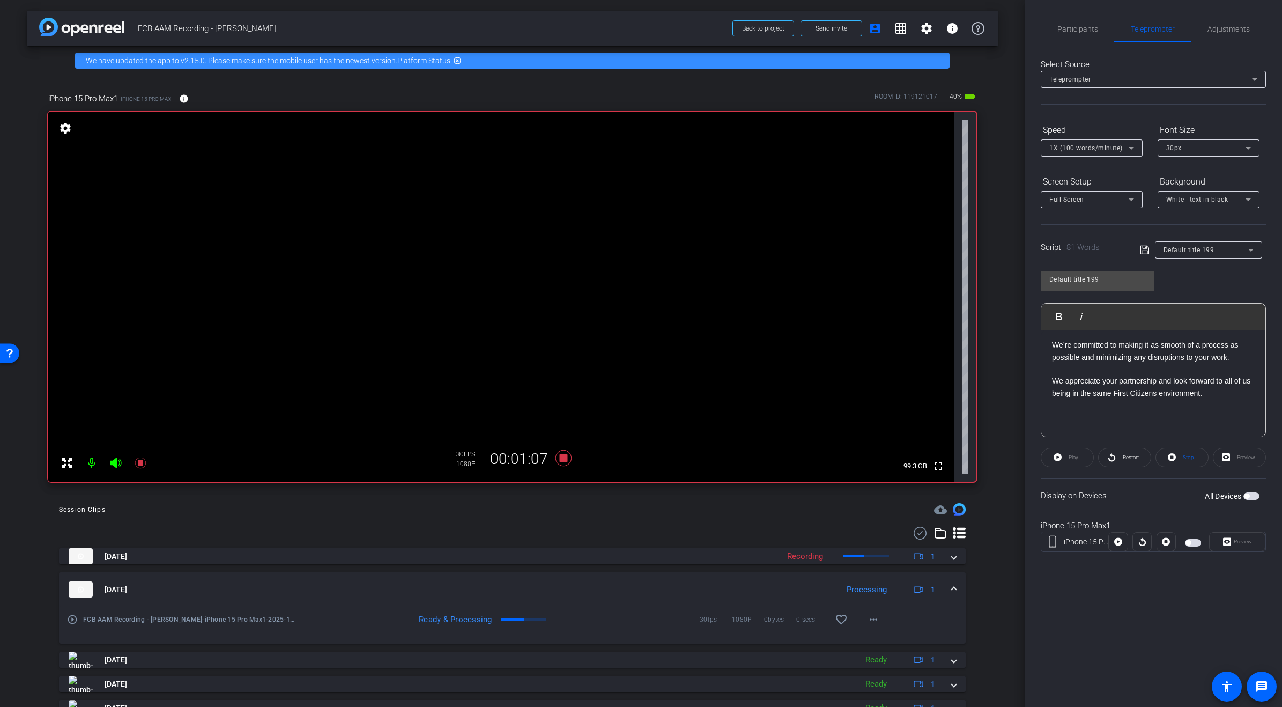
scroll to position [0, 0]
click at [1086, 31] on span "Participants" at bounding box center [1078, 29] width 41 height 8
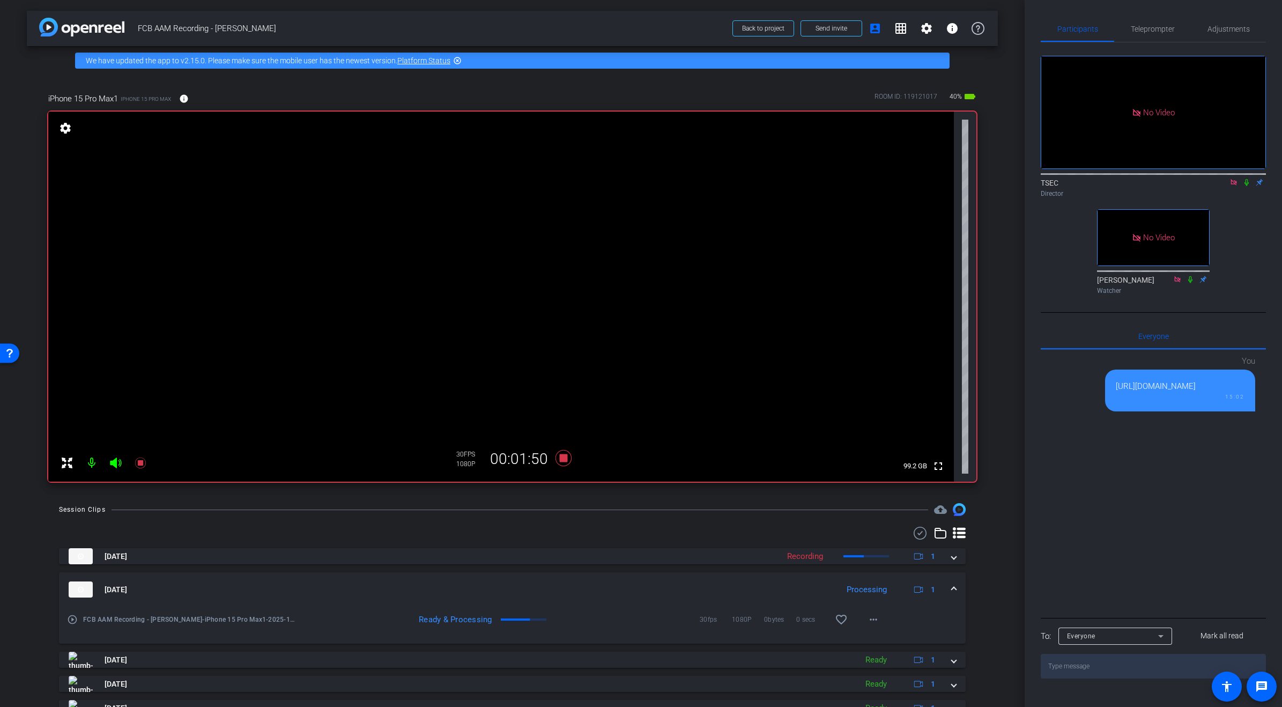
click at [1251, 178] on div "TSEC Director" at bounding box center [1153, 188] width 225 height 21
click at [1248, 179] on icon at bounding box center [1247, 182] width 4 height 7
click at [1249, 179] on icon at bounding box center [1247, 183] width 9 height 8
click at [1248, 179] on icon at bounding box center [1247, 183] width 9 height 8
click at [1246, 179] on icon at bounding box center [1247, 182] width 6 height 7
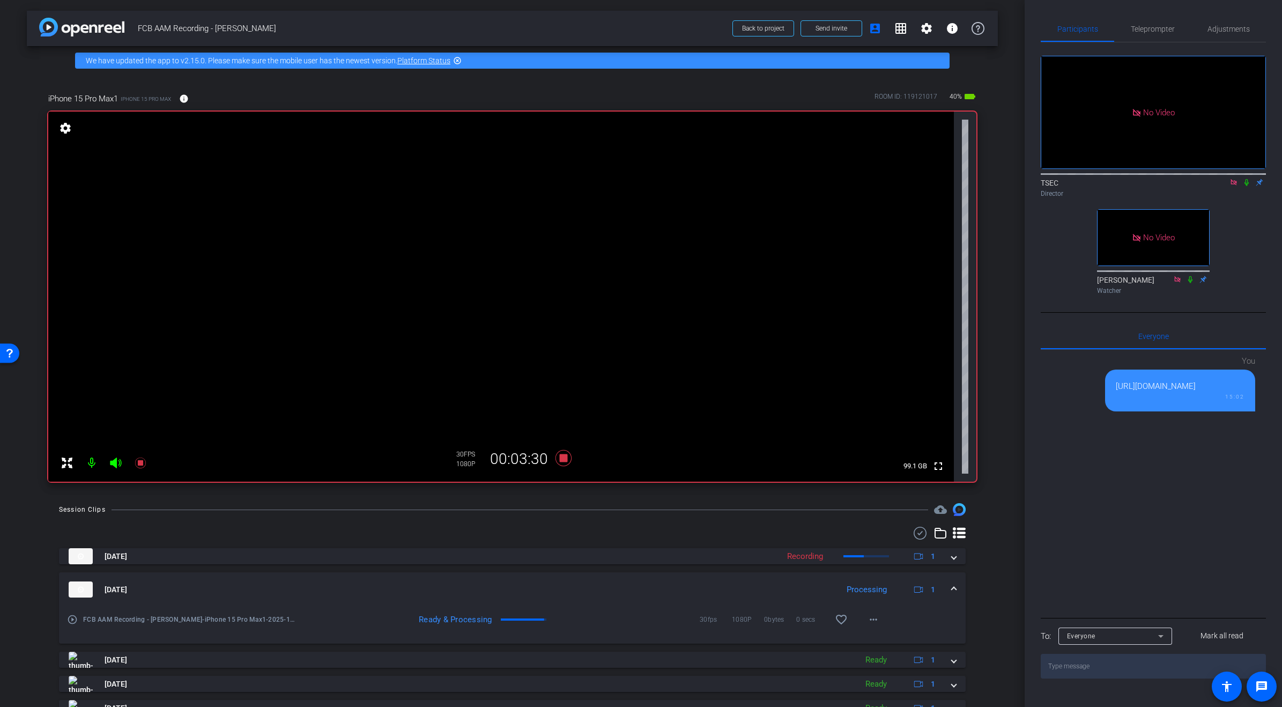
drag, startPoint x: 1246, startPoint y: 151, endPoint x: 1248, endPoint y: 181, distance: 30.6
click at [1248, 181] on div "No Video TSEC Director No Video Donna Choi Watcher" at bounding box center [1153, 170] width 225 height 256
click at [564, 457] on icon at bounding box center [563, 458] width 16 height 16
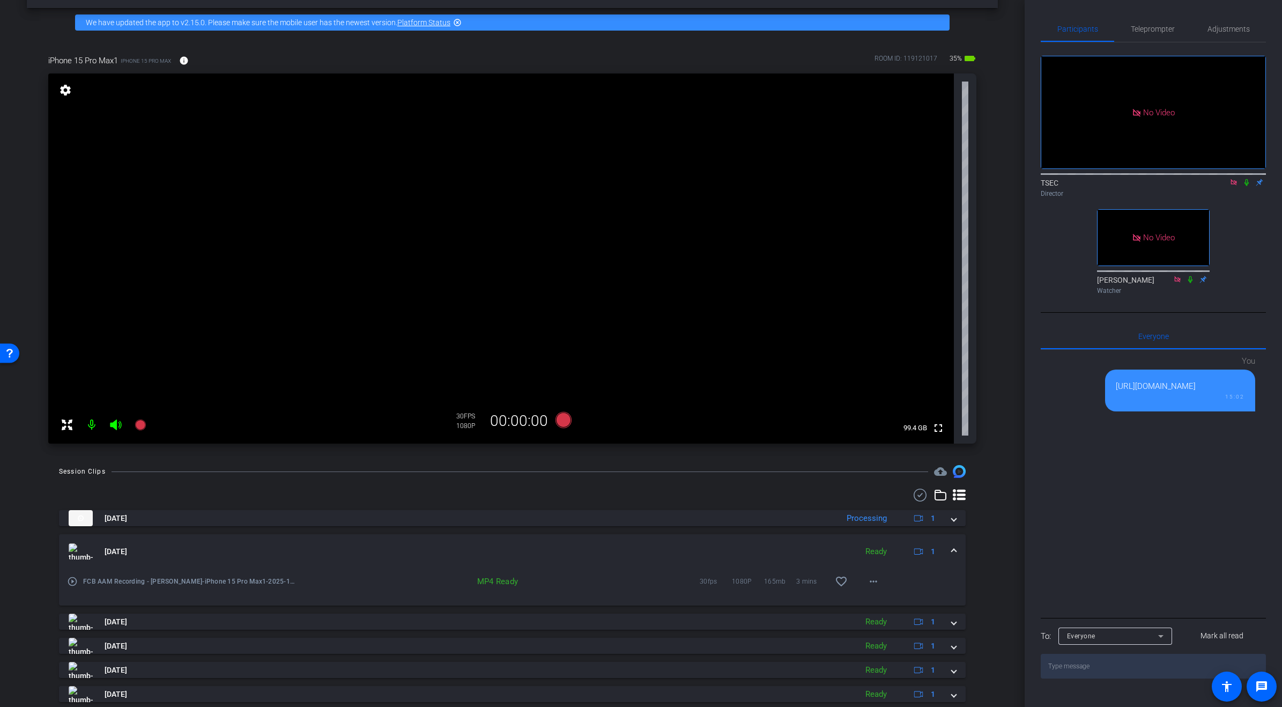
scroll to position [37, 0]
drag, startPoint x: 1152, startPoint y: 25, endPoint x: 1160, endPoint y: 26, distance: 8.6
click at [1153, 25] on span "Teleprompter" at bounding box center [1153, 29] width 44 height 8
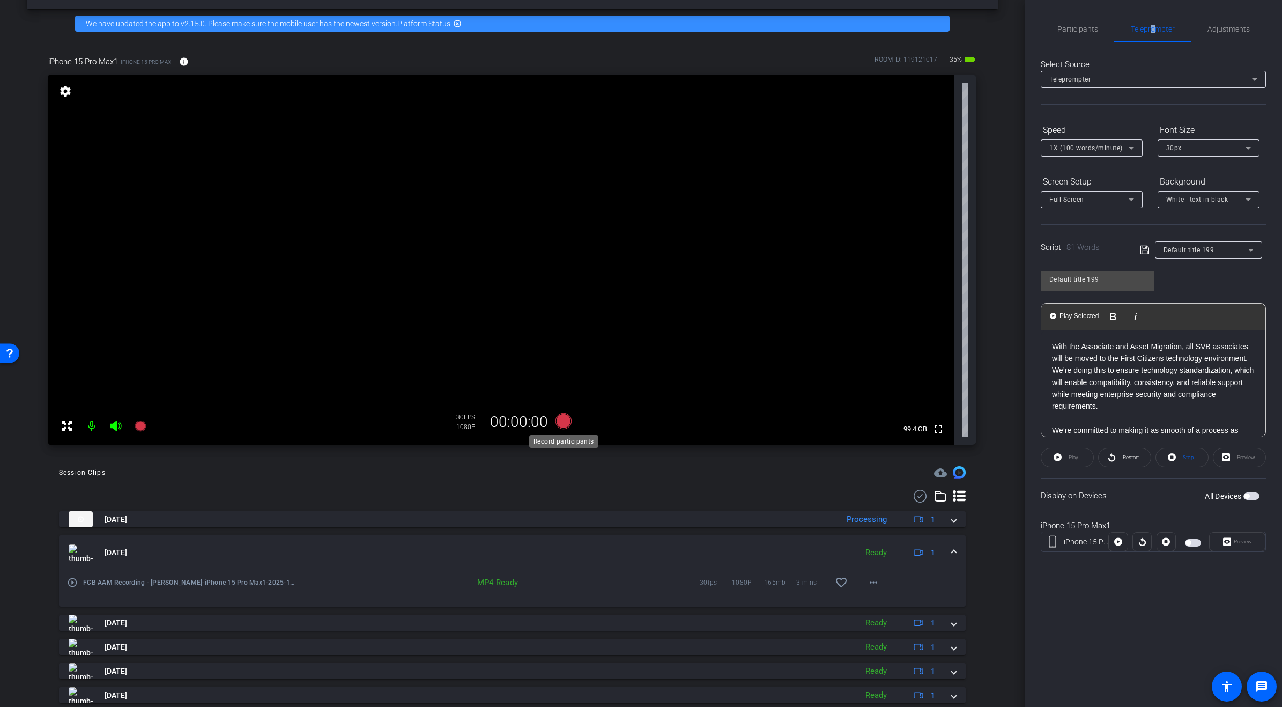
click at [564, 421] on icon at bounding box center [563, 421] width 16 height 16
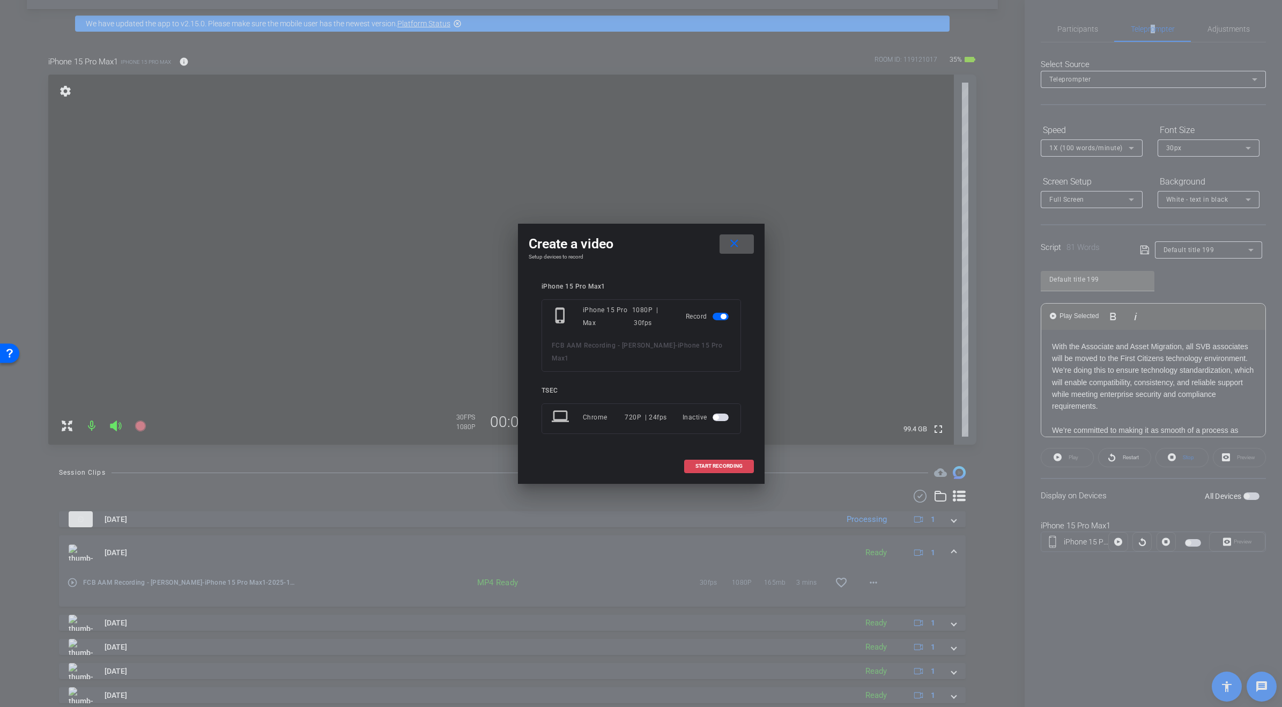
click at [734, 470] on span at bounding box center [719, 466] width 69 height 26
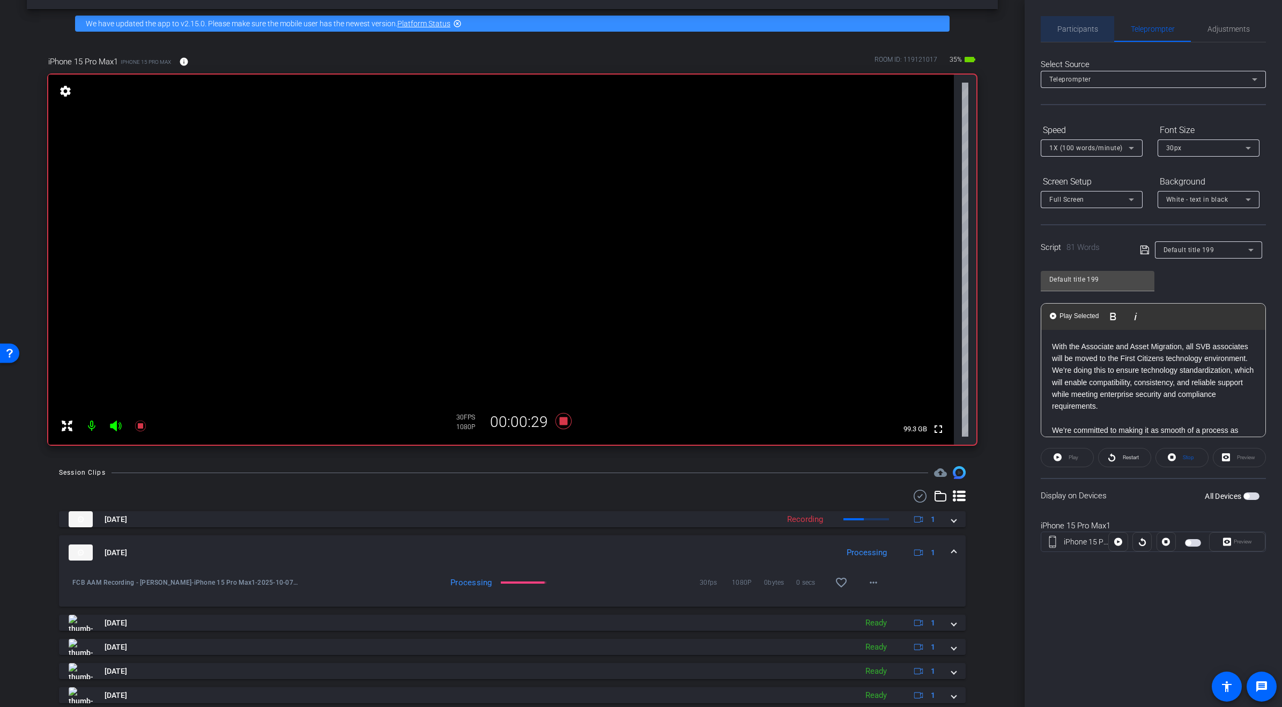
click at [1081, 29] on span "Participants" at bounding box center [1078, 29] width 41 height 8
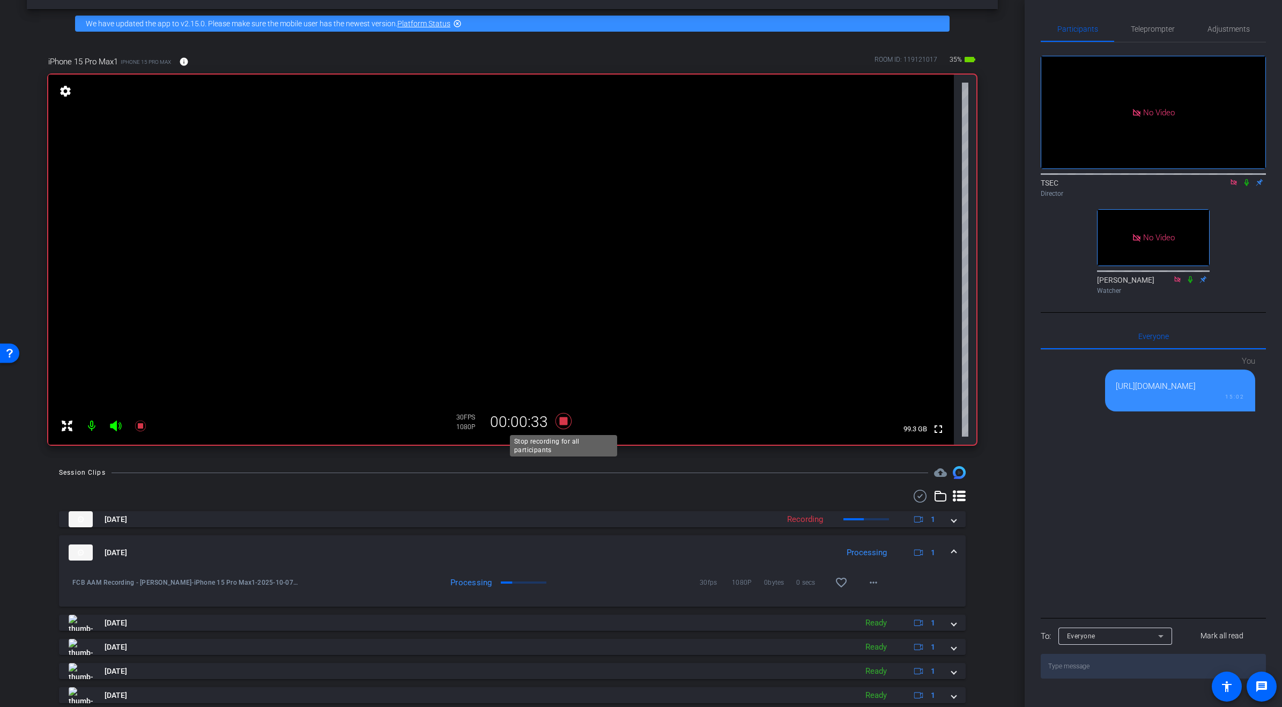
click at [561, 421] on icon at bounding box center [563, 421] width 16 height 16
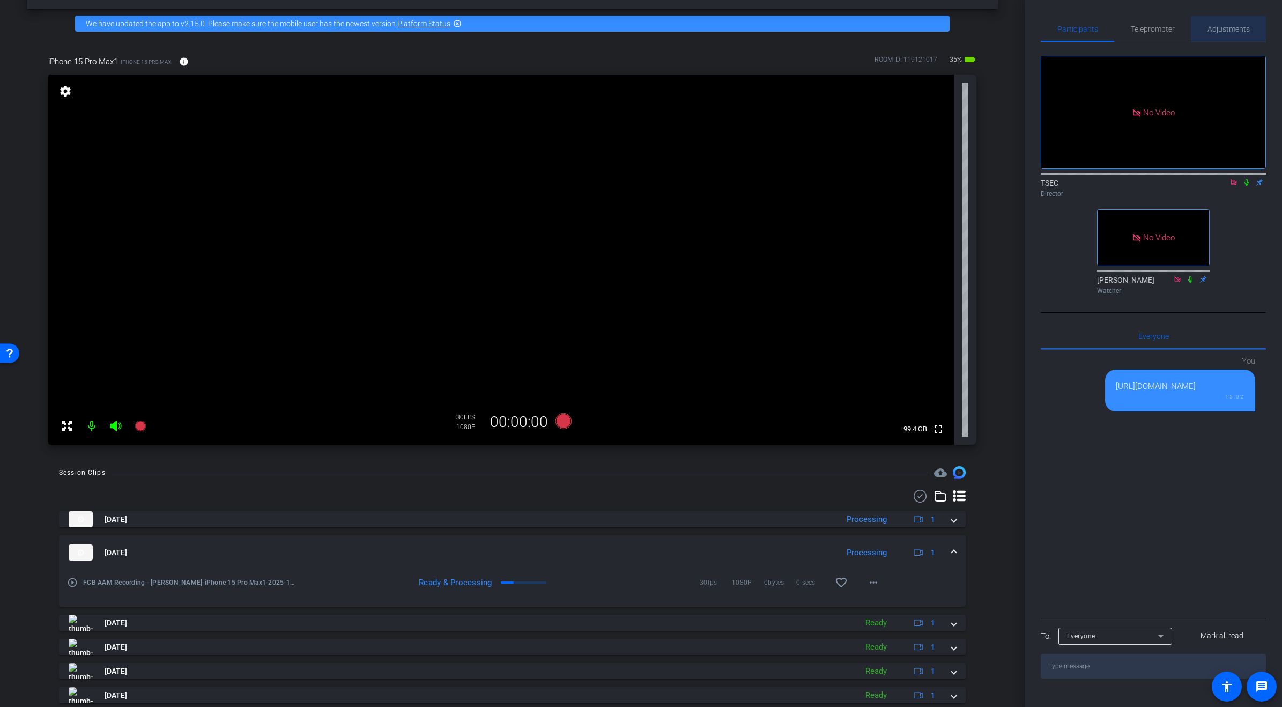
click at [1239, 28] on span "Adjustments" at bounding box center [1229, 29] width 42 height 8
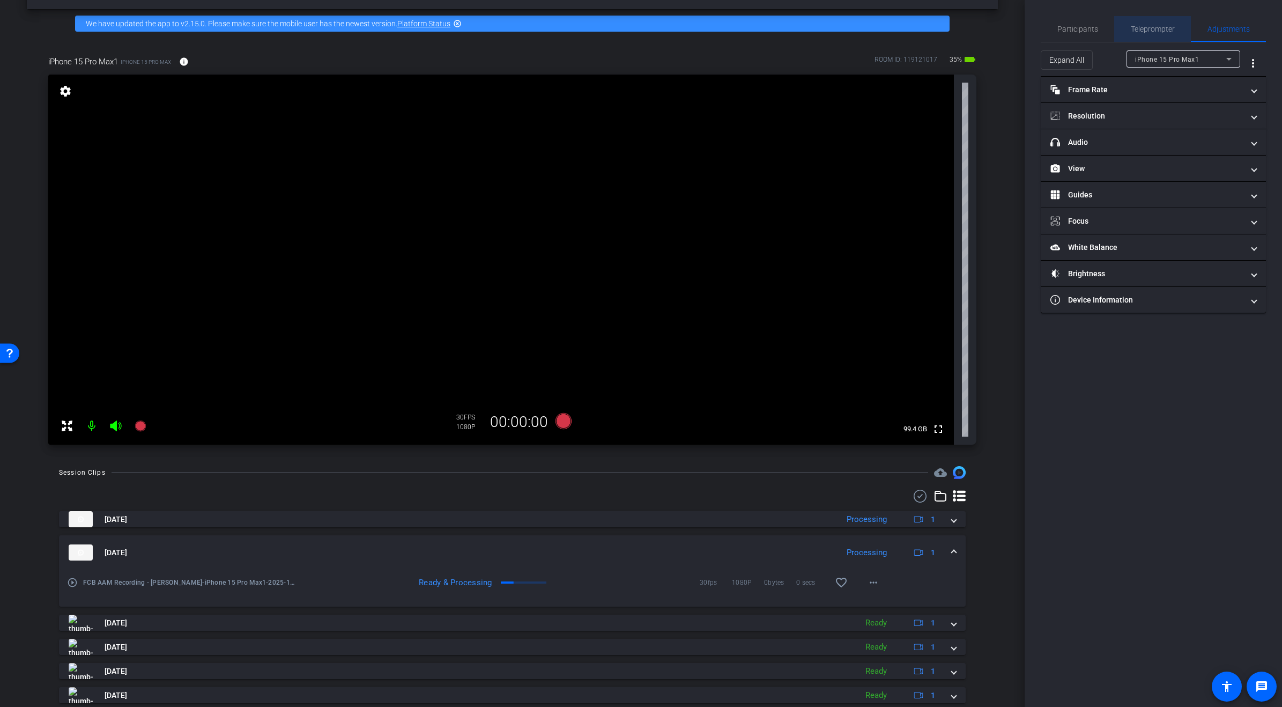
click at [1168, 25] on span "Teleprompter" at bounding box center [1153, 29] width 44 height 8
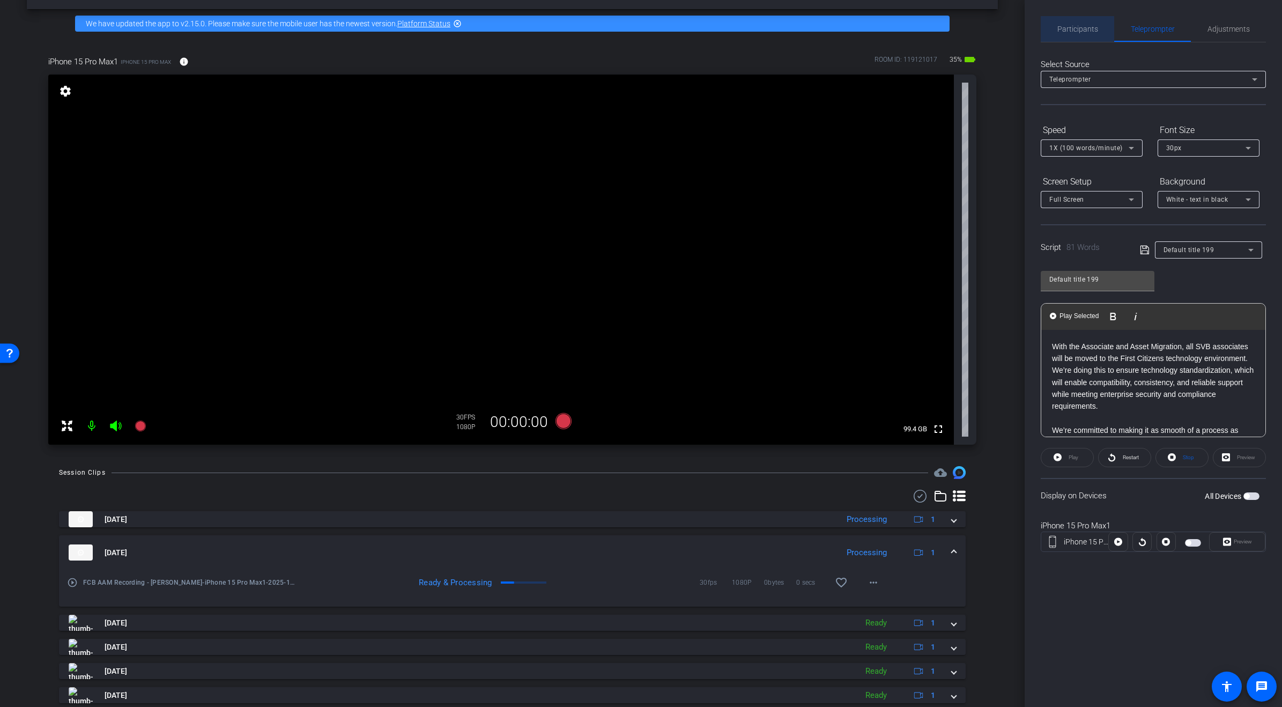
click at [1071, 26] on span "Participants" at bounding box center [1078, 29] width 41 height 8
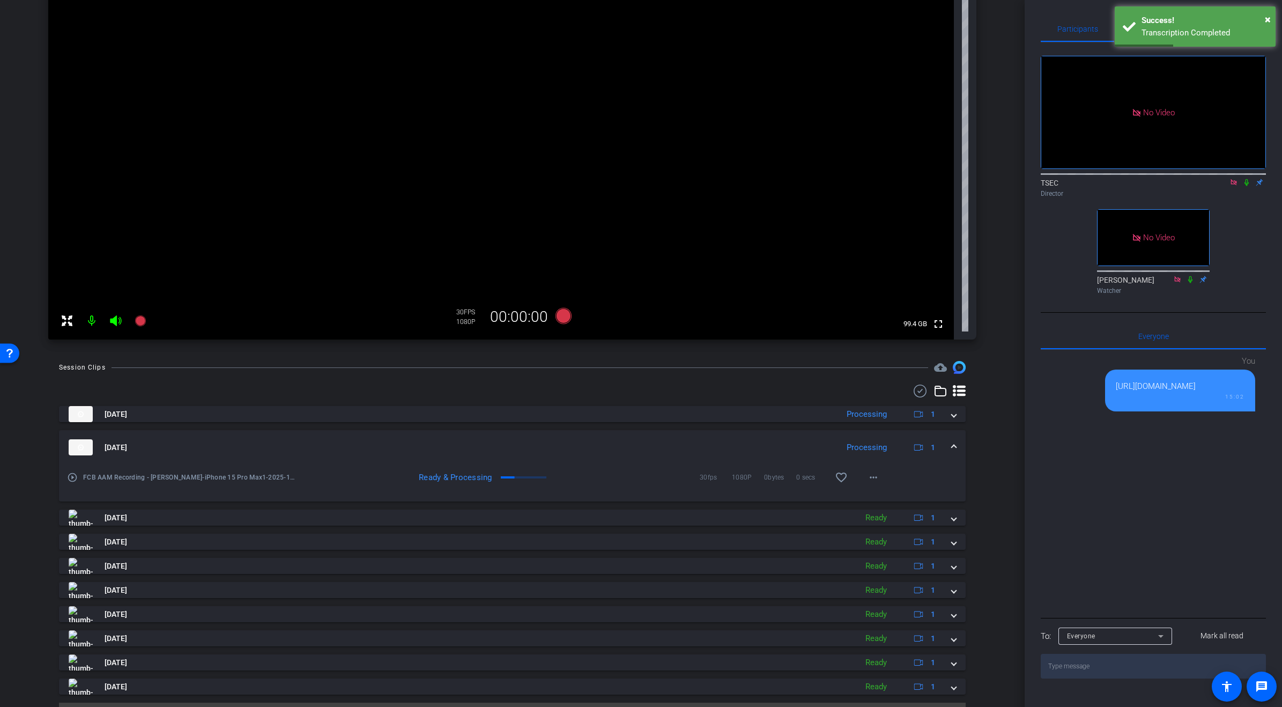
scroll to position [143, 0]
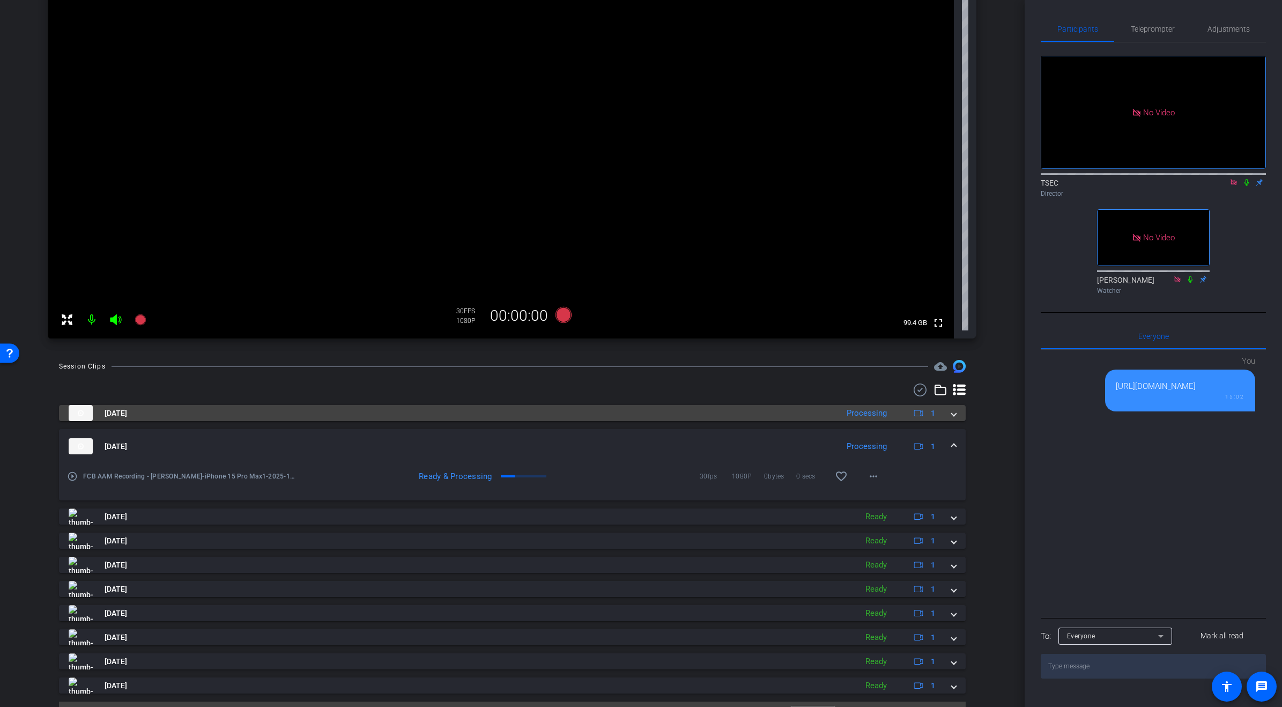
click at [956, 415] on mat-expansion-panel-header "Oct 7, 2025 Processing 1" at bounding box center [512, 413] width 907 height 16
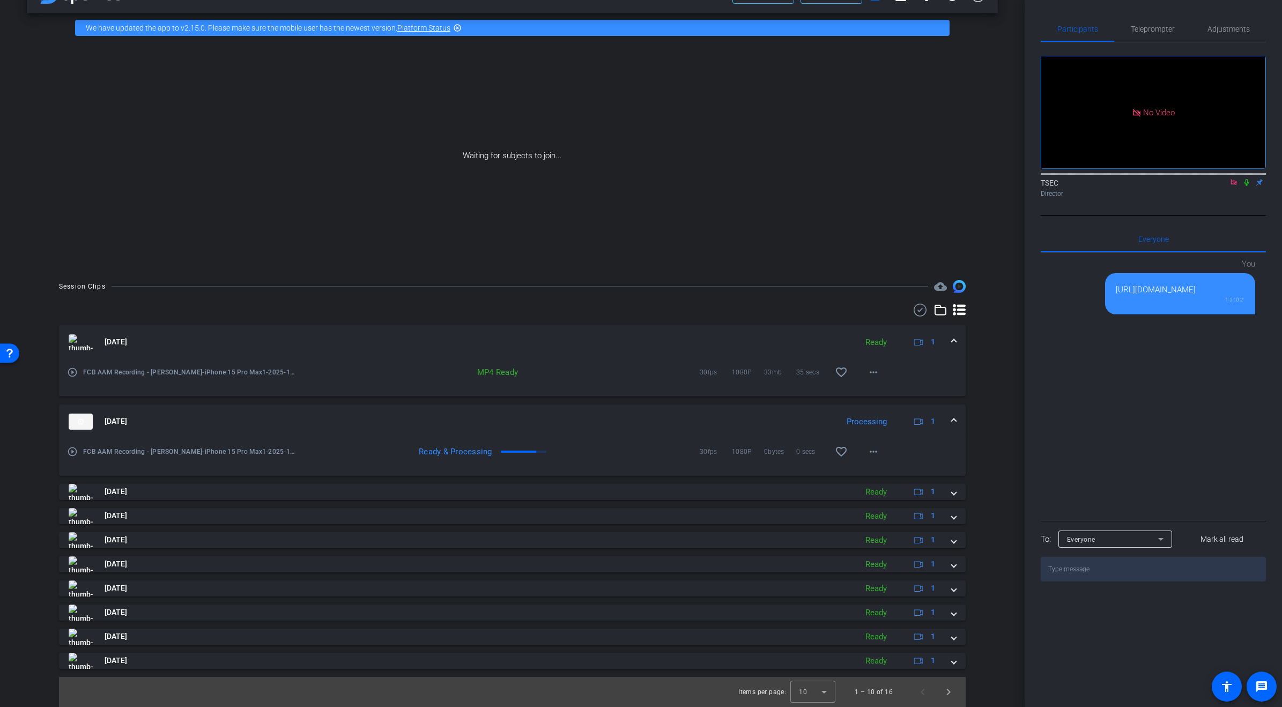
scroll to position [0, 0]
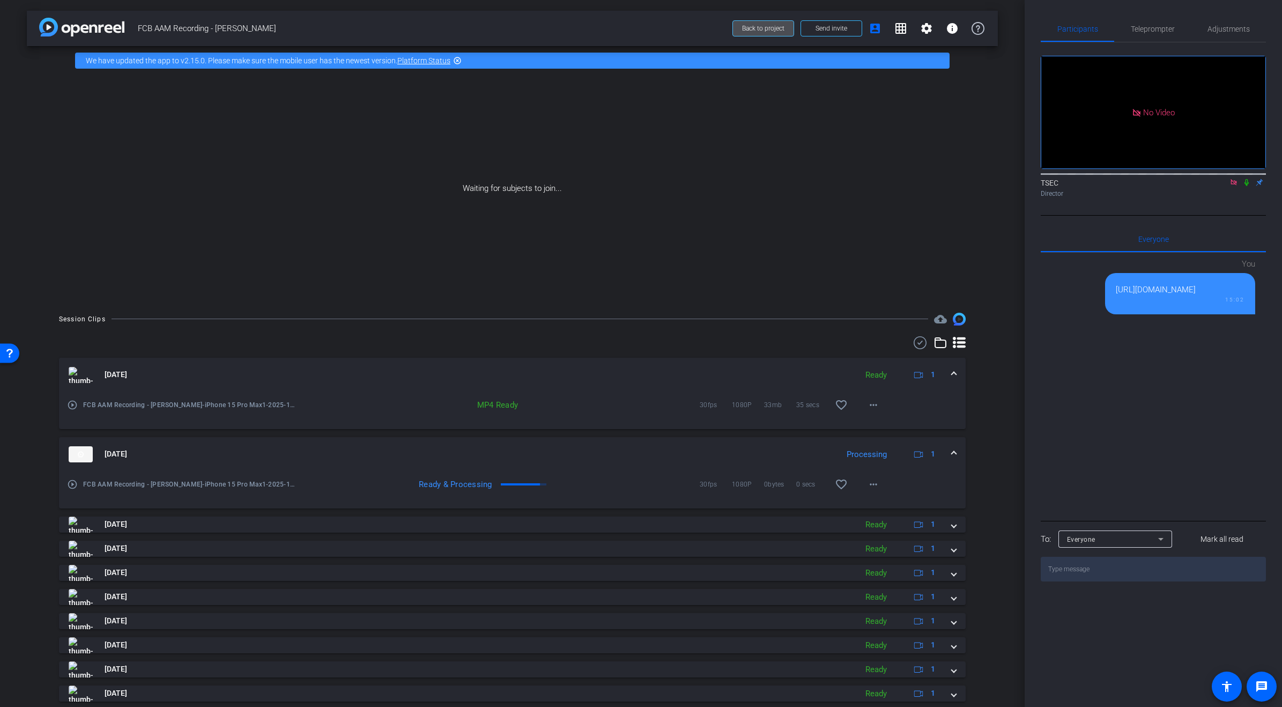
click at [757, 25] on span "Back to project" at bounding box center [763, 29] width 42 height 8
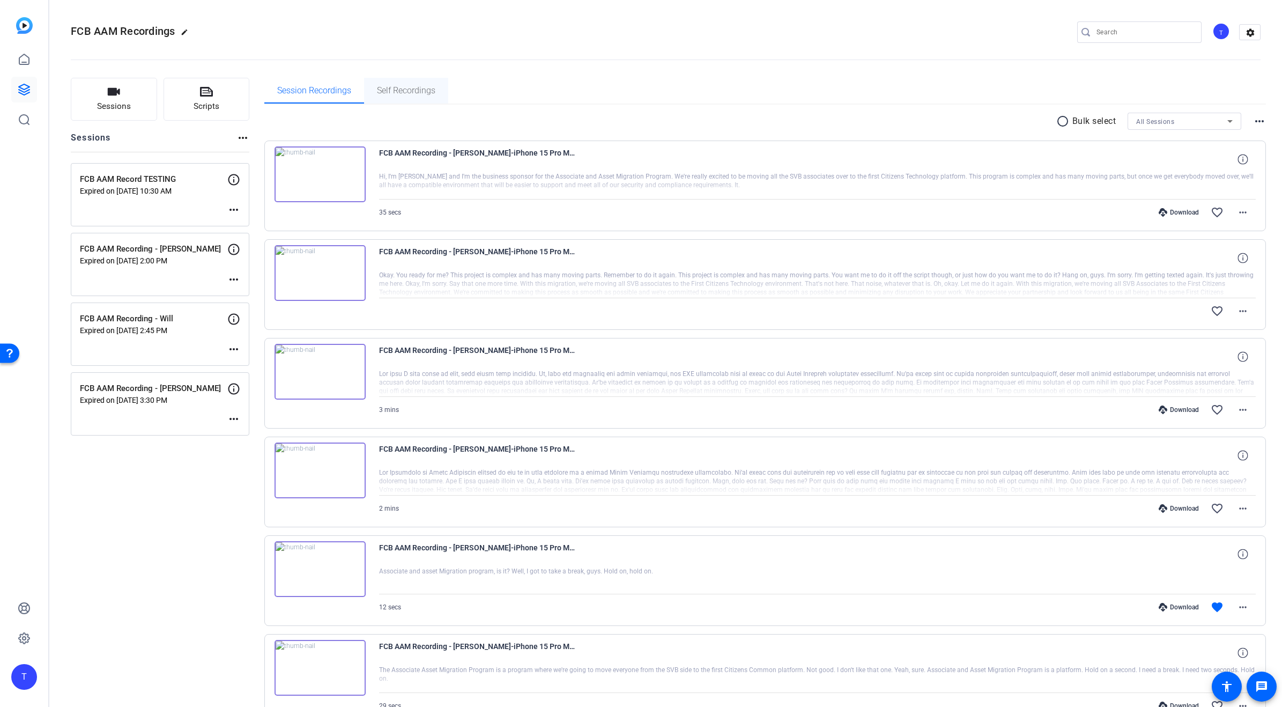
click at [405, 89] on span "Self Recordings" at bounding box center [406, 90] width 58 height 9
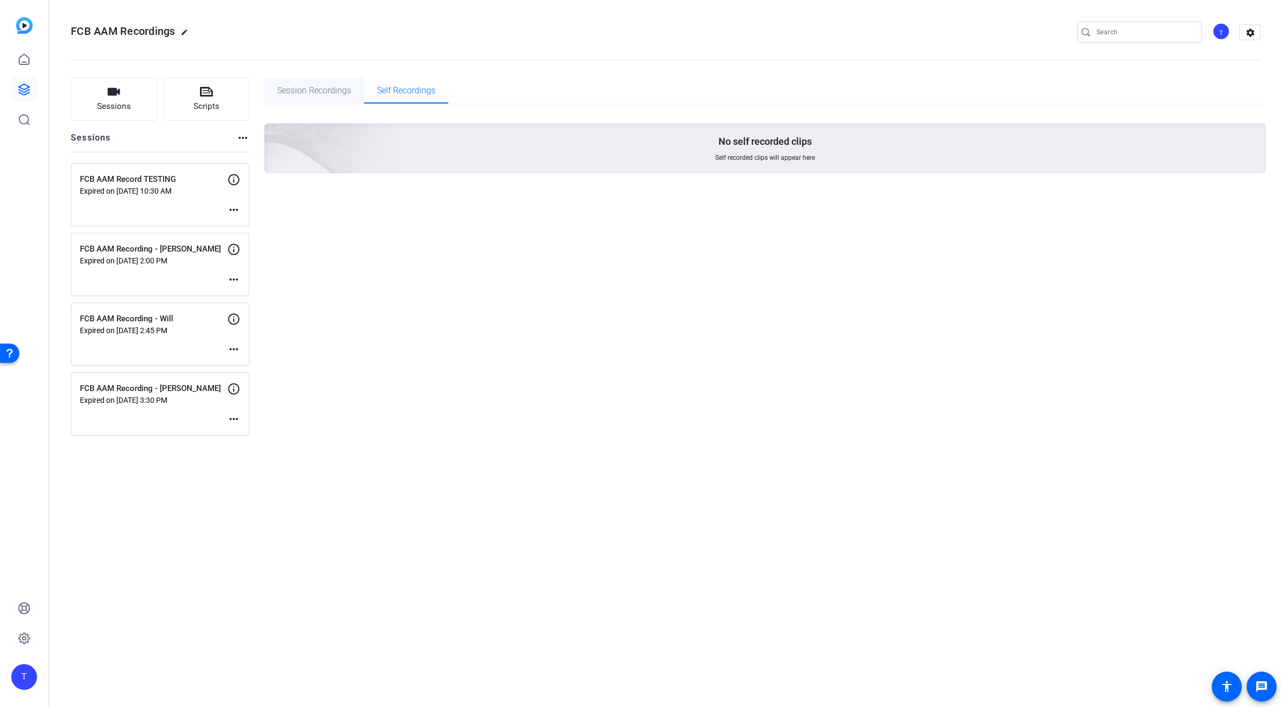
click at [320, 90] on span "Session Recordings" at bounding box center [314, 90] width 74 height 9
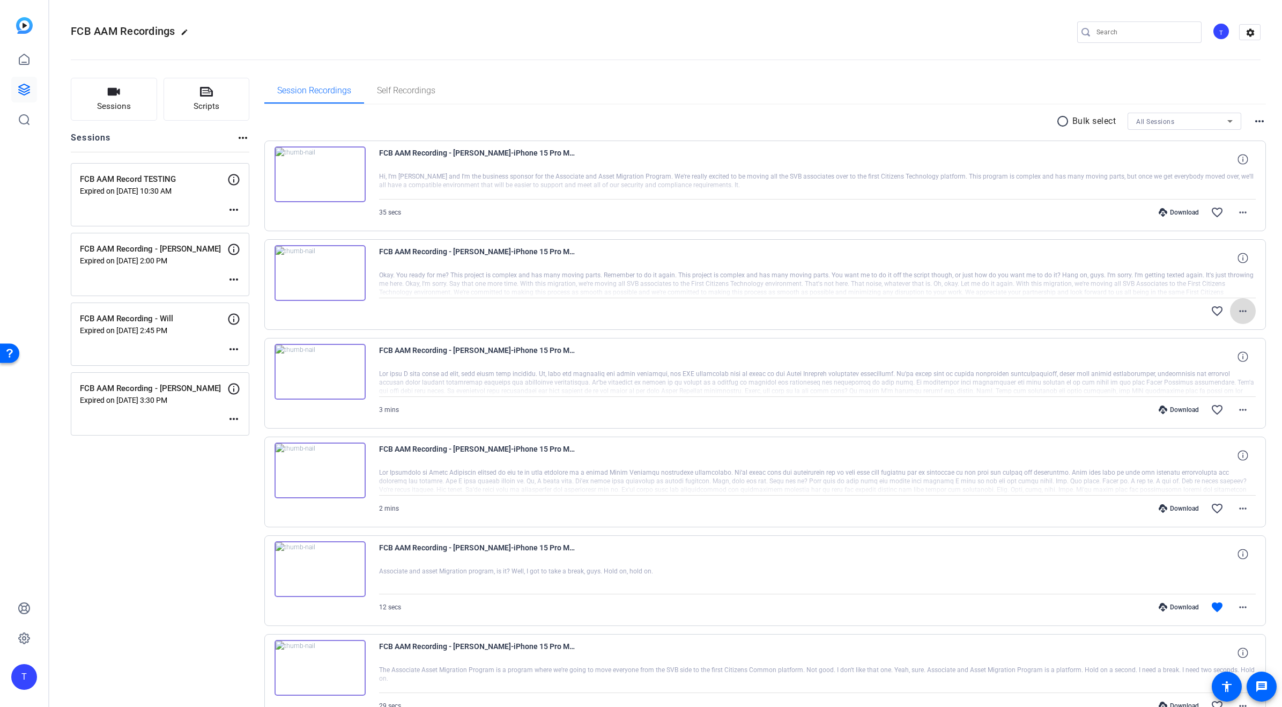
click at [1246, 307] on mat-icon "more_horiz" at bounding box center [1243, 311] width 13 height 13
click at [1248, 211] on div at bounding box center [641, 353] width 1282 height 707
click at [1245, 212] on mat-icon "more_horiz" at bounding box center [1243, 212] width 13 height 13
drag, startPoint x: 684, startPoint y: 38, endPoint x: 587, endPoint y: 46, distance: 97.4
click at [684, 39] on div at bounding box center [641, 353] width 1282 height 707
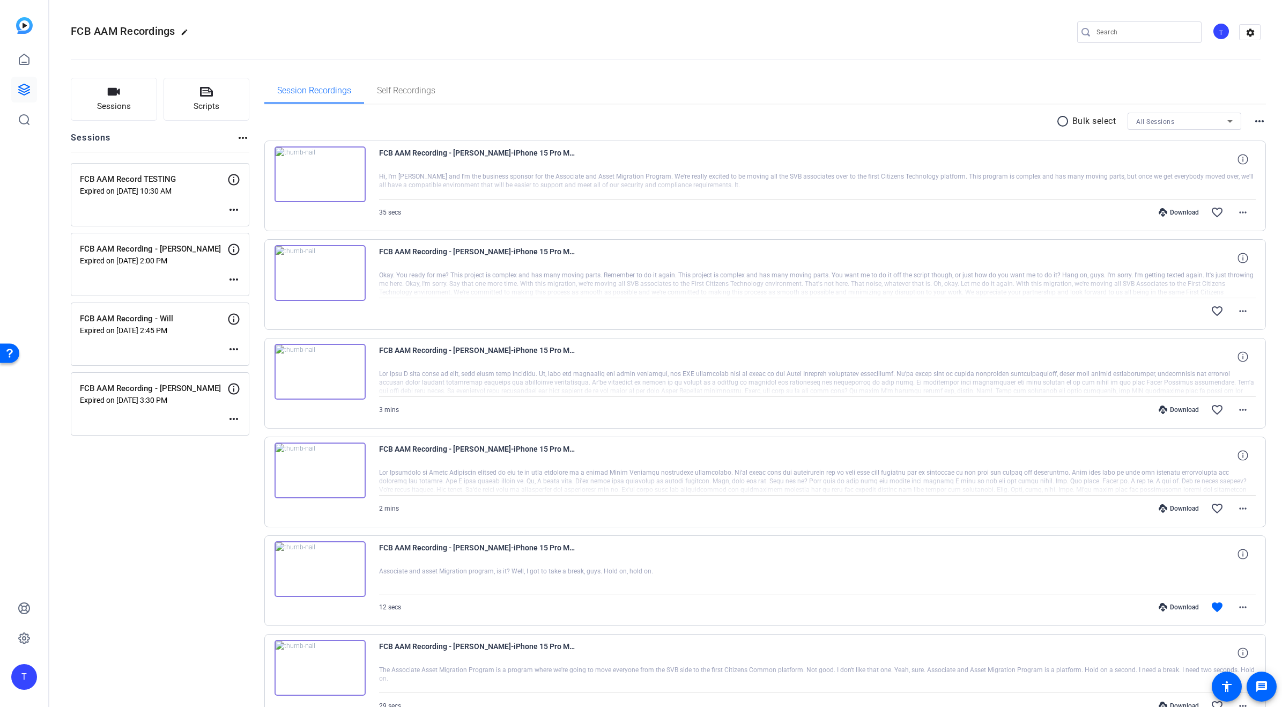
drag, startPoint x: 142, startPoint y: 334, endPoint x: 135, endPoint y: 331, distance: 7.0
click at [142, 333] on p "Expired on Oct 07, 2025 @ 2:45 PM" at bounding box center [153, 330] width 147 height 9
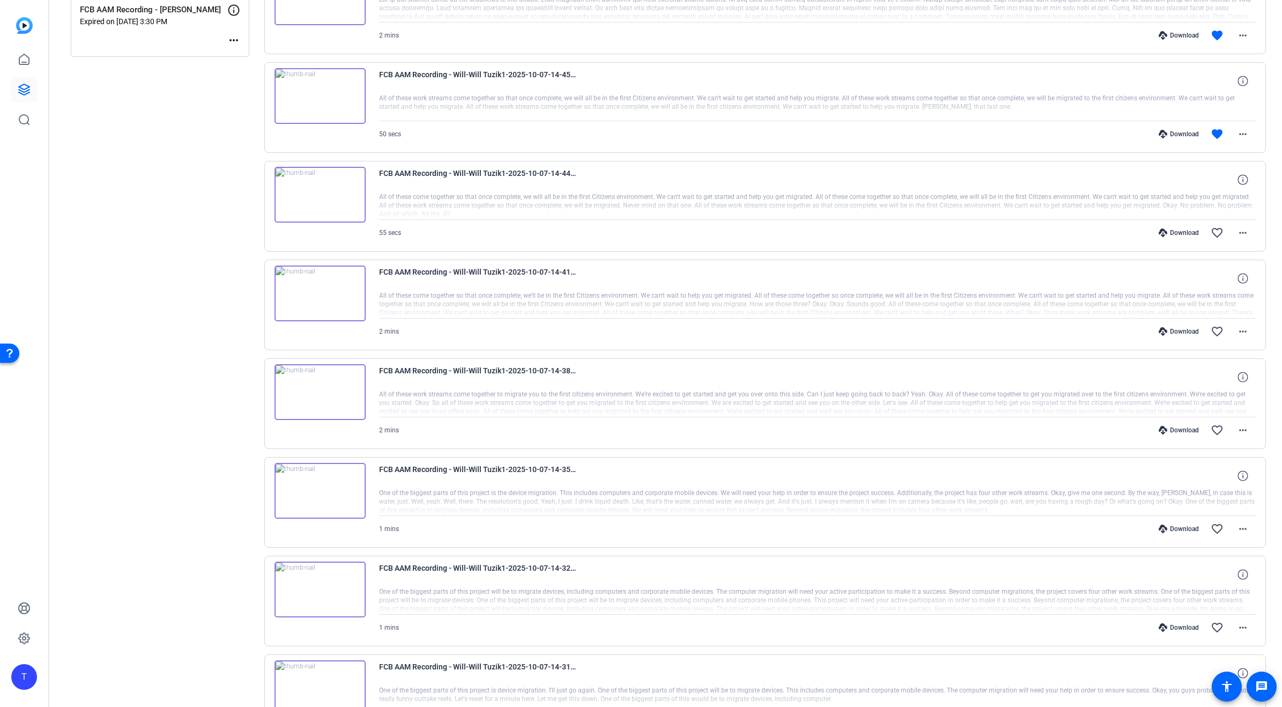
scroll to position [484, 0]
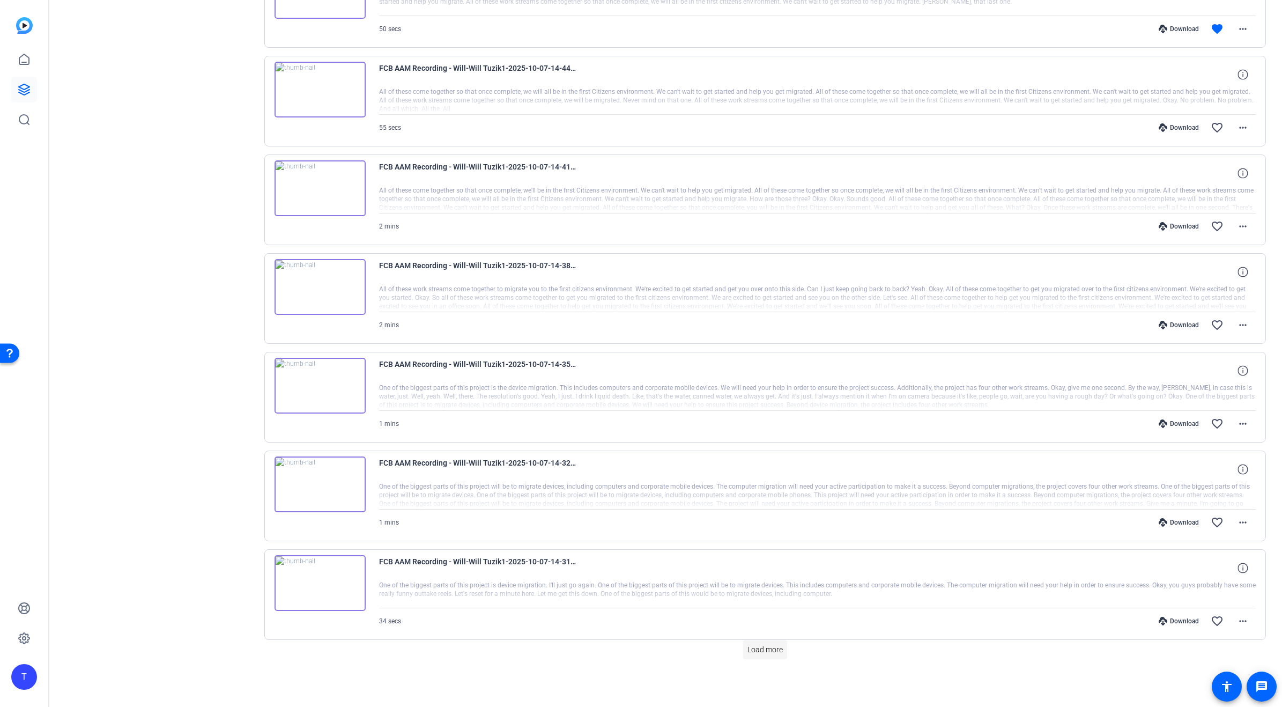
click at [766, 652] on span "Load more" at bounding box center [765, 649] width 35 height 11
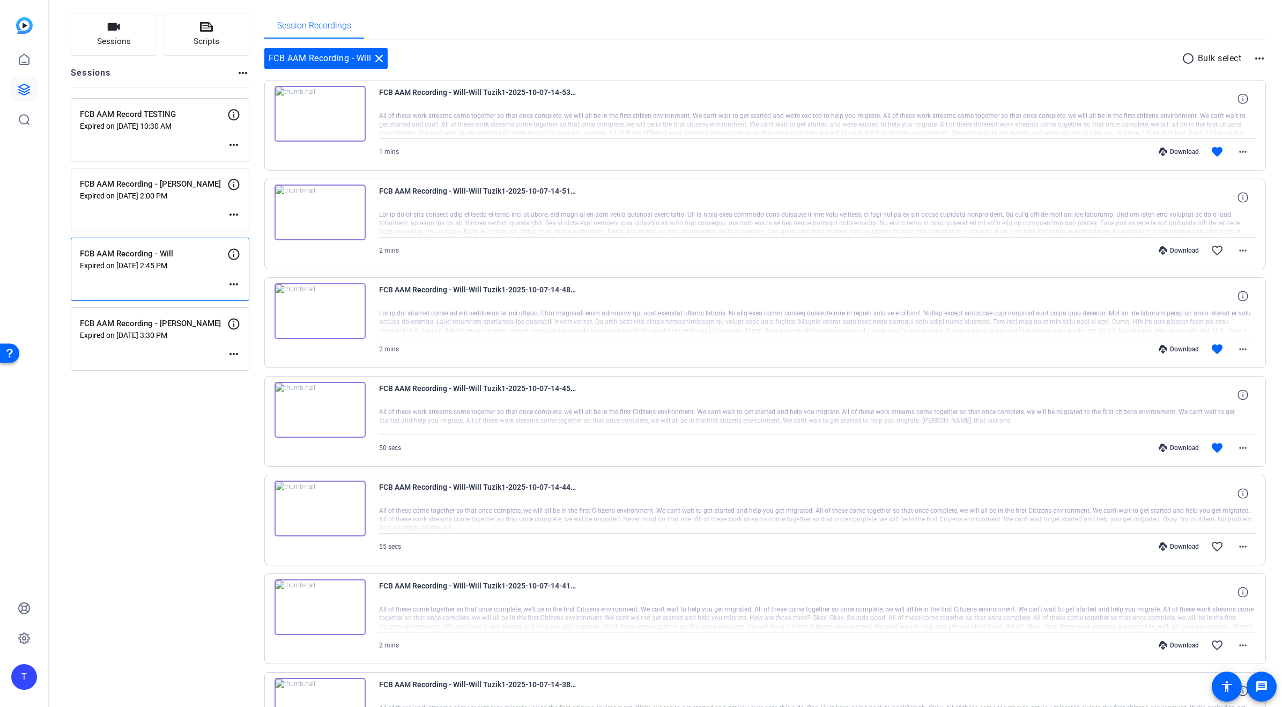
scroll to position [0, 0]
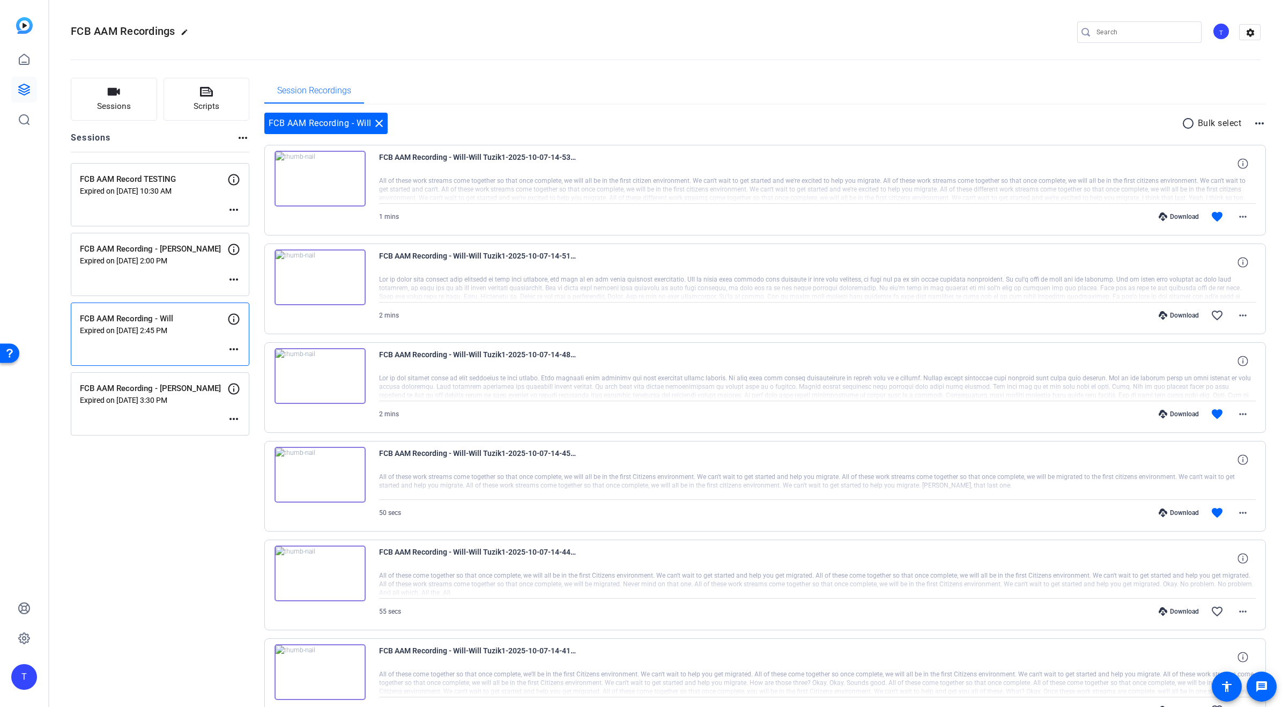
click at [186, 396] on p "Expired on Oct 07, 2025 @ 3:30 PM" at bounding box center [153, 400] width 147 height 9
click at [150, 334] on p "Expired on Oct 07, 2025 @ 2:45 PM" at bounding box center [153, 330] width 147 height 9
click at [321, 176] on img at bounding box center [320, 179] width 91 height 56
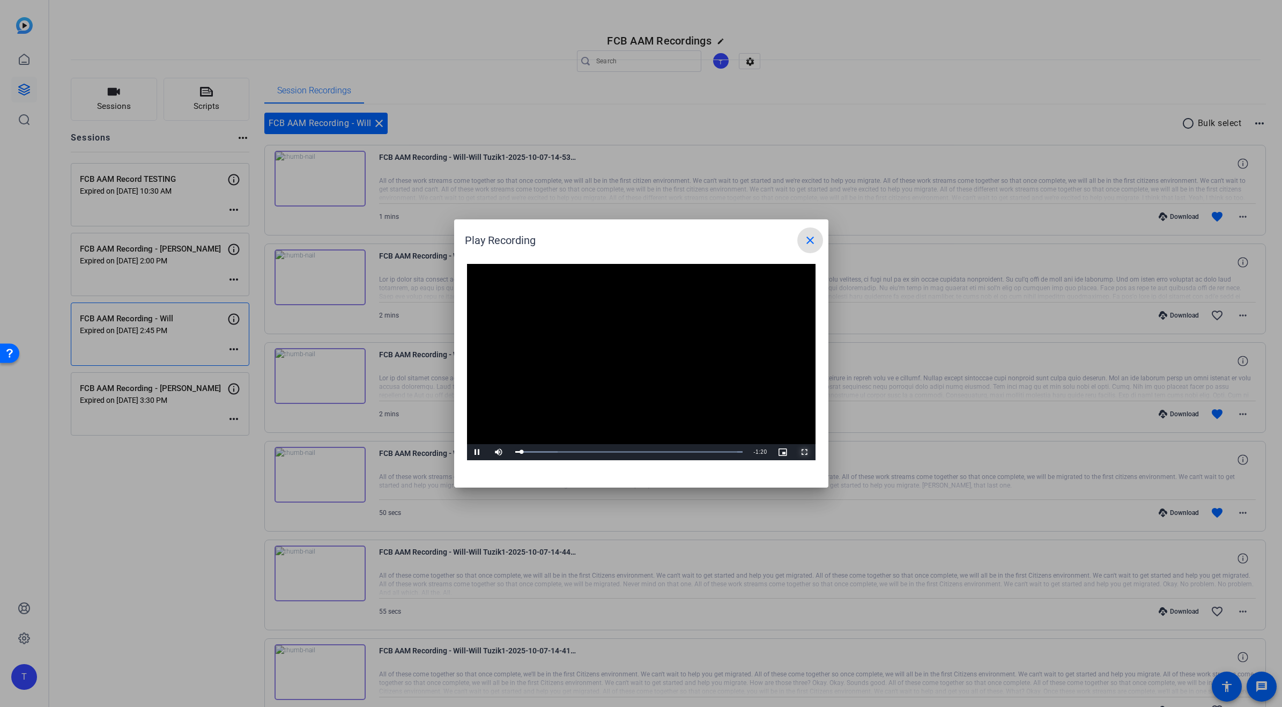
click at [807, 452] on span "Video Player" at bounding box center [804, 452] width 21 height 0
click at [686, 452] on div "Loaded : 100.00% 1:01 0:20" at bounding box center [629, 452] width 228 height 3
click at [810, 239] on mat-icon "close" at bounding box center [810, 240] width 13 height 13
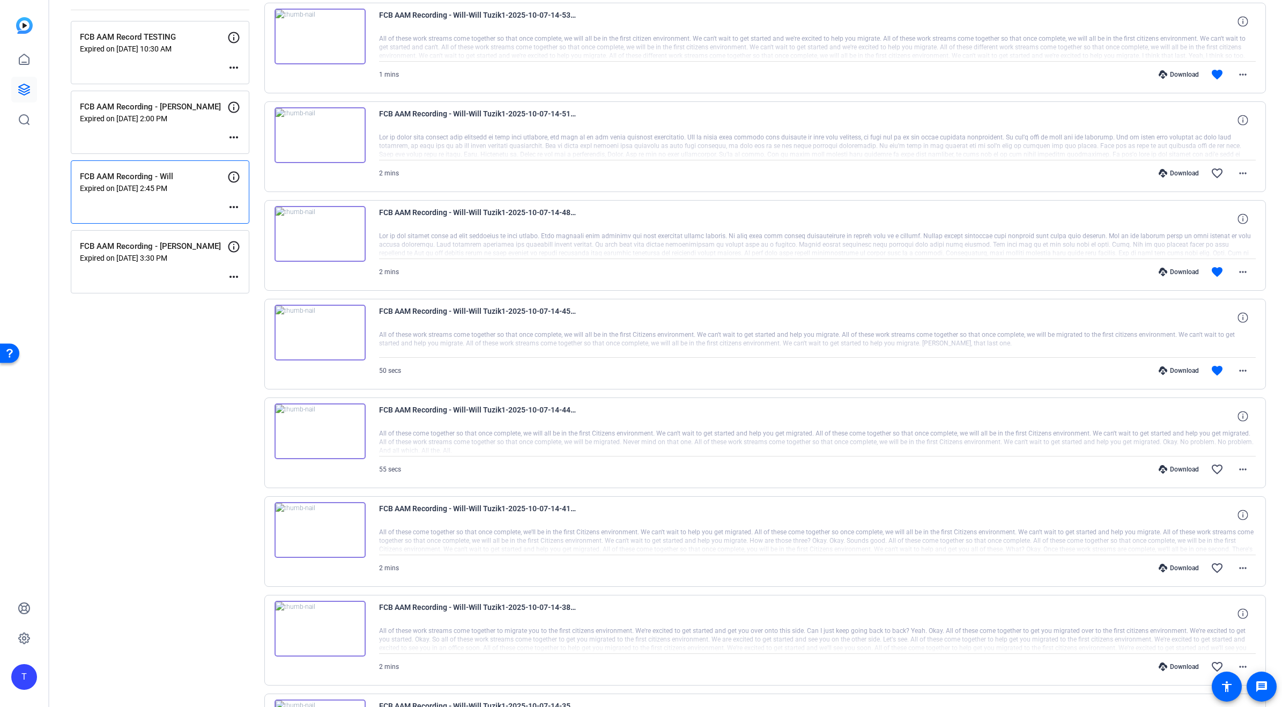
scroll to position [141, 0]
click at [174, 248] on p "FCB AAM Recording - [PERSON_NAME]" at bounding box center [153, 247] width 147 height 12
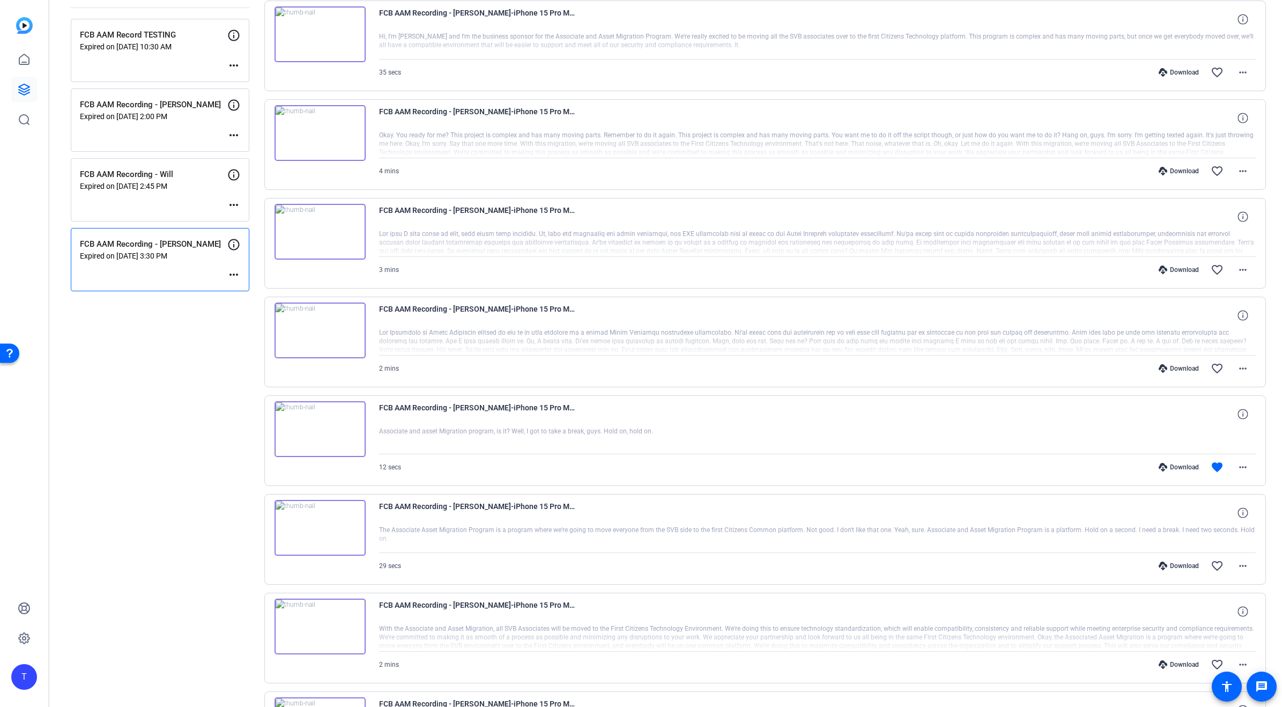
click at [318, 427] on img at bounding box center [320, 429] width 91 height 56
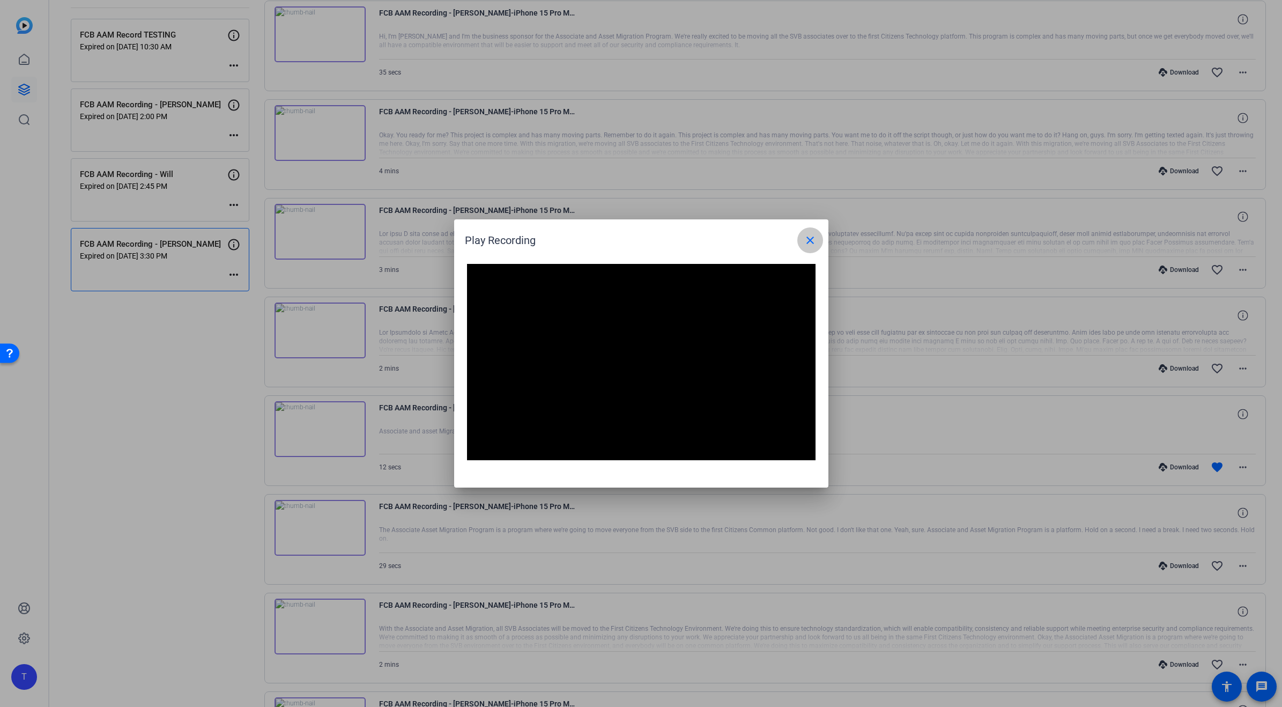
click at [806, 240] on mat-icon "close" at bounding box center [810, 240] width 13 height 13
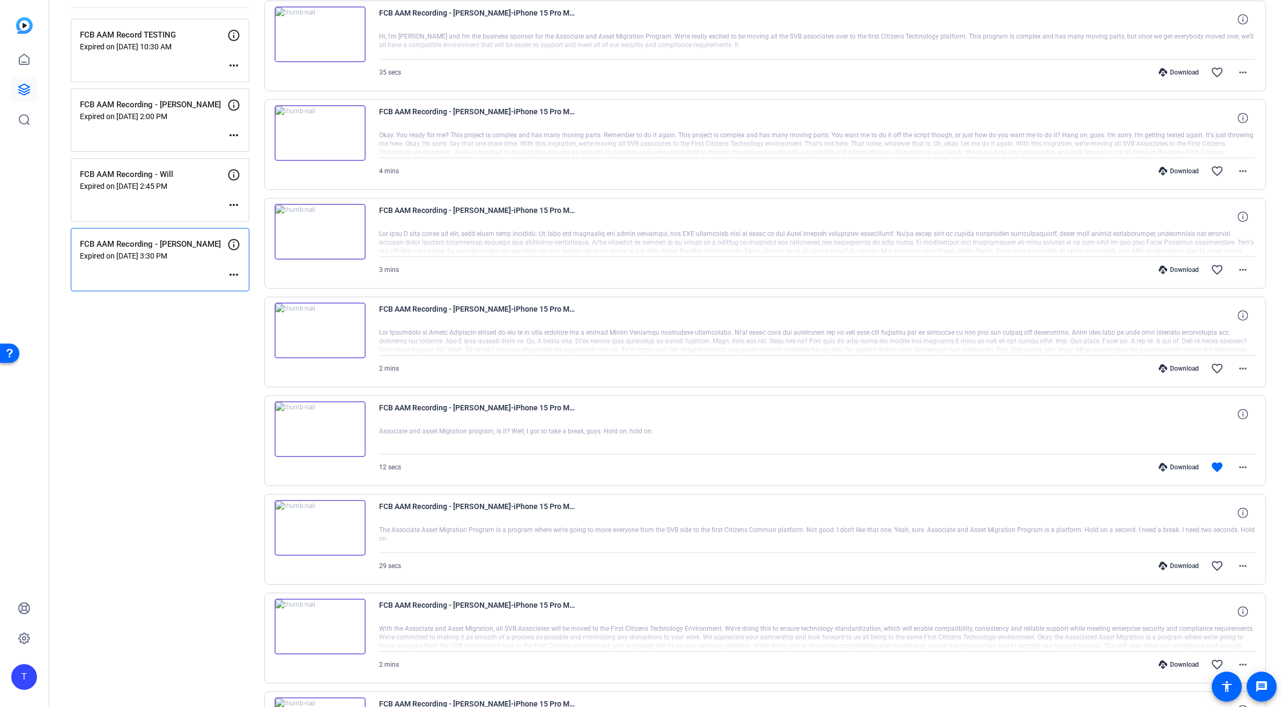
click at [979, 334] on div at bounding box center [817, 341] width 877 height 27
drag, startPoint x: 1219, startPoint y: 469, endPoint x: 1219, endPoint y: 460, distance: 9.7
click at [1219, 469] on mat-icon "favorite" at bounding box center [1217, 467] width 13 height 13
click at [1215, 366] on mat-icon "favorite_border" at bounding box center [1217, 368] width 13 height 13
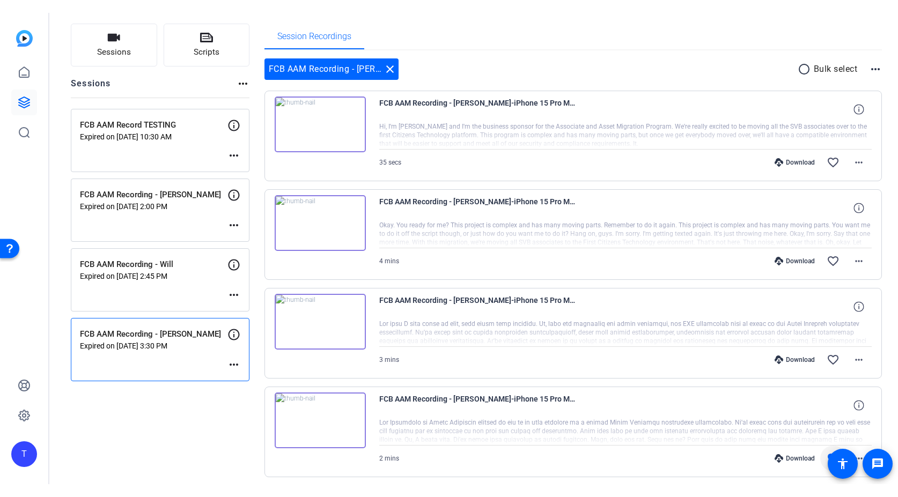
scroll to position [67, 0]
